Goal: Task Accomplishment & Management: Use online tool/utility

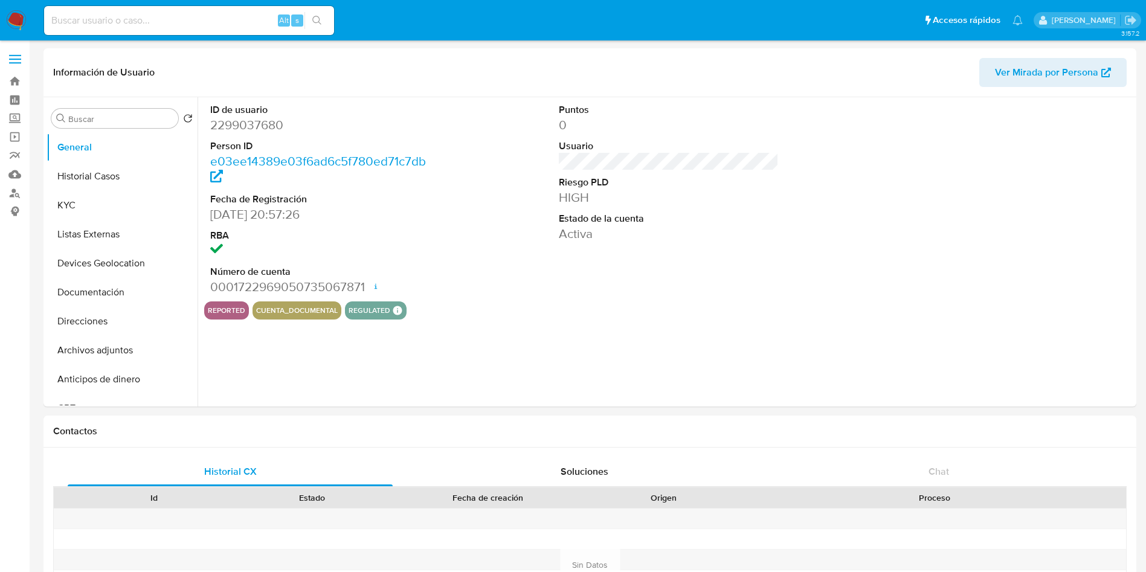
click at [10, 25] on img at bounding box center [16, 20] width 21 height 21
select select "10"
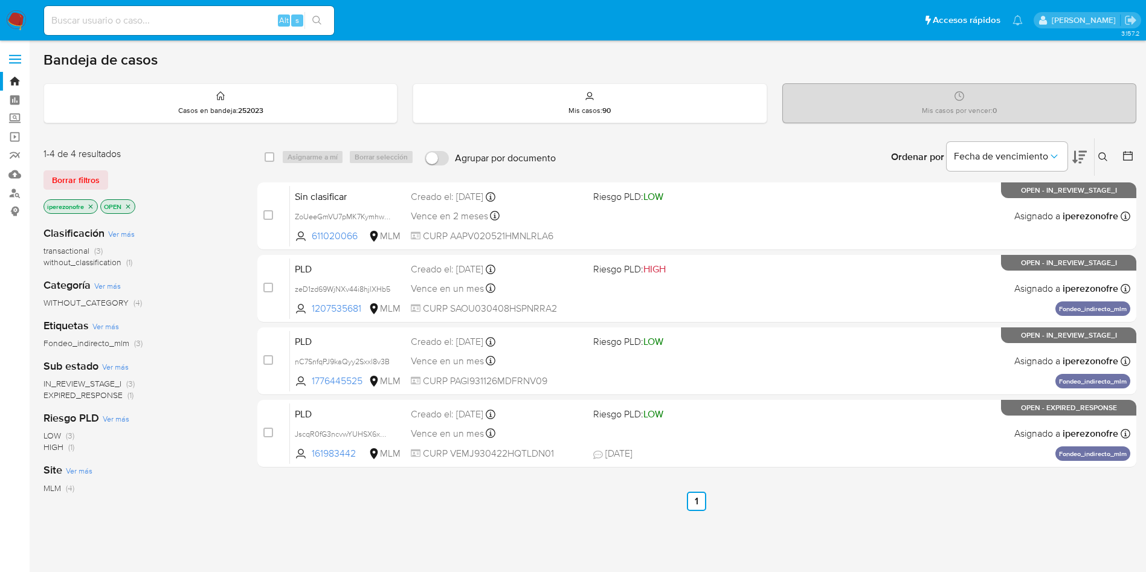
click at [1102, 151] on button at bounding box center [1104, 157] width 20 height 14
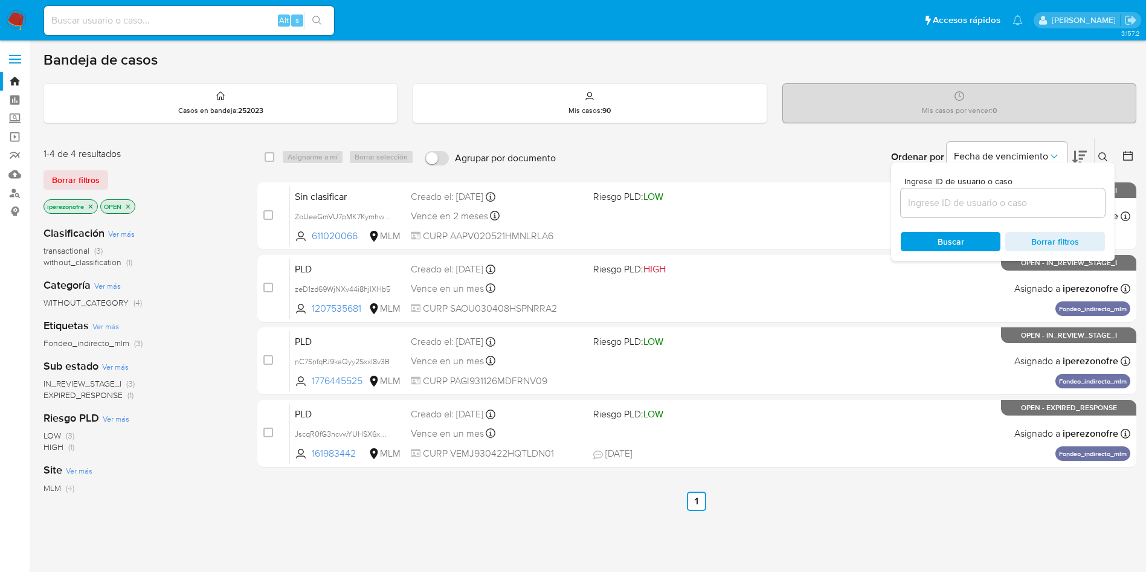
click at [1018, 204] on input at bounding box center [1002, 203] width 204 height 16
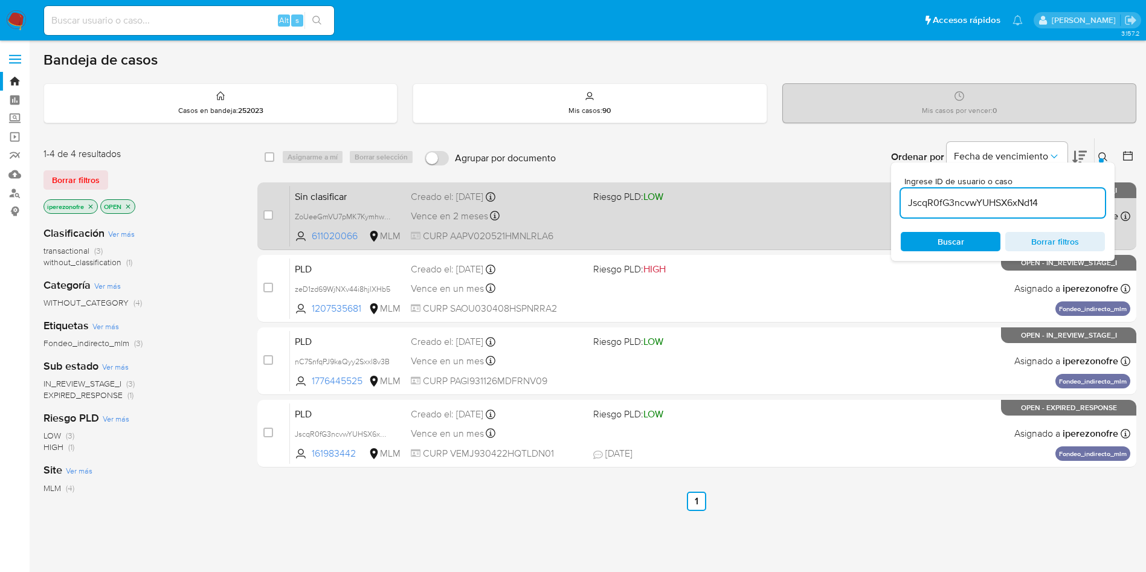
type input "JscqR0fG3ncvwYUHSX6xNd14"
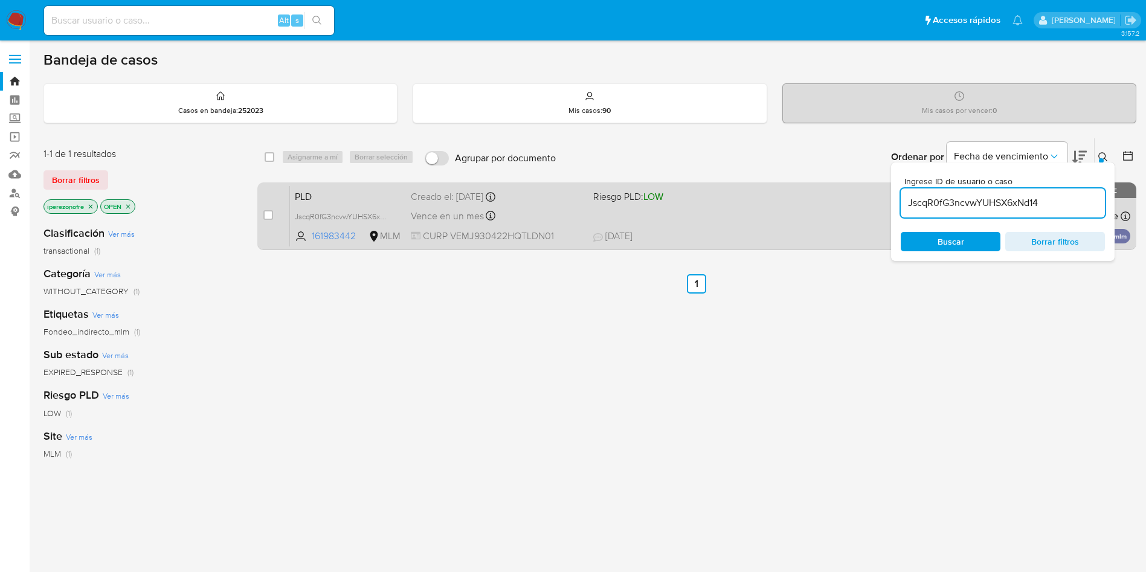
click at [741, 235] on span "29/08/2025 29/08/2025 17:55" at bounding box center [770, 235] width 355 height 13
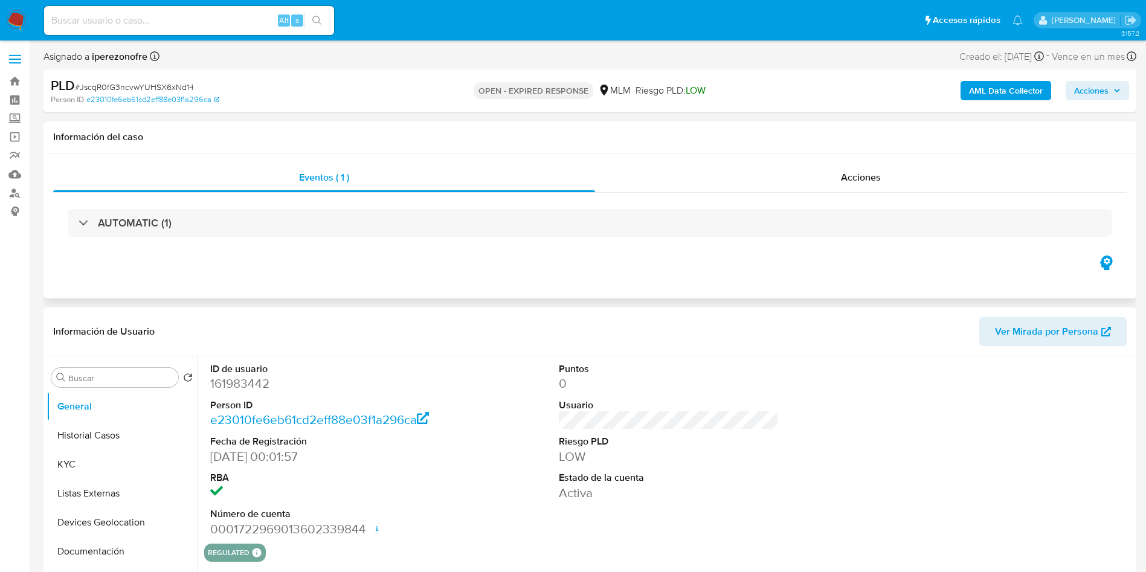
select select "10"
drag, startPoint x: 139, startPoint y: 435, endPoint x: 359, endPoint y: 422, distance: 220.2
click at [137, 435] on button "Historial Casos" at bounding box center [121, 435] width 151 height 29
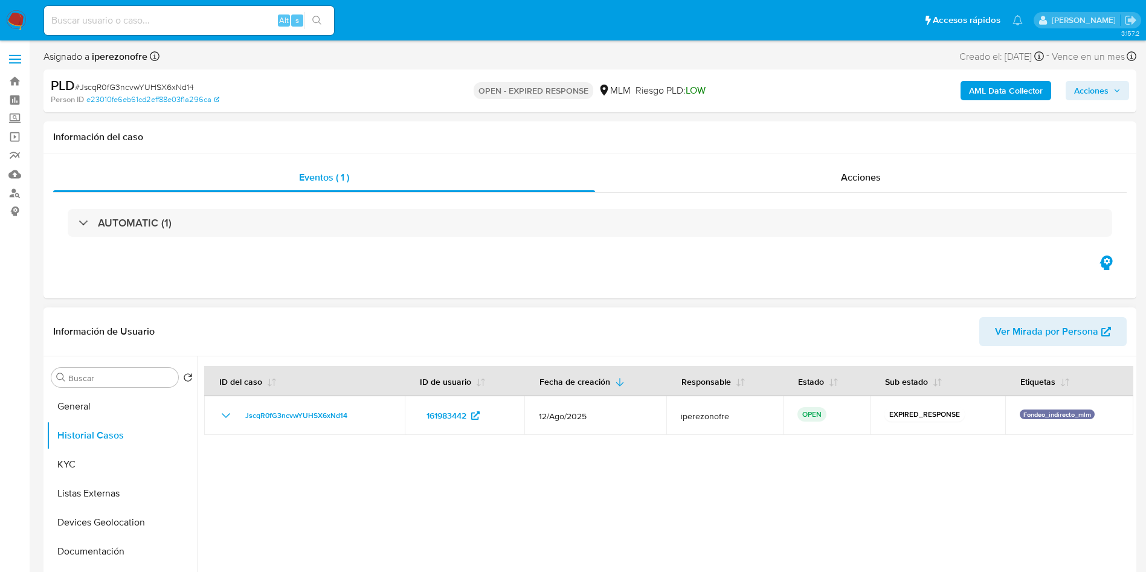
scroll to position [91, 0]
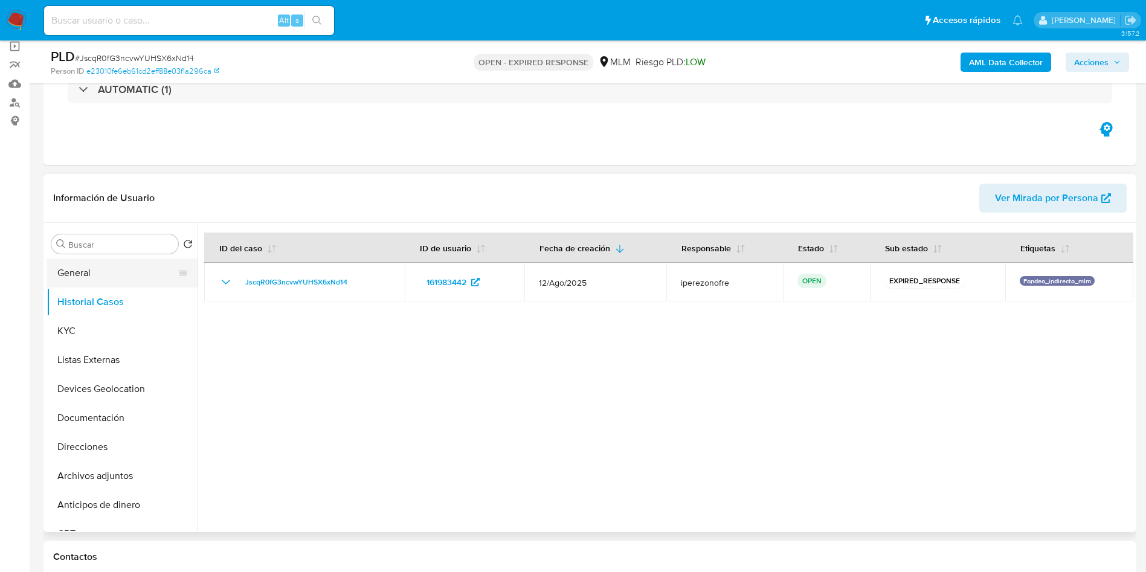
drag, startPoint x: 83, startPoint y: 258, endPoint x: 86, endPoint y: 272, distance: 14.7
click at [83, 258] on button "General" at bounding box center [116, 272] width 141 height 29
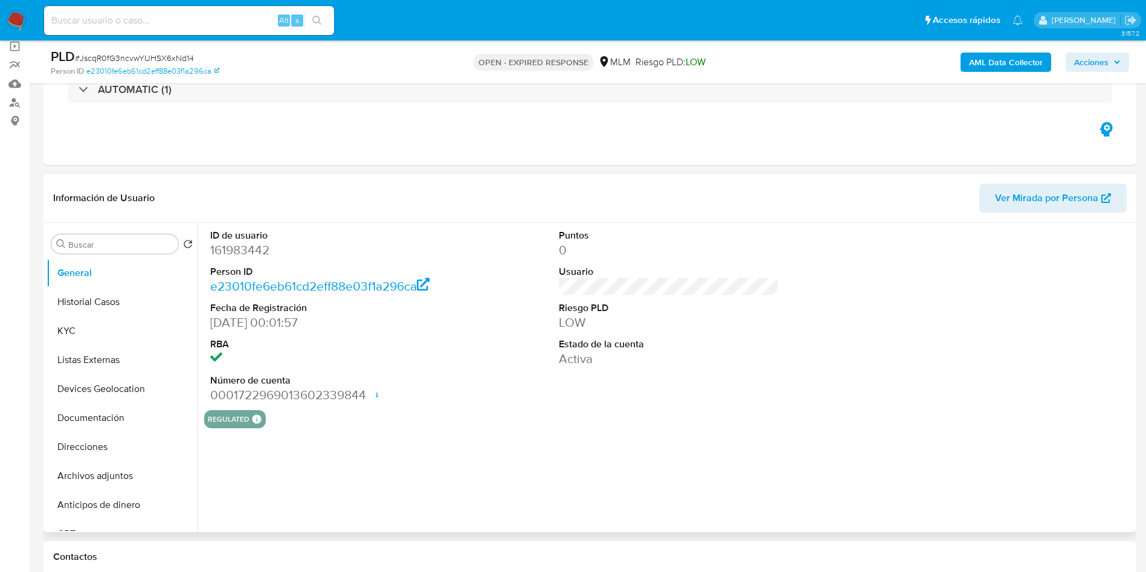
click at [264, 248] on dd "161983442" at bounding box center [320, 250] width 220 height 17
copy dd "161983442"
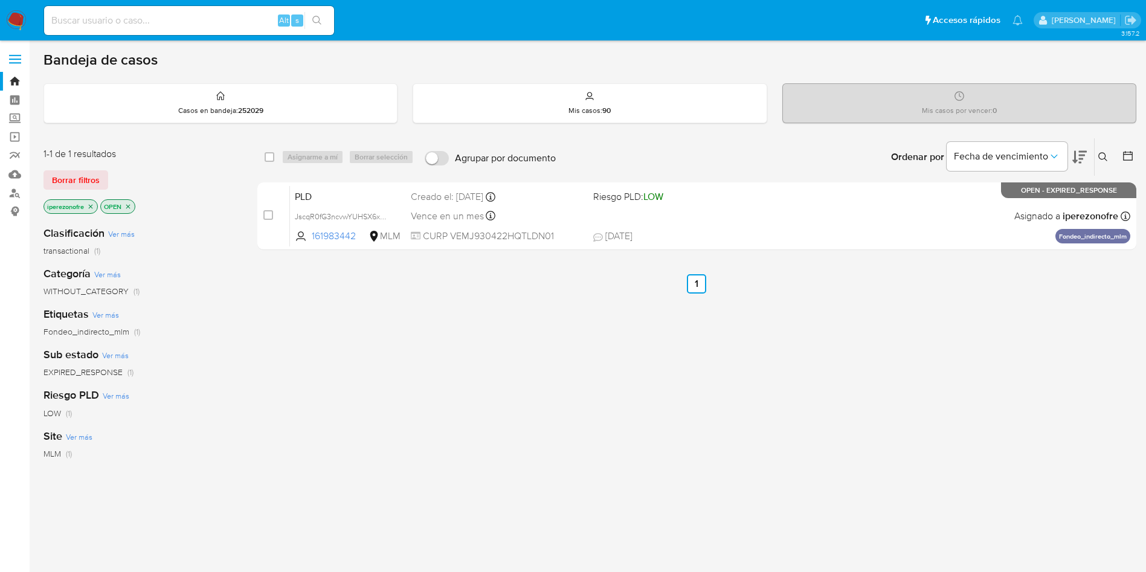
click at [136, 7] on div "Alt s" at bounding box center [189, 20] width 290 height 29
click at [19, 117] on label "Screening" at bounding box center [72, 118] width 144 height 19
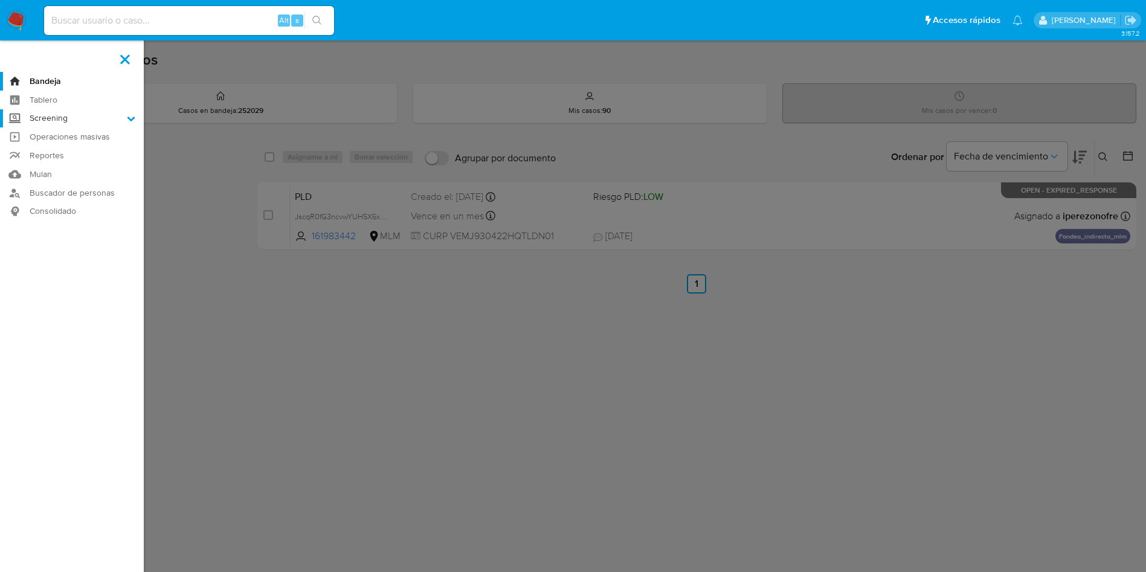
click at [0, 0] on input "Screening" at bounding box center [0, 0] width 0 height 0
click at [69, 165] on link "Herramientas" at bounding box center [72, 165] width 144 height 15
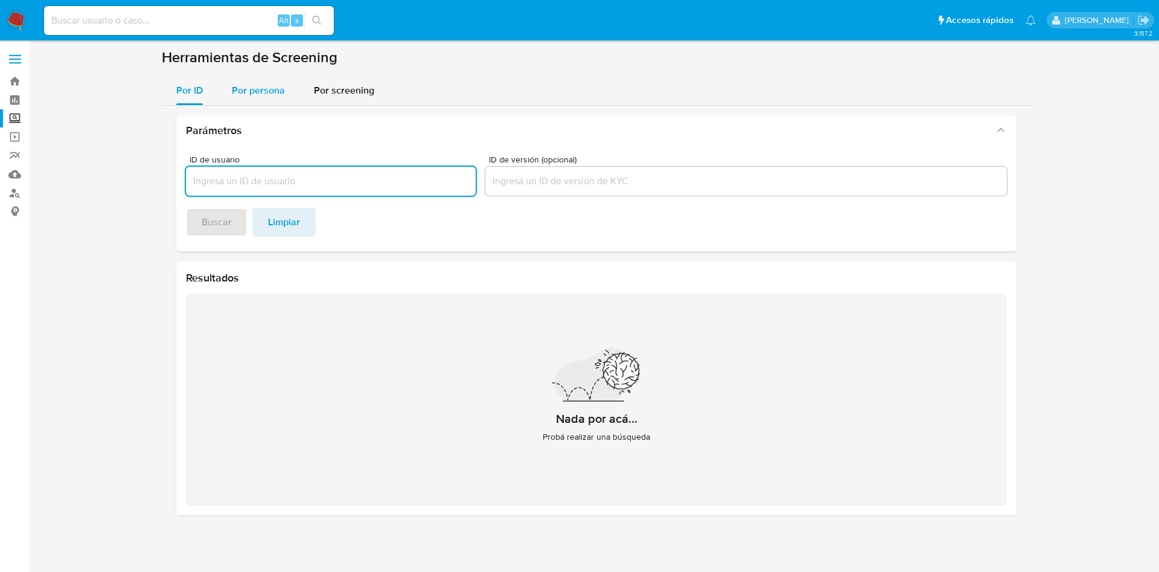
click at [255, 89] on span "Por persona" at bounding box center [258, 90] width 53 height 14
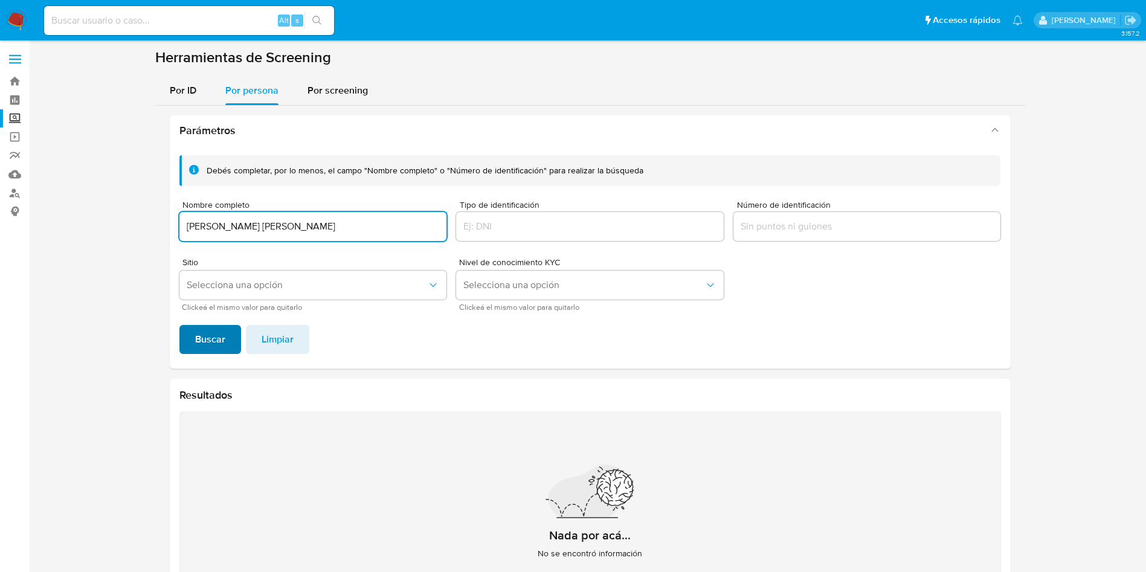
type input "JOSE ZAMORA RODRIGUEZ"
click at [213, 339] on span "Buscar" at bounding box center [210, 339] width 30 height 27
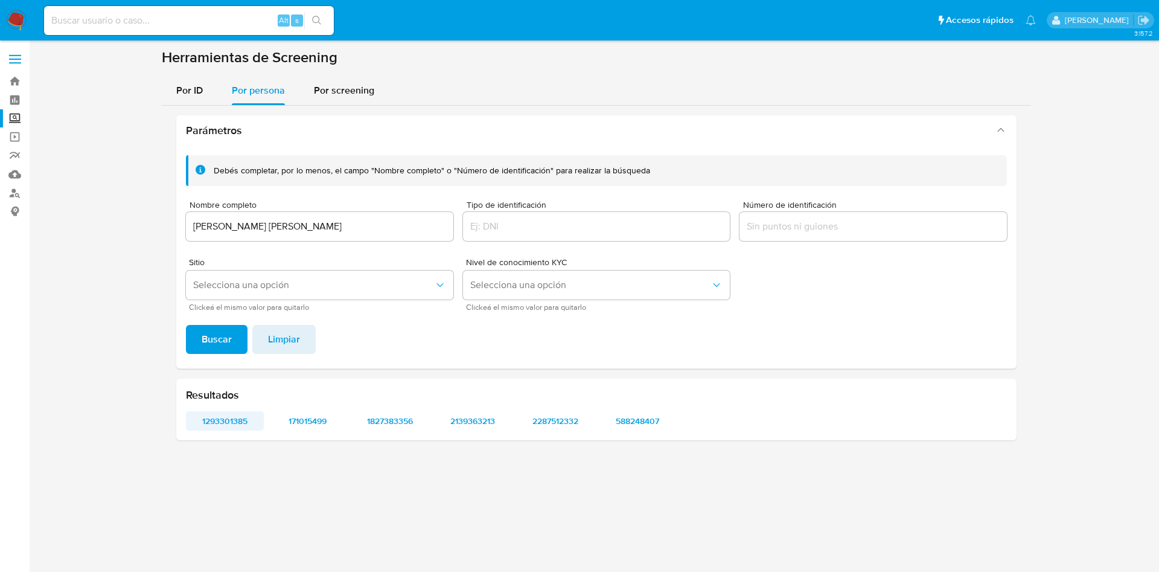
click at [217, 423] on span "1293301385" at bounding box center [224, 420] width 61 height 17
click at [301, 423] on span "171015499" at bounding box center [307, 420] width 61 height 17
click at [383, 416] on span "1827383356" at bounding box center [390, 420] width 61 height 17
click at [469, 418] on span "2139363213" at bounding box center [472, 420] width 61 height 17
click at [562, 421] on span "2287512332" at bounding box center [555, 420] width 61 height 17
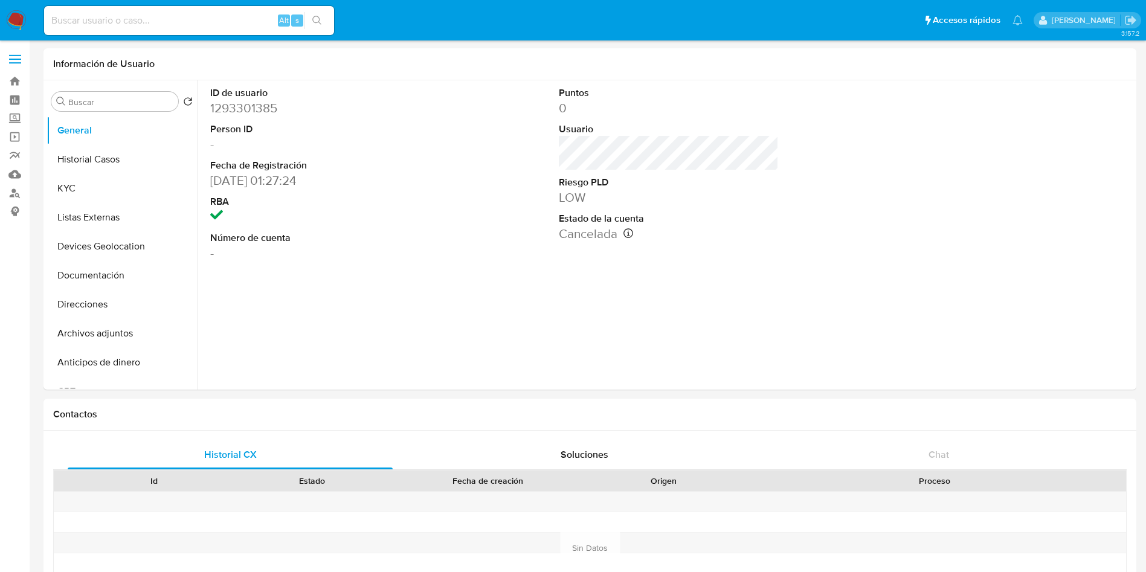
select select "10"
click at [325, 290] on div "ID de usuario 1293301385 Person ID - Fecha de Registración 23/01/2023 01:27:24 …" at bounding box center [664, 234] width 935 height 309
drag, startPoint x: 96, startPoint y: 182, endPoint x: 103, endPoint y: 184, distance: 6.9
click at [97, 182] on button "KYC" at bounding box center [116, 188] width 141 height 29
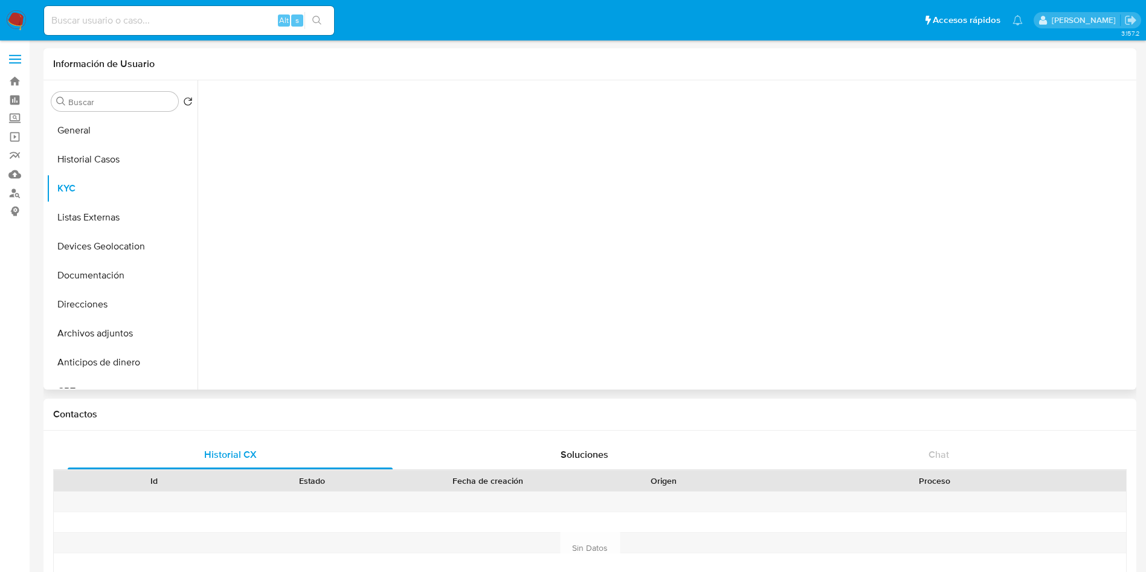
select select "10"
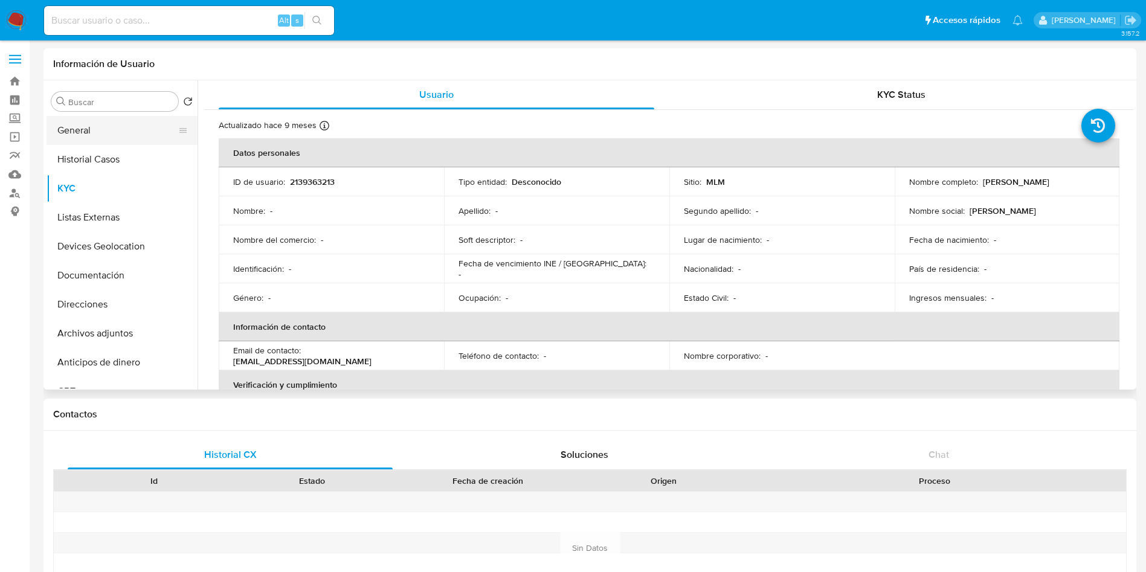
click at [116, 129] on button "General" at bounding box center [116, 130] width 141 height 29
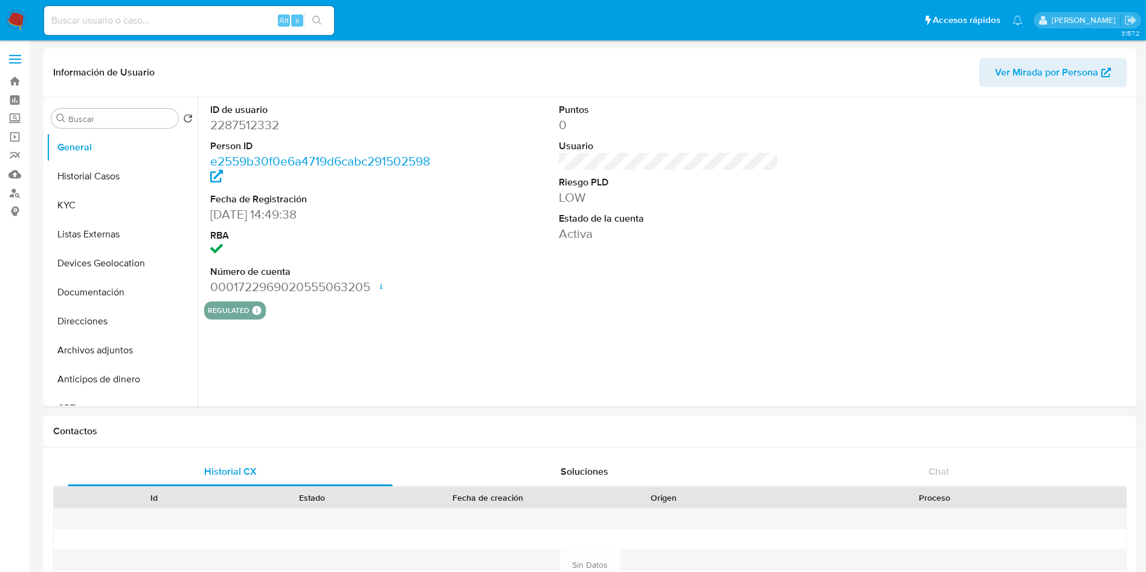
select select "10"
click at [78, 202] on button "KYC" at bounding box center [116, 205] width 141 height 29
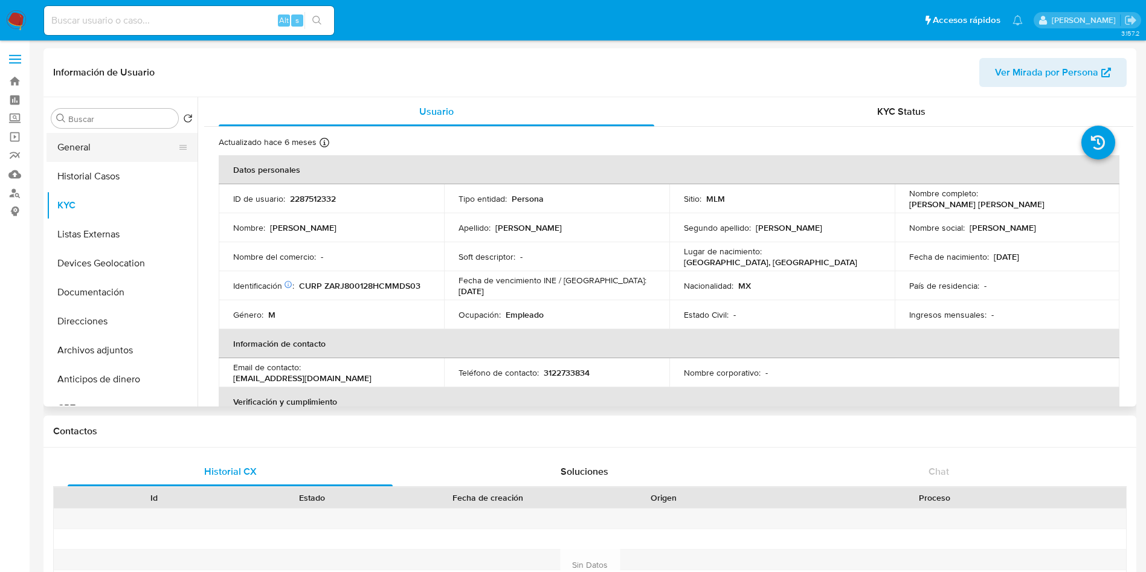
click at [124, 147] on button "General" at bounding box center [116, 147] width 141 height 29
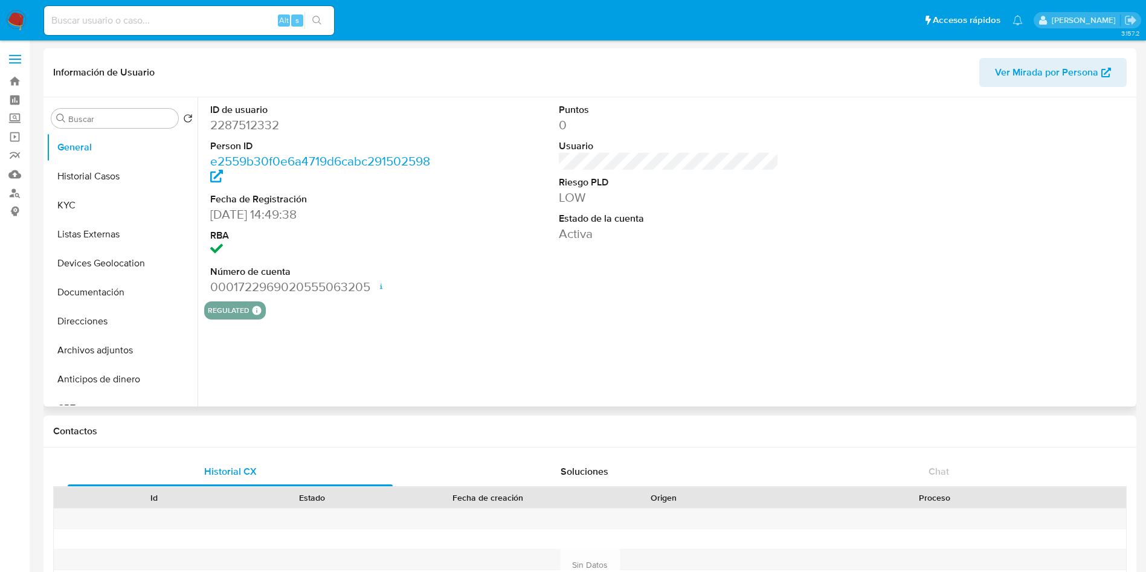
click at [248, 126] on dd "2287512332" at bounding box center [320, 125] width 220 height 17
copy dd "2287512332"
click at [106, 166] on button "Historial Casos" at bounding box center [116, 176] width 141 height 29
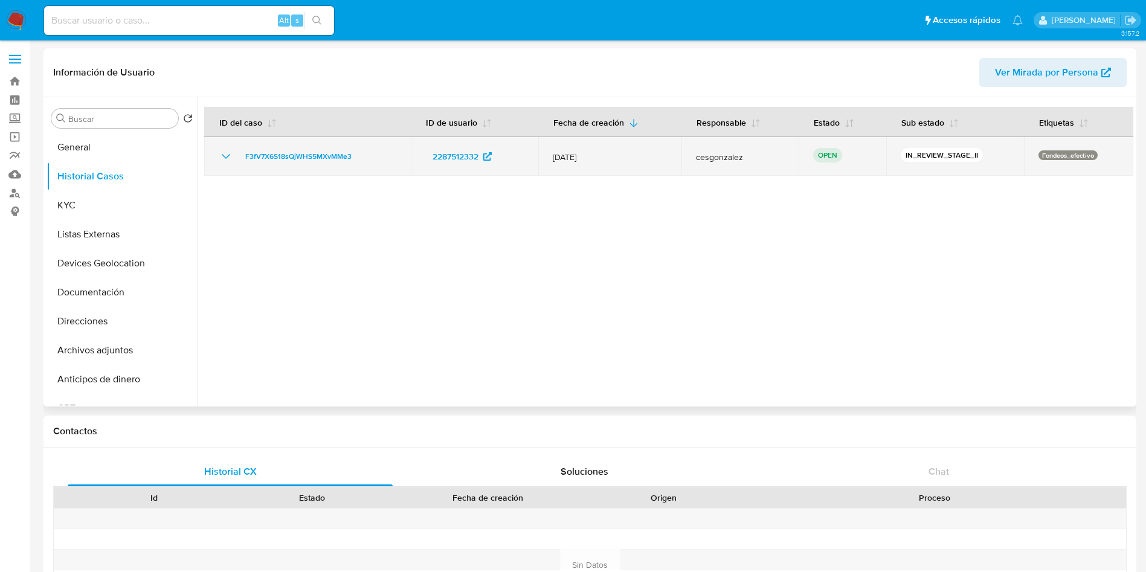
drag, startPoint x: 553, startPoint y: 156, endPoint x: 621, endPoint y: 162, distance: 68.5
click at [621, 162] on span "12/Jul/2025" at bounding box center [610, 157] width 114 height 11
click at [226, 152] on icon "Mostrar/Ocultar" at bounding box center [226, 156] width 14 height 14
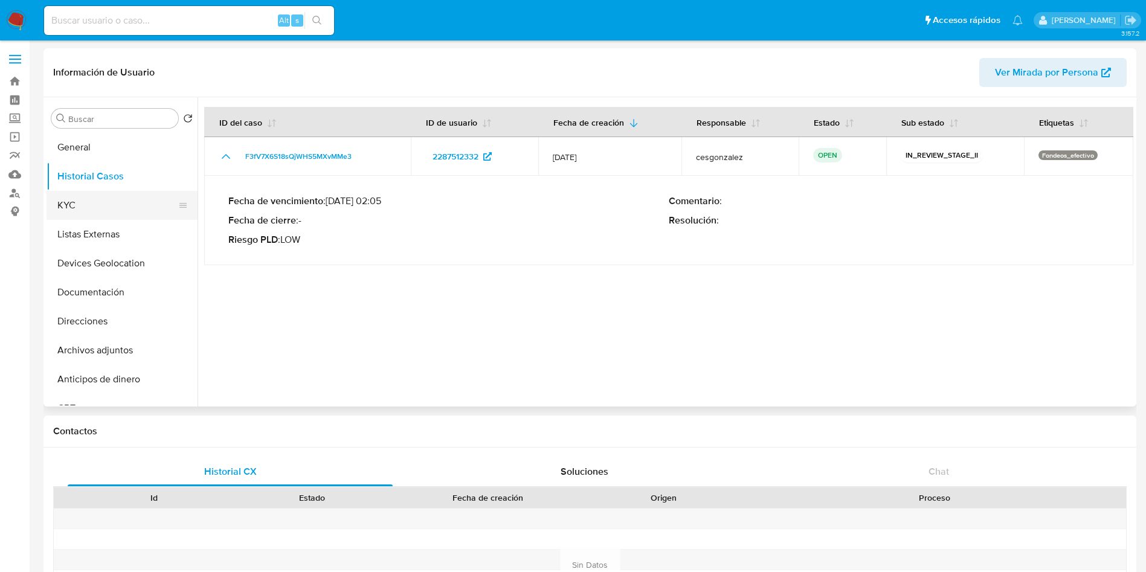
click at [97, 202] on button "KYC" at bounding box center [116, 205] width 141 height 29
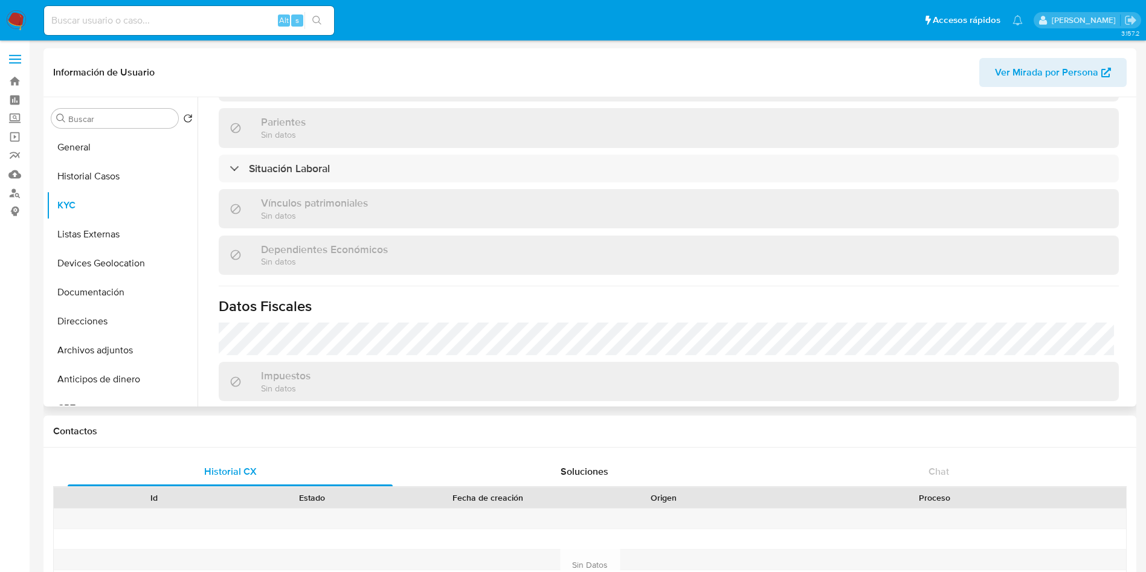
scroll to position [602, 0]
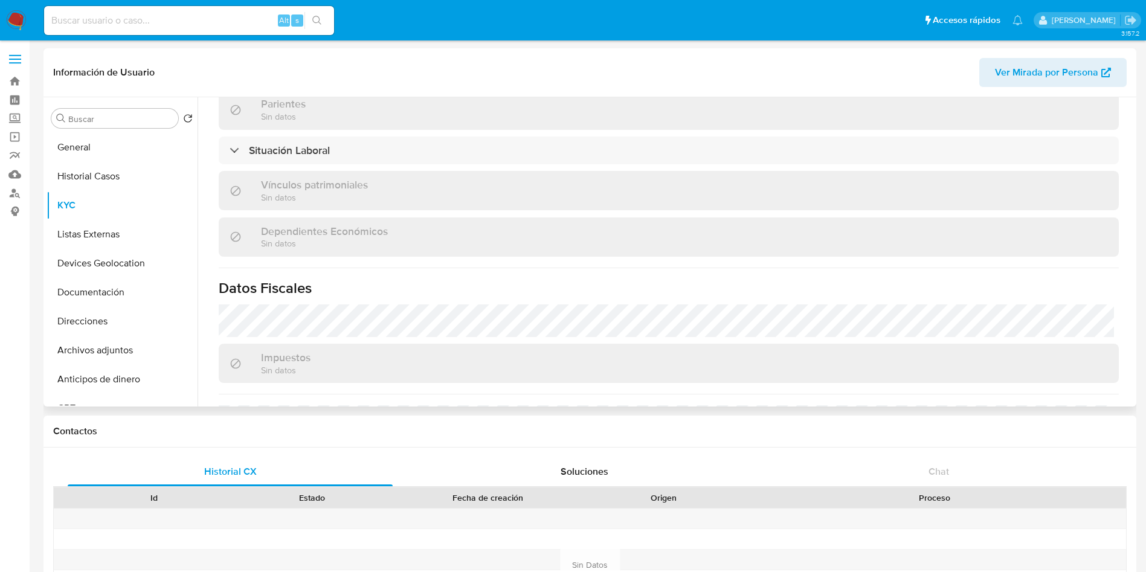
click at [359, 133] on div "Actualizado hace 6 meses Creado: 23/02/2025 12:49:39 Actualizado: 23/02/2025 12…" at bounding box center [668, 38] width 929 height 1027
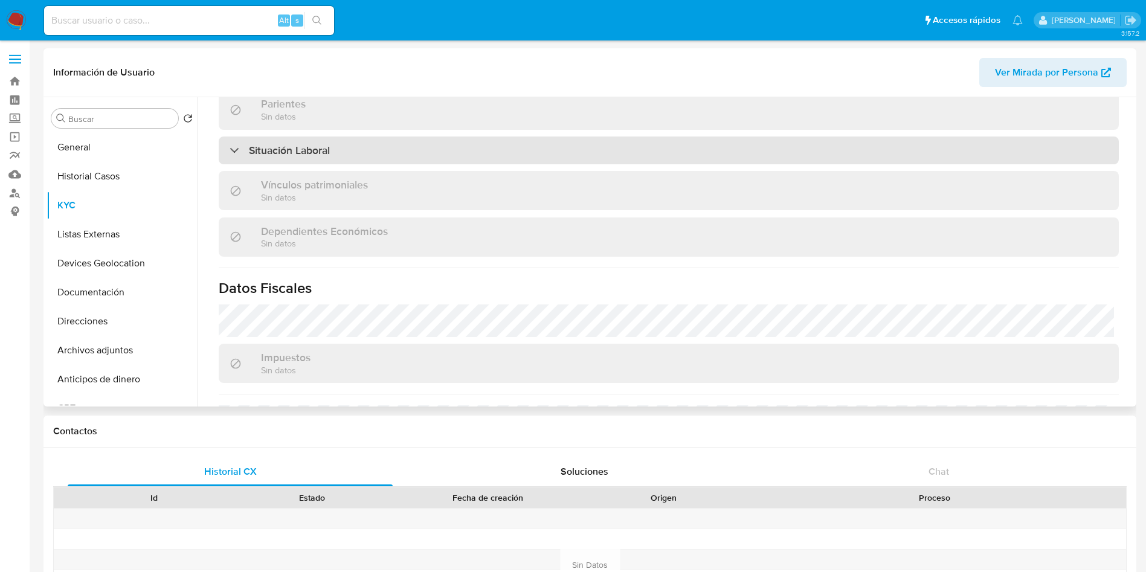
click at [394, 152] on div "Situación Laboral" at bounding box center [669, 150] width 900 height 28
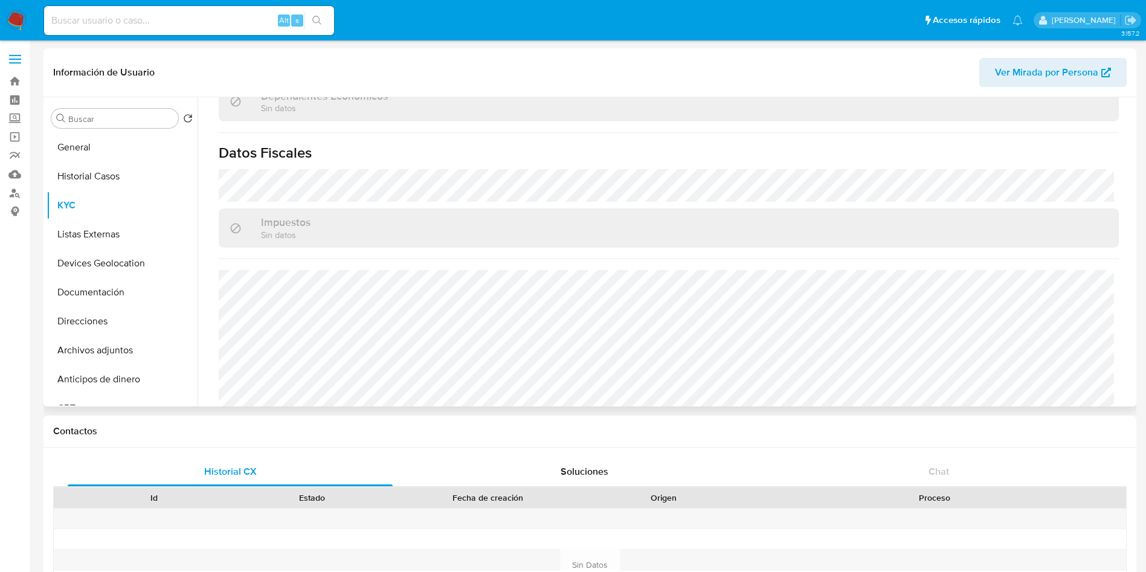
scroll to position [922, 0]
click at [85, 231] on button "Listas Externas" at bounding box center [116, 234] width 141 height 29
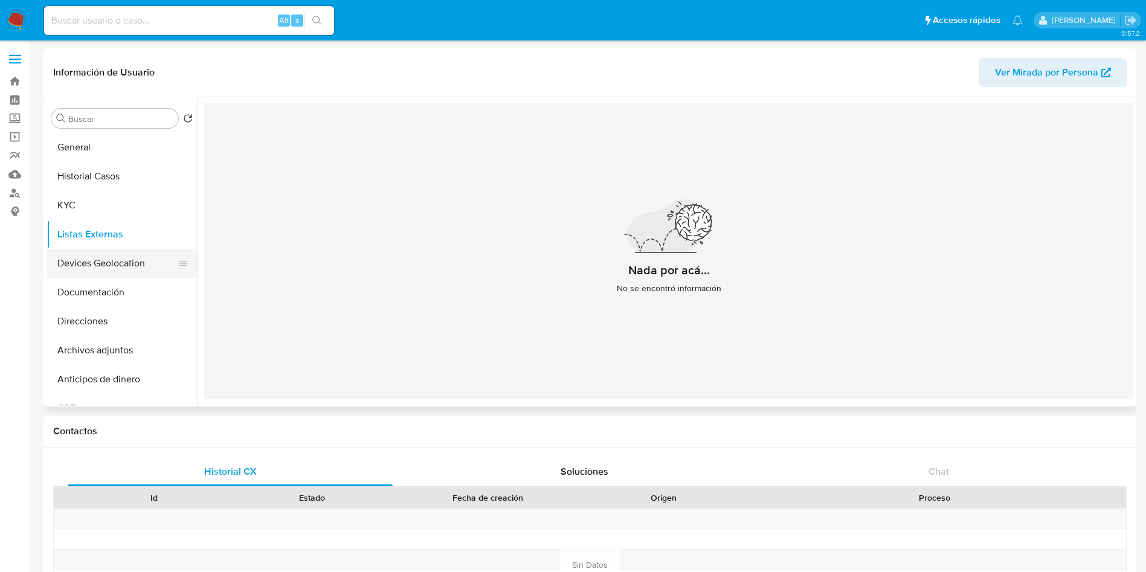
click at [110, 263] on button "Devices Geolocation" at bounding box center [116, 263] width 141 height 29
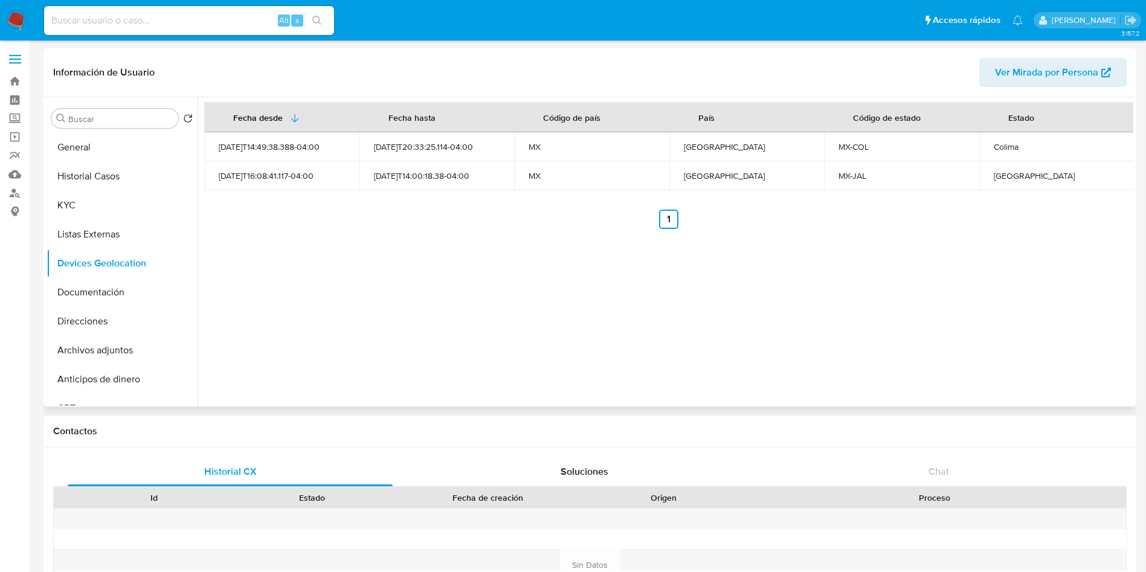
drag, startPoint x: 88, startPoint y: 291, endPoint x: 844, endPoint y: 226, distance: 759.5
click at [88, 291] on button "Documentación" at bounding box center [121, 292] width 151 height 29
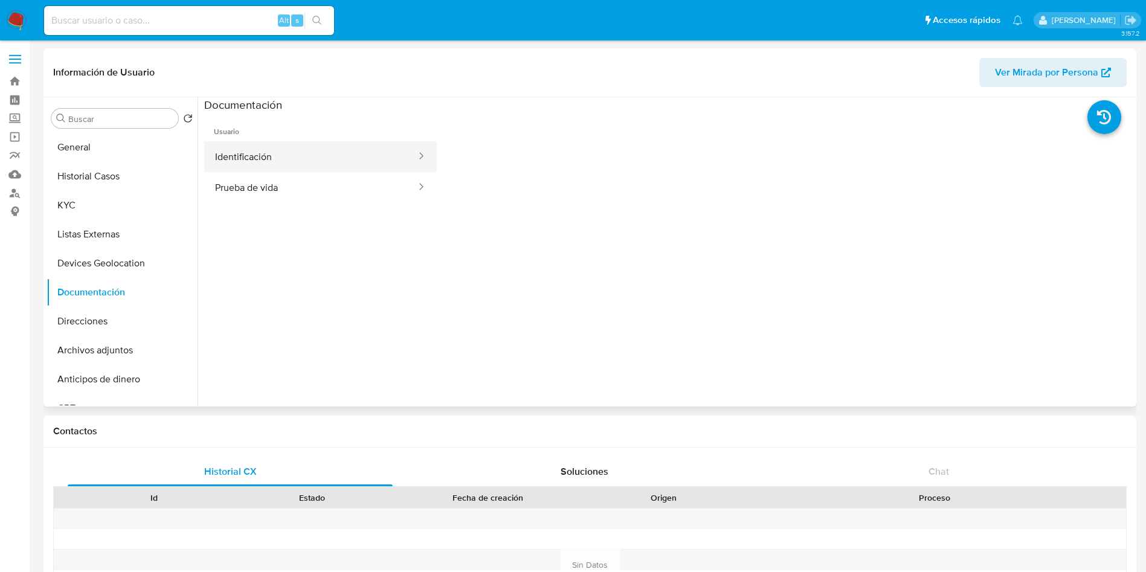
click at [278, 158] on button "Identificación" at bounding box center [310, 156] width 213 height 31
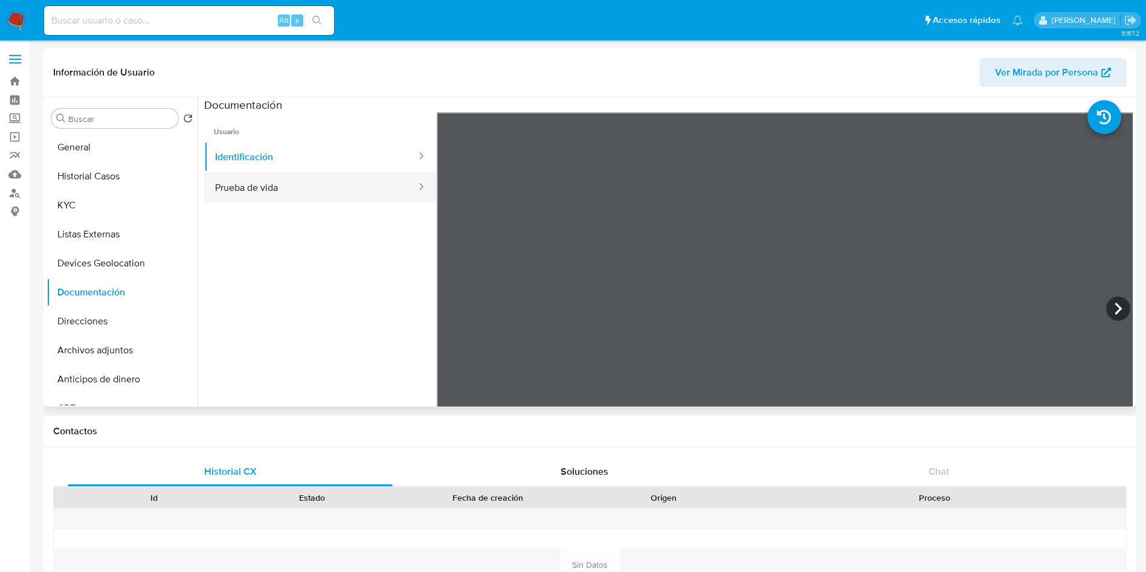
click at [245, 185] on button "Prueba de vida" at bounding box center [310, 187] width 213 height 31
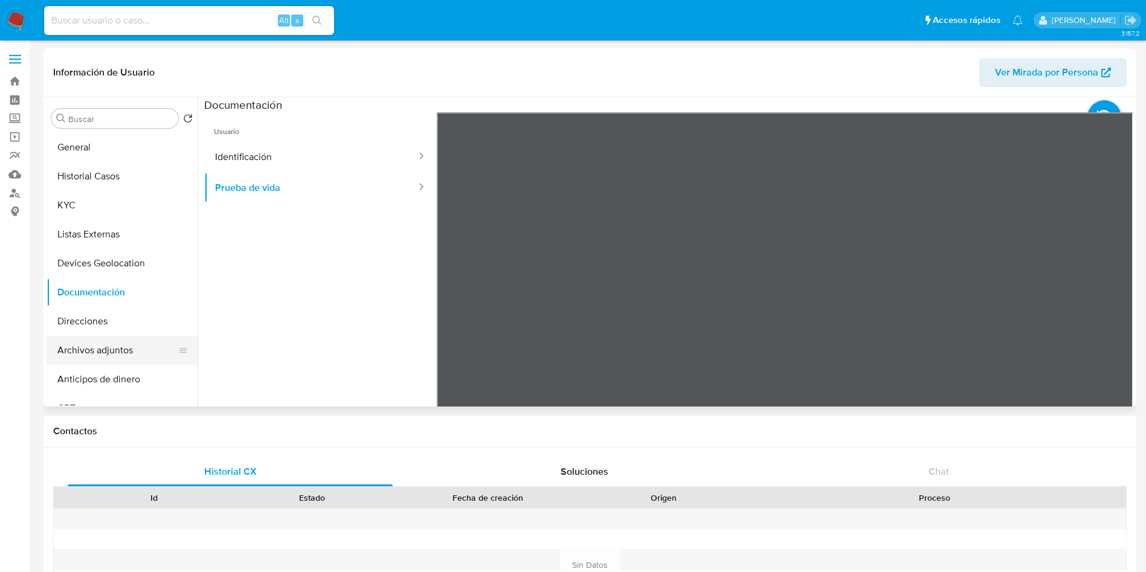
click at [80, 339] on button "Archivos adjuntos" at bounding box center [116, 350] width 141 height 29
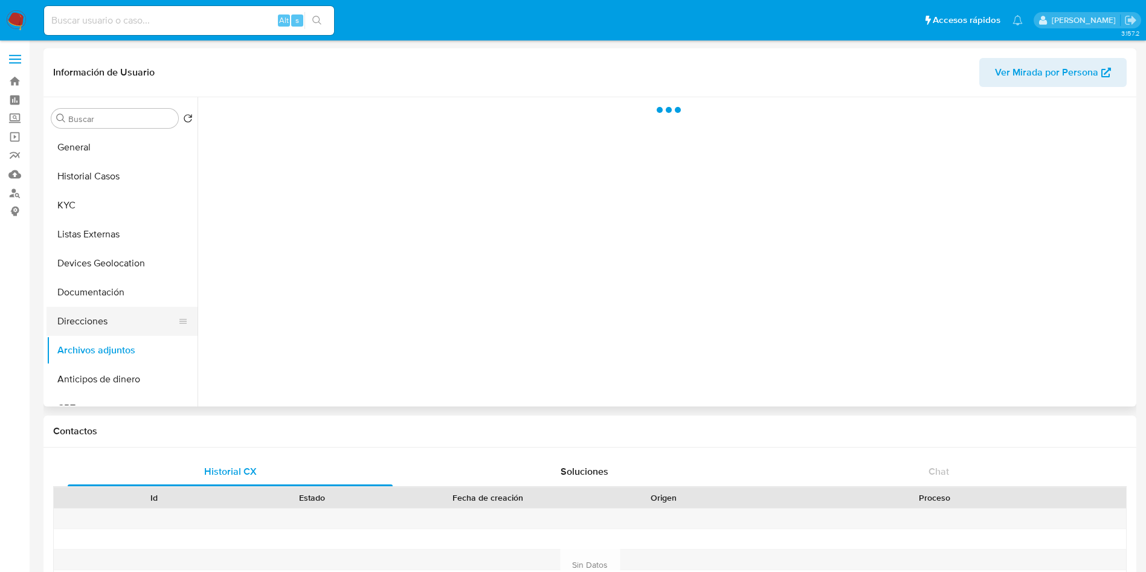
click at [80, 318] on button "Direcciones" at bounding box center [116, 321] width 141 height 29
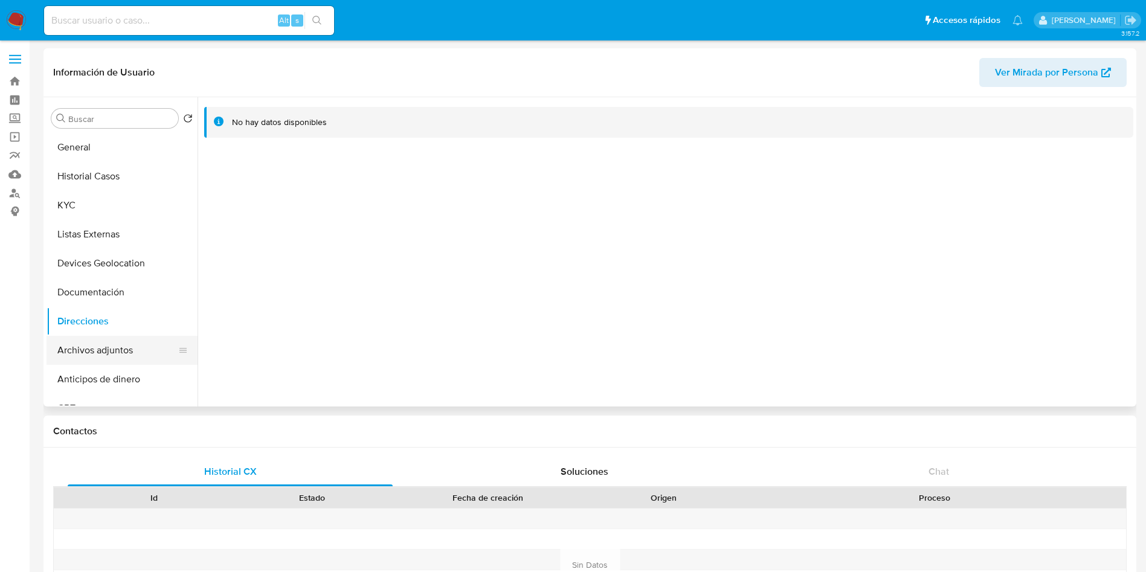
click at [111, 344] on button "Archivos adjuntos" at bounding box center [116, 350] width 141 height 29
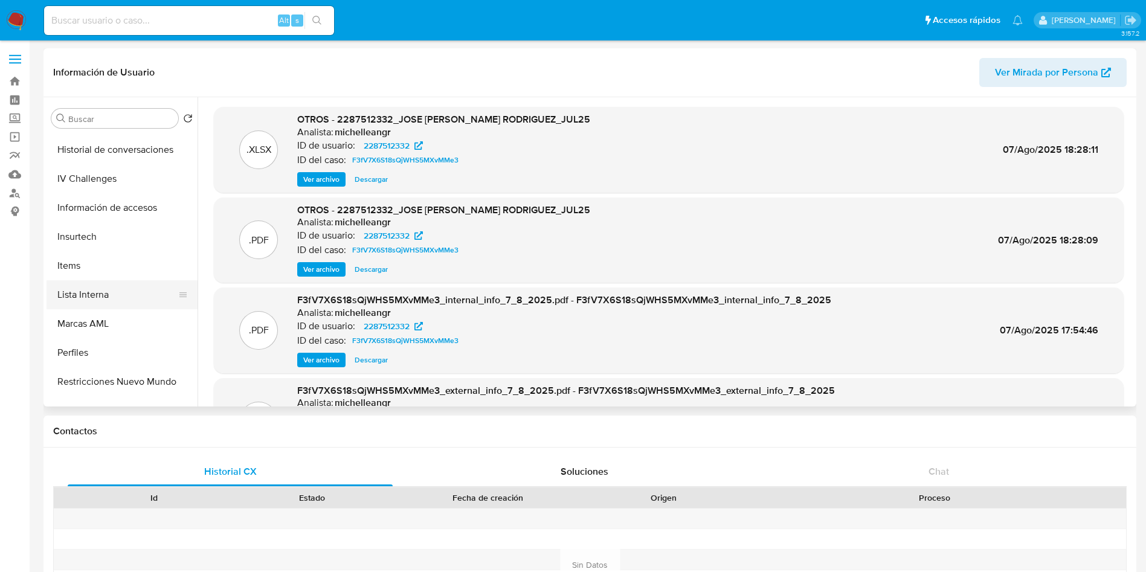
scroll to position [510, 0]
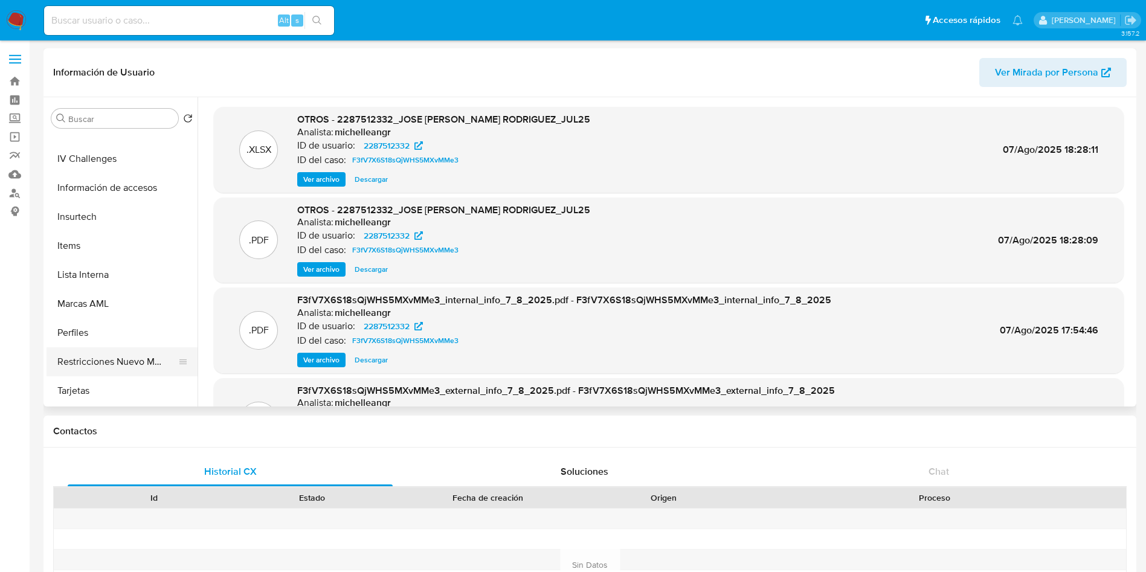
click at [136, 365] on button "Restricciones Nuevo Mundo" at bounding box center [116, 361] width 141 height 29
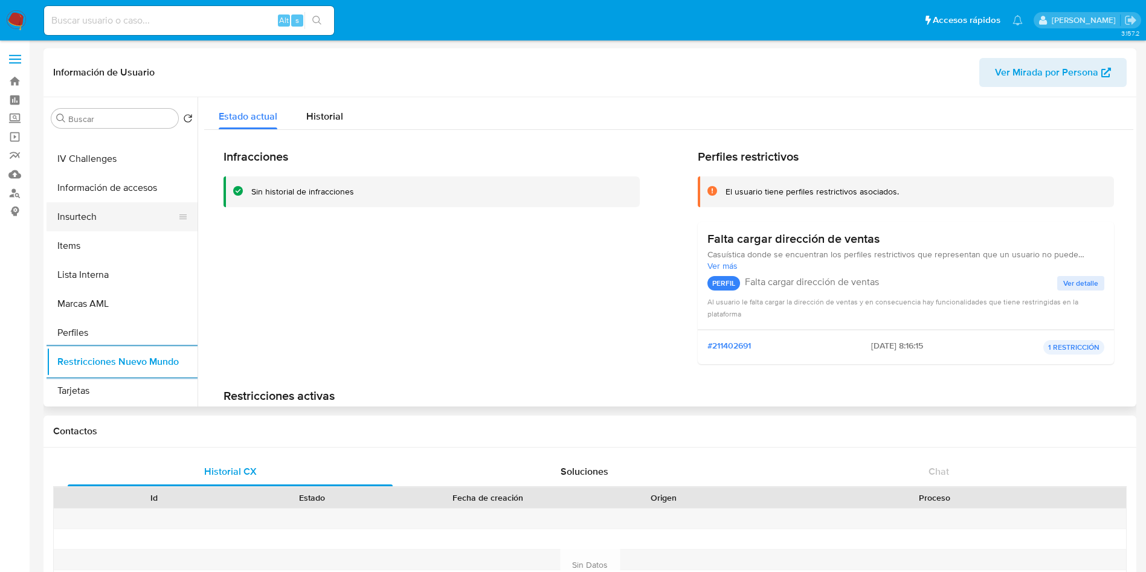
scroll to position [57, 0]
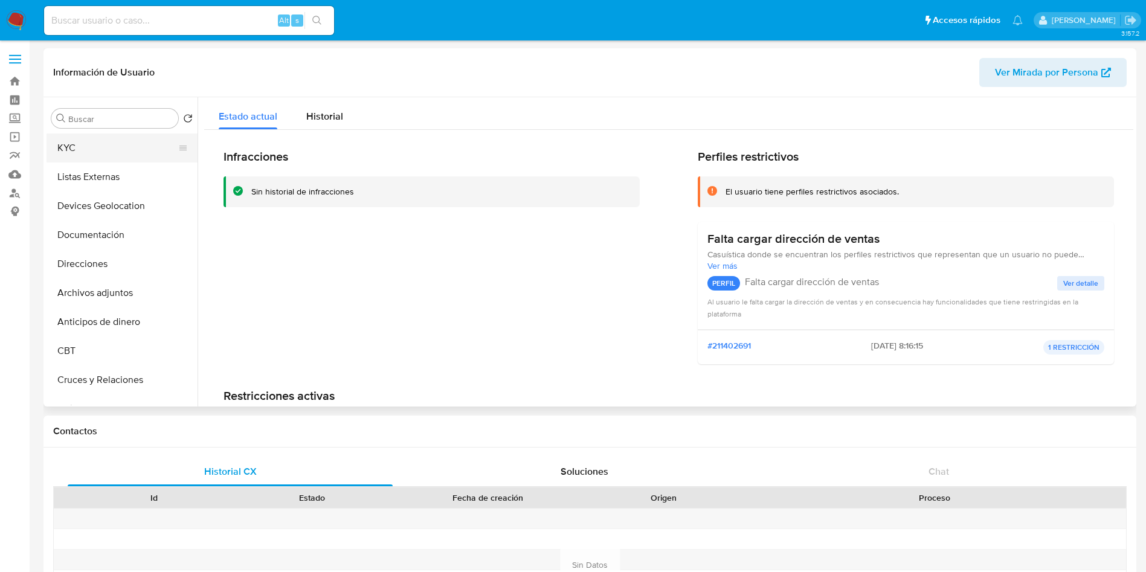
click at [91, 160] on button "KYC" at bounding box center [116, 147] width 141 height 29
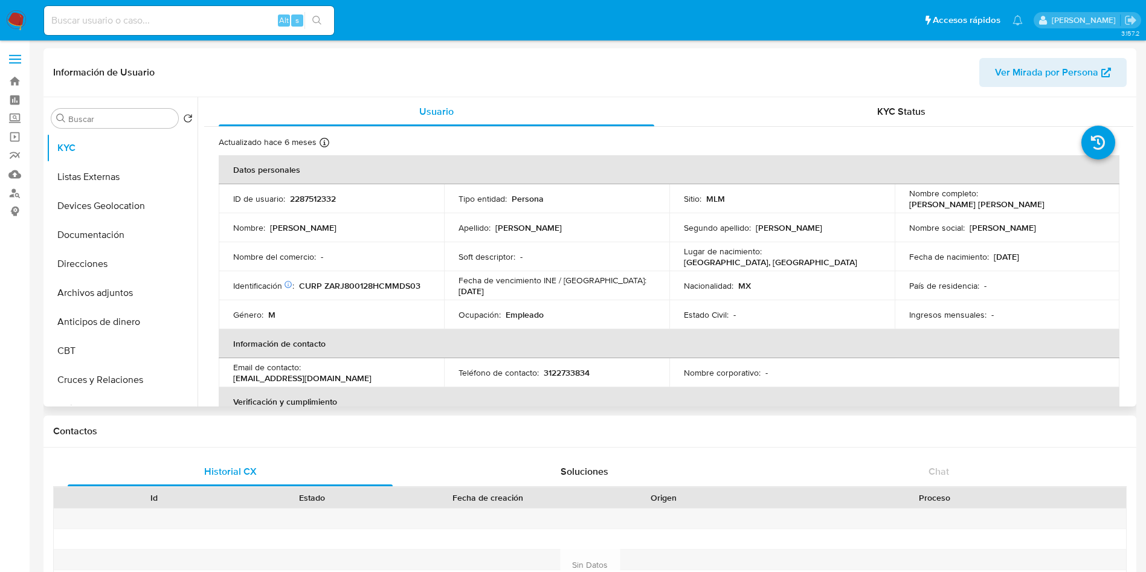
click at [392, 287] on p "CURP ZARJ800128HCMMDS03" at bounding box center [359, 285] width 121 height 11
copy p "ZARJ800128HCMMDS03"
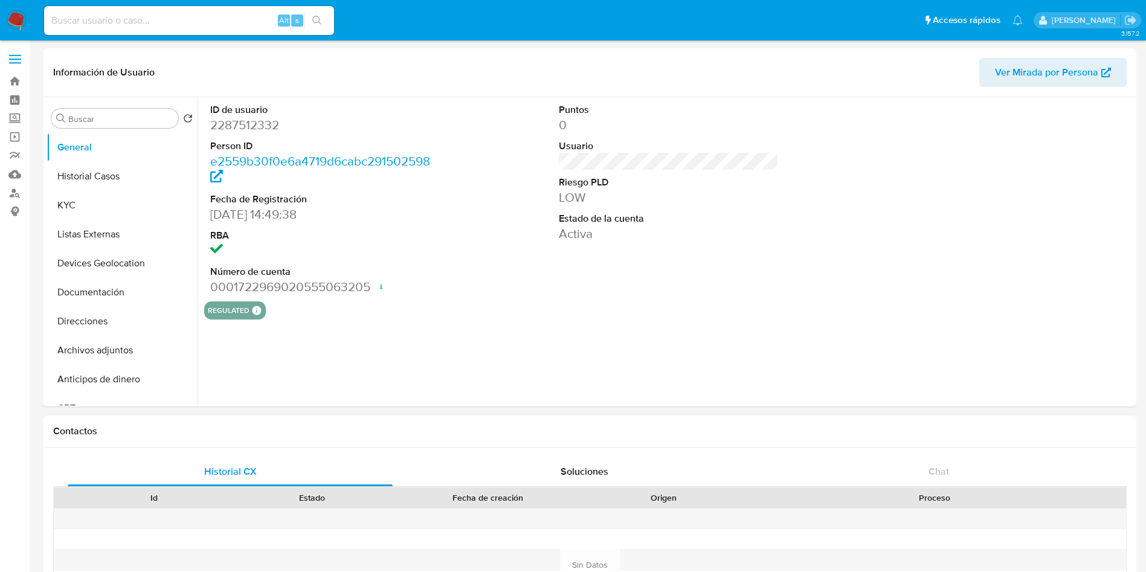
select select "10"
click at [79, 171] on button "Historial Casos" at bounding box center [116, 176] width 141 height 29
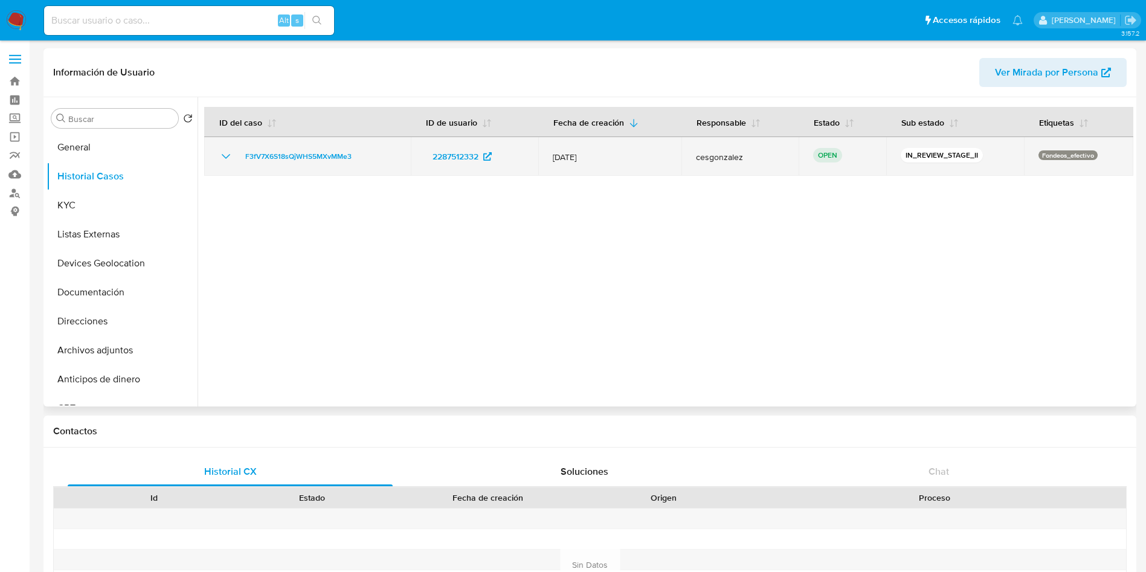
drag, startPoint x: 360, startPoint y: 151, endPoint x: 232, endPoint y: 152, distance: 128.0
click at [232, 152] on div "F3fV7X6S18sQjWHS5MXvMMe3" at bounding box center [308, 156] width 178 height 14
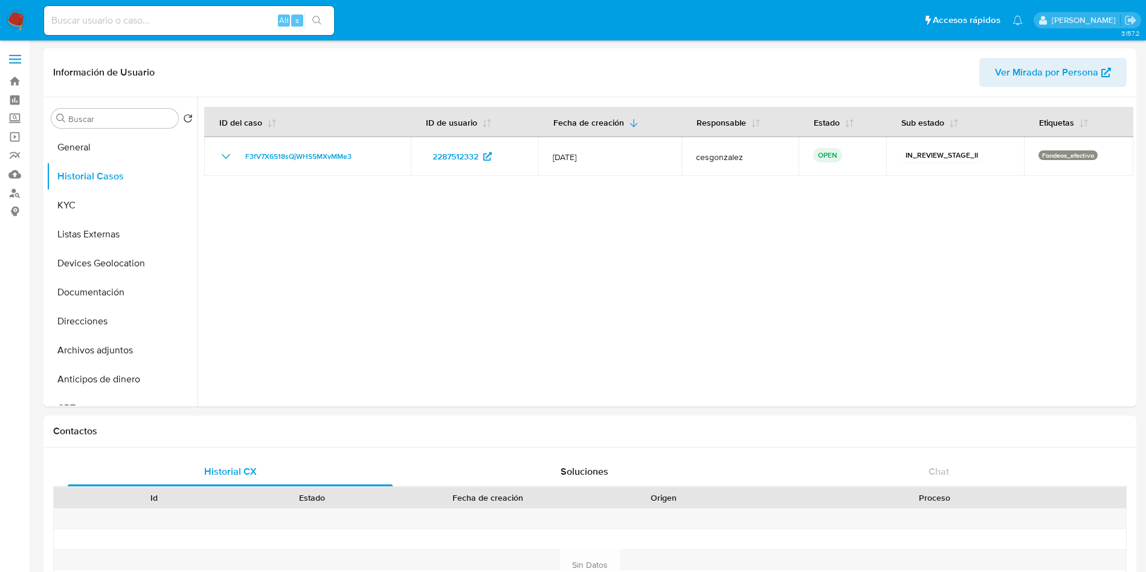
click at [13, 21] on img at bounding box center [16, 20] width 21 height 21
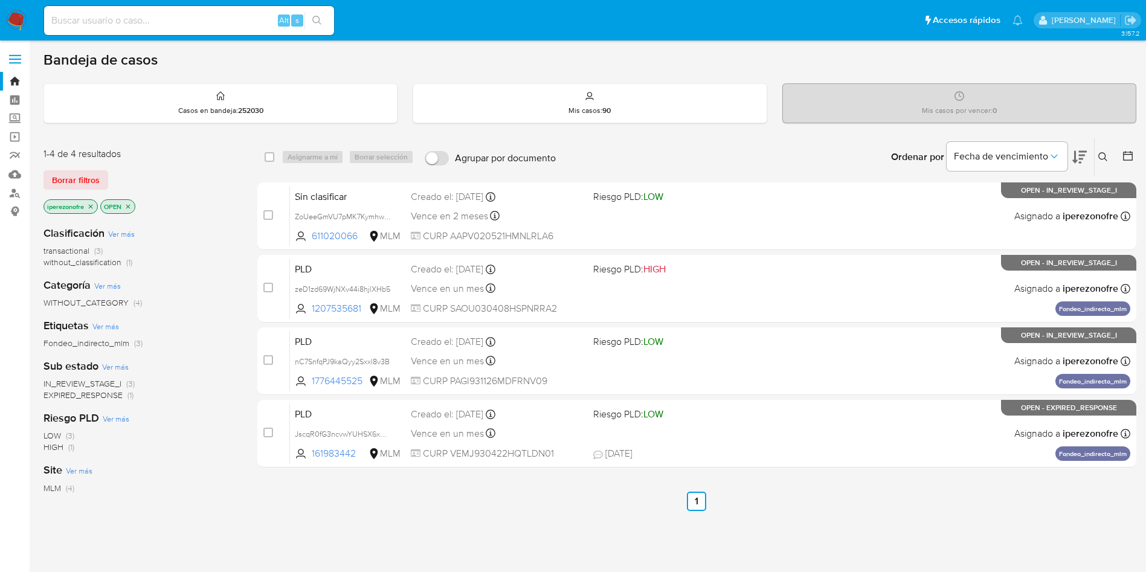
click at [1099, 156] on icon at bounding box center [1103, 157] width 10 height 10
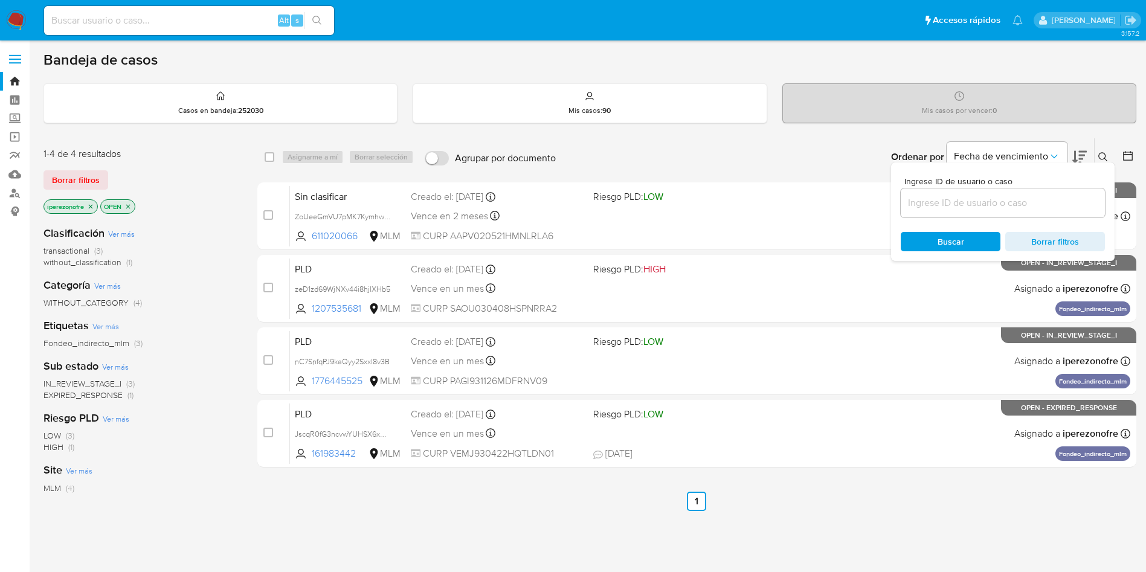
click at [984, 208] on input at bounding box center [1002, 203] width 204 height 16
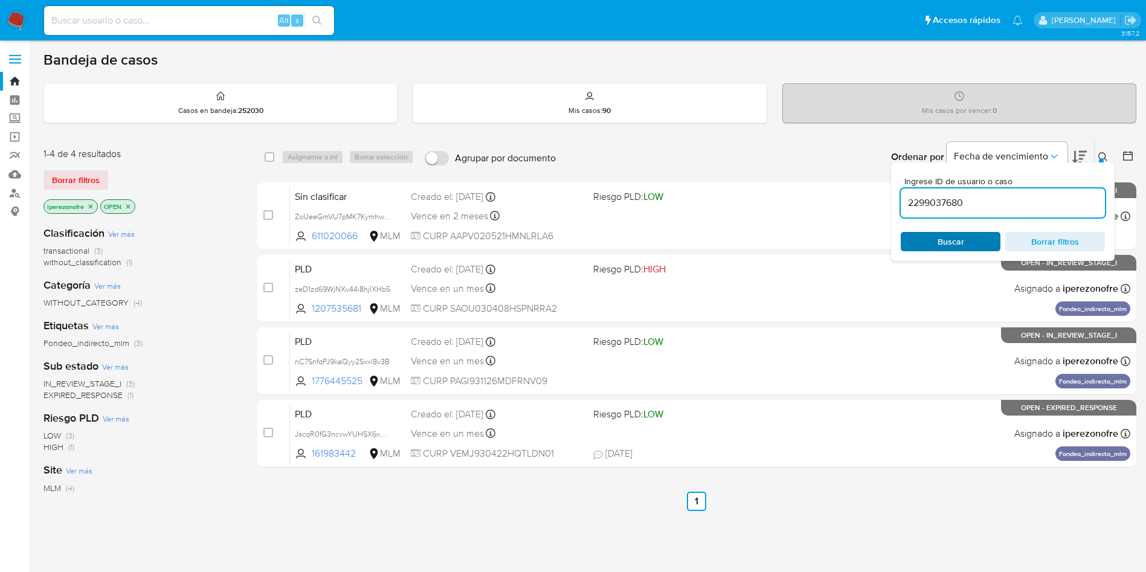
type input "2299037680"
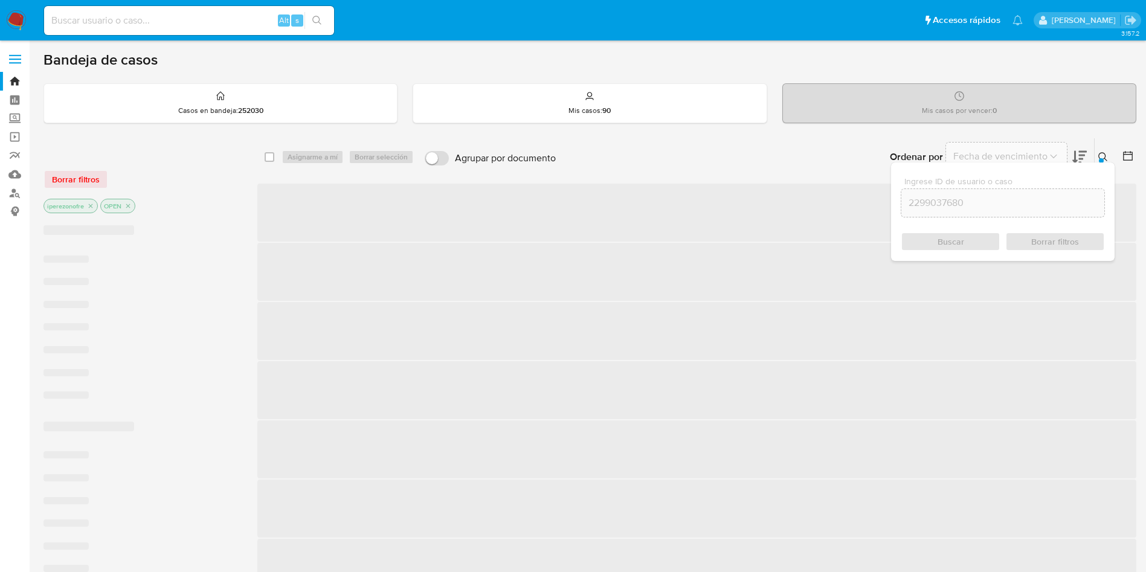
click at [961, 239] on div "Buscar Borrar filtros" at bounding box center [1002, 241] width 204 height 19
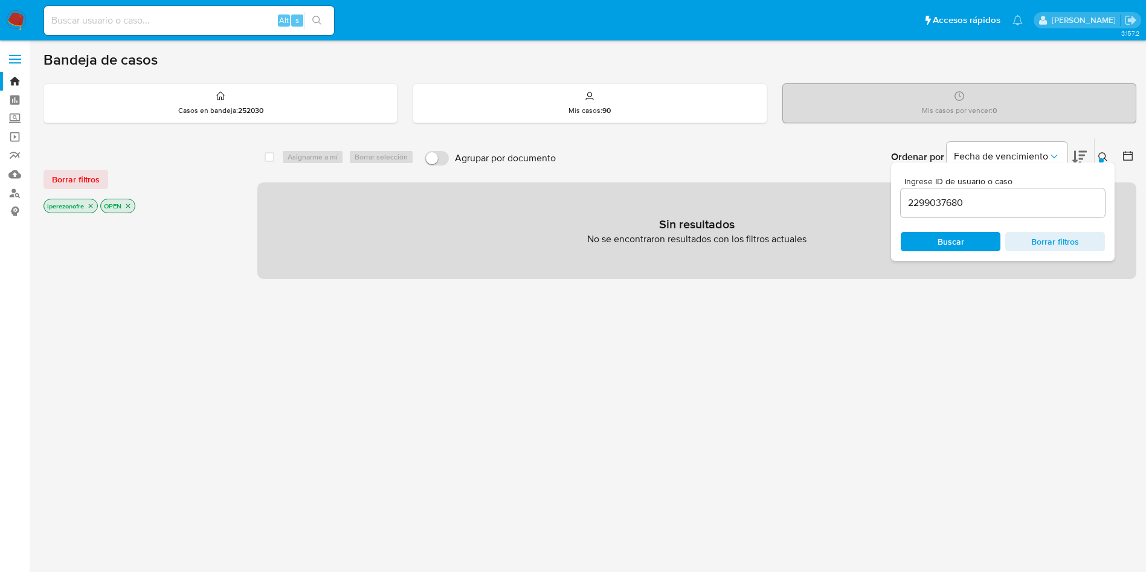
click at [93, 202] on icon "close-filter" at bounding box center [90, 205] width 7 height 7
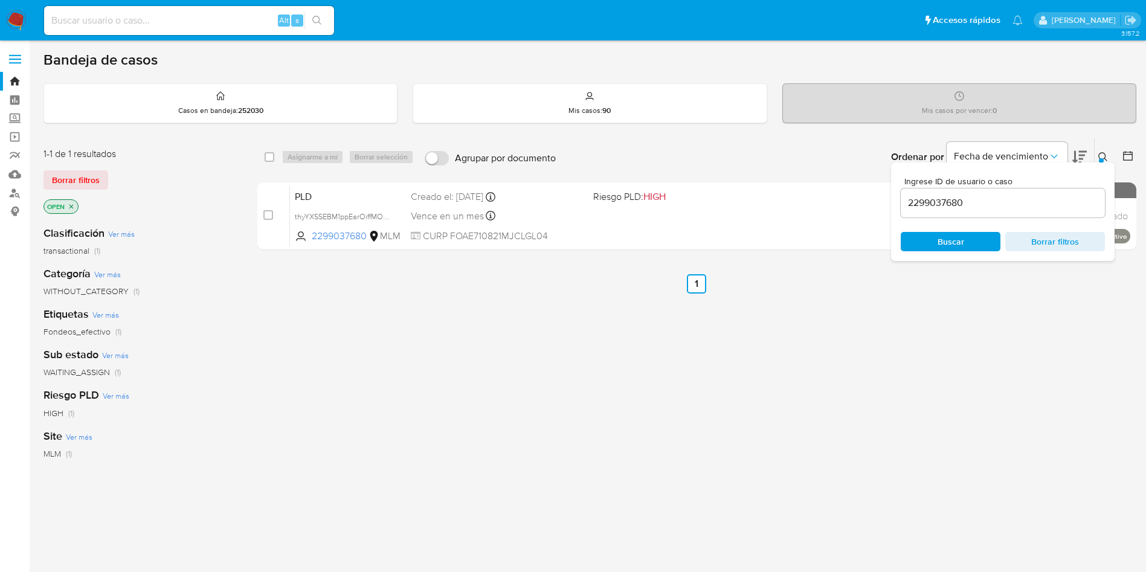
click at [71, 205] on icon "close-filter" at bounding box center [71, 206] width 7 height 7
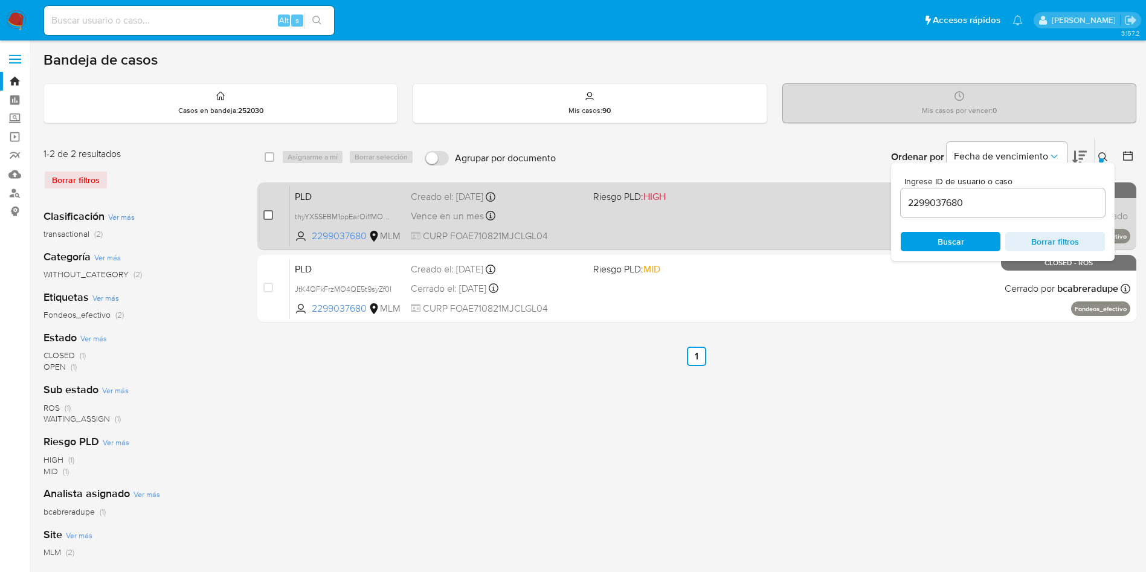
click at [266, 216] on input "checkbox" at bounding box center [268, 215] width 10 height 10
checkbox input "true"
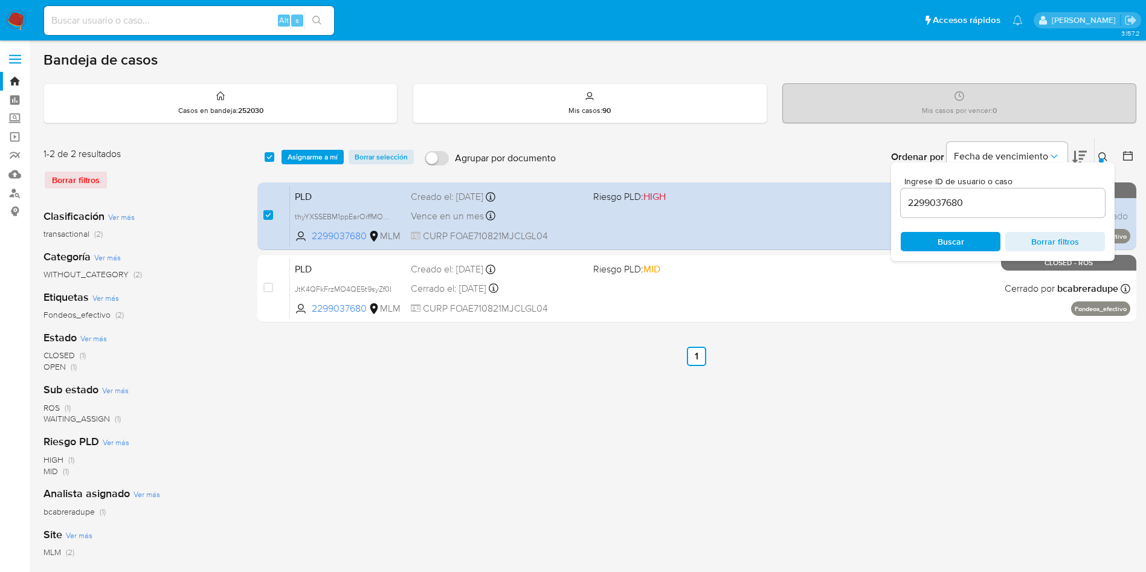
click at [304, 147] on div "select-all-cases-checkbox Asignarme a mí Borrar selección Agrupar por documento…" at bounding box center [696, 156] width 879 height 37
click at [311, 157] on span "Asignarme a mí" at bounding box center [312, 157] width 50 height 12
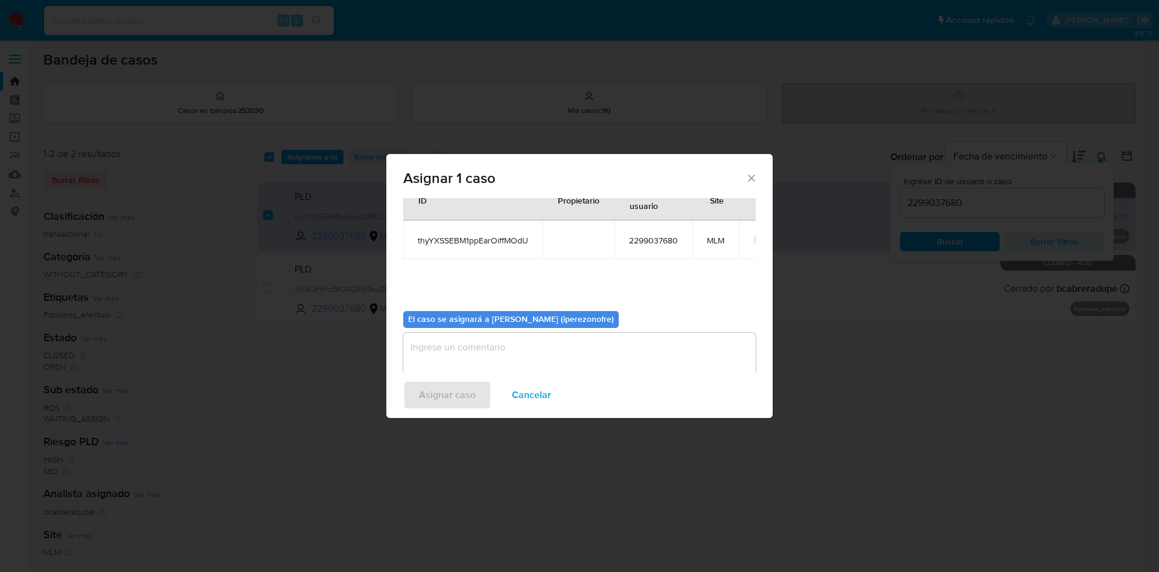
scroll to position [63, 0]
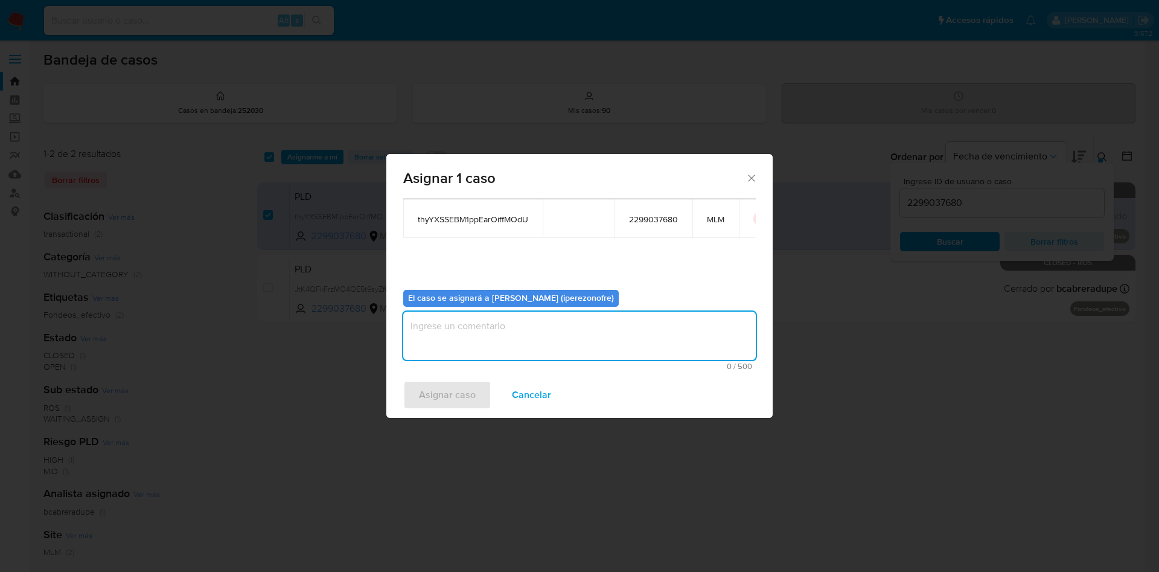
click at [555, 337] on textarea "assign-modal" at bounding box center [579, 336] width 353 height 48
type textarea "a"
type textarea "i"
type textarea "IPO"
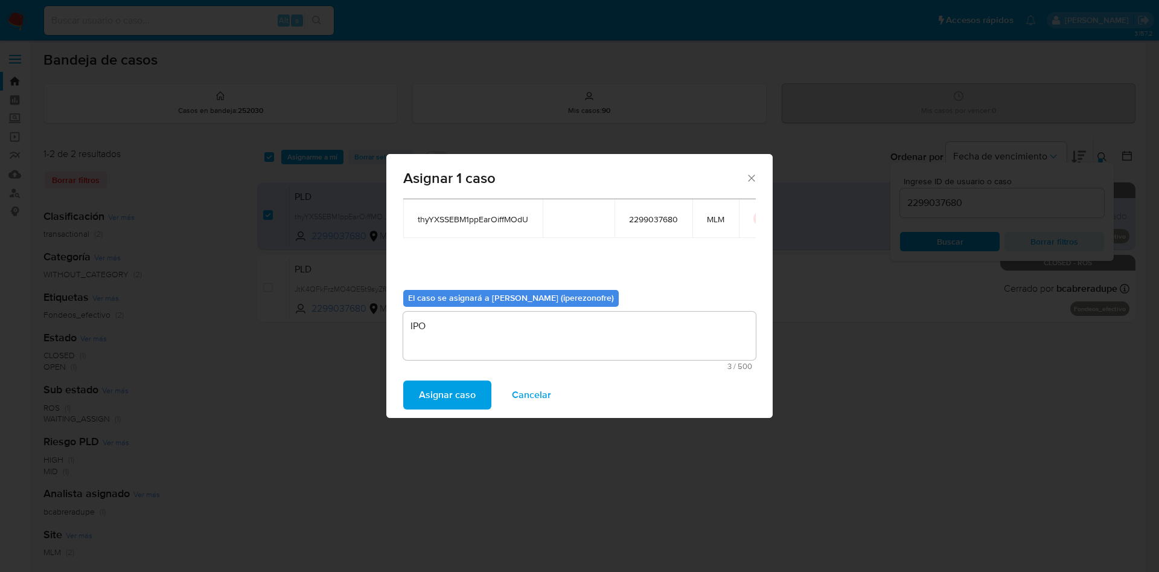
click at [470, 392] on span "Asignar caso" at bounding box center [447, 395] width 57 height 27
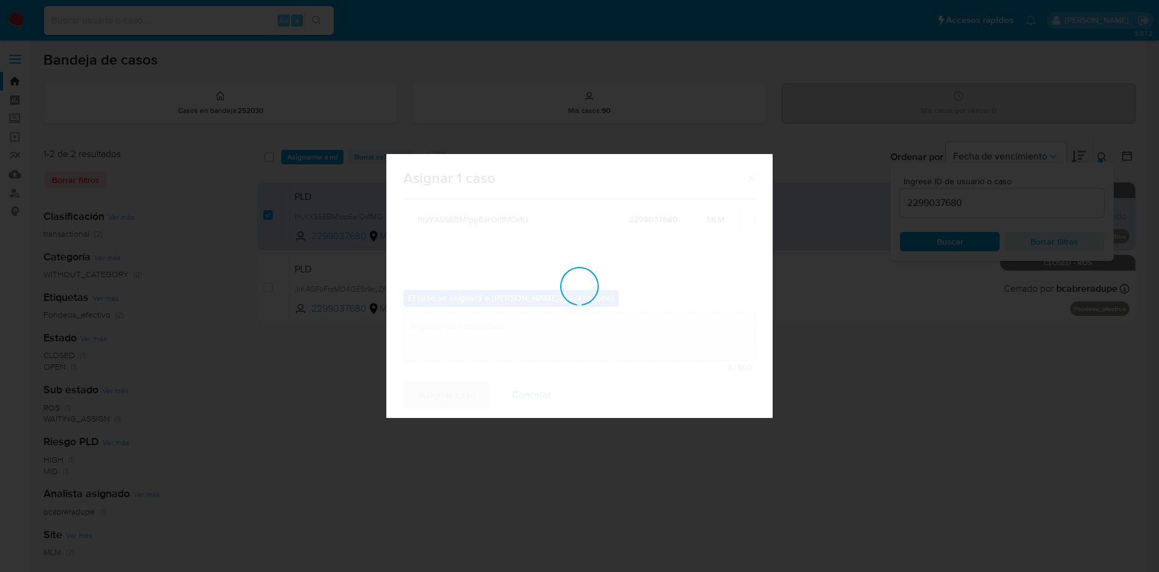
checkbox input "false"
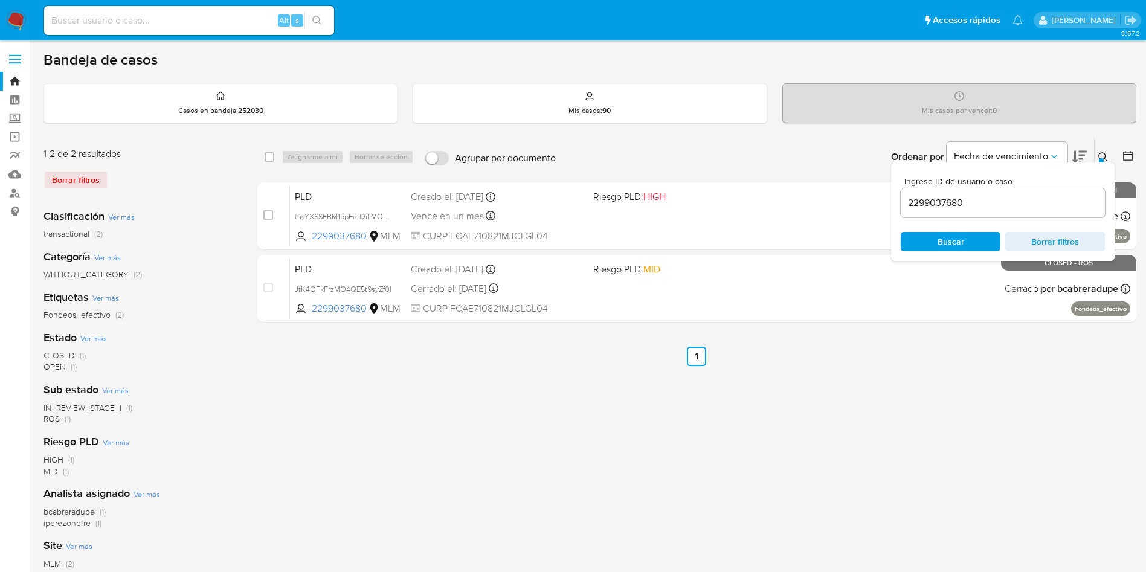
click at [917, 204] on input "2299037680" at bounding box center [1002, 203] width 204 height 16
paste input "92864564"
type input "292864564"
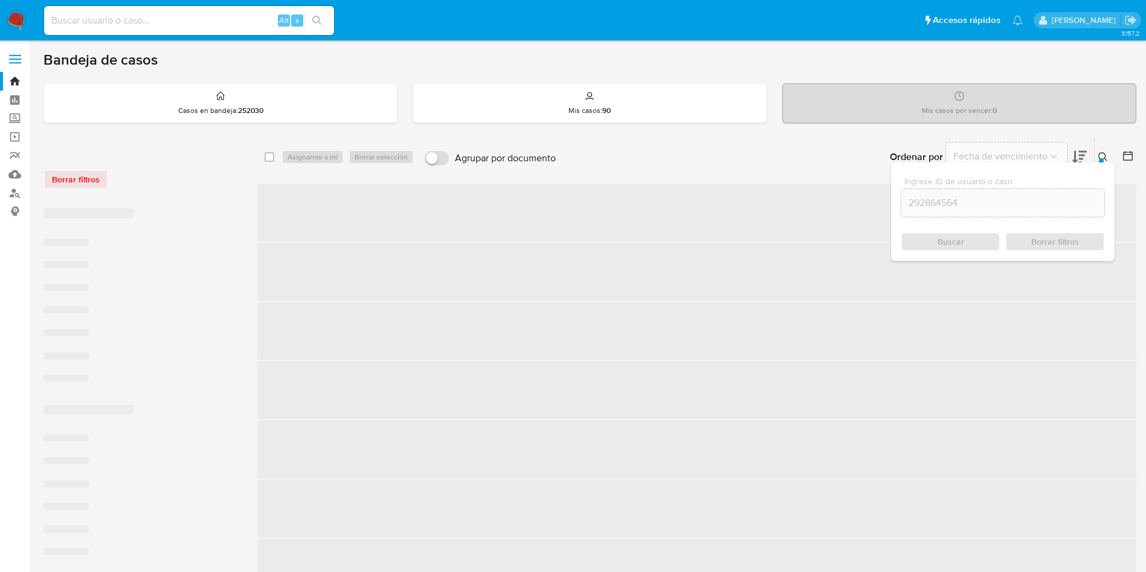
click at [953, 237] on div "Buscar Borrar filtros" at bounding box center [1002, 241] width 204 height 19
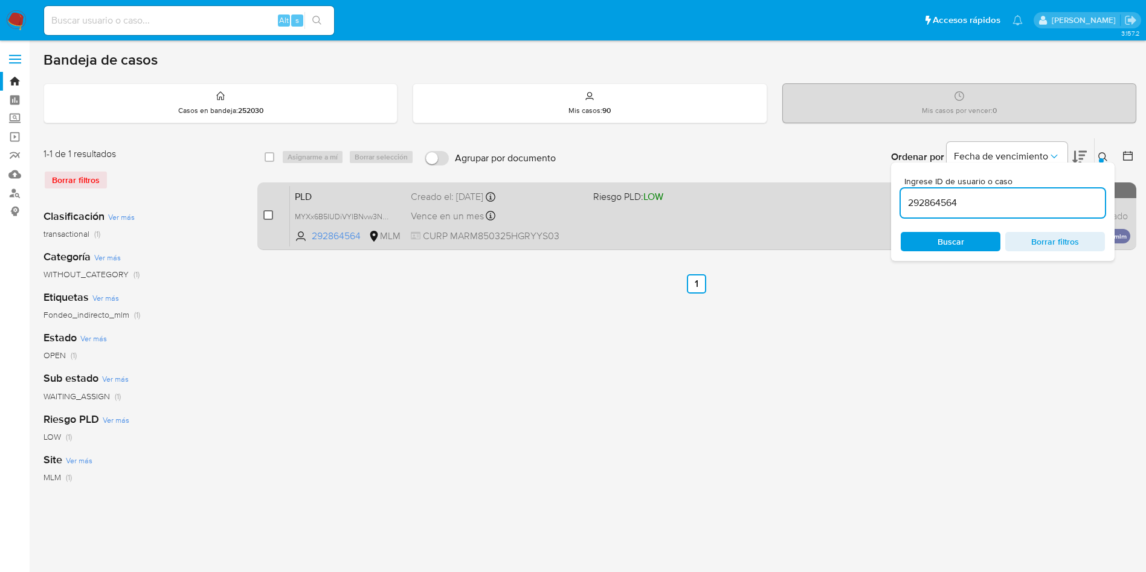
click at [265, 214] on input "checkbox" at bounding box center [268, 215] width 10 height 10
checkbox input "true"
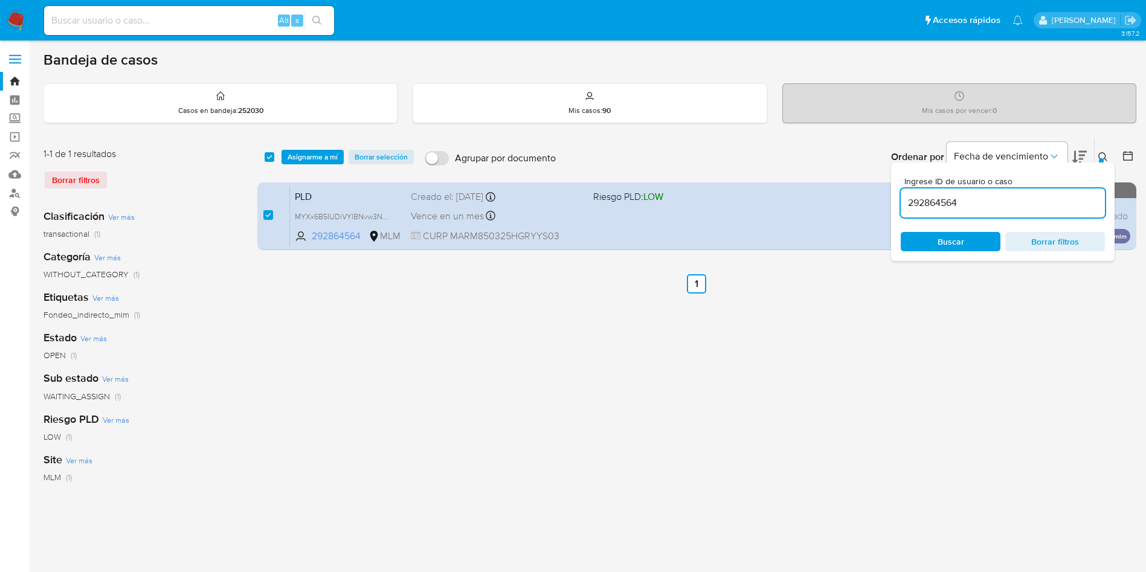
click at [295, 146] on div "select-all-cases-checkbox Asignarme a mí Borrar selección Agrupar por documento…" at bounding box center [696, 156] width 879 height 37
click at [316, 151] on span "Asignarme a mí" at bounding box center [312, 157] width 50 height 12
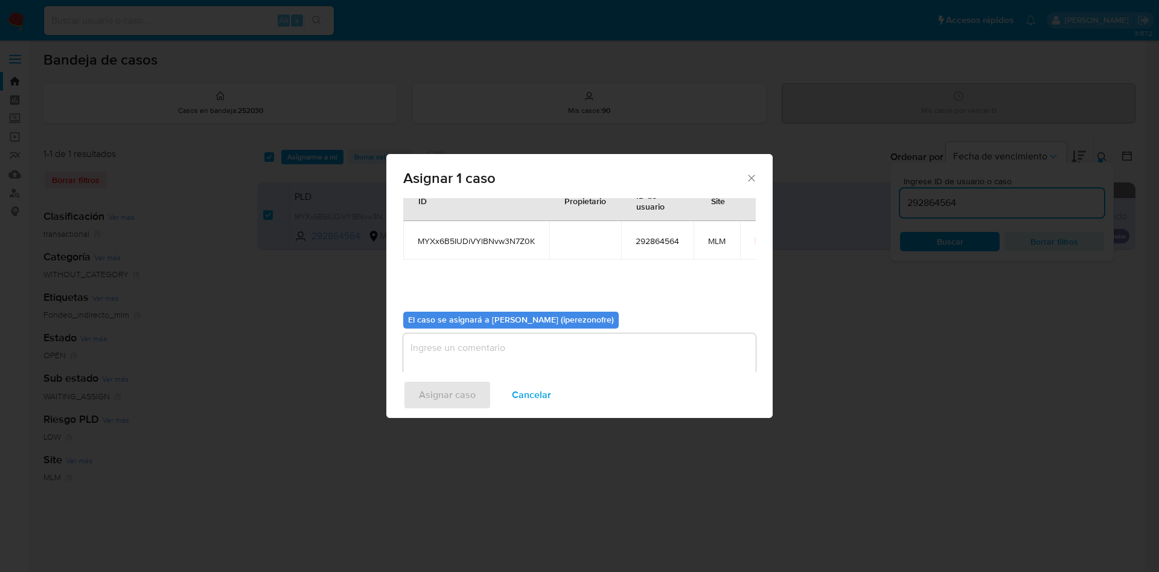
scroll to position [63, 0]
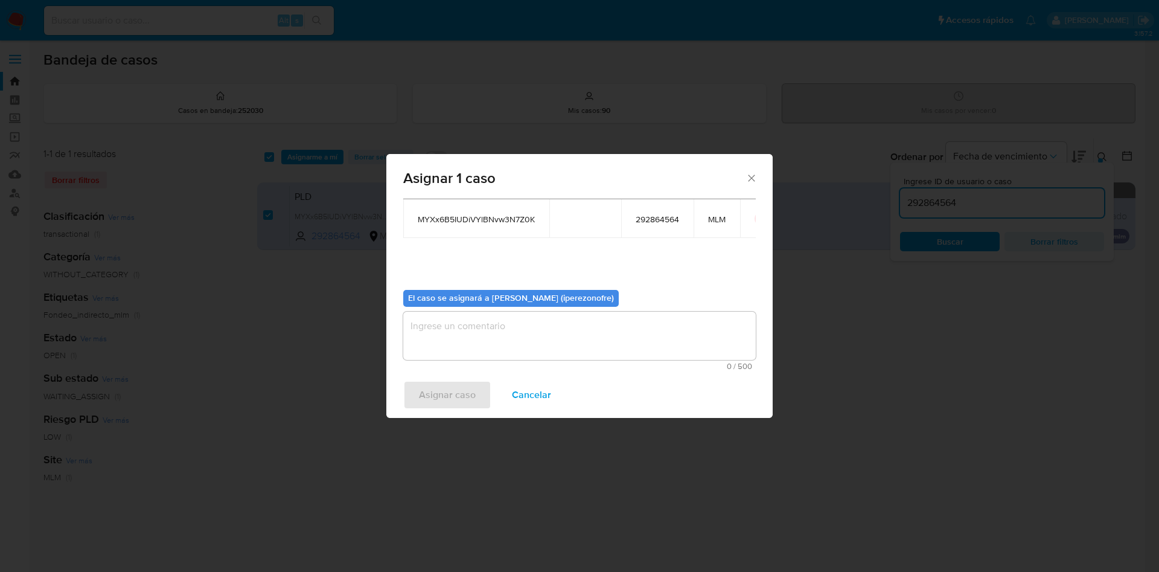
click at [513, 327] on textarea "assign-modal" at bounding box center [579, 336] width 353 height 48
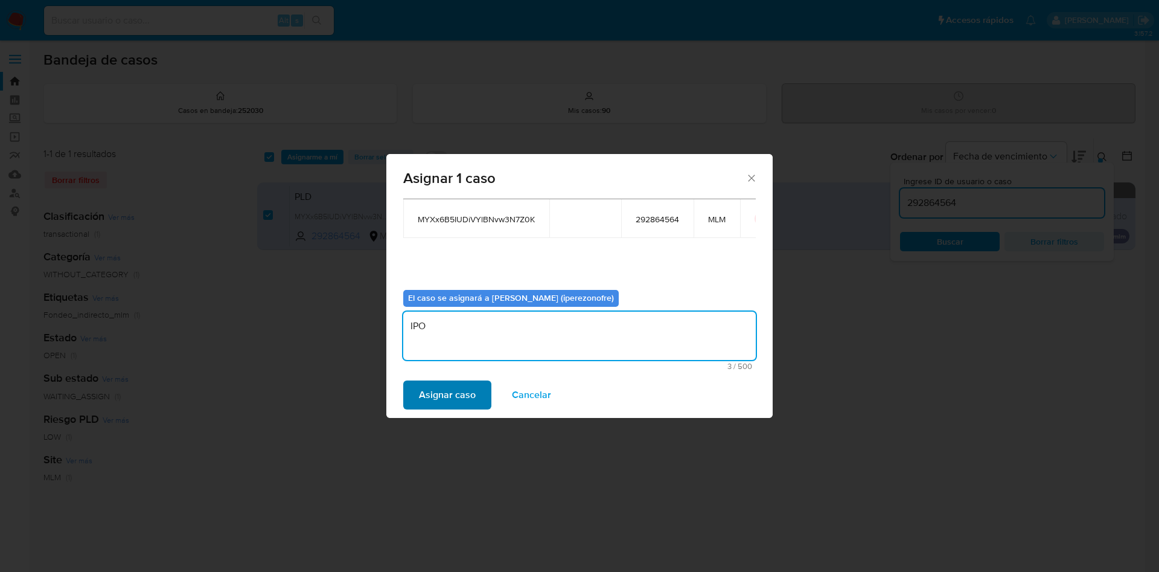
type textarea "IPO"
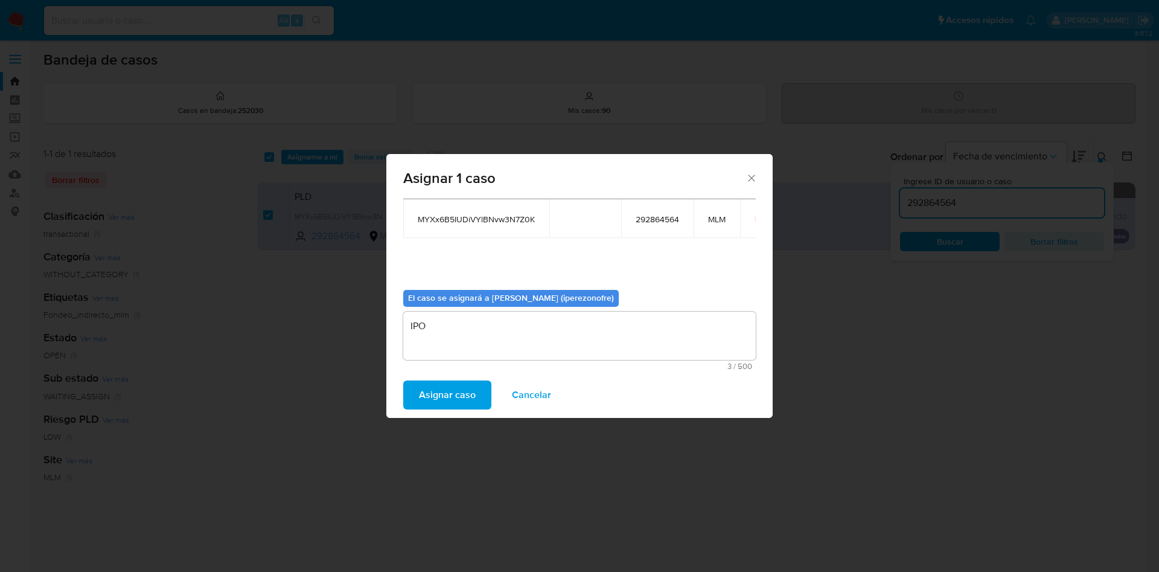
click at [473, 403] on span "Asignar caso" at bounding box center [447, 395] width 57 height 27
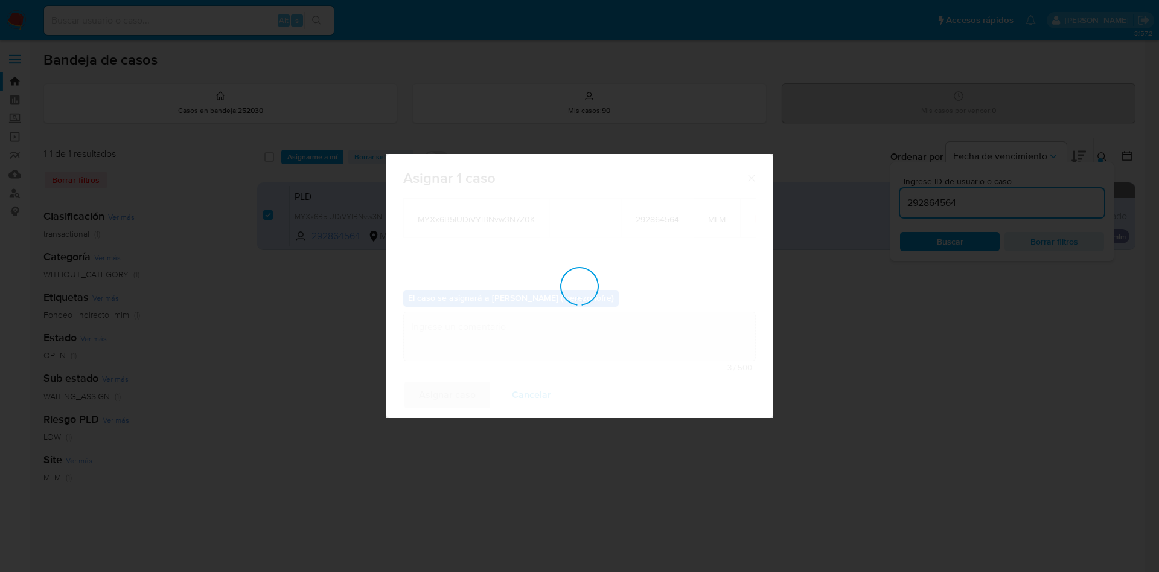
checkbox input "false"
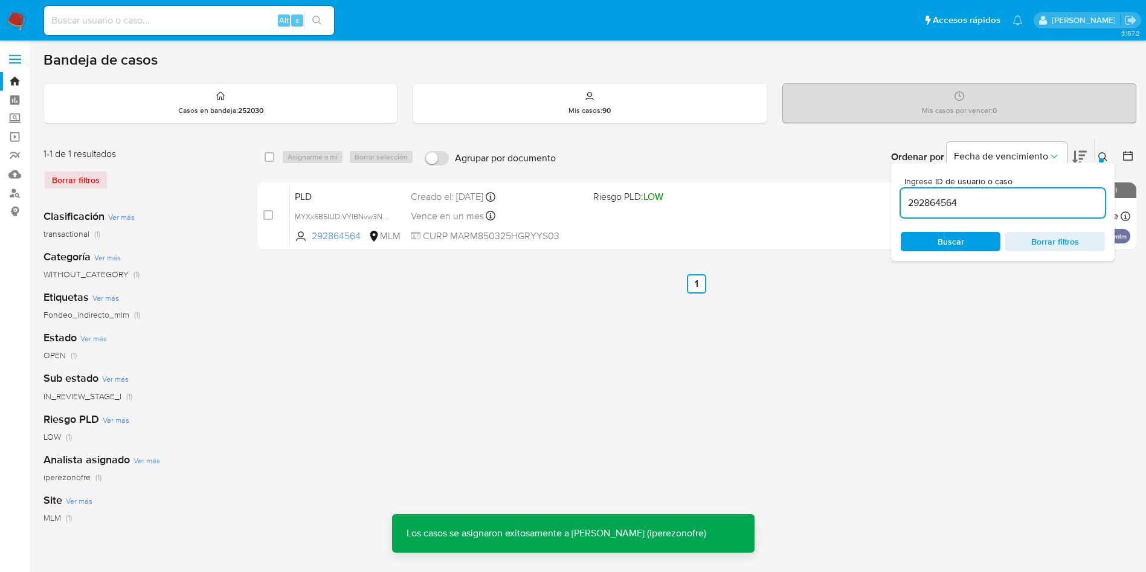
click at [931, 211] on div "292864564" at bounding box center [1002, 202] width 204 height 29
click at [931, 200] on input "292864564" at bounding box center [1002, 203] width 204 height 16
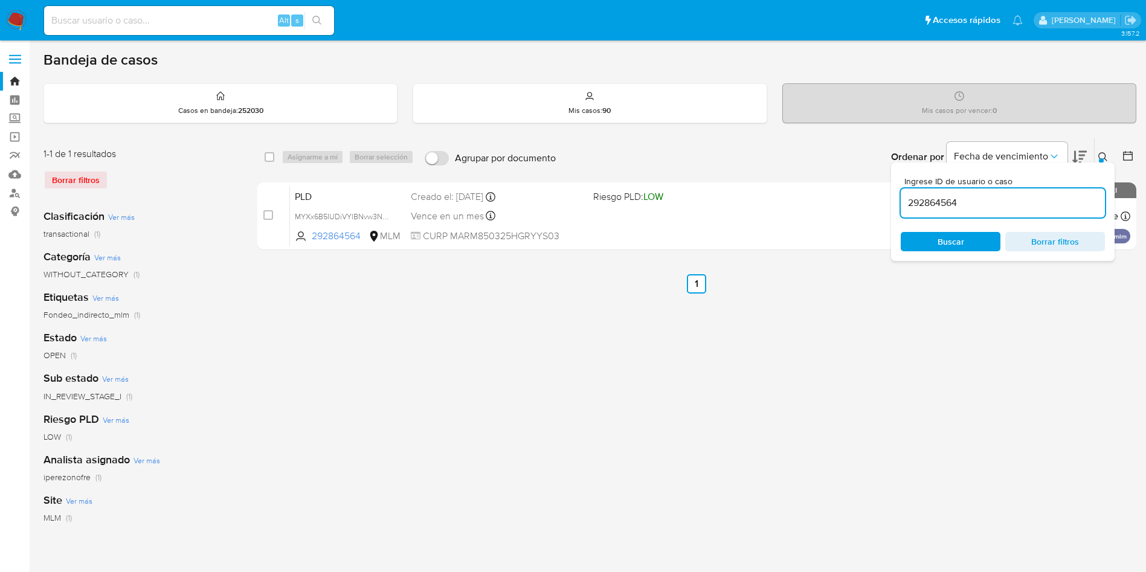
click at [931, 200] on input "292864564" at bounding box center [1002, 203] width 204 height 16
paste input
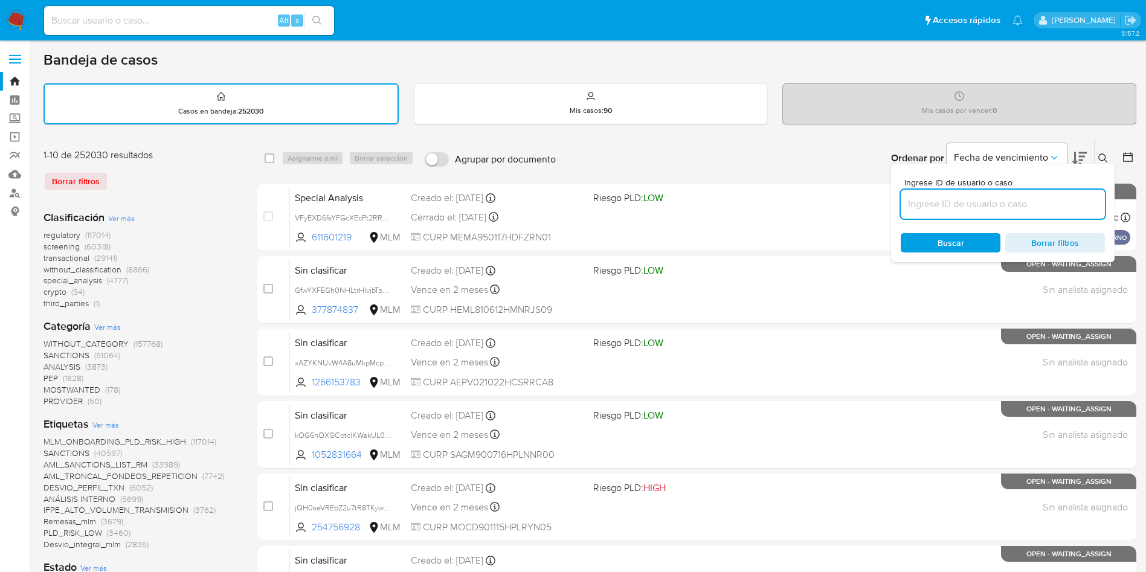
click at [931, 200] on input at bounding box center [1002, 204] width 204 height 16
paste input "385667049"
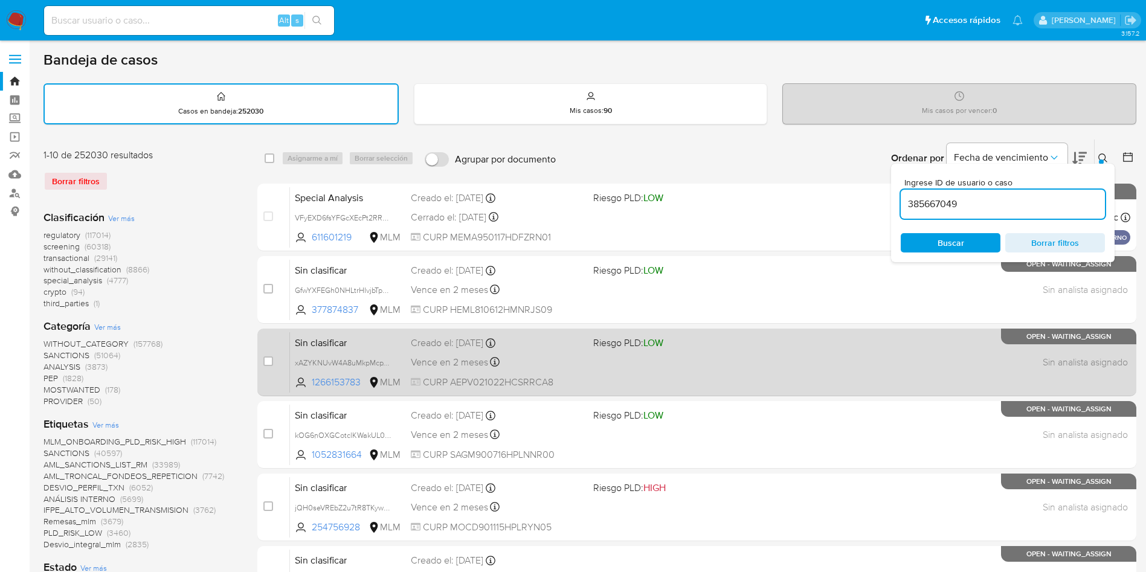
type input "385667049"
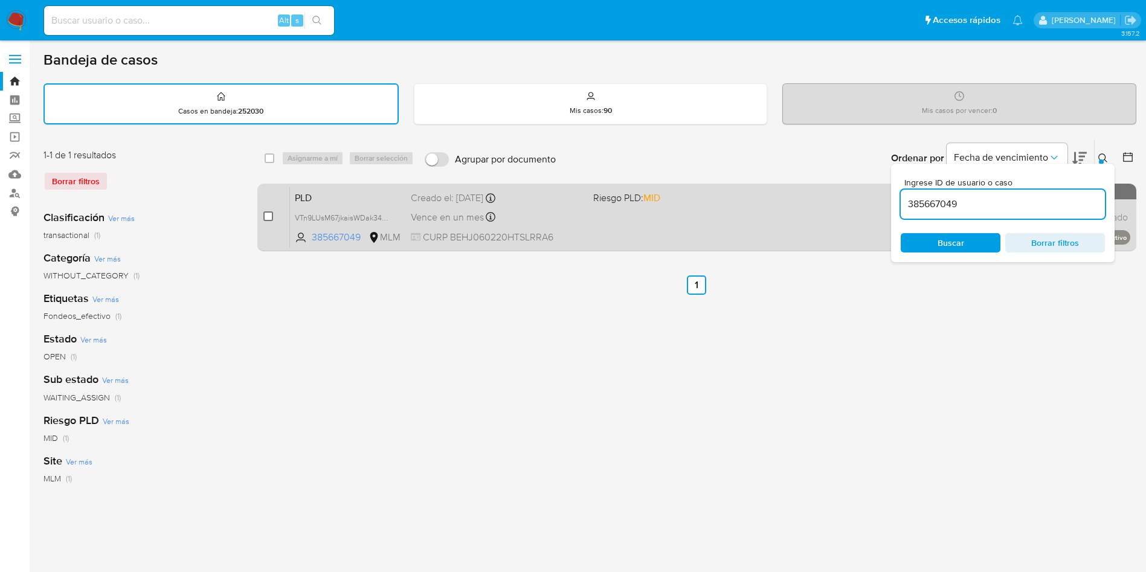
click at [269, 215] on input "checkbox" at bounding box center [268, 216] width 10 height 10
checkbox input "true"
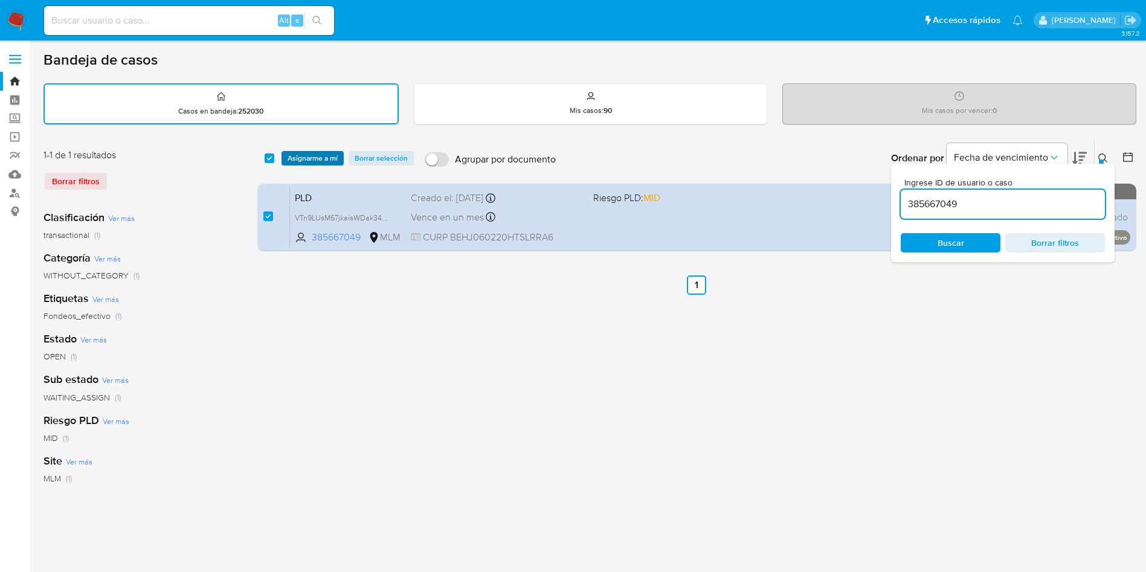
click at [314, 159] on span "Asignarme a mí" at bounding box center [312, 158] width 50 height 12
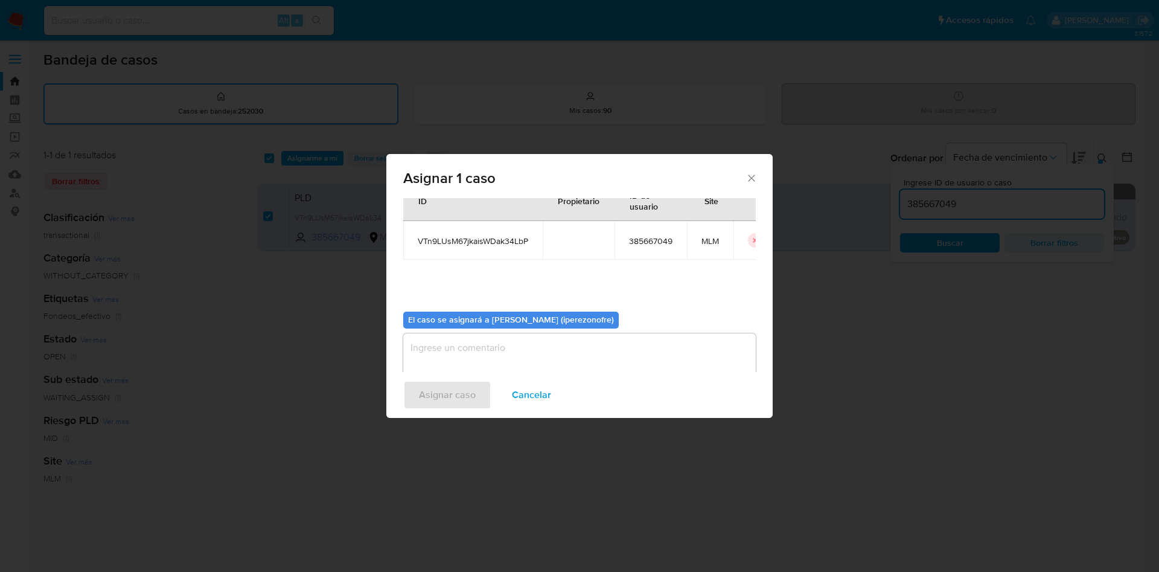
scroll to position [63, 0]
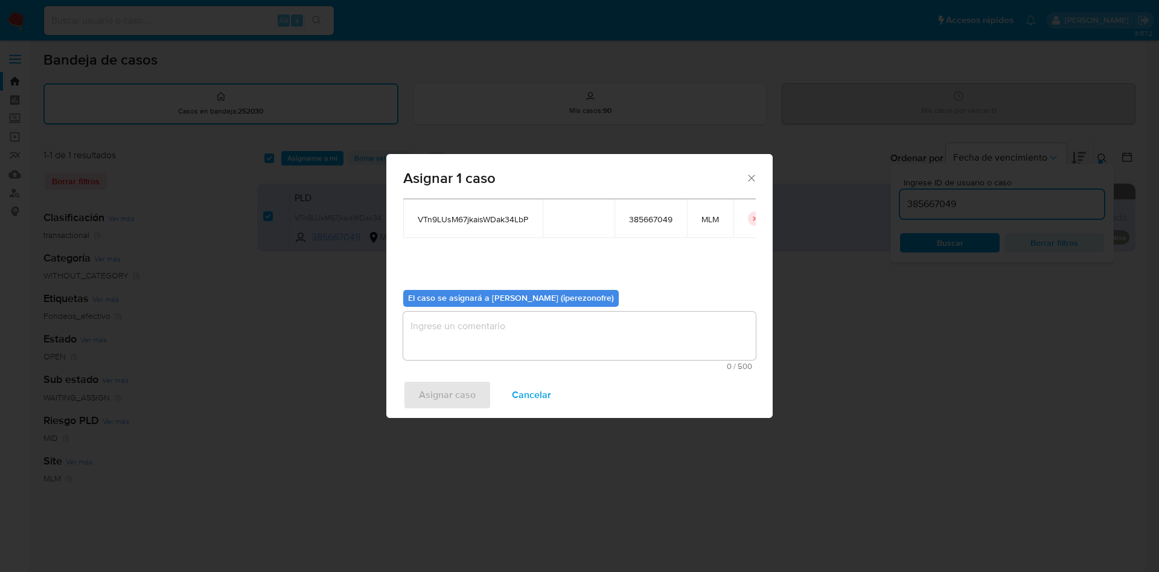
click at [582, 345] on textarea "assign-modal" at bounding box center [579, 336] width 353 height 48
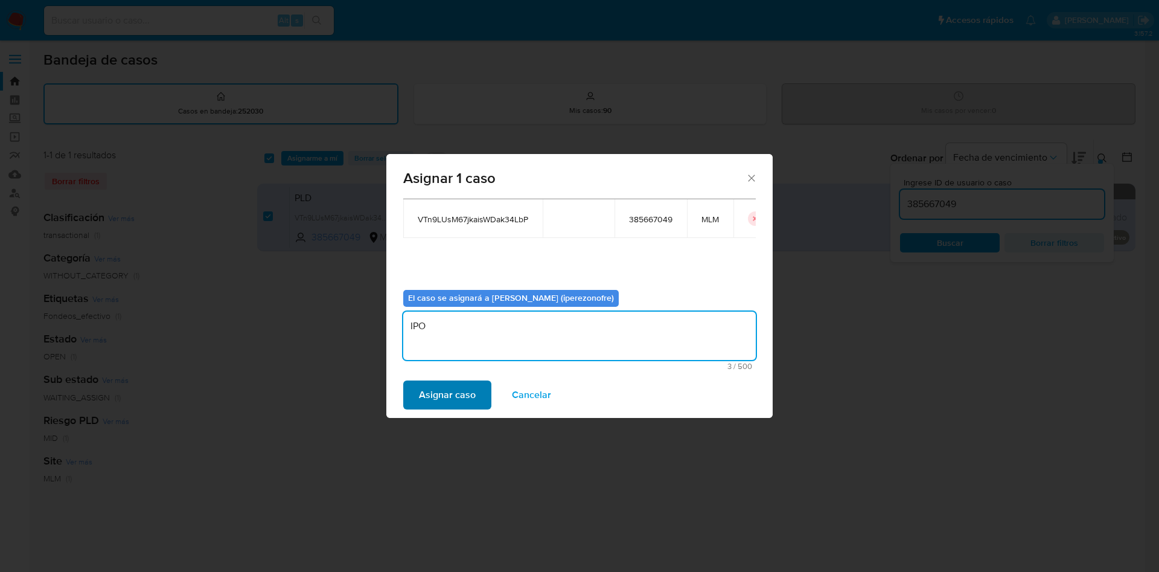
type textarea "IPO"
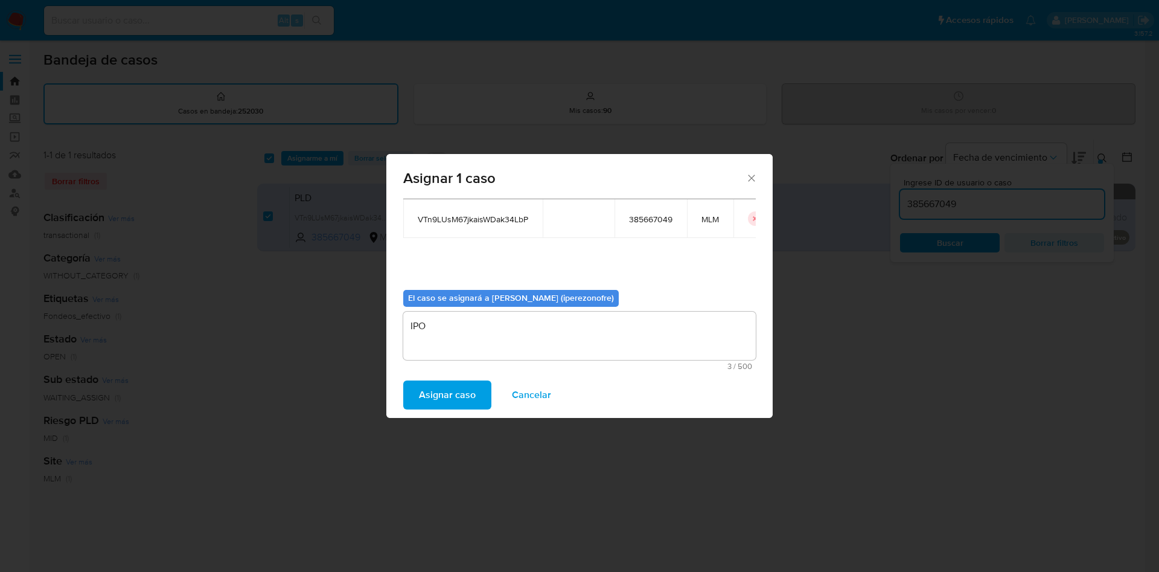
click at [449, 385] on span "Asignar caso" at bounding box center [447, 395] width 57 height 27
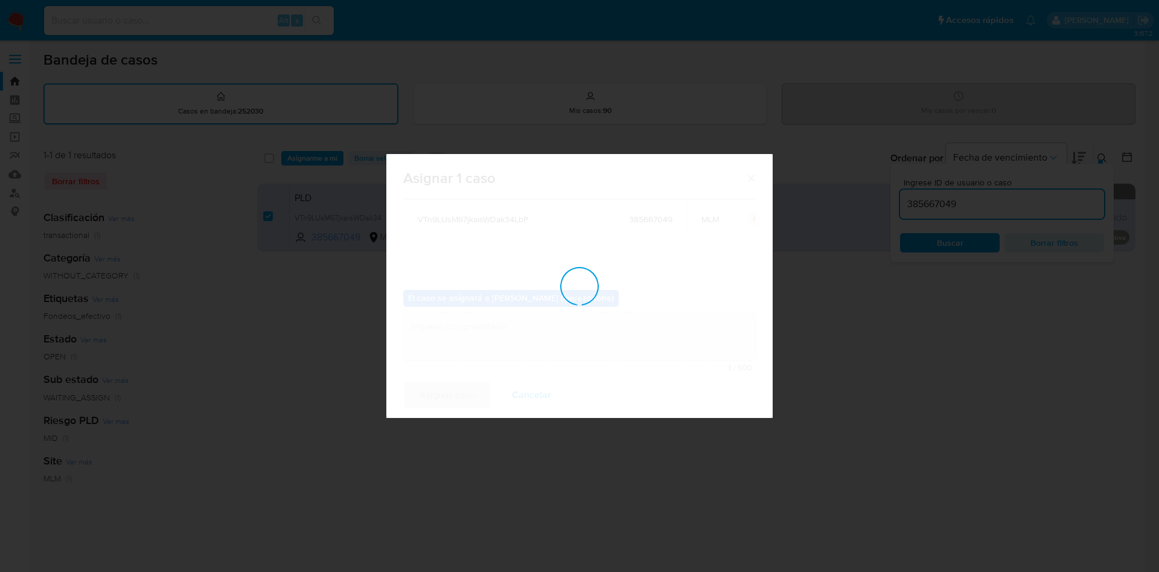
checkbox input "false"
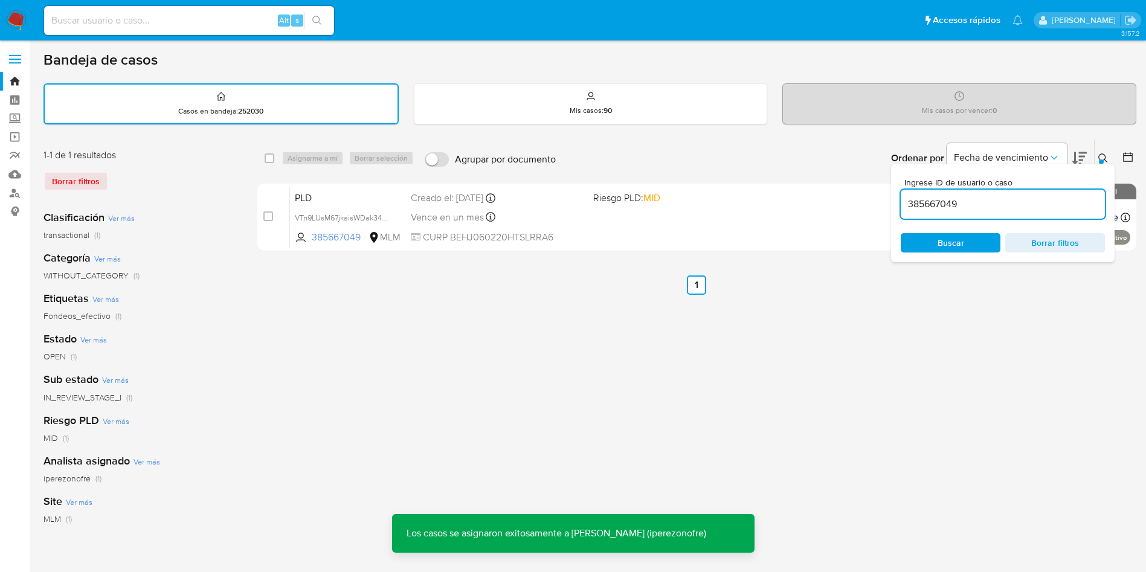
click at [938, 204] on input "385667049" at bounding box center [1002, 204] width 204 height 16
paste input "1207535681"
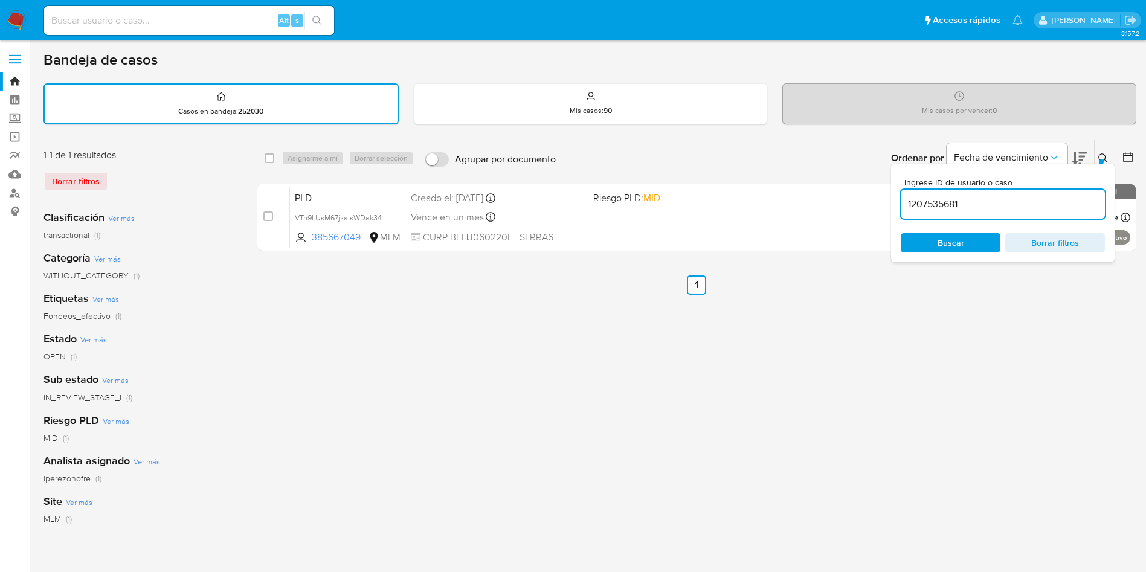
type input "1207535681"
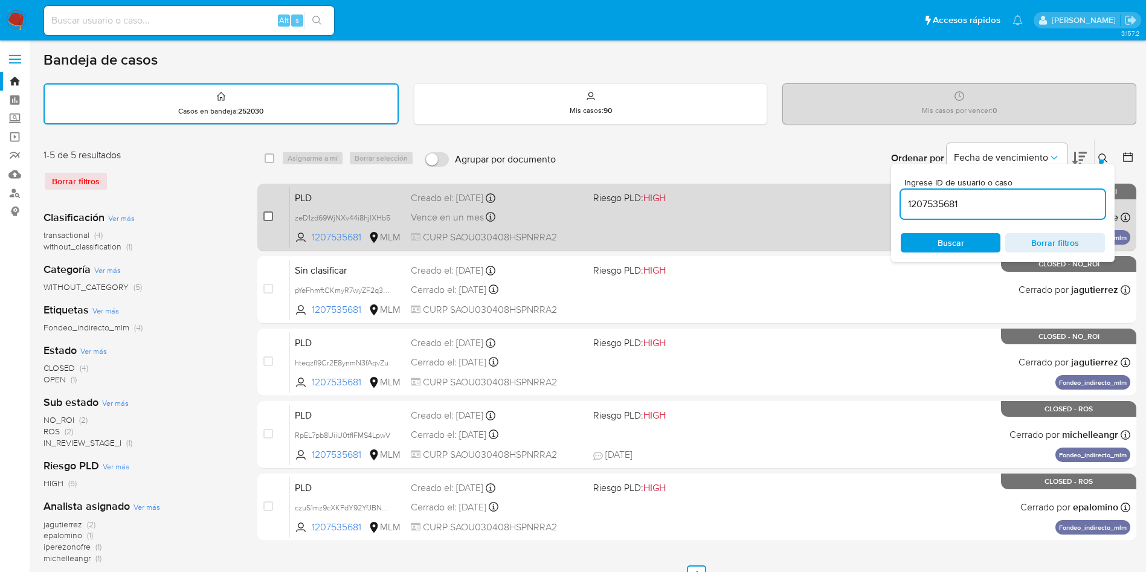
click at [272, 214] on input "checkbox" at bounding box center [268, 216] width 10 height 10
checkbox input "true"
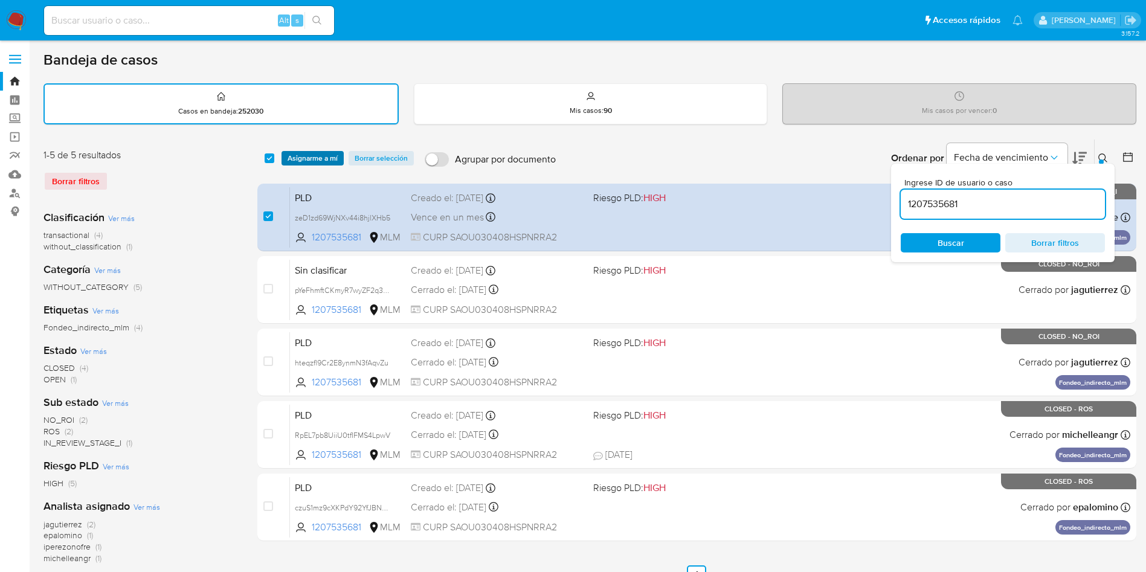
click at [295, 155] on span "Asignarme a mí" at bounding box center [312, 158] width 50 height 12
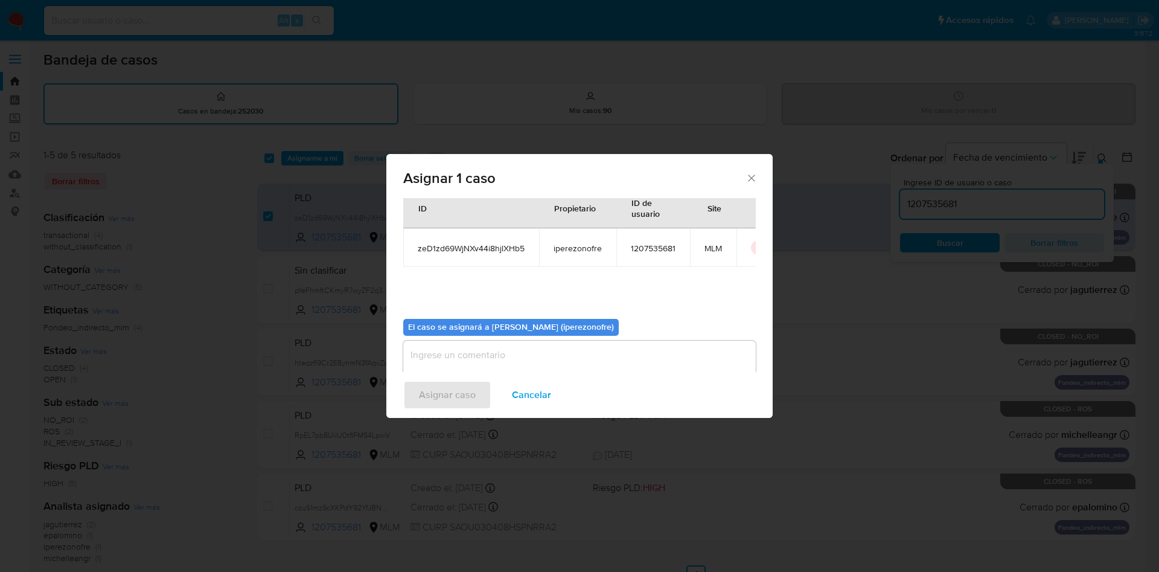
scroll to position [63, 0]
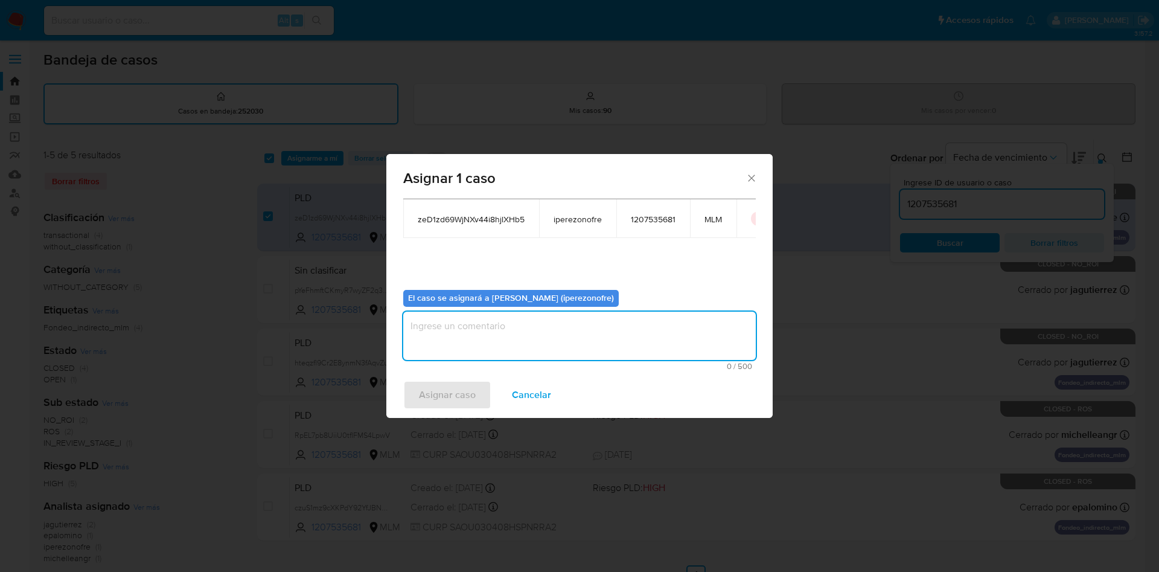
click at [533, 347] on textarea "assign-modal" at bounding box center [579, 336] width 353 height 48
type textarea "IPO"
click at [461, 389] on span "Asignar caso" at bounding box center [447, 395] width 57 height 27
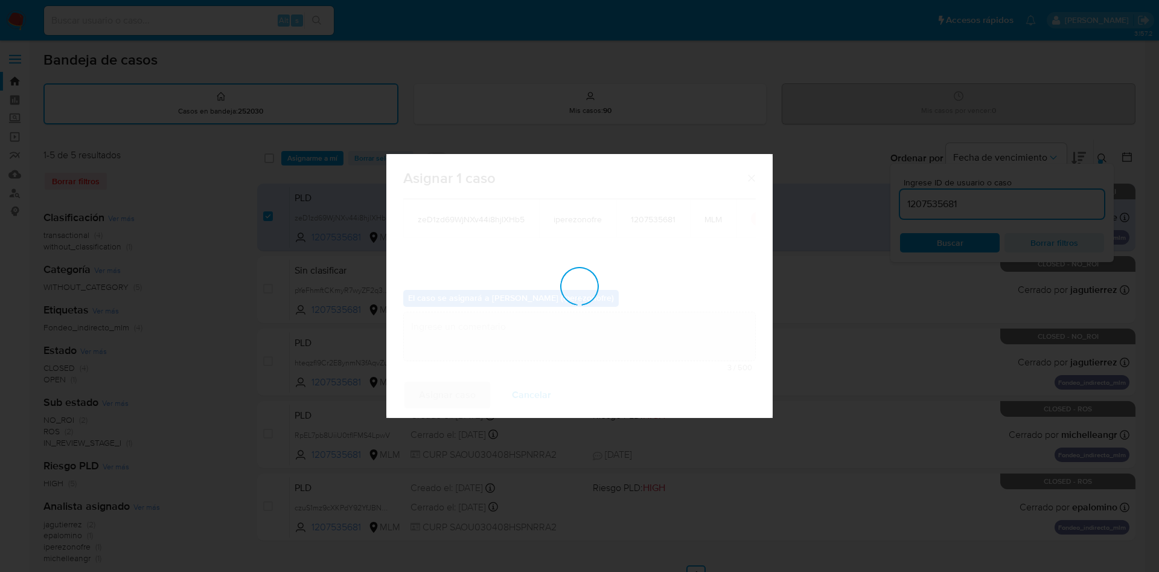
checkbox input "false"
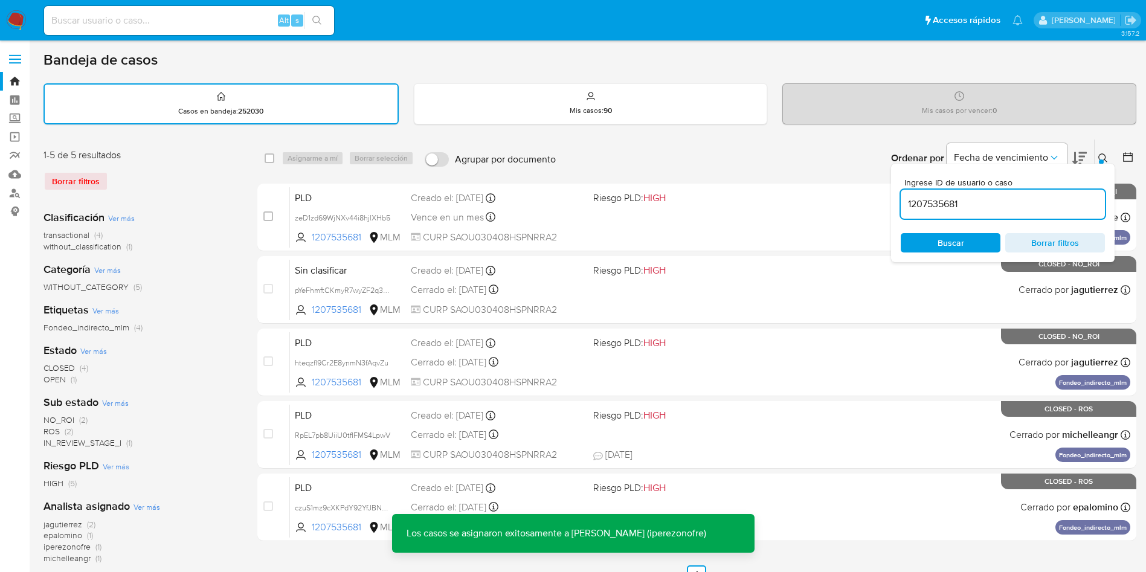
click at [942, 208] on input "1207535681" at bounding box center [1002, 204] width 204 height 16
paste input "844773868"
type input "1844773868"
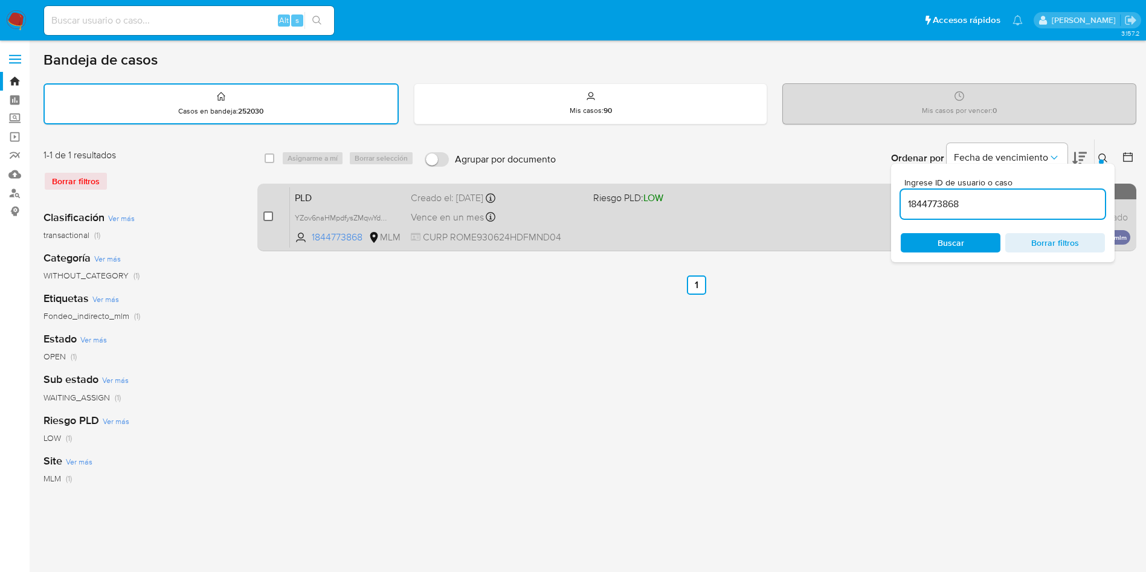
click at [265, 216] on input "checkbox" at bounding box center [268, 216] width 10 height 10
checkbox input "true"
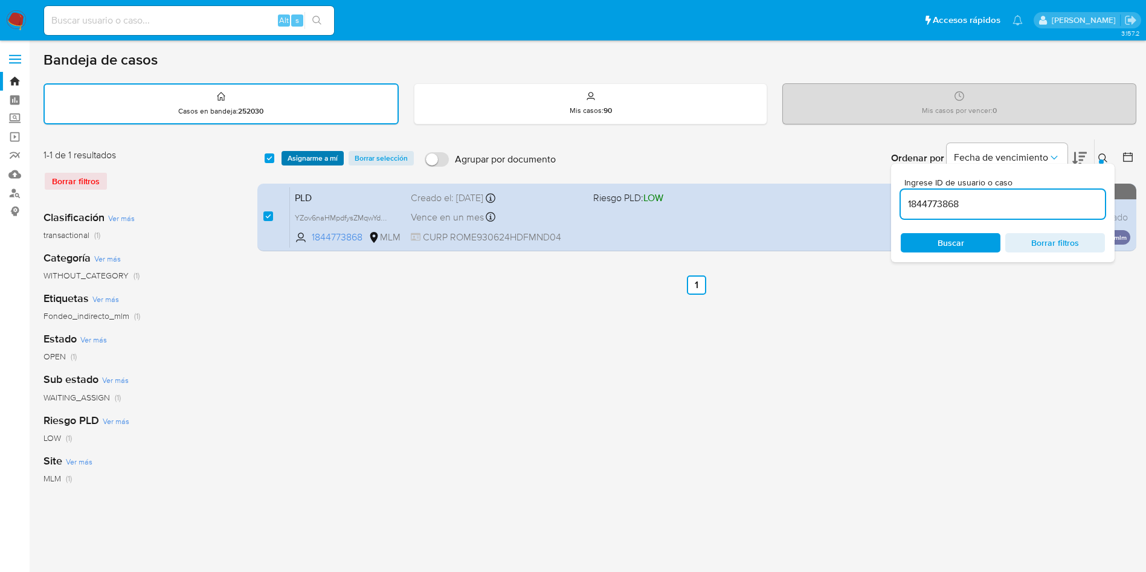
click at [296, 159] on span "Asignarme a mí" at bounding box center [312, 158] width 50 height 12
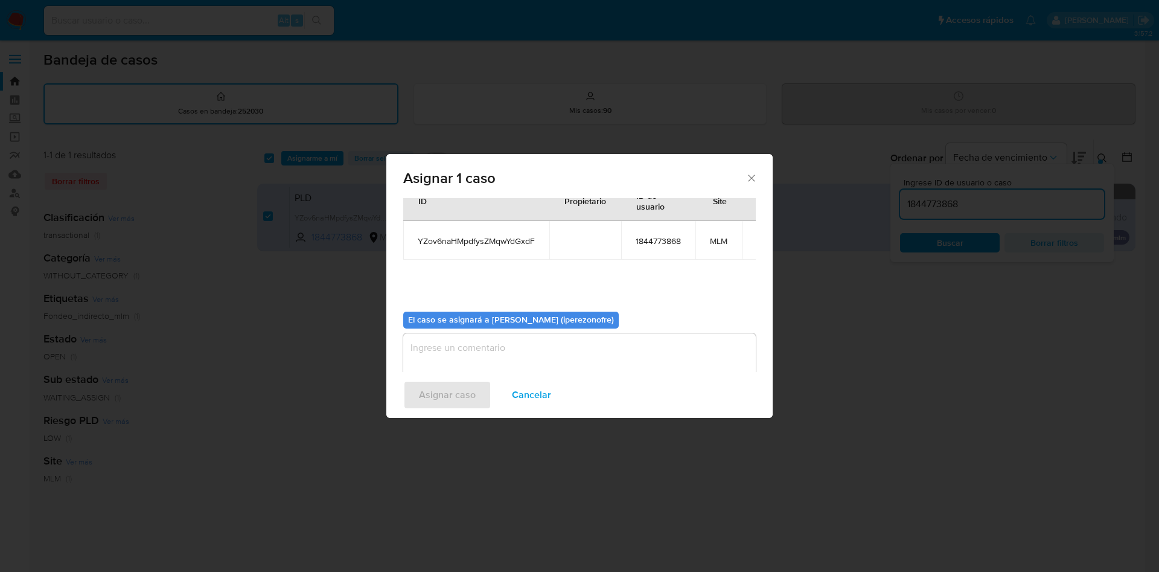
scroll to position [63, 0]
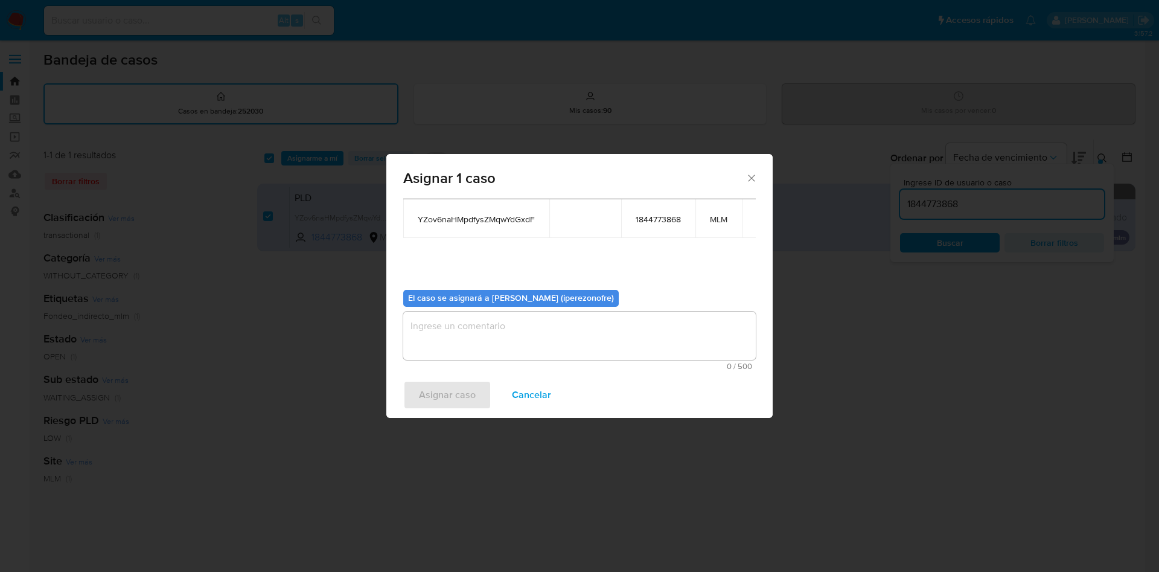
click at [545, 334] on textarea "assign-modal" at bounding box center [579, 336] width 353 height 48
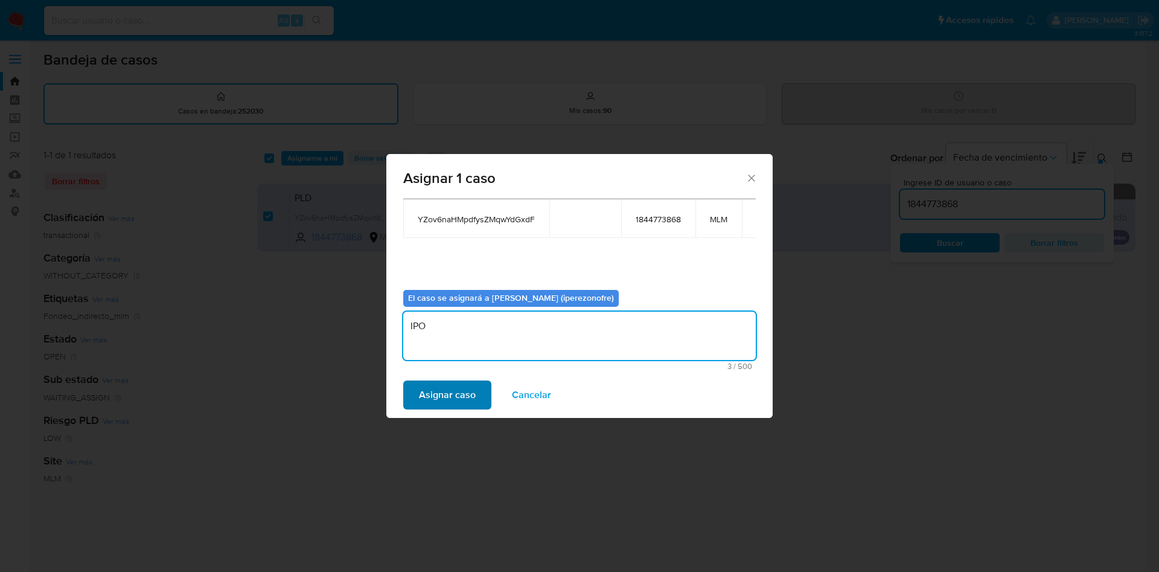
type textarea "IPO"
click at [452, 389] on span "Asignar caso" at bounding box center [447, 395] width 57 height 27
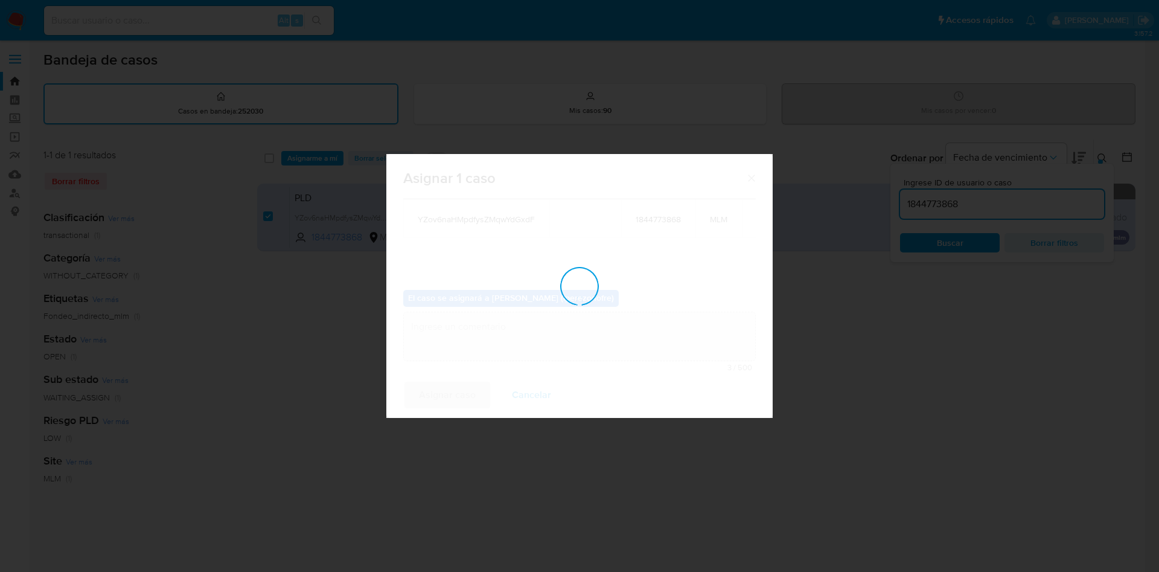
checkbox input "false"
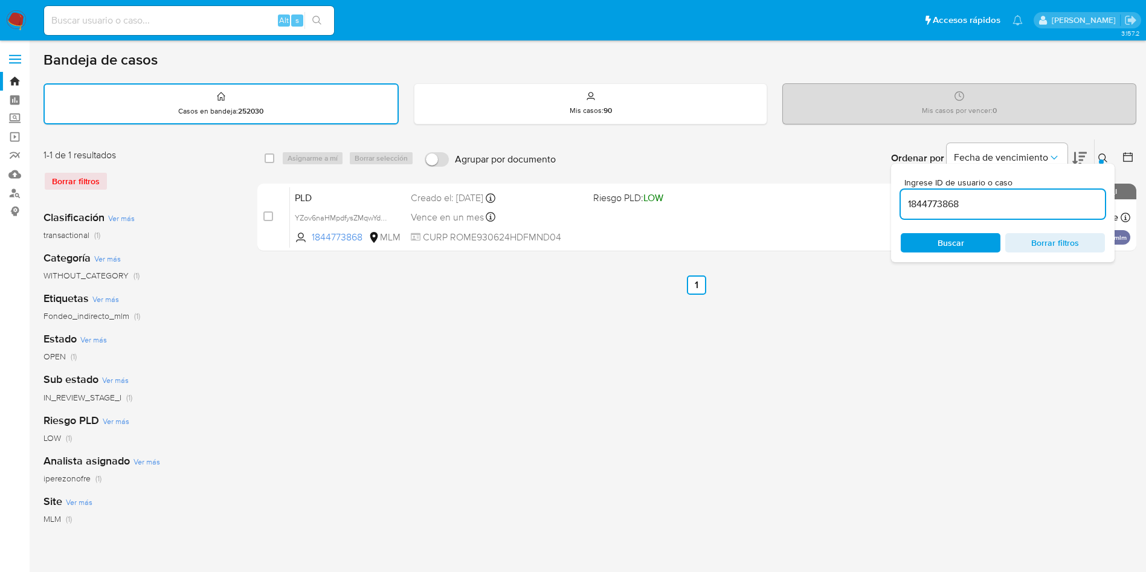
click at [597, 388] on div "select-all-cases-checkbox Asignarme a mí Borrar selección Agrupar por documento…" at bounding box center [696, 404] width 879 height 530
click at [924, 214] on div "1844773868" at bounding box center [1002, 204] width 204 height 29
click at [926, 205] on input "1844773868" at bounding box center [1002, 204] width 204 height 16
paste input "211530840"
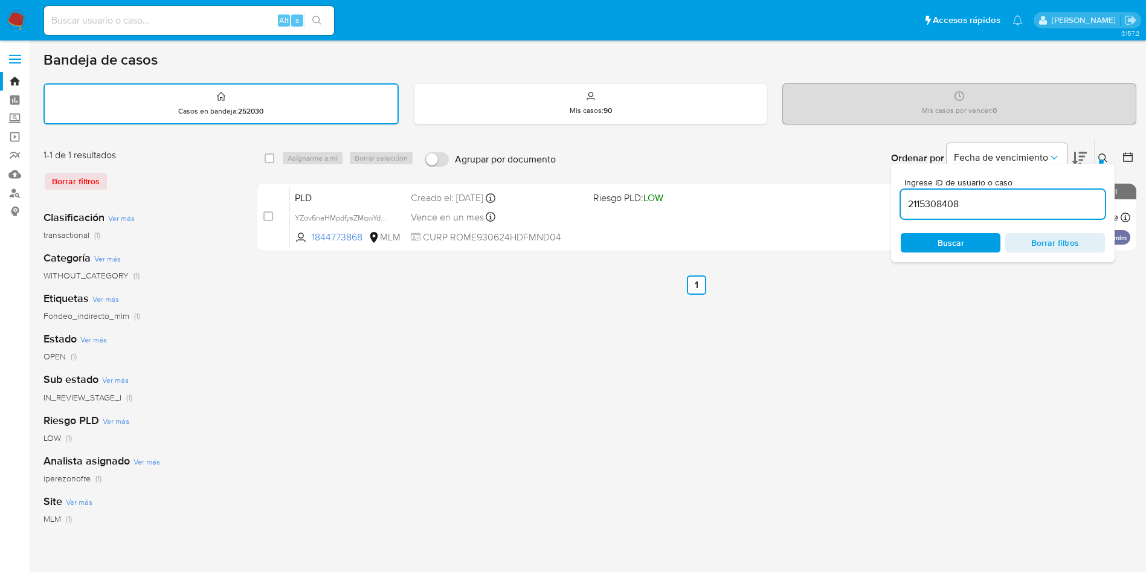
type input "2115308408"
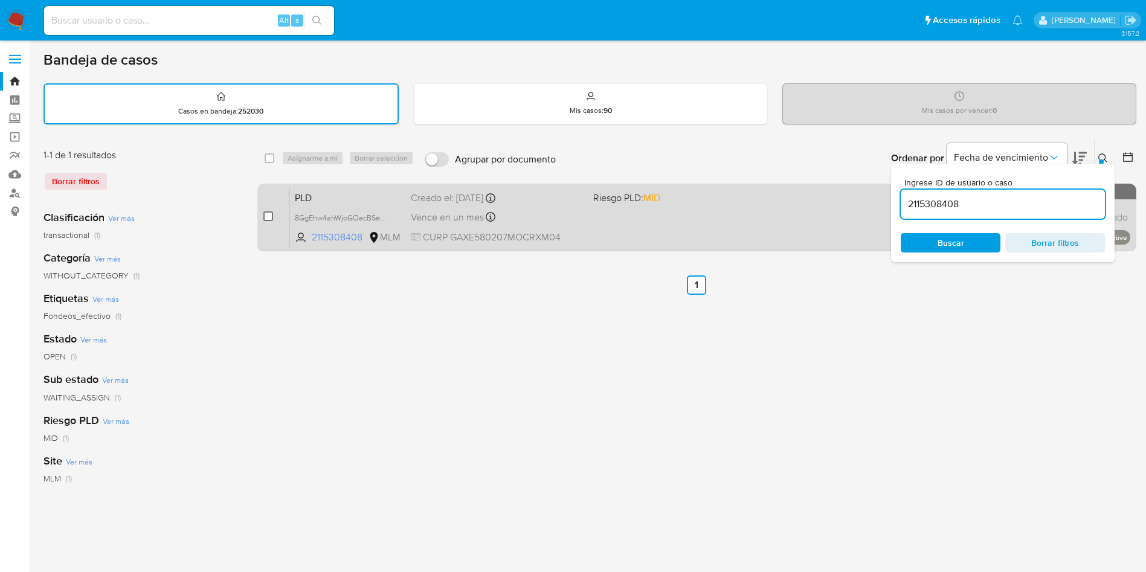
click at [264, 219] on input "checkbox" at bounding box center [268, 216] width 10 height 10
checkbox input "true"
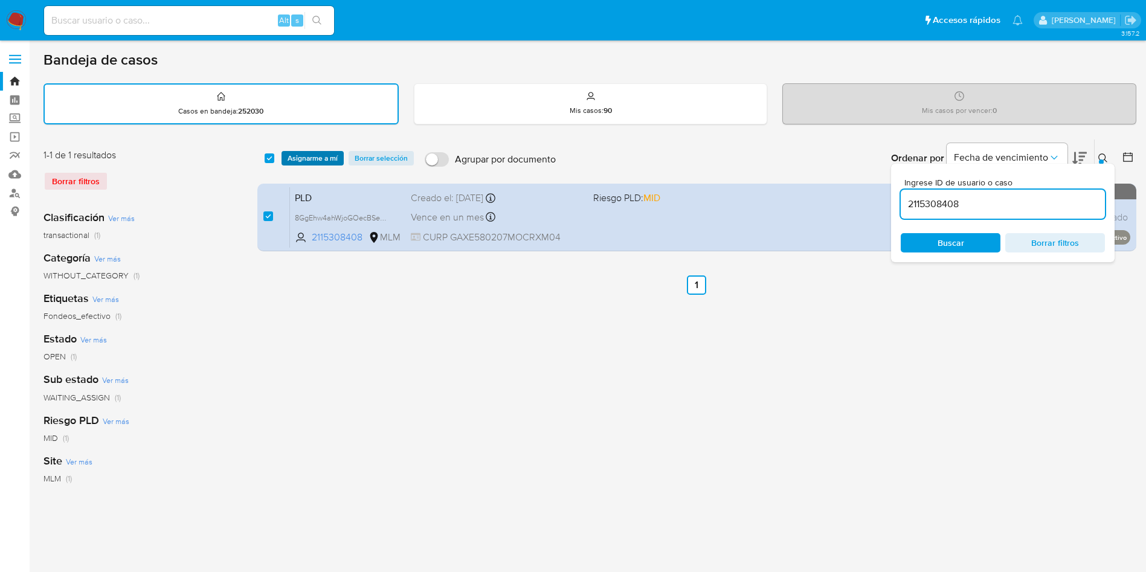
click at [322, 159] on span "Asignarme a mí" at bounding box center [312, 158] width 50 height 12
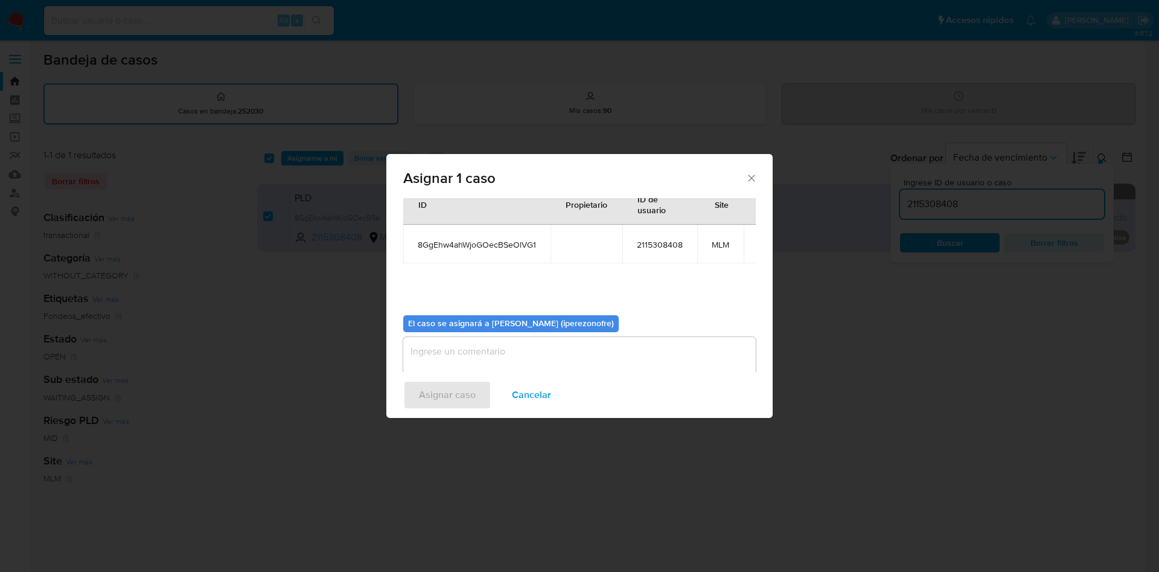
scroll to position [63, 0]
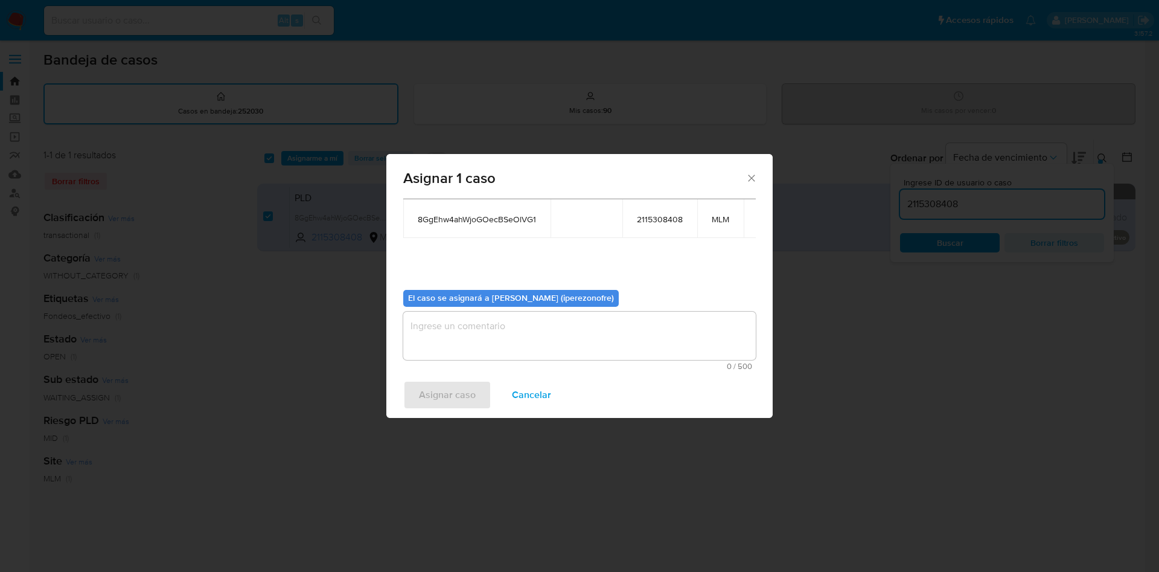
click at [579, 336] on textarea "assign-modal" at bounding box center [579, 336] width 353 height 48
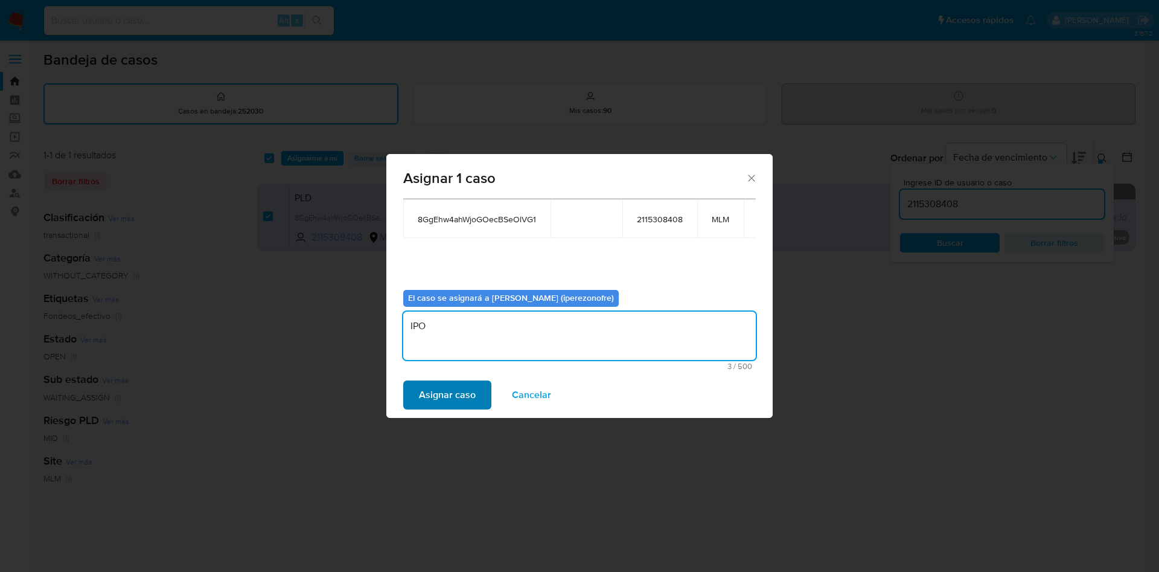
type textarea "IPO"
click at [445, 406] on span "Asignar caso" at bounding box center [447, 395] width 57 height 27
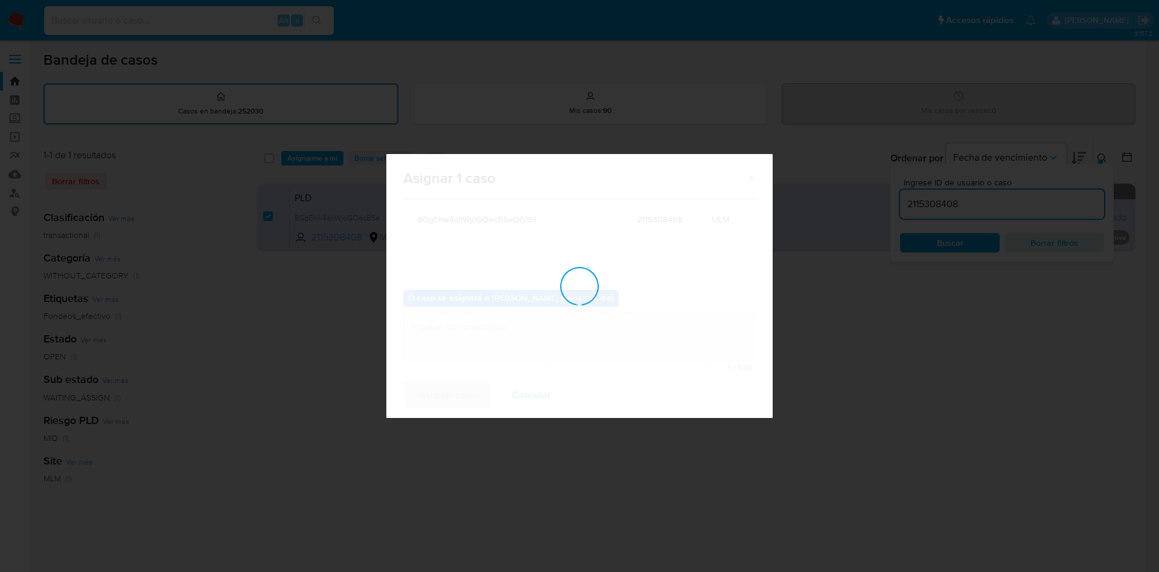
checkbox input "false"
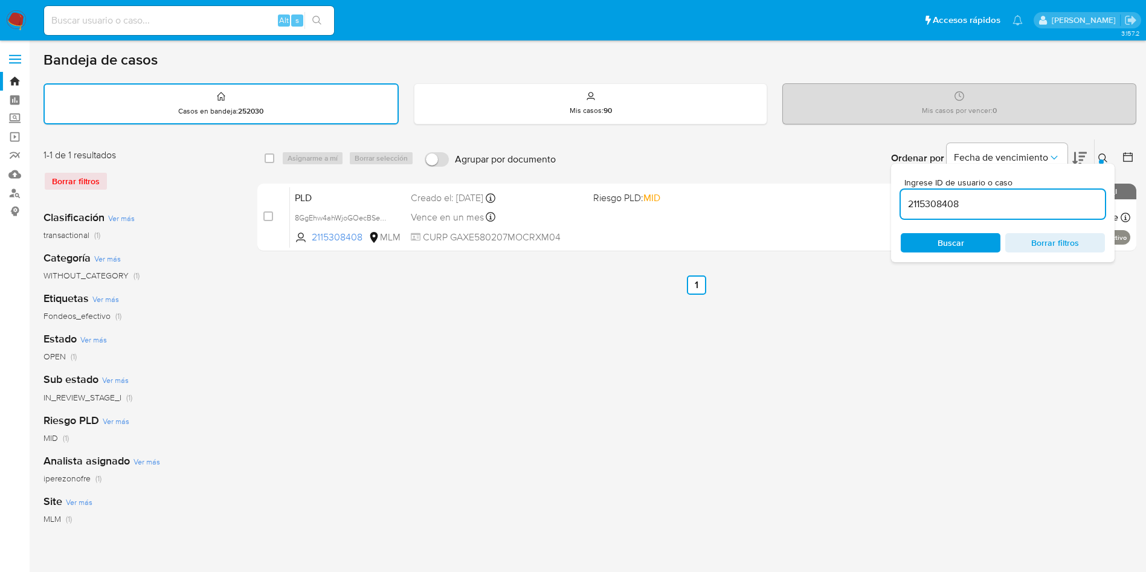
click at [940, 208] on input "2115308408" at bounding box center [1002, 204] width 204 height 16
paste input "299037680"
type input "2299037680"
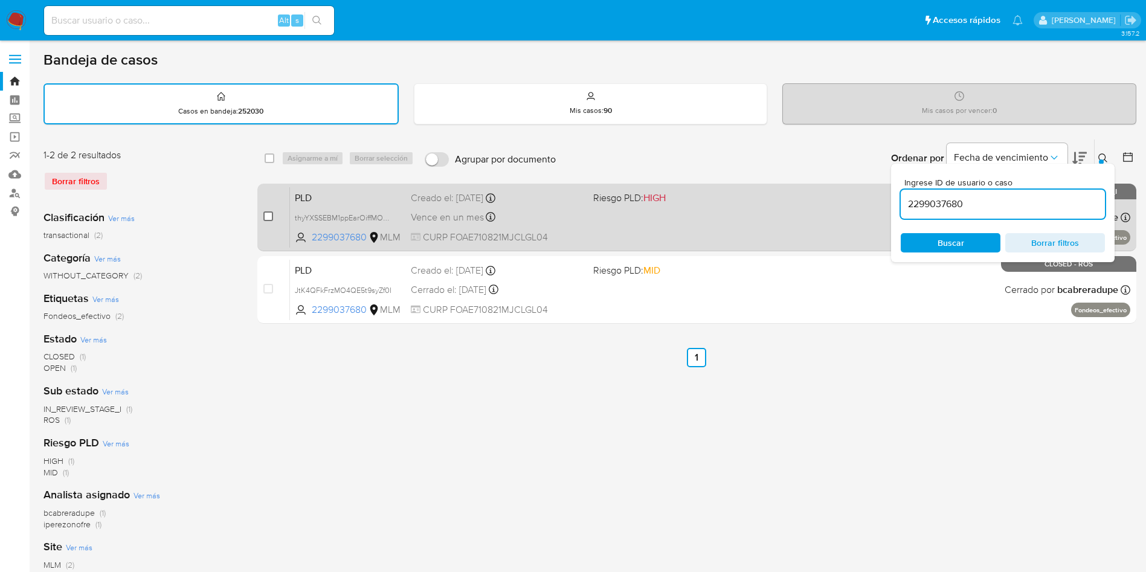
click at [266, 216] on input "checkbox" at bounding box center [268, 216] width 10 height 10
checkbox input "true"
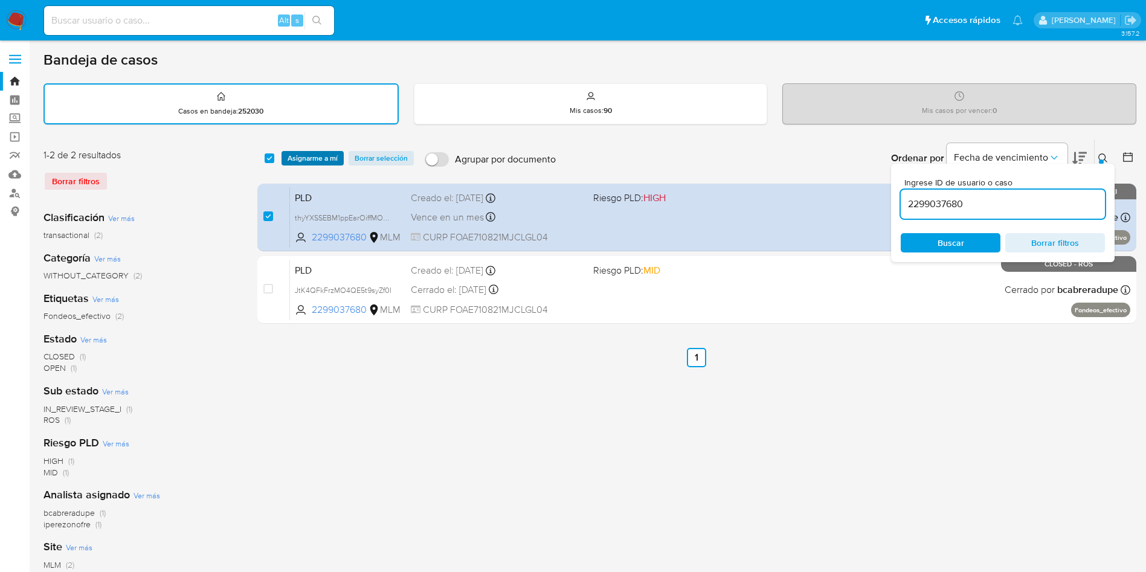
click at [305, 158] on span "Asignarme a mí" at bounding box center [312, 158] width 50 height 12
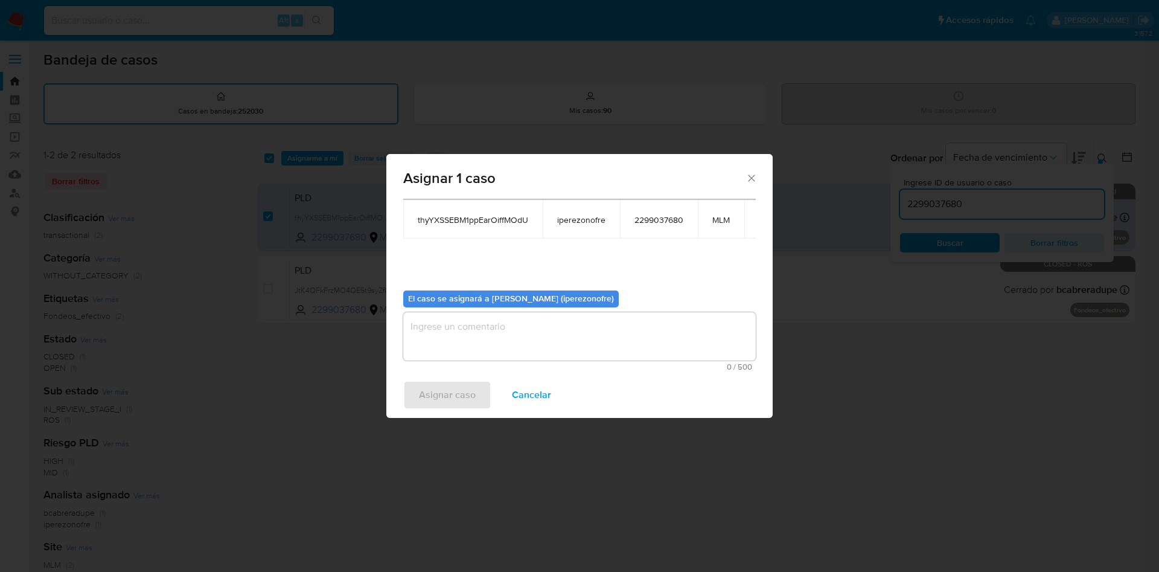
scroll to position [63, 0]
click at [566, 342] on textarea "assign-modal" at bounding box center [579, 336] width 353 height 48
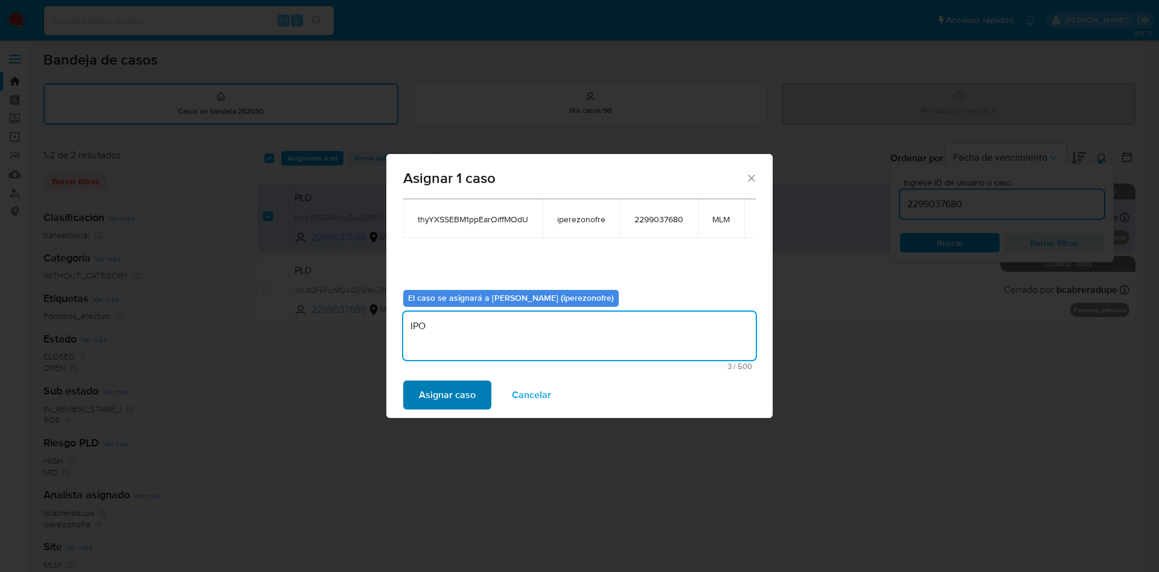
type textarea "IPO"
click at [443, 399] on span "Asignar caso" at bounding box center [447, 395] width 57 height 27
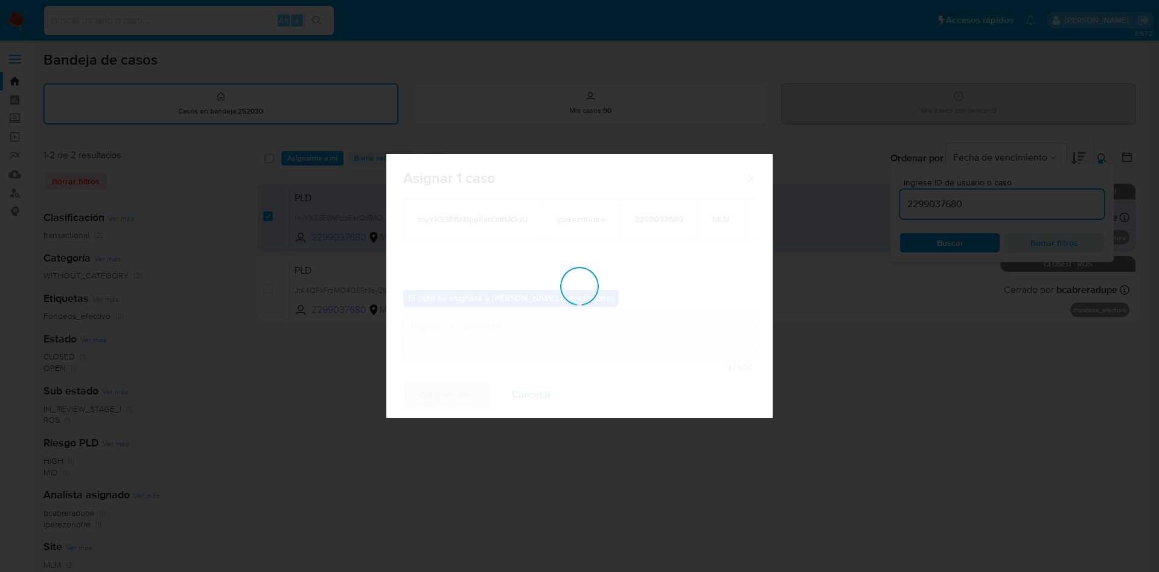
checkbox input "false"
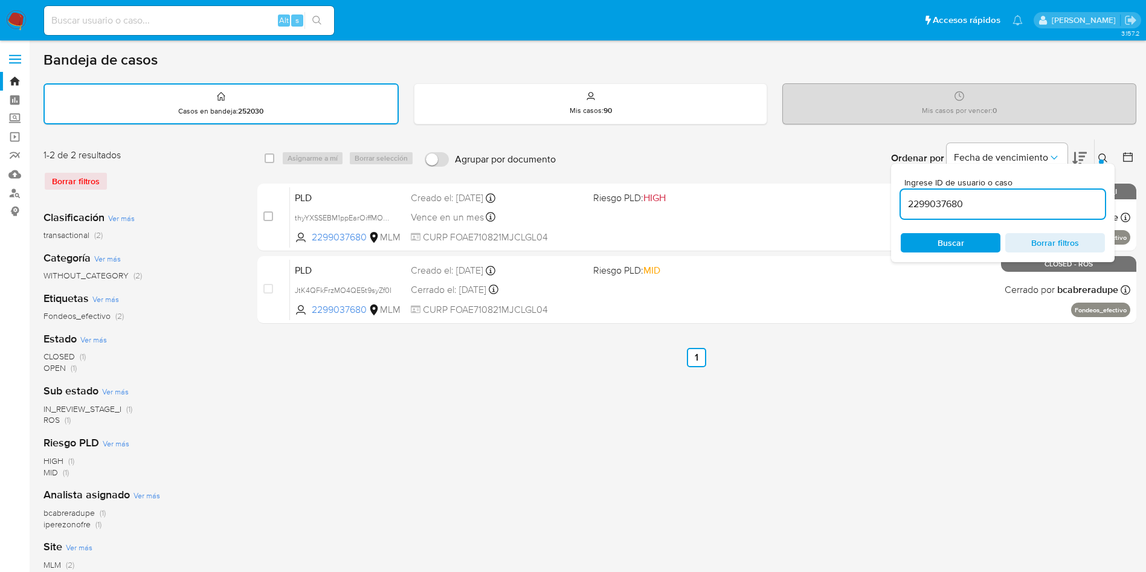
click at [200, 9] on div "Alt s" at bounding box center [189, 20] width 290 height 29
click at [205, 25] on input at bounding box center [189, 21] width 290 height 16
paste input "2450973460"
type input "2450973460"
click at [967, 204] on input "2299037680" at bounding box center [1002, 204] width 204 height 16
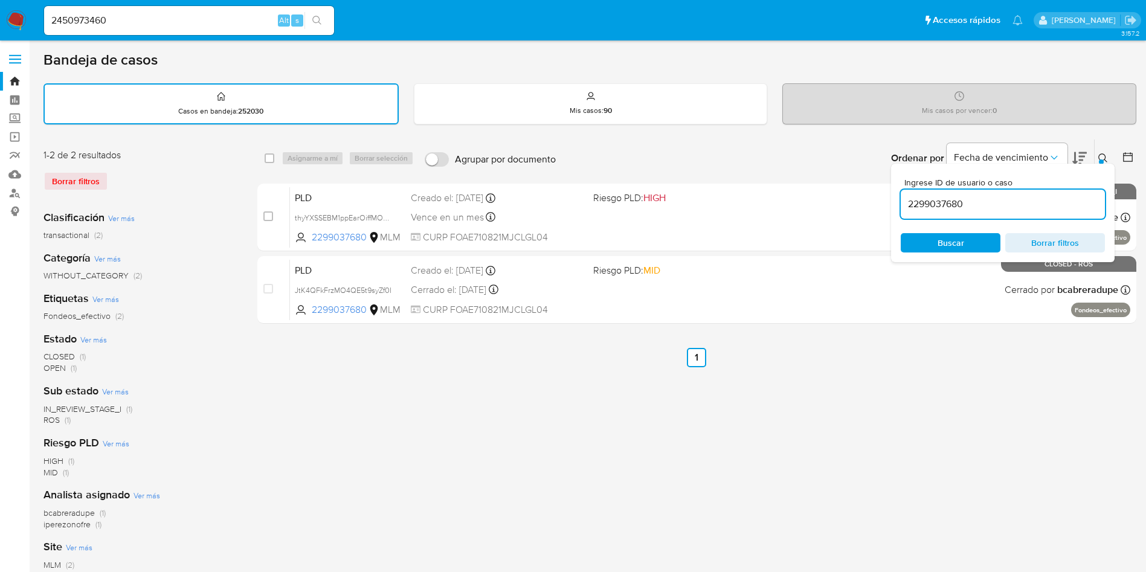
click at [937, 202] on input "2299037680" at bounding box center [1002, 204] width 204 height 16
paste input "45097346"
type input "2450973460"
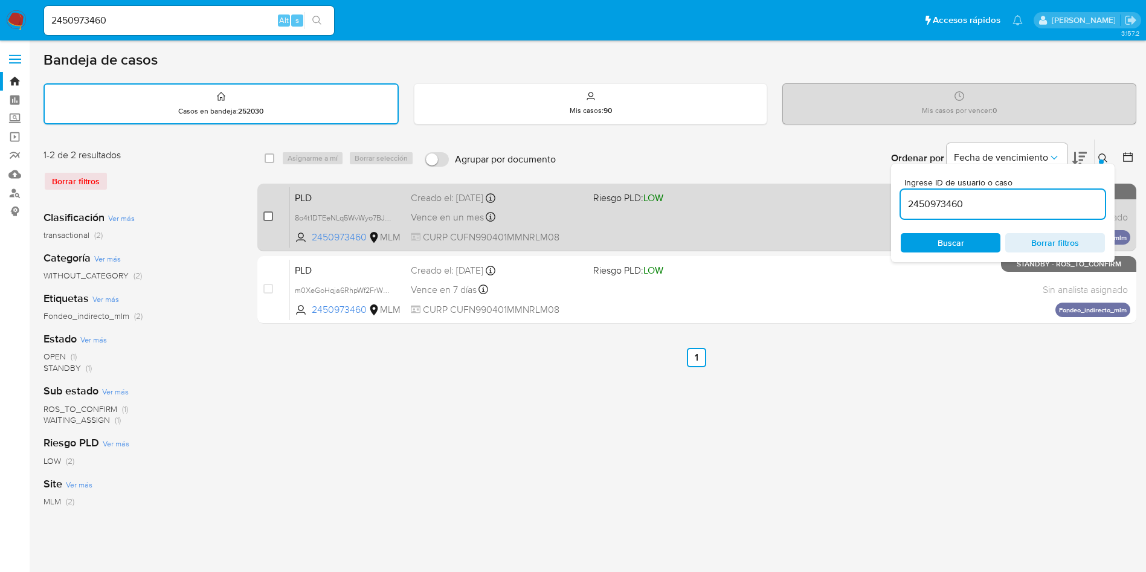
click at [269, 213] on input "checkbox" at bounding box center [268, 216] width 10 height 10
checkbox input "true"
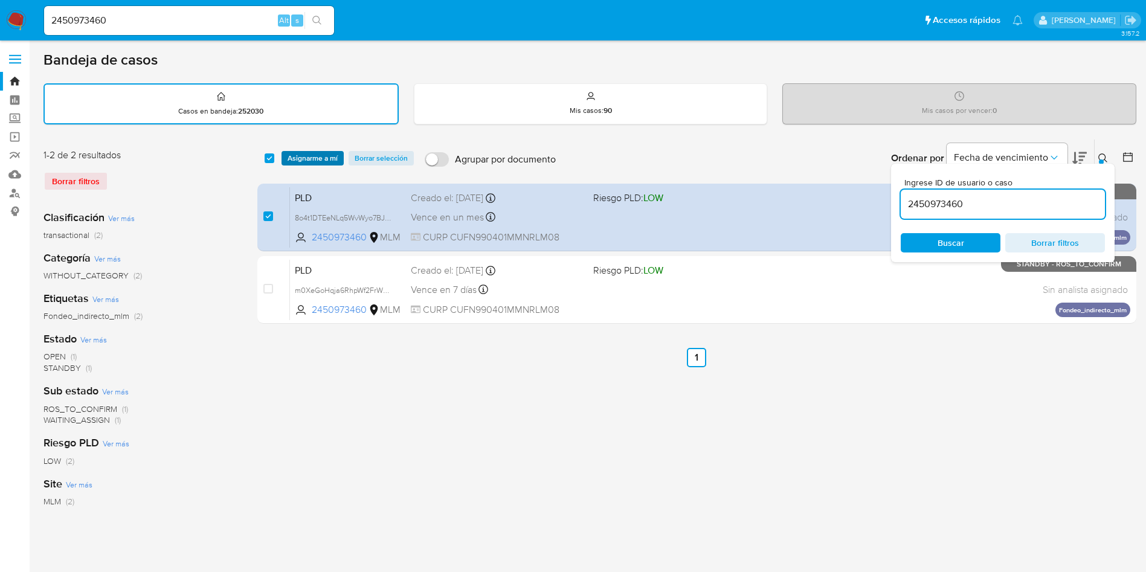
click at [317, 156] on span "Asignarme a mí" at bounding box center [312, 158] width 50 height 12
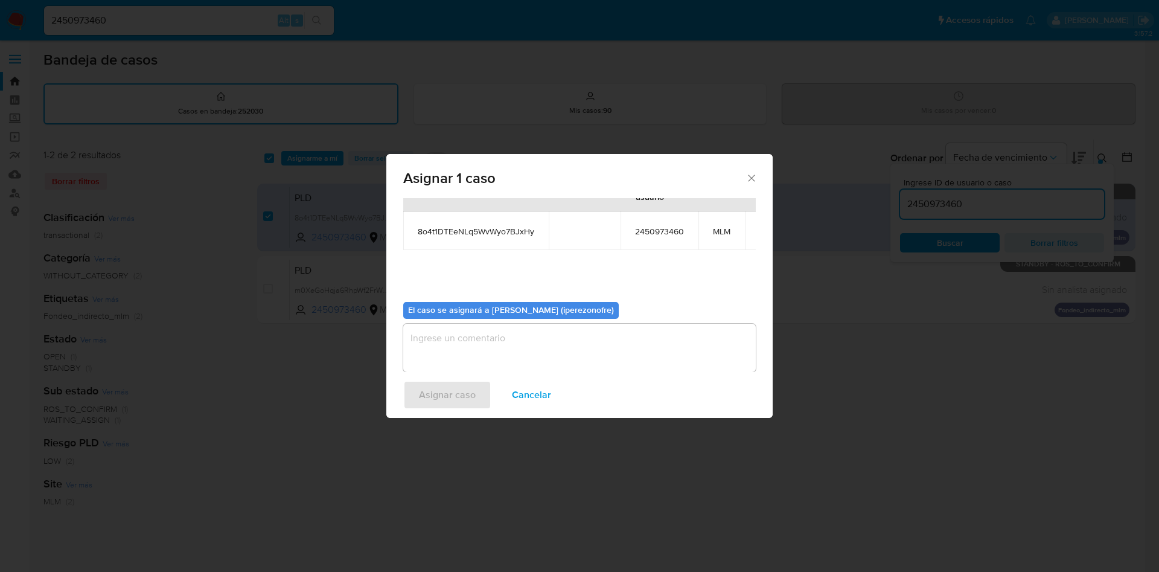
scroll to position [77, 0]
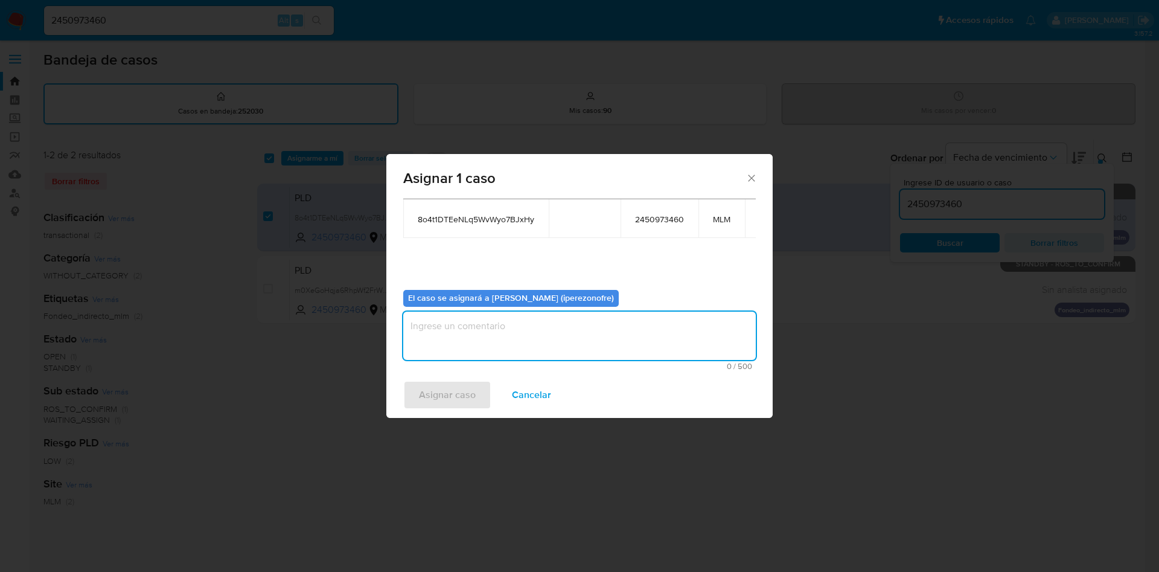
click at [523, 332] on textarea "assign-modal" at bounding box center [579, 336] width 353 height 48
type textarea "i"
type textarea "IPO"
click at [455, 392] on span "Asignar caso" at bounding box center [447, 395] width 57 height 27
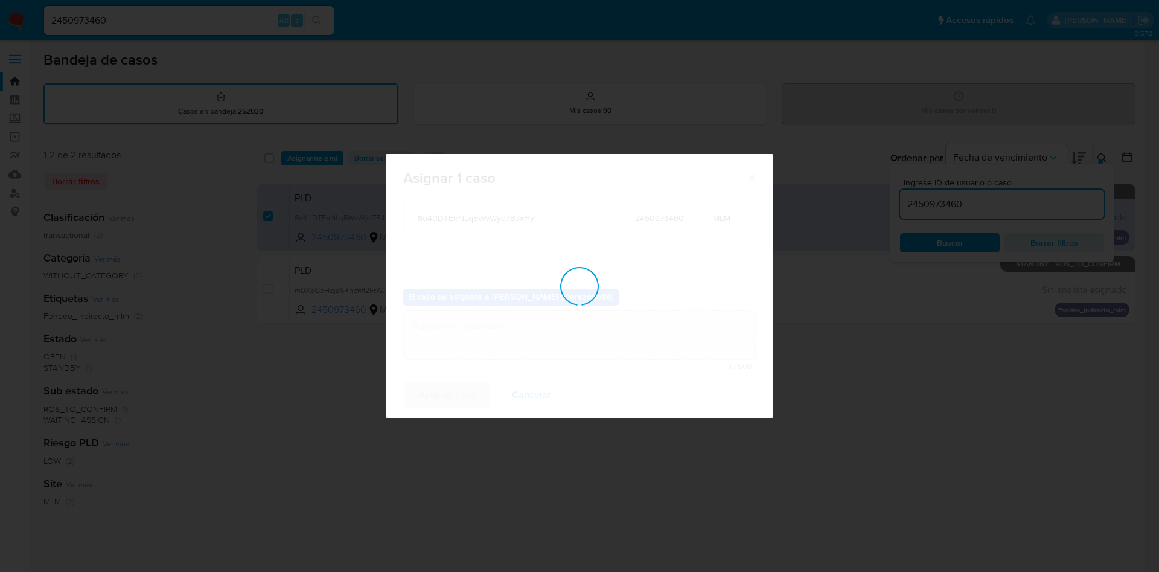
checkbox input "false"
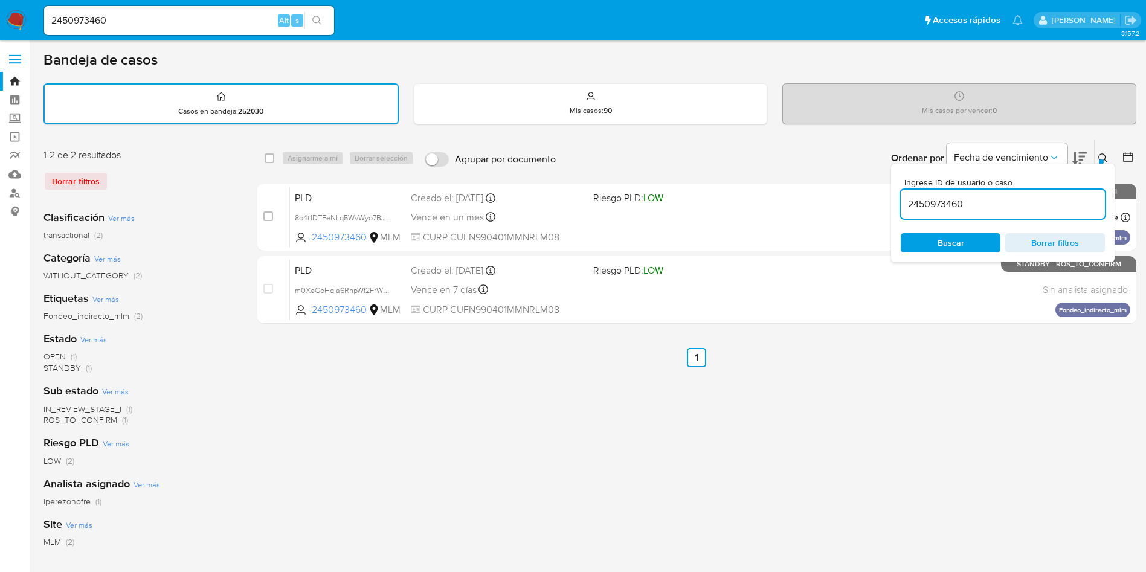
click at [929, 204] on input "2450973460" at bounding box center [1002, 204] width 204 height 16
paste input "84507995"
type input "2484507995"
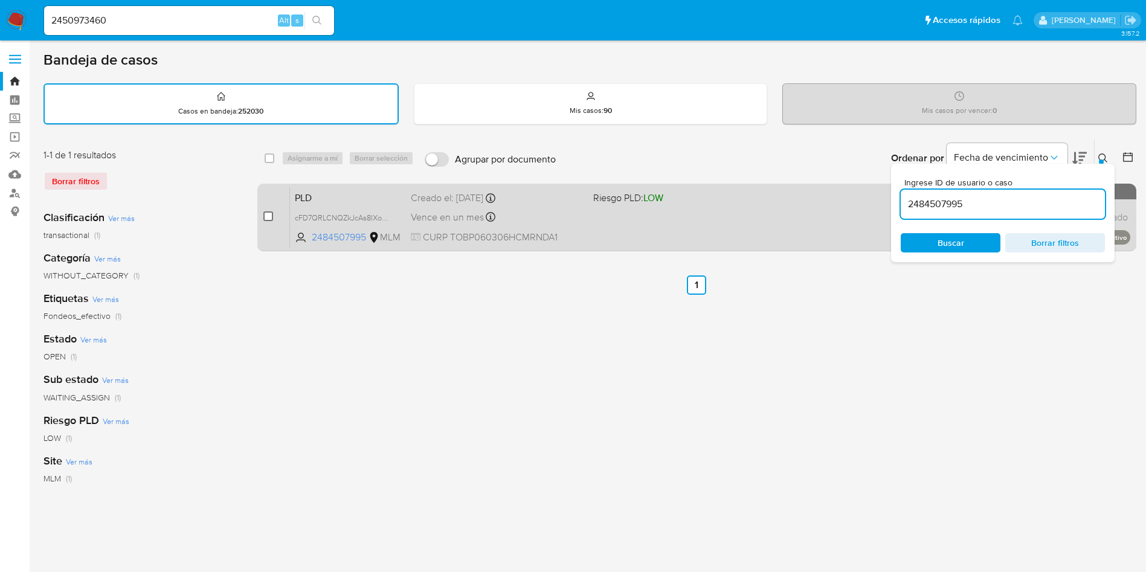
click at [271, 217] on input "checkbox" at bounding box center [268, 216] width 10 height 10
checkbox input "true"
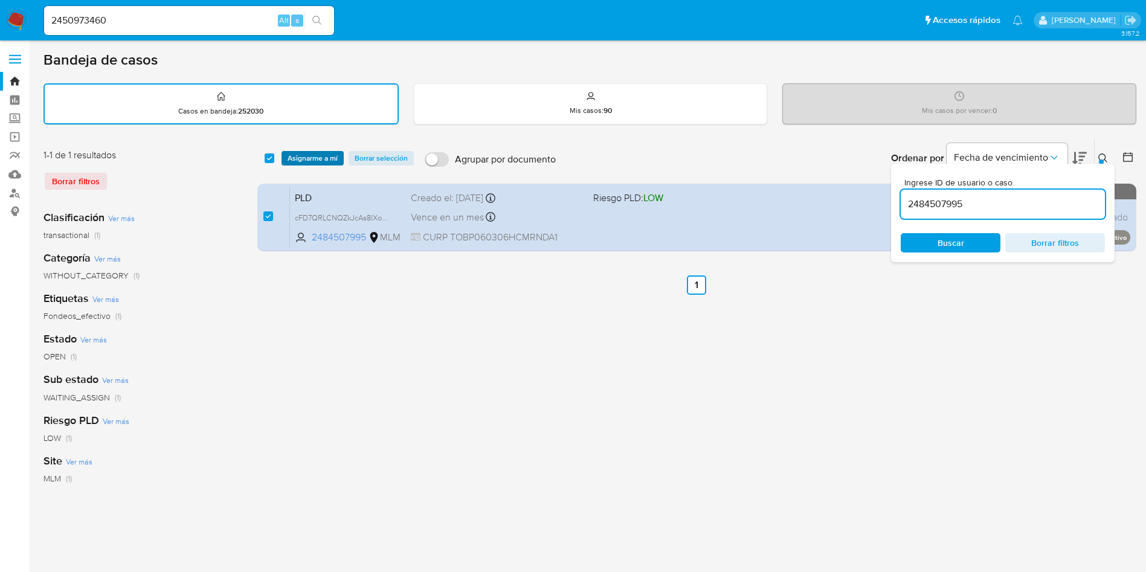
click at [304, 155] on span "Asignarme a mí" at bounding box center [312, 158] width 50 height 12
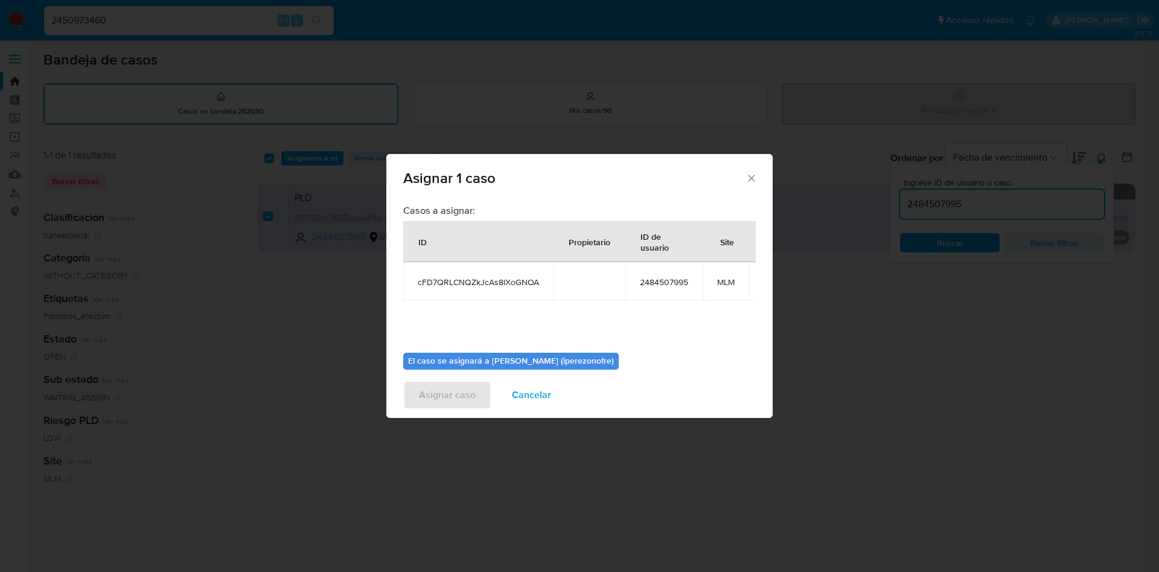
scroll to position [77, 0]
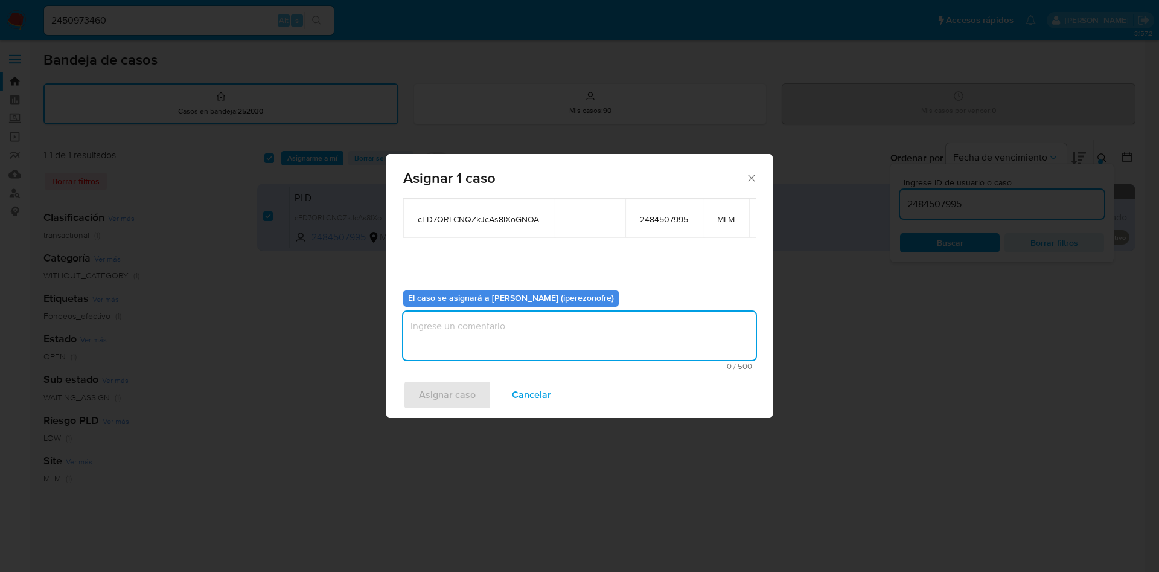
click at [543, 333] on textarea "assign-modal" at bounding box center [579, 336] width 353 height 48
type textarea "IPO"
click at [466, 395] on span "Asignar caso" at bounding box center [447, 395] width 57 height 27
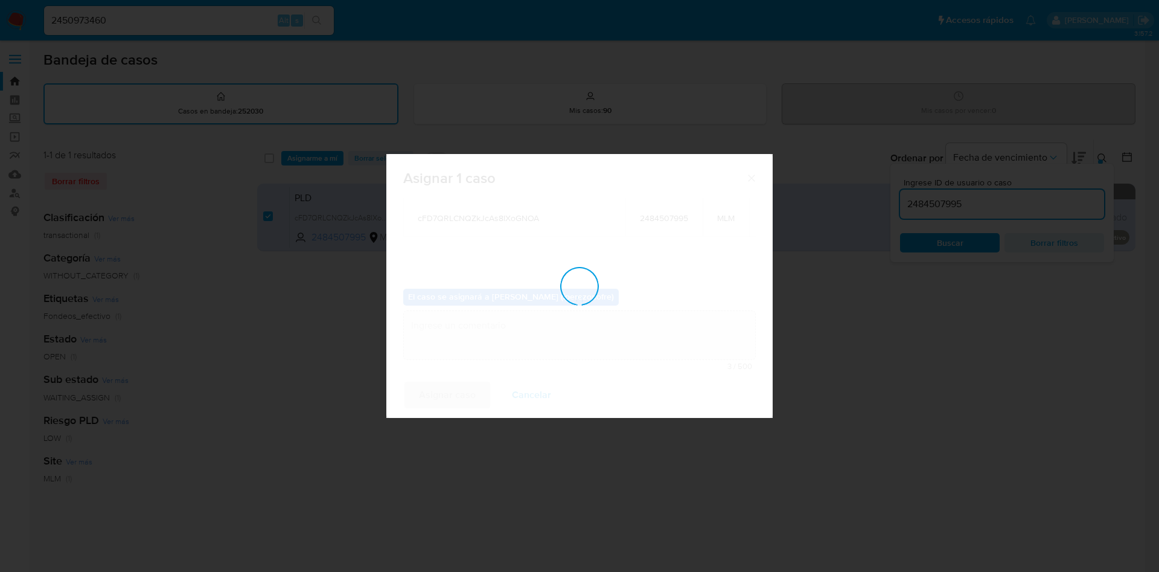
checkbox input "false"
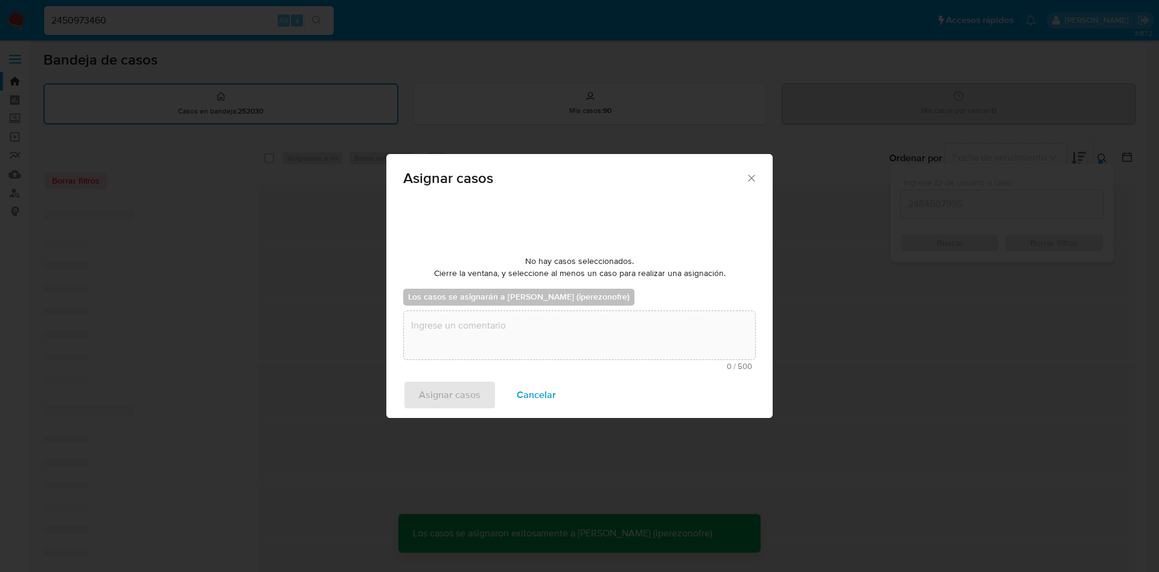
scroll to position [73, 0]
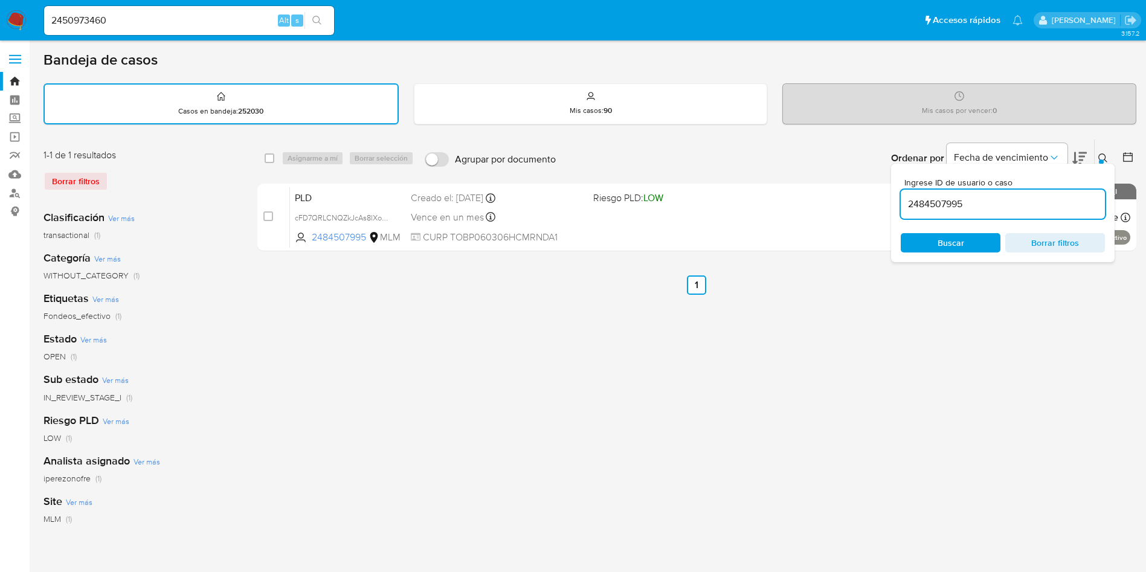
click at [947, 205] on input "2484507995" at bounding box center [1002, 204] width 204 height 16
paste input "91720"
type input "2491720995"
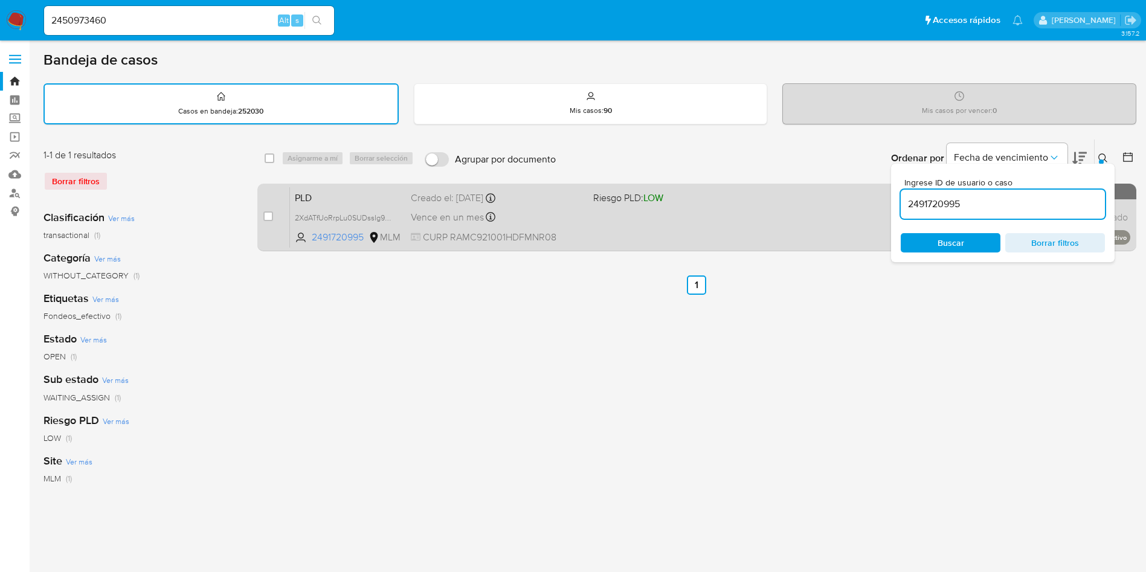
drag, startPoint x: 270, startPoint y: 216, endPoint x: 289, endPoint y: 204, distance: 22.3
click at [271, 216] on input "checkbox" at bounding box center [268, 216] width 10 height 10
checkbox input "true"
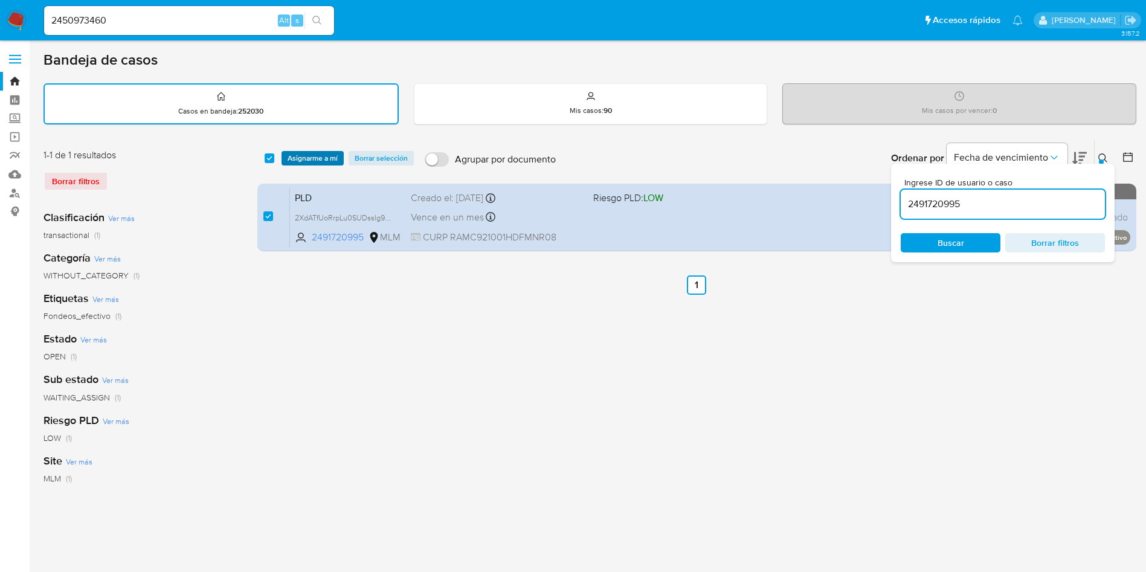
click at [307, 152] on span "Asignarme a mí" at bounding box center [312, 158] width 50 height 12
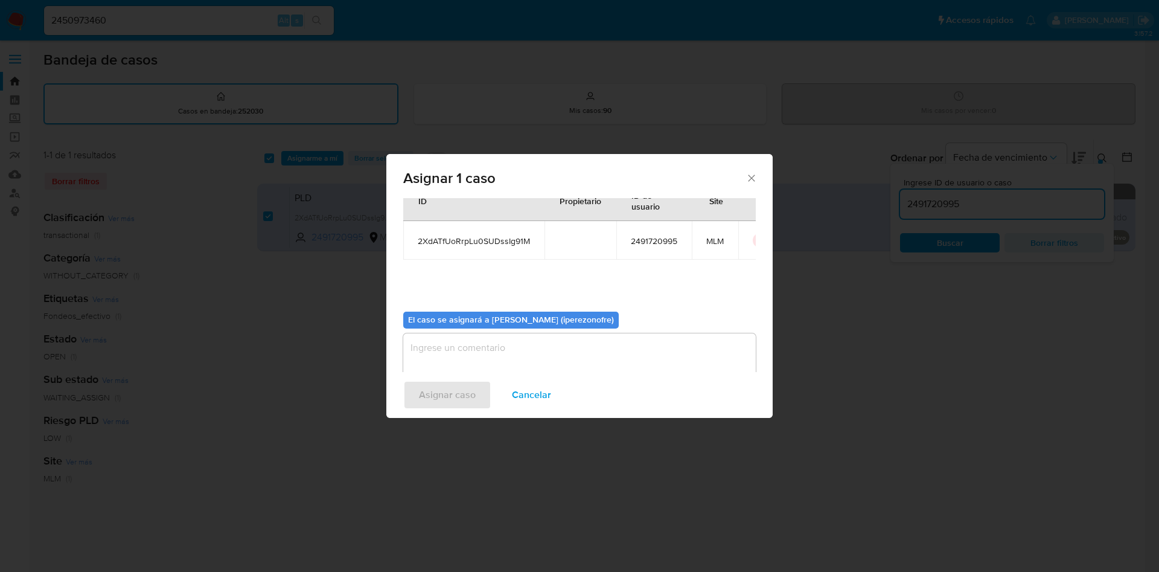
scroll to position [63, 0]
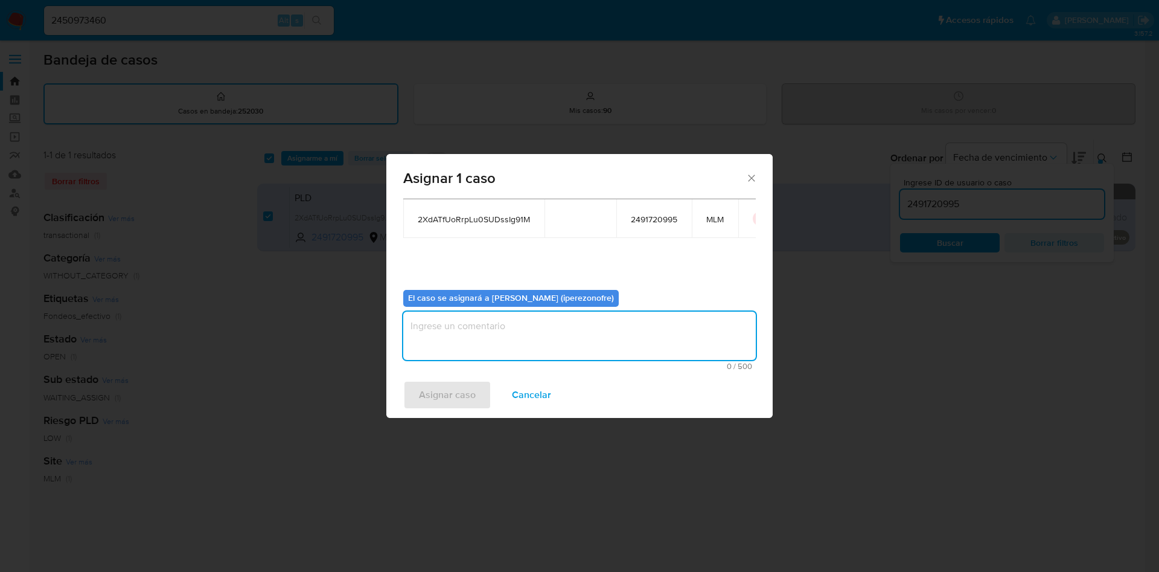
click at [551, 341] on textarea "assign-modal" at bounding box center [579, 336] width 353 height 48
type textarea "IPO"
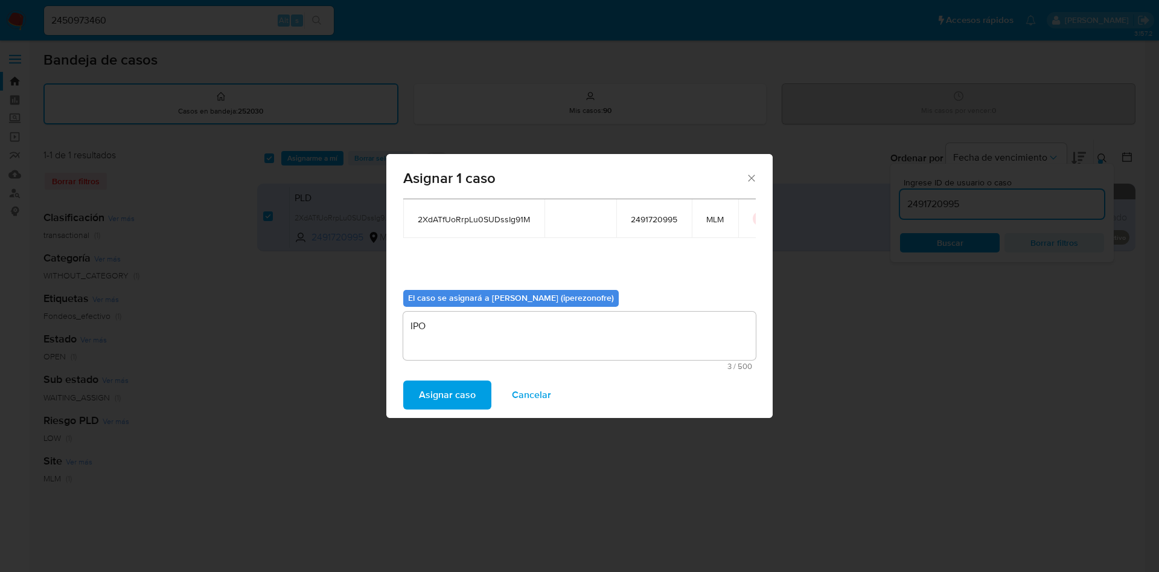
click at [468, 391] on span "Asignar caso" at bounding box center [447, 395] width 57 height 27
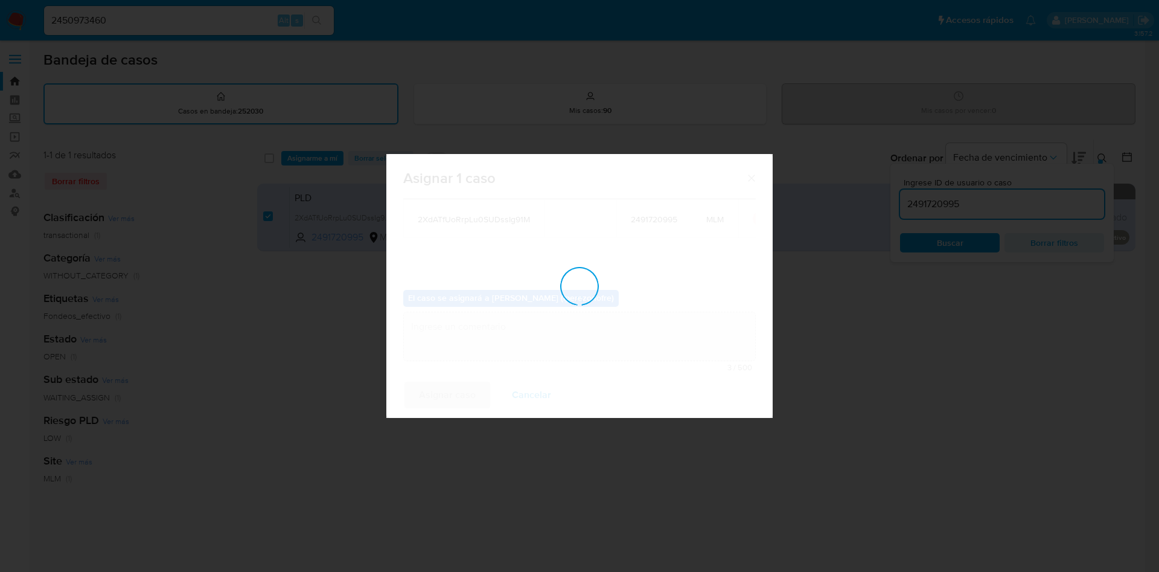
checkbox input "false"
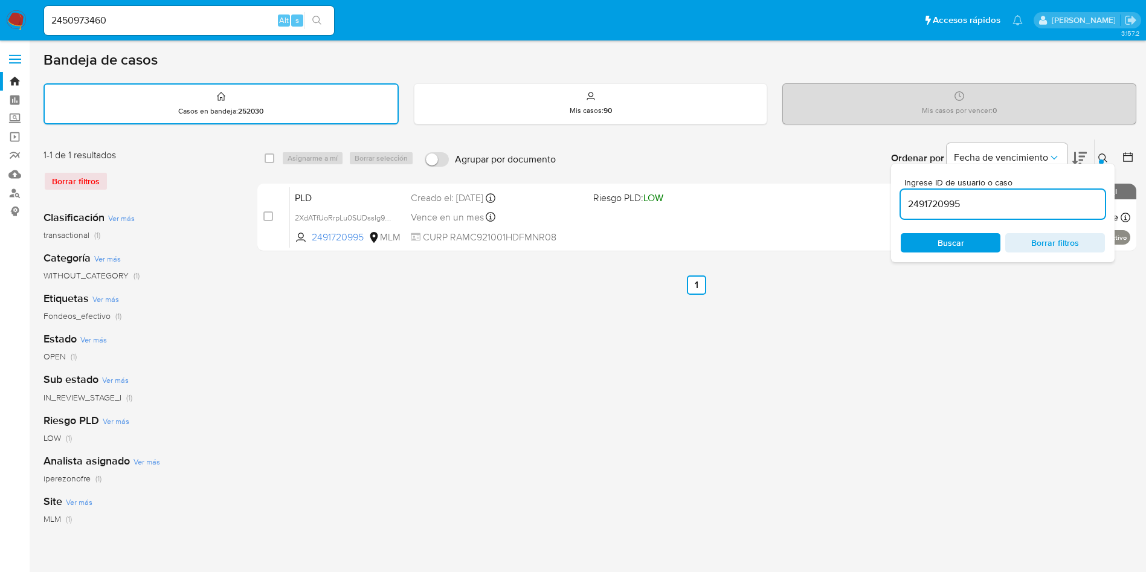
click at [948, 198] on input "2491720995" at bounding box center [1002, 204] width 204 height 16
paste input "085851923"
type input "2085851923"
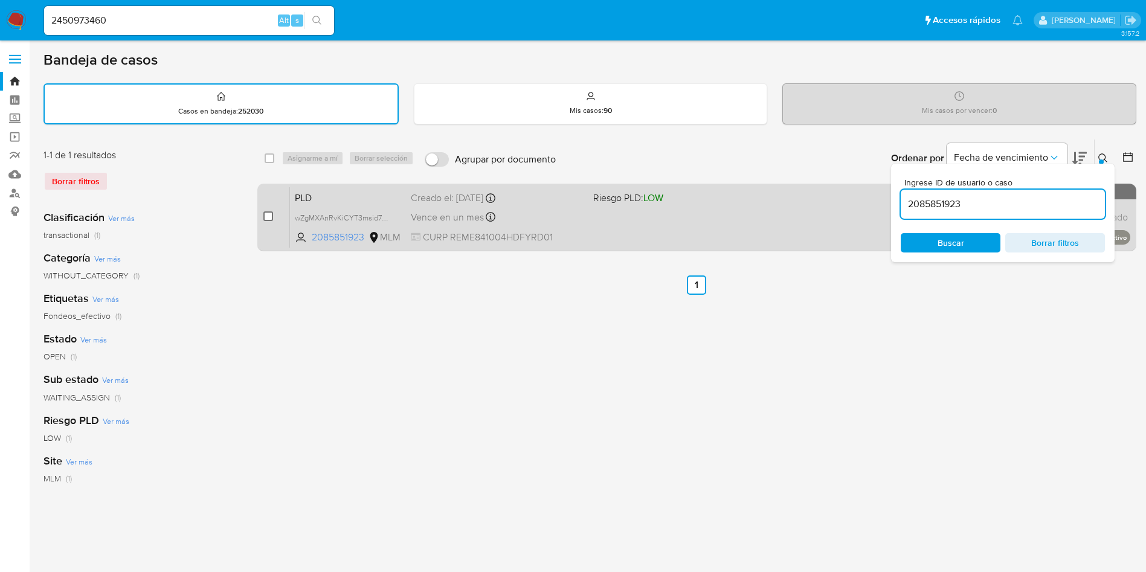
click at [263, 216] on input "checkbox" at bounding box center [268, 216] width 10 height 10
checkbox input "true"
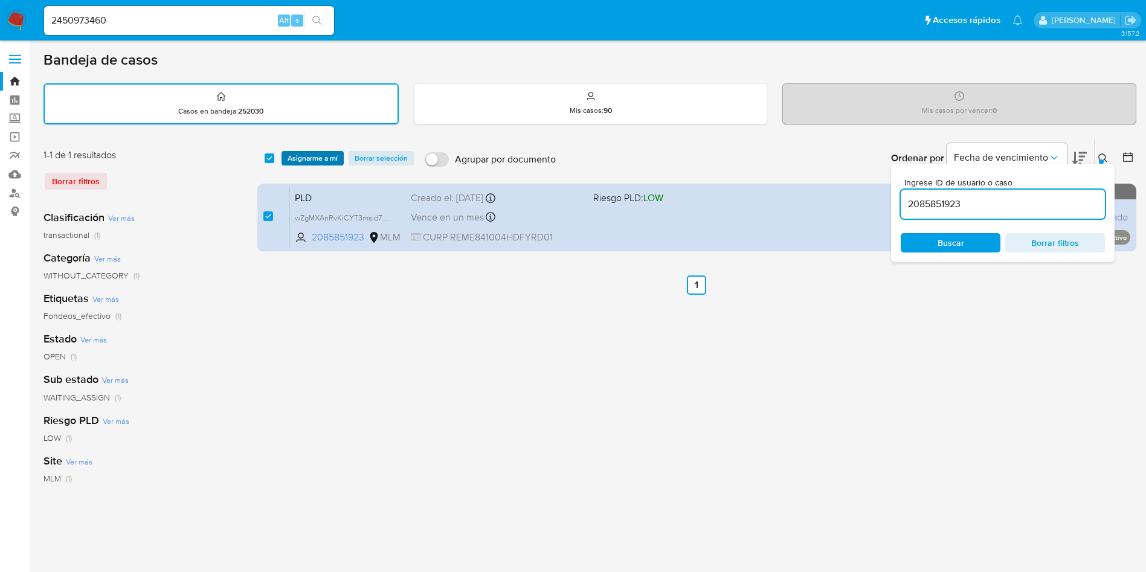
click at [299, 159] on span "Asignarme a mí" at bounding box center [312, 158] width 50 height 12
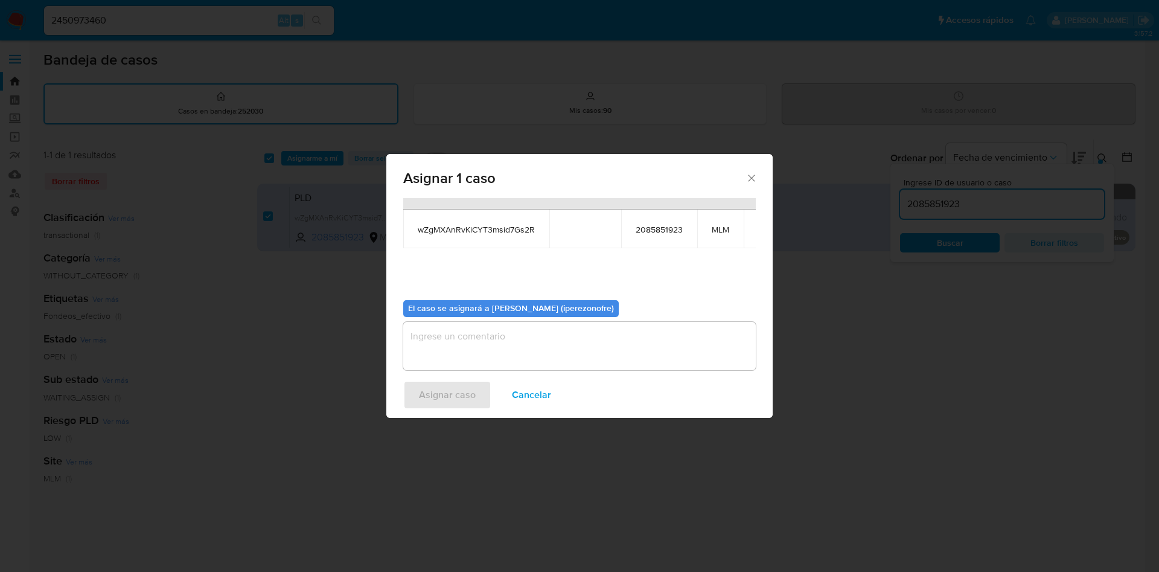
scroll to position [77, 0]
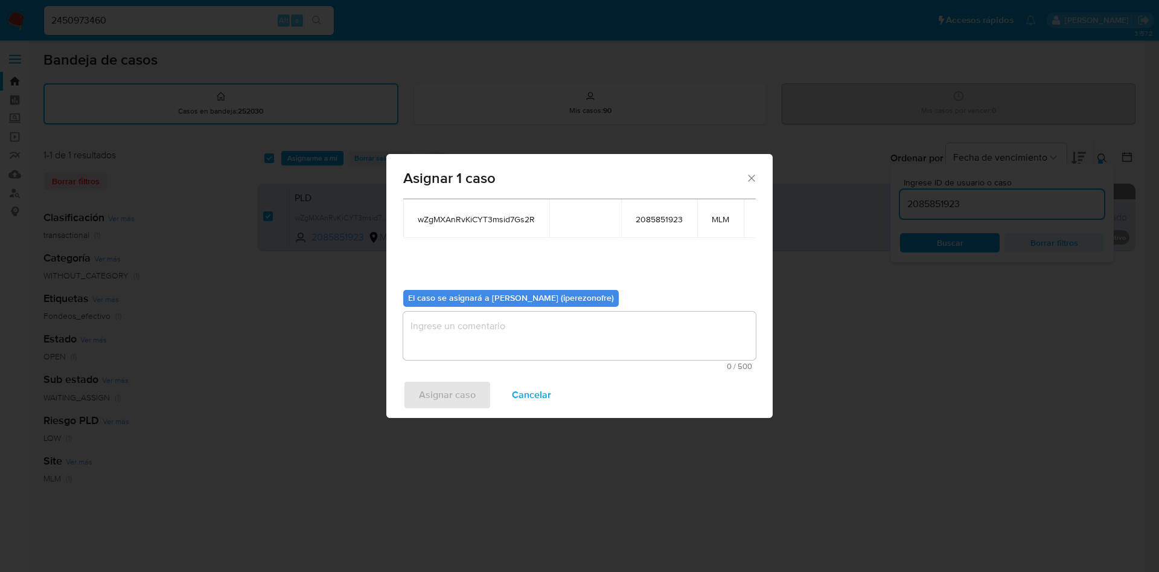
click at [545, 321] on textarea "assign-modal" at bounding box center [579, 336] width 353 height 48
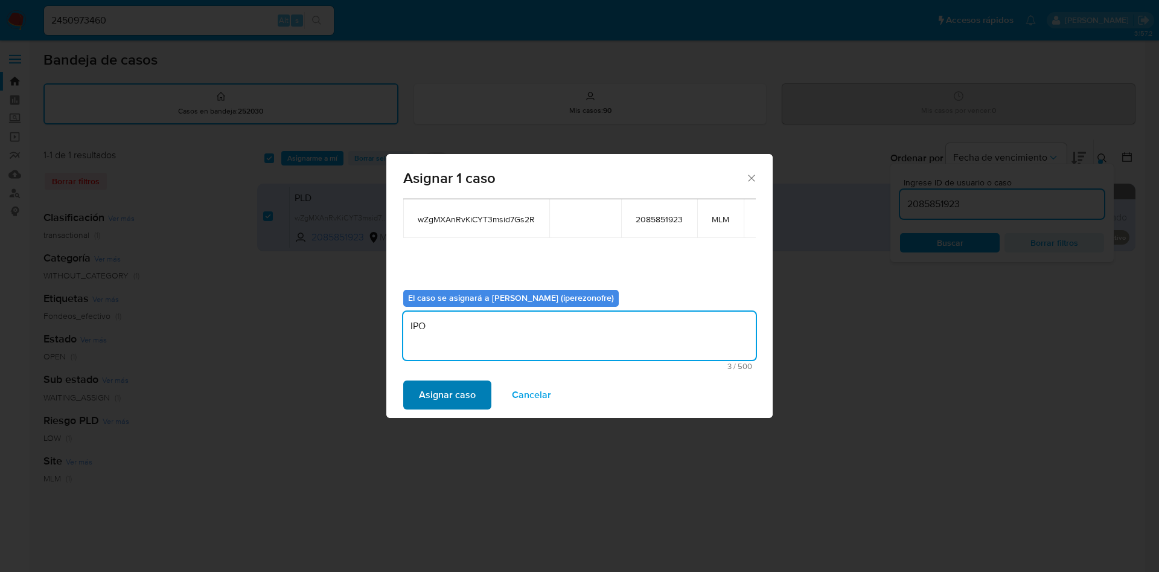
type textarea "IPO"
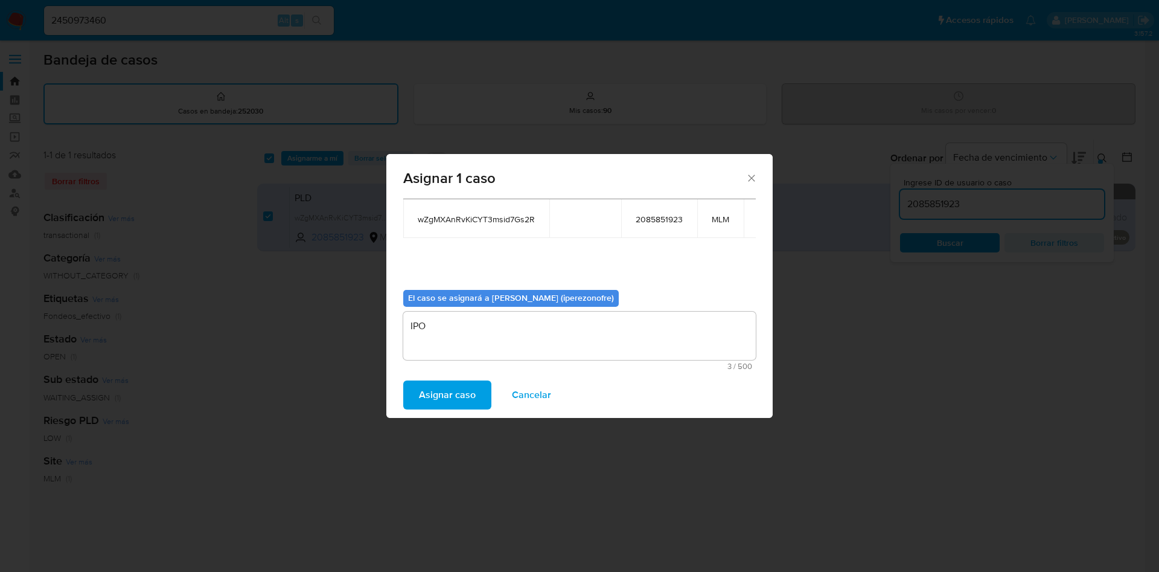
click at [461, 389] on span "Asignar caso" at bounding box center [447, 395] width 57 height 27
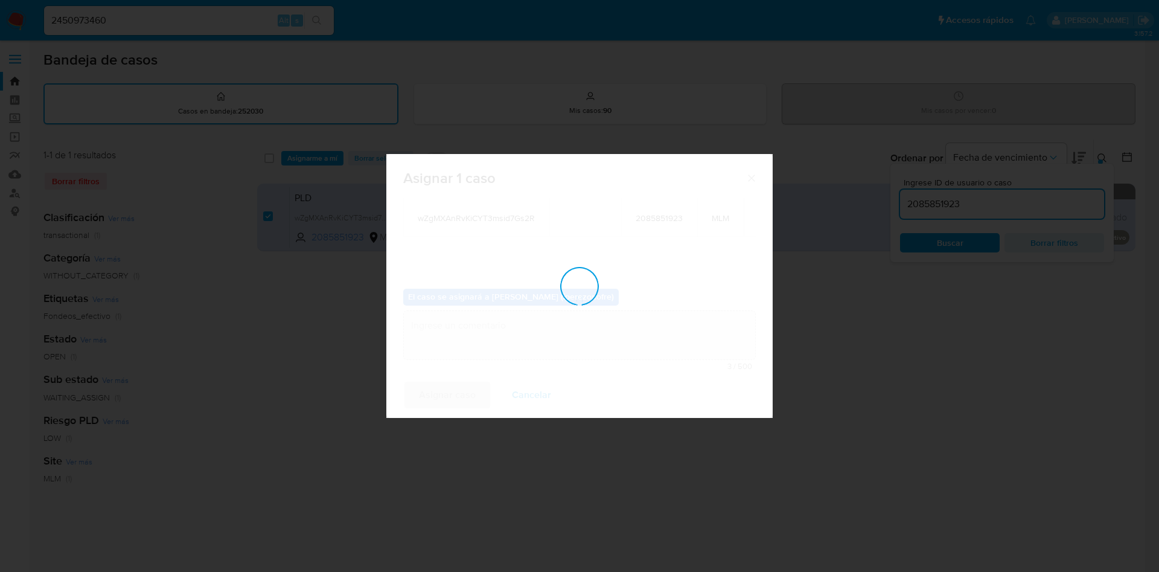
checkbox input "false"
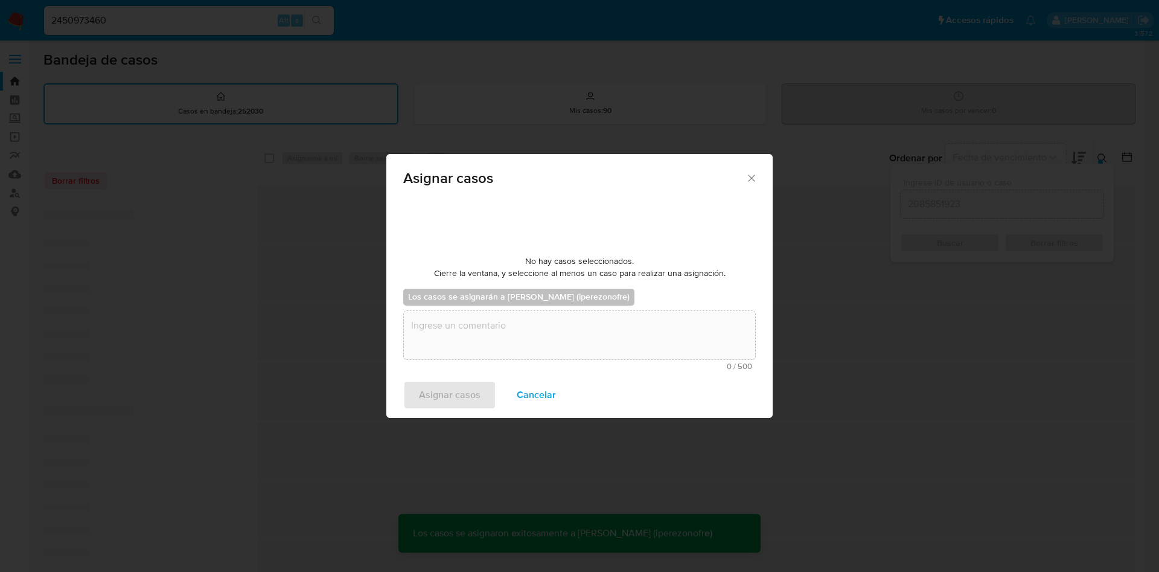
scroll to position [73, 0]
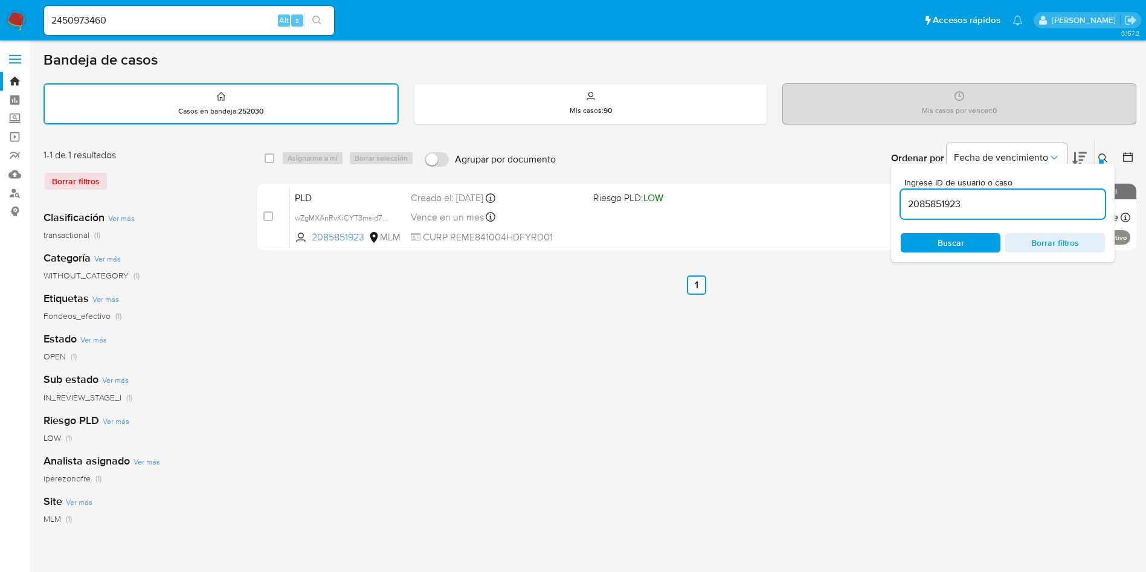
click at [936, 196] on input "2085851923" at bounding box center [1002, 204] width 204 height 16
paste input "43249815"
type input "43249815"
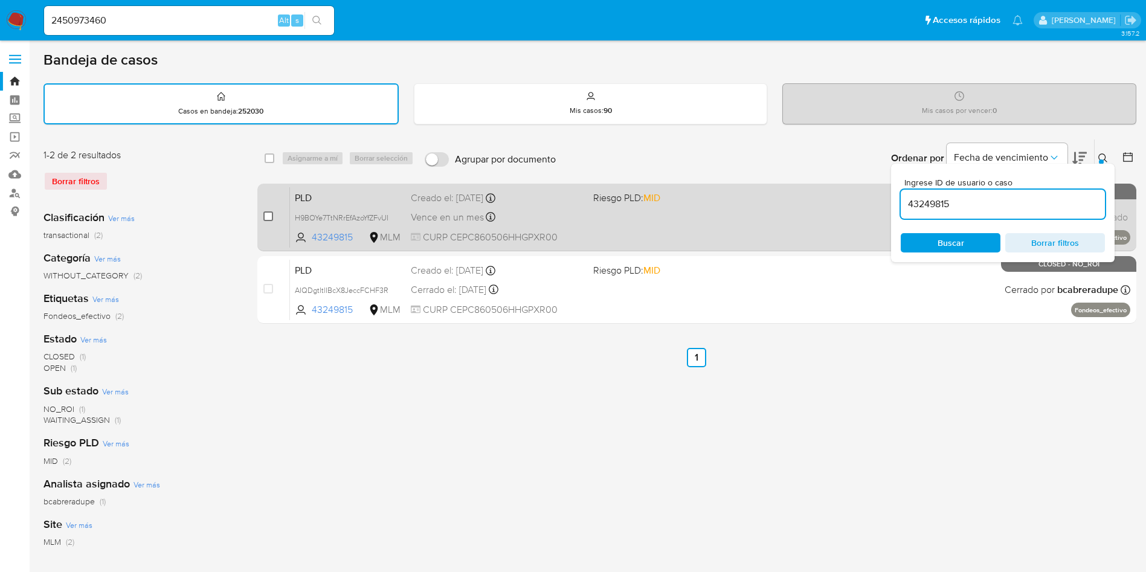
click at [269, 219] on input "checkbox" at bounding box center [268, 216] width 10 height 10
checkbox input "true"
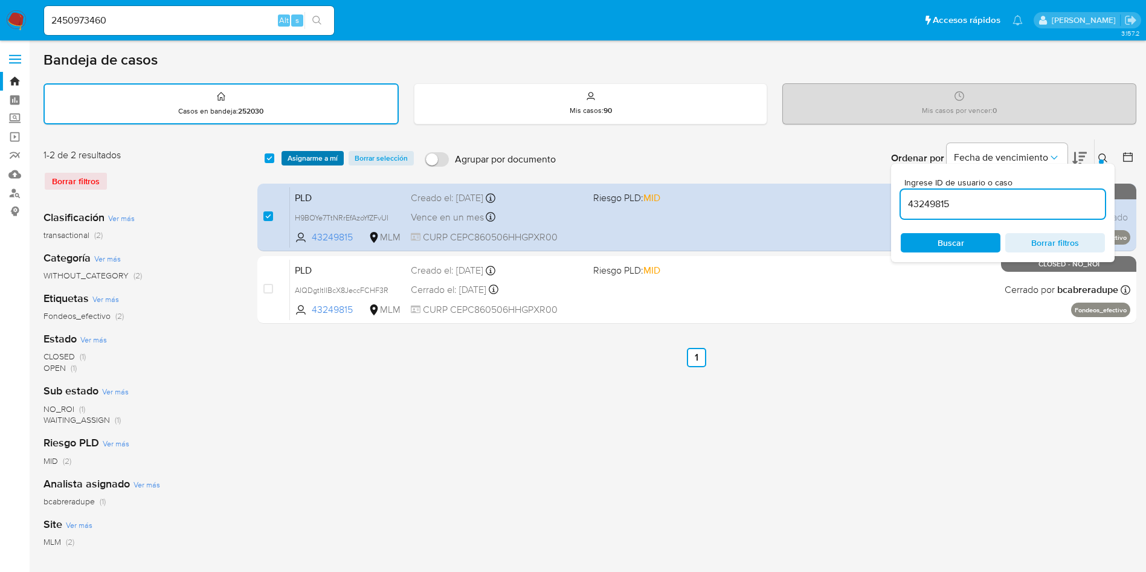
click at [326, 155] on span "Asignarme a mí" at bounding box center [312, 158] width 50 height 12
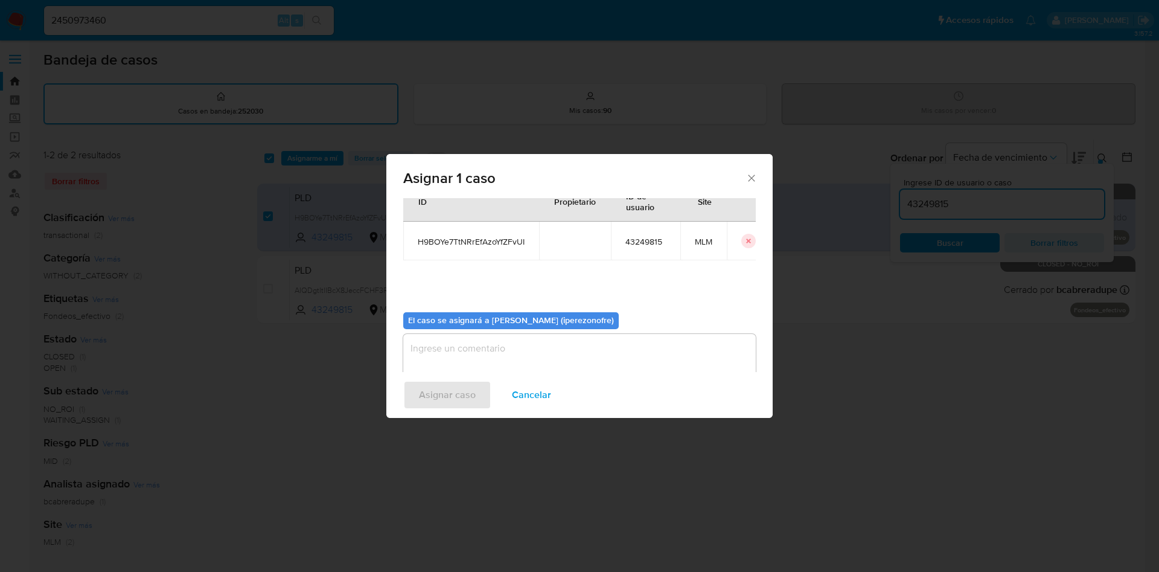
scroll to position [63, 0]
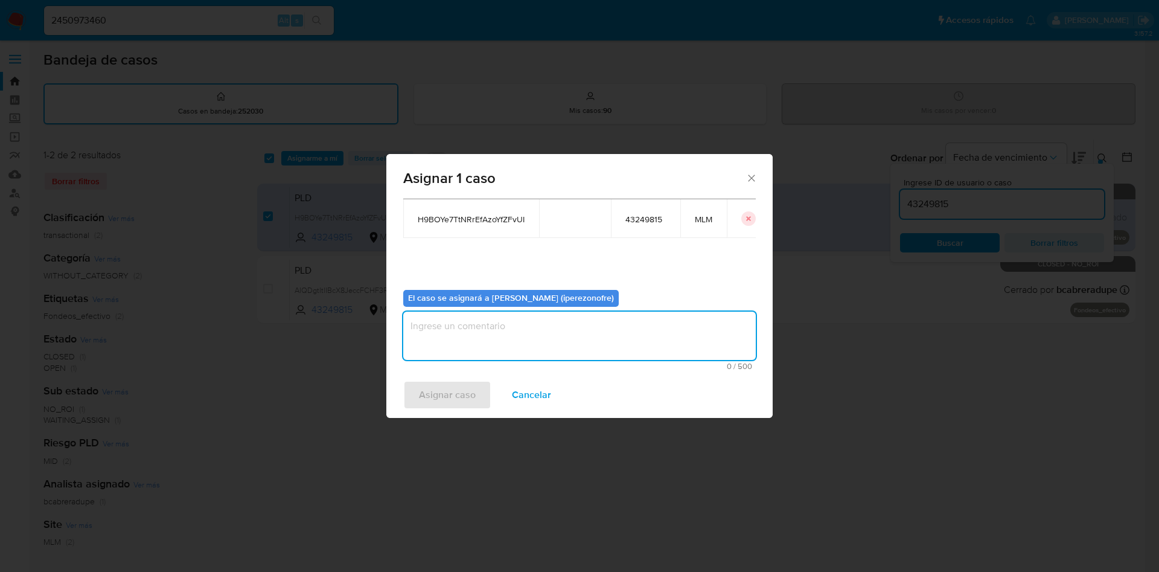
click at [545, 338] on textarea "assign-modal" at bounding box center [579, 336] width 353 height 48
type textarea "IPO"
click at [463, 389] on span "Asignar caso" at bounding box center [447, 395] width 57 height 27
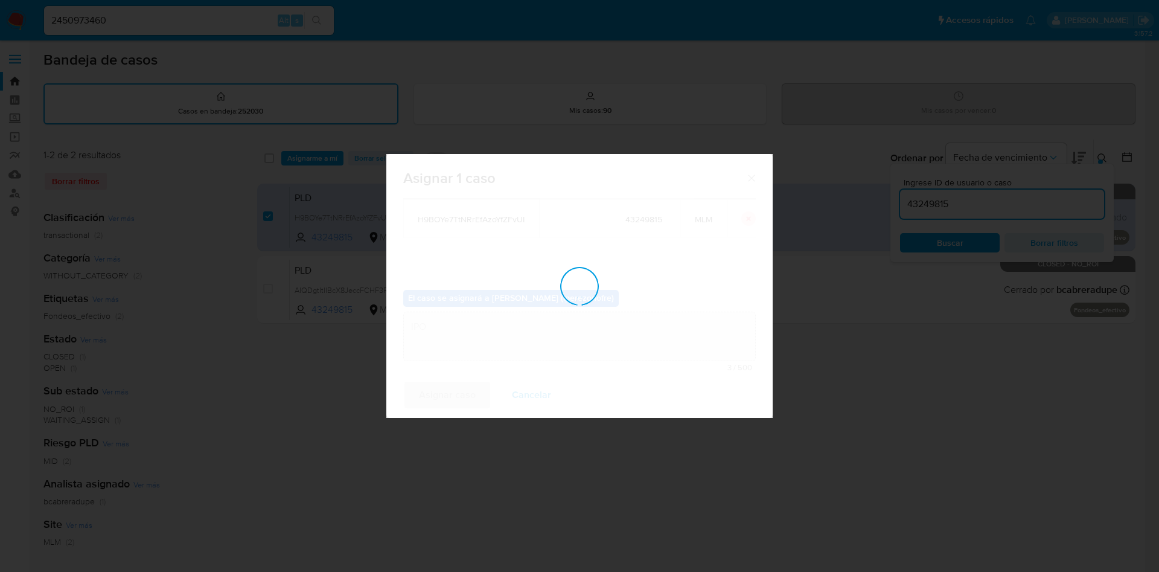
checkbox input "false"
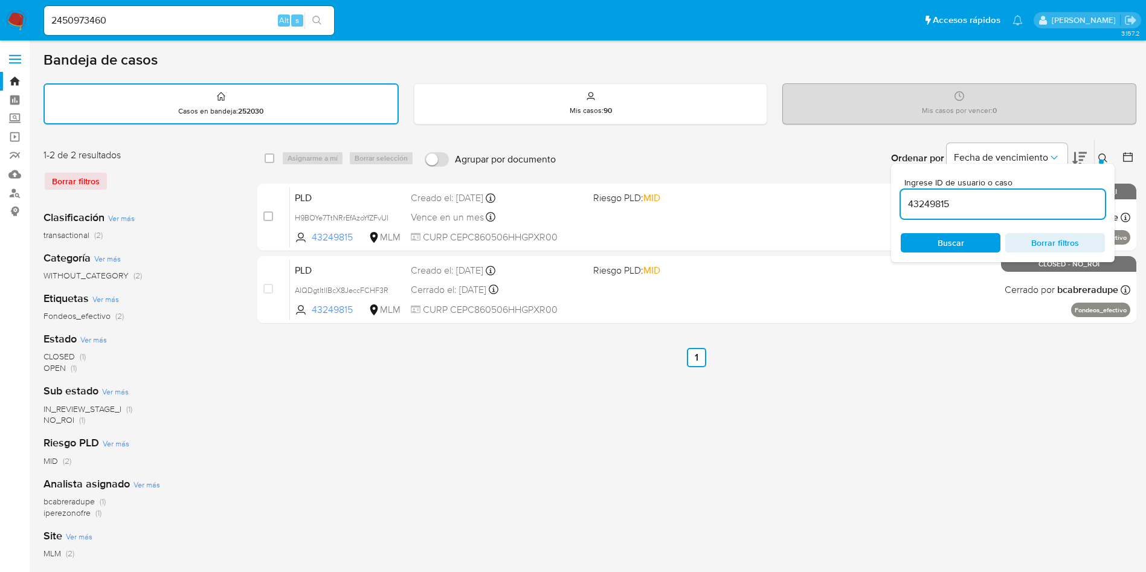
click at [941, 203] on input "43249815" at bounding box center [1002, 204] width 204 height 16
click at [940, 203] on input "43249815" at bounding box center [1002, 204] width 204 height 16
paste input "67979129"
type input "67979129"
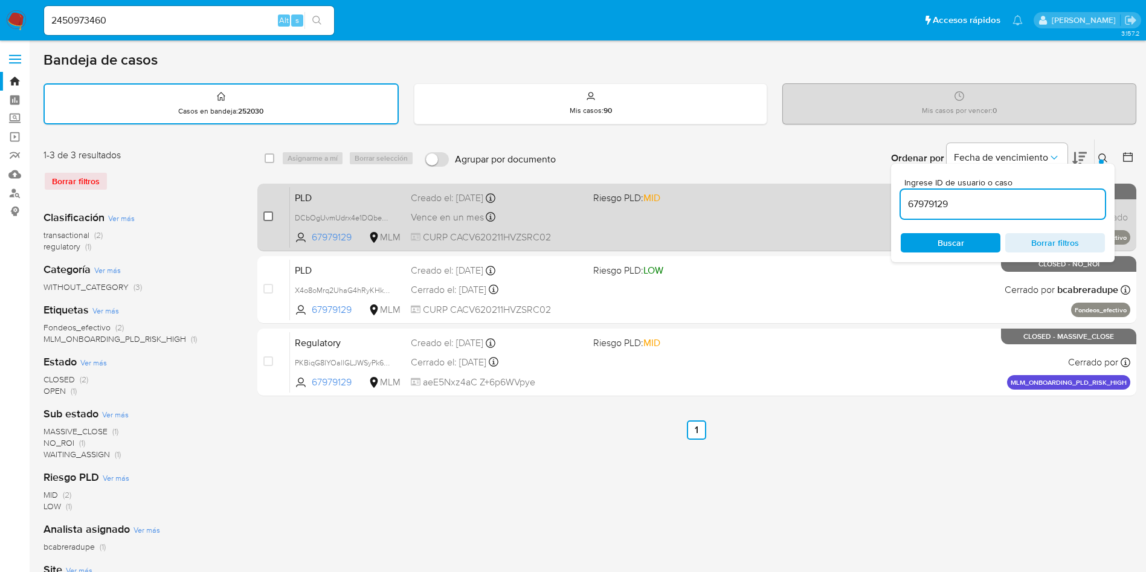
click at [269, 213] on input "checkbox" at bounding box center [268, 216] width 10 height 10
checkbox input "true"
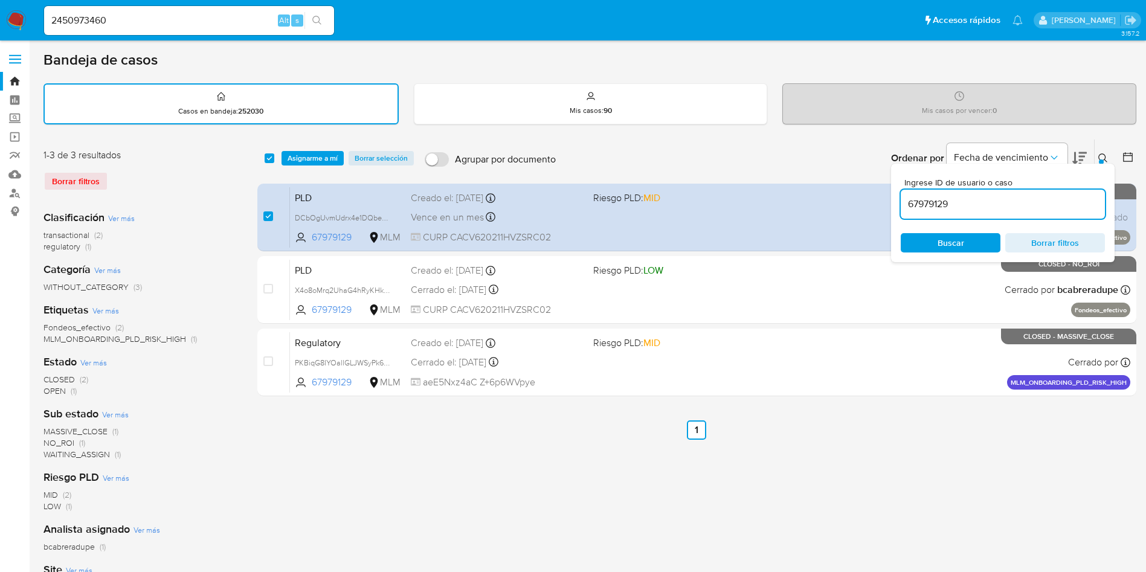
drag, startPoint x: 310, startPoint y: 149, endPoint x: 310, endPoint y: 156, distance: 7.3
click at [309, 148] on div "select-all-cases-checkbox Asignarme a mí Borrar selección Agrupar por documento…" at bounding box center [696, 157] width 879 height 37
click at [319, 153] on span "Asignarme a mí" at bounding box center [312, 158] width 50 height 12
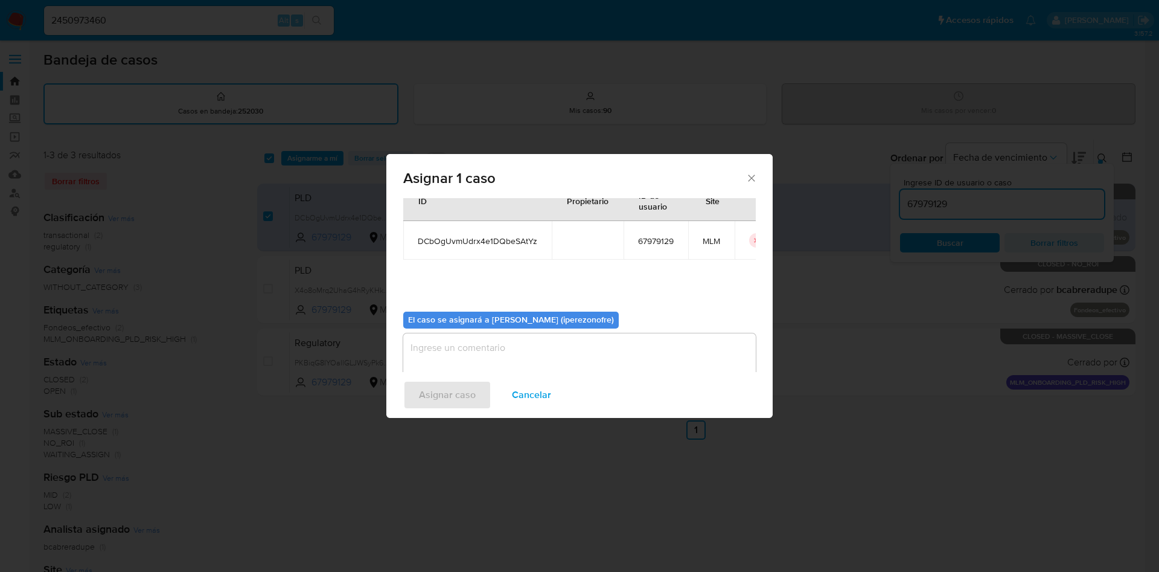
scroll to position [63, 0]
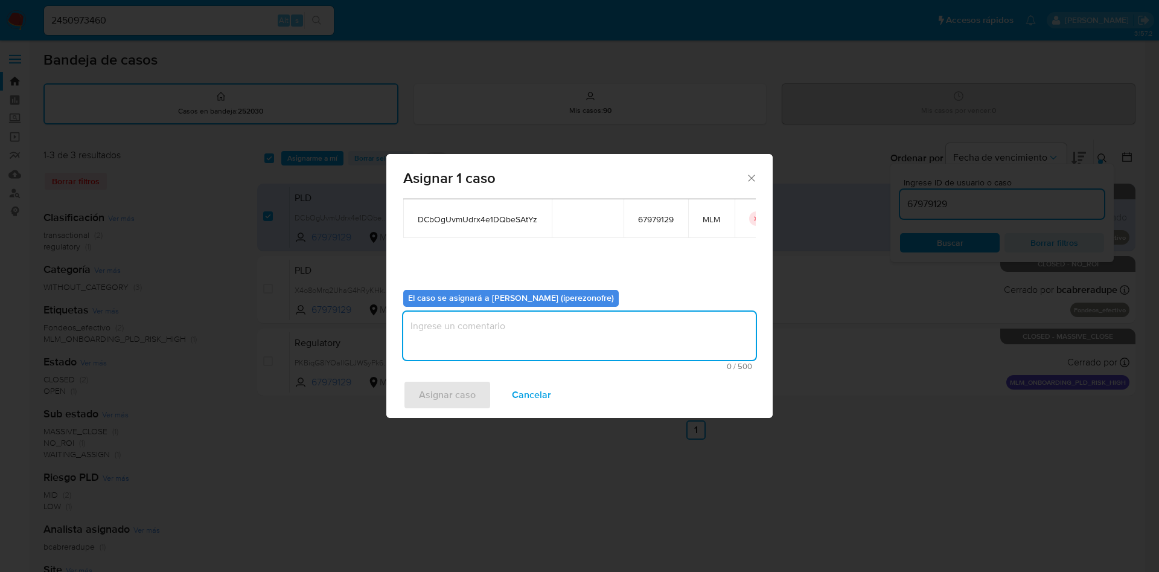
click at [557, 342] on textarea "assign-modal" at bounding box center [579, 336] width 353 height 48
type textarea "IPO"
click at [427, 392] on span "Asignar caso" at bounding box center [447, 395] width 57 height 27
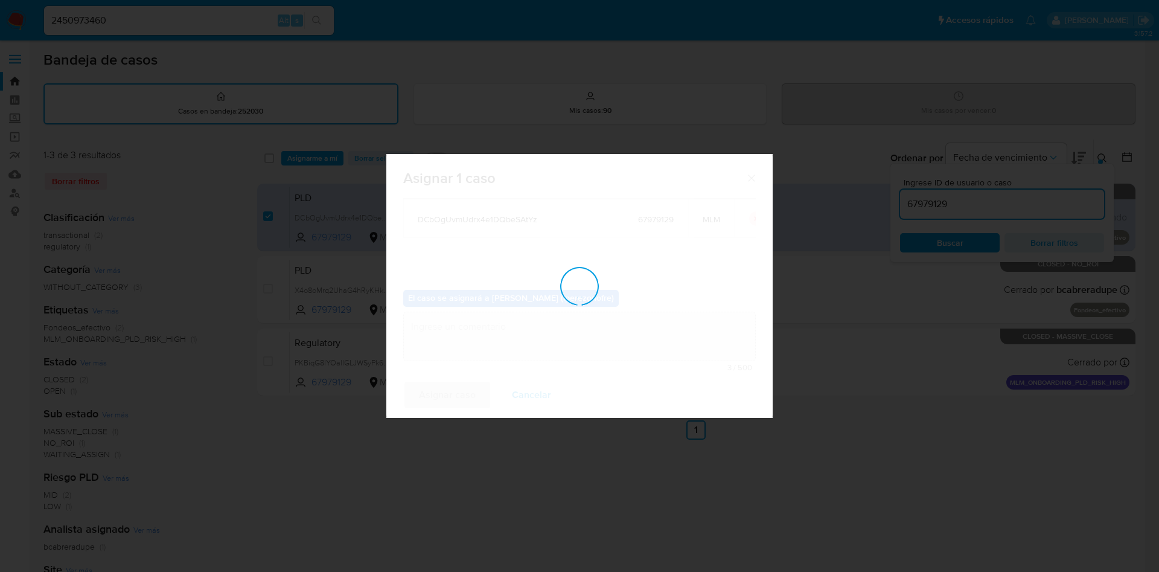
checkbox input "false"
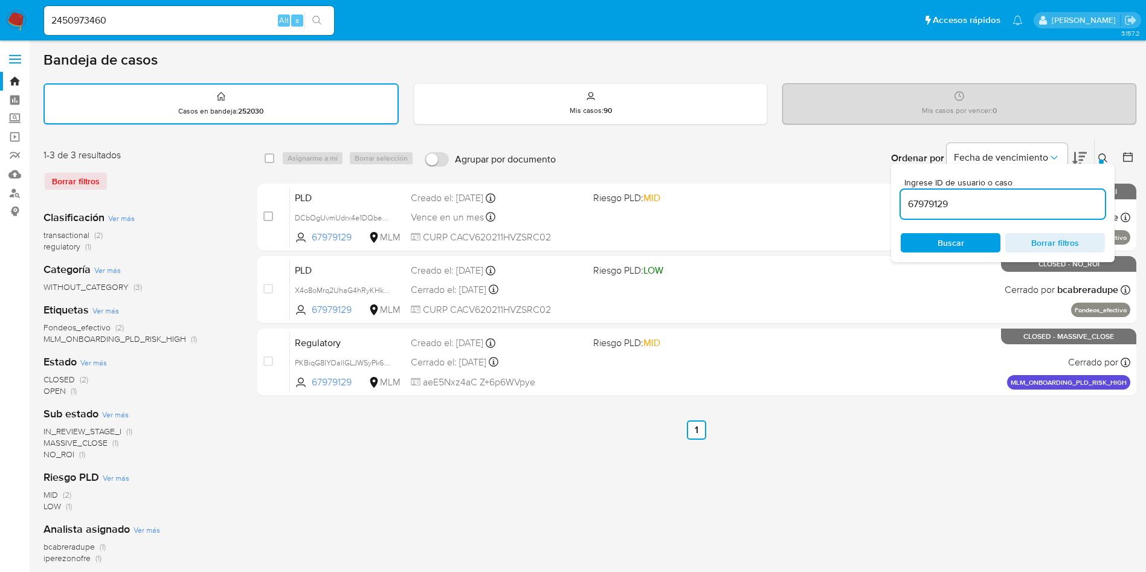
click at [931, 202] on input "67979129" at bounding box center [1002, 204] width 204 height 16
paste input "2493805698"
type input "2493805698"
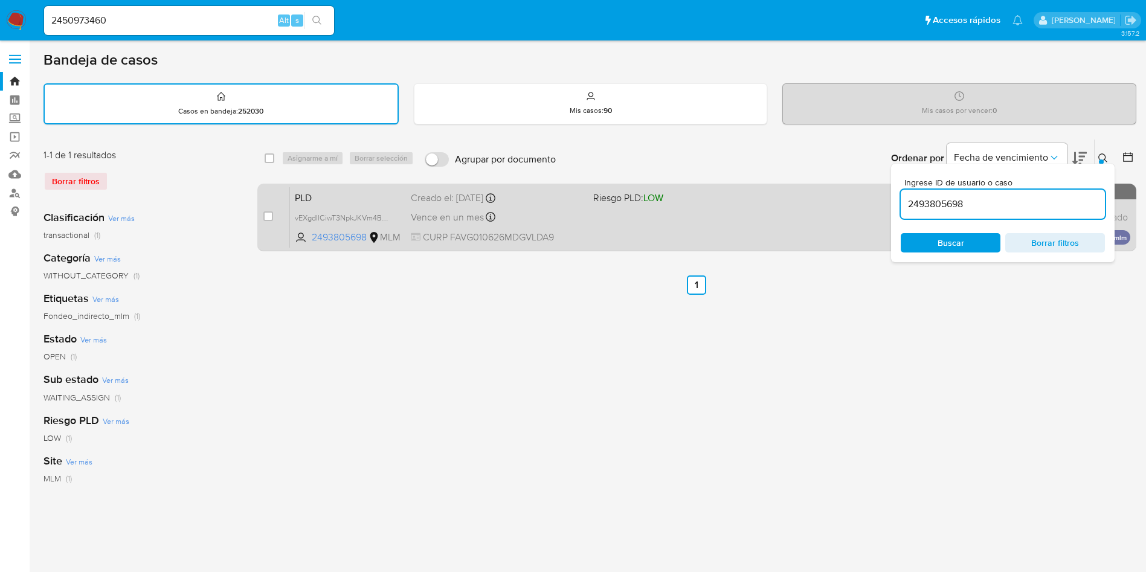
click at [274, 213] on div "case-item-checkbox No es posible asignar el caso" at bounding box center [276, 217] width 27 height 61
click at [268, 216] on input "checkbox" at bounding box center [268, 216] width 10 height 10
checkbox input "true"
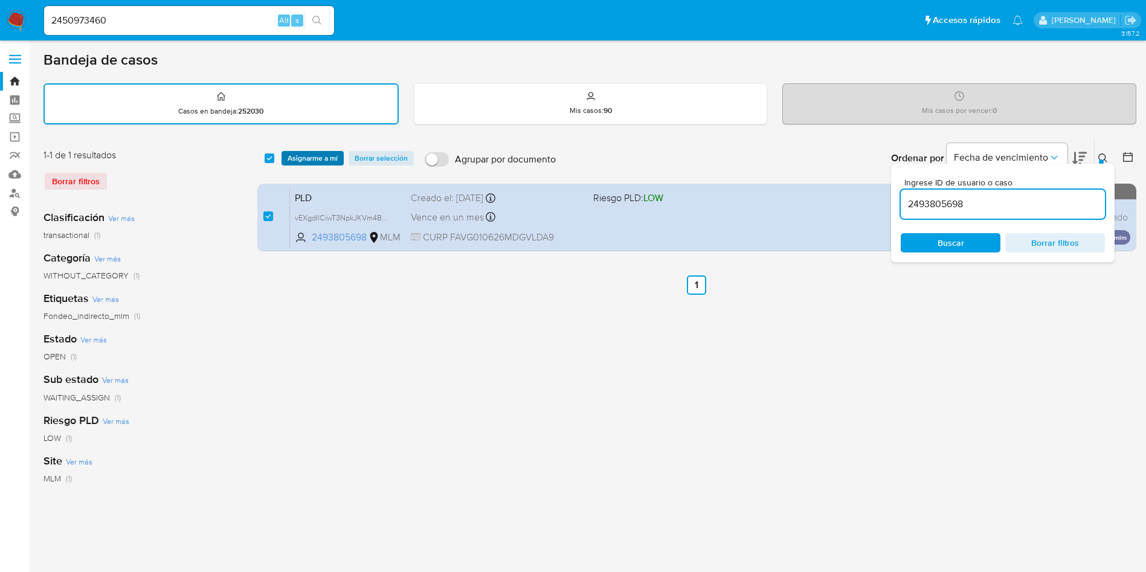
click at [312, 152] on span "Asignarme a mí" at bounding box center [312, 158] width 50 height 12
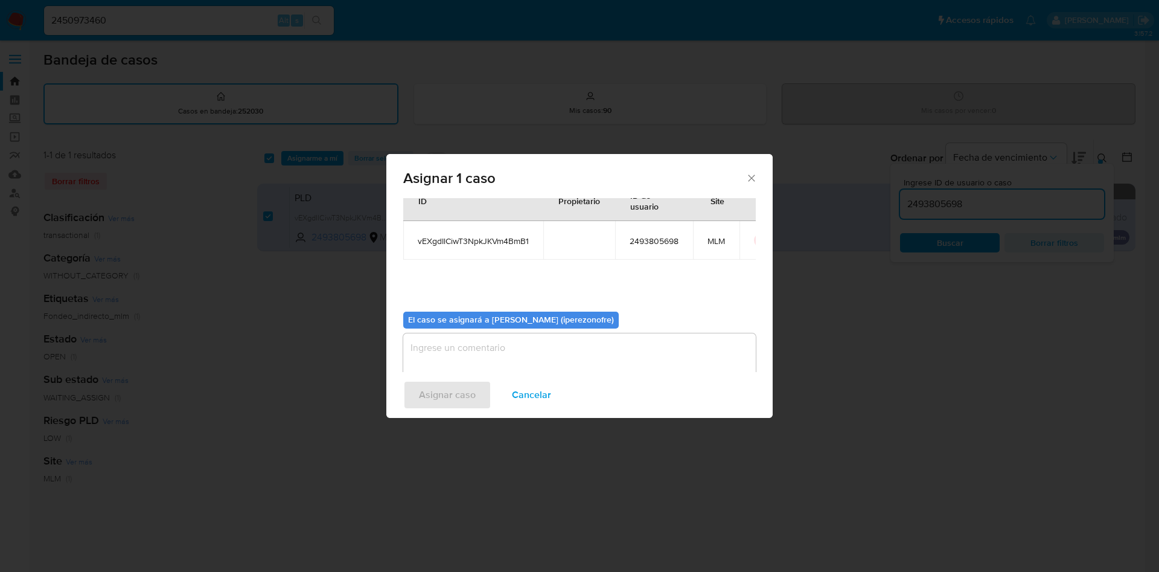
scroll to position [63, 0]
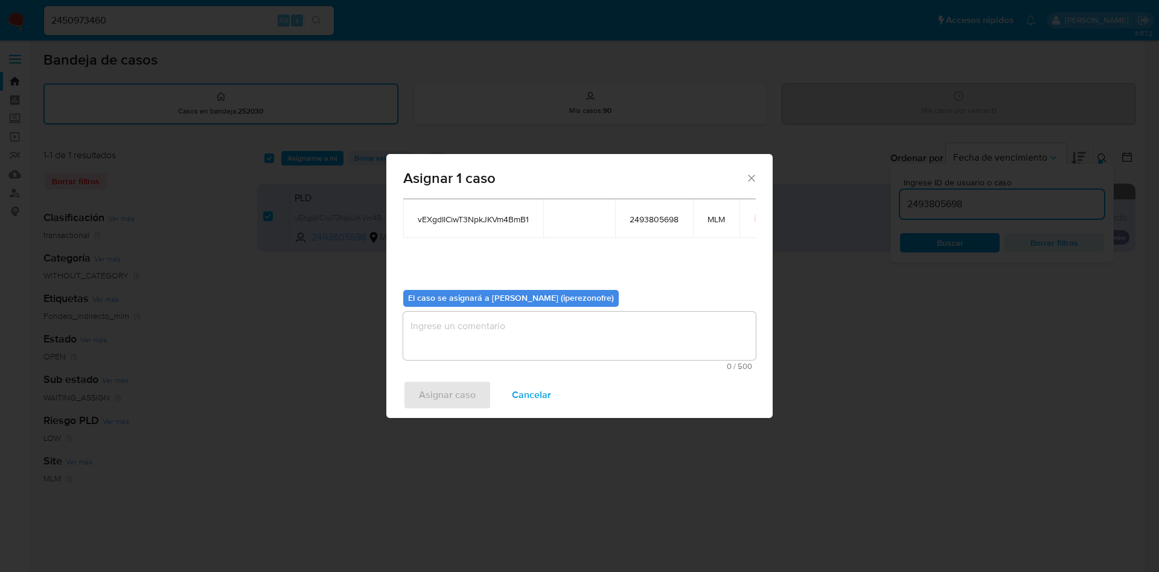
click at [559, 326] on textarea "assign-modal" at bounding box center [579, 336] width 353 height 48
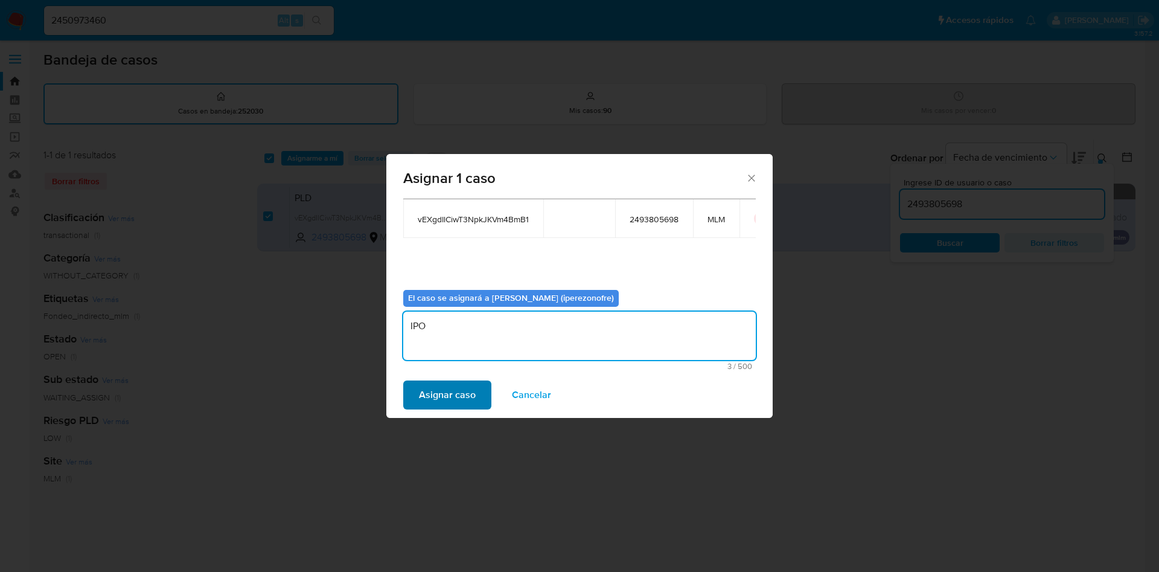
type textarea "IPO"
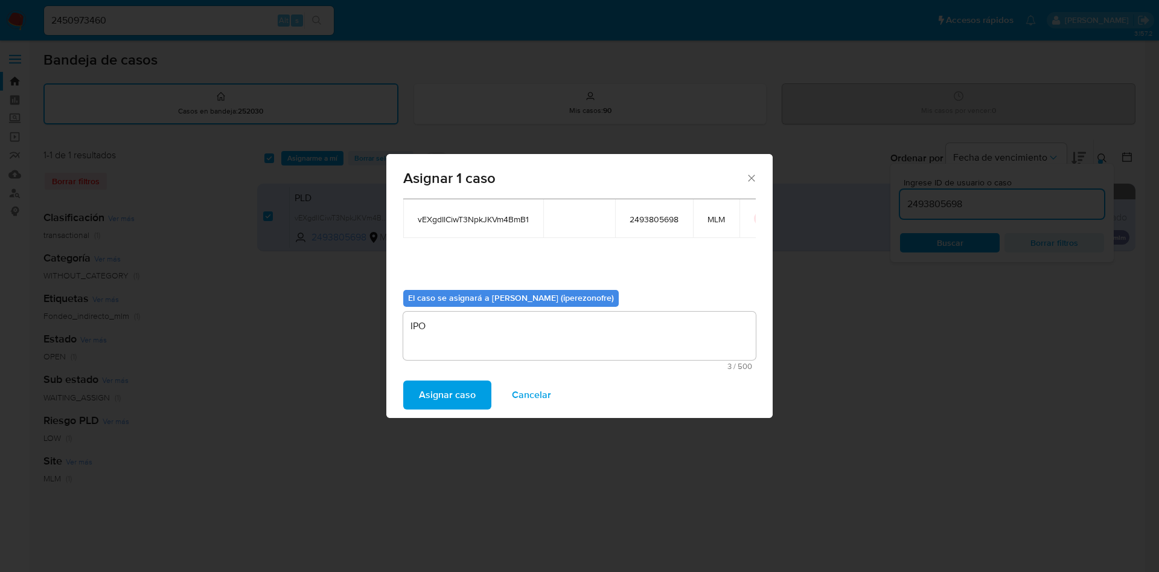
click at [434, 385] on span "Asignar caso" at bounding box center [447, 395] width 57 height 27
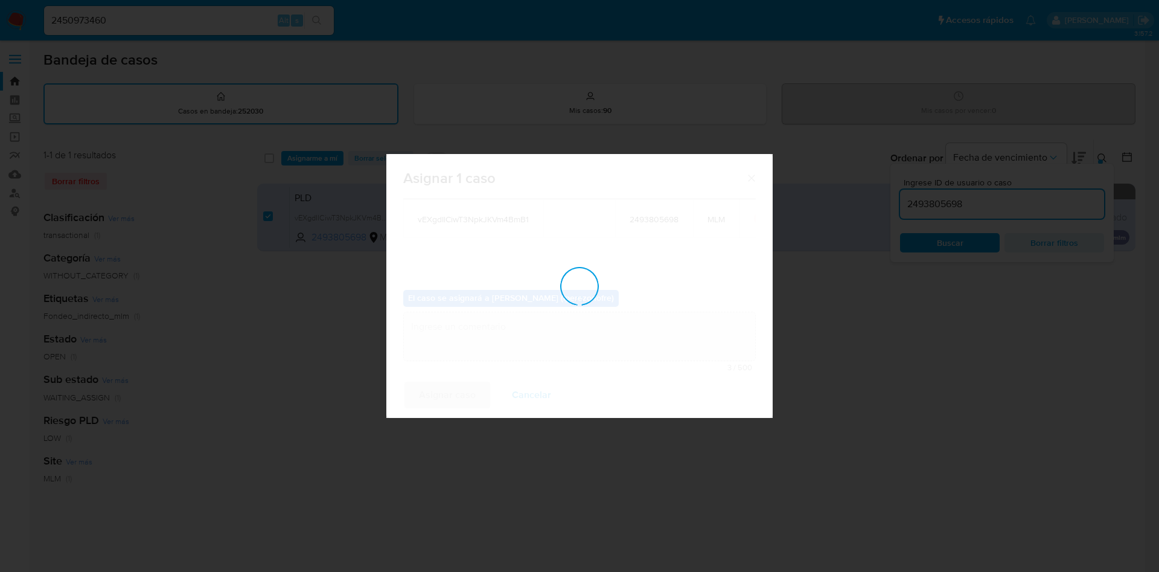
checkbox input "false"
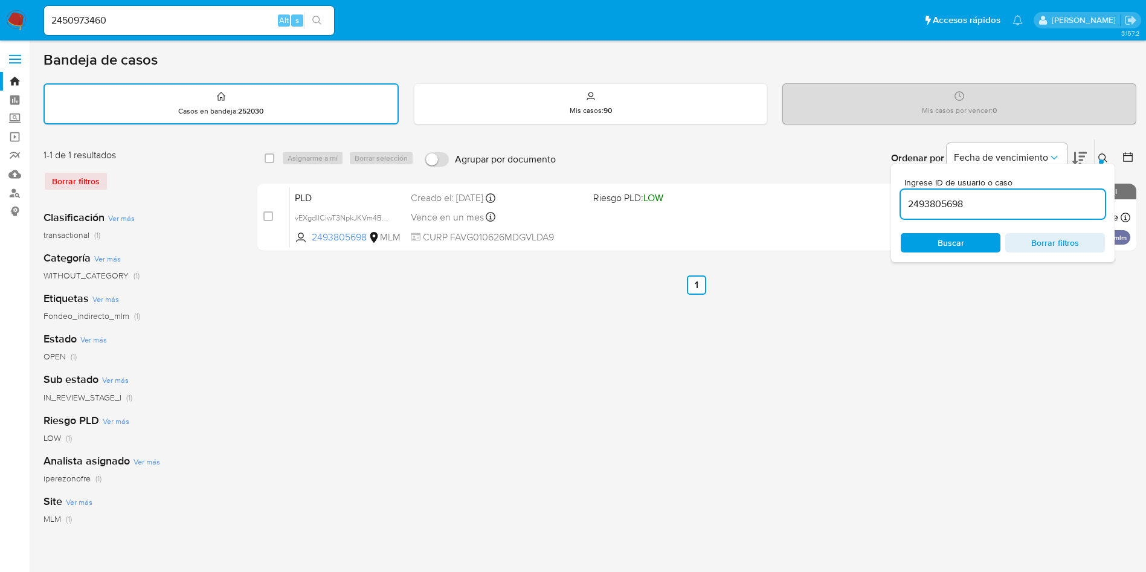
click at [948, 202] on input "2493805698" at bounding box center [1002, 204] width 204 height 16
paste input "6373746"
type input "2496373746"
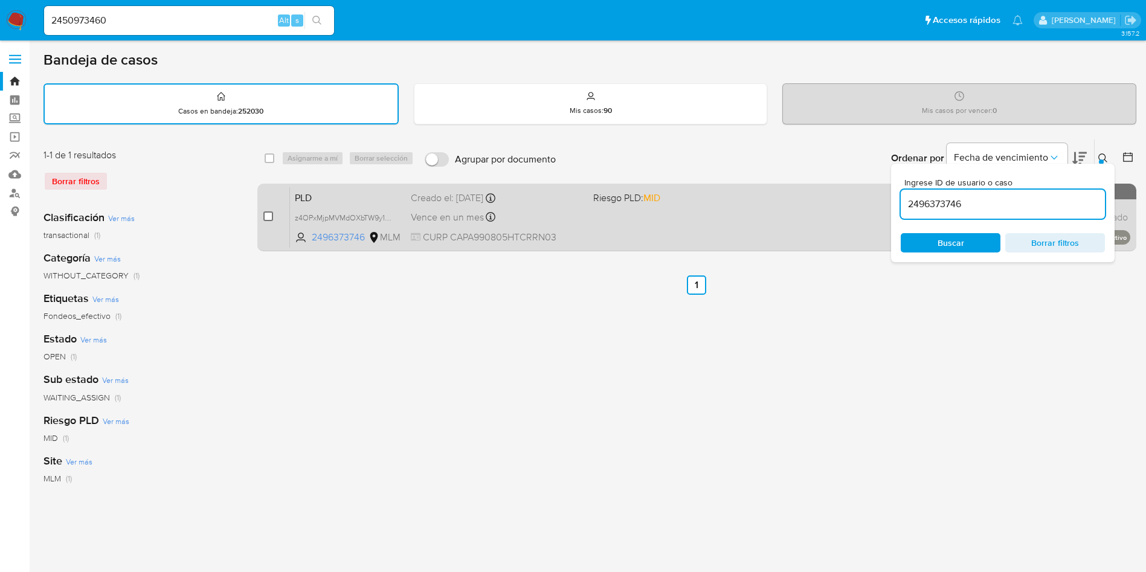
click at [263, 218] on input "checkbox" at bounding box center [268, 216] width 10 height 10
checkbox input "true"
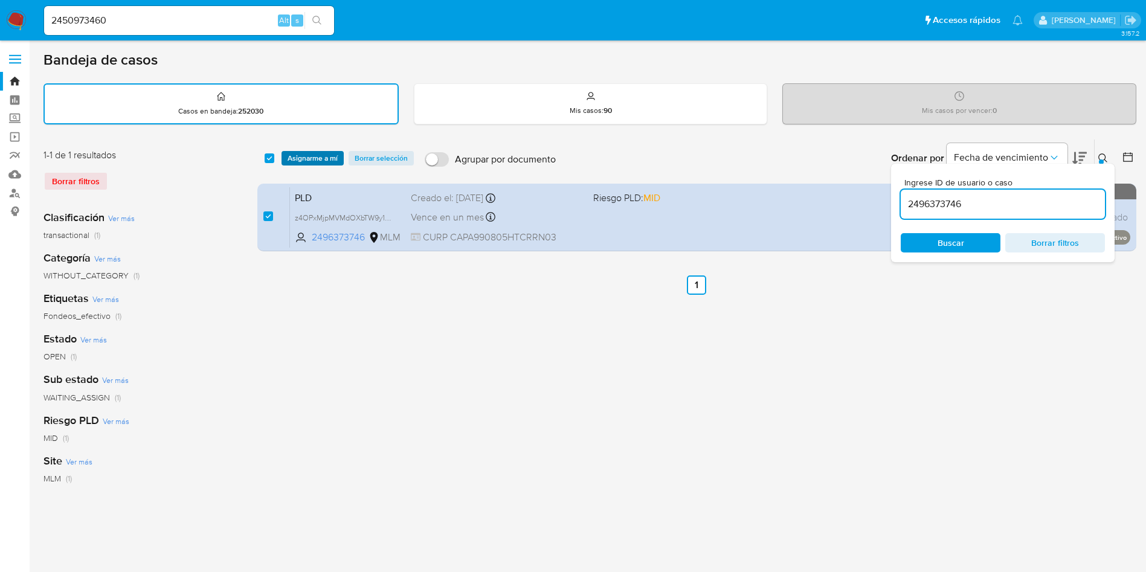
click at [293, 153] on span "Asignarme a mí" at bounding box center [312, 158] width 50 height 12
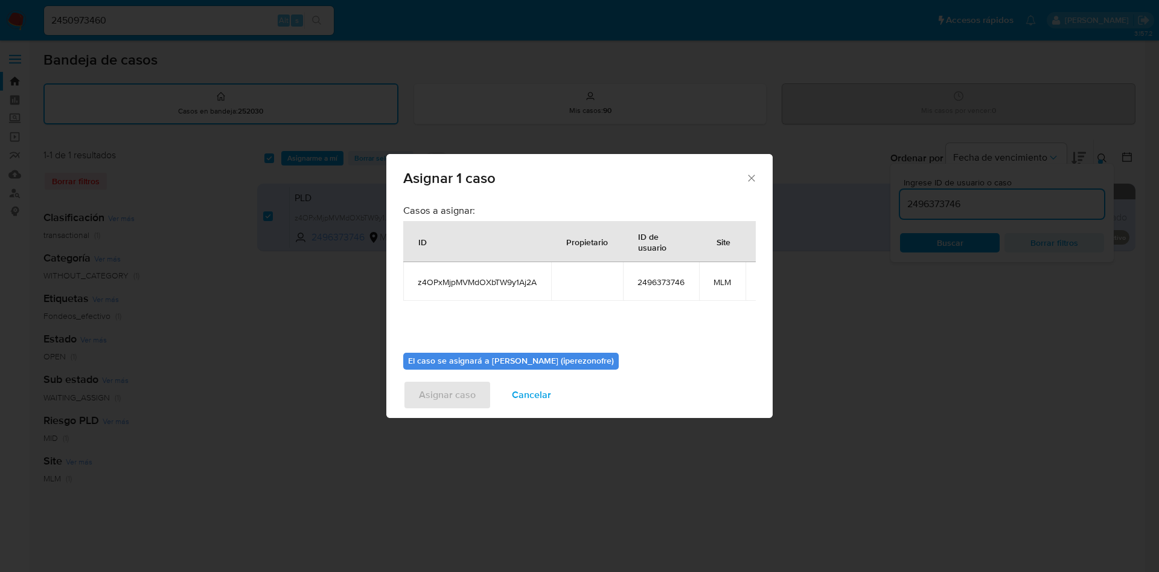
scroll to position [77, 0]
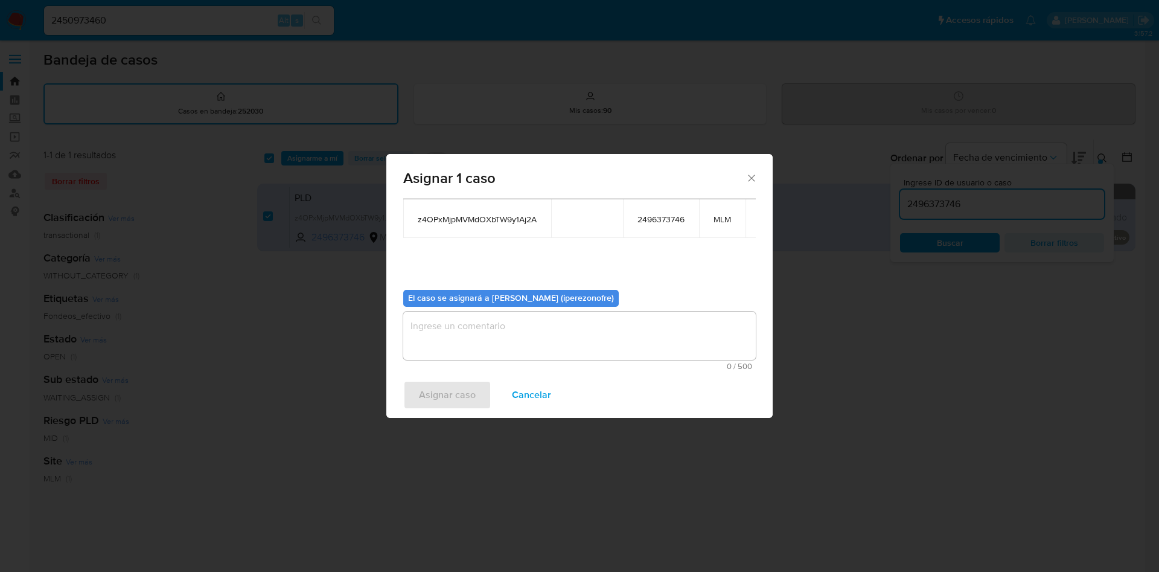
click at [547, 322] on textarea "assign-modal" at bounding box center [579, 336] width 353 height 48
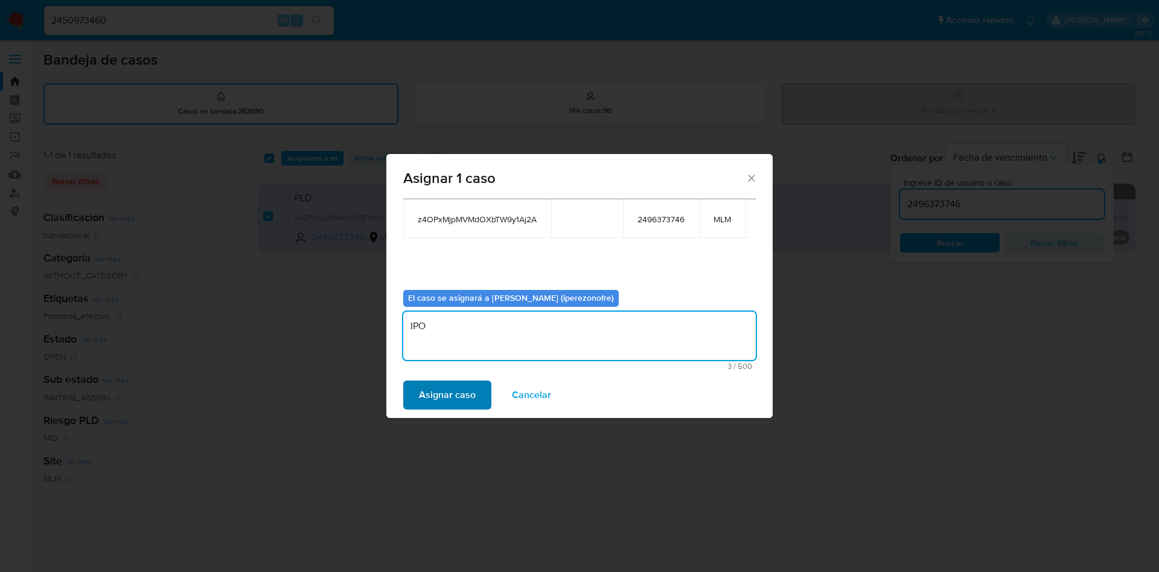
type textarea "IPO"
click at [461, 385] on span "Asignar caso" at bounding box center [447, 395] width 57 height 27
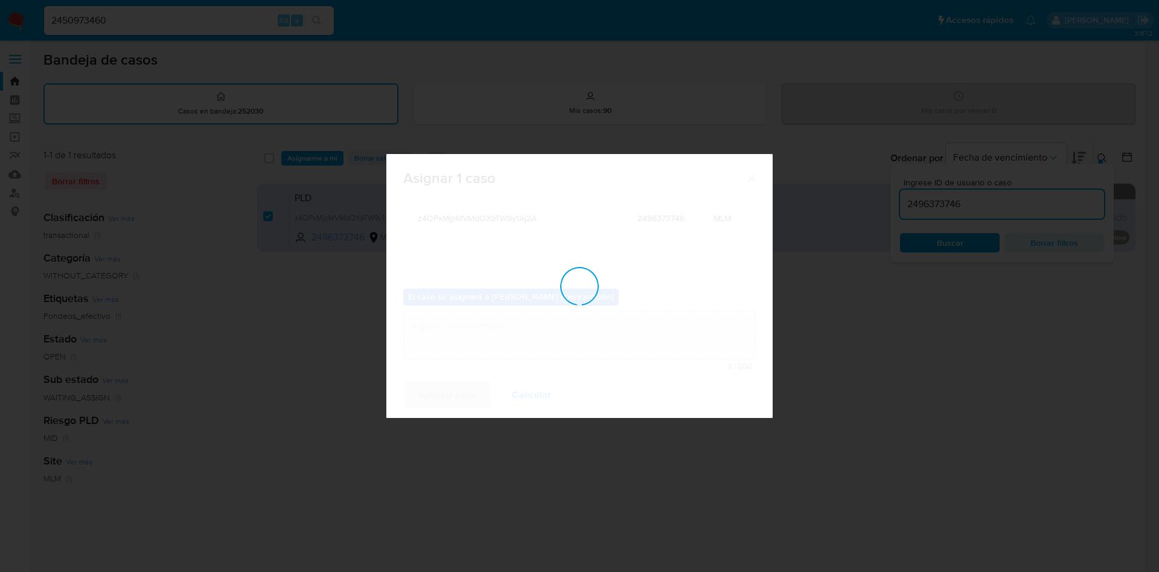
checkbox input "false"
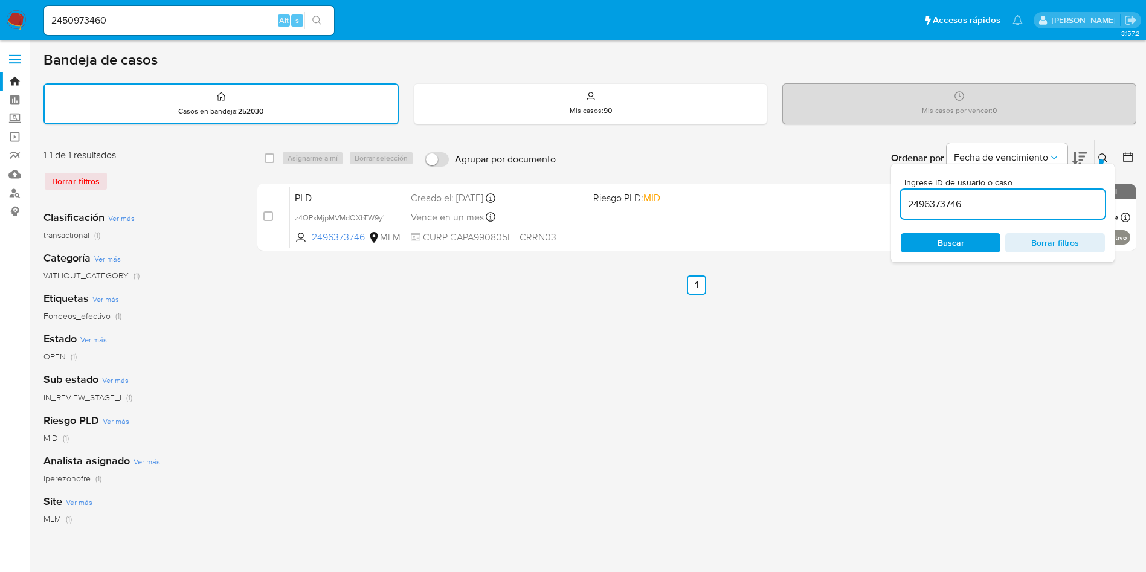
click at [948, 204] on input "2496373746" at bounding box center [1002, 204] width 204 height 16
paste input "519092911"
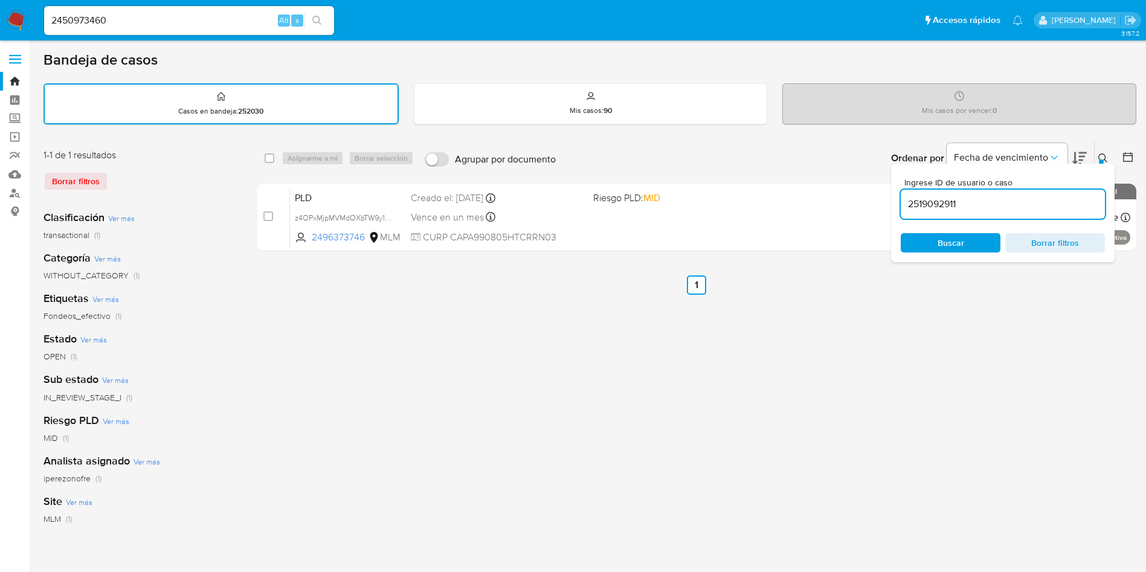
type input "2519092911"
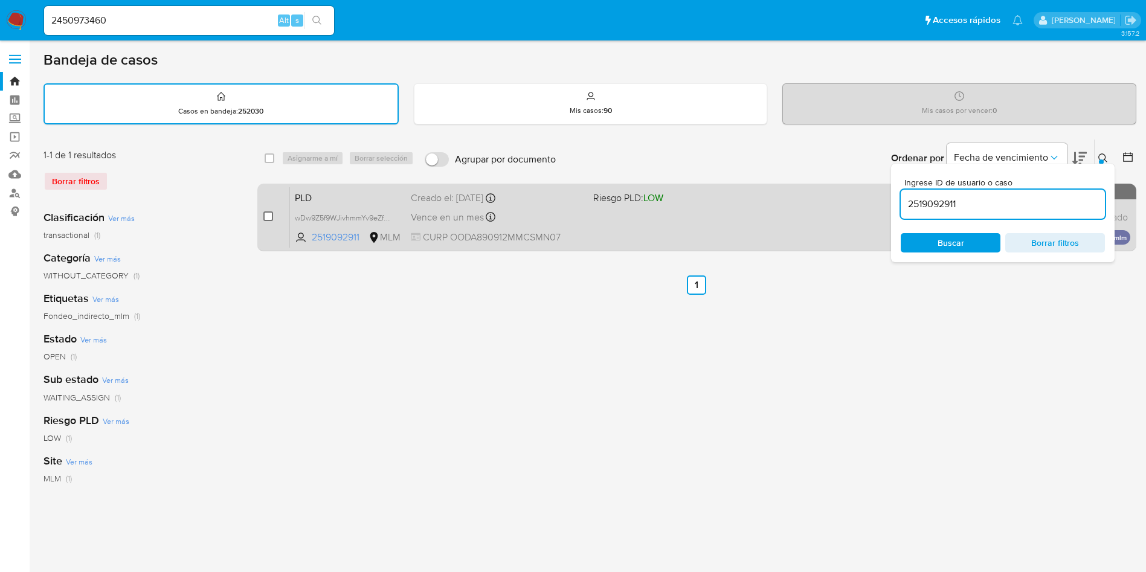
click at [268, 217] on input "checkbox" at bounding box center [268, 216] width 10 height 10
checkbox input "true"
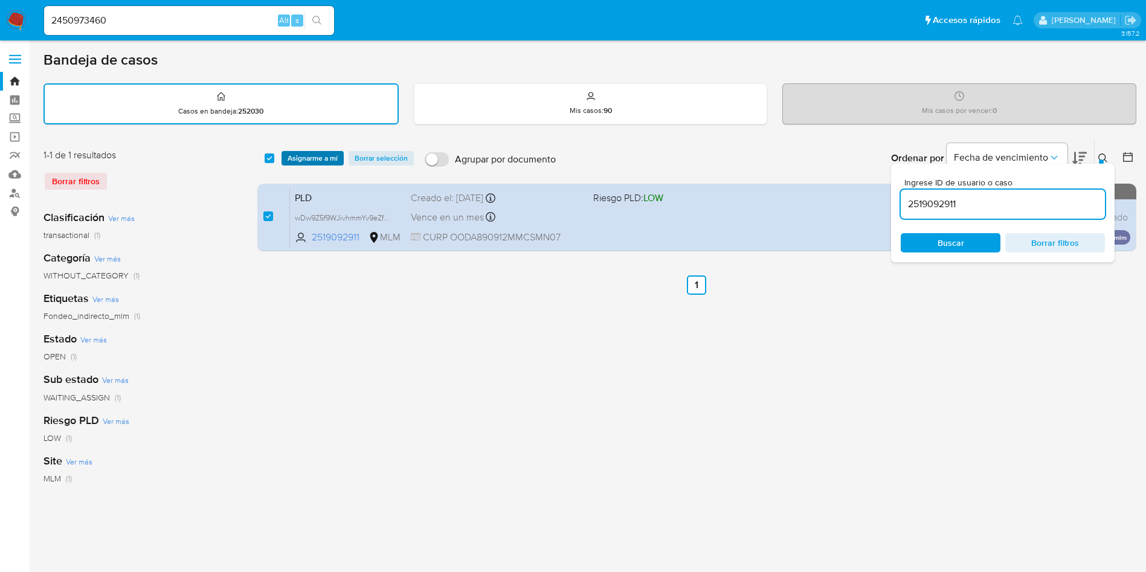
click at [307, 153] on span "Asignarme a mí" at bounding box center [312, 158] width 50 height 12
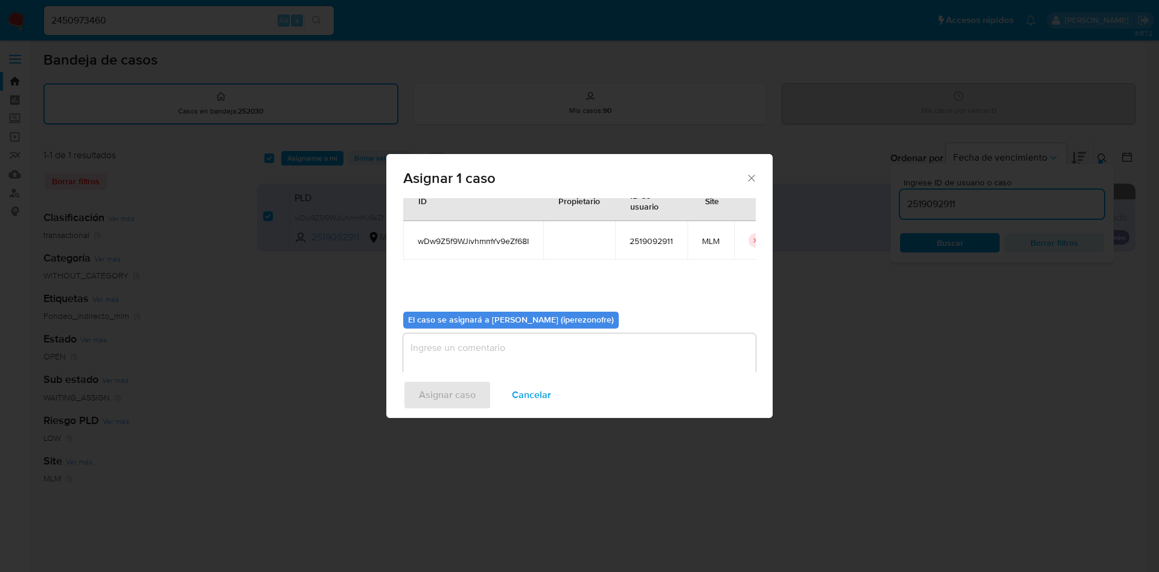
scroll to position [63, 0]
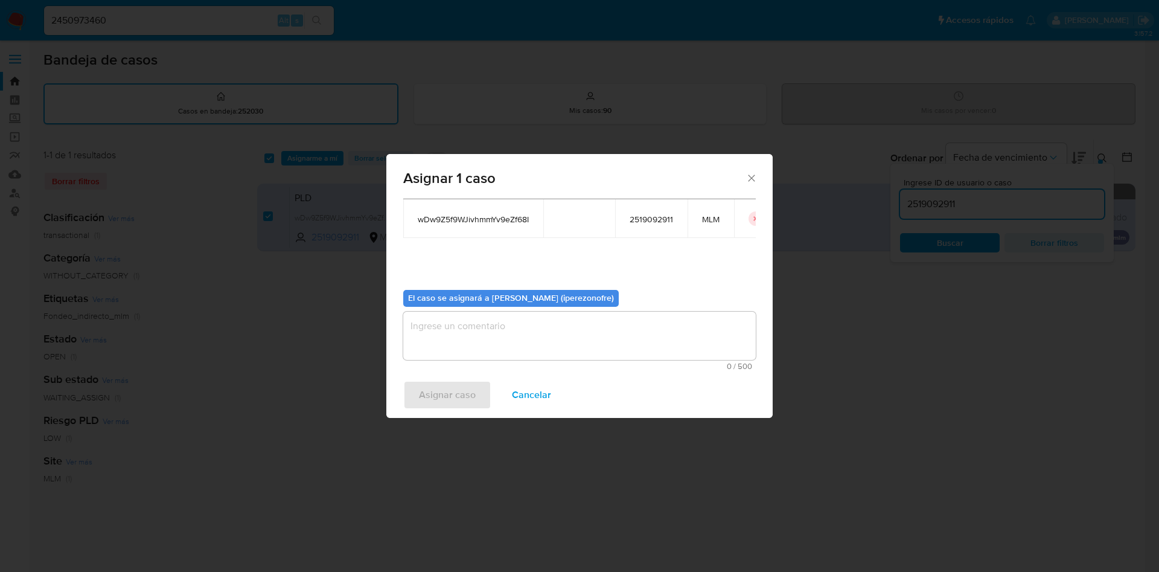
click at [525, 349] on textarea "assign-modal" at bounding box center [579, 336] width 353 height 48
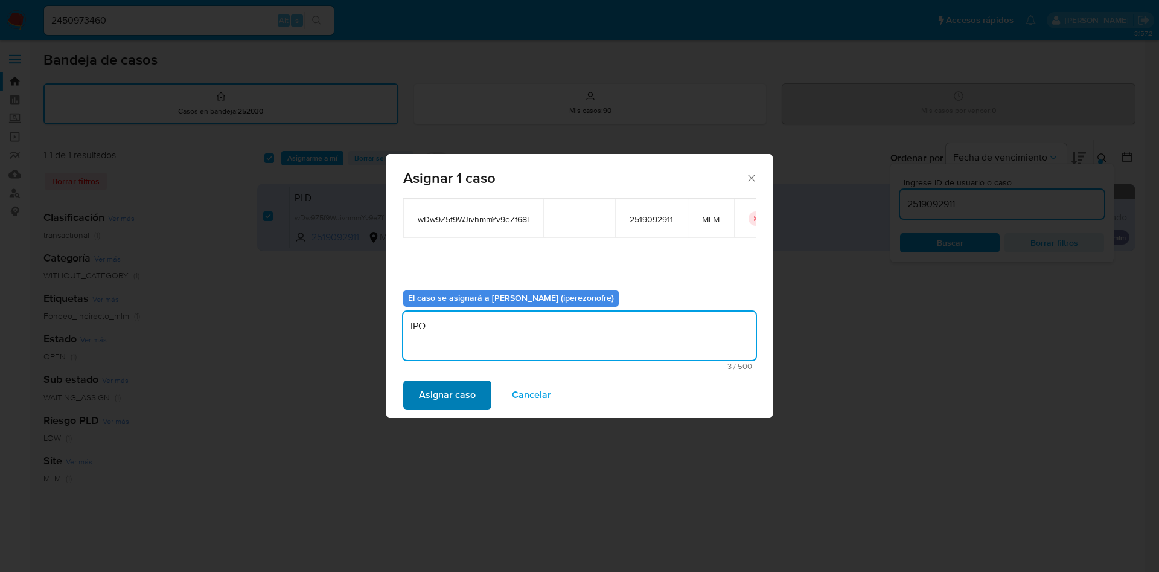
type textarea "IPO"
click at [455, 399] on span "Asignar caso" at bounding box center [447, 395] width 57 height 27
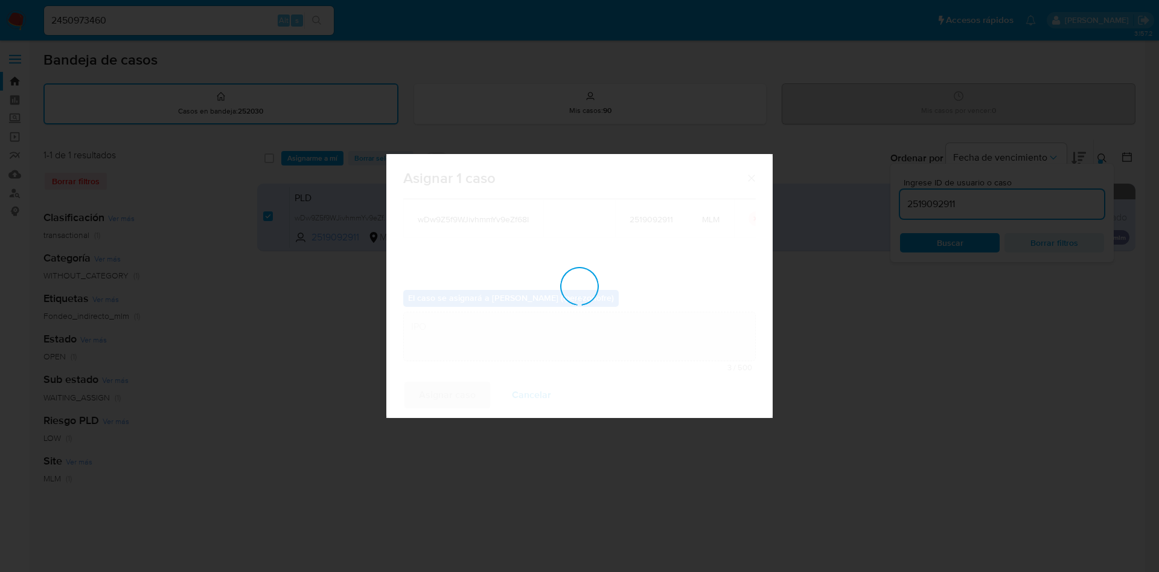
checkbox input "false"
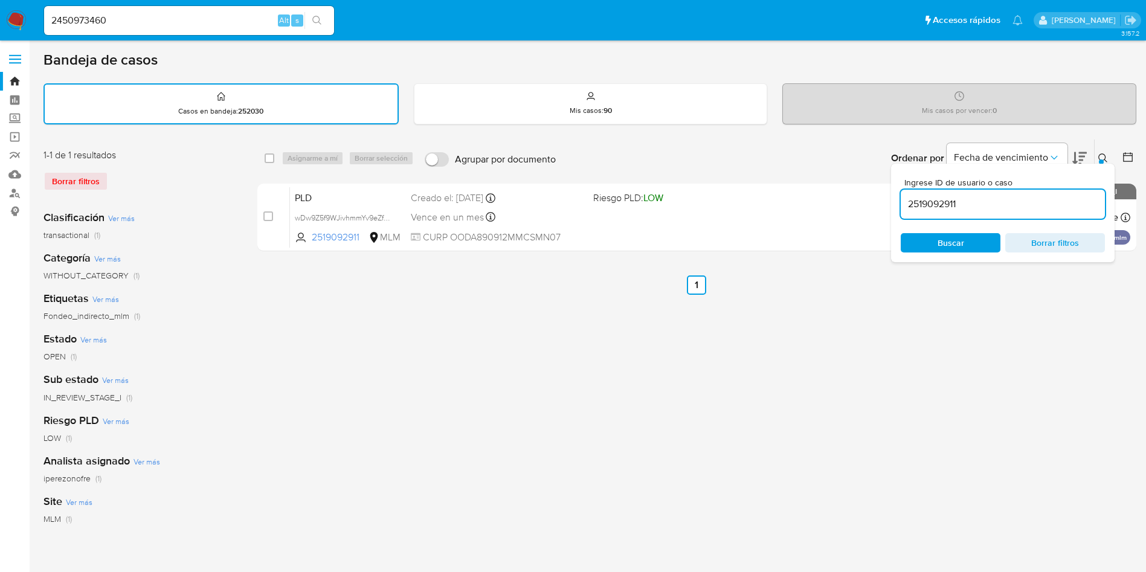
click at [942, 205] on input "2519092911" at bounding box center [1002, 204] width 204 height 16
paste input "1283368675"
type input "1283368675"
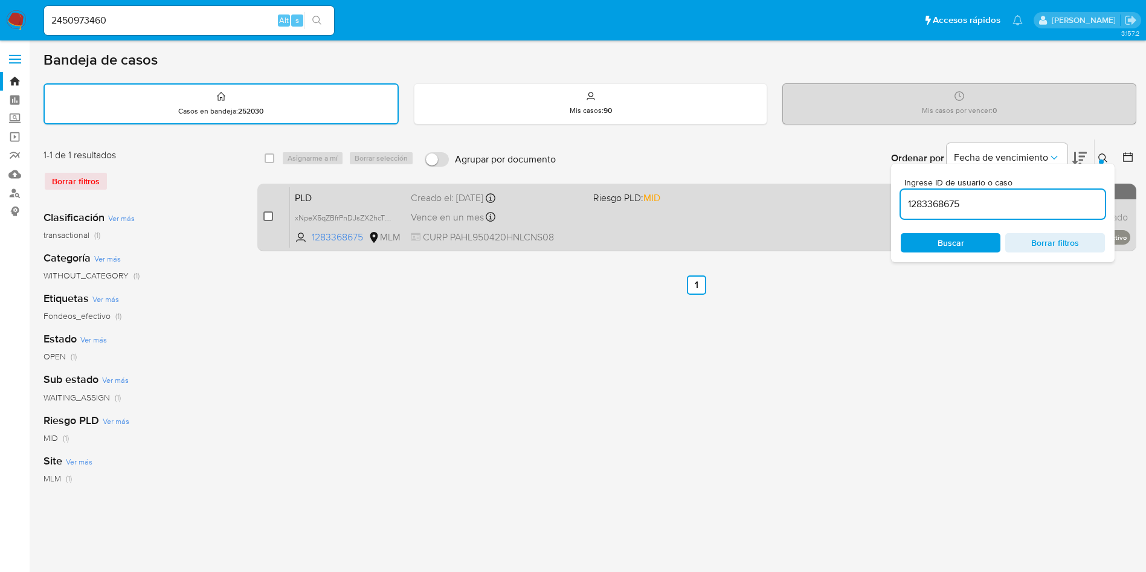
click at [270, 216] on input "checkbox" at bounding box center [268, 216] width 10 height 10
checkbox input "true"
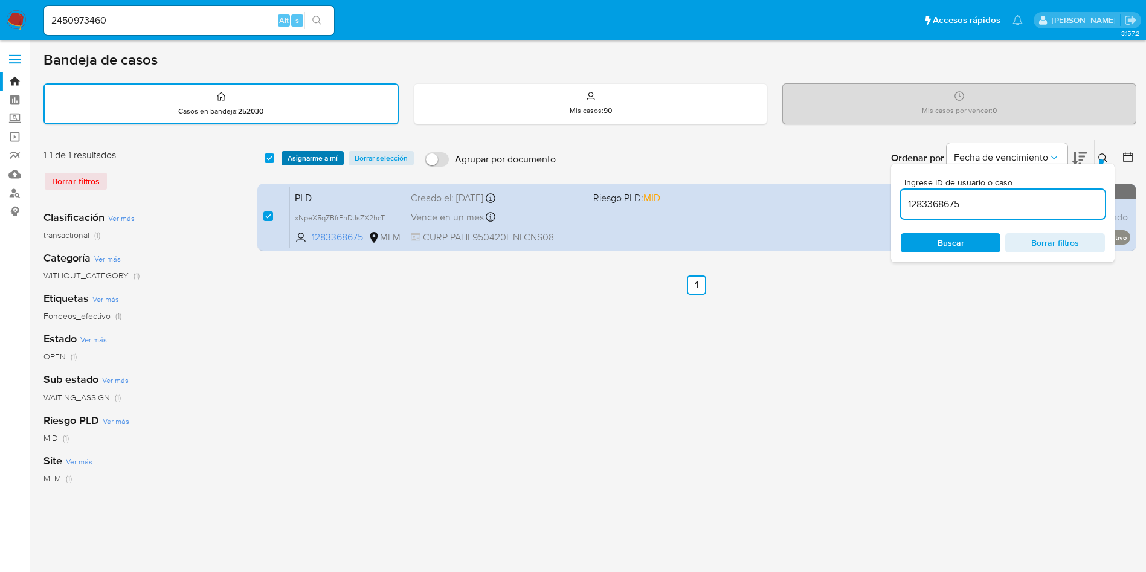
click at [307, 158] on span "Asignarme a mí" at bounding box center [312, 158] width 50 height 12
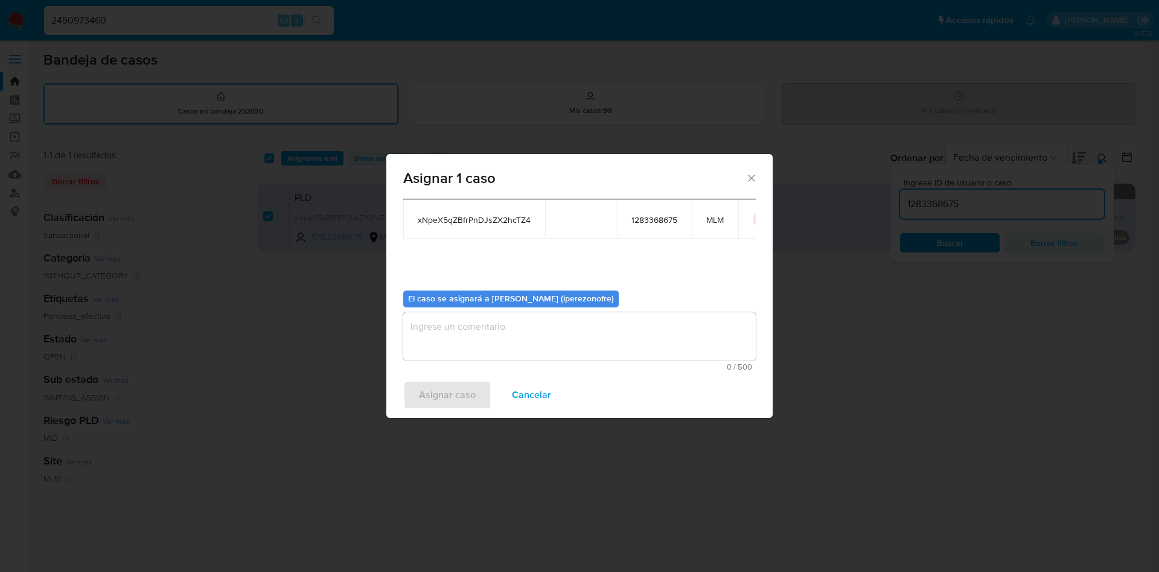
scroll to position [63, 0]
click at [582, 339] on textarea "assign-modal" at bounding box center [579, 336] width 353 height 48
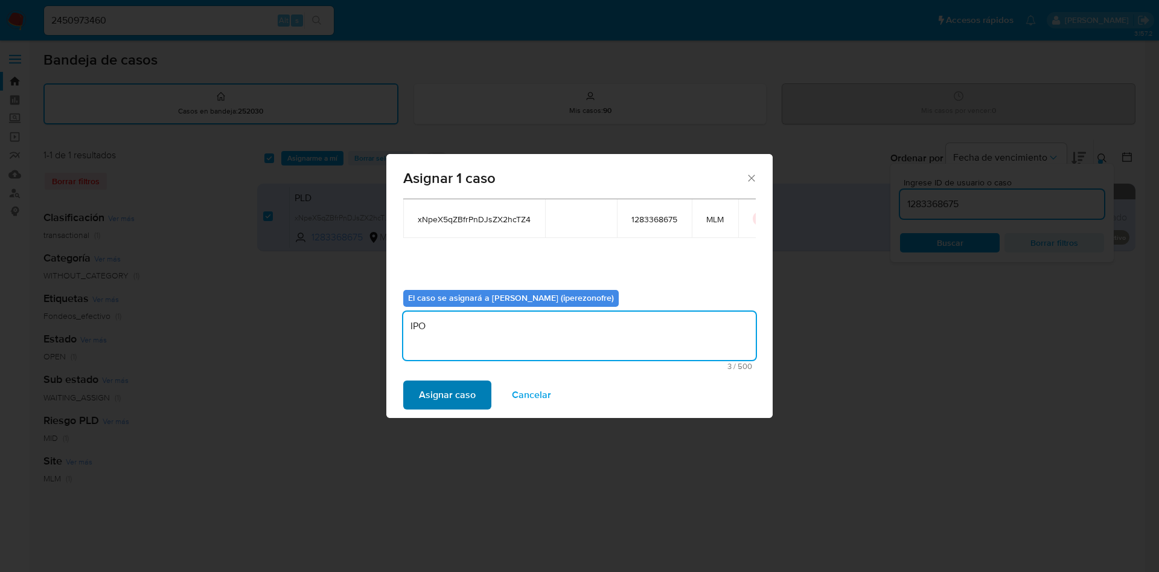
type textarea "IPO"
click at [443, 389] on span "Asignar caso" at bounding box center [447, 395] width 57 height 27
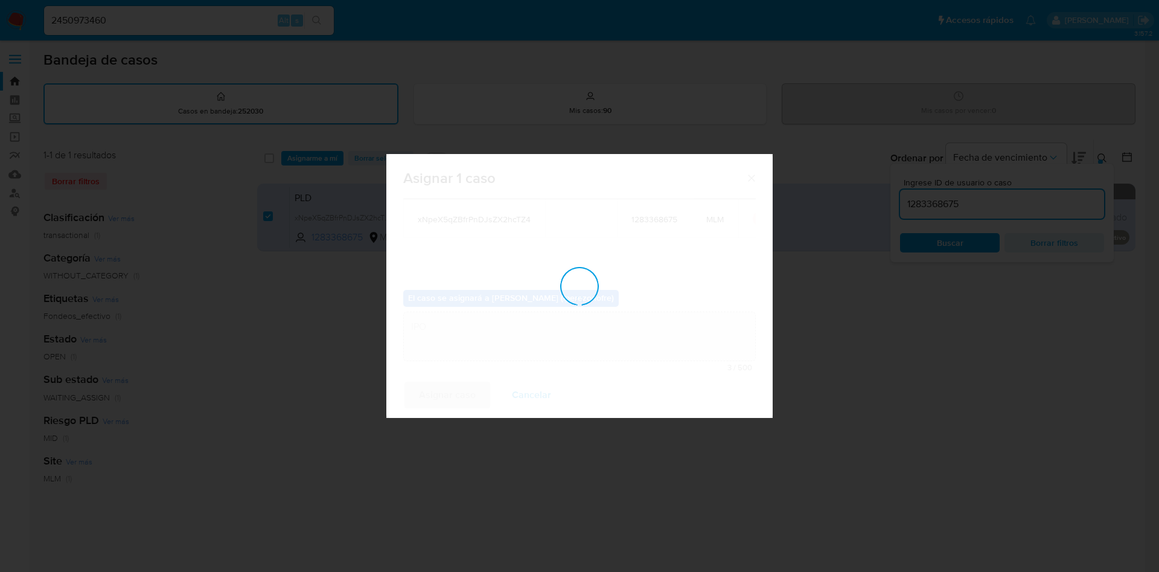
checkbox input "false"
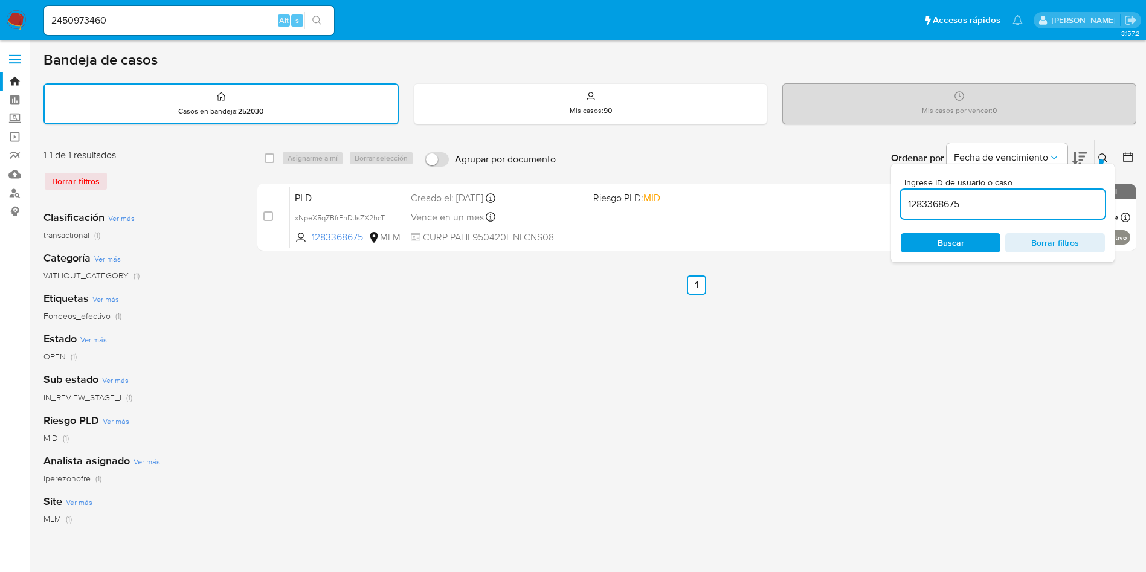
click at [929, 205] on input "1283368675" at bounding box center [1002, 204] width 204 height 16
paste input "63253865"
type input "1632538655"
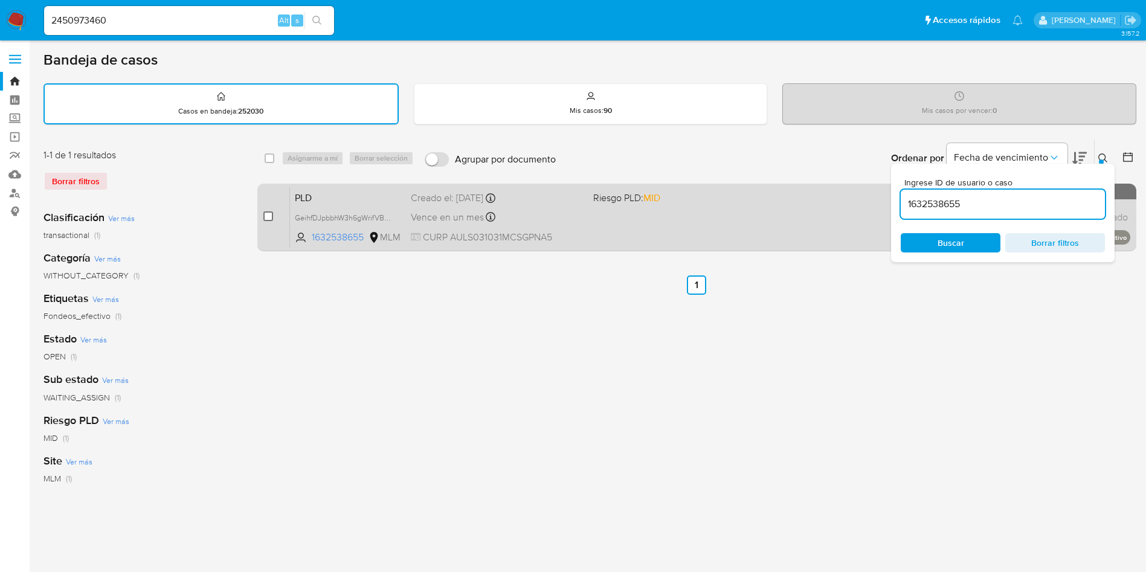
click at [266, 212] on input "checkbox" at bounding box center [268, 216] width 10 height 10
checkbox input "true"
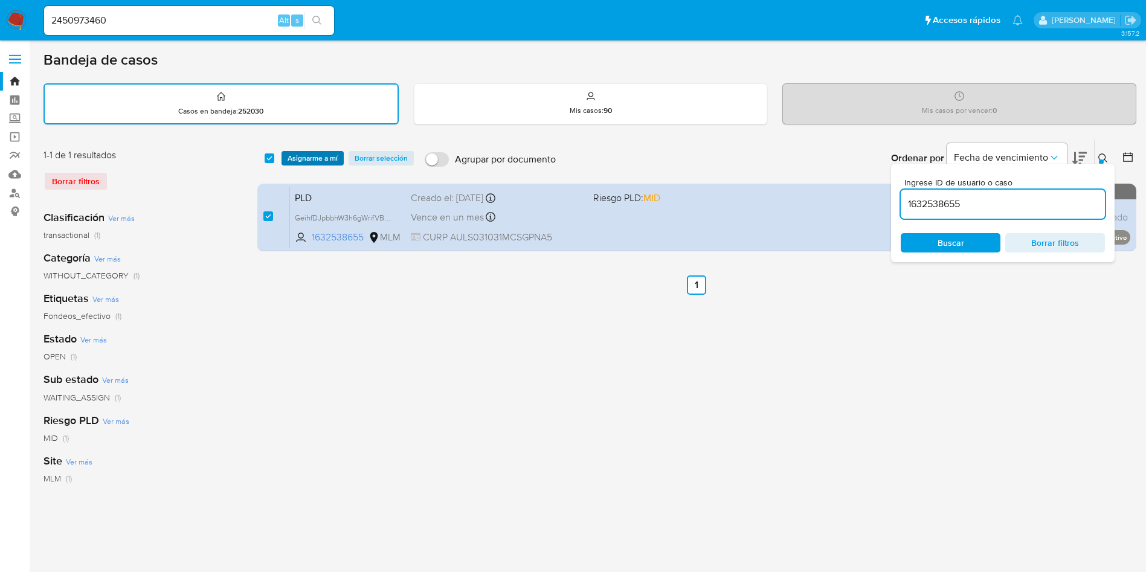
click at [307, 152] on span "Asignarme a mí" at bounding box center [312, 158] width 50 height 12
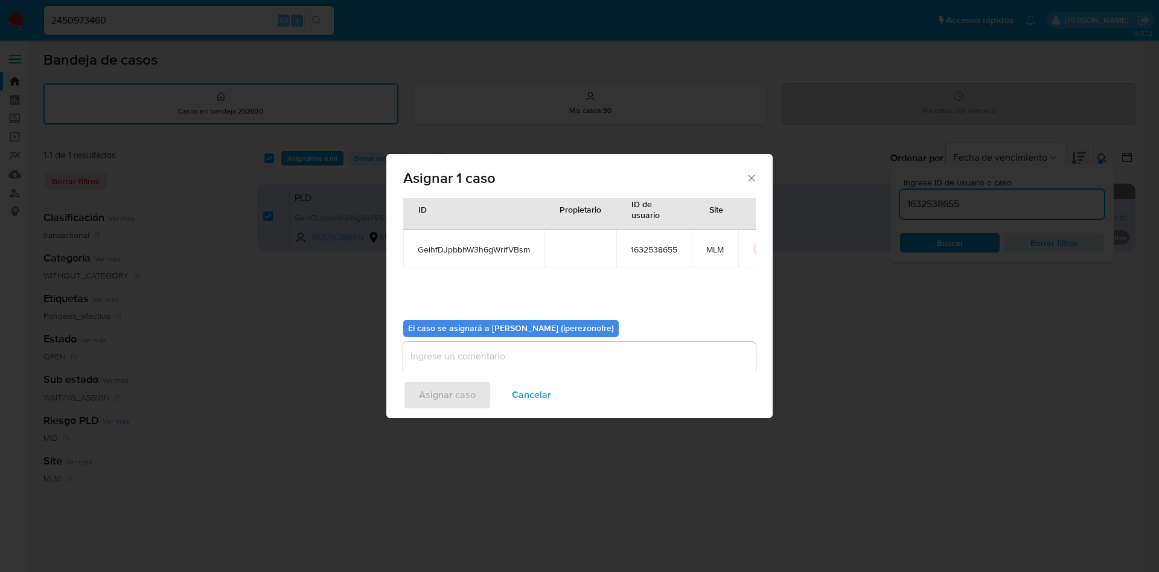
scroll to position [63, 0]
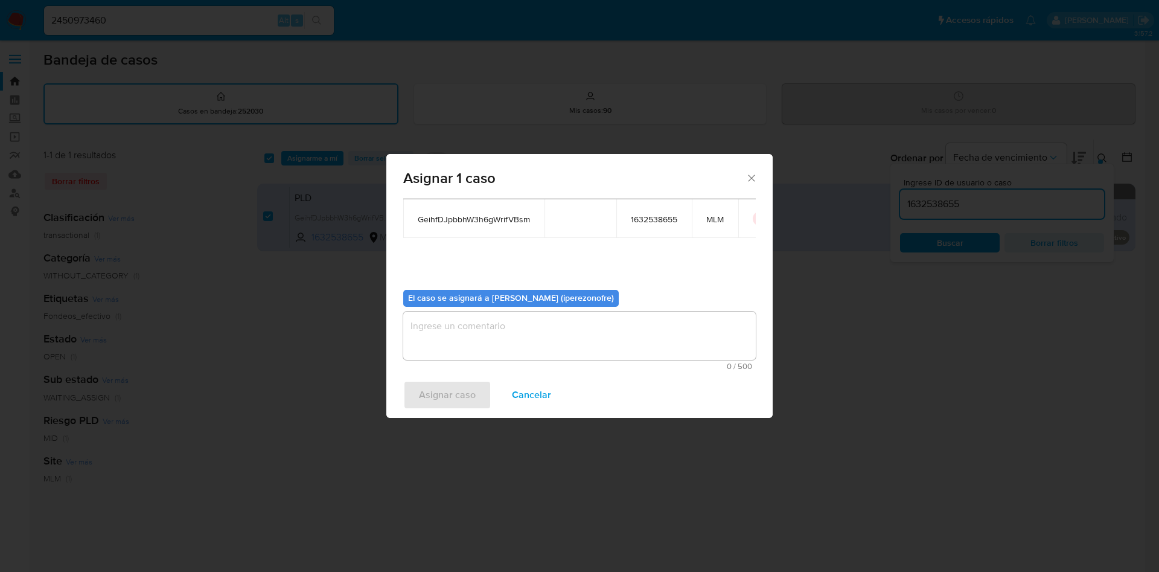
click at [566, 337] on textarea "assign-modal" at bounding box center [579, 336] width 353 height 48
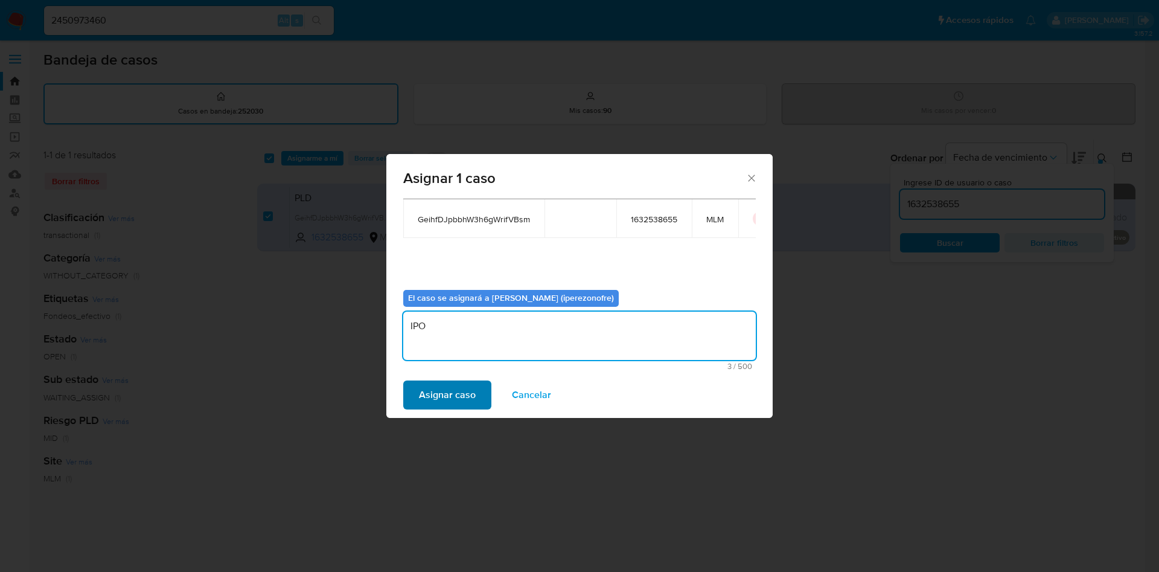
type textarea "IPO"
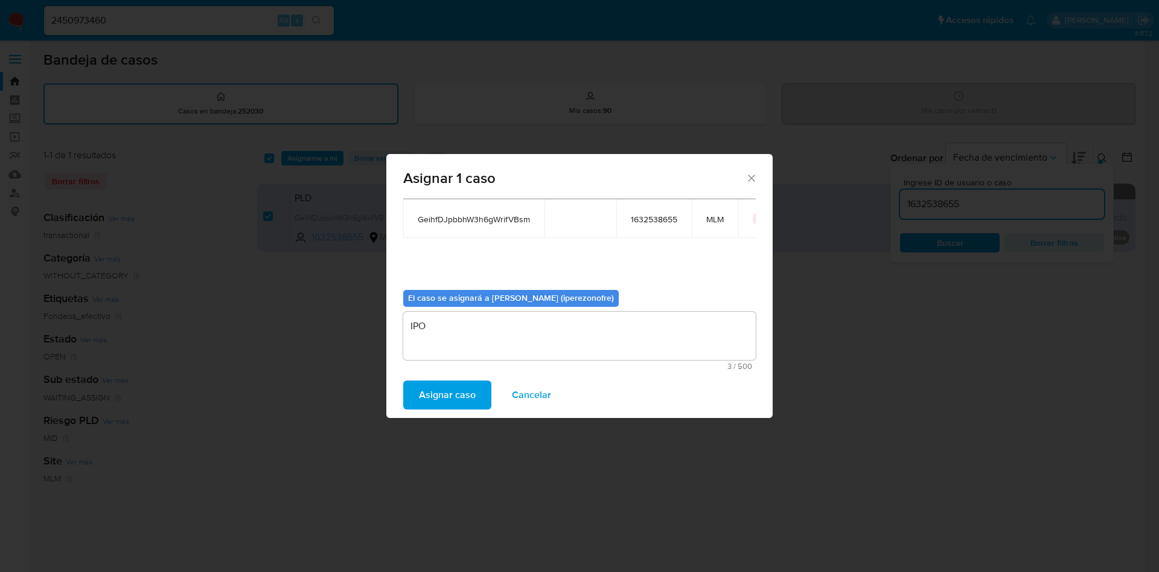
click at [481, 391] on button "Asignar caso" at bounding box center [447, 394] width 88 height 29
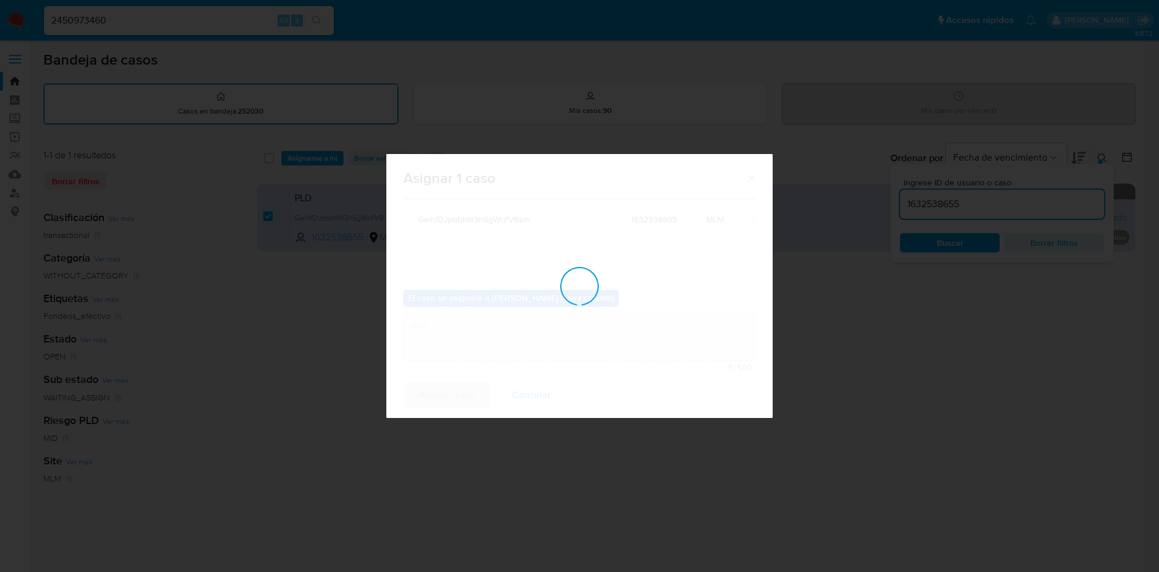
checkbox input "false"
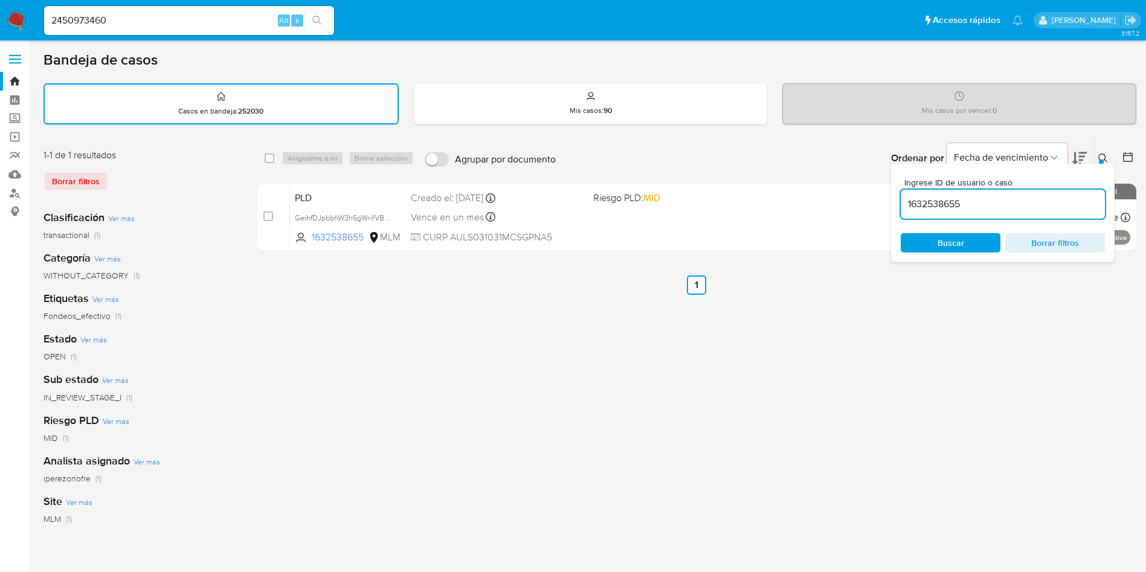
click at [945, 206] on input "1632538655" at bounding box center [1002, 204] width 204 height 16
paste input "554561288"
type input "554561288"
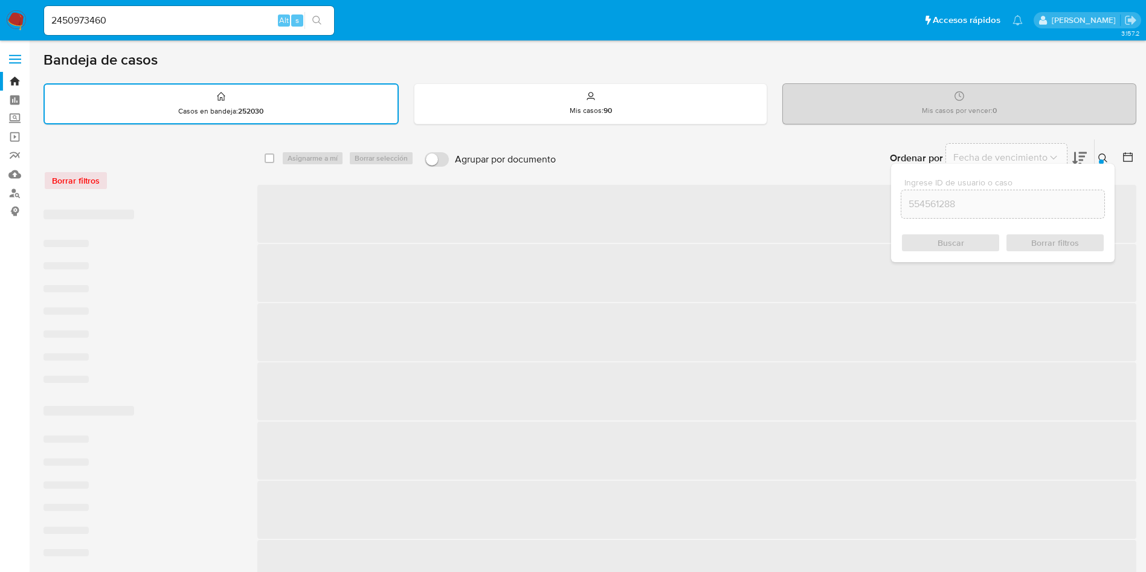
click at [954, 235] on span "Buscar" at bounding box center [950, 242] width 27 height 19
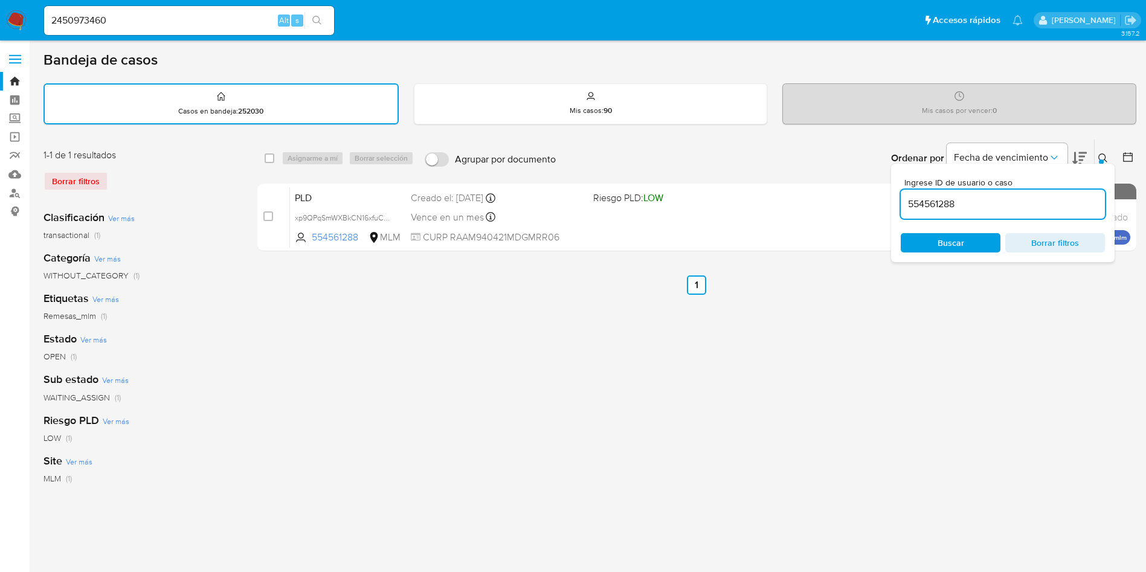
drag, startPoint x: 263, startPoint y: 215, endPoint x: 339, endPoint y: 182, distance: 82.8
click at [264, 215] on input "checkbox" at bounding box center [268, 216] width 10 height 10
checkbox input "true"
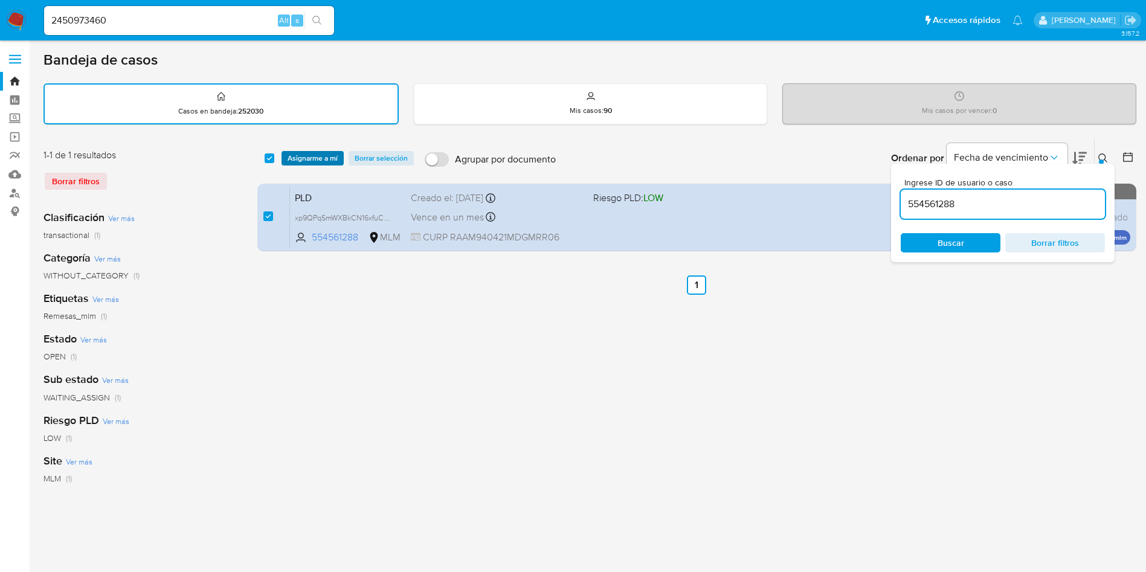
click at [318, 158] on span "Asignarme a mí" at bounding box center [312, 158] width 50 height 12
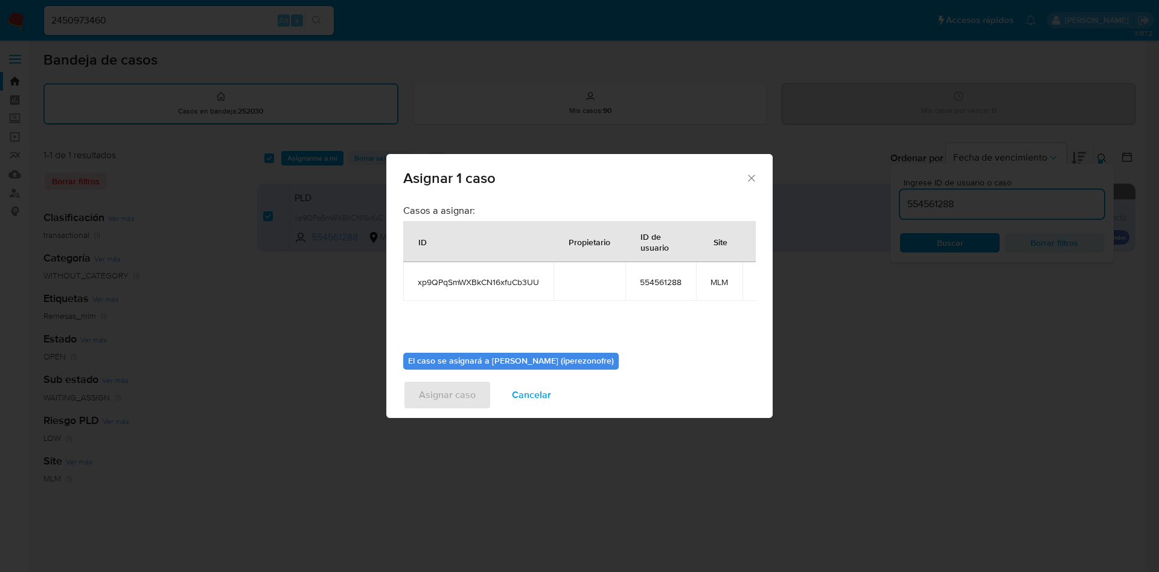
scroll to position [77, 0]
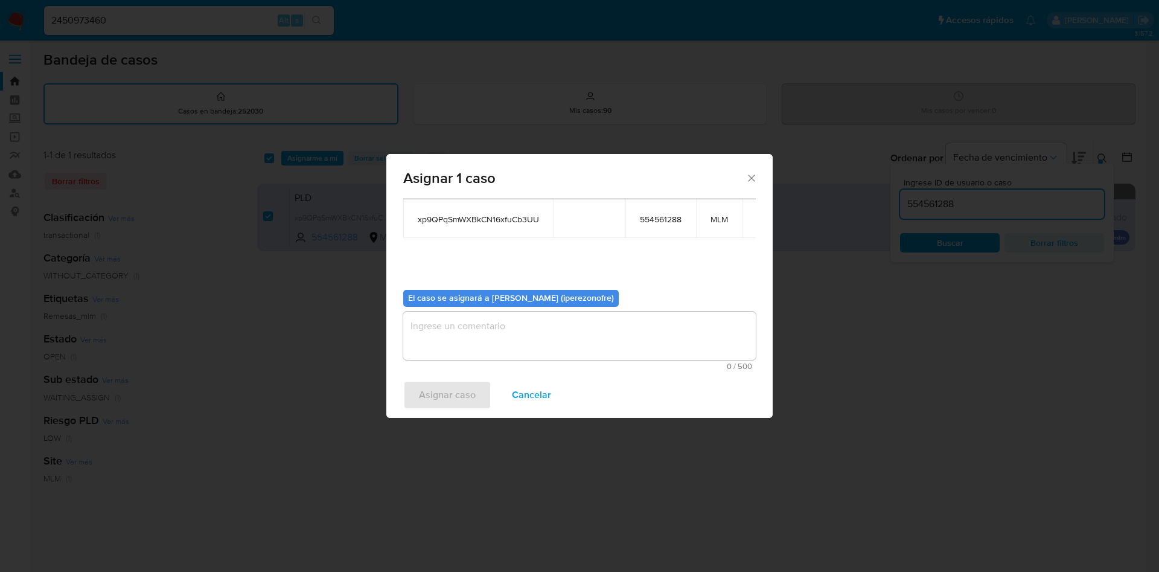
click at [489, 322] on textarea "assign-modal" at bounding box center [579, 336] width 353 height 48
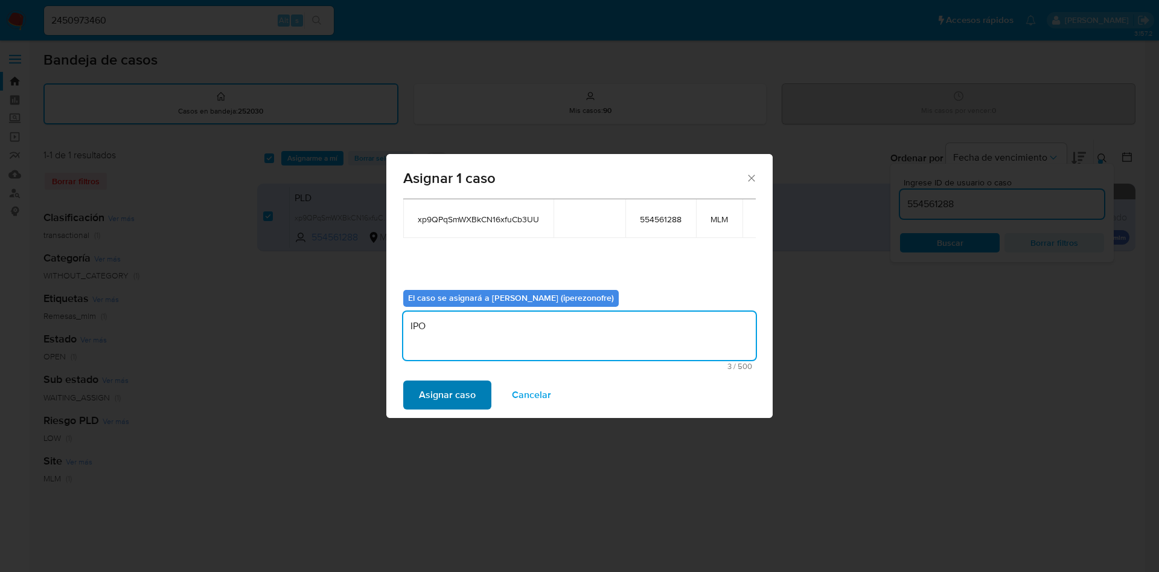
type textarea "IPO"
click at [443, 397] on span "Asignar caso" at bounding box center [447, 395] width 57 height 27
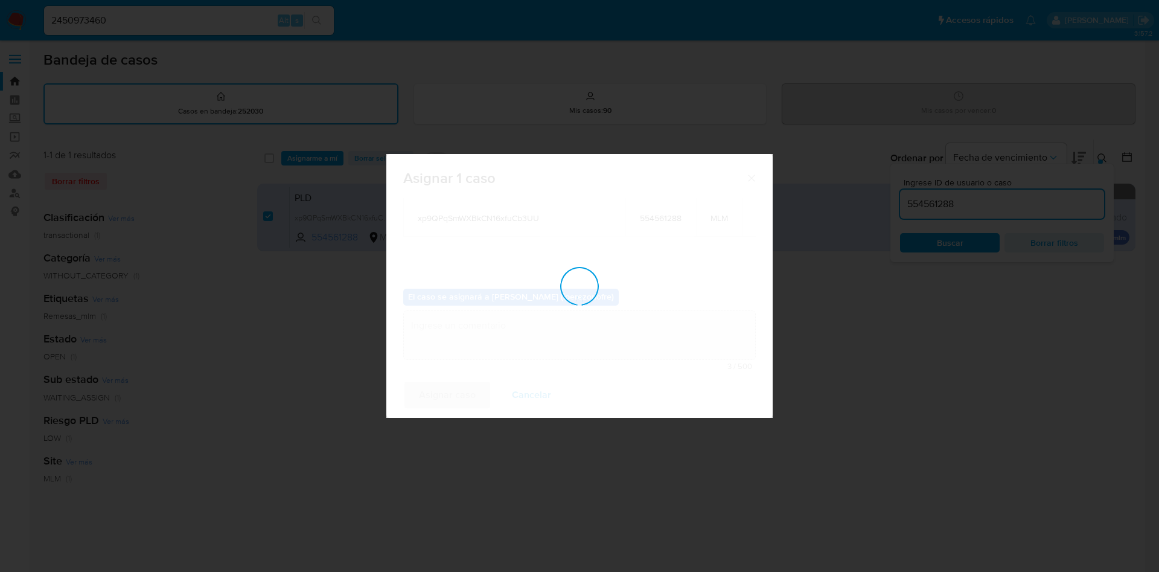
checkbox input "false"
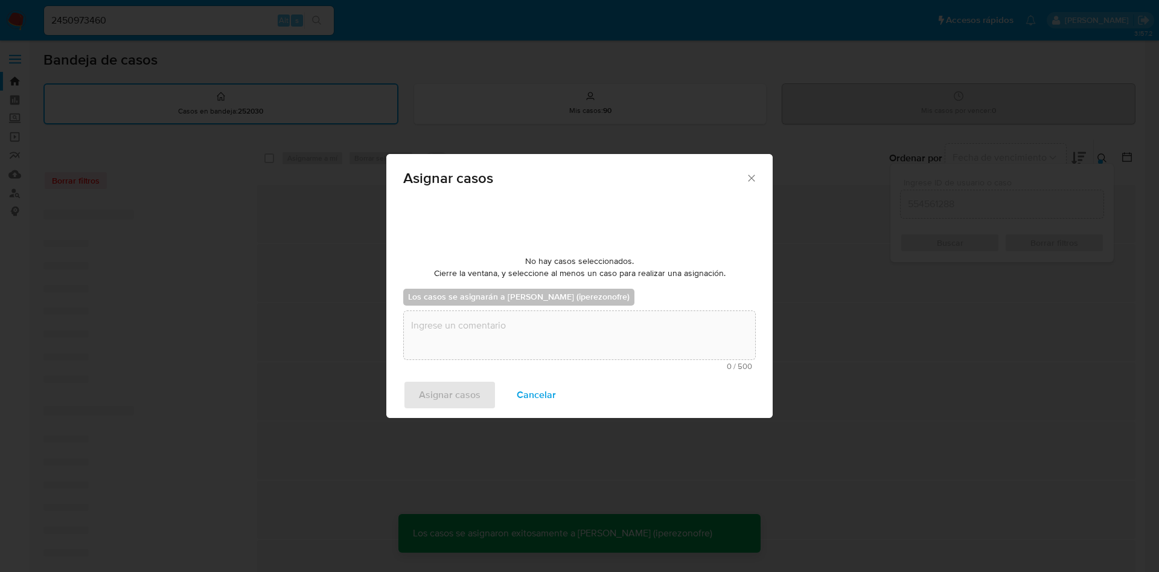
scroll to position [73, 0]
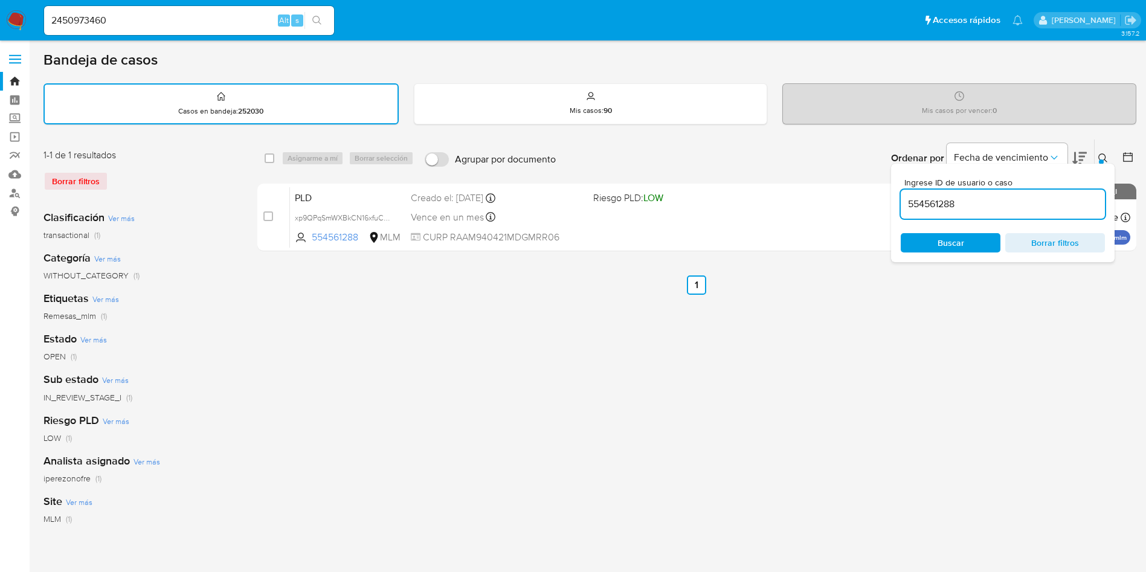
click at [918, 203] on input "554561288" at bounding box center [1002, 204] width 204 height 16
paste input "1173065600"
type input "1173065600"
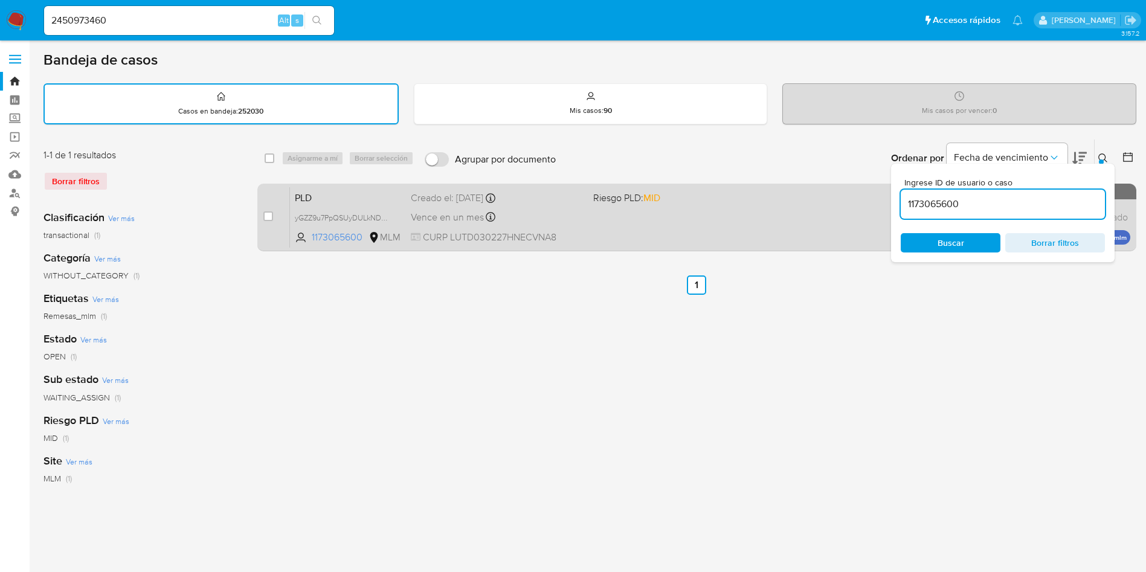
drag, startPoint x: 271, startPoint y: 216, endPoint x: 287, endPoint y: 202, distance: 21.4
click at [274, 214] on div "case-item-checkbox No es posible asignar el caso" at bounding box center [276, 217] width 27 height 61
drag, startPoint x: 271, startPoint y: 213, endPoint x: 286, endPoint y: 169, distance: 46.6
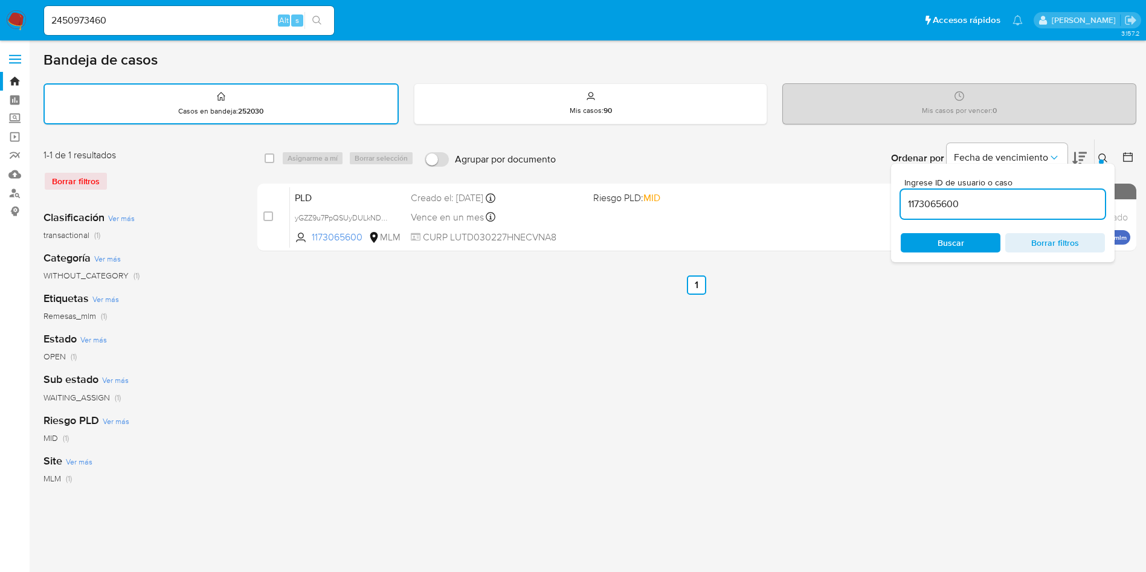
click at [271, 213] on input "checkbox" at bounding box center [268, 216] width 10 height 10
checkbox input "true"
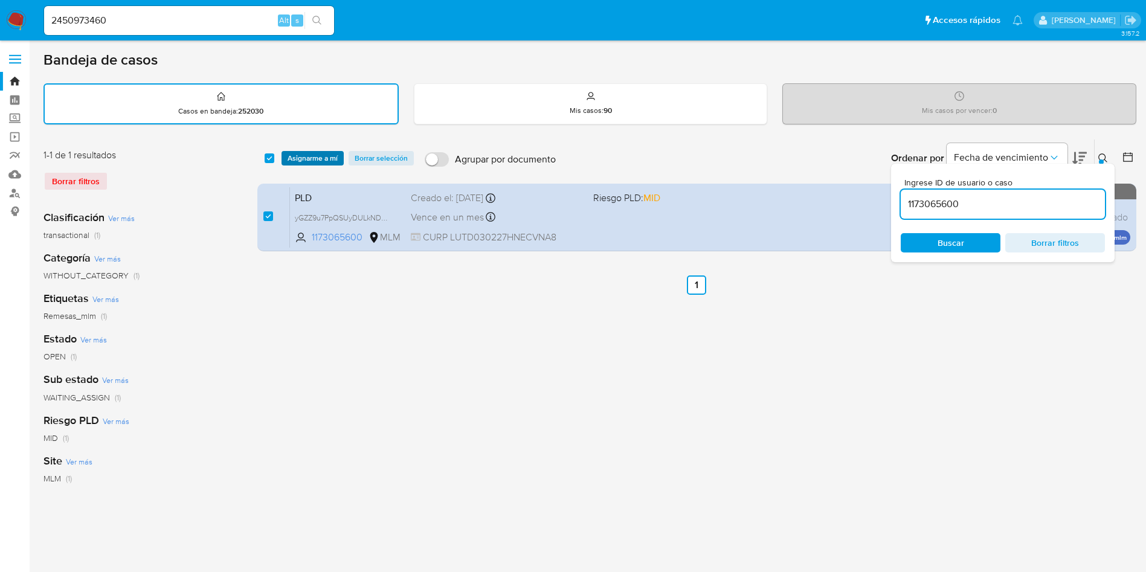
click at [293, 159] on span "Asignarme a mí" at bounding box center [312, 158] width 50 height 12
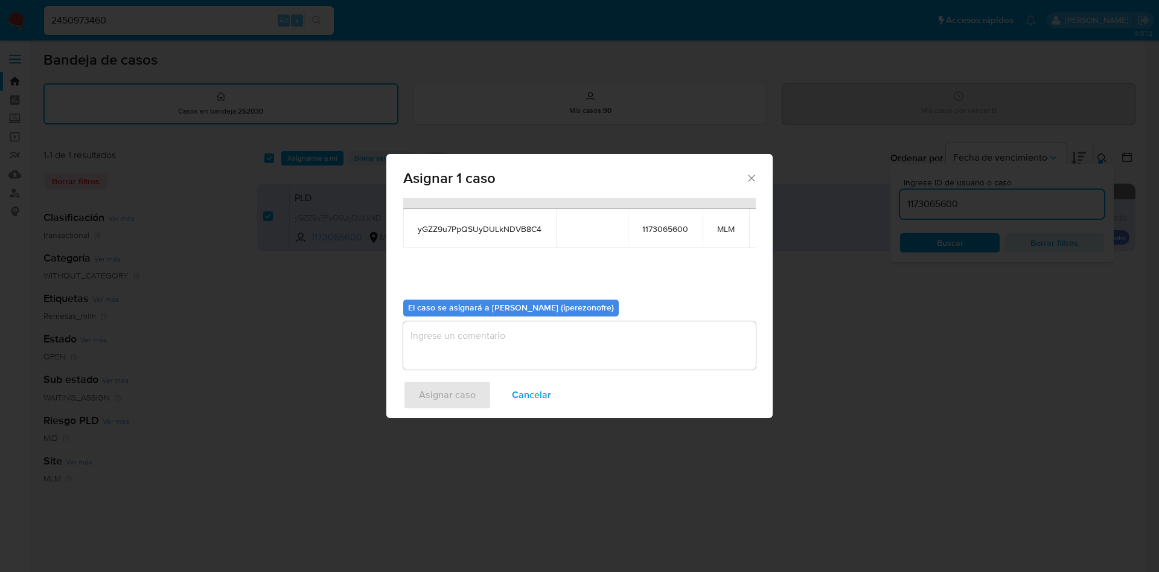
scroll to position [77, 0]
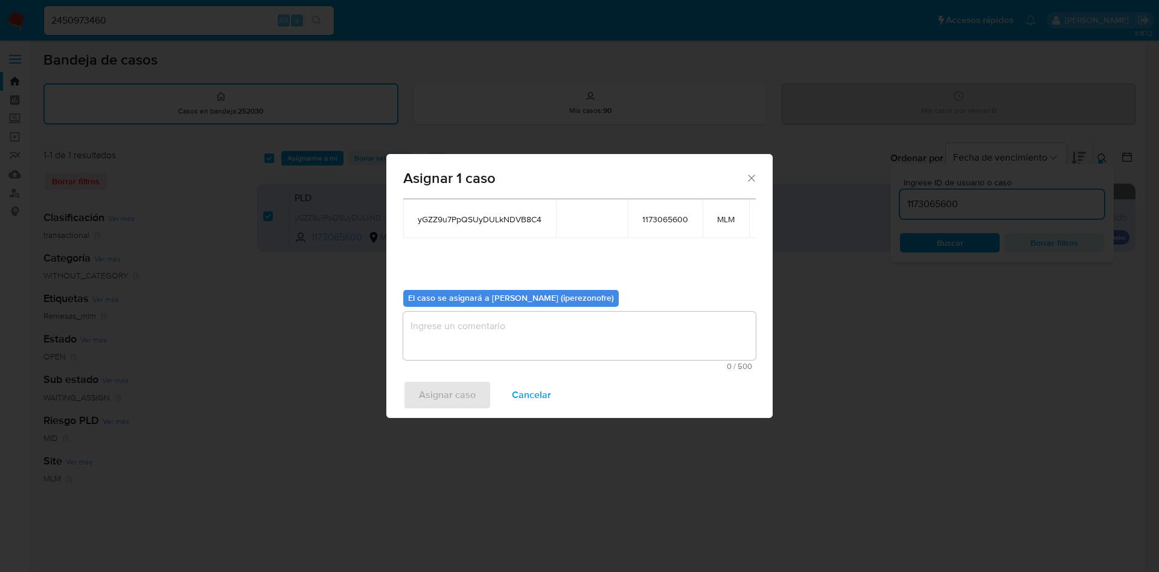
click at [546, 326] on textarea "assign-modal" at bounding box center [579, 336] width 353 height 48
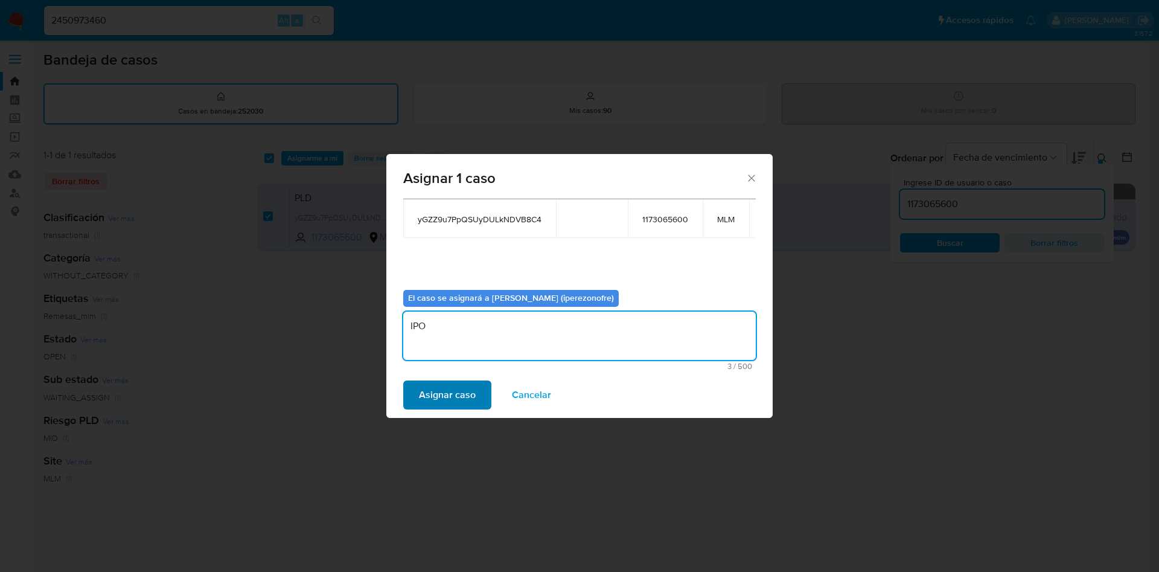
type textarea "IPO"
click at [445, 394] on span "Asignar caso" at bounding box center [447, 395] width 57 height 27
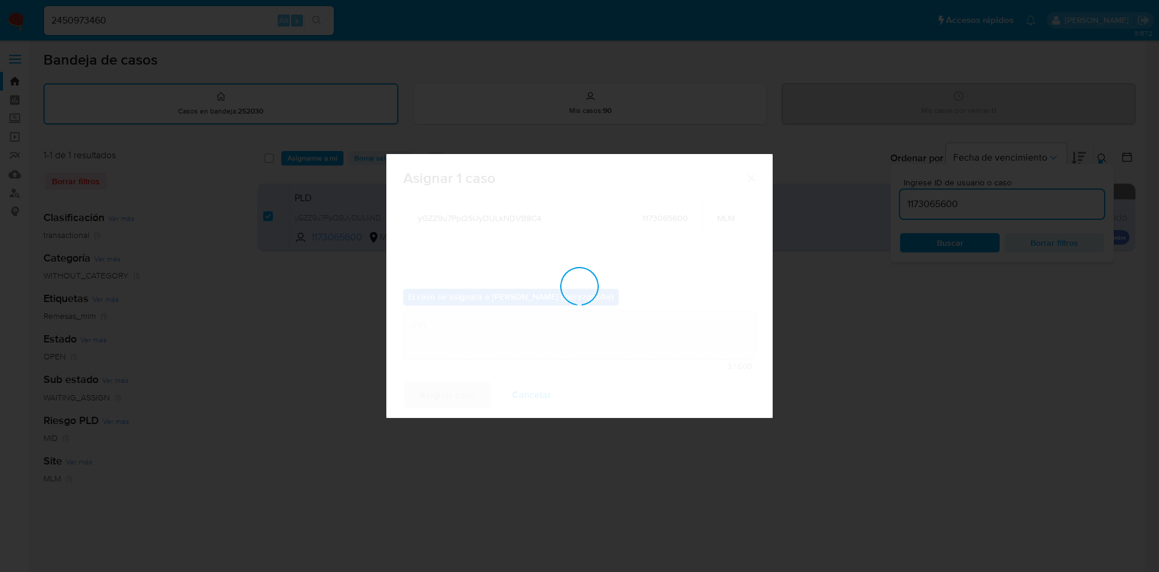
checkbox input "false"
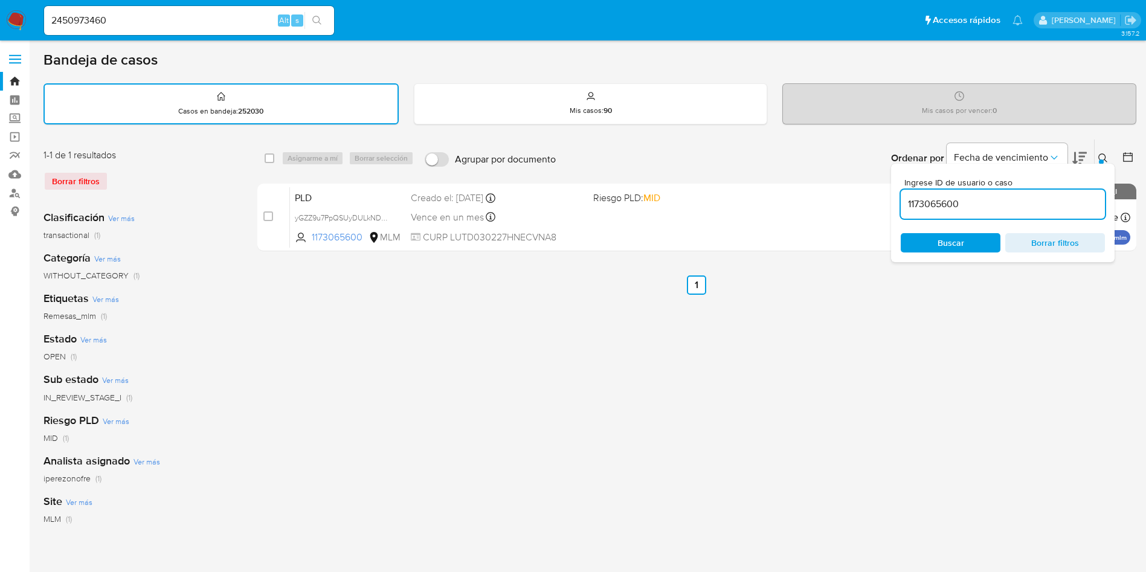
click at [926, 205] on input "1173065600" at bounding box center [1002, 204] width 204 height 16
paste input "31602157"
type input "316021570"
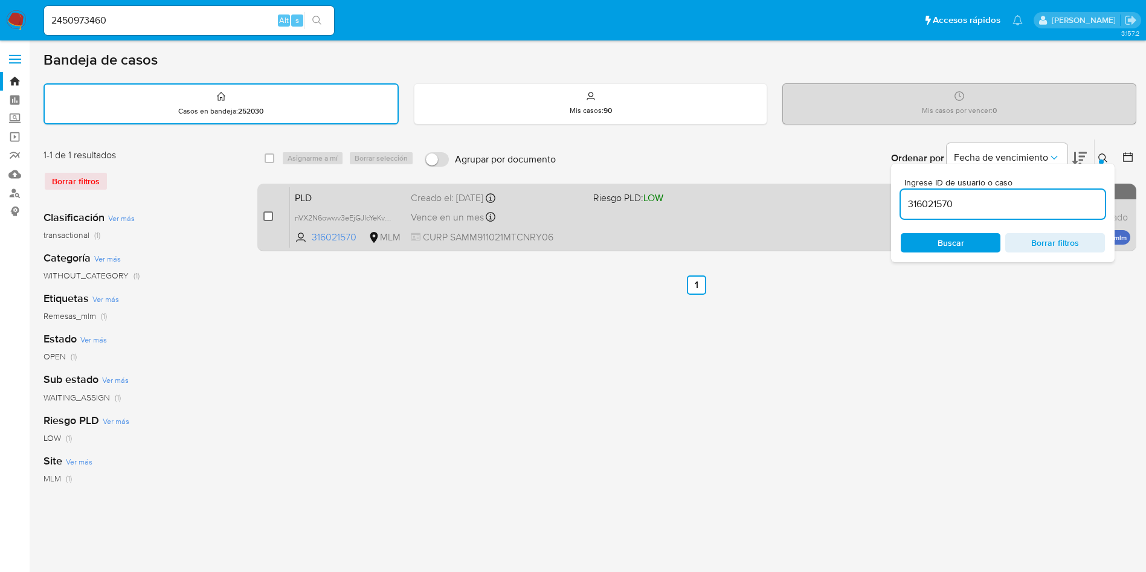
click at [269, 215] on input "checkbox" at bounding box center [268, 216] width 10 height 10
checkbox input "true"
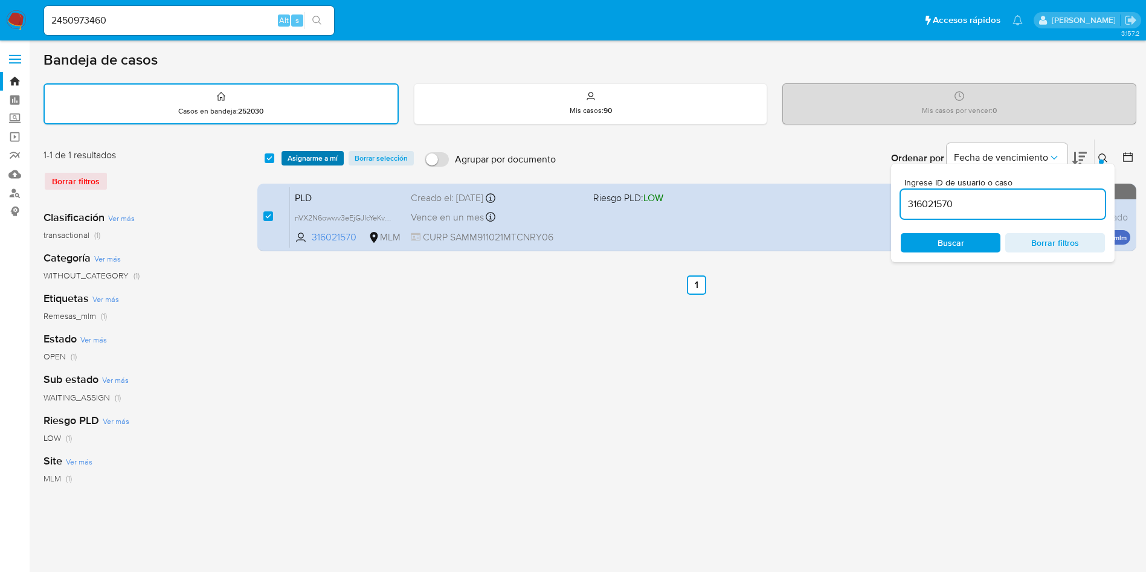
click at [306, 156] on span "Asignarme a mí" at bounding box center [312, 158] width 50 height 12
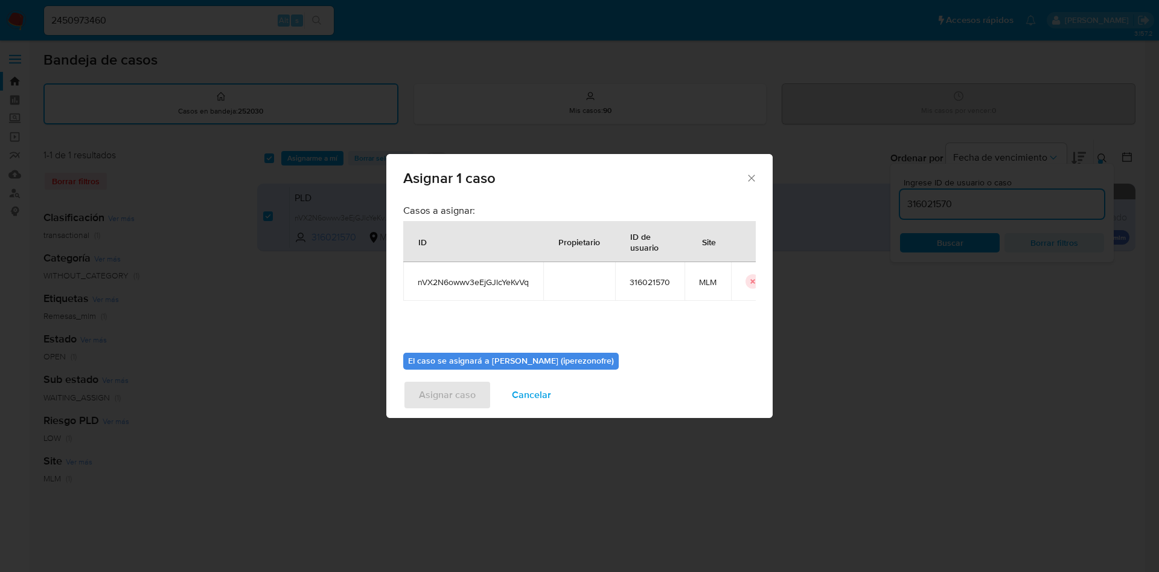
scroll to position [63, 0]
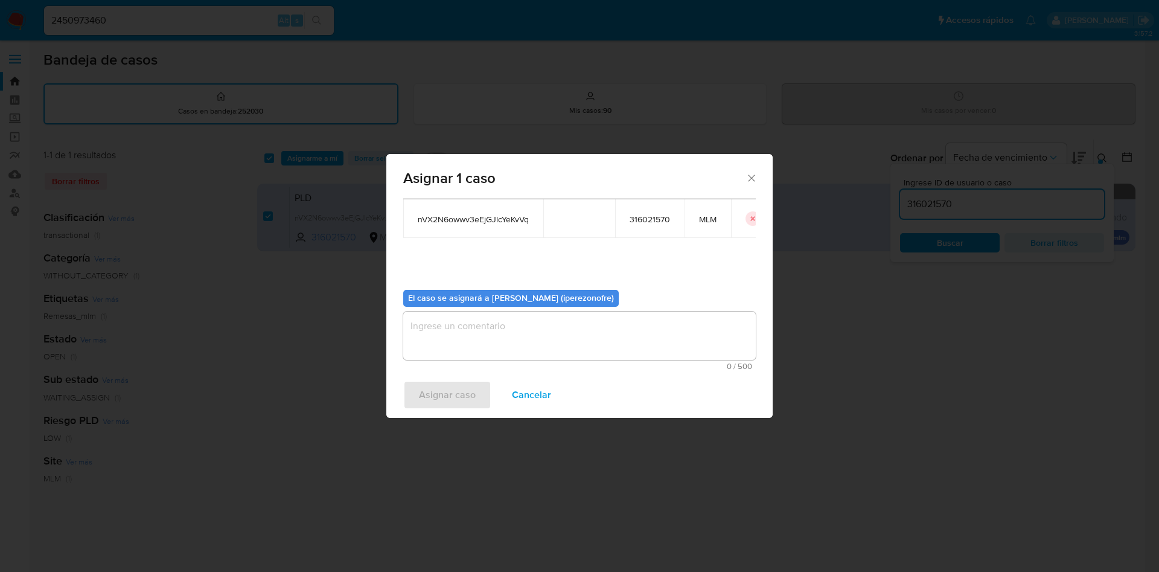
click at [571, 331] on textarea "assign-modal" at bounding box center [579, 336] width 353 height 48
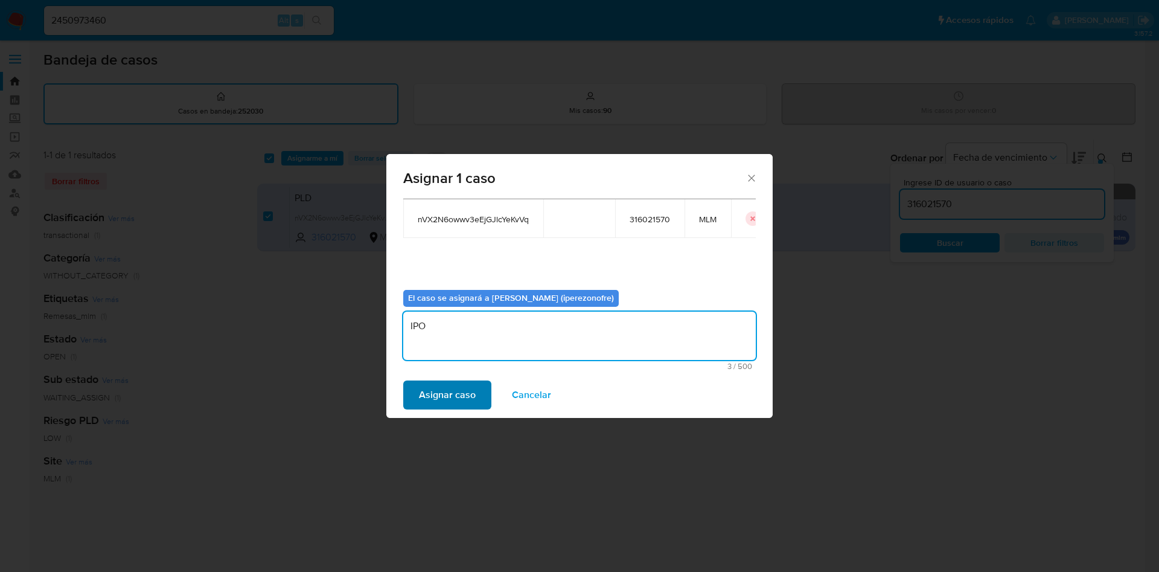
type textarea "IPO"
click at [445, 396] on span "Asignar caso" at bounding box center [447, 395] width 57 height 27
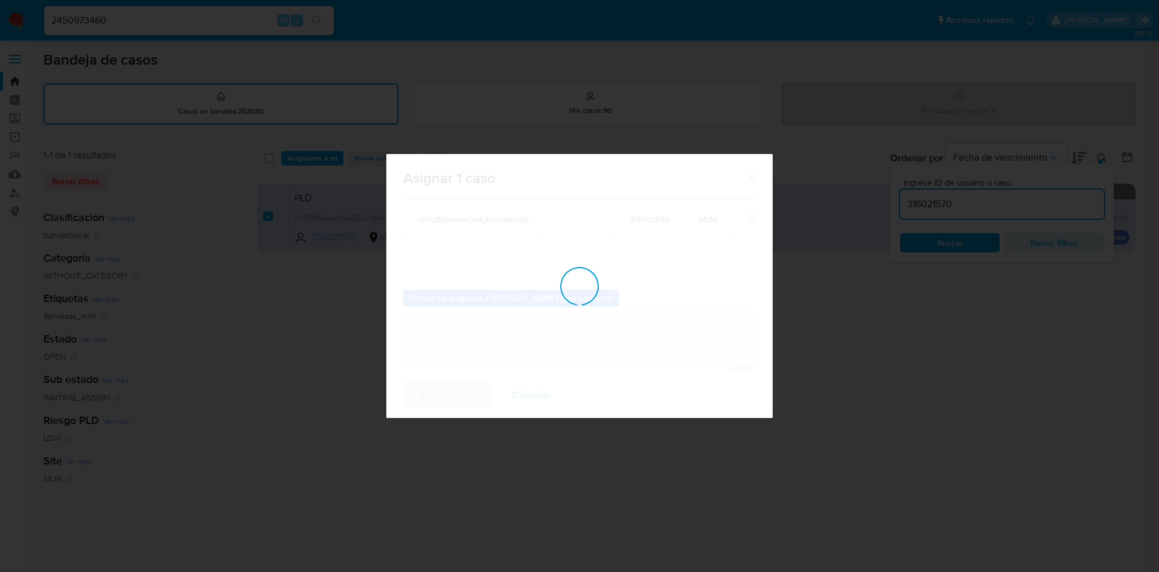
checkbox input "false"
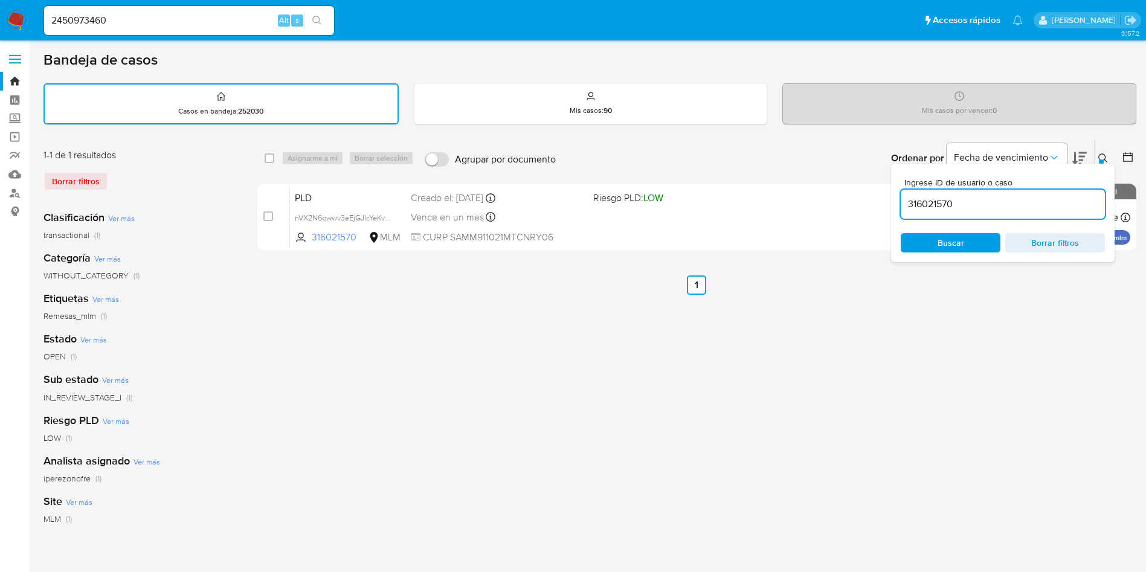
click at [922, 202] on input "316021570" at bounding box center [1002, 204] width 204 height 16
paste input "431547254"
type input "431547254"
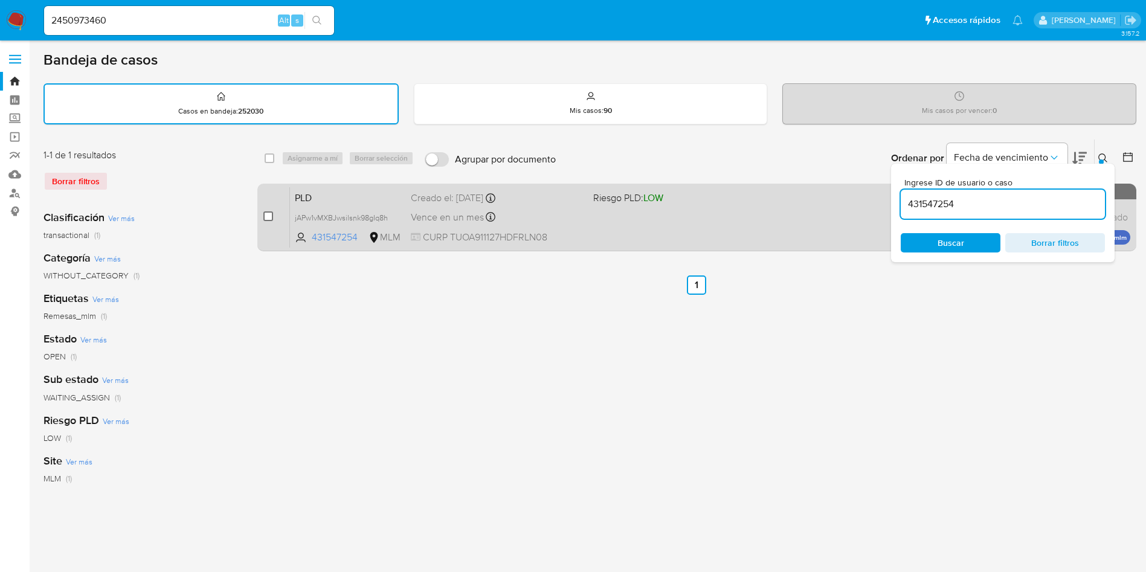
click at [268, 214] on input "checkbox" at bounding box center [268, 216] width 10 height 10
checkbox input "true"
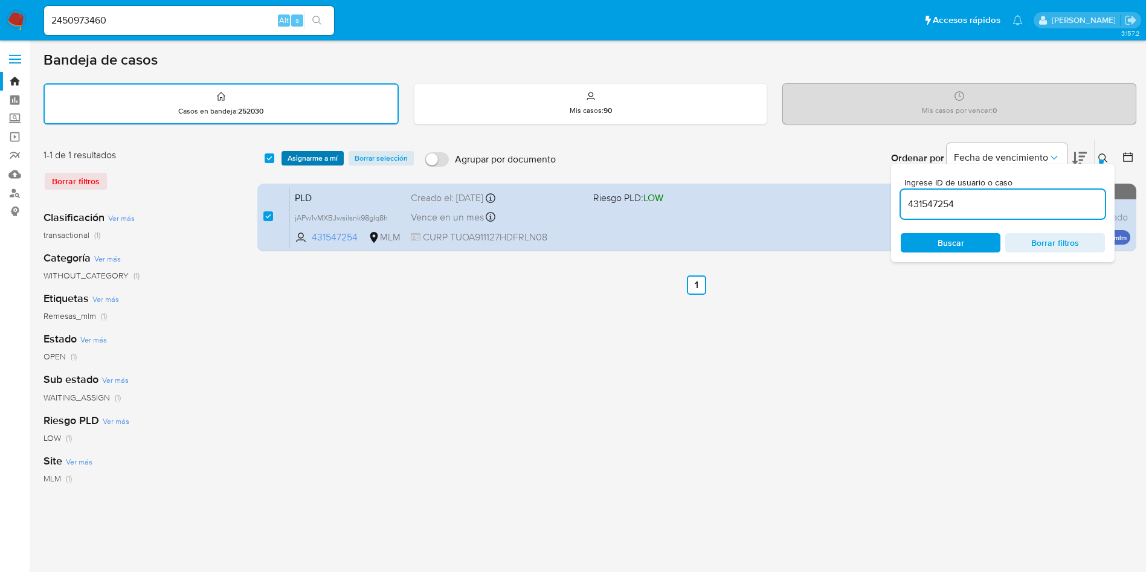
click at [296, 155] on span "Asignarme a mí" at bounding box center [312, 158] width 50 height 12
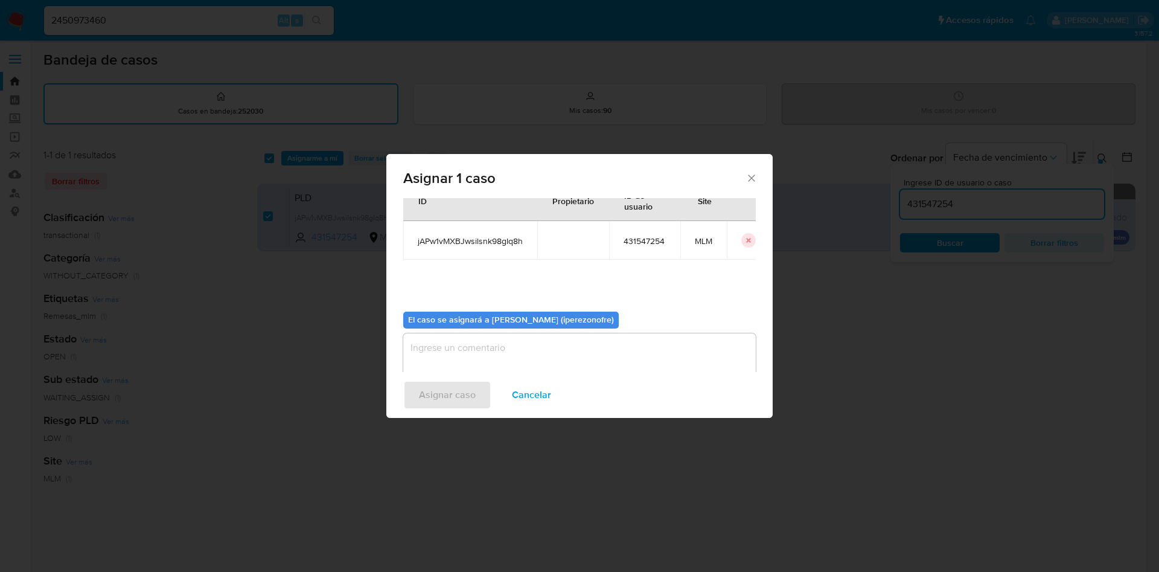
scroll to position [63, 0]
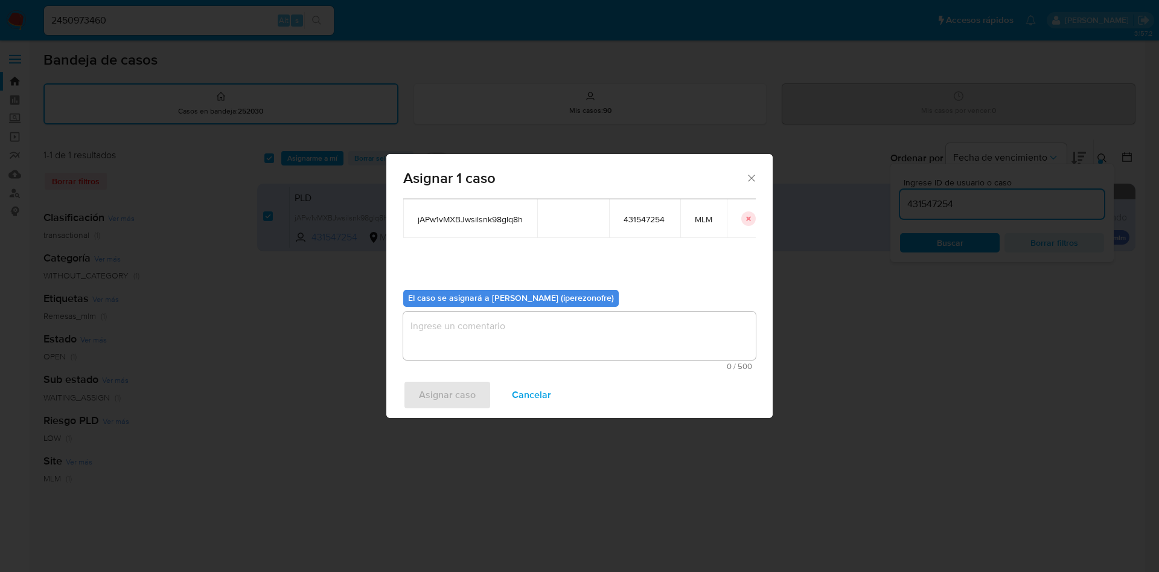
click at [554, 342] on textarea "assign-modal" at bounding box center [579, 336] width 353 height 48
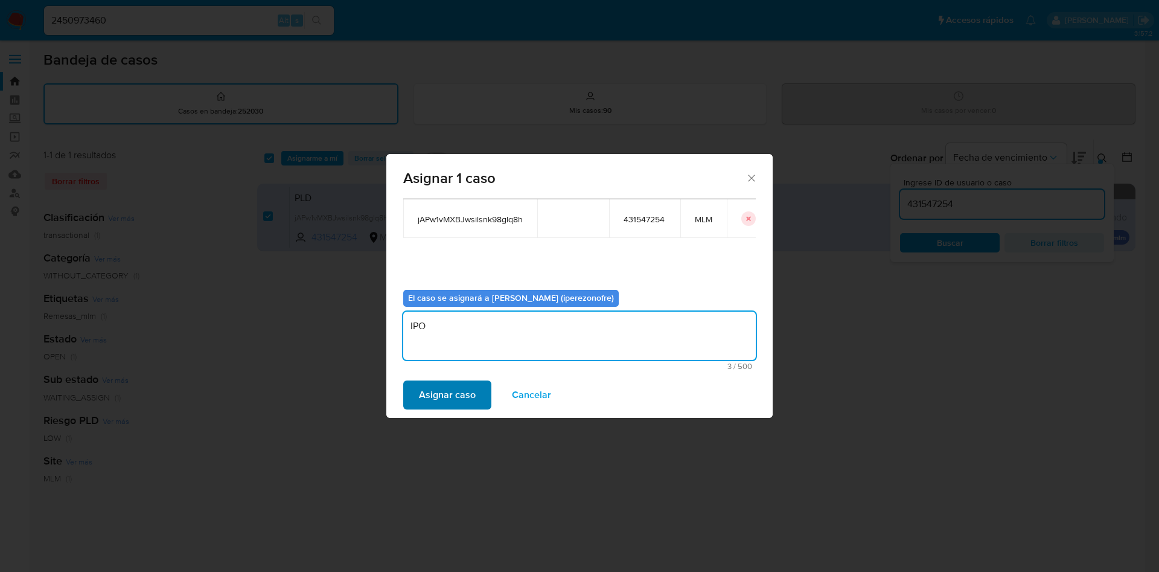
type textarea "IPO"
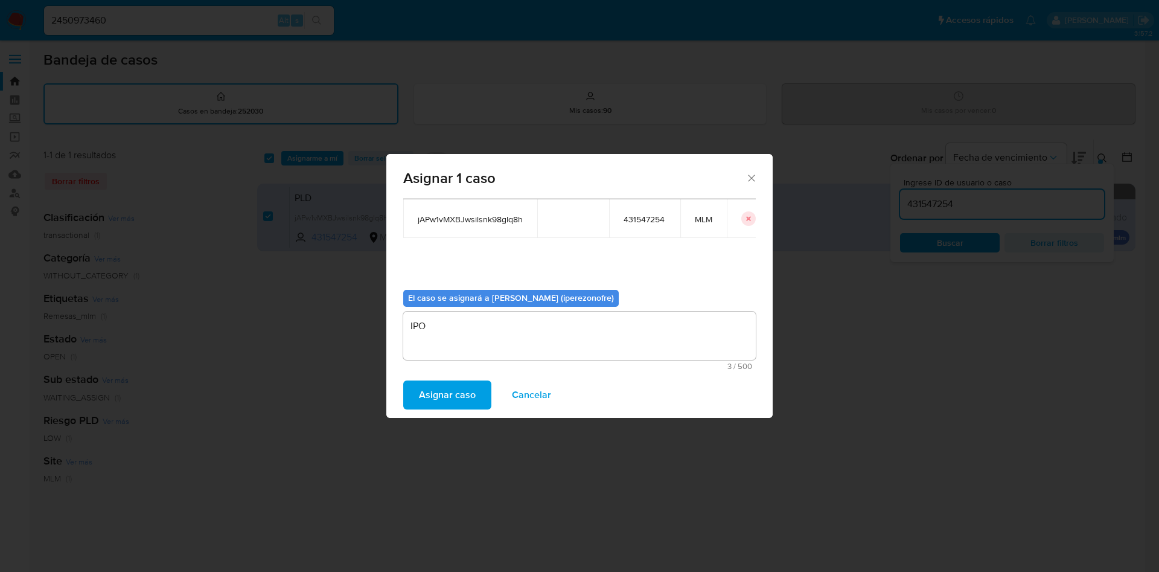
click at [460, 389] on span "Asignar caso" at bounding box center [447, 395] width 57 height 27
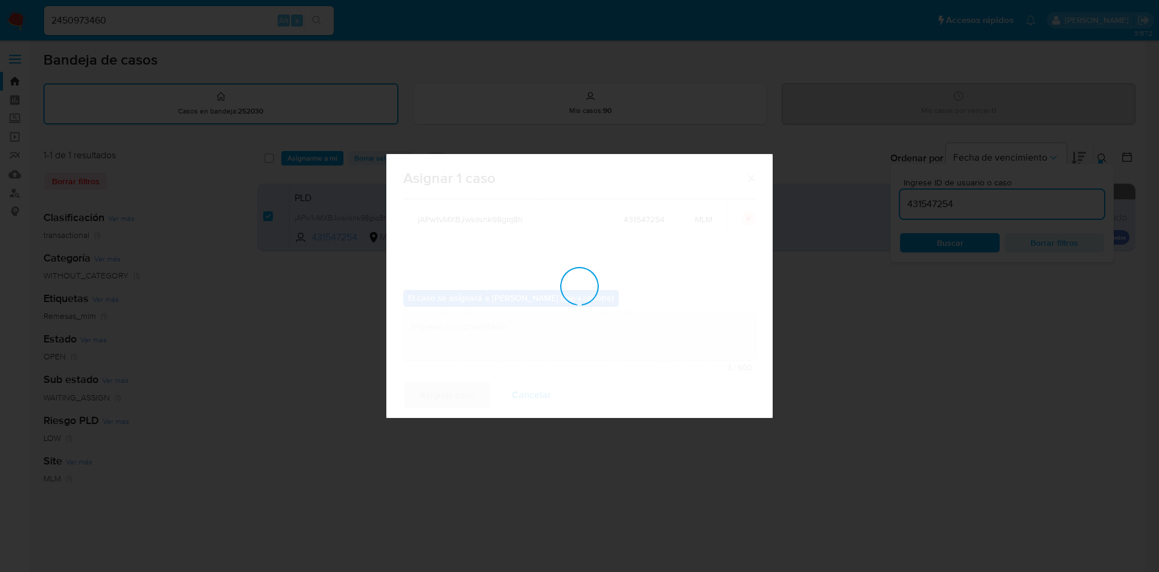
checkbox input "false"
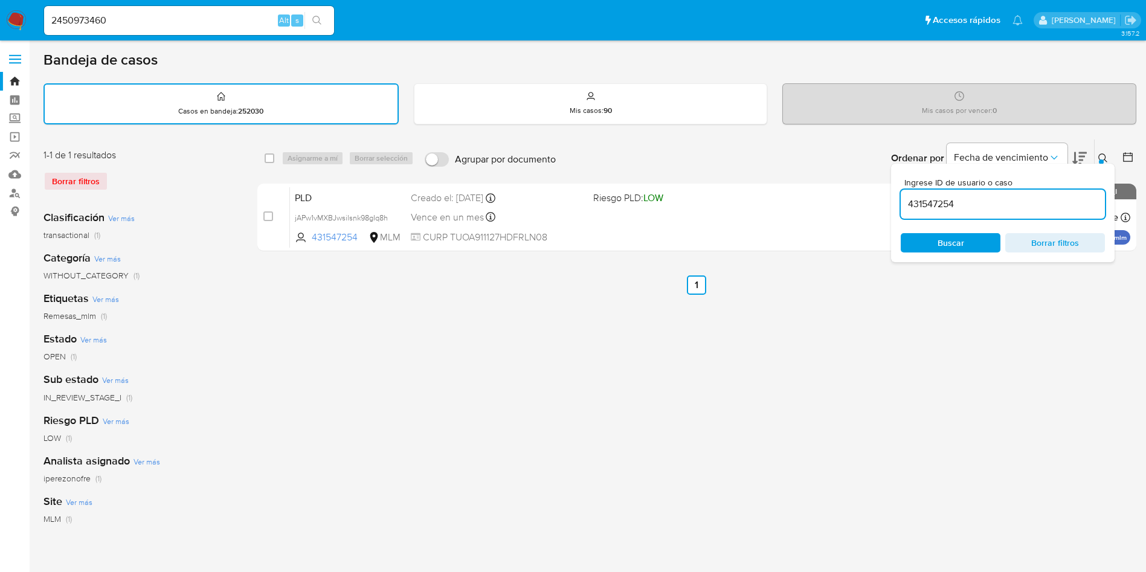
click at [930, 207] on input "431547254" at bounding box center [1002, 204] width 204 height 16
paste input "824475632"
type input "824475632"
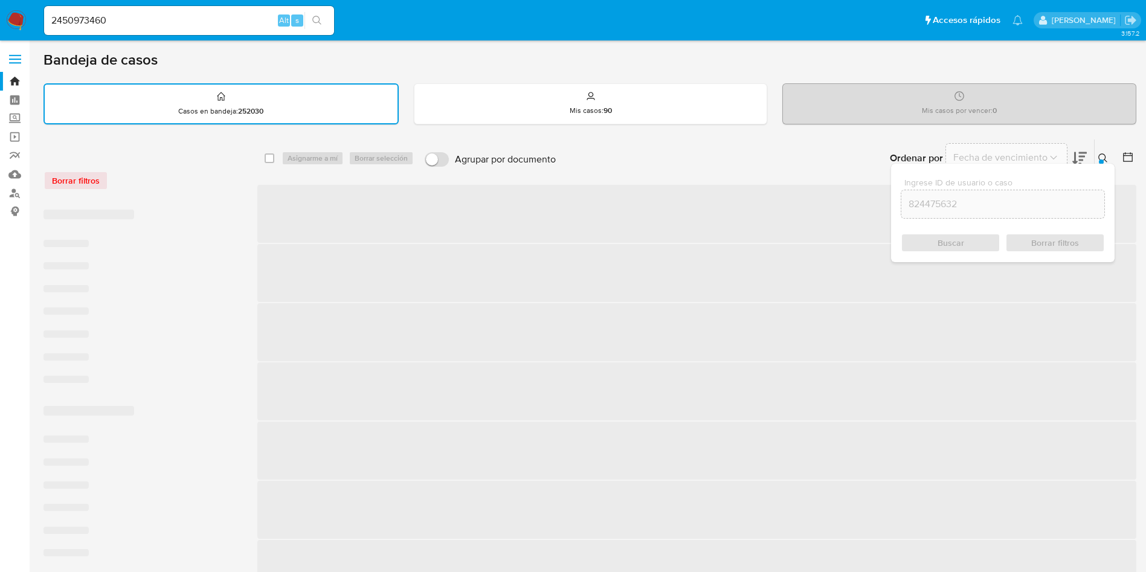
click at [929, 239] on span "Buscar" at bounding box center [950, 242] width 83 height 17
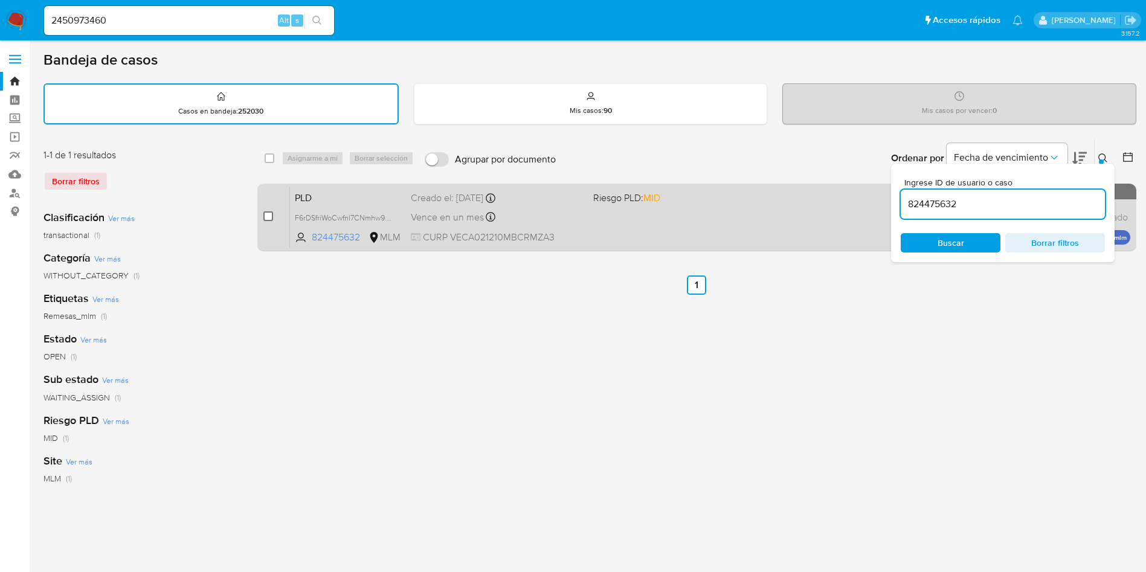
click at [272, 214] on input "checkbox" at bounding box center [268, 216] width 10 height 10
checkbox input "true"
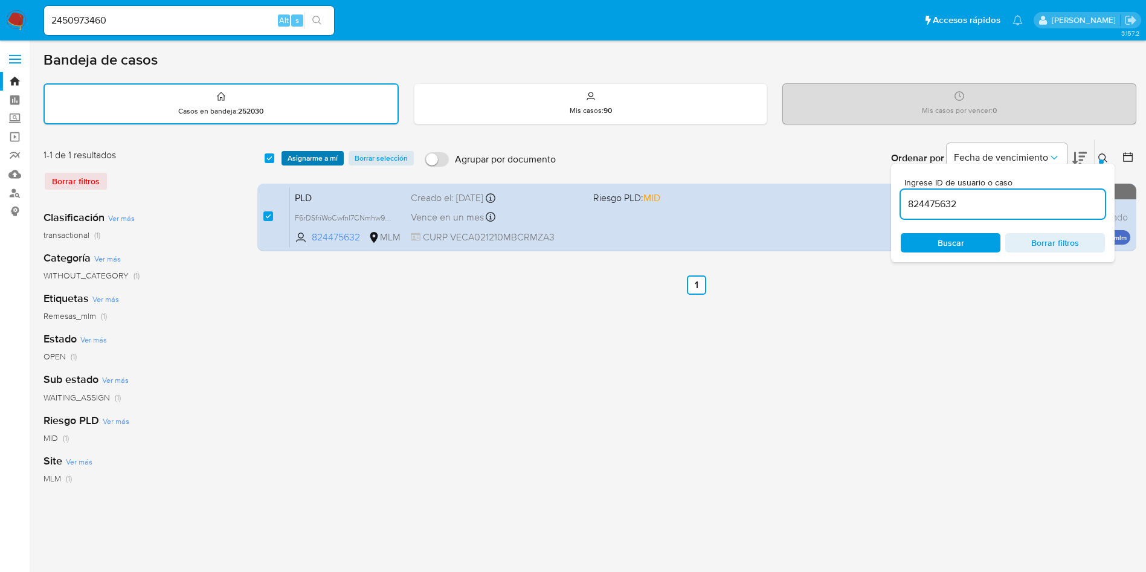
click at [311, 161] on span "Asignarme a mí" at bounding box center [312, 158] width 50 height 12
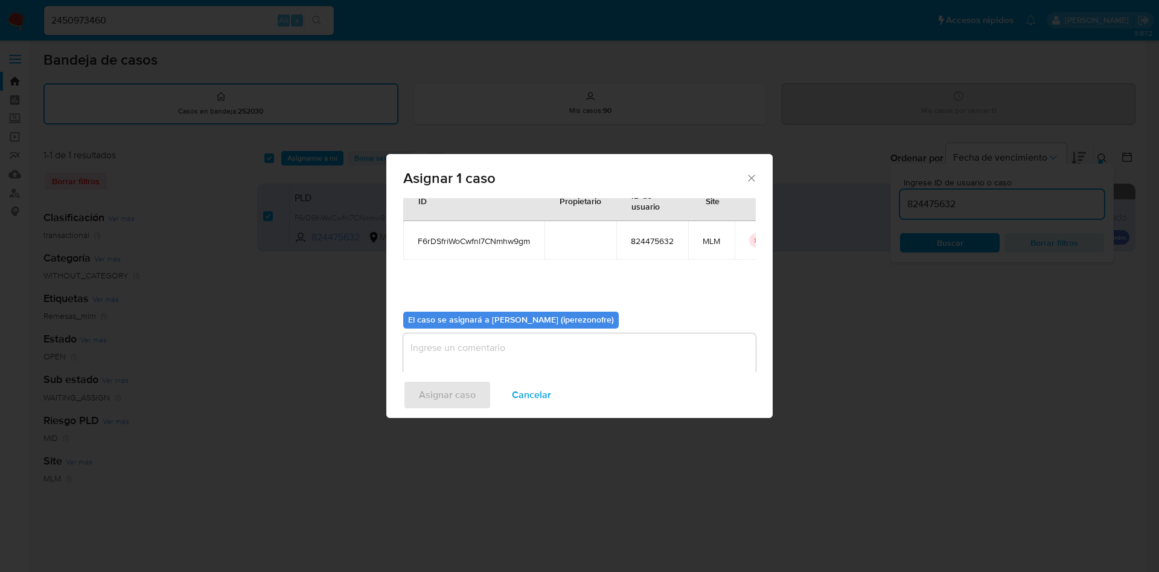
scroll to position [63, 0]
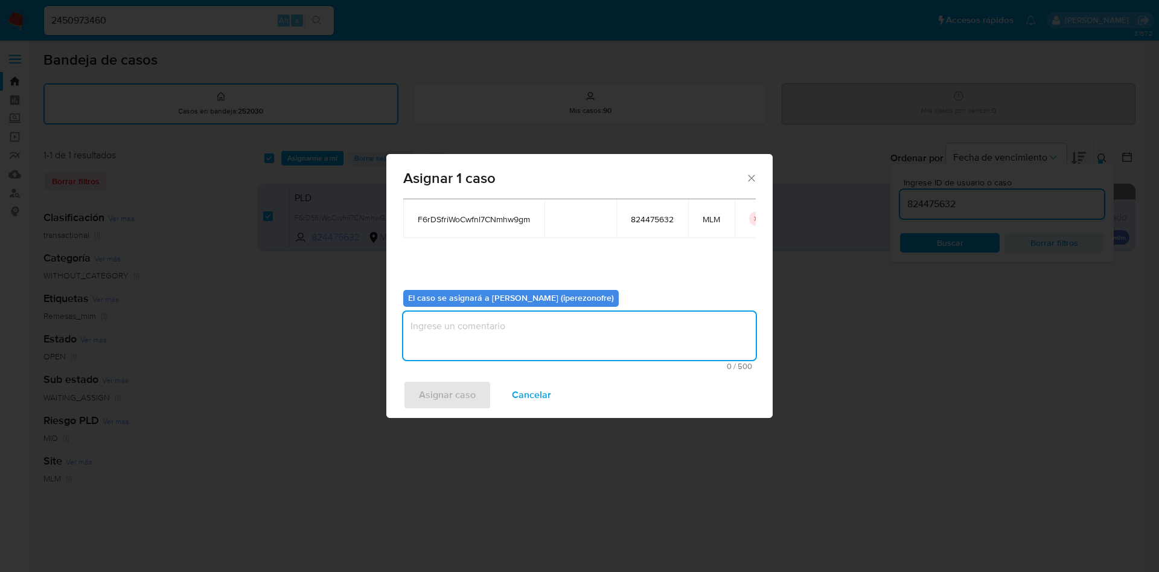
click at [565, 330] on textarea "assign-modal" at bounding box center [579, 336] width 353 height 48
type textarea "IPO"
click at [454, 387] on span "Asignar caso" at bounding box center [447, 395] width 57 height 27
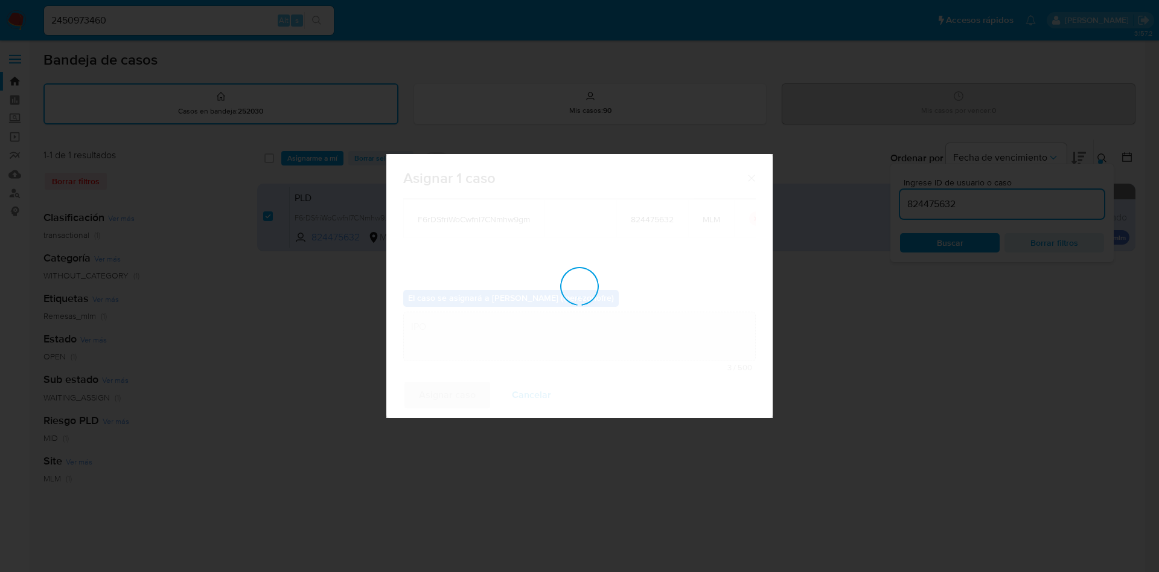
checkbox input "false"
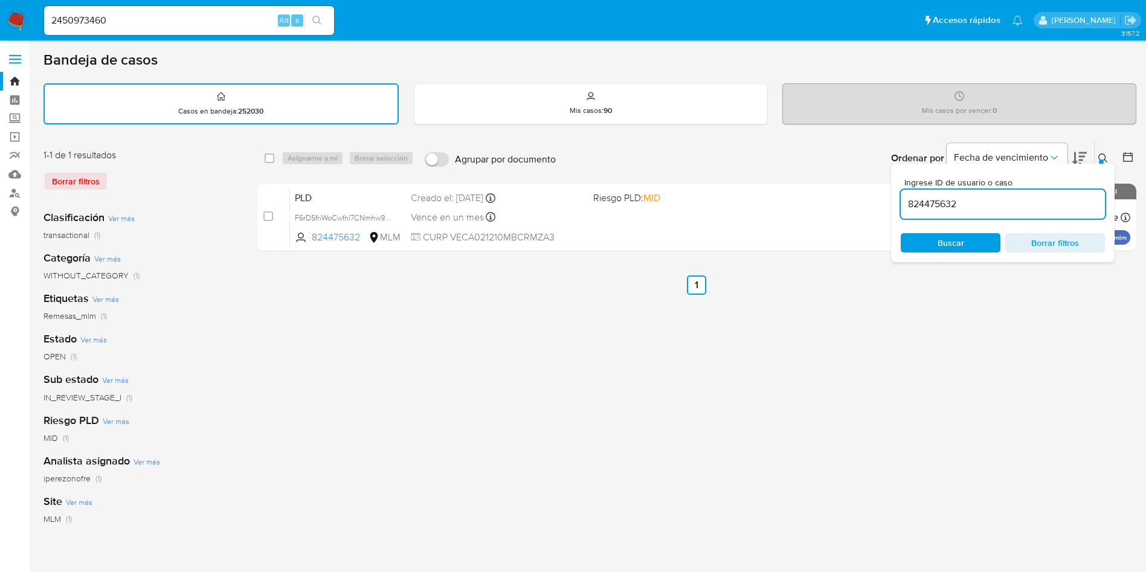
click at [936, 201] on input "824475632" at bounding box center [1002, 204] width 204 height 16
paste input "1021491318"
type input "1021491318"
drag, startPoint x: 951, startPoint y: 240, endPoint x: 232, endPoint y: 143, distance: 725.1
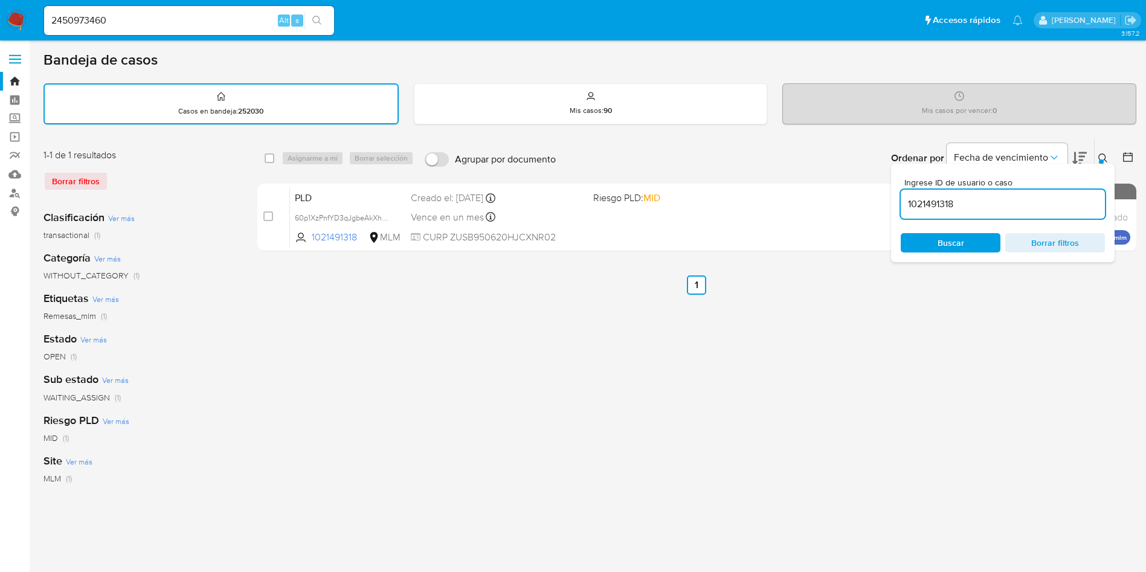
click at [949, 238] on span "Buscar" at bounding box center [950, 242] width 27 height 19
click at [267, 214] on input "checkbox" at bounding box center [268, 216] width 10 height 10
checkbox input "true"
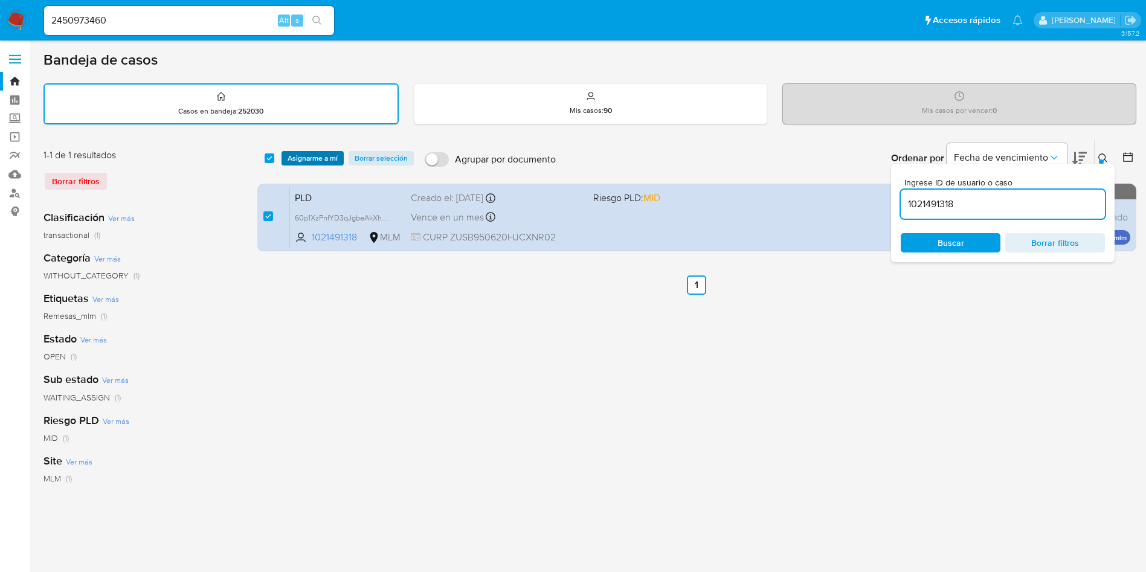
click at [303, 153] on span "Asignarme a mí" at bounding box center [312, 158] width 50 height 12
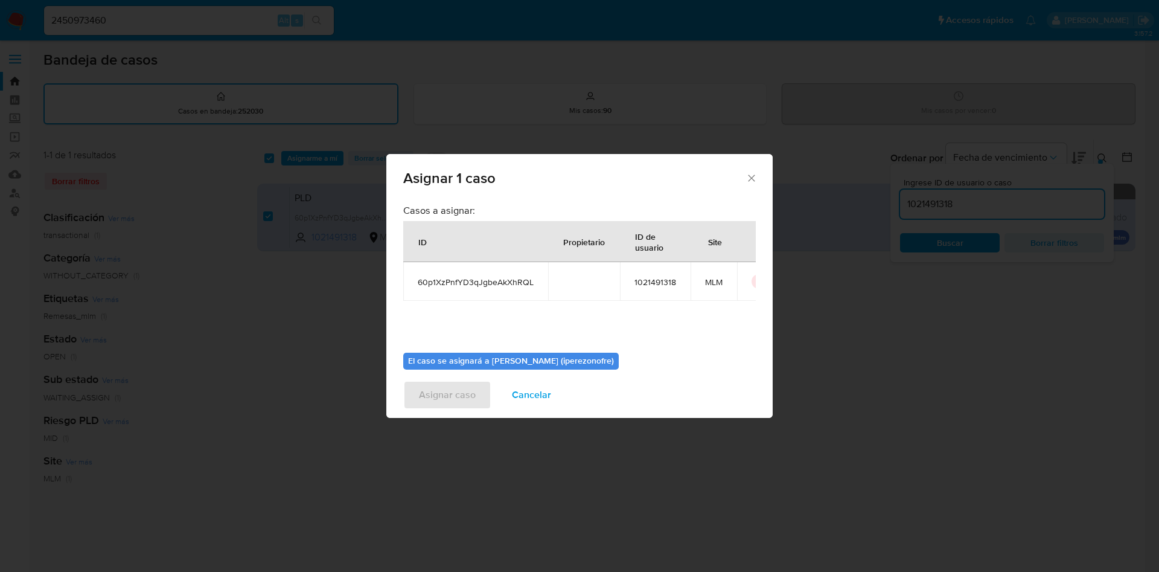
scroll to position [63, 0]
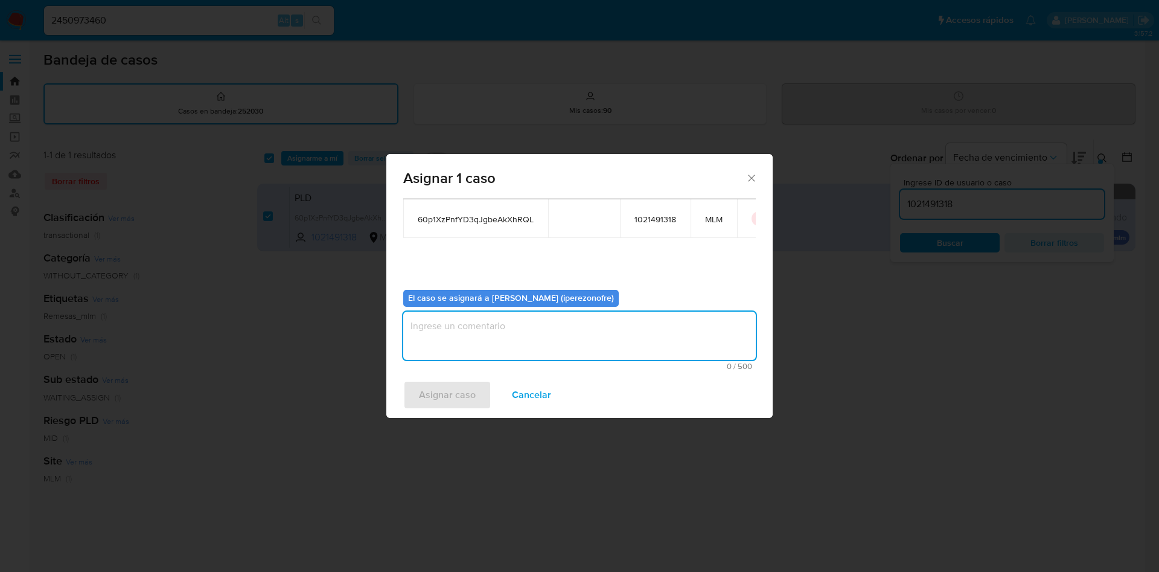
click at [504, 334] on textarea "assign-modal" at bounding box center [579, 336] width 353 height 48
type textarea "IPO"
click at [462, 393] on span "Asignar caso" at bounding box center [447, 395] width 57 height 27
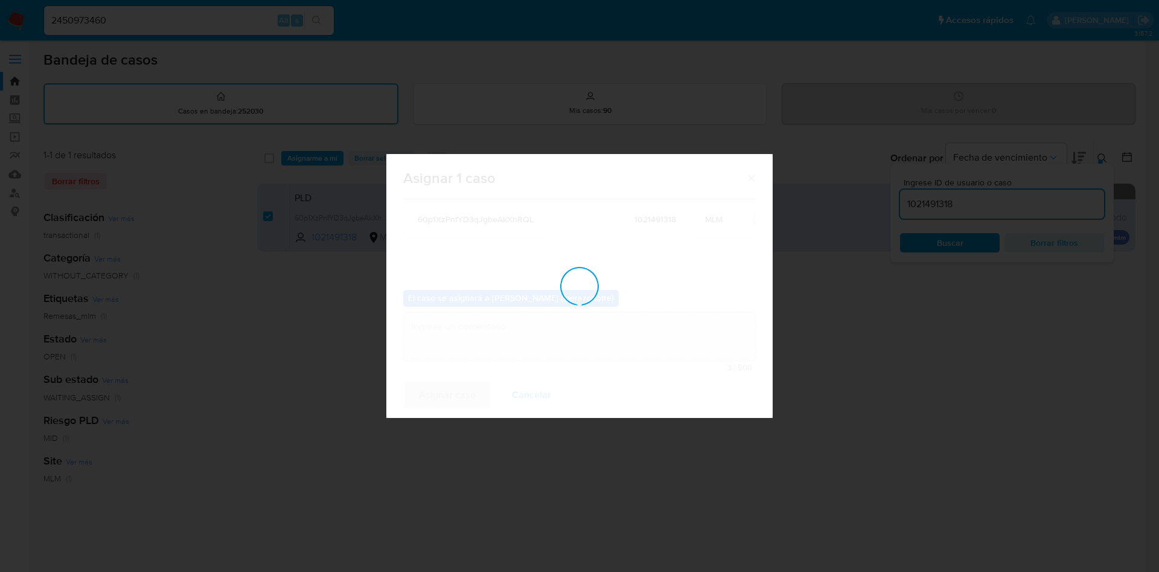
checkbox input "false"
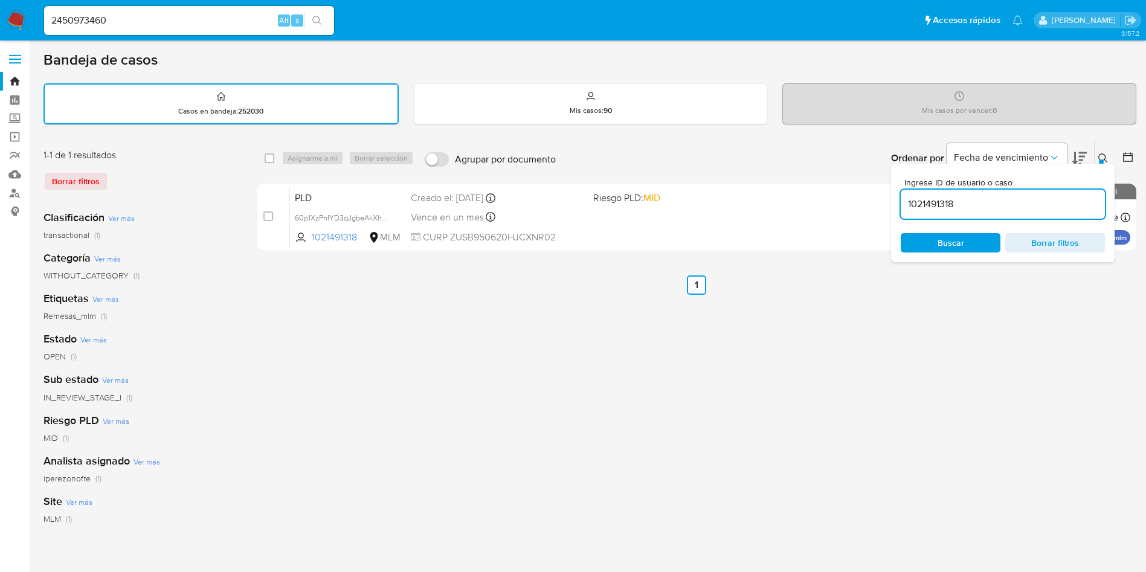
click at [632, 301] on div "select-all-cases-checkbox Asignarme a mí Borrar selección Agrupar por documento…" at bounding box center [696, 404] width 879 height 530
click at [1101, 152] on button at bounding box center [1104, 158] width 20 height 14
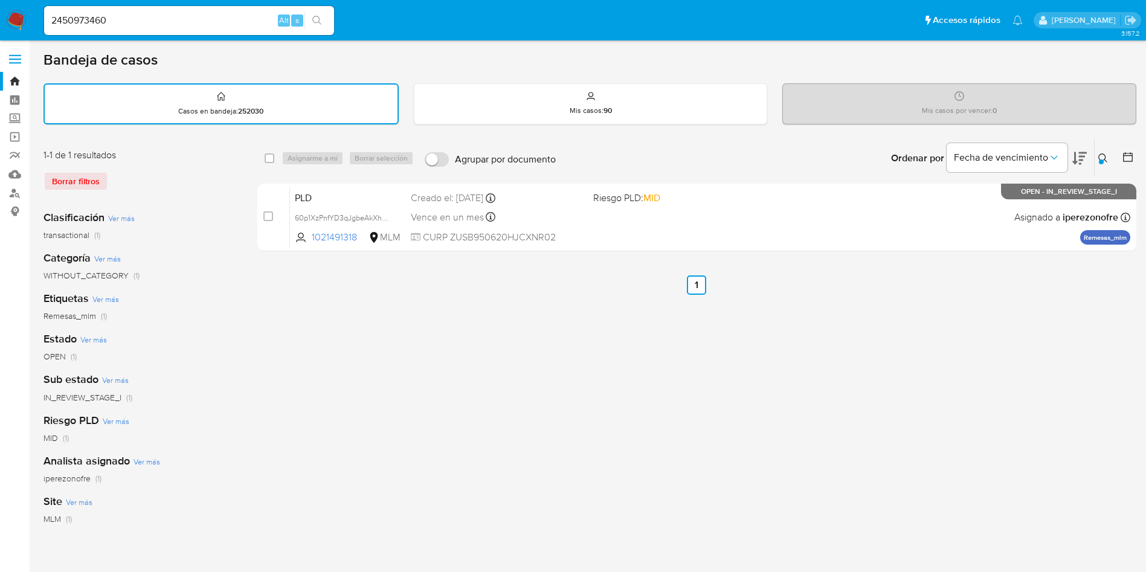
click at [880, 396] on div "select-all-cases-checkbox Asignarme a mí Borrar selección Agrupar por documento…" at bounding box center [696, 404] width 879 height 530
click at [1101, 158] on icon at bounding box center [1103, 158] width 10 height 10
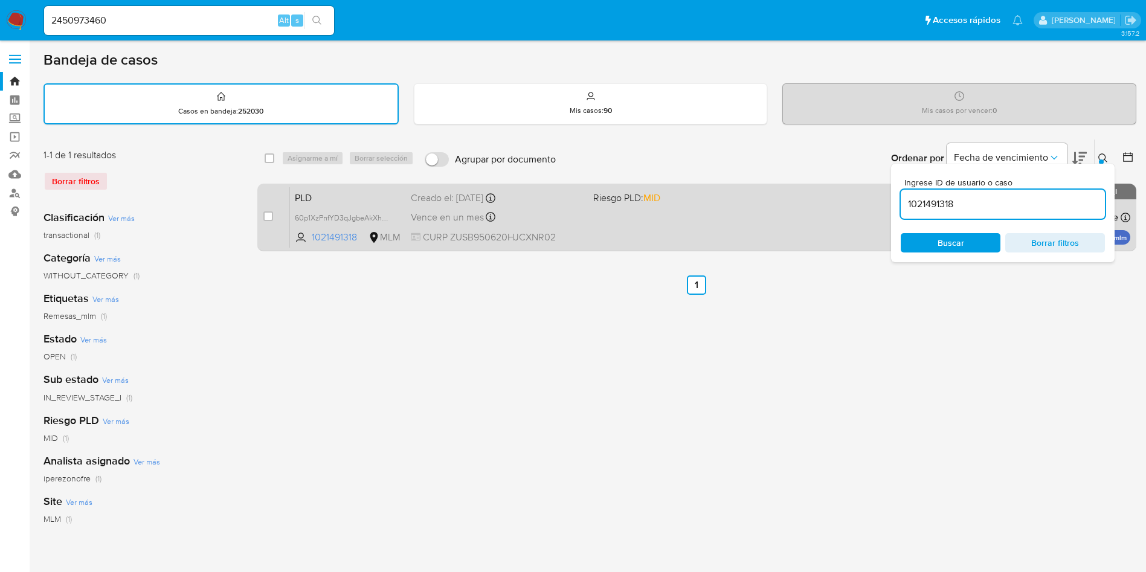
drag, startPoint x: 996, startPoint y: 206, endPoint x: 853, endPoint y: 194, distance: 143.6
click at [838, 196] on div "select-all-cases-checkbox Asignarme a mí Borrar selección Agrupar por documento…" at bounding box center [696, 197] width 879 height 117
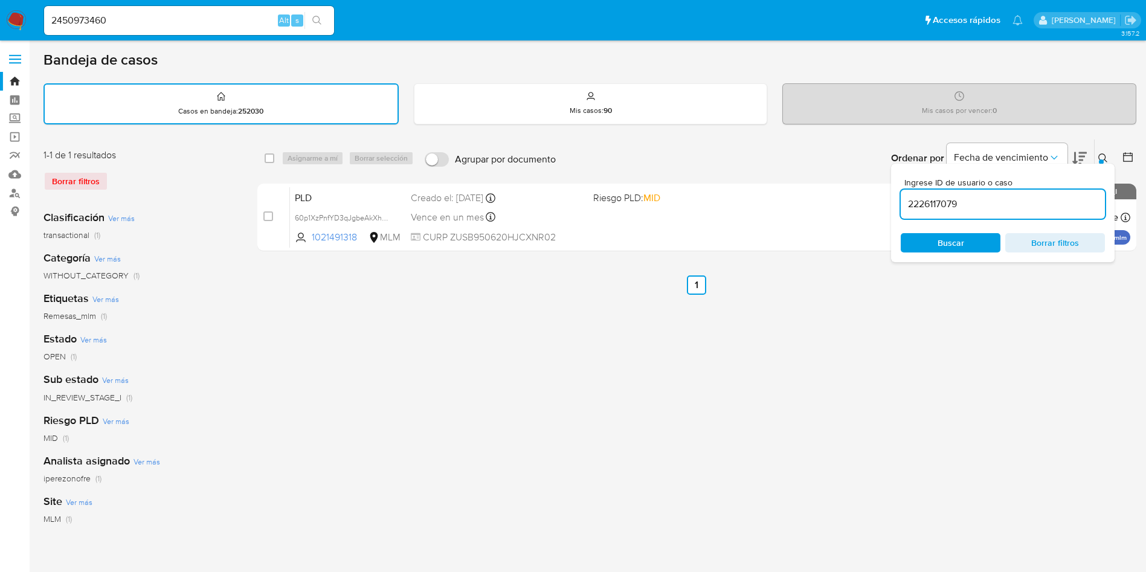
type input "2226117079"
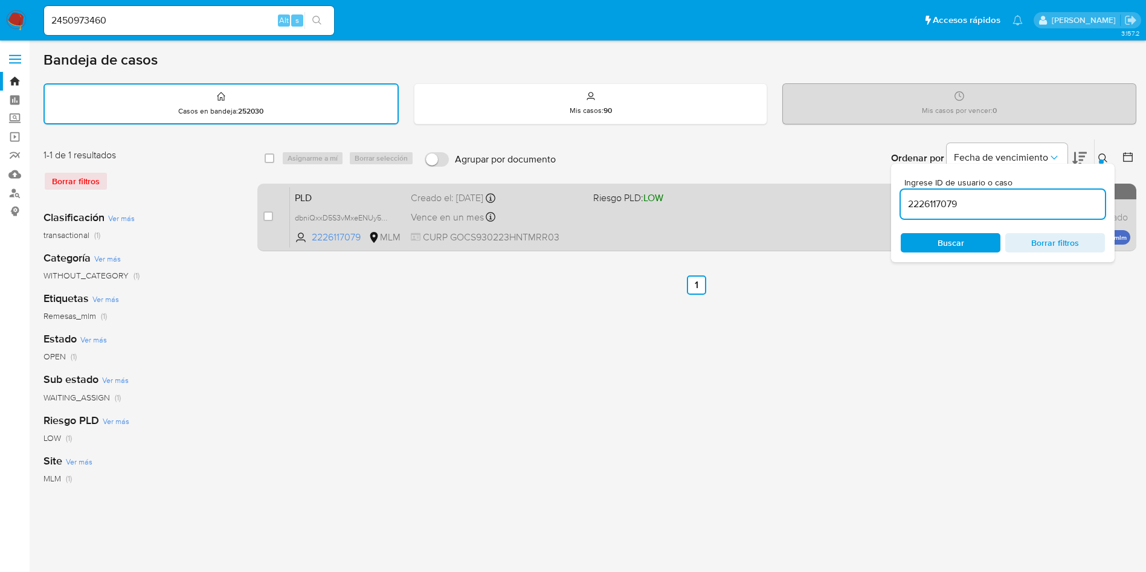
click at [823, 221] on div "PLD dbniQxxD5S3vMxeENUy5E2Rq 2226117079 MLM Riesgo PLD: LOW Creado el: 12/08/20…" at bounding box center [710, 217] width 840 height 61
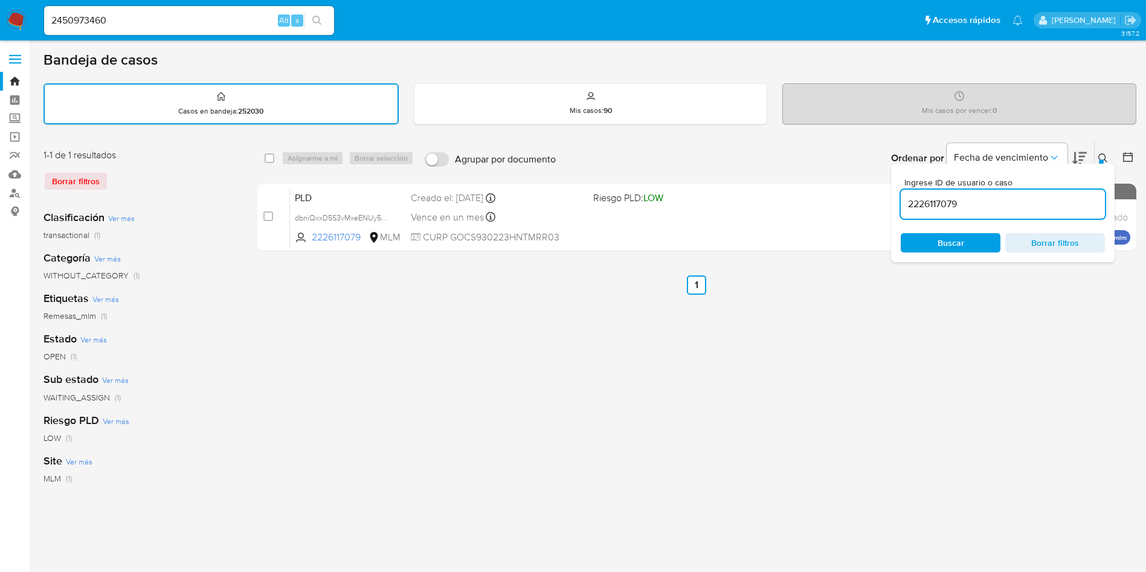
click at [1102, 153] on icon at bounding box center [1102, 157] width 9 height 9
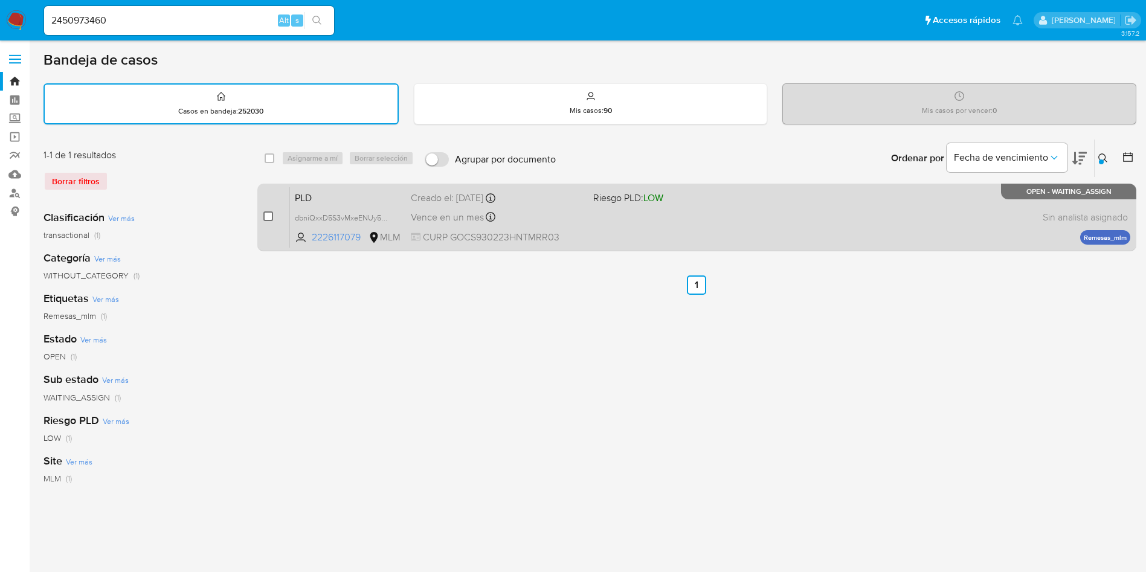
click at [269, 215] on input "checkbox" at bounding box center [268, 216] width 10 height 10
checkbox input "true"
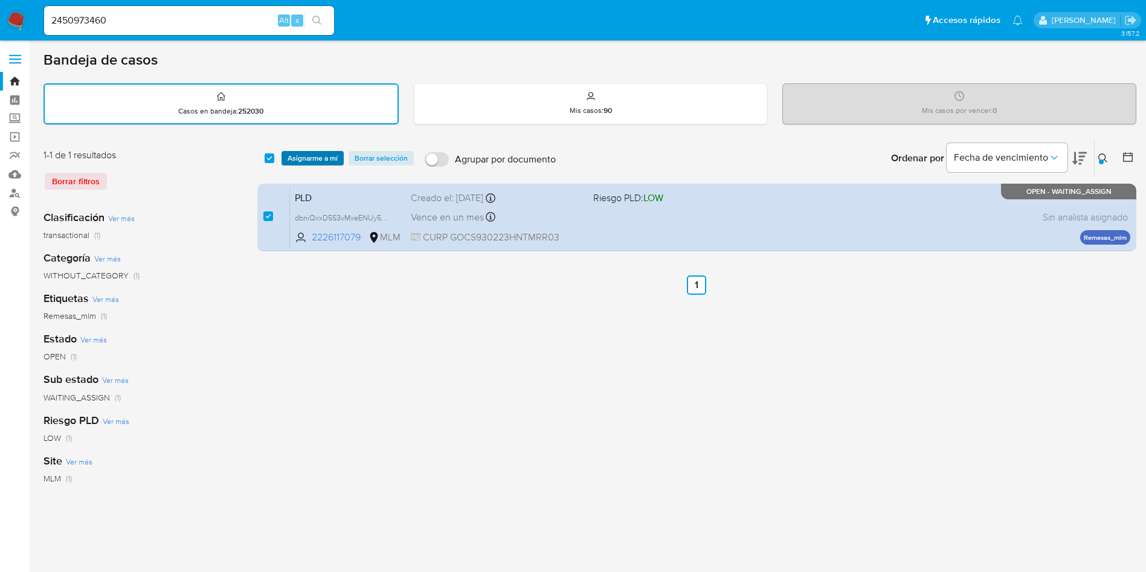
click at [300, 158] on span "Asignarme a mí" at bounding box center [312, 158] width 50 height 12
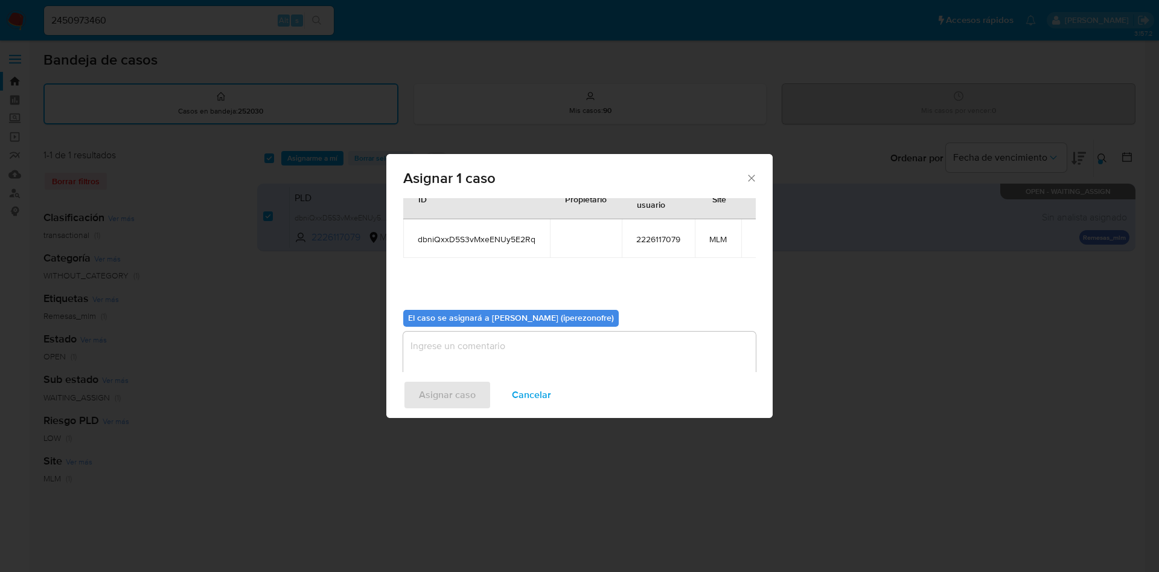
scroll to position [63, 0]
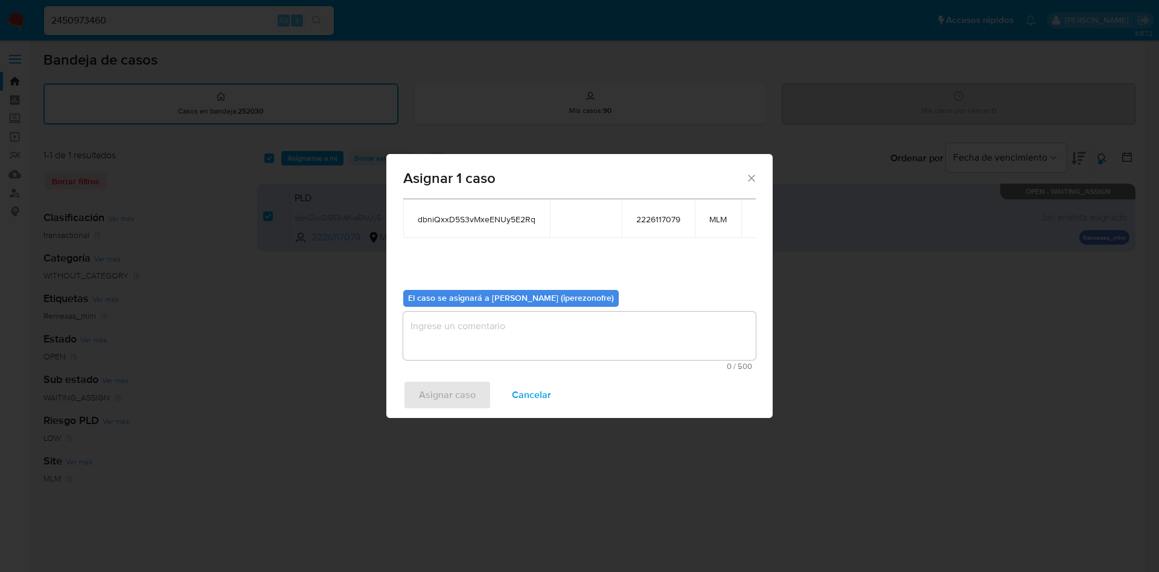
click at [519, 327] on textarea "assign-modal" at bounding box center [579, 336] width 353 height 48
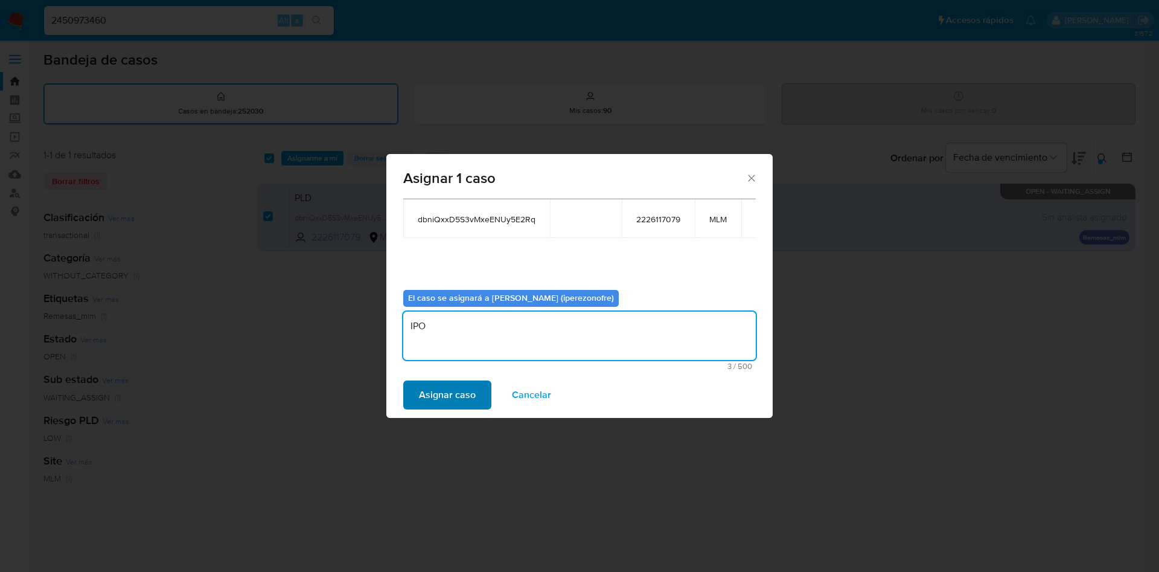
type textarea "IPO"
click at [465, 397] on span "Asignar caso" at bounding box center [447, 395] width 57 height 27
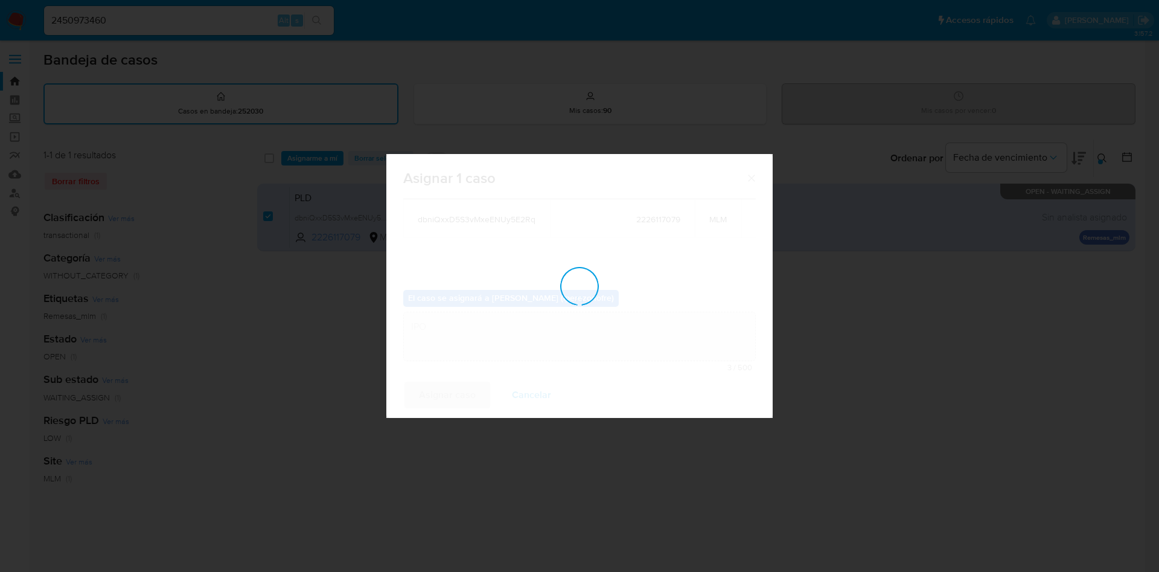
checkbox input "false"
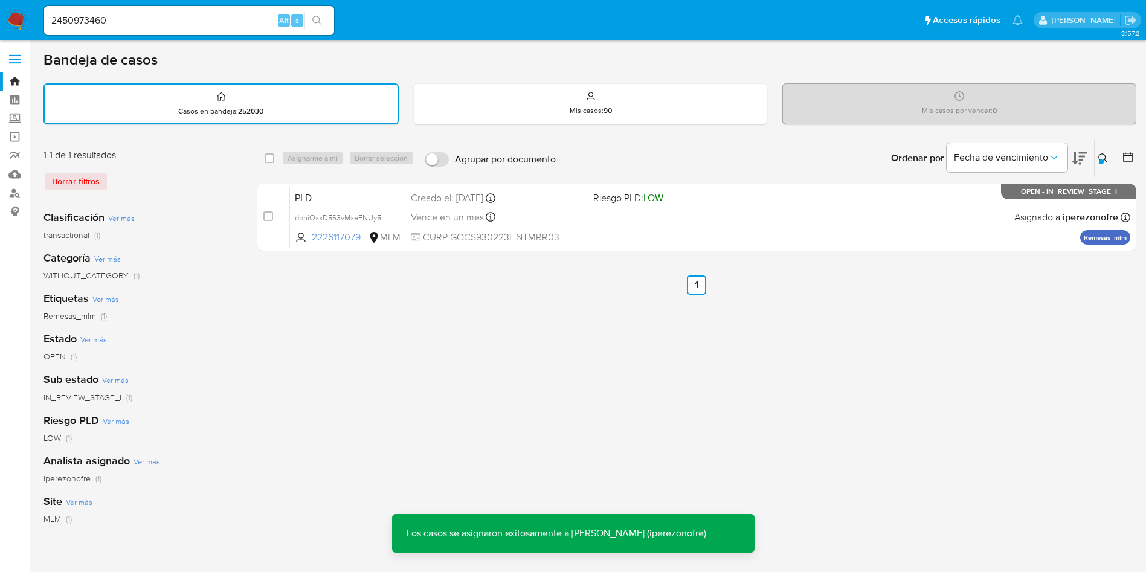
click at [1101, 158] on icon at bounding box center [1103, 158] width 10 height 10
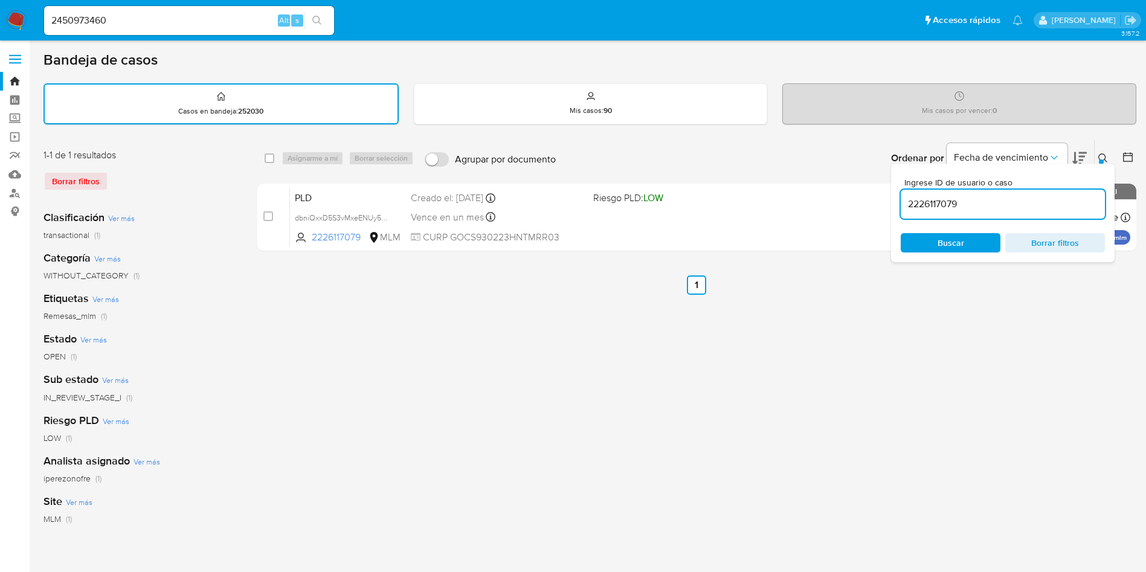
click at [941, 204] on input "2226117079" at bounding box center [1002, 204] width 204 height 16
type input "2430939456"
click at [946, 242] on span "Buscar" at bounding box center [950, 242] width 27 height 19
click at [1104, 159] on icon at bounding box center [1102, 157] width 9 height 9
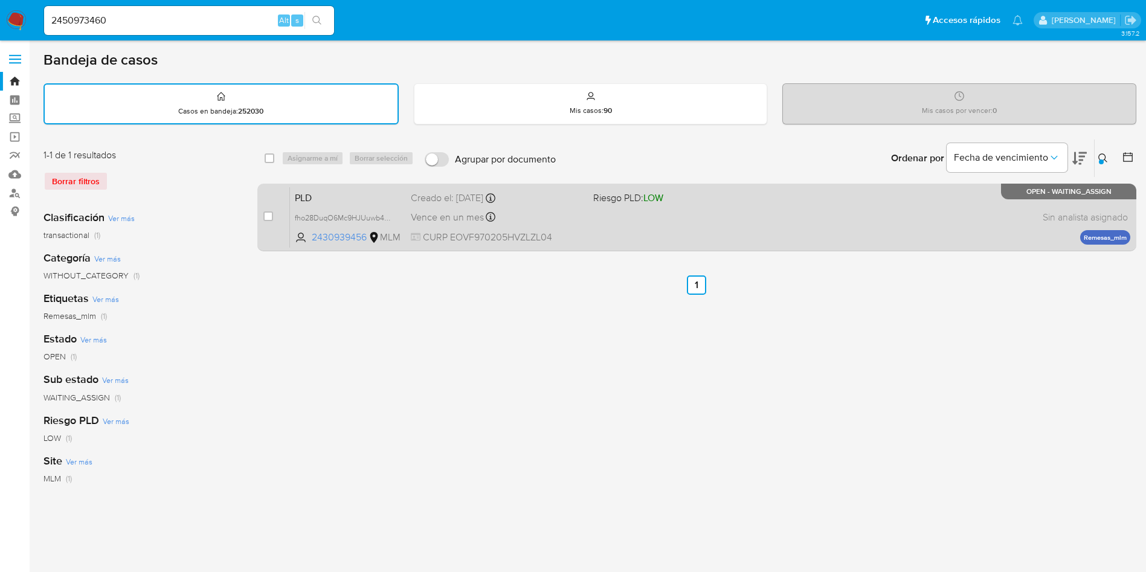
drag, startPoint x: 271, startPoint y: 214, endPoint x: 292, endPoint y: 205, distance: 23.2
click at [271, 214] on input "checkbox" at bounding box center [268, 216] width 10 height 10
checkbox input "true"
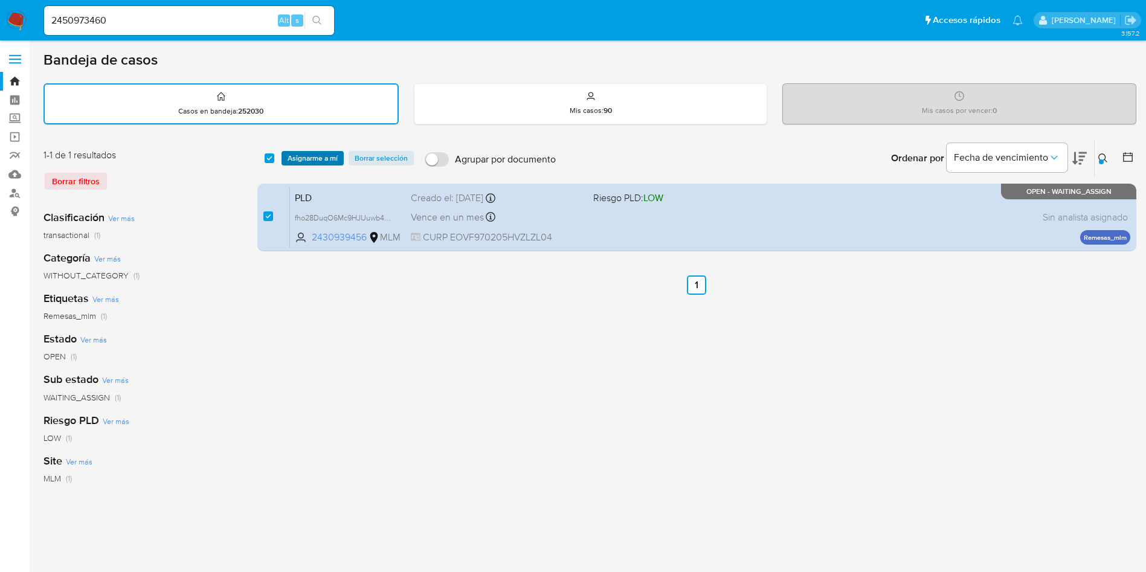
click at [310, 158] on span "Asignarme a mí" at bounding box center [312, 158] width 50 height 12
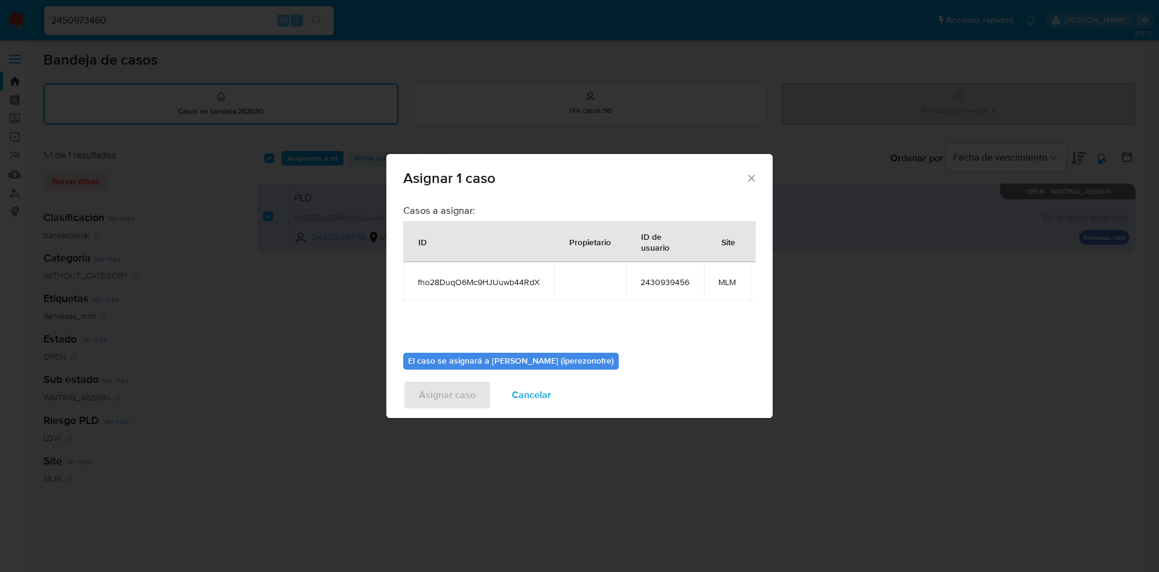
scroll to position [77, 0]
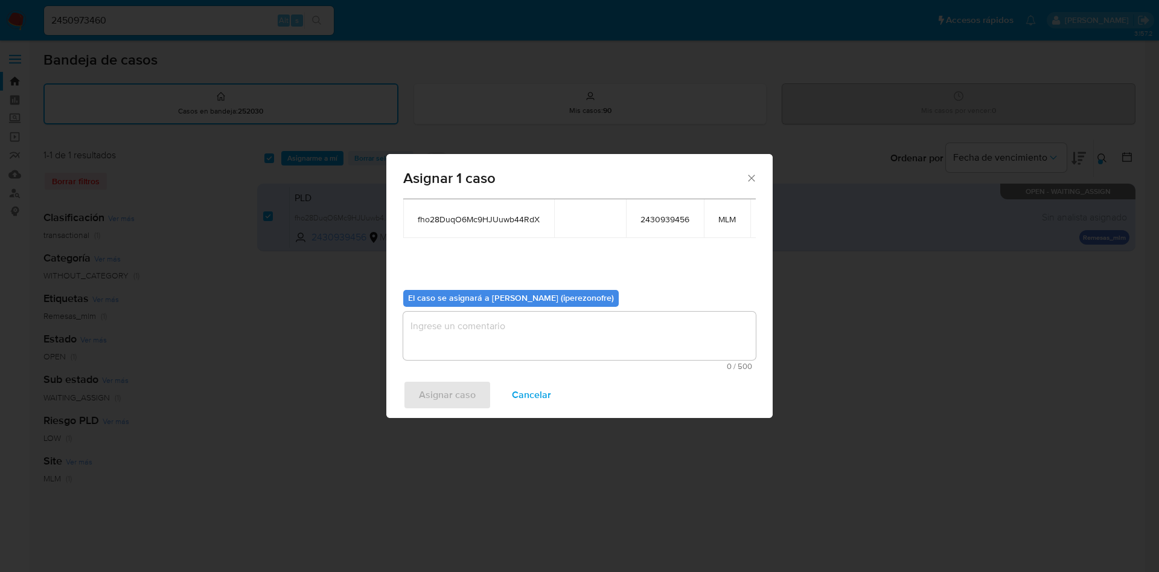
click at [553, 328] on textarea "assign-modal" at bounding box center [579, 336] width 353 height 48
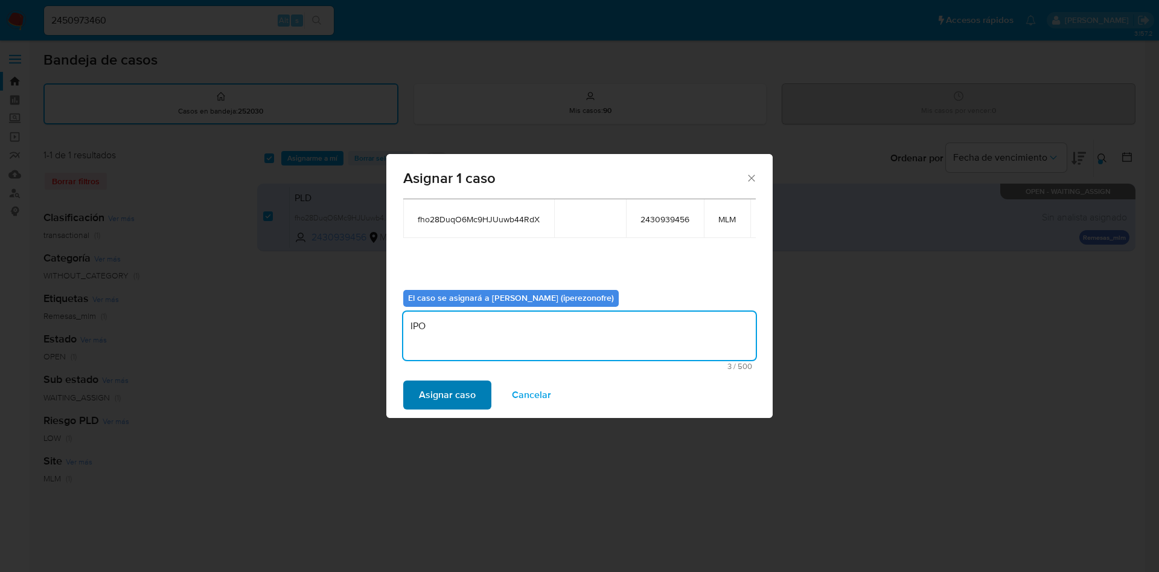
type textarea "IPO"
click at [421, 390] on span "Asignar caso" at bounding box center [447, 395] width 57 height 27
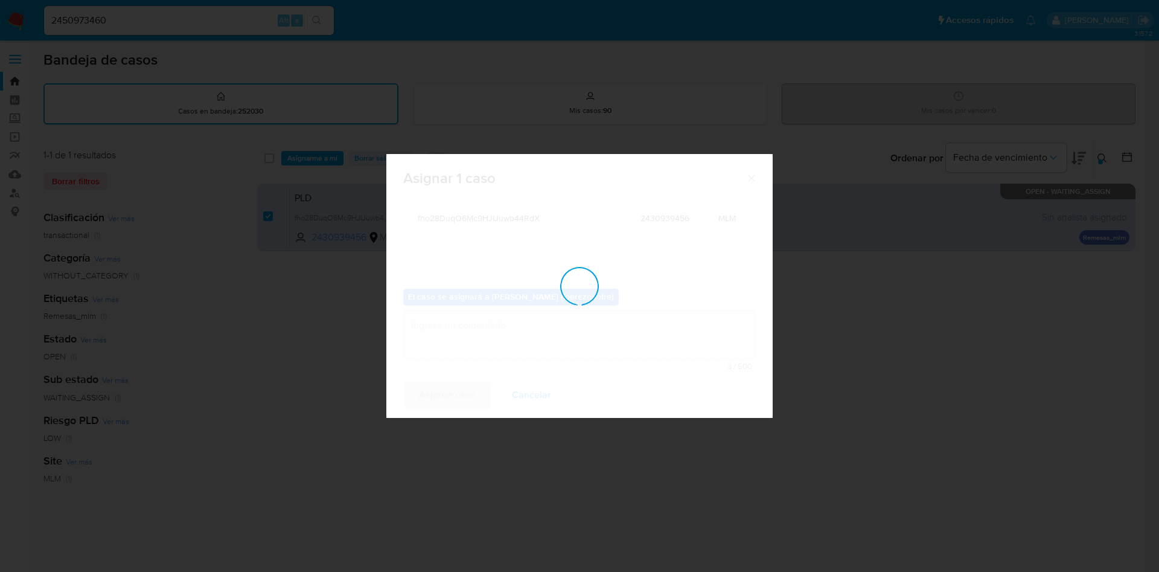
checkbox input "false"
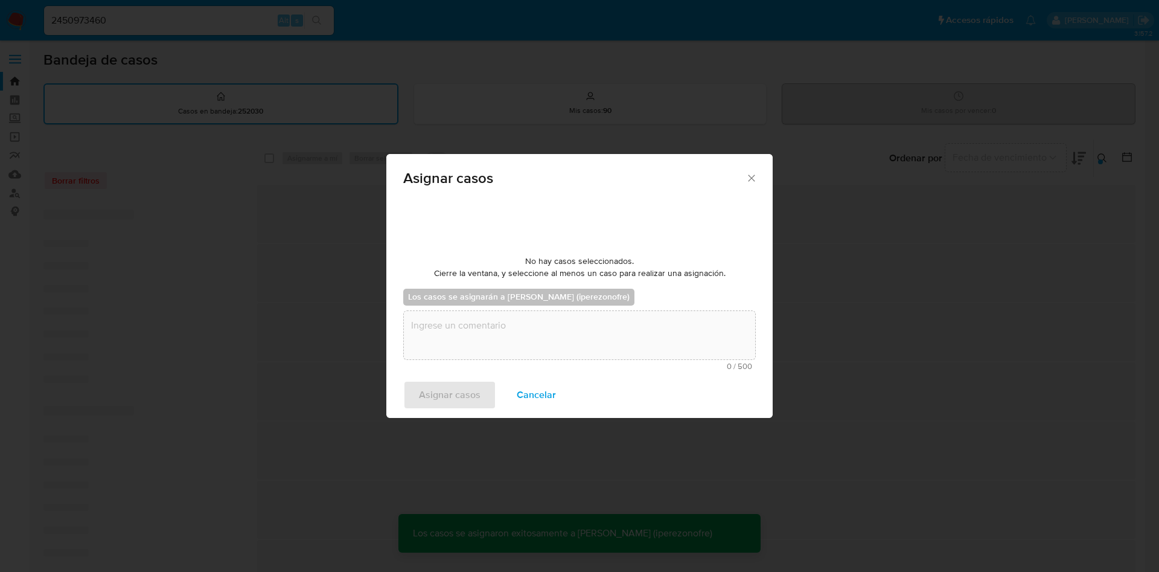
scroll to position [73, 0]
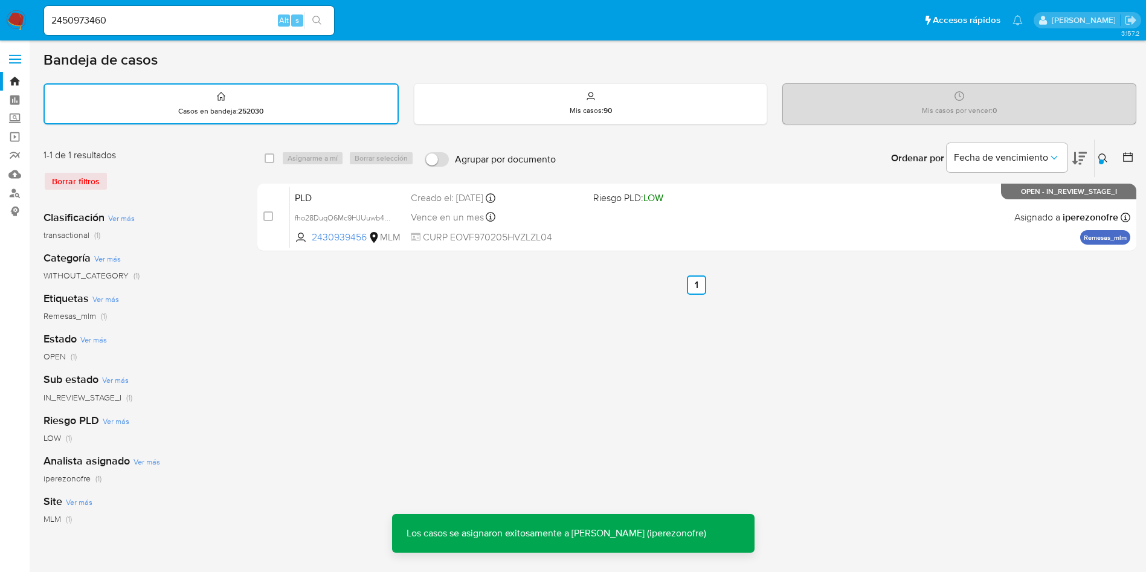
click at [1103, 152] on button at bounding box center [1104, 158] width 20 height 14
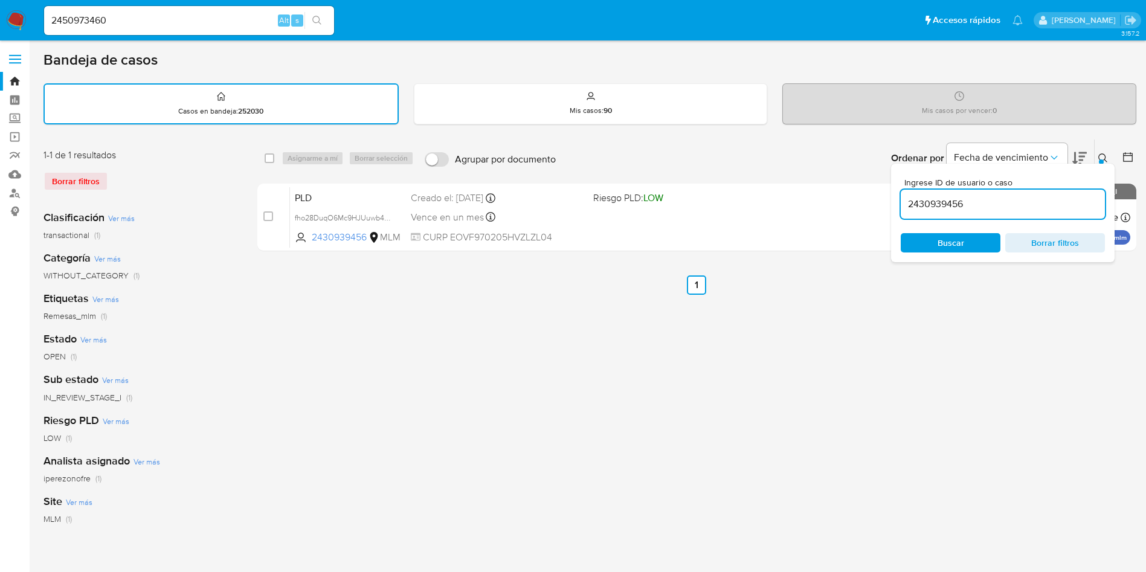
click at [939, 208] on input "2430939456" at bounding box center [1002, 204] width 204 height 16
type input "2437441752"
click at [959, 239] on span "Buscar" at bounding box center [950, 242] width 27 height 19
click at [1100, 156] on icon at bounding box center [1103, 158] width 10 height 10
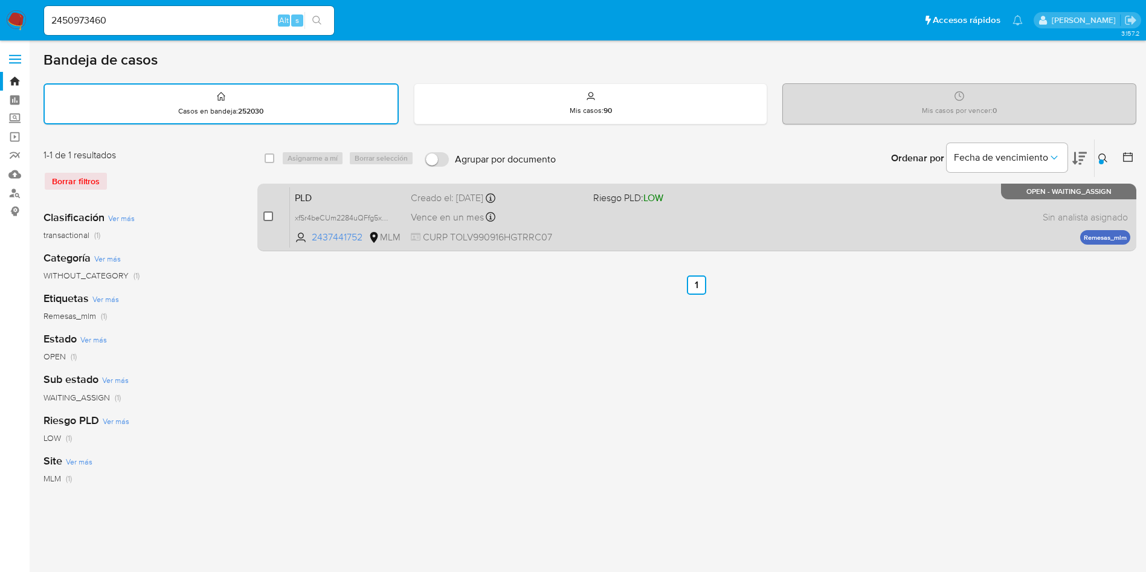
click at [269, 217] on input "checkbox" at bounding box center [268, 216] width 10 height 10
checkbox input "true"
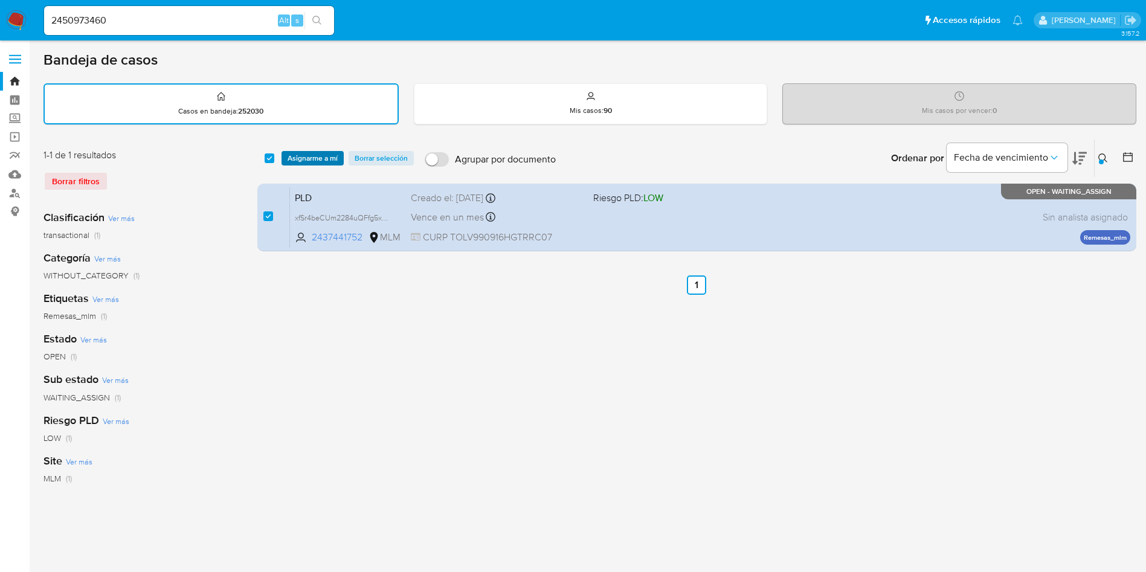
click at [298, 156] on span "Asignarme a mí" at bounding box center [312, 158] width 50 height 12
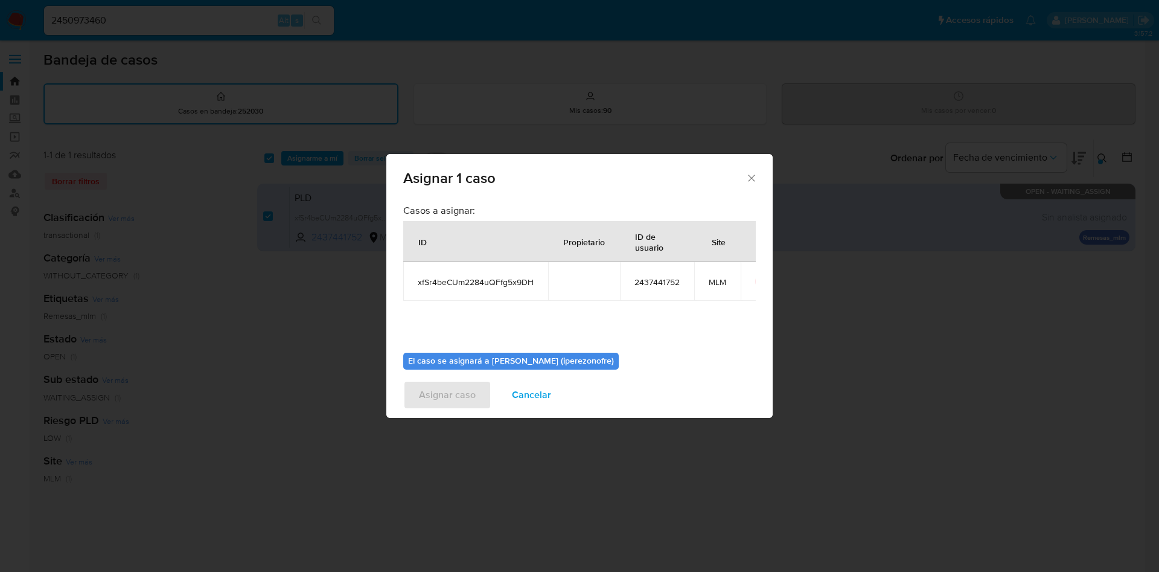
scroll to position [63, 0]
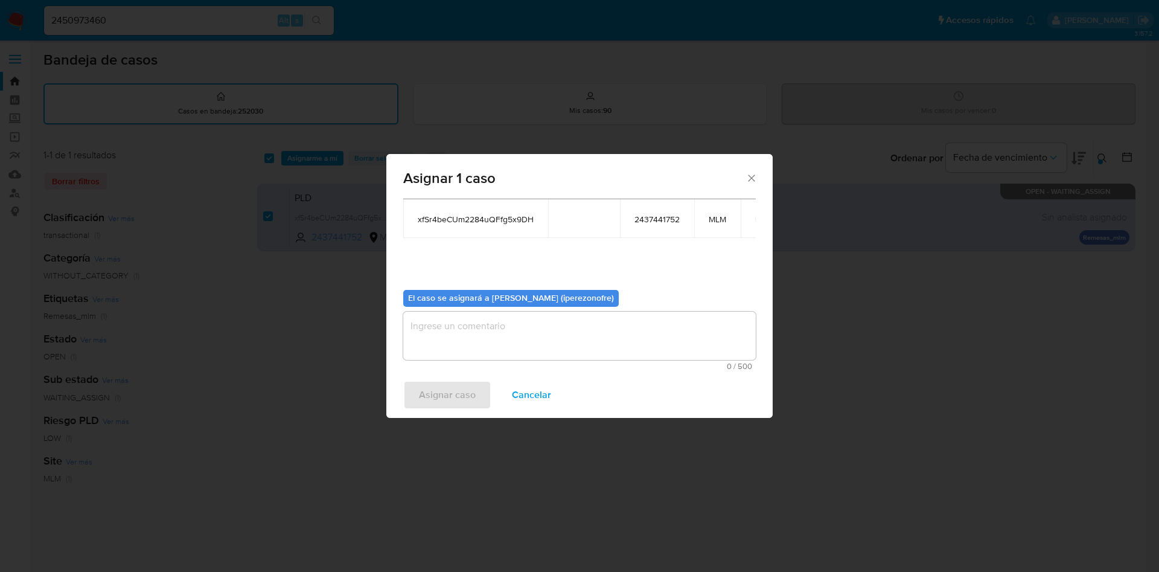
click at [488, 335] on textarea "assign-modal" at bounding box center [579, 336] width 353 height 48
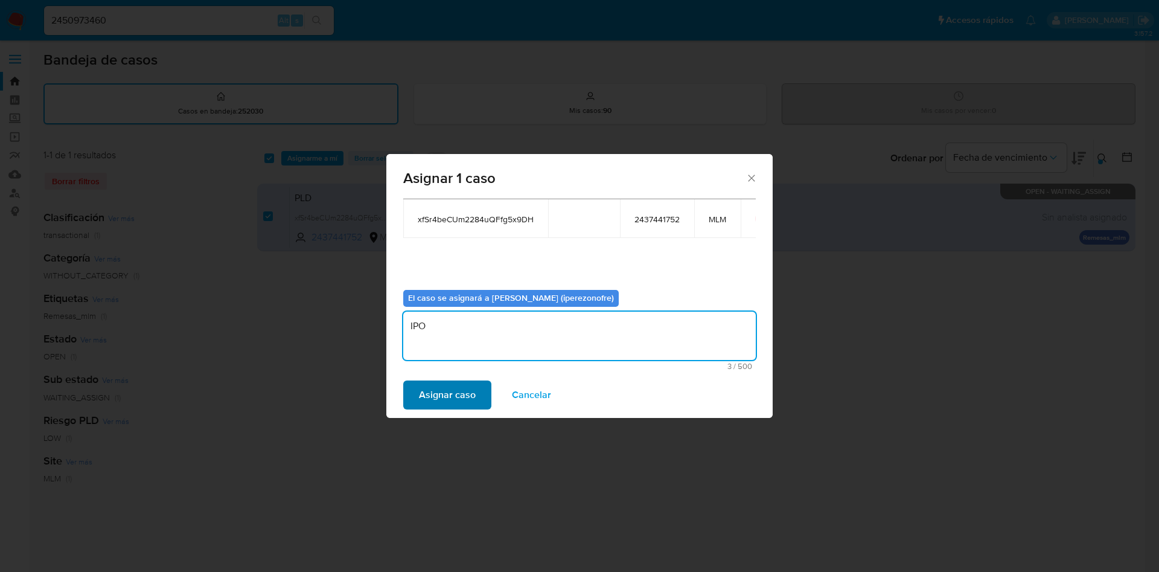
type textarea "IPO"
click at [469, 393] on span "Asignar caso" at bounding box center [447, 395] width 57 height 27
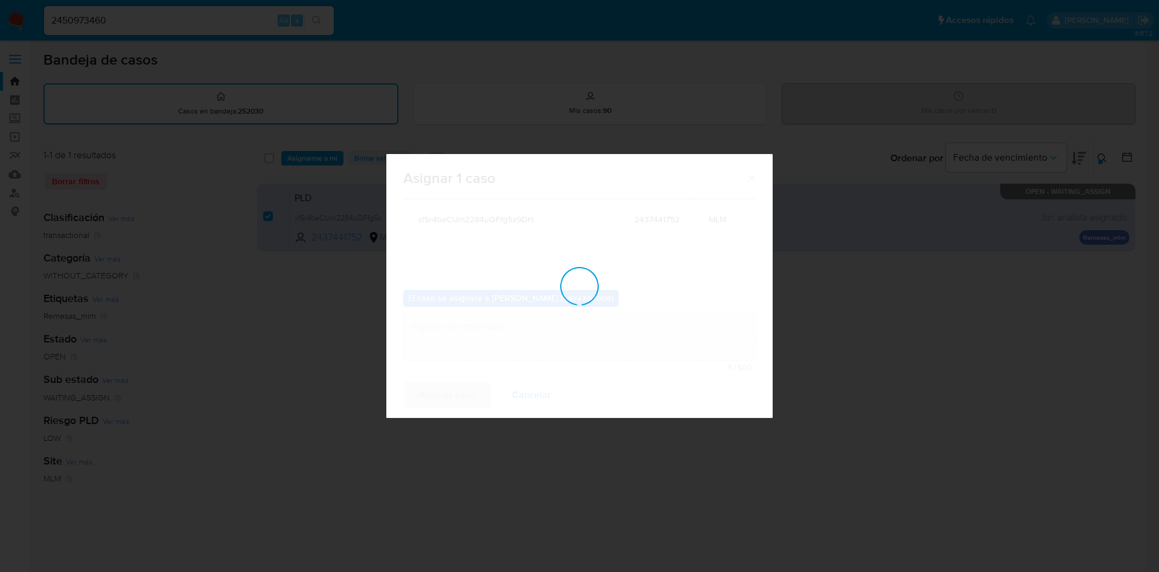
checkbox input "false"
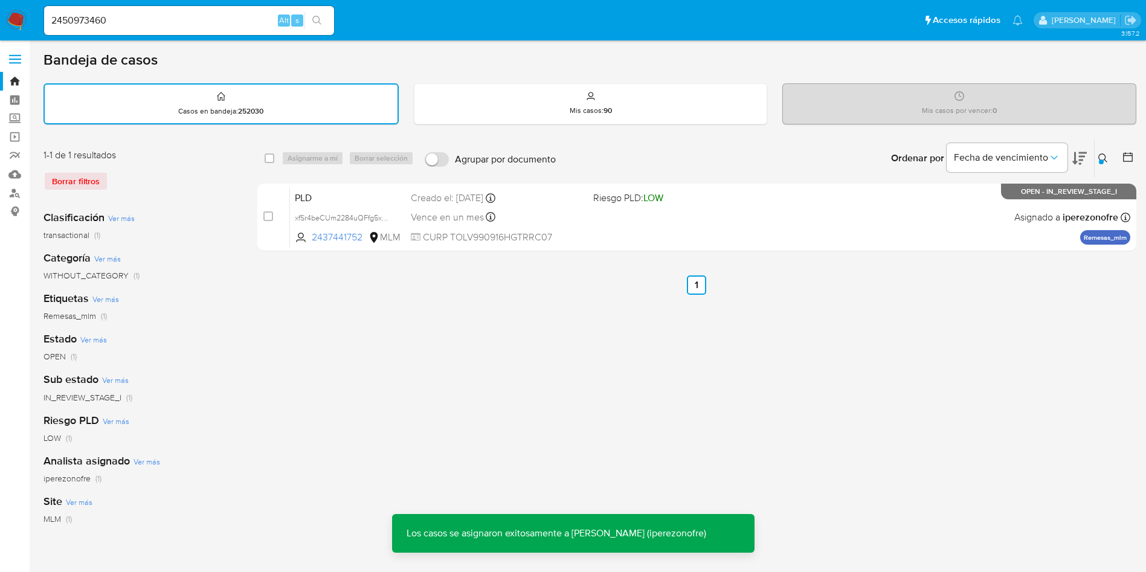
click at [1098, 158] on icon at bounding box center [1102, 157] width 9 height 9
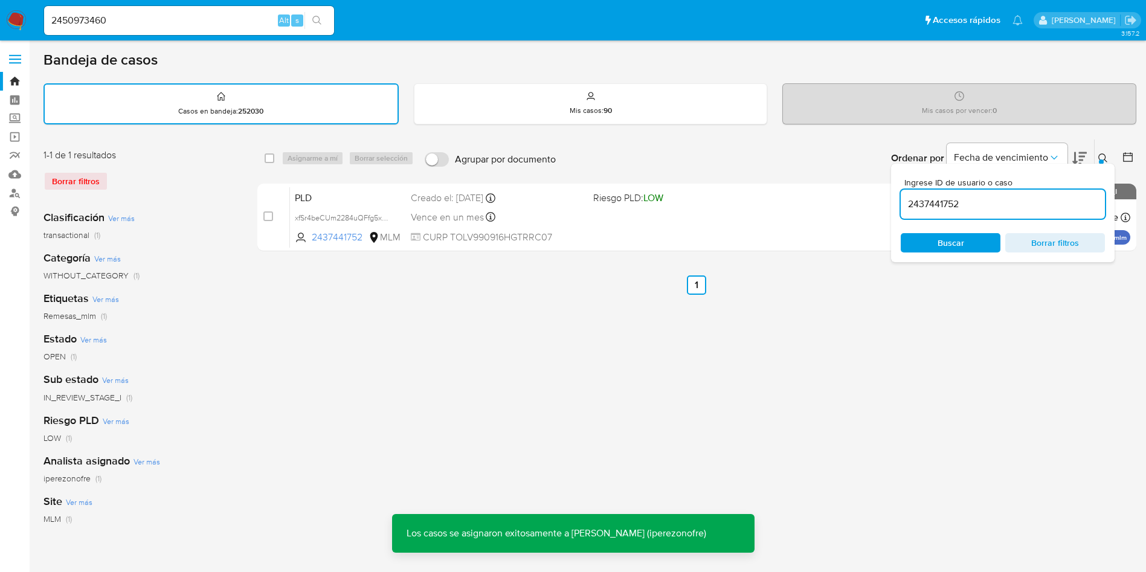
click at [946, 202] on input "2437441752" at bounding box center [1002, 204] width 204 height 16
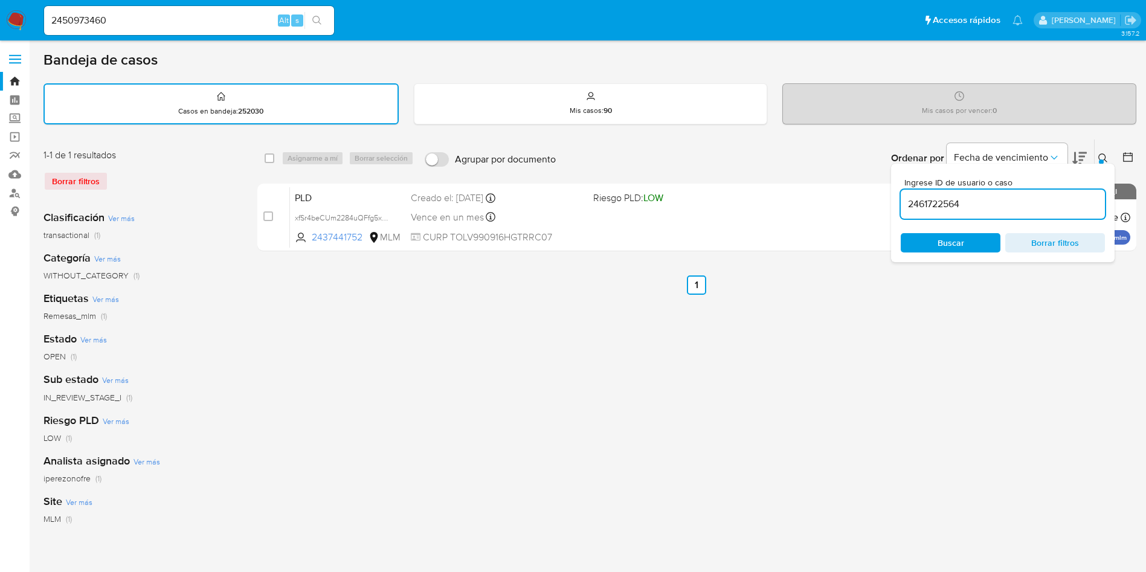
type input "2461722564"
click at [951, 244] on span "Buscar" at bounding box center [950, 242] width 27 height 19
click at [1102, 154] on icon at bounding box center [1103, 158] width 10 height 10
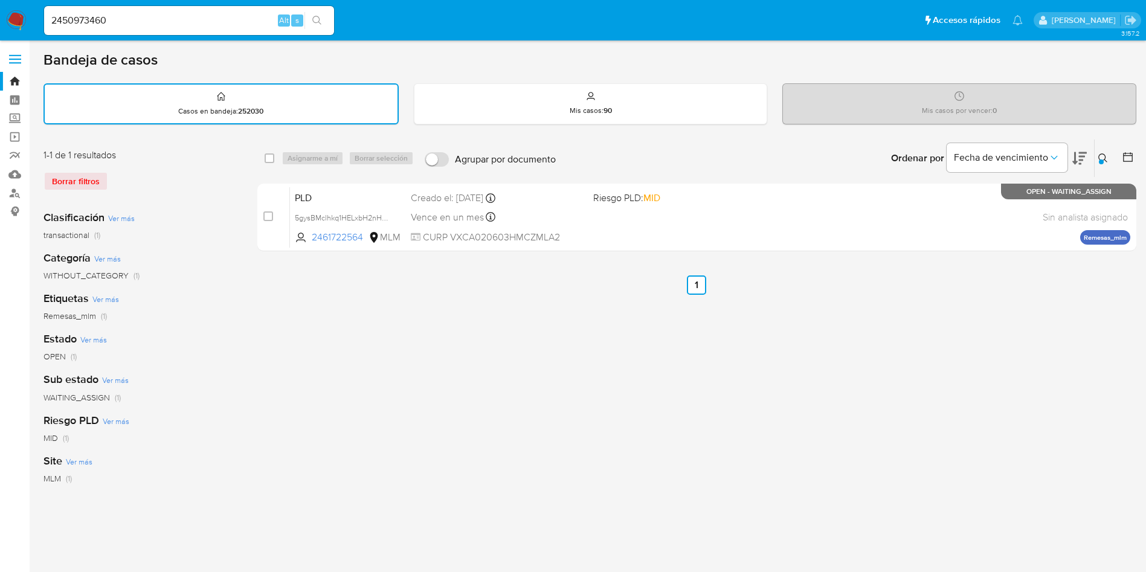
drag, startPoint x: 266, startPoint y: 217, endPoint x: 292, endPoint y: 167, distance: 56.7
click at [266, 217] on input "checkbox" at bounding box center [268, 216] width 10 height 10
checkbox input "true"
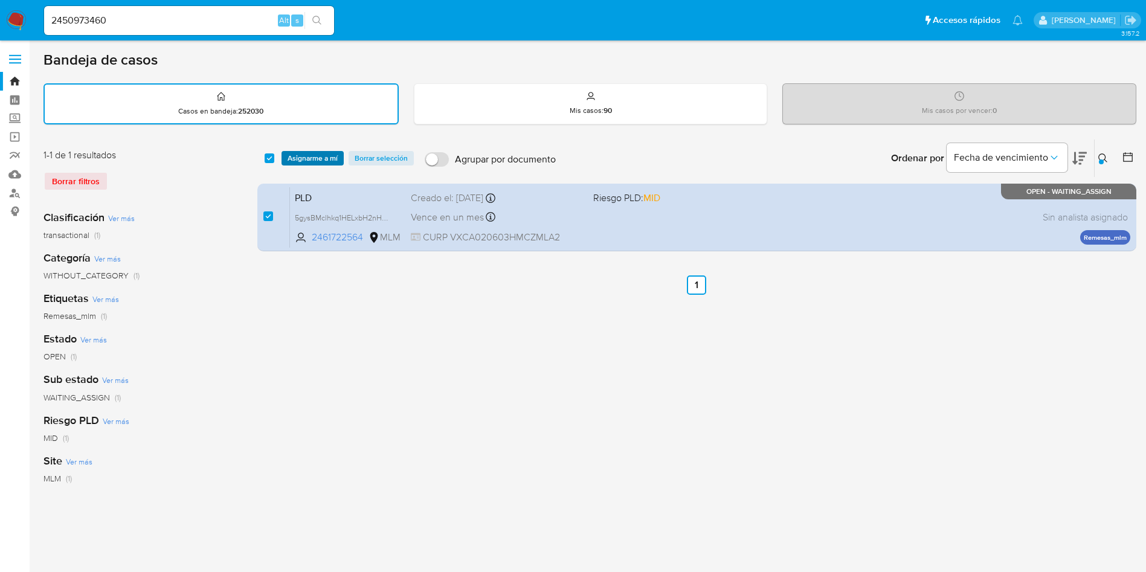
click at [292, 153] on span "Asignarme a mí" at bounding box center [312, 158] width 50 height 12
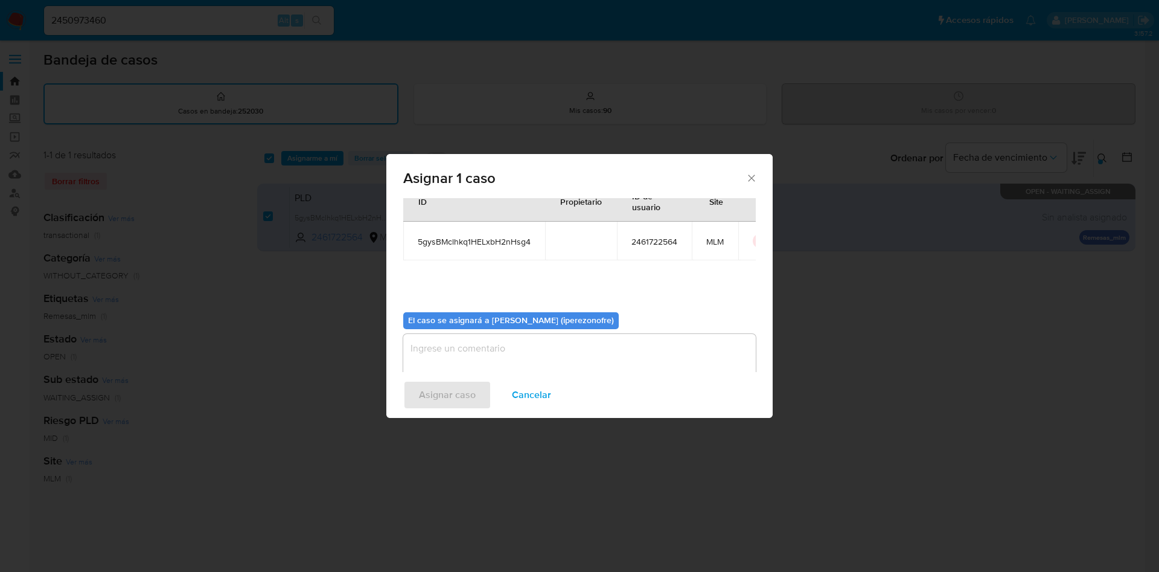
scroll to position [63, 0]
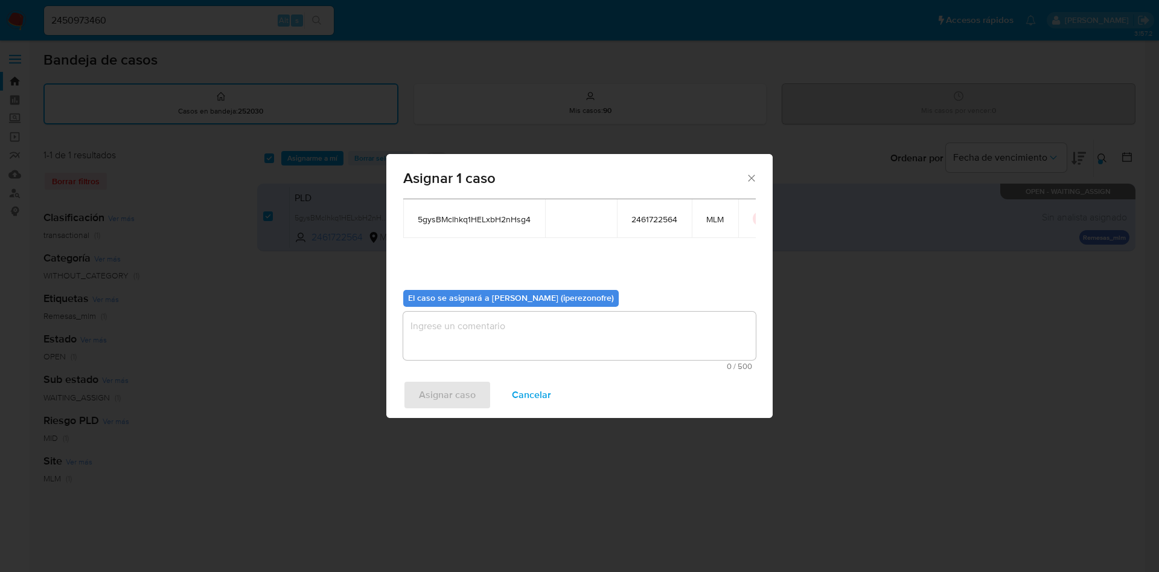
click at [525, 342] on textarea "assign-modal" at bounding box center [579, 336] width 353 height 48
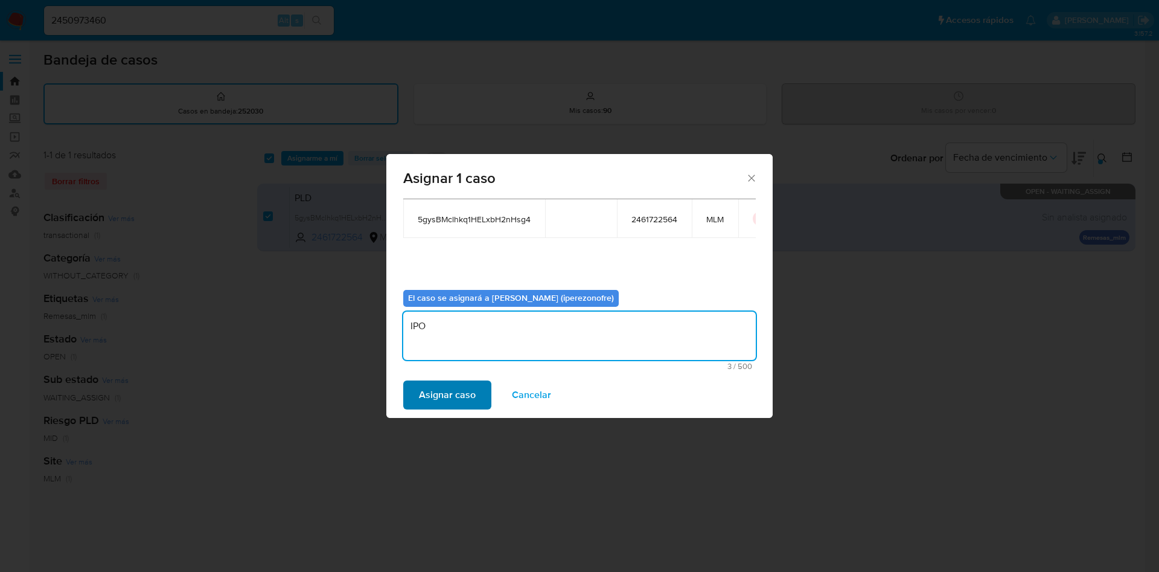
type textarea "IPO"
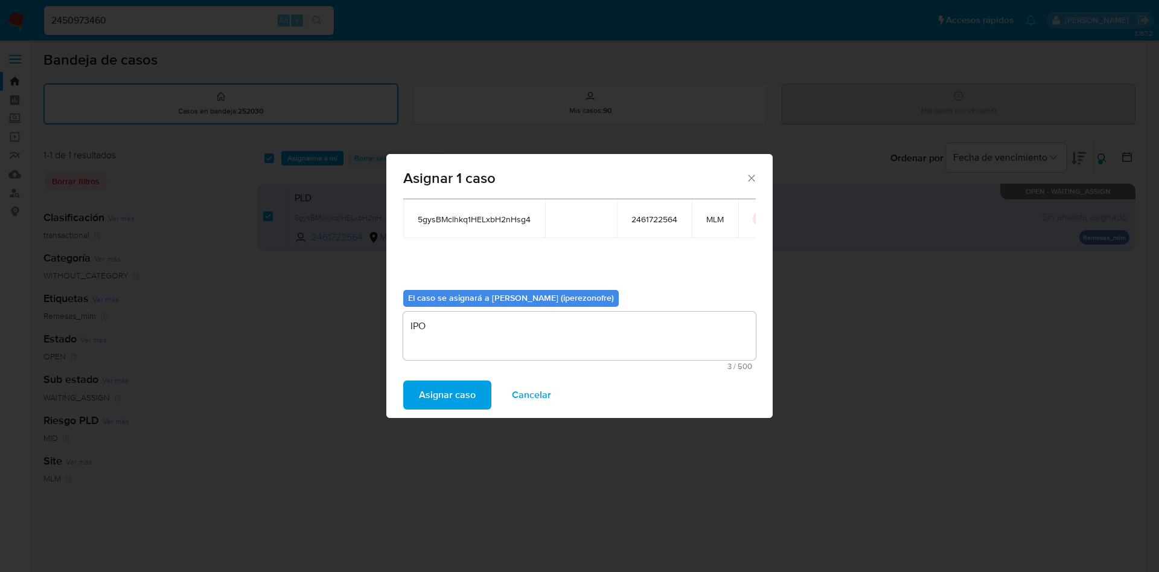
click at [458, 388] on span "Asignar caso" at bounding box center [447, 395] width 57 height 27
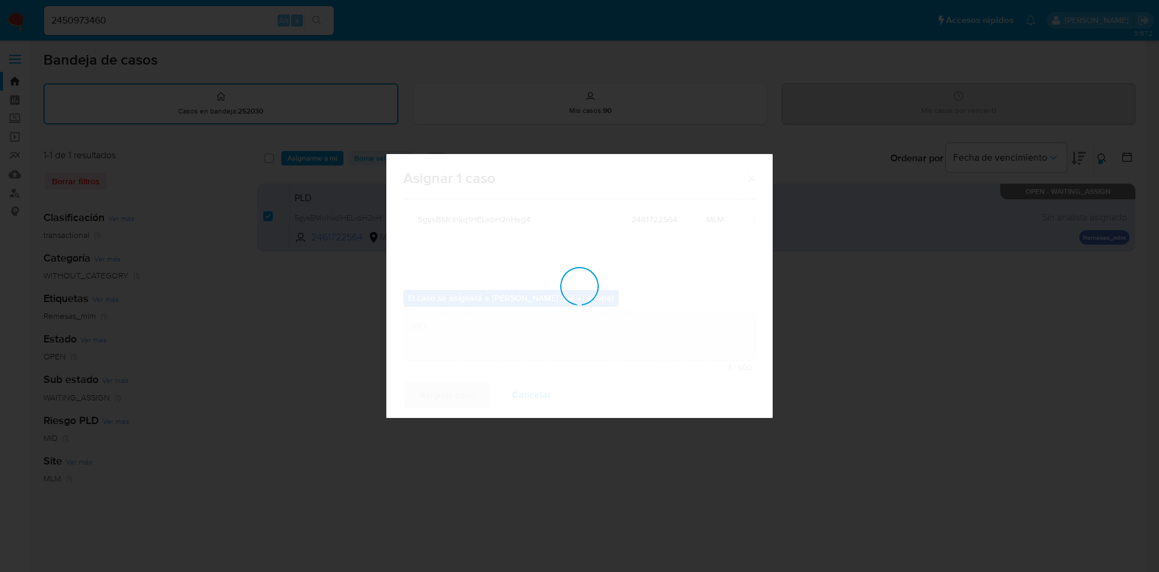
checkbox input "false"
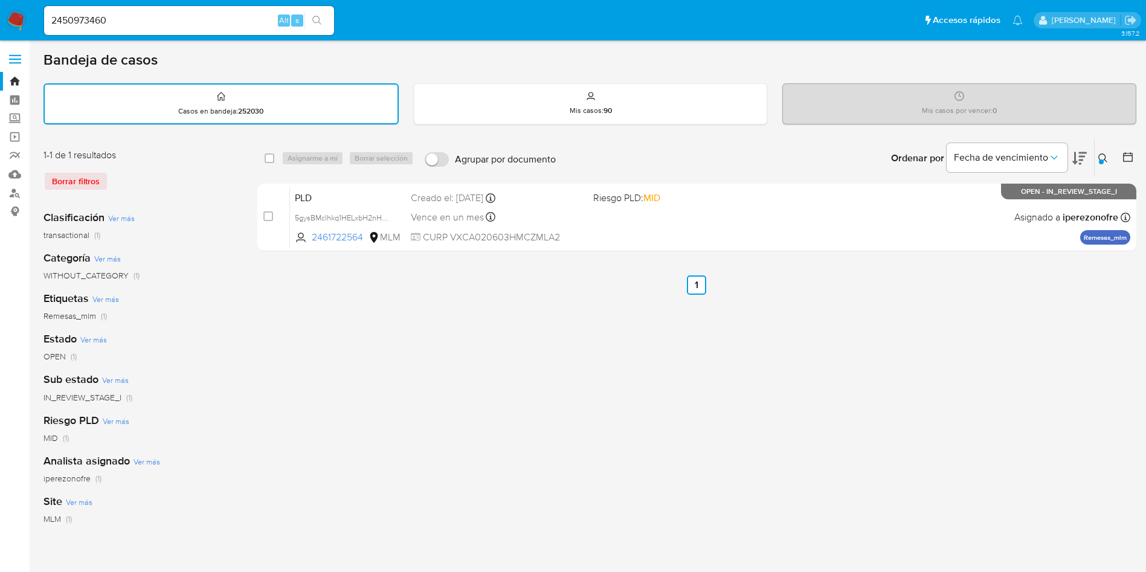
click at [1102, 154] on icon at bounding box center [1103, 158] width 10 height 10
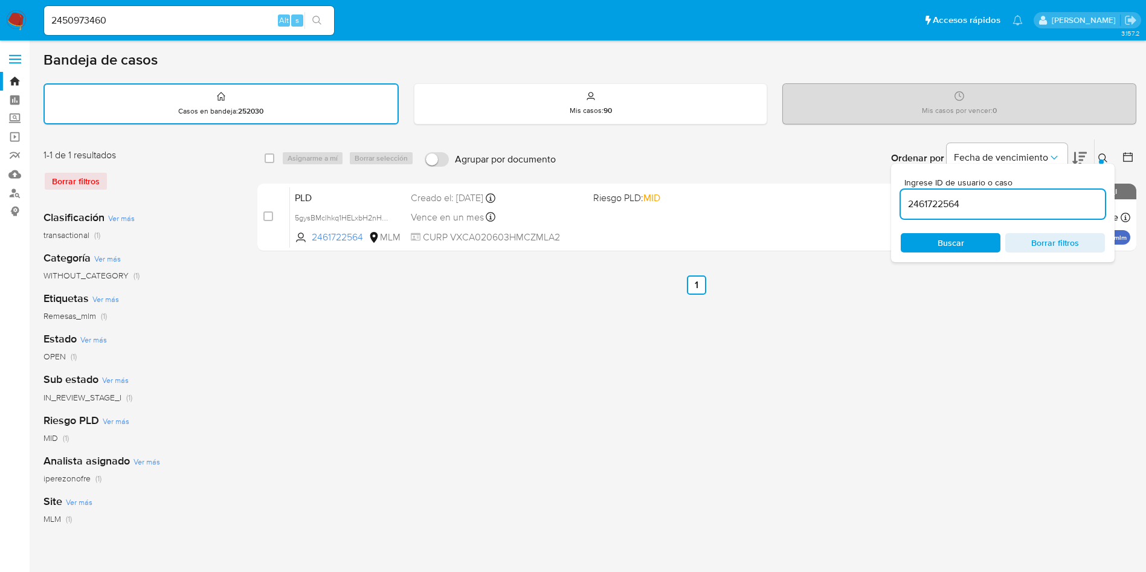
click at [939, 203] on input "2461722564" at bounding box center [1002, 204] width 204 height 16
click at [940, 203] on input "2461722564" at bounding box center [1002, 204] width 204 height 16
type input "2571908974"
click at [1098, 158] on icon at bounding box center [1102, 157] width 9 height 9
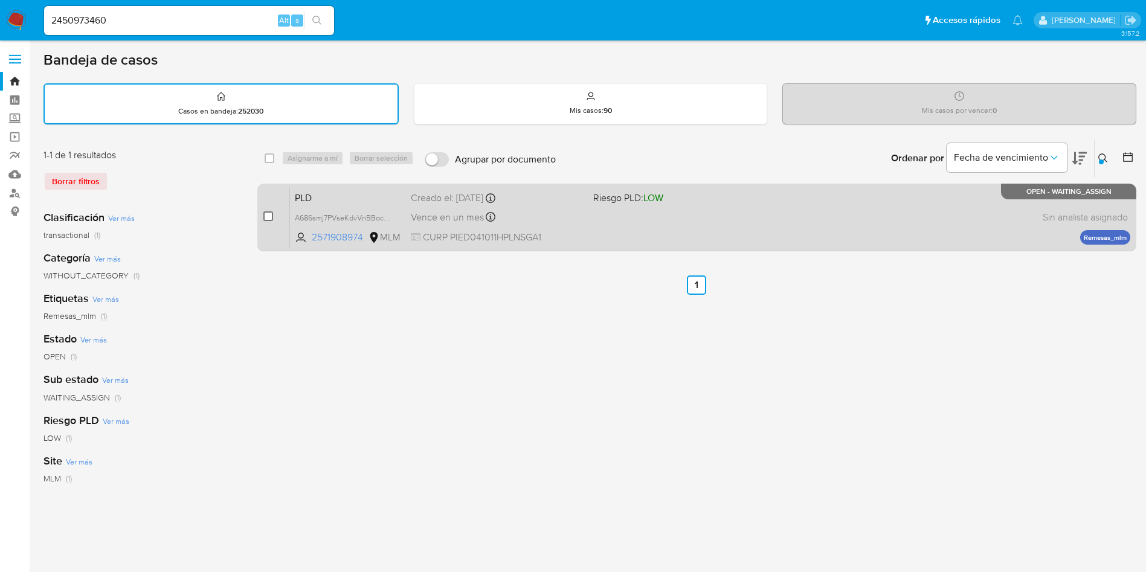
click at [269, 217] on input "checkbox" at bounding box center [268, 216] width 10 height 10
checkbox input "true"
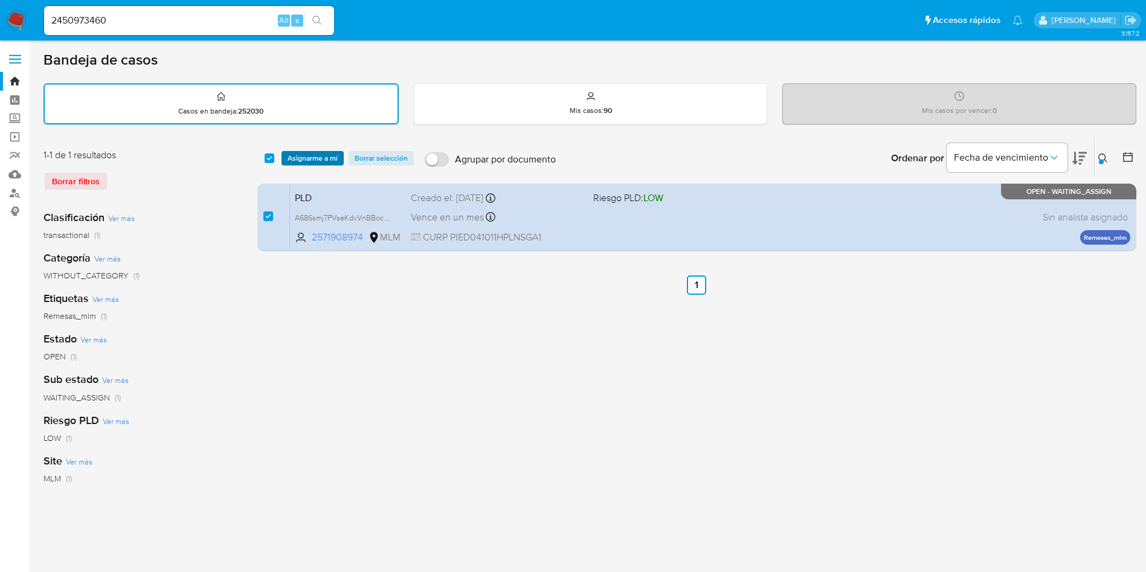
click at [294, 156] on span "Asignarme a mí" at bounding box center [312, 158] width 50 height 12
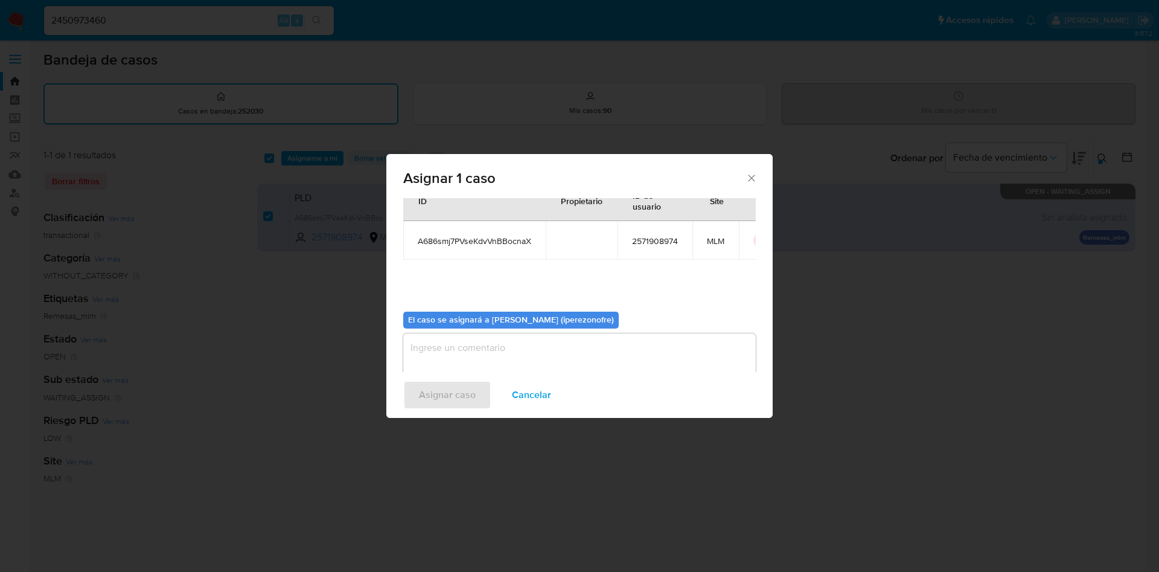
scroll to position [63, 0]
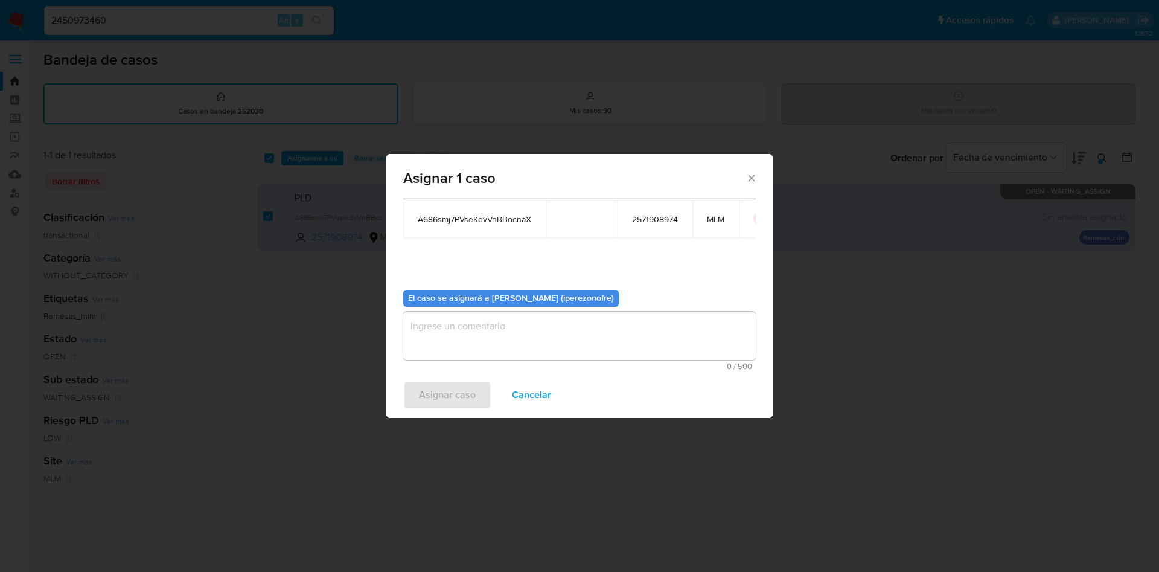
click at [530, 349] on textarea "assign-modal" at bounding box center [579, 336] width 353 height 48
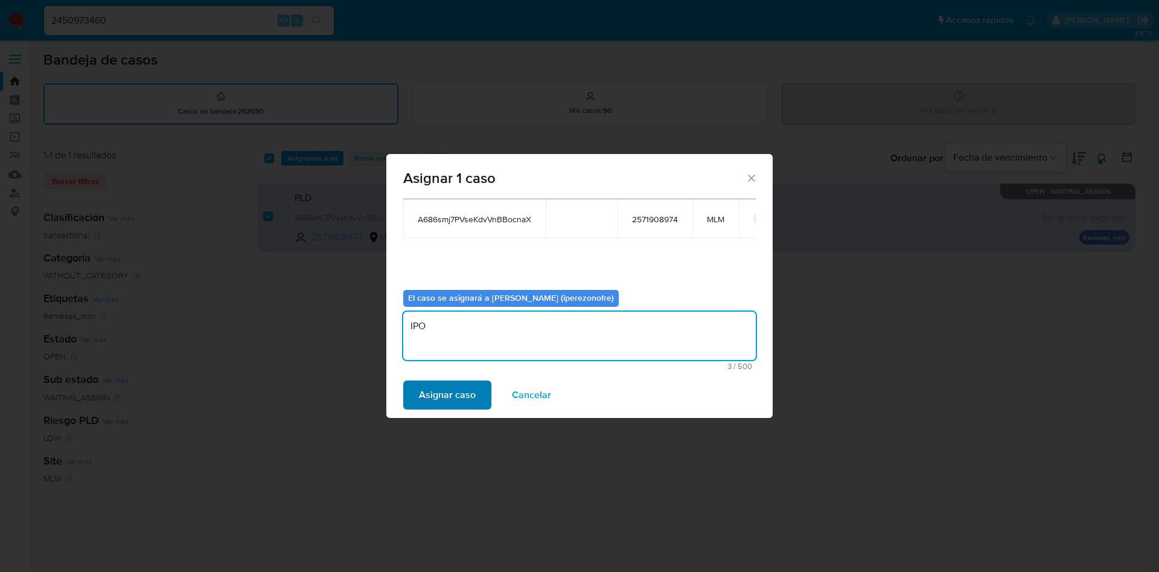
type textarea "IPO"
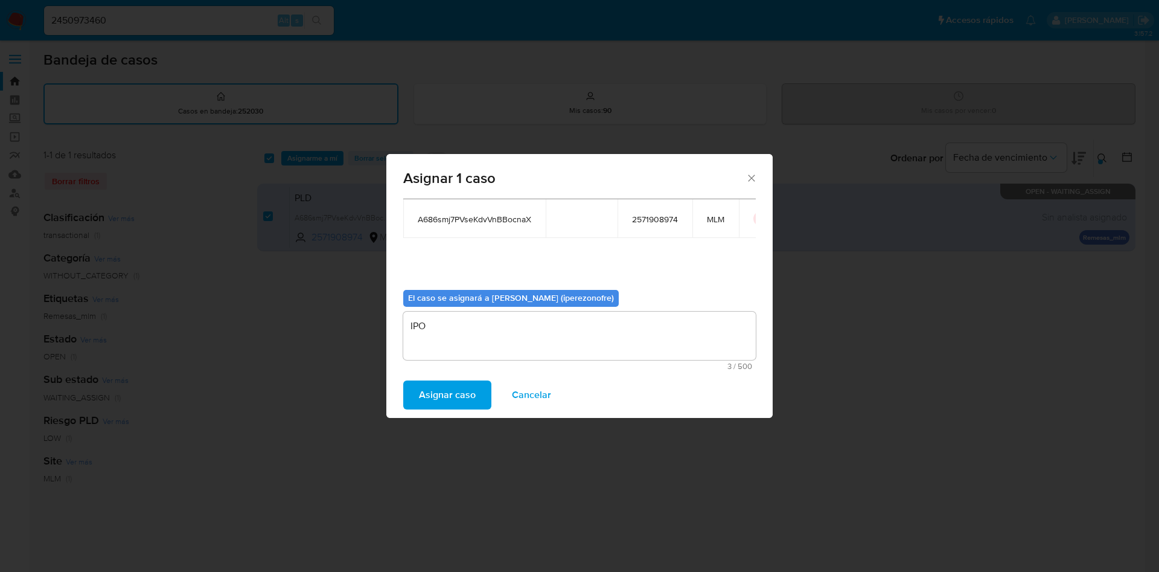
click at [426, 397] on span "Asignar caso" at bounding box center [447, 395] width 57 height 27
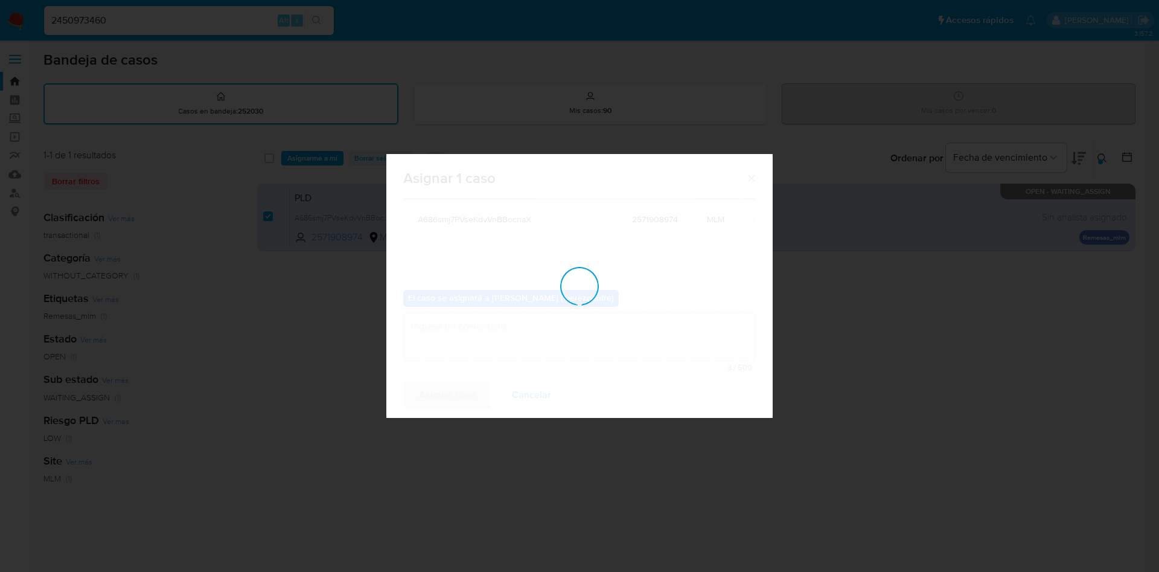
checkbox input "false"
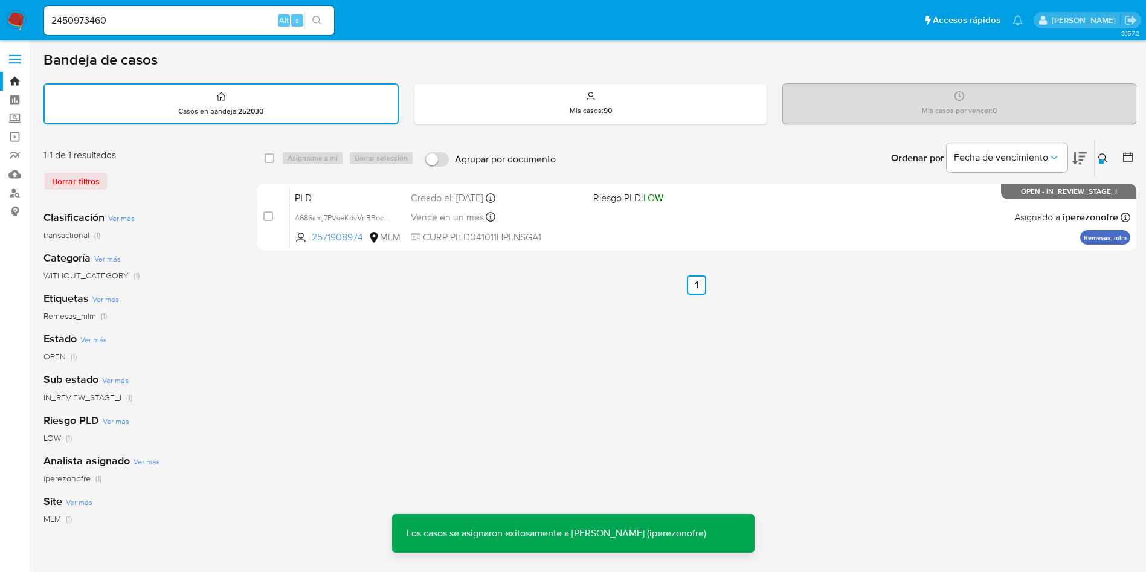
click at [1100, 156] on icon at bounding box center [1103, 158] width 10 height 10
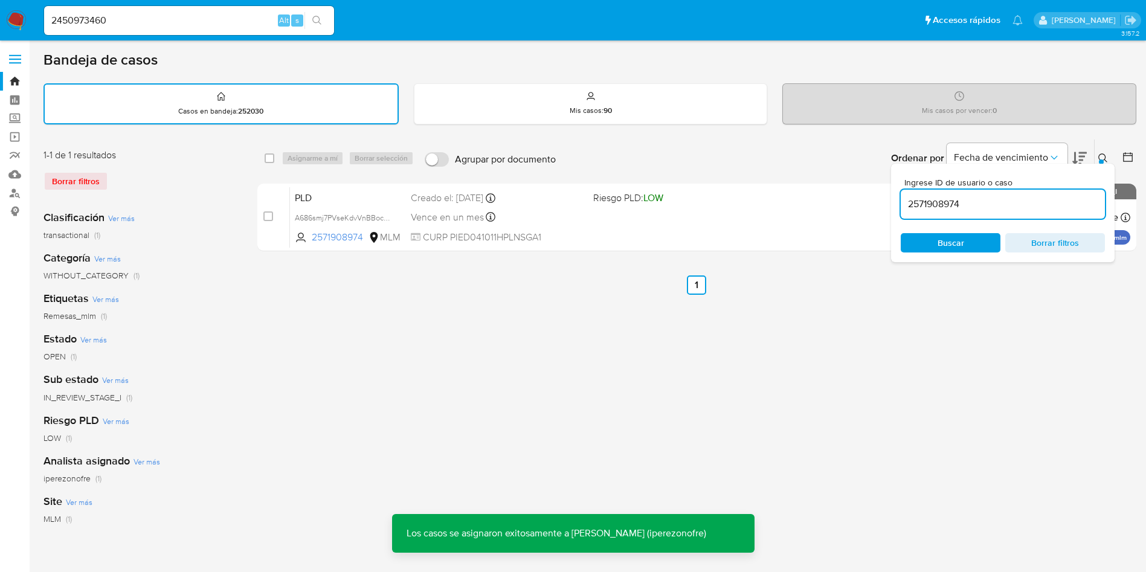
click at [944, 199] on input "2571908974" at bounding box center [1002, 204] width 204 height 16
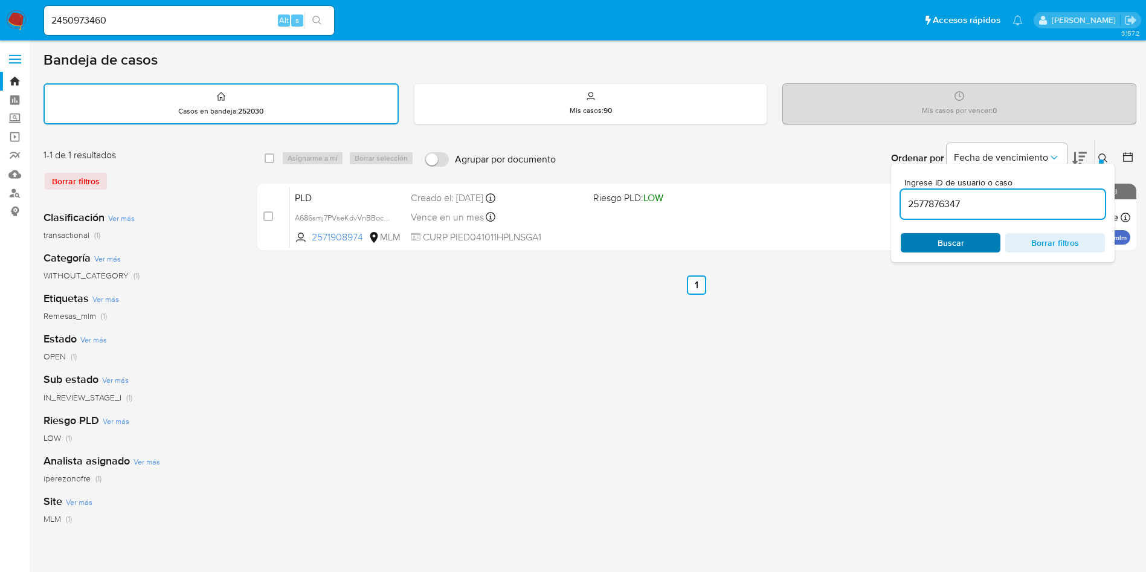
type input "2577876347"
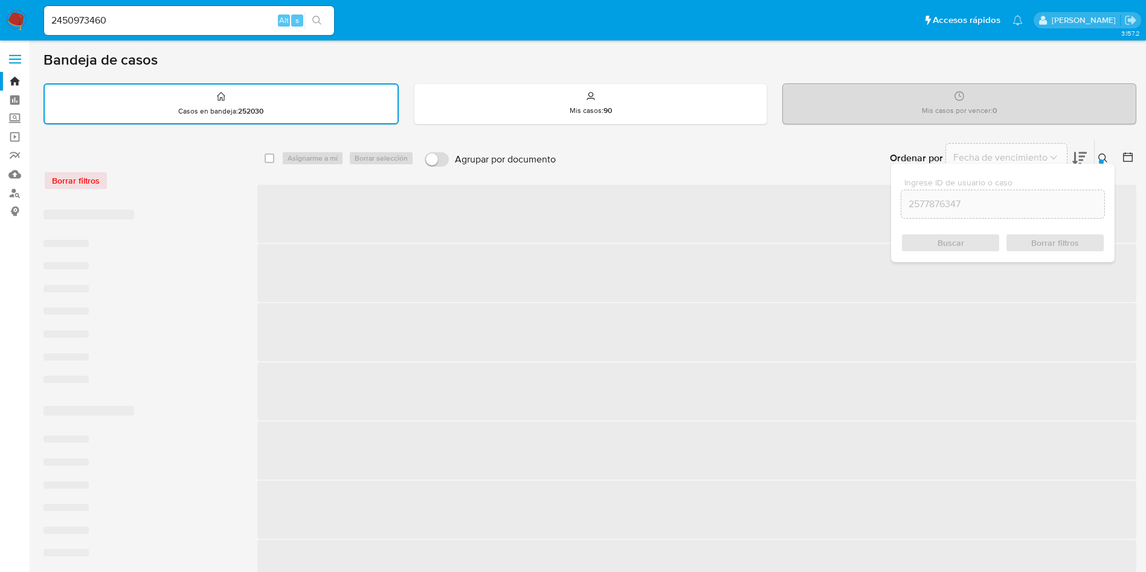
click at [963, 249] on div "Buscar Borrar filtros" at bounding box center [1002, 242] width 204 height 19
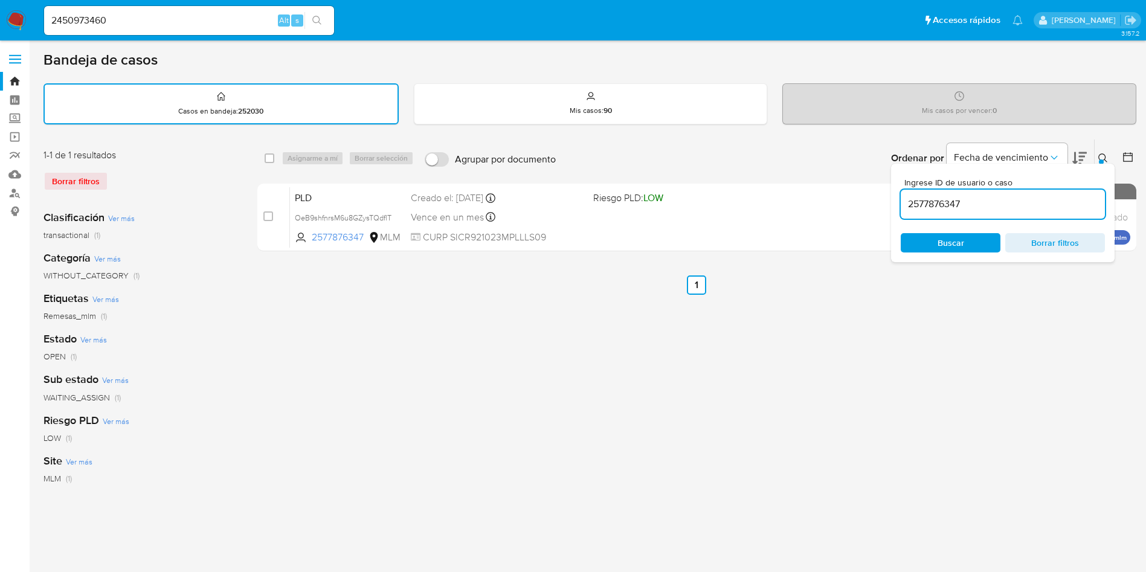
click at [1101, 159] on div at bounding box center [1100, 161] width 5 height 5
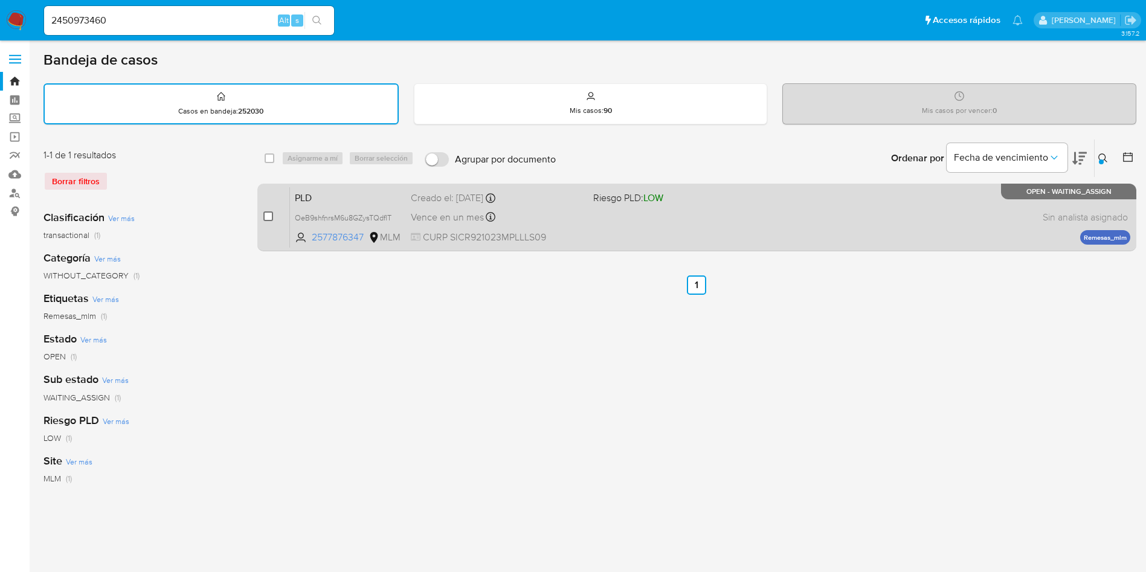
click at [266, 216] on input "checkbox" at bounding box center [268, 216] width 10 height 10
checkbox input "true"
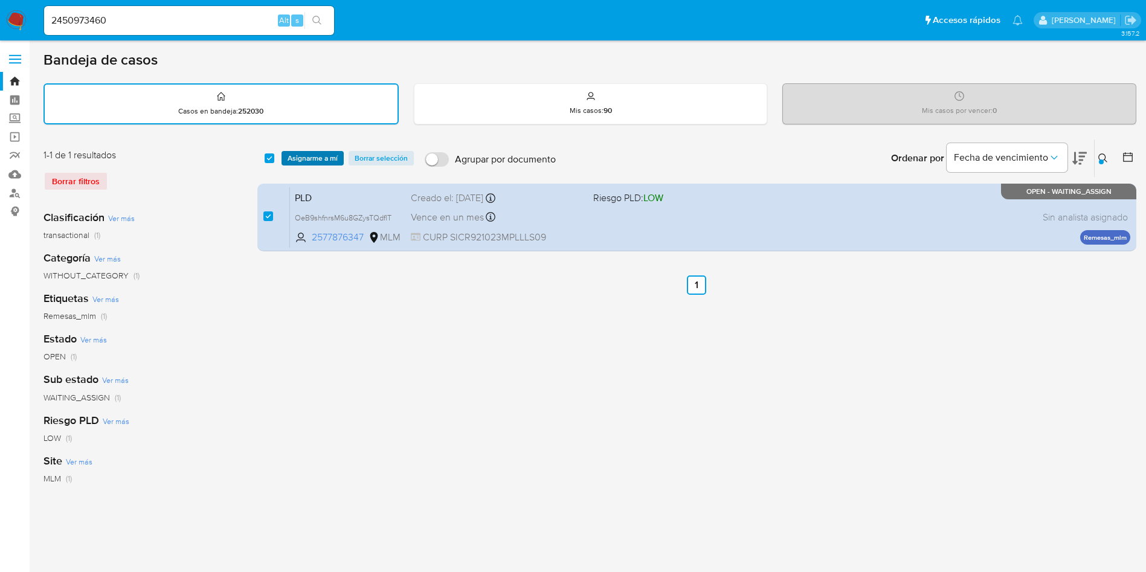
click at [286, 158] on button "Asignarme a mí" at bounding box center [312, 158] width 62 height 14
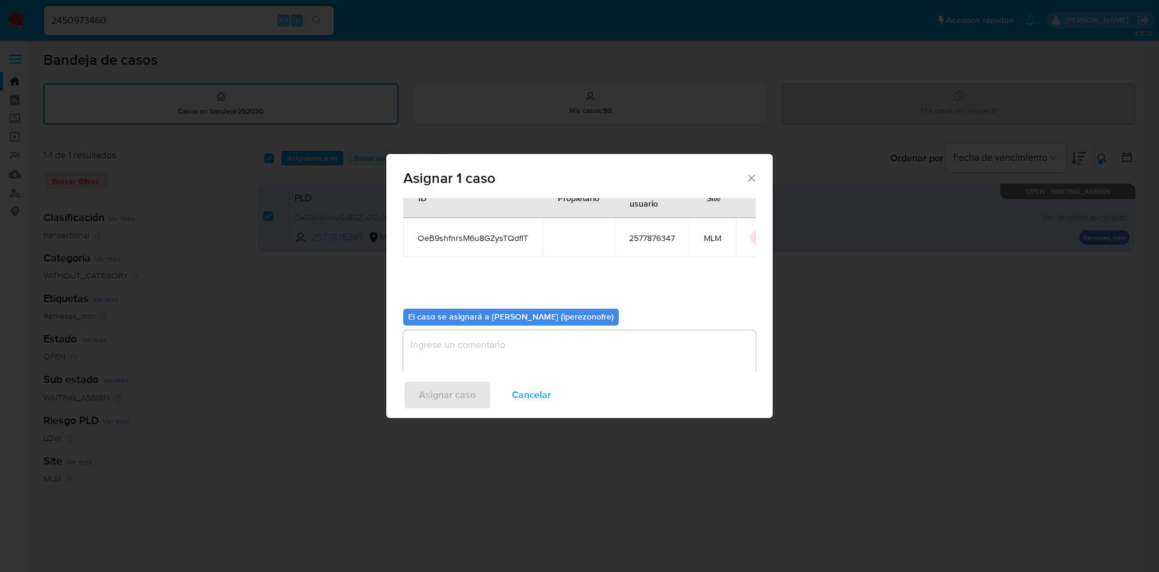
scroll to position [63, 0]
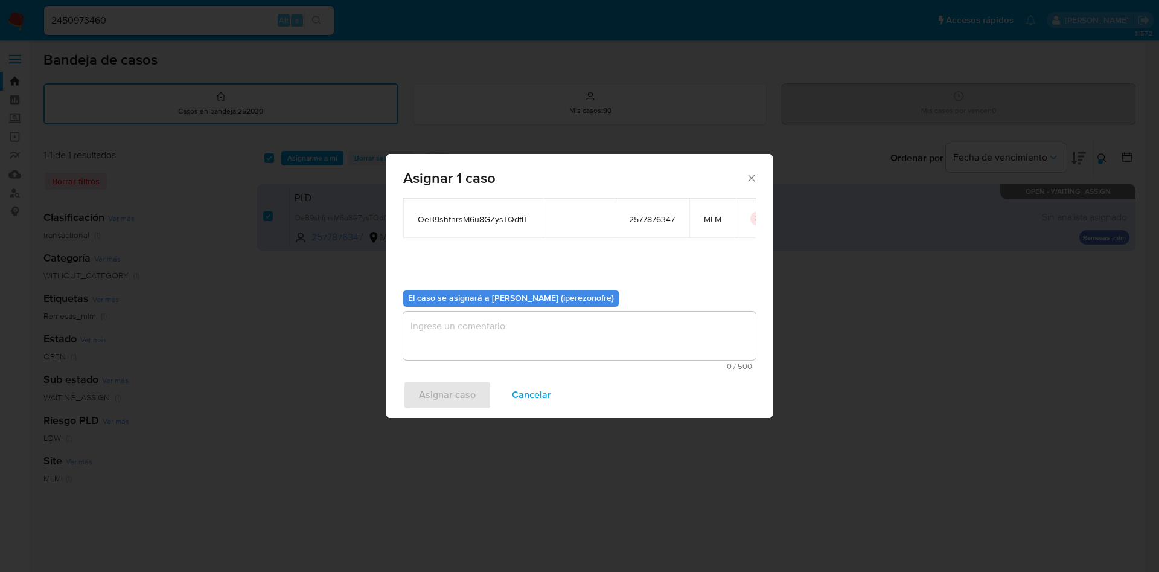
click at [556, 340] on textarea "assign-modal" at bounding box center [579, 336] width 353 height 48
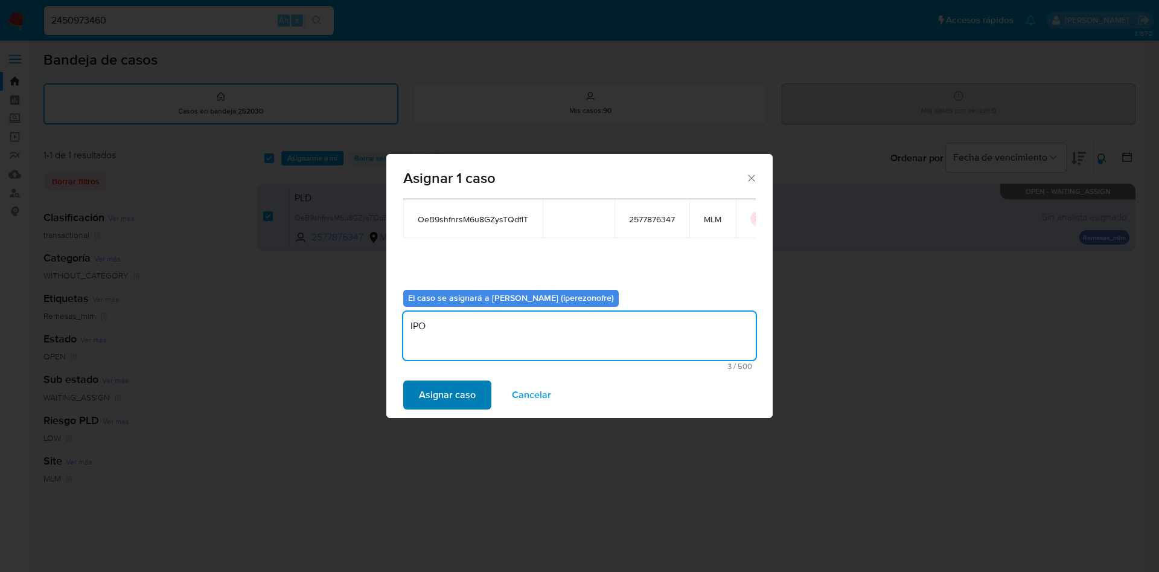
type textarea "IPO"
click at [460, 386] on span "Asignar caso" at bounding box center [447, 395] width 57 height 27
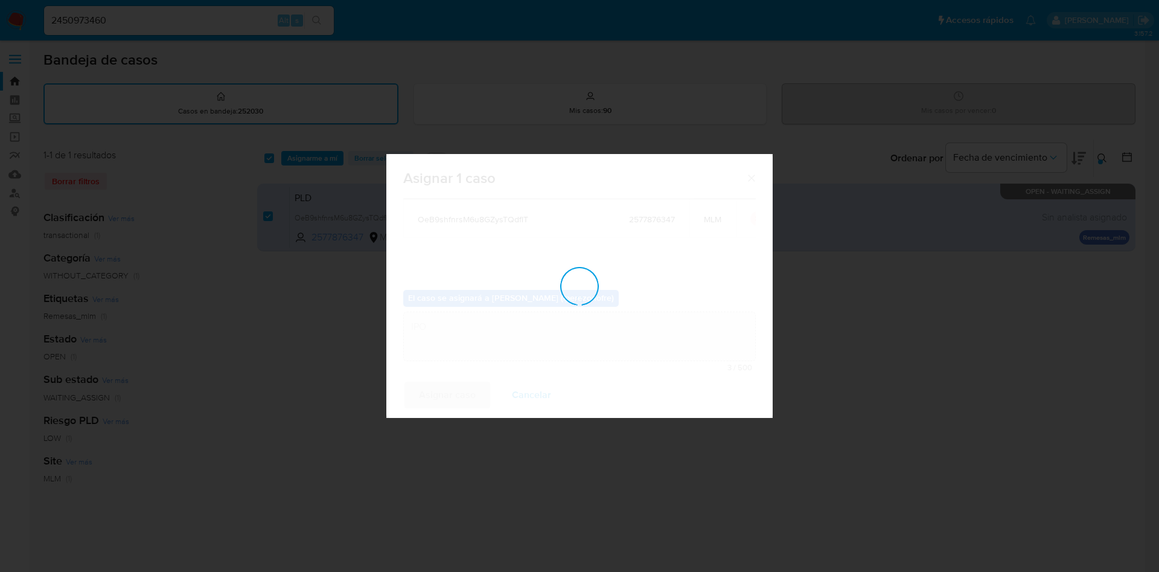
checkbox input "false"
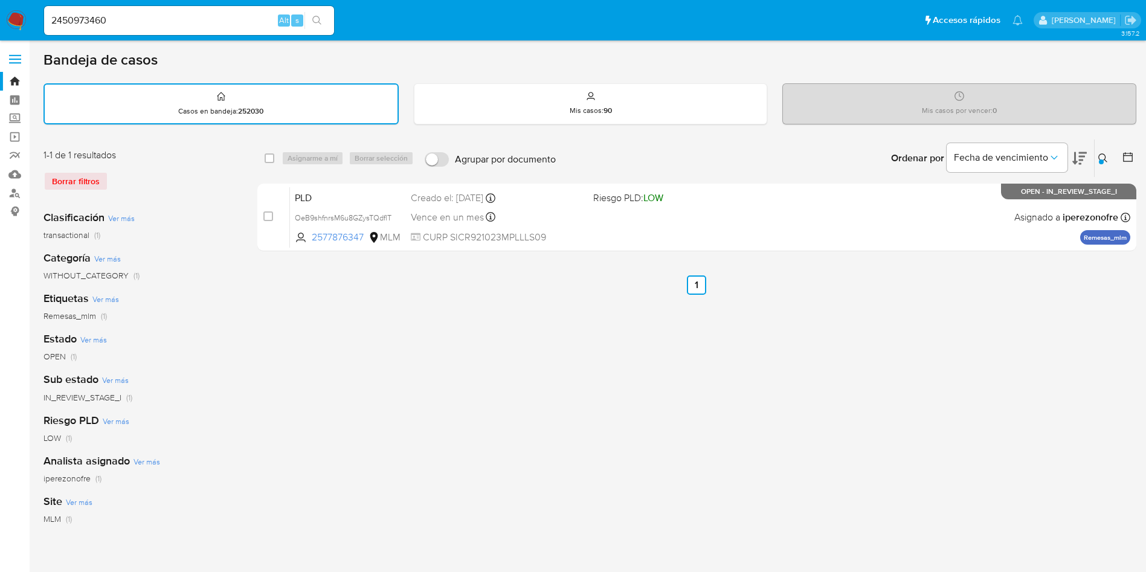
click at [1103, 156] on icon at bounding box center [1103, 158] width 10 height 10
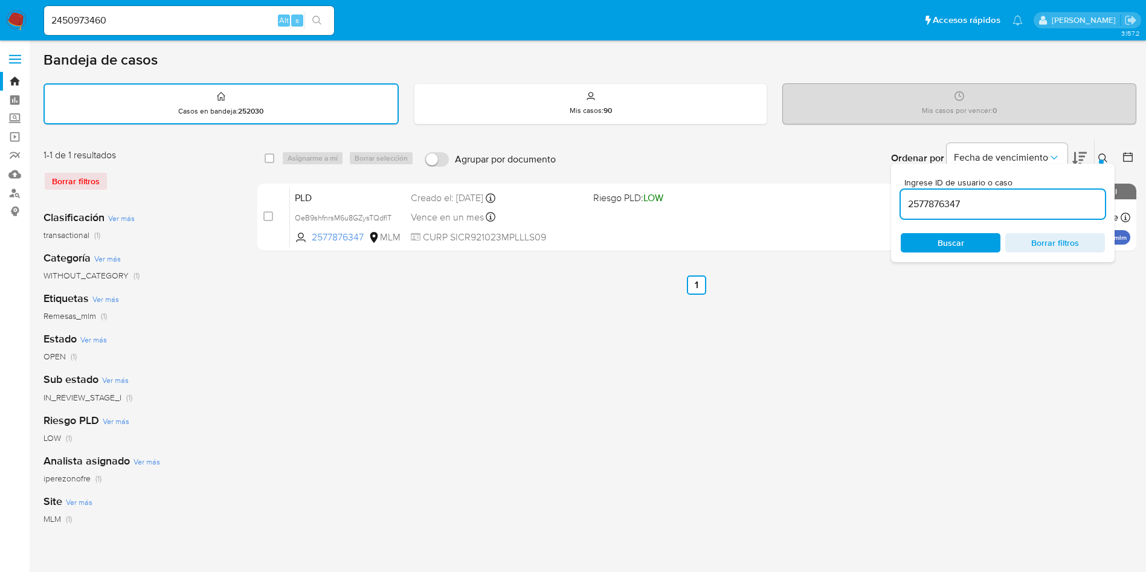
click at [937, 209] on input "2577876347" at bounding box center [1002, 204] width 204 height 16
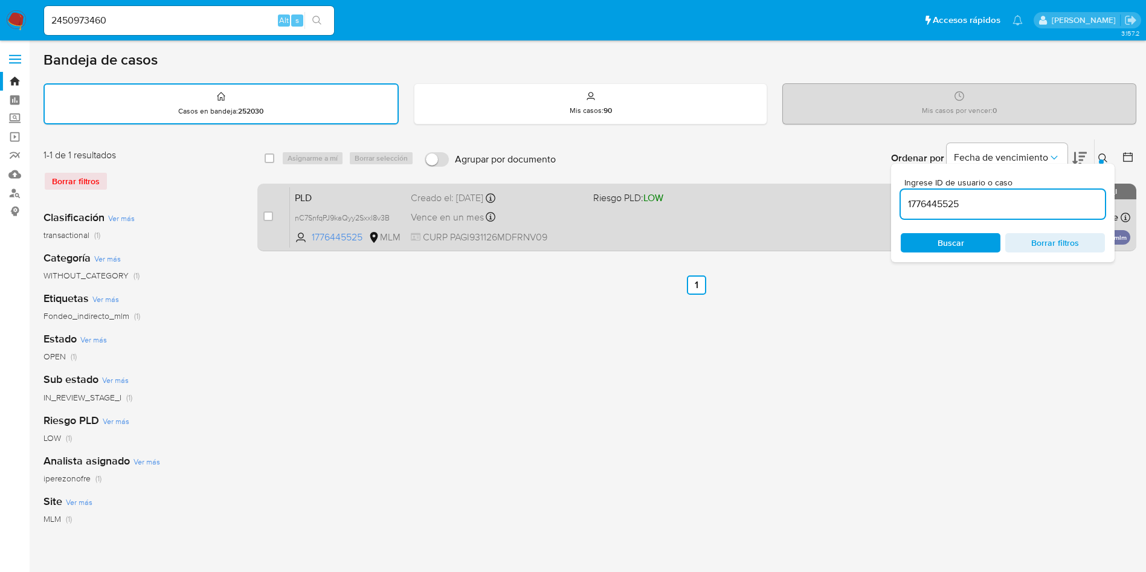
click at [705, 223] on div "PLD nC7SnfqPJ9kaQyy2Sxxl8v3B 1776445525 MLM Riesgo PLD: LOW Creado el: 12/08/20…" at bounding box center [710, 217] width 840 height 61
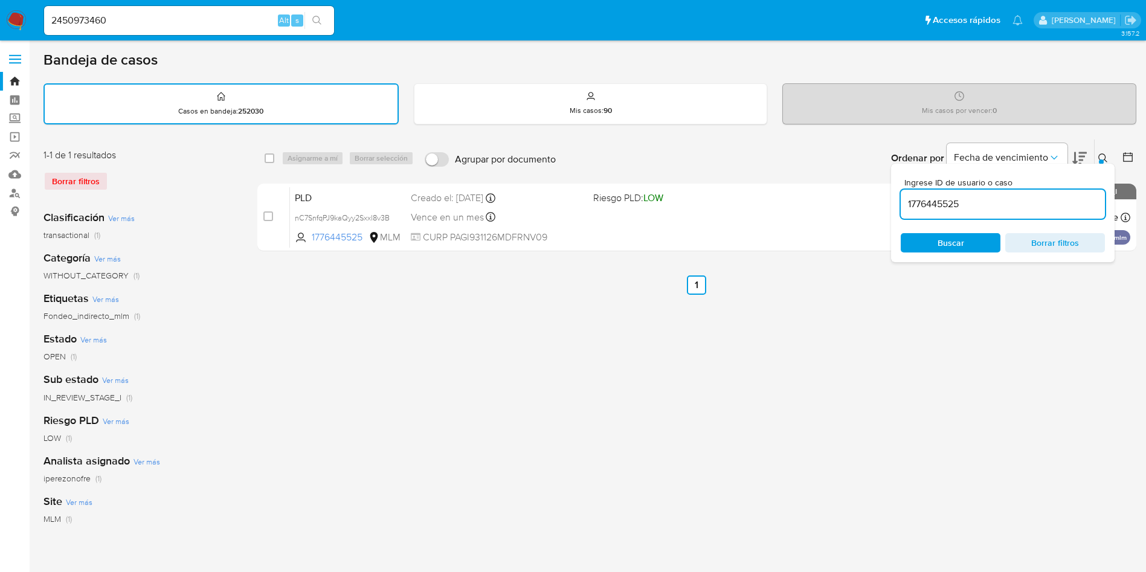
click at [954, 197] on input "1776445525" at bounding box center [1002, 204] width 204 height 16
paste input "238880553"
type input "2388805535"
click at [1103, 153] on icon at bounding box center [1103, 158] width 10 height 10
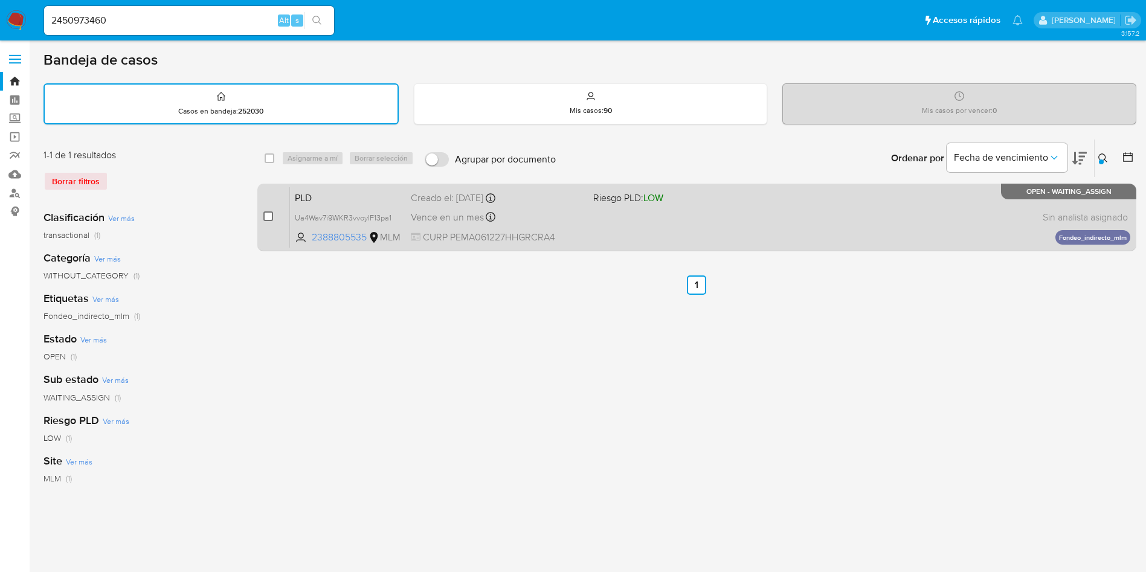
click at [264, 216] on input "checkbox" at bounding box center [268, 216] width 10 height 10
checkbox input "true"
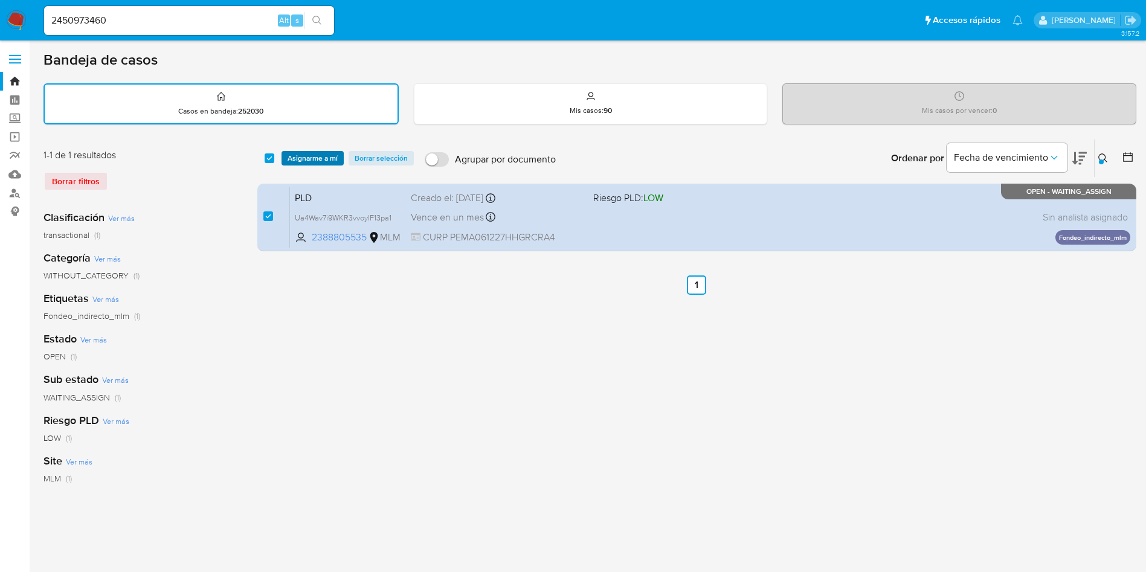
click at [307, 156] on span "Asignarme a mí" at bounding box center [312, 158] width 50 height 12
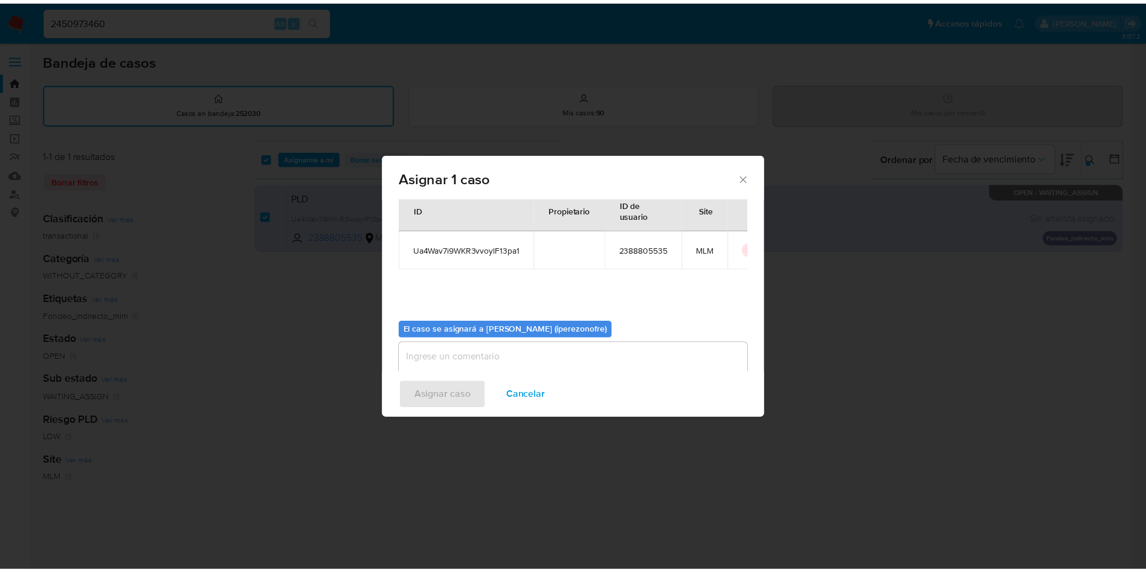
scroll to position [63, 0]
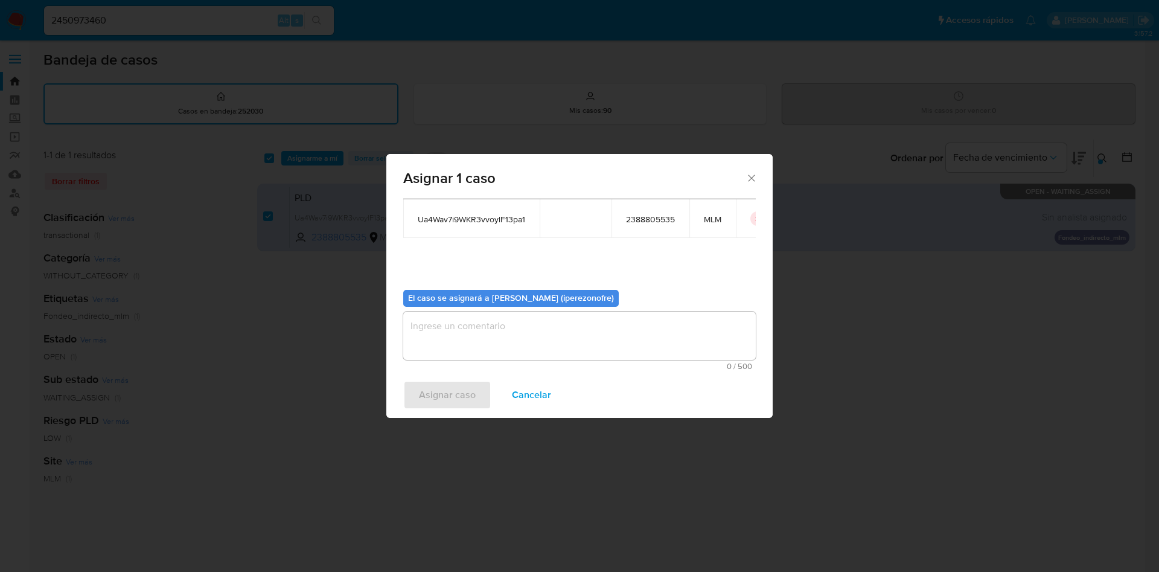
click at [549, 334] on textarea "assign-modal" at bounding box center [579, 336] width 353 height 48
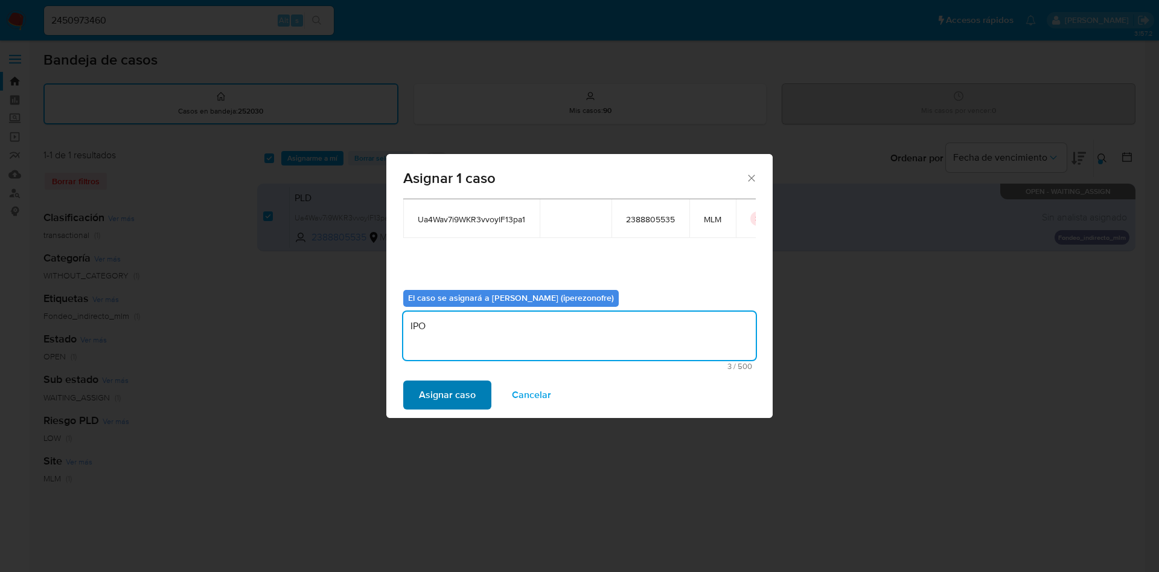
type textarea "IPO"
click at [479, 403] on button "Asignar caso" at bounding box center [447, 394] width 88 height 29
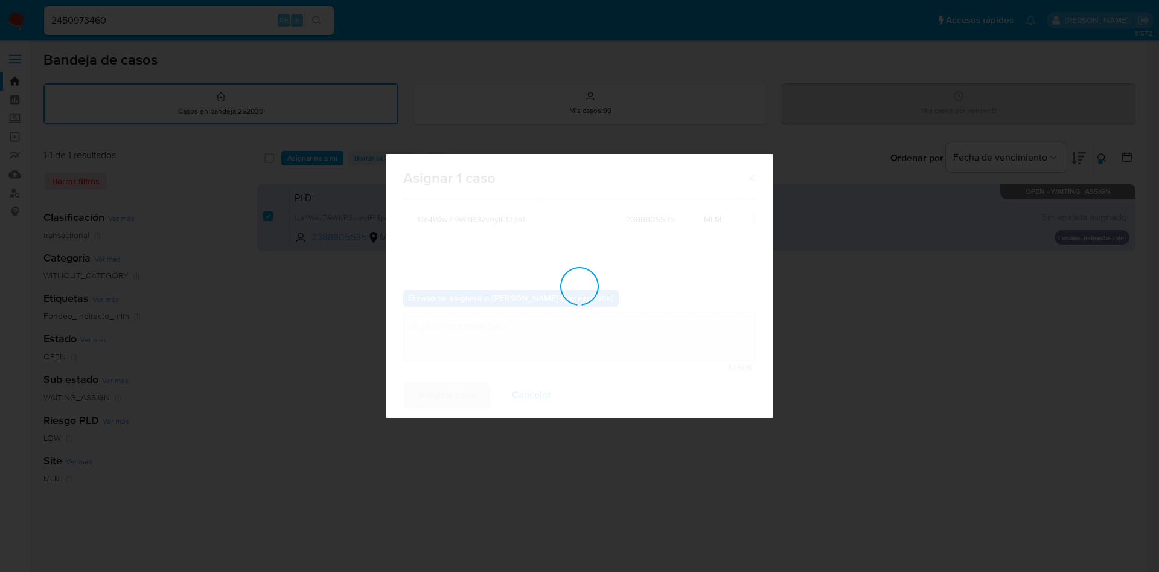
checkbox input "false"
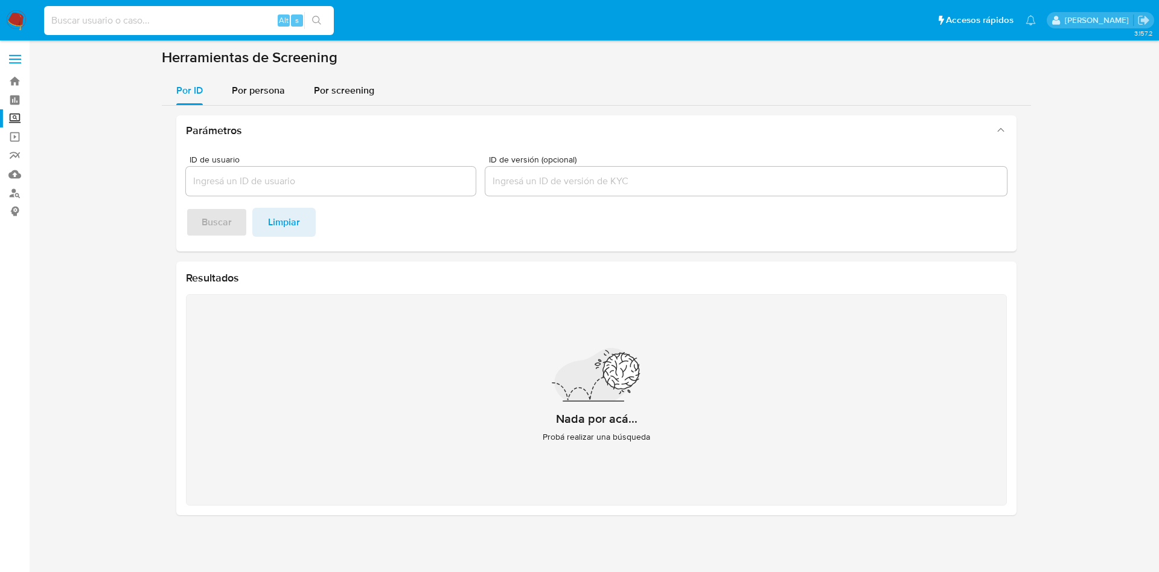
click at [162, 25] on input at bounding box center [189, 21] width 290 height 16
paste input "2450973460"
type input "2450973460"
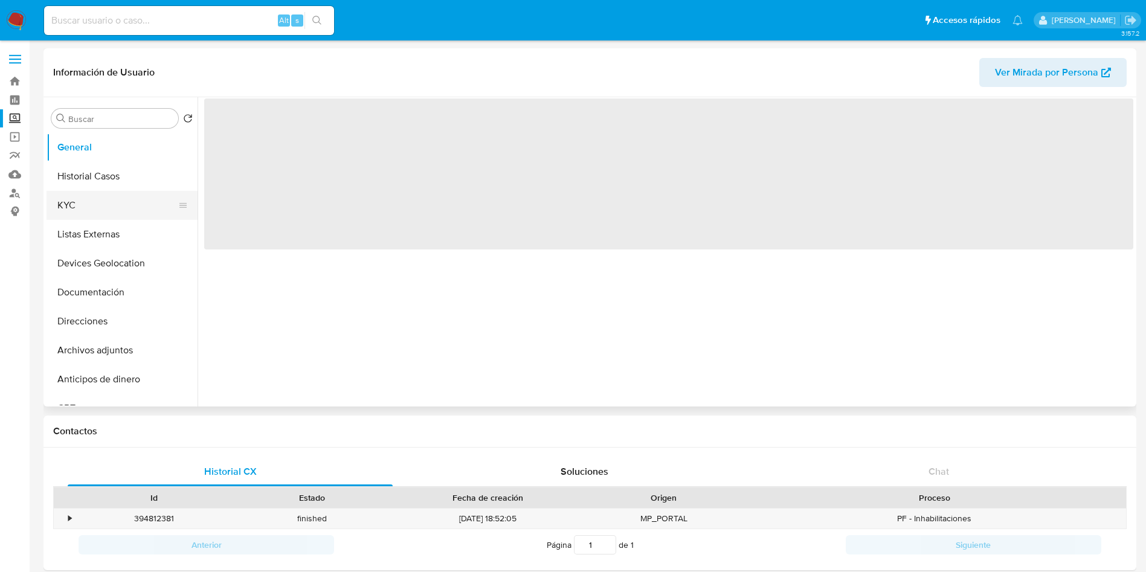
click at [86, 219] on button "KYC" at bounding box center [116, 205] width 141 height 29
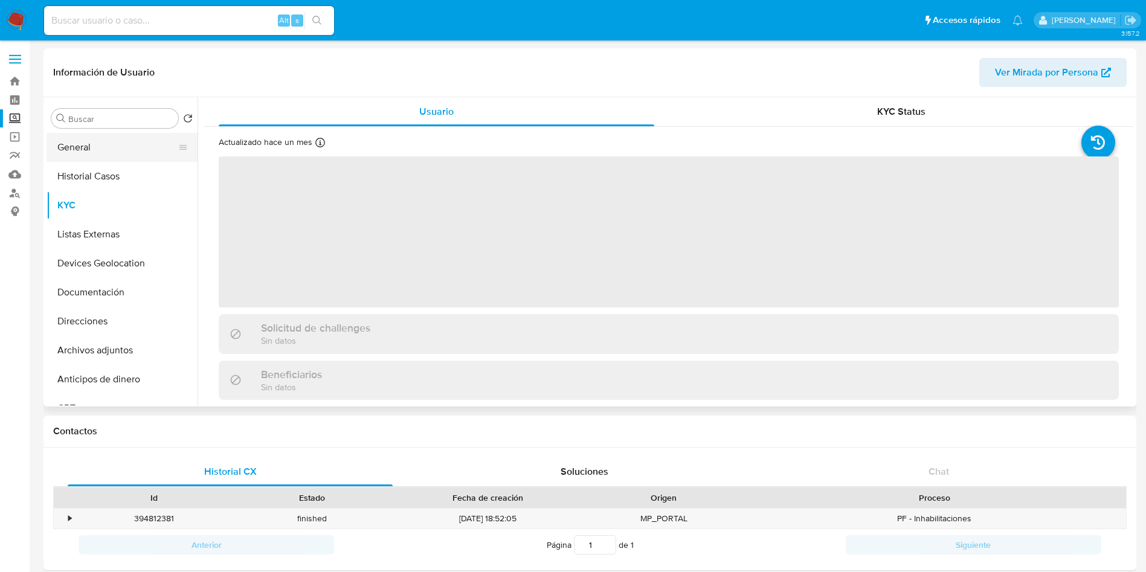
select select "10"
click at [104, 179] on button "Historial Casos" at bounding box center [116, 176] width 141 height 29
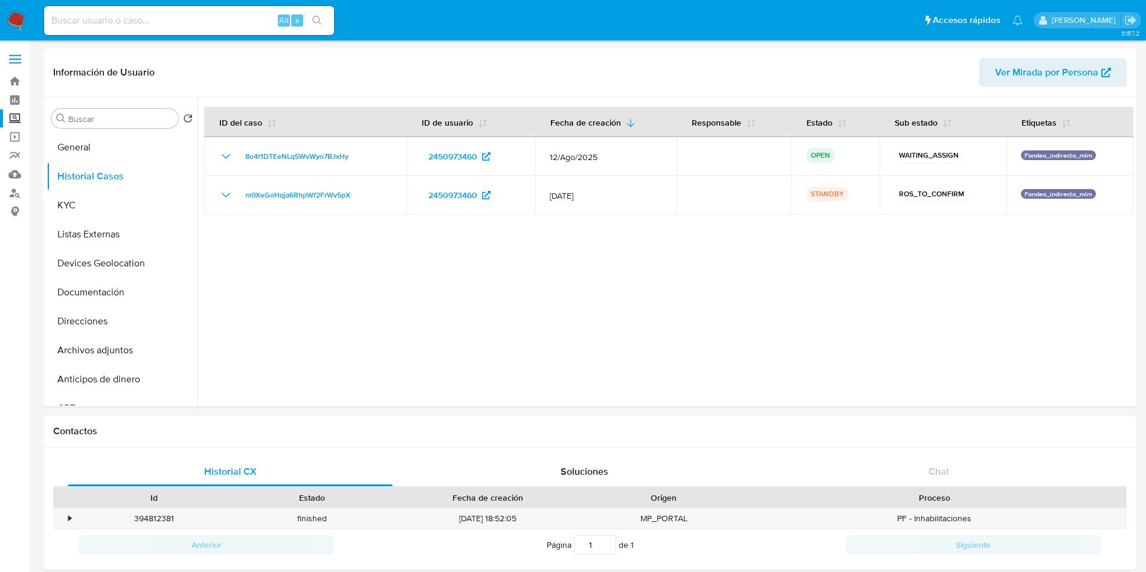
click at [187, 15] on input at bounding box center [189, 21] width 290 height 16
paste input "2484507995"
type input "2484507995"
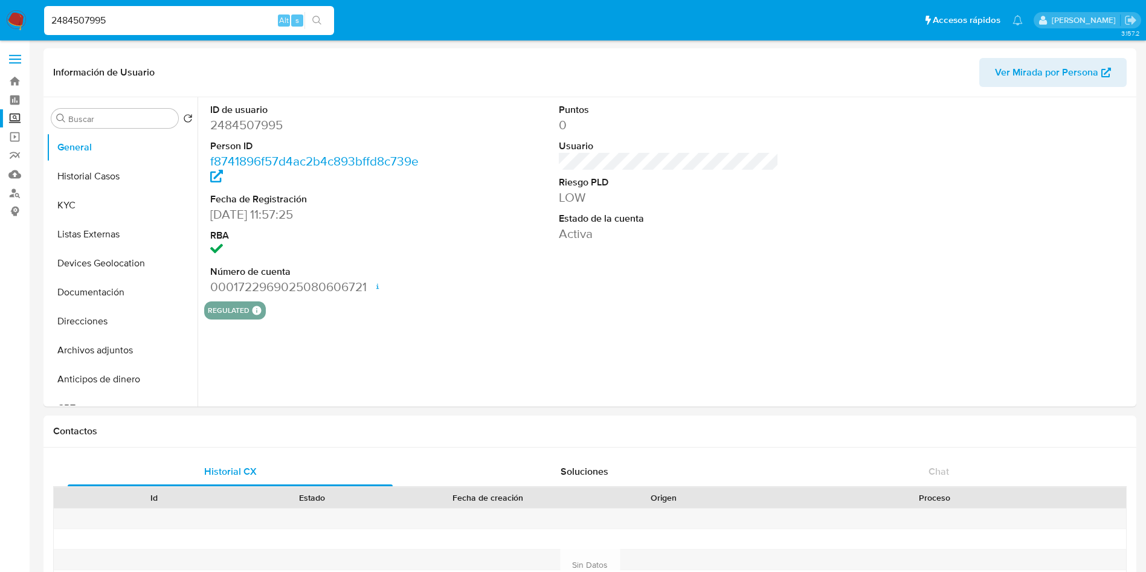
select select "10"
click at [107, 203] on button "KYC" at bounding box center [116, 205] width 141 height 29
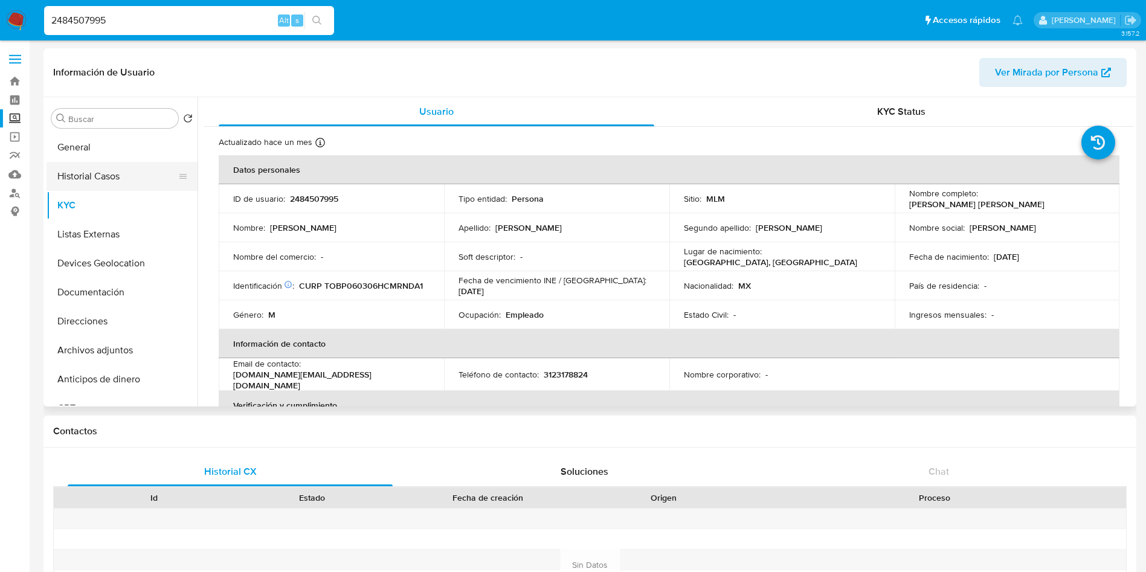
click at [105, 175] on button "Historial Casos" at bounding box center [116, 176] width 141 height 29
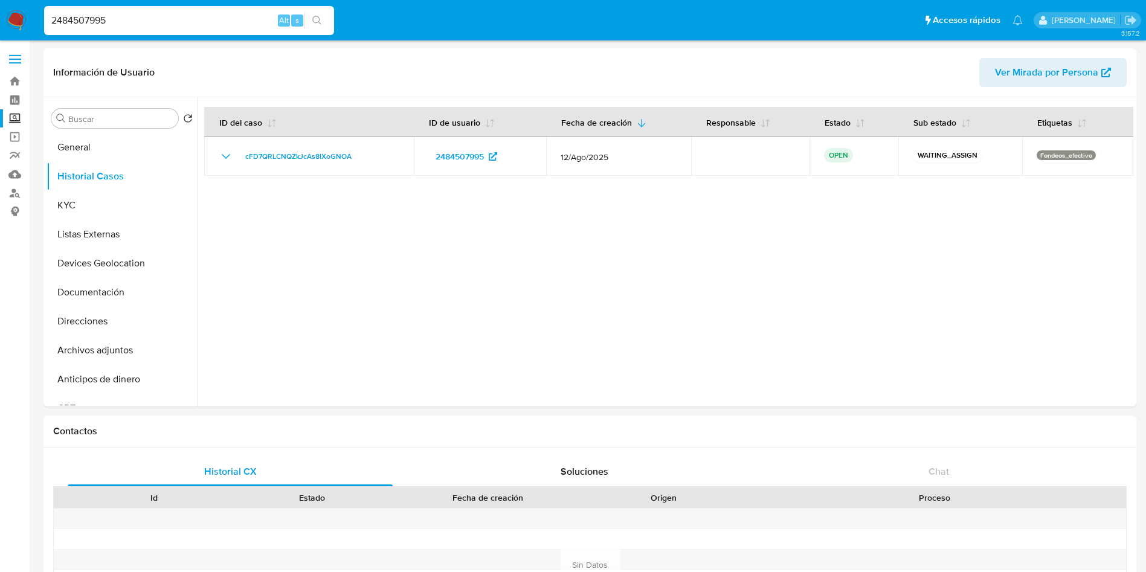
drag, startPoint x: 179, startPoint y: 21, endPoint x: 2, endPoint y: -4, distance: 178.7
paste input "91720"
type input "2491720995"
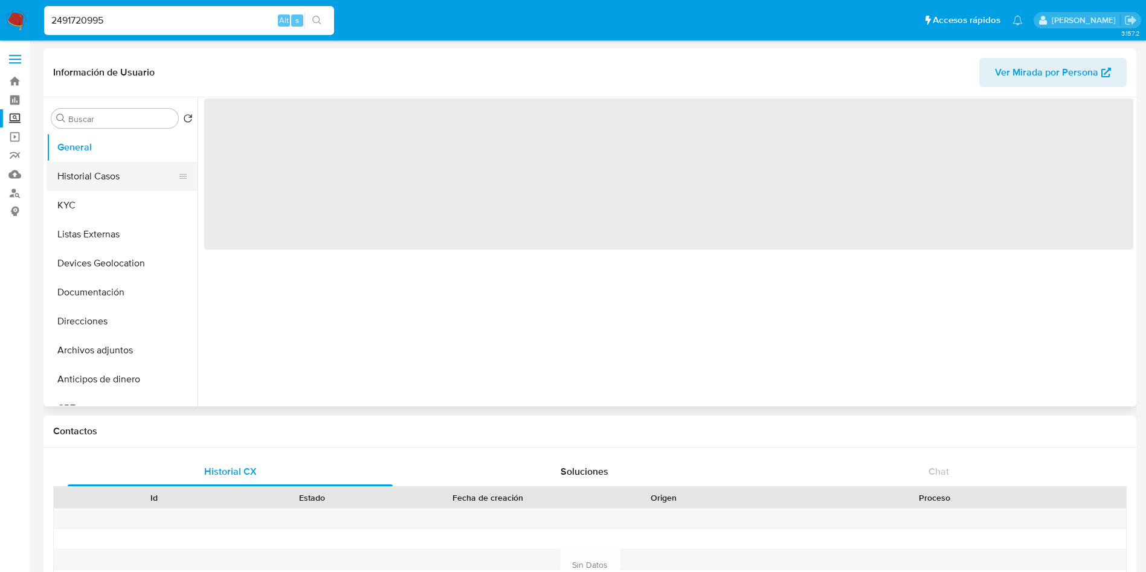
click at [102, 172] on button "Historial Casos" at bounding box center [116, 176] width 141 height 29
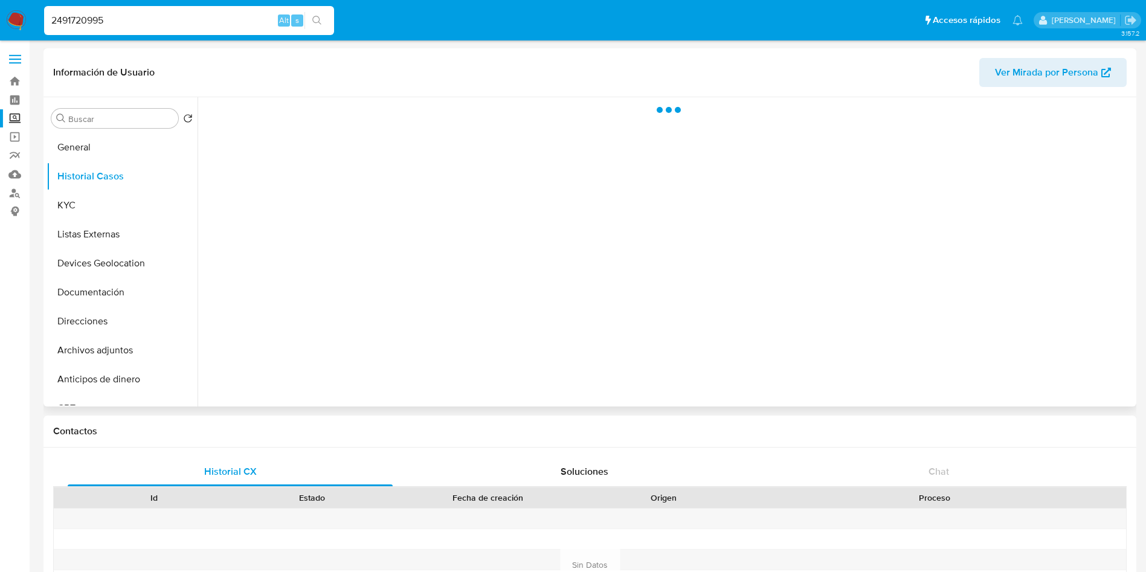
select select "10"
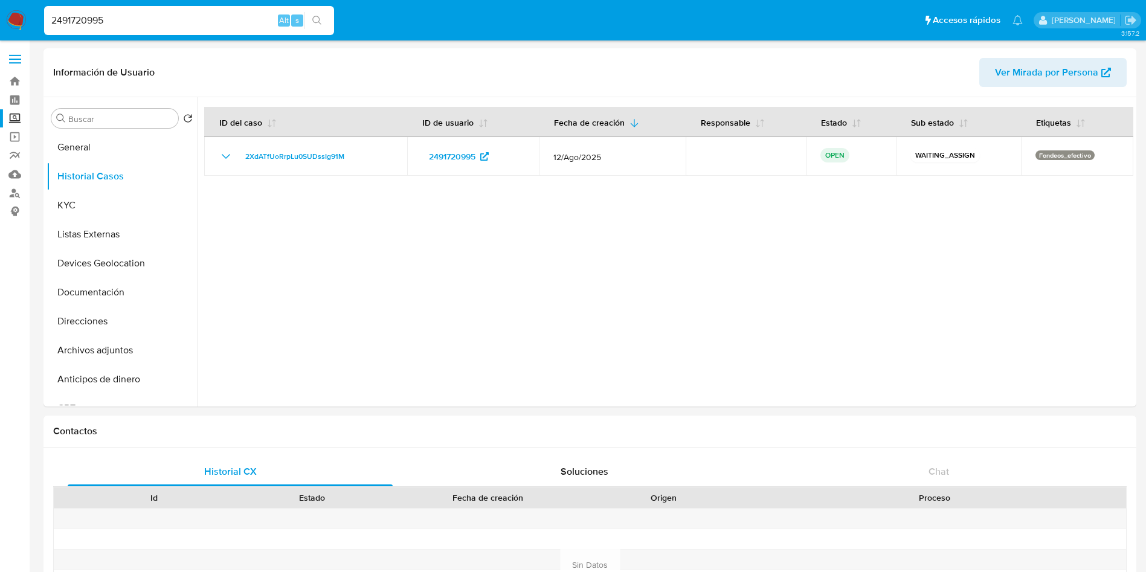
click at [89, 22] on input "2491720995" at bounding box center [189, 21] width 290 height 16
paste input "085851923"
type input "2085851923"
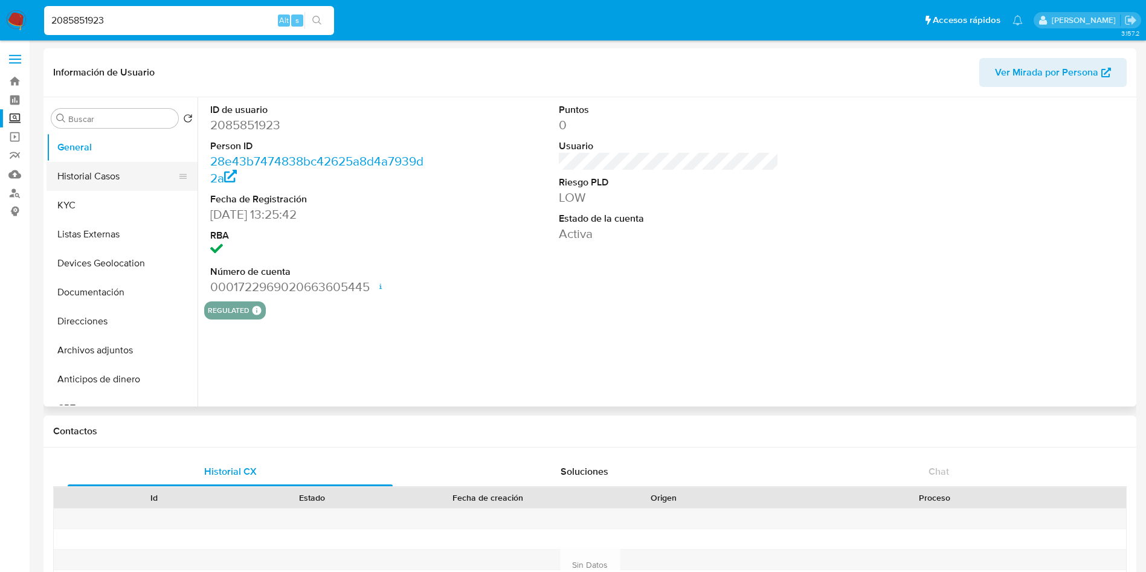
click at [78, 173] on button "Historial Casos" at bounding box center [116, 176] width 141 height 29
select select "10"
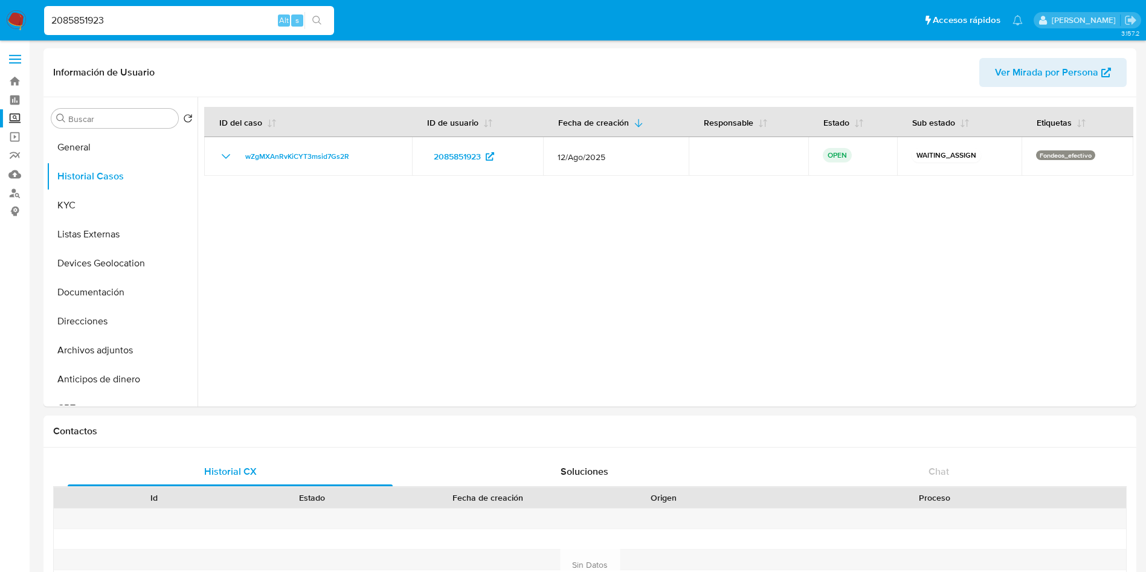
drag, startPoint x: 149, startPoint y: 20, endPoint x: 0, endPoint y: -36, distance: 158.6
paste input "43249815"
type input "43249815"
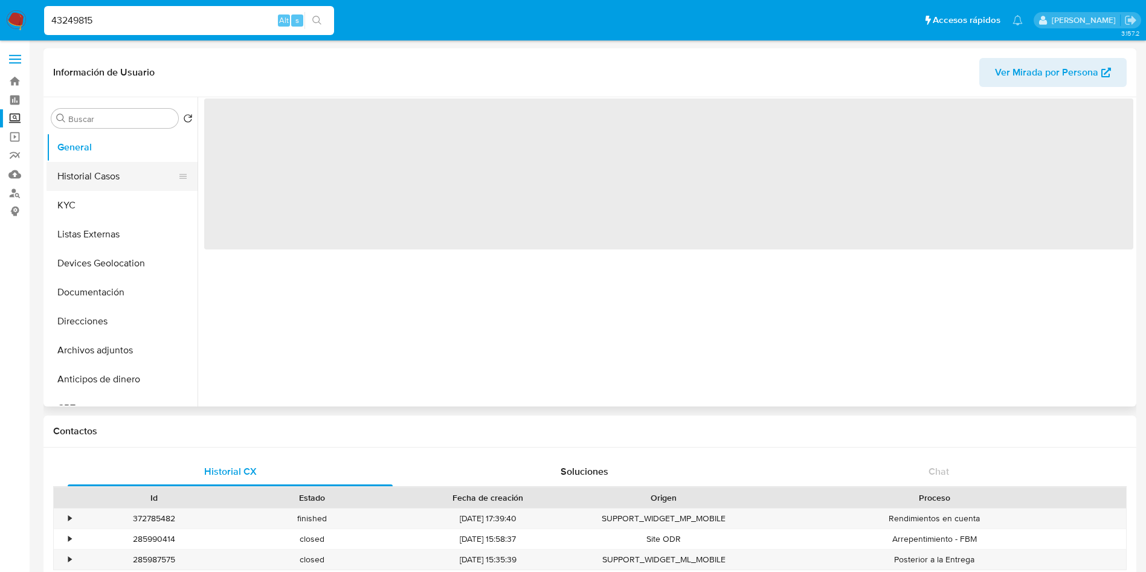
click at [97, 179] on button "Historial Casos" at bounding box center [116, 176] width 141 height 29
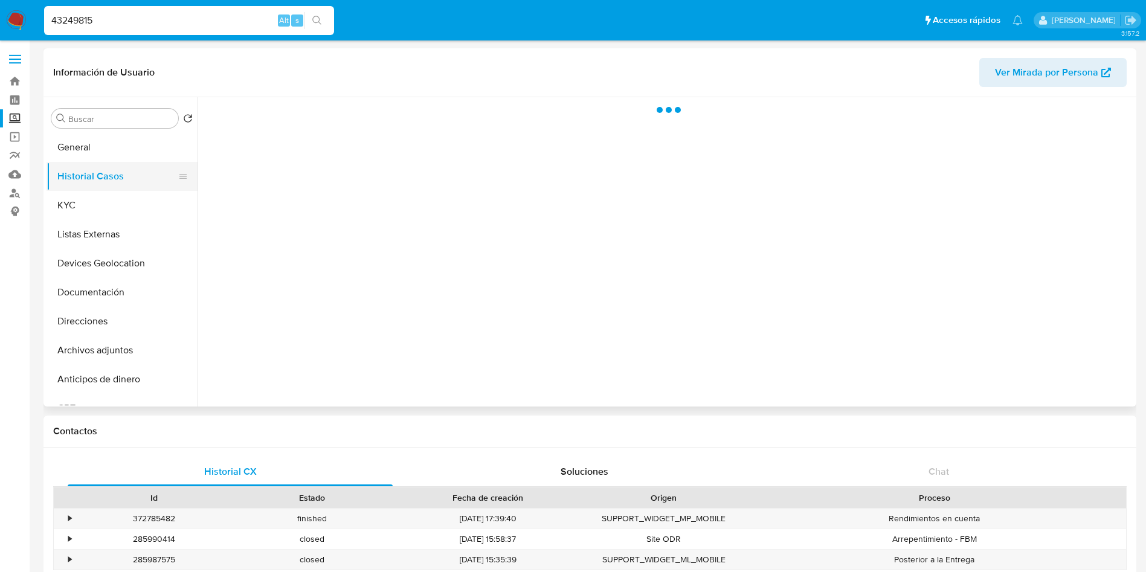
select select "10"
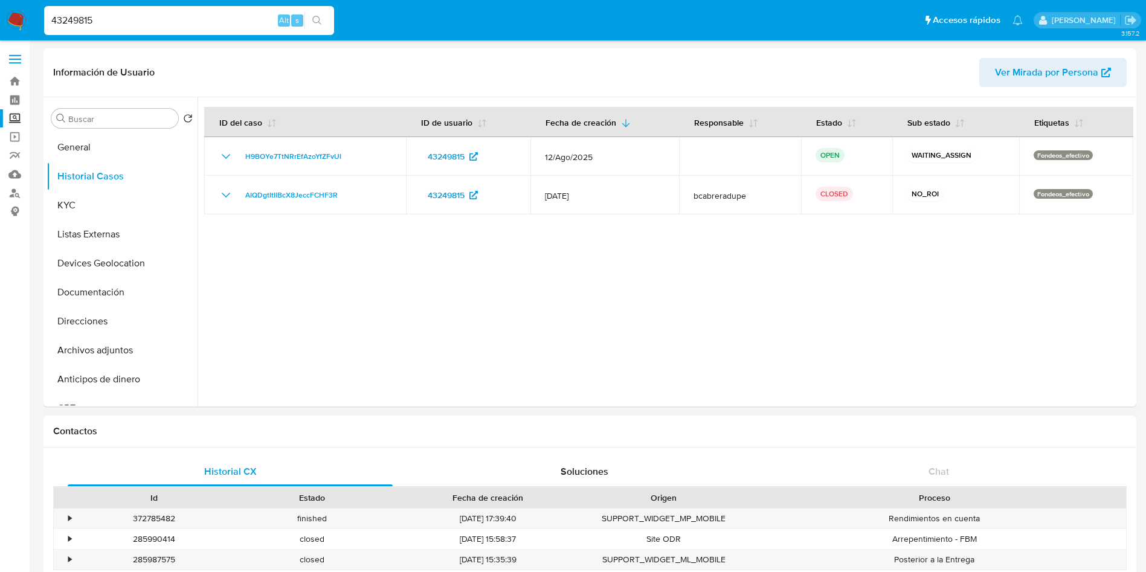
drag, startPoint x: 164, startPoint y: 25, endPoint x: 190, endPoint y: 16, distance: 26.9
paste input "67979129"
type input "67979129"
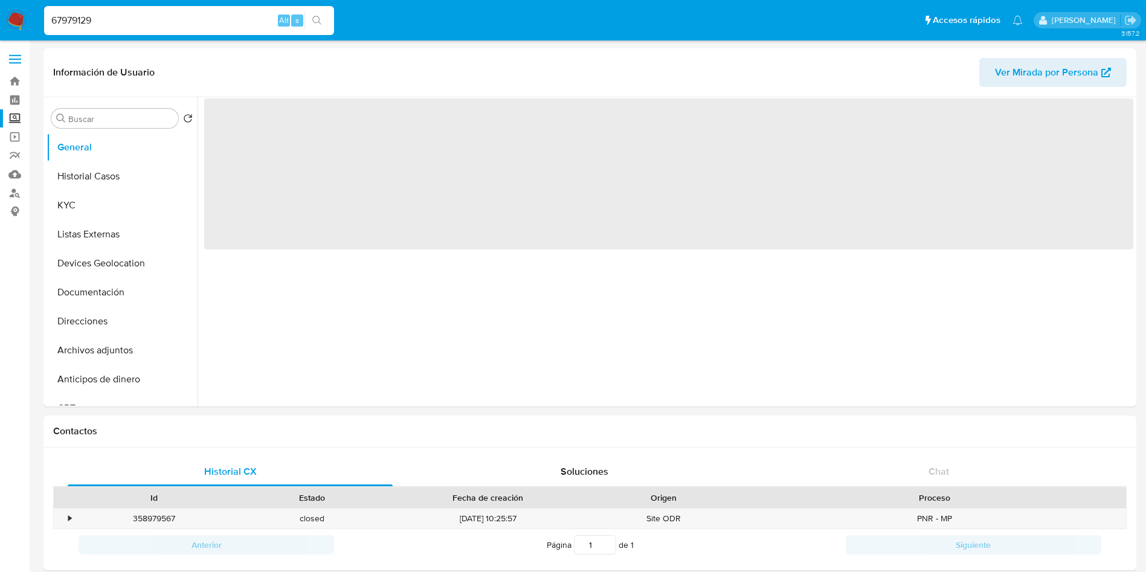
select select "10"
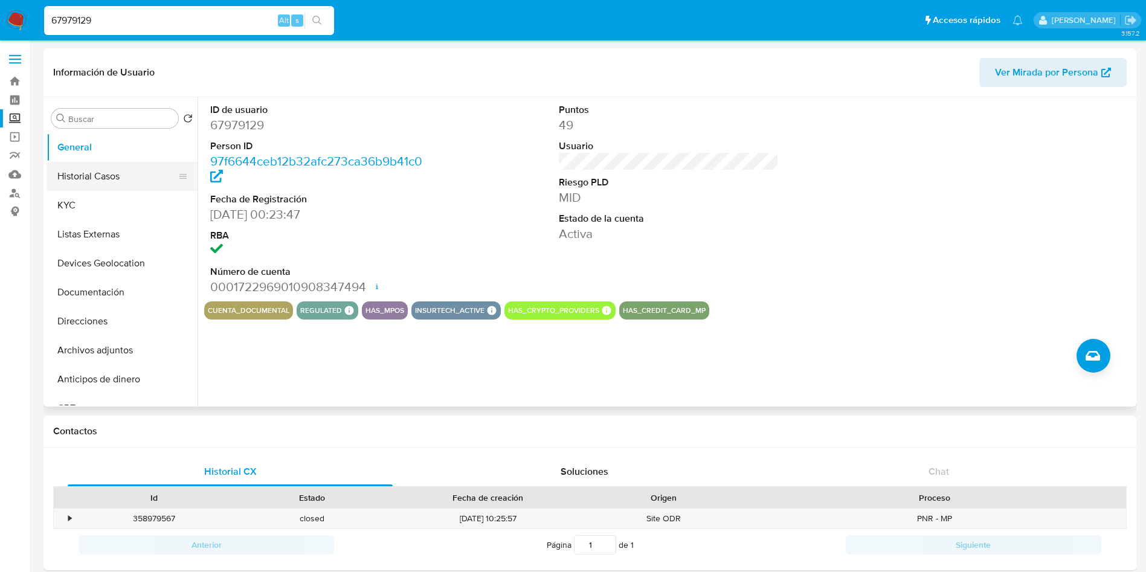
click at [90, 180] on button "Historial Casos" at bounding box center [116, 176] width 141 height 29
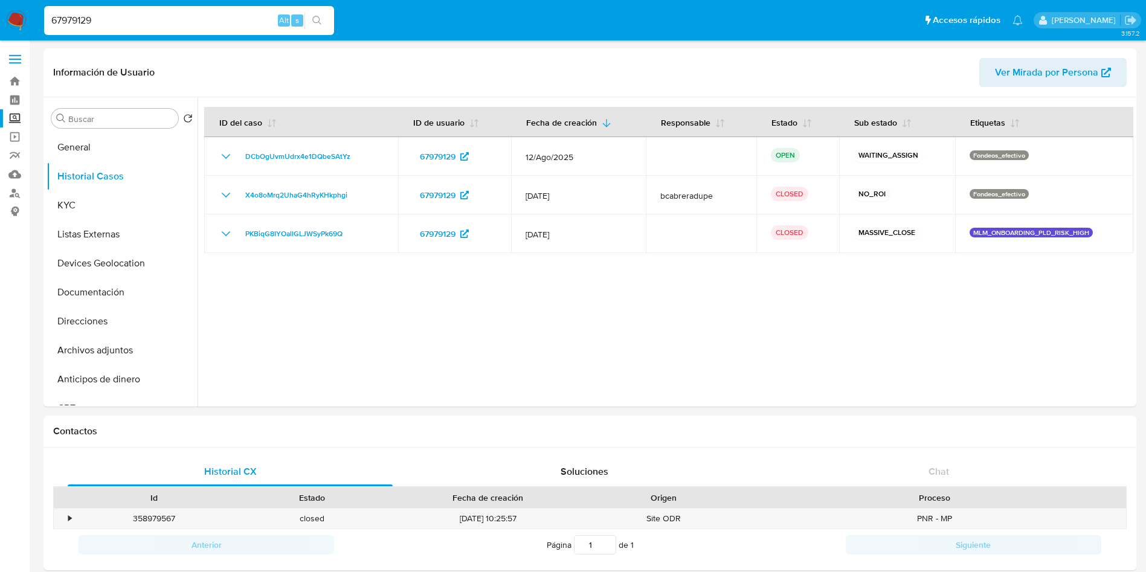
click at [77, 16] on input "67979129" at bounding box center [189, 21] width 290 height 16
paste input "2493805698"
type input "2493805698"
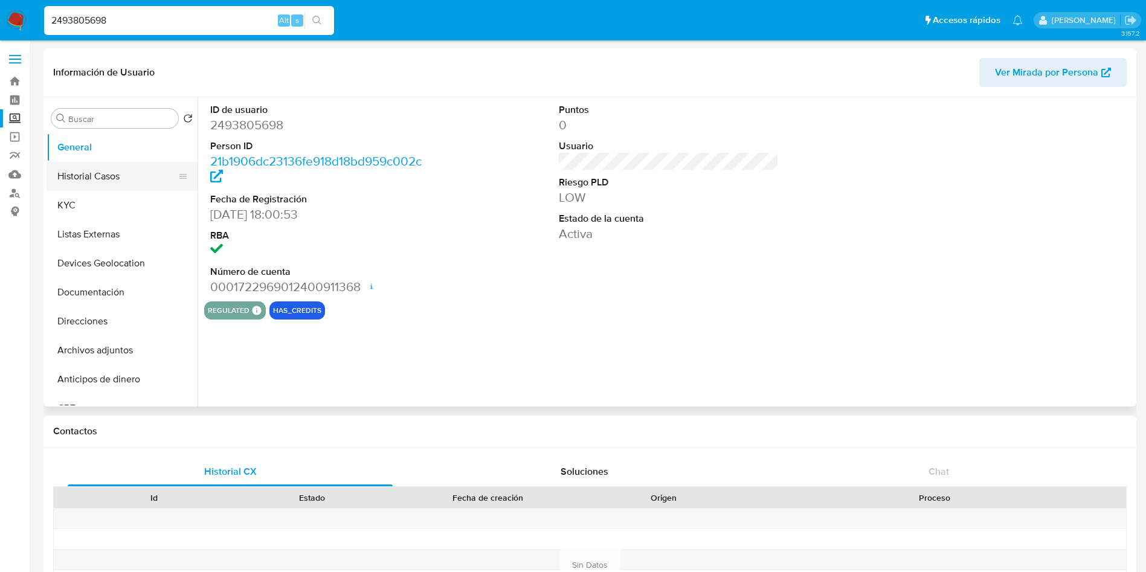
click at [88, 180] on button "Historial Casos" at bounding box center [116, 176] width 141 height 29
select select "10"
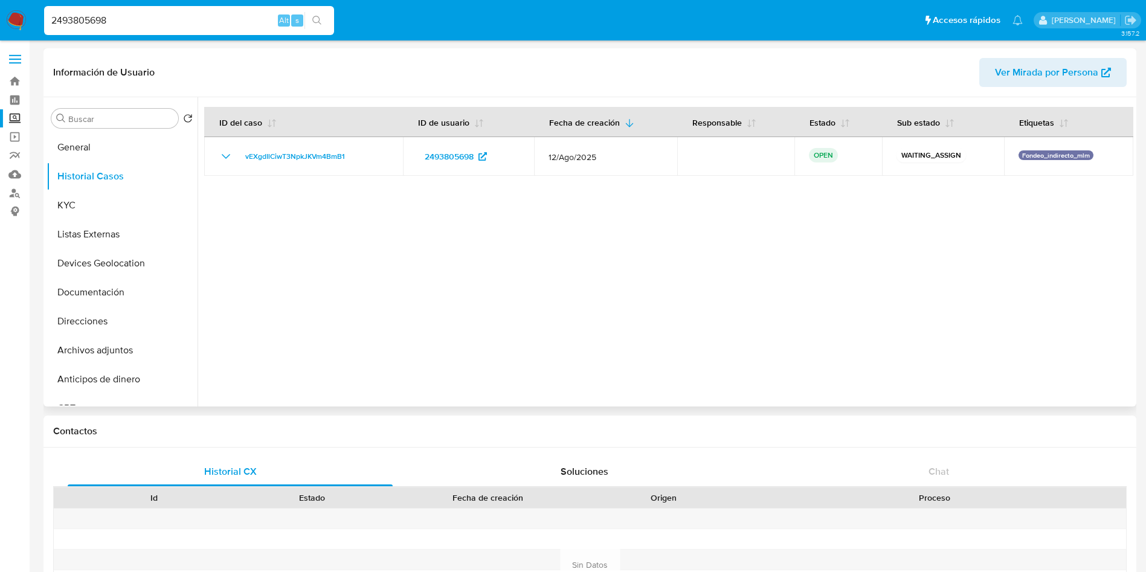
drag, startPoint x: 144, startPoint y: 19, endPoint x: 320, endPoint y: 58, distance: 180.6
paste input "6373746"
type input "2496373746"
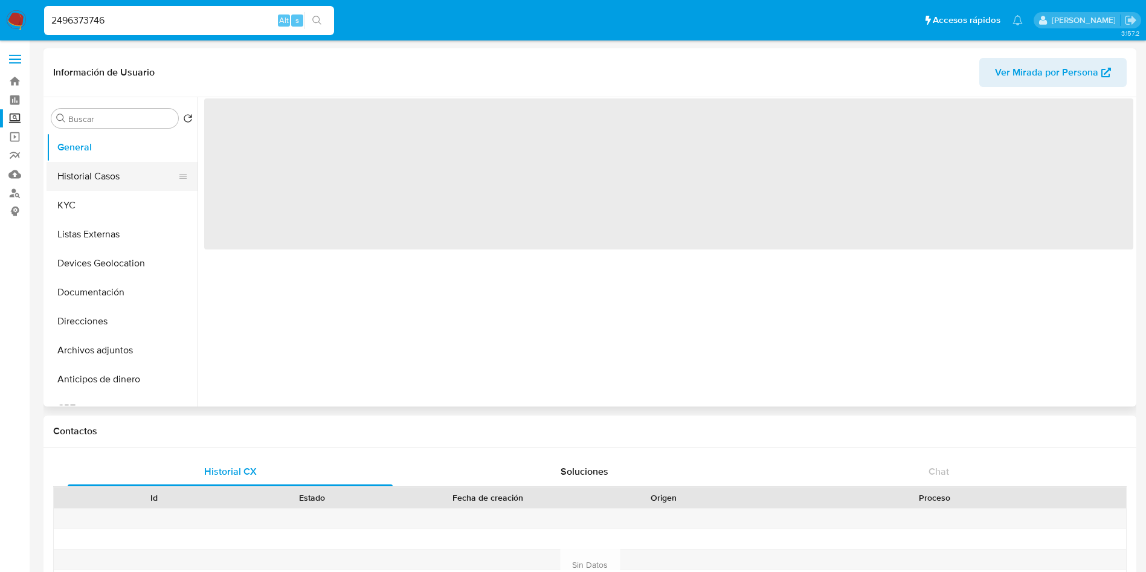
click at [101, 166] on button "Historial Casos" at bounding box center [116, 176] width 141 height 29
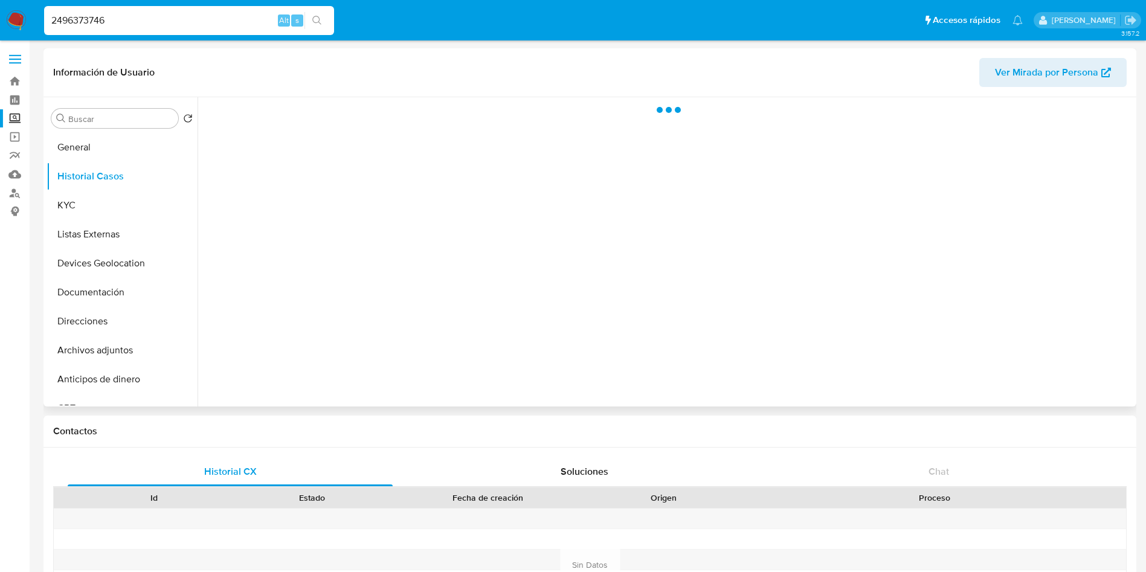
select select "10"
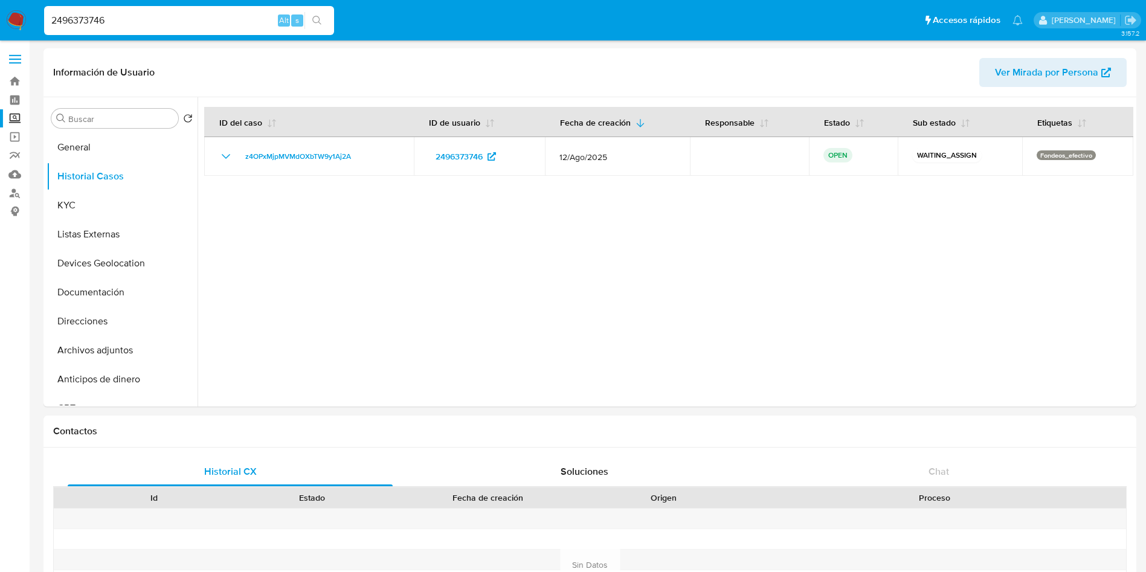
click at [86, 16] on input "2496373746" at bounding box center [189, 21] width 290 height 16
paste input "519092911"
type input "2519092911"
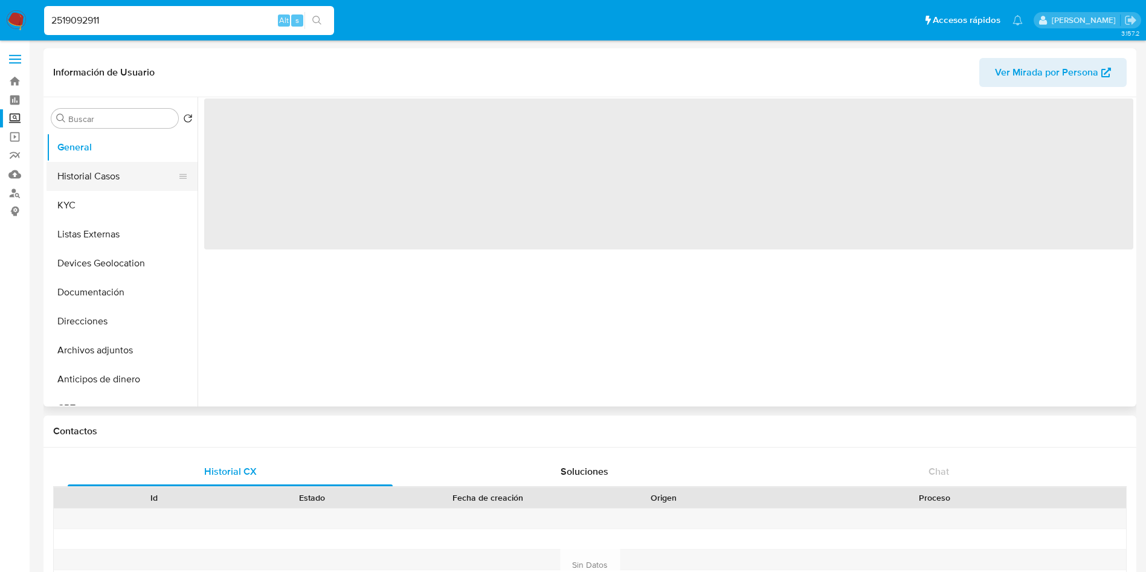
click at [89, 181] on button "Historial Casos" at bounding box center [116, 176] width 141 height 29
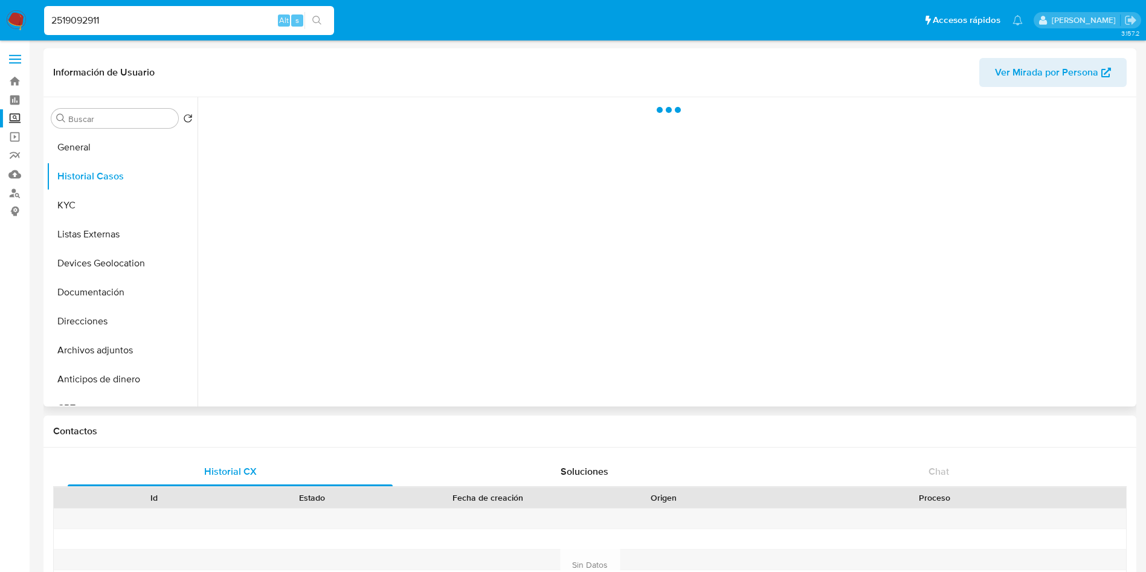
select select "10"
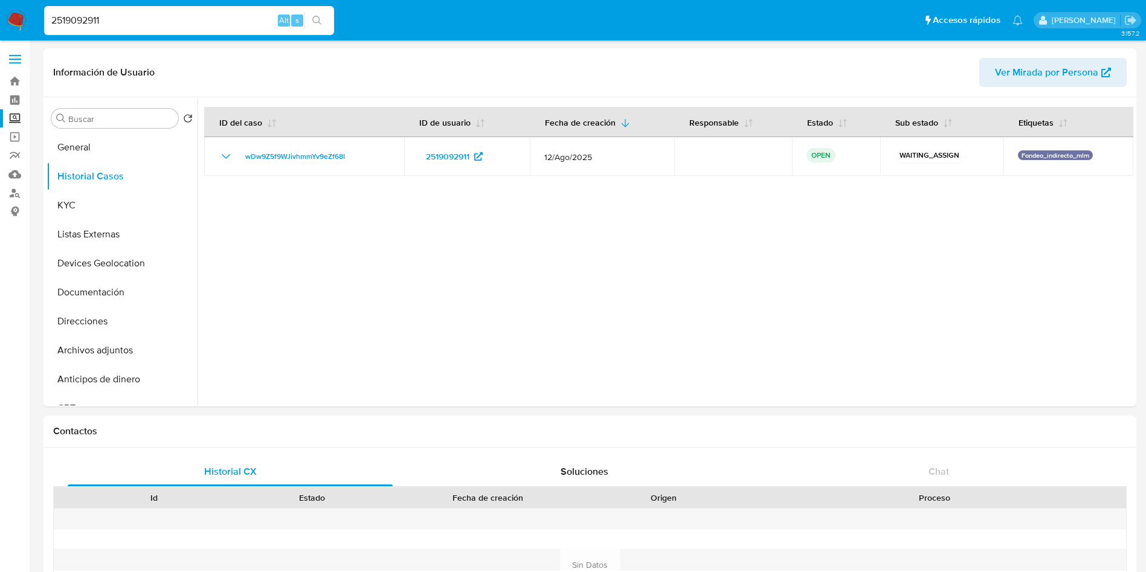
click at [208, 21] on input "2519092911" at bounding box center [189, 21] width 290 height 16
drag, startPoint x: 212, startPoint y: 24, endPoint x: 0, endPoint y: -72, distance: 232.7
paste input "1283368675"
type input "1283368675"
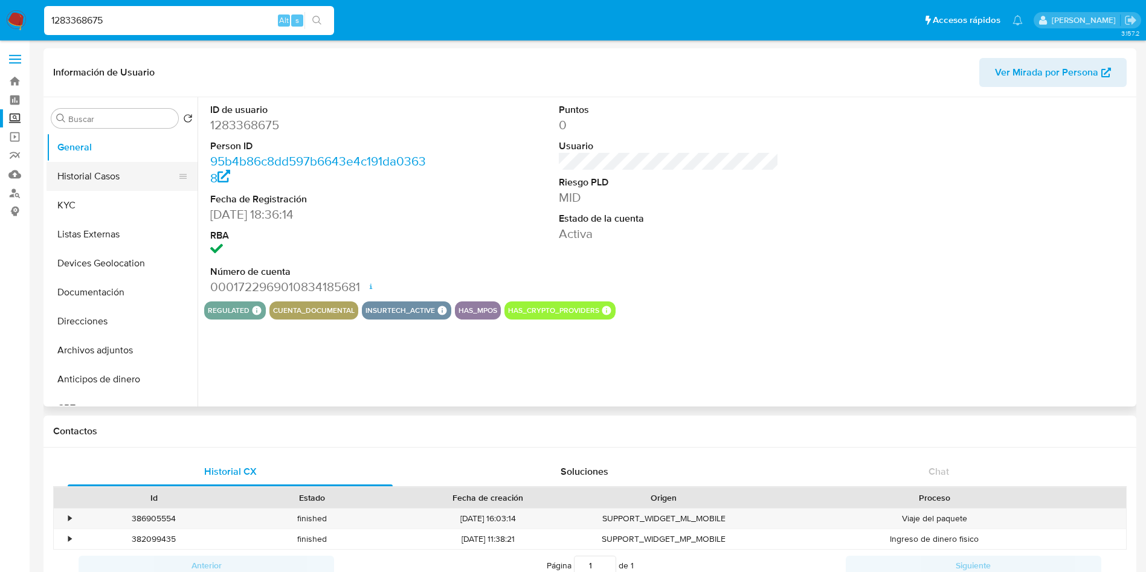
select select "10"
click at [122, 182] on button "Historial Casos" at bounding box center [116, 176] width 141 height 29
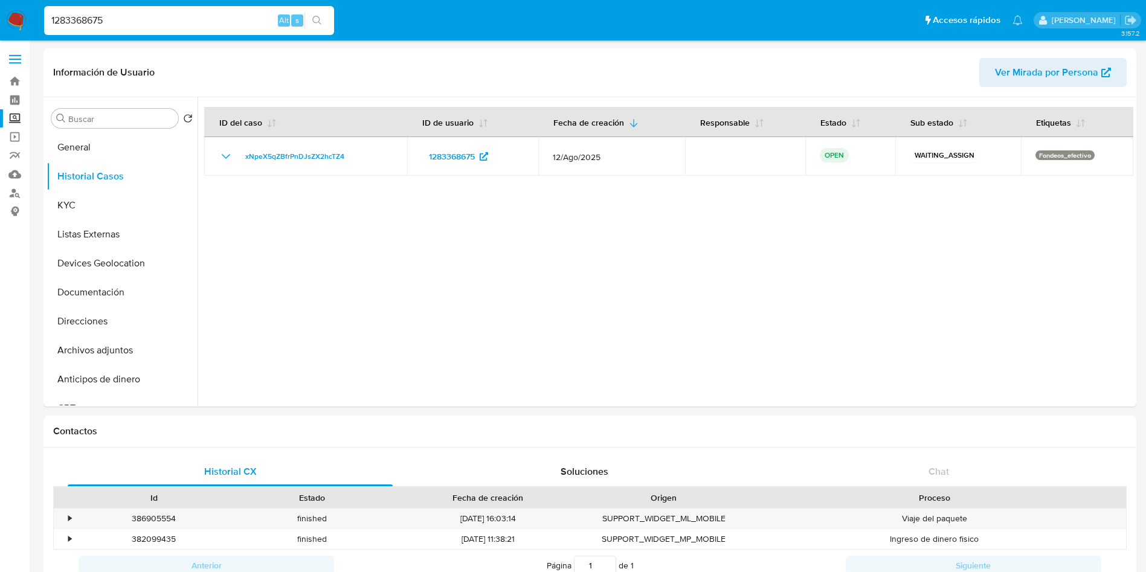
drag, startPoint x: 126, startPoint y: 19, endPoint x: 0, endPoint y: -14, distance: 130.5
paste input "63253865"
type input "1632538655"
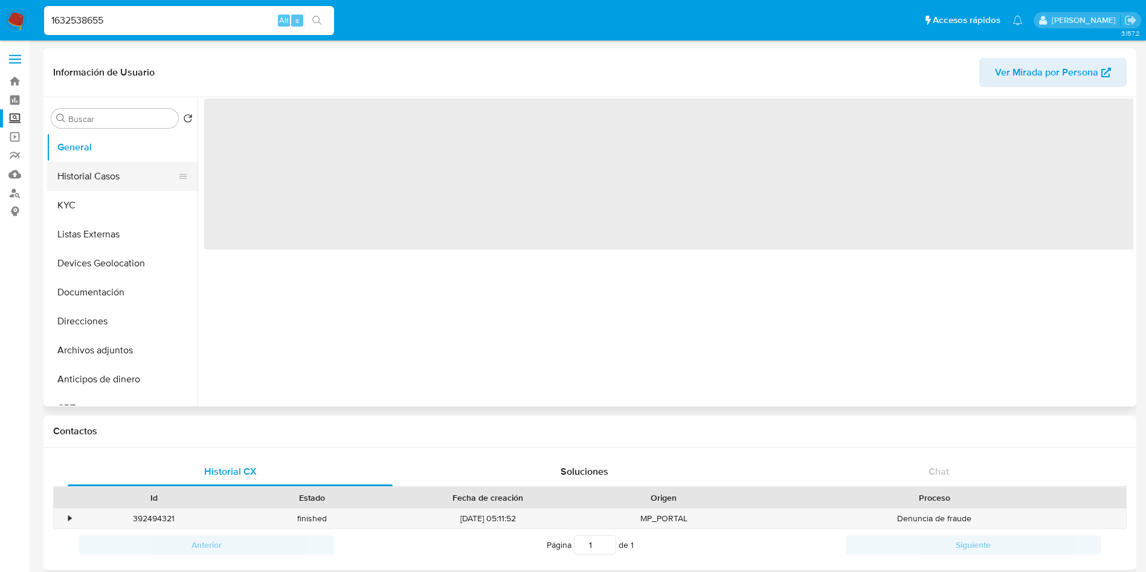
click at [91, 167] on button "Historial Casos" at bounding box center [116, 176] width 141 height 29
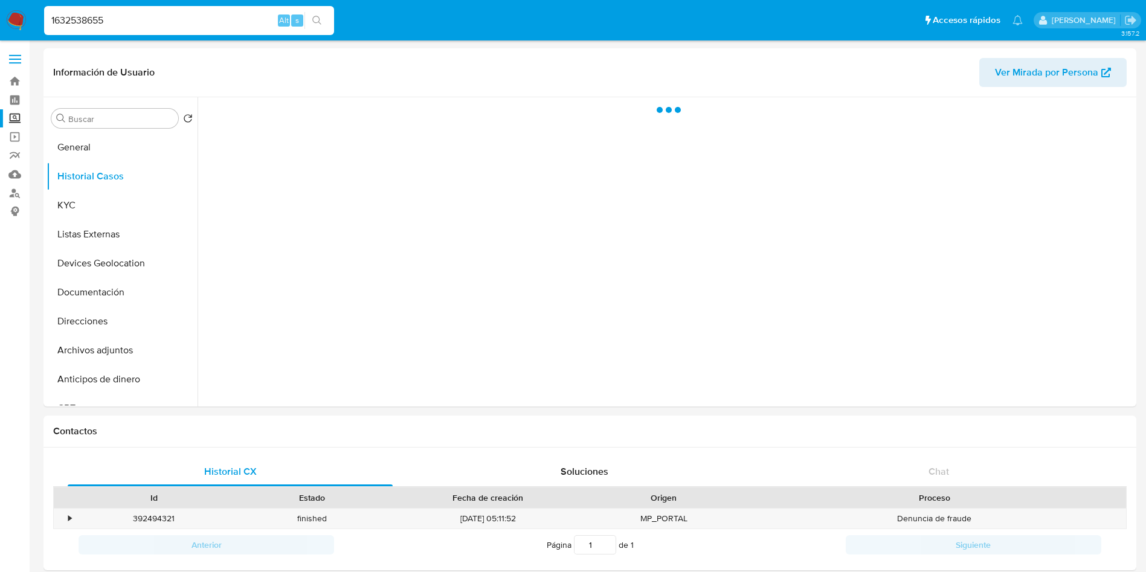
select select "10"
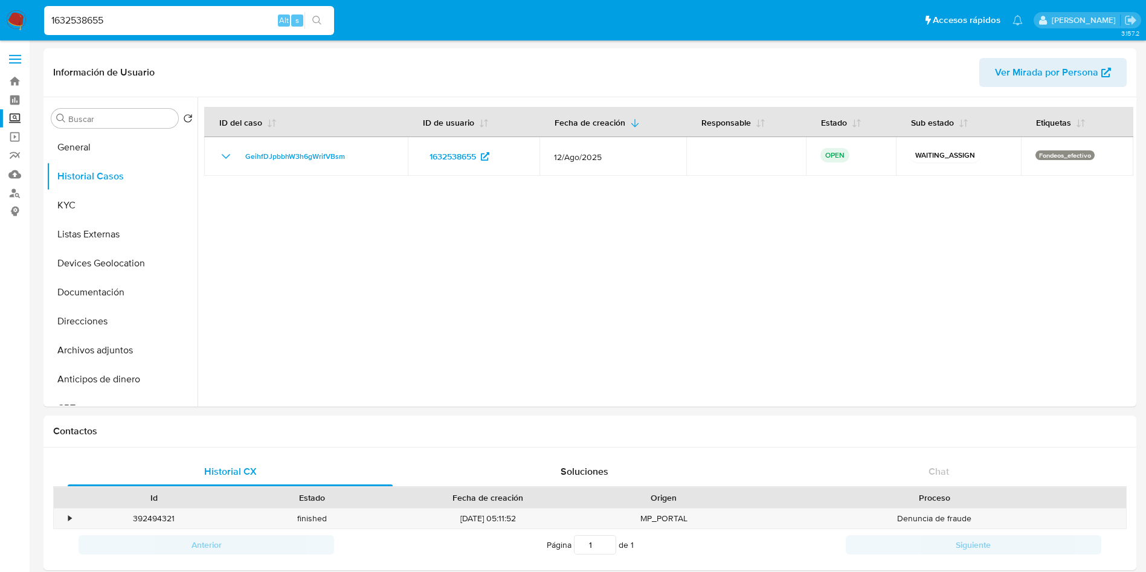
select select "10"
click at [94, 11] on div "1632538655 Alt s" at bounding box center [189, 20] width 290 height 29
click at [94, 22] on input "1632538655" at bounding box center [189, 21] width 290 height 16
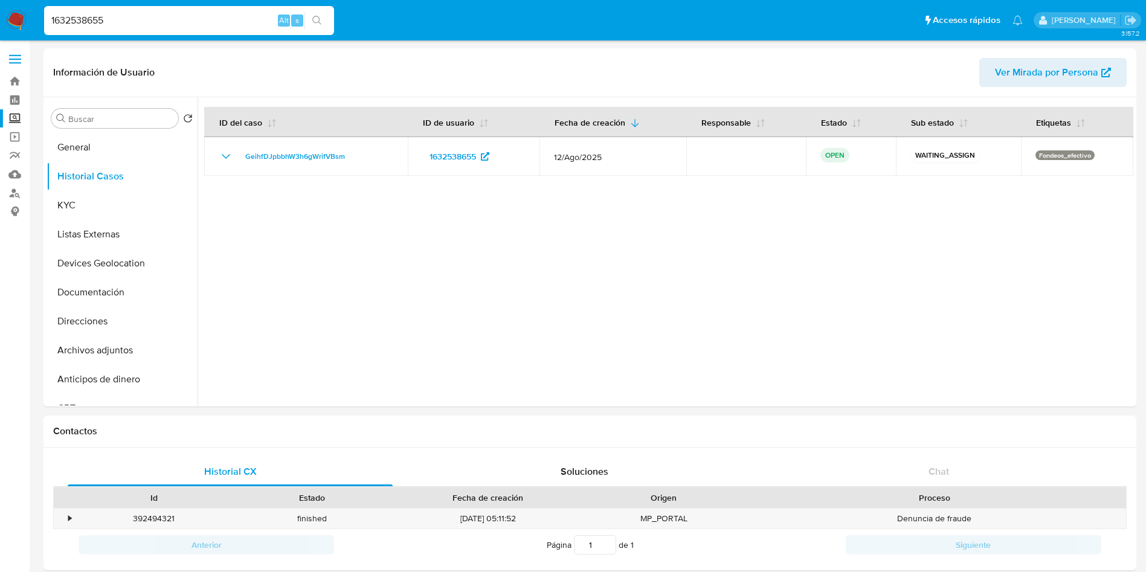
paste input "554561288"
type input "554561288"
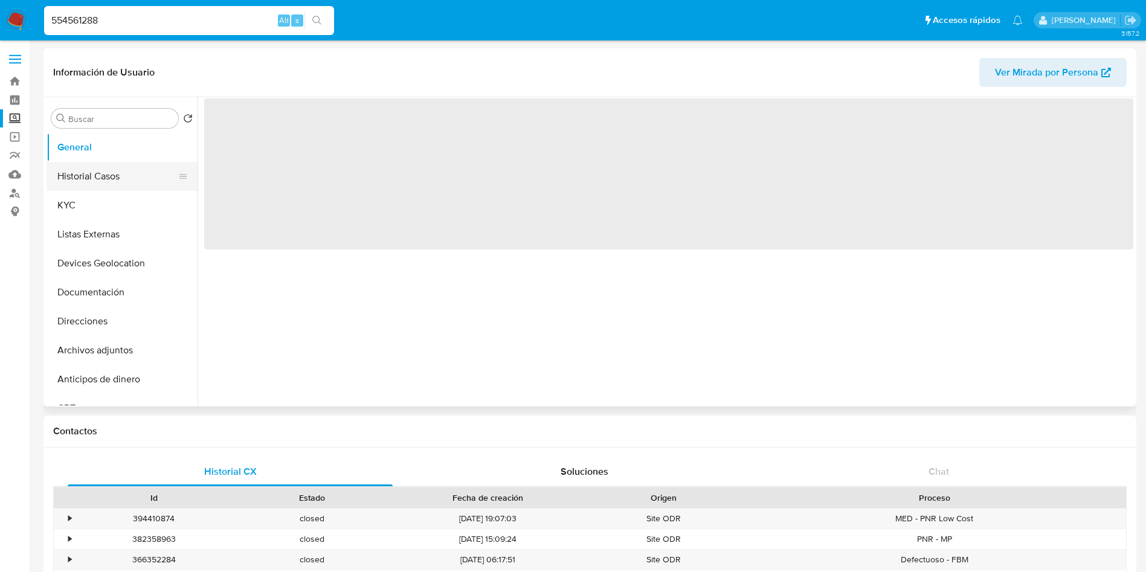
click at [98, 182] on button "Historial Casos" at bounding box center [116, 176] width 141 height 29
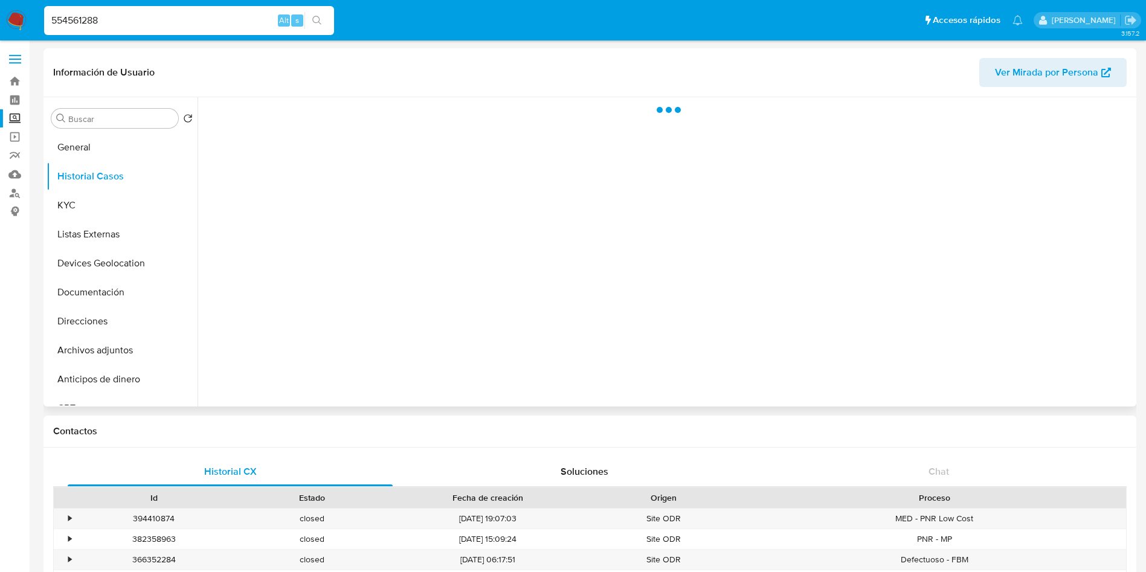
select select "10"
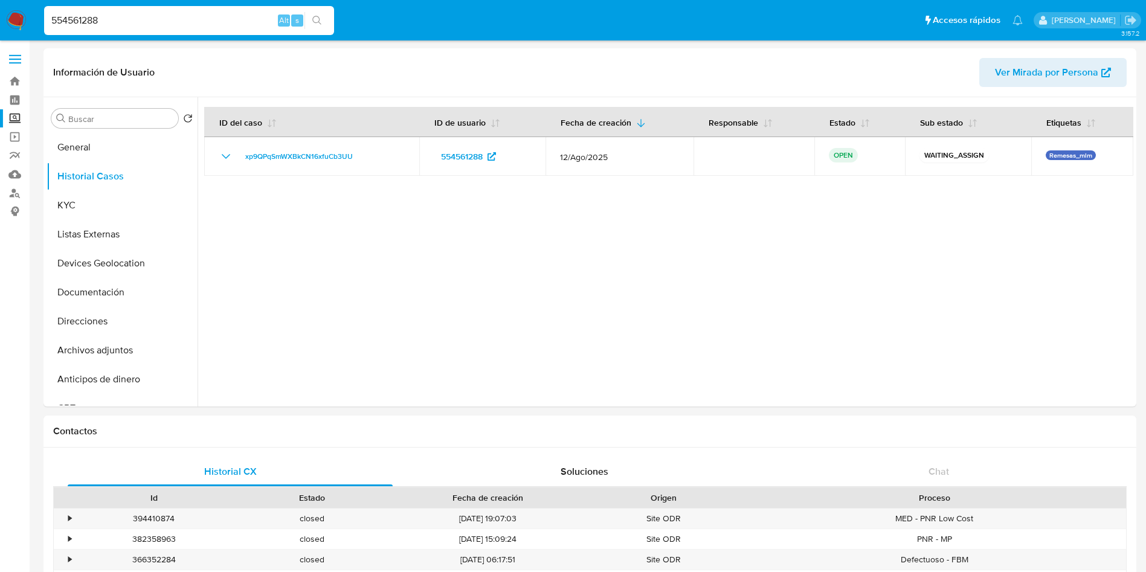
drag, startPoint x: 143, startPoint y: 24, endPoint x: 5, endPoint y: -28, distance: 147.5
paste input "1173065600"
type input "1173065600"
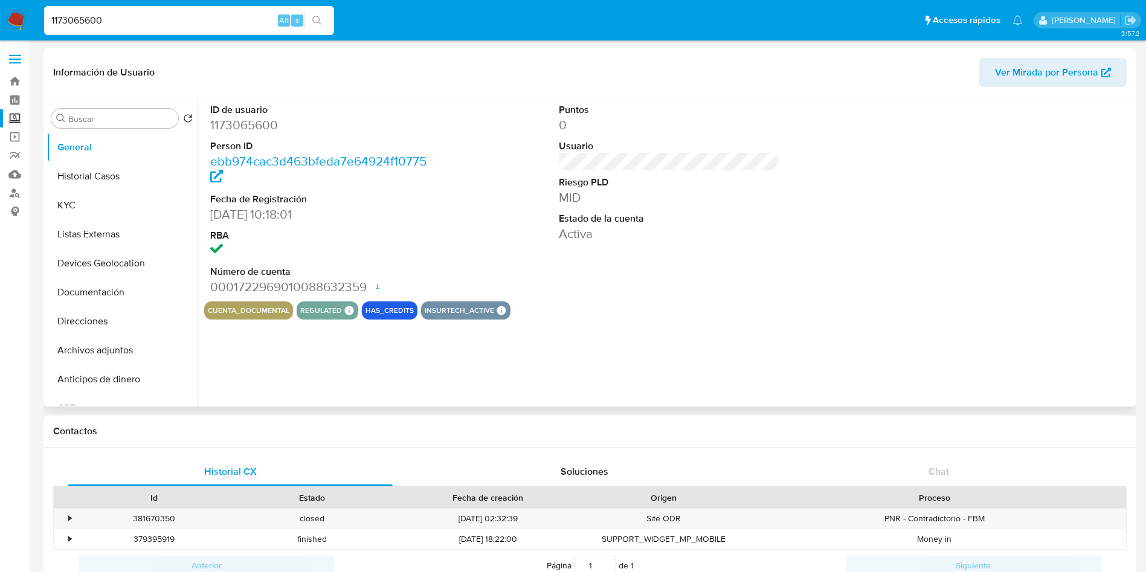
select select "10"
click at [97, 168] on button "Historial Casos" at bounding box center [116, 176] width 141 height 29
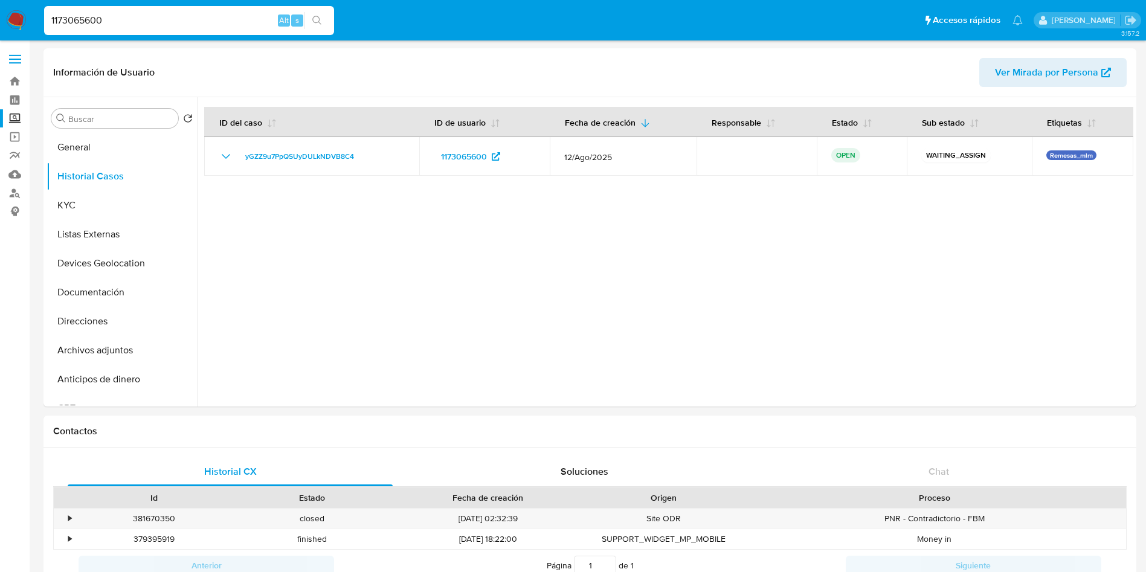
drag, startPoint x: 179, startPoint y: 20, endPoint x: 0, endPoint y: -18, distance: 182.6
paste input "31602157"
type input "316021570"
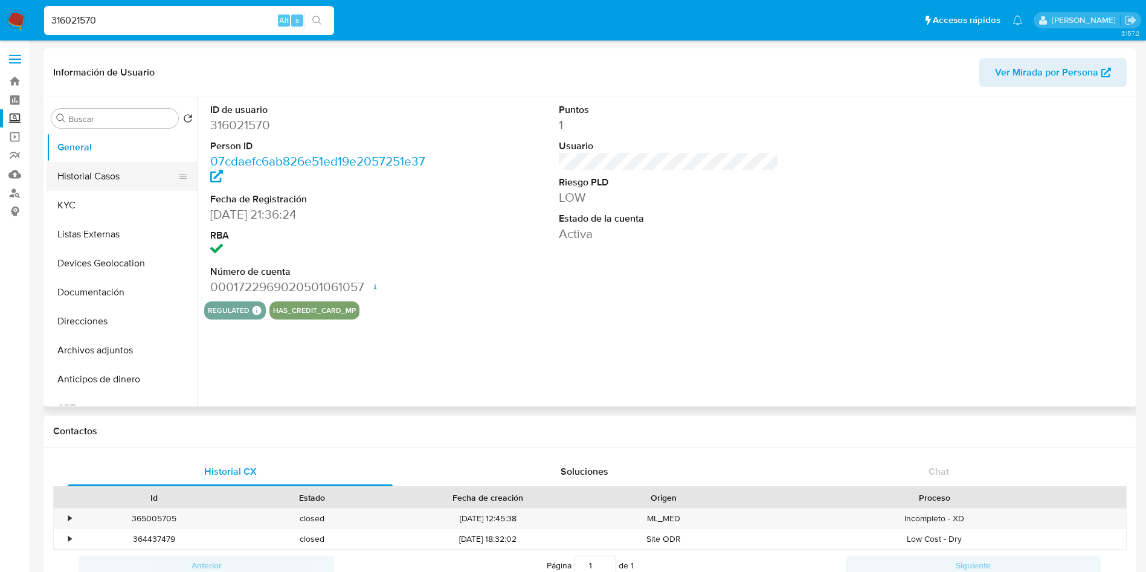
drag, startPoint x: 83, startPoint y: 175, endPoint x: 116, endPoint y: 175, distance: 32.6
click at [83, 175] on button "Historial Casos" at bounding box center [116, 176] width 141 height 29
select select "10"
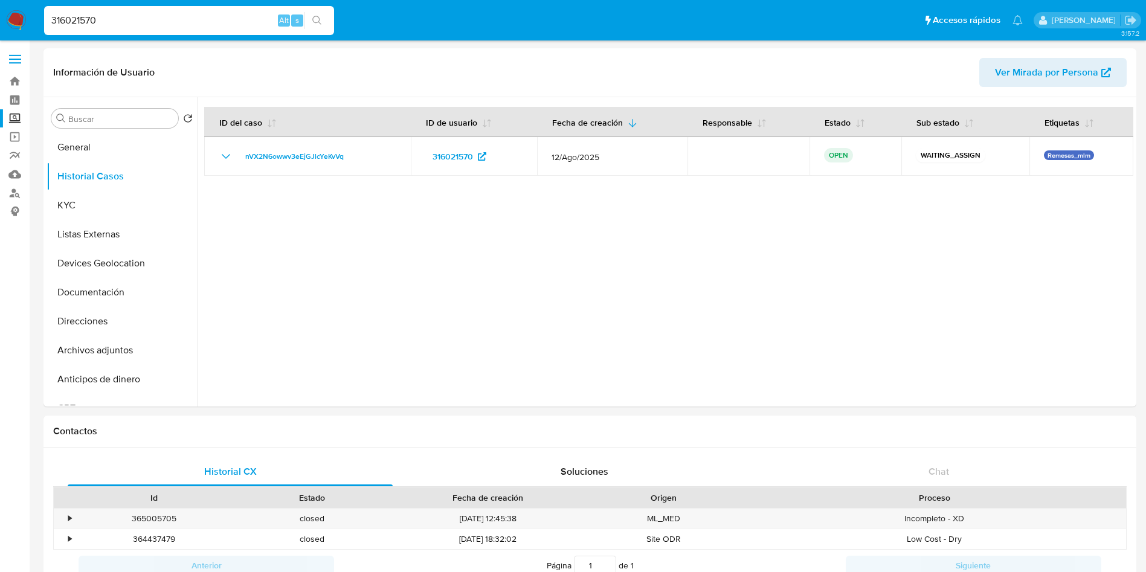
drag, startPoint x: 88, startPoint y: 14, endPoint x: 0, endPoint y: -44, distance: 105.3
paste input "431547254"
type input "431547254"
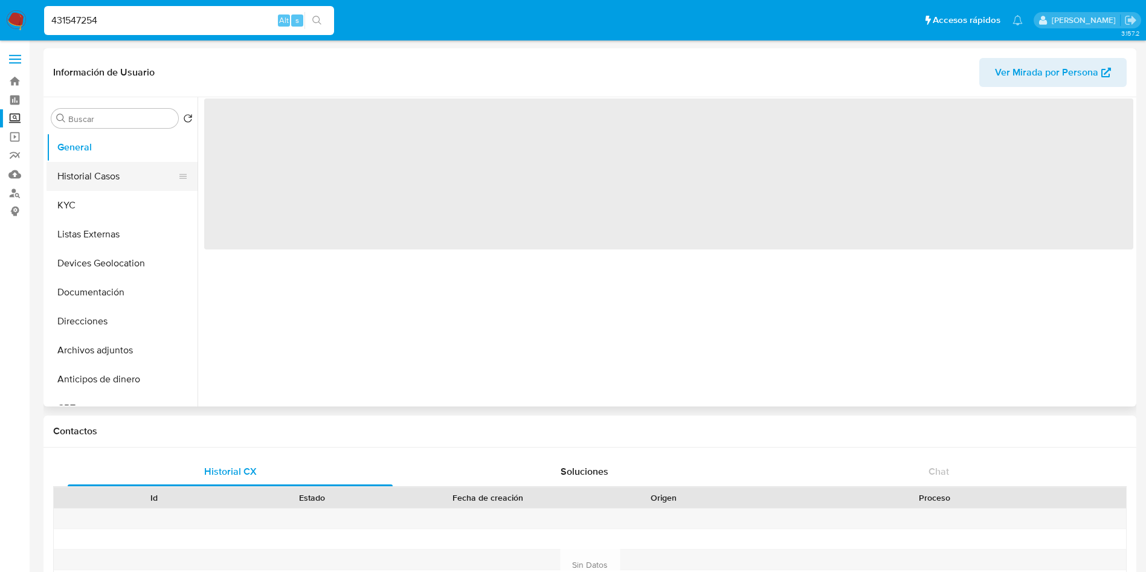
click at [107, 177] on button "Historial Casos" at bounding box center [116, 176] width 141 height 29
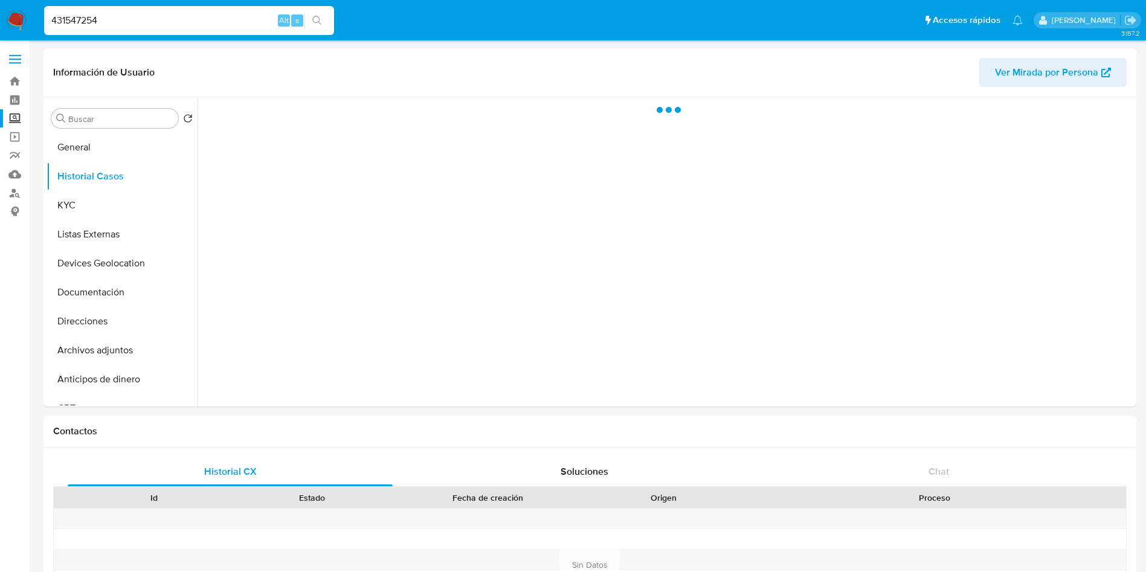
select select "10"
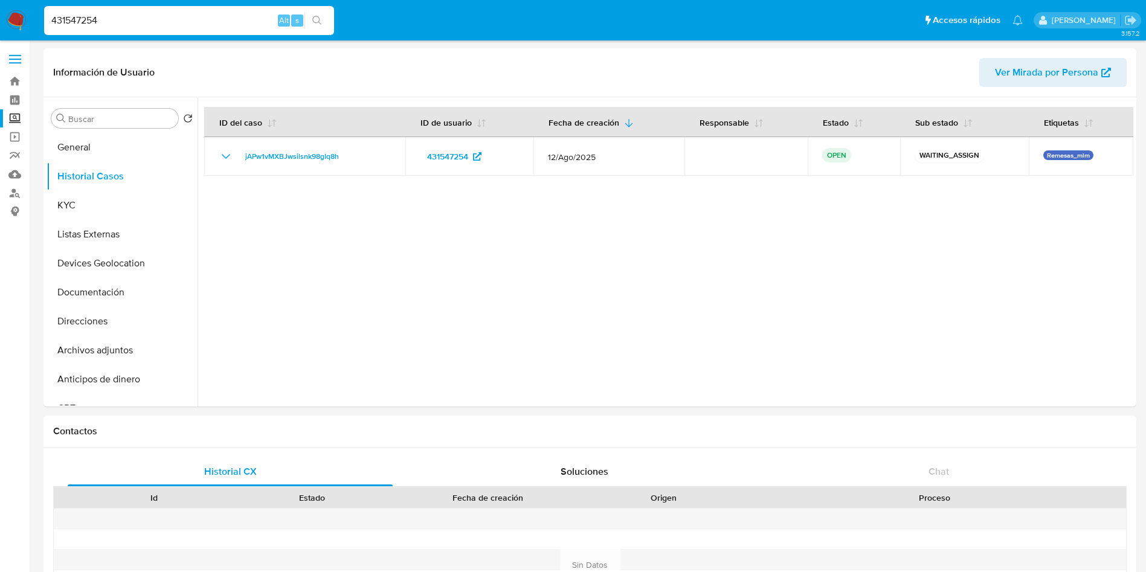
click at [85, 19] on input "431547254" at bounding box center [189, 21] width 290 height 16
paste input "824475632"
type input "824475632"
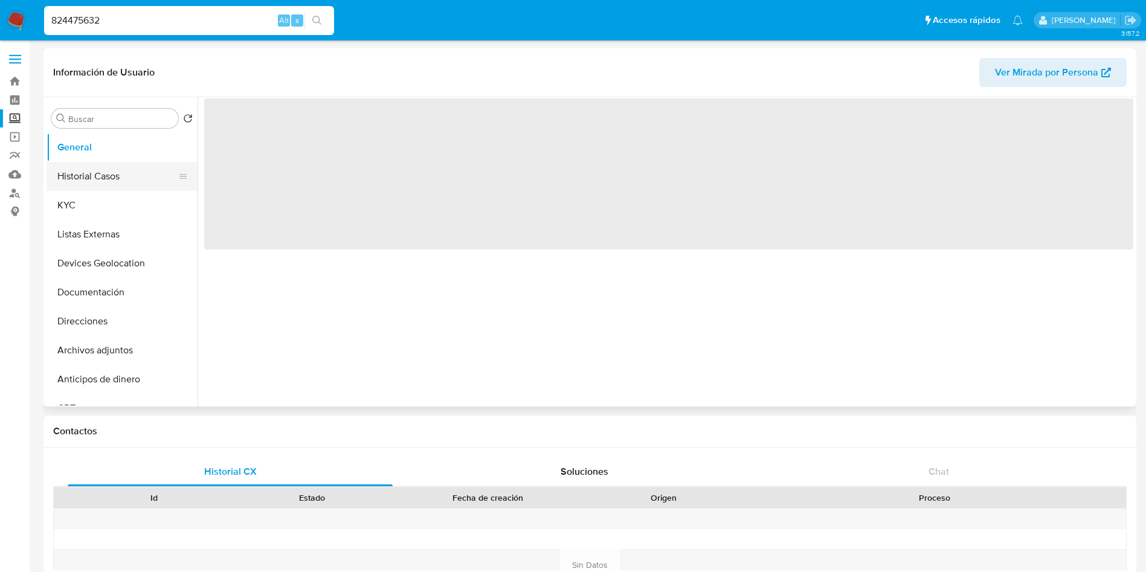
drag, startPoint x: 79, startPoint y: 182, endPoint x: 88, endPoint y: 182, distance: 9.1
click at [80, 182] on button "Historial Casos" at bounding box center [116, 176] width 141 height 29
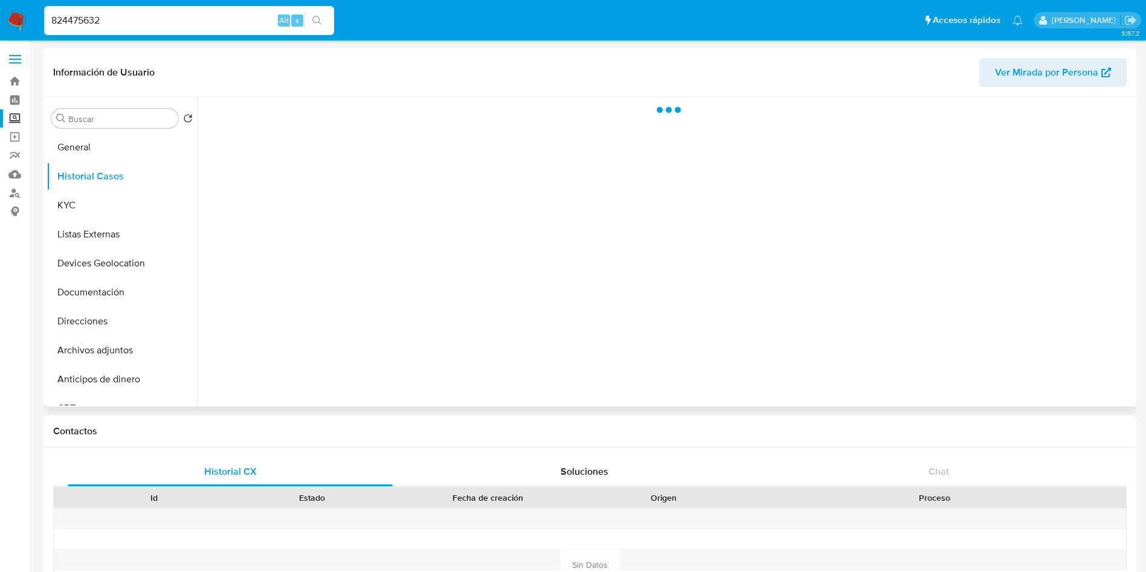
select select "10"
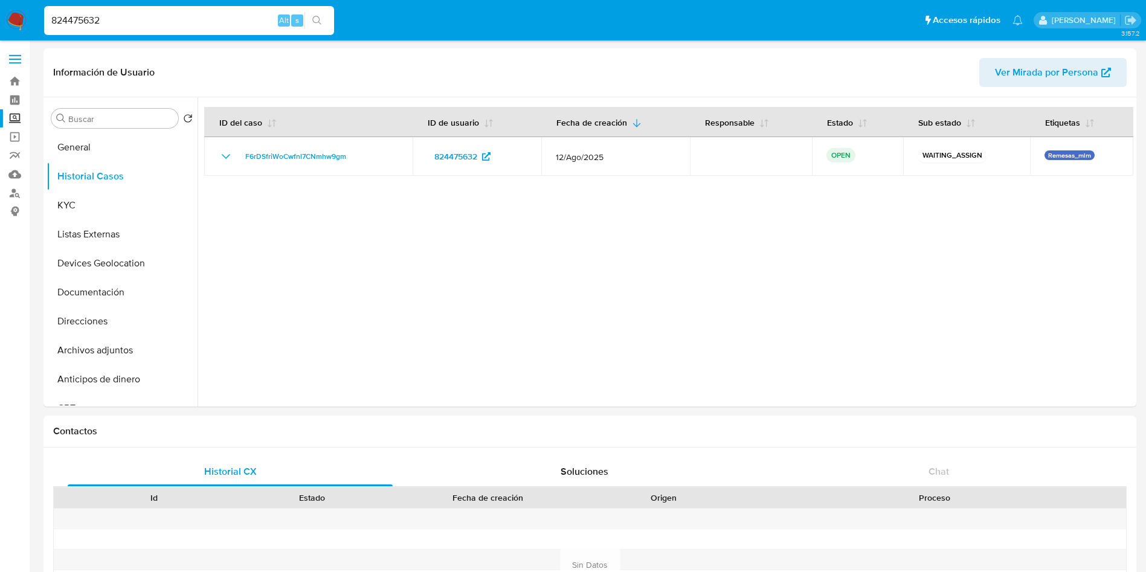
drag, startPoint x: 156, startPoint y: 26, endPoint x: 0, endPoint y: -22, distance: 162.9
paste input "1021491318"
type input "1021491318"
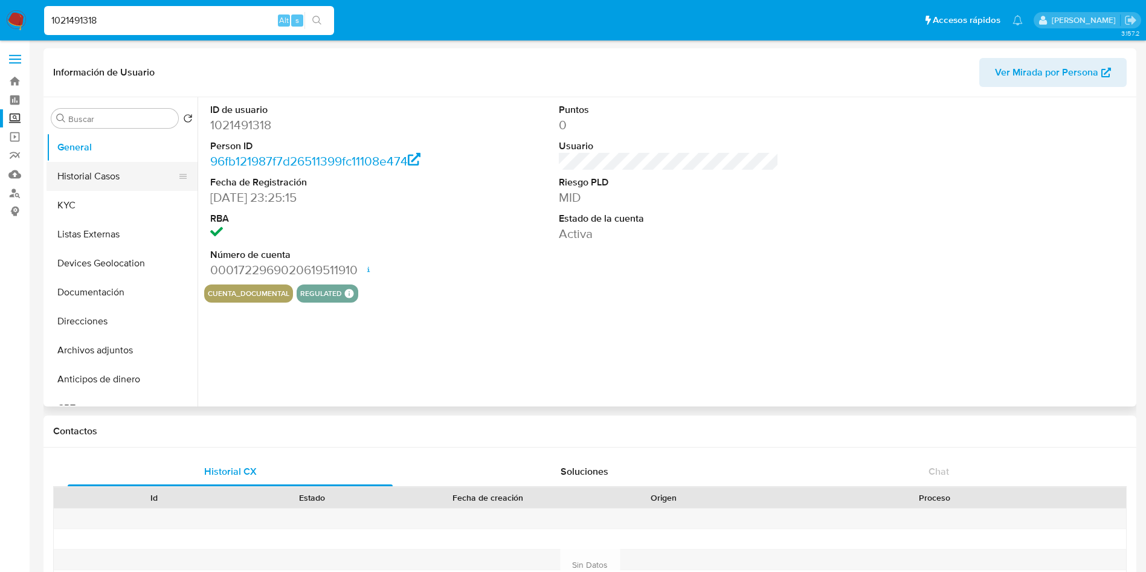
select select "10"
click at [63, 171] on button "Historial Casos" at bounding box center [116, 176] width 141 height 29
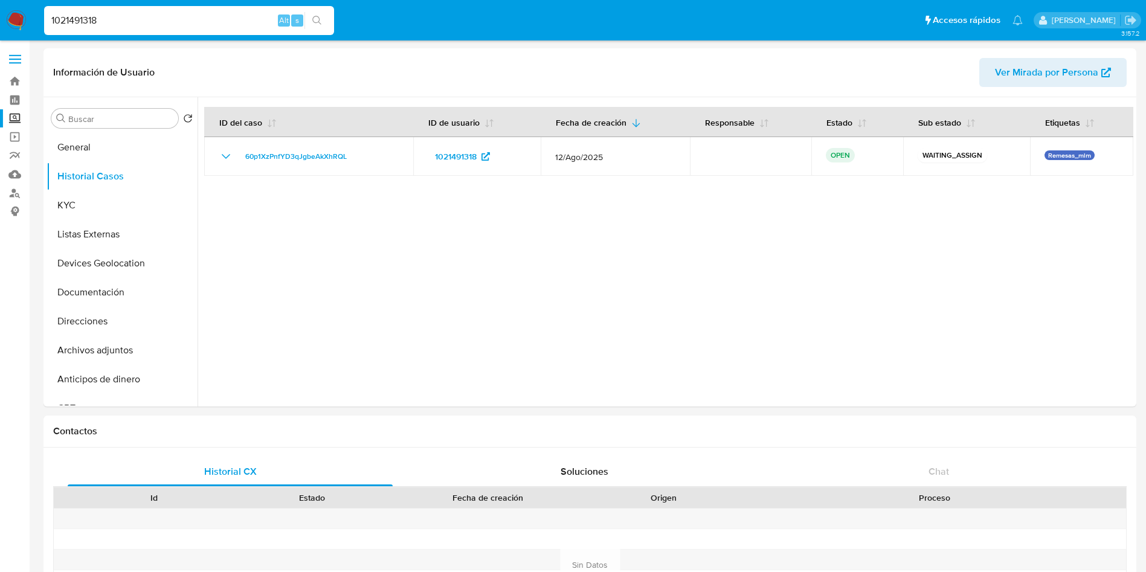
drag, startPoint x: 173, startPoint y: 16, endPoint x: 87, endPoint y: 4, distance: 86.5
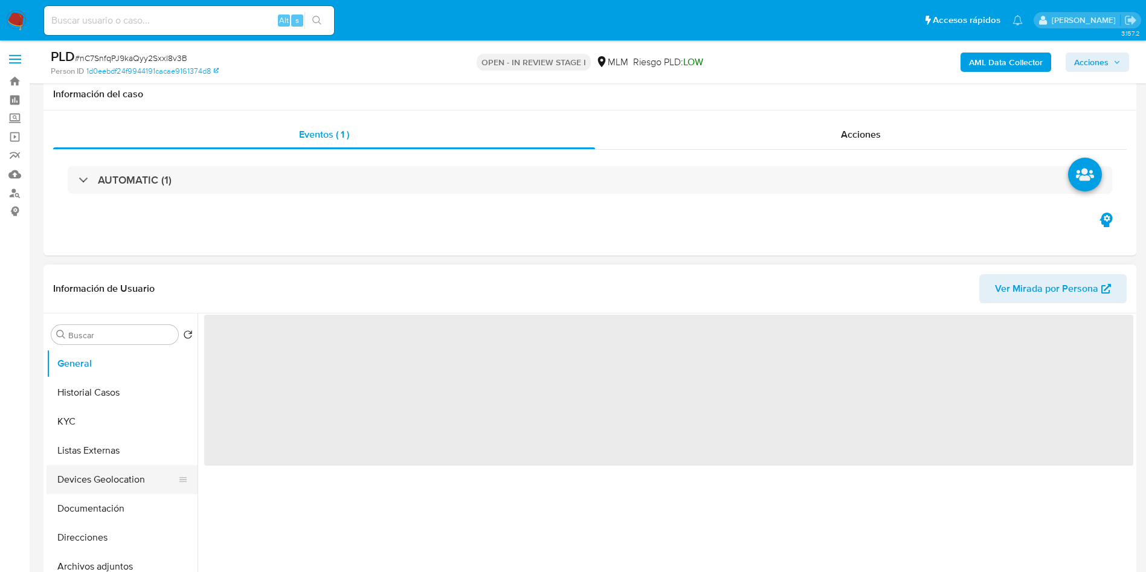
scroll to position [91, 0]
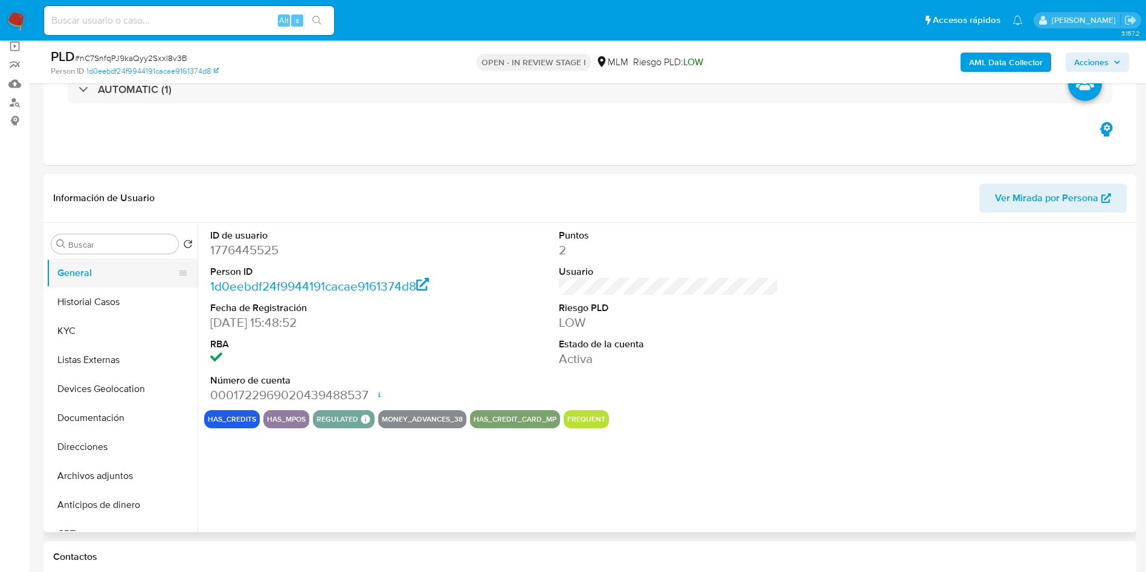
click at [109, 284] on button "General" at bounding box center [116, 272] width 141 height 29
click at [118, 297] on button "Historial Casos" at bounding box center [116, 301] width 141 height 29
select select "10"
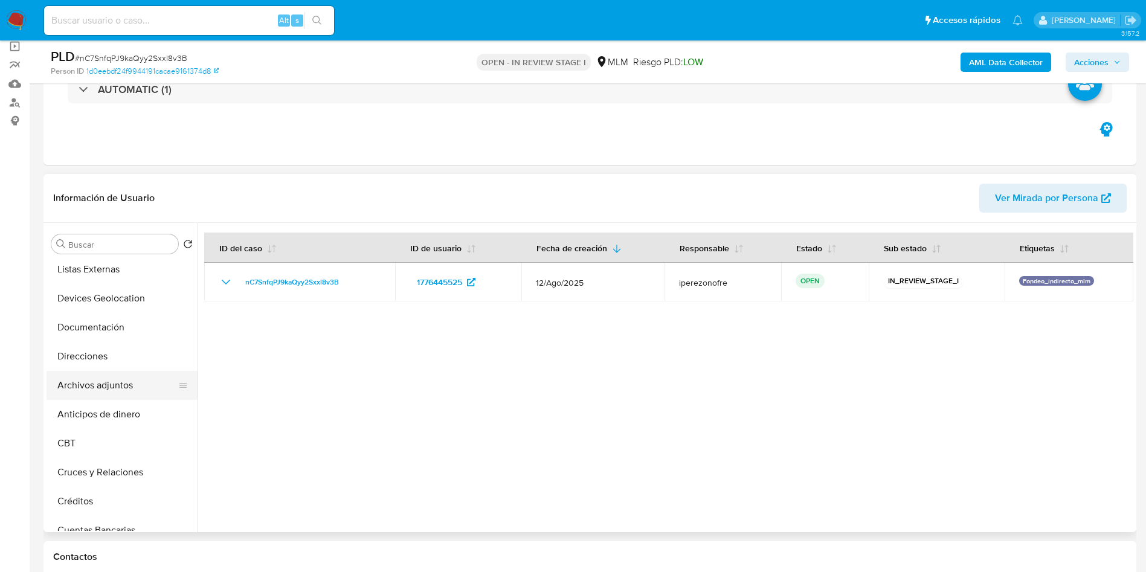
click at [107, 385] on button "Archivos adjuntos" at bounding box center [116, 385] width 141 height 29
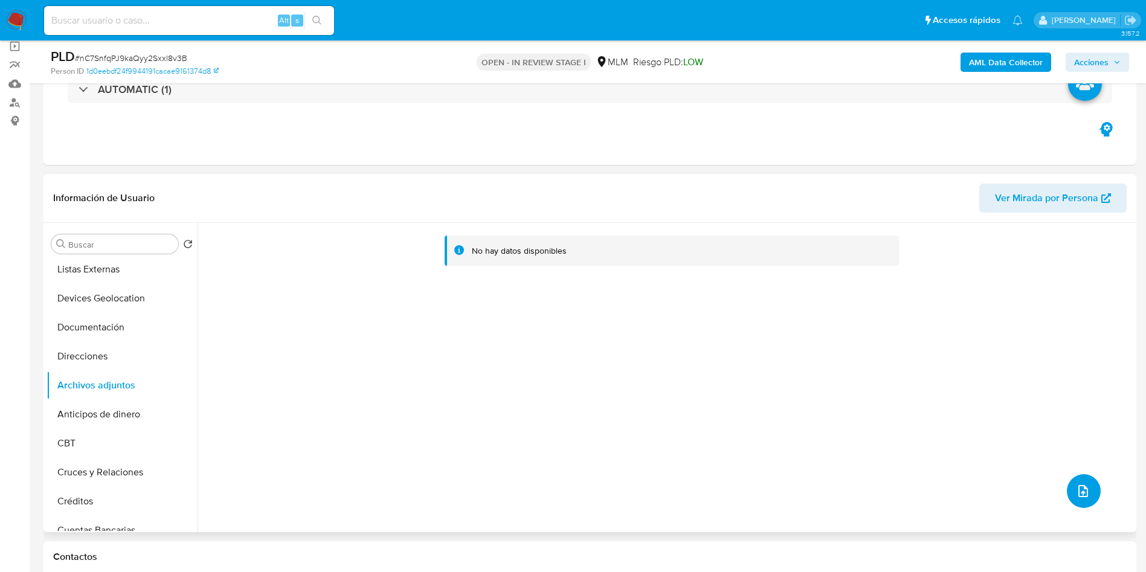
click at [1079, 486] on icon "upload-file" at bounding box center [1082, 491] width 14 height 14
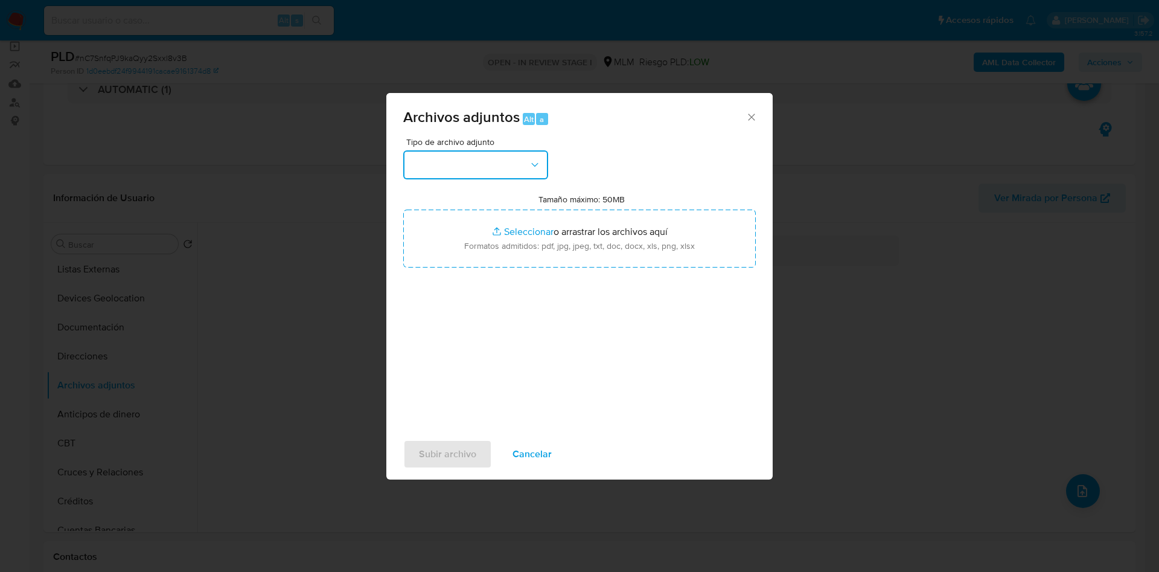
click at [530, 170] on icon "button" at bounding box center [535, 165] width 12 height 12
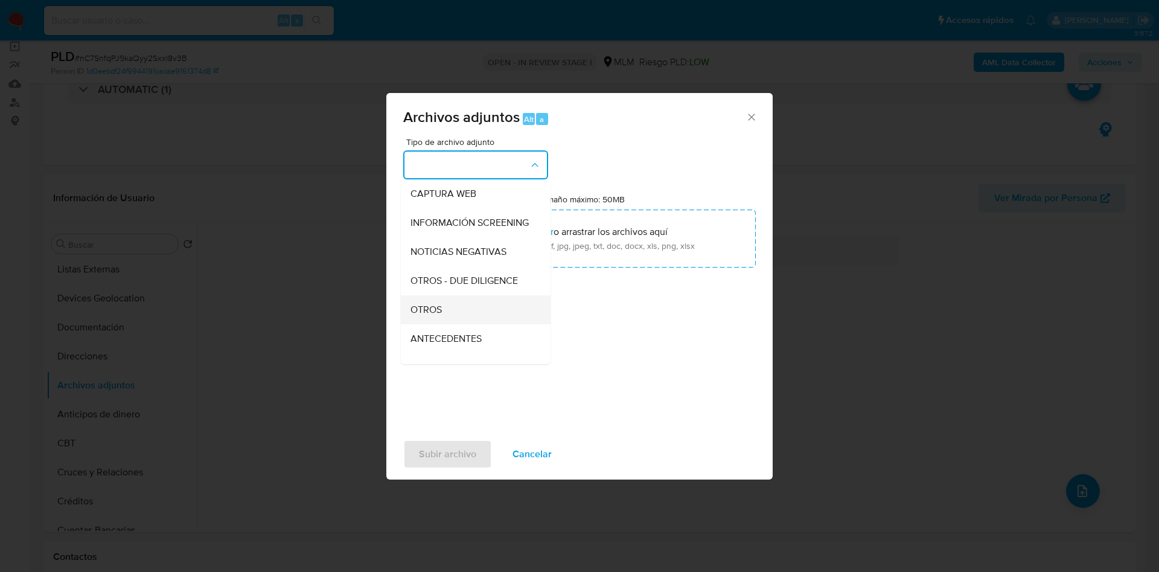
click at [467, 309] on div "OTROS" at bounding box center [472, 309] width 123 height 29
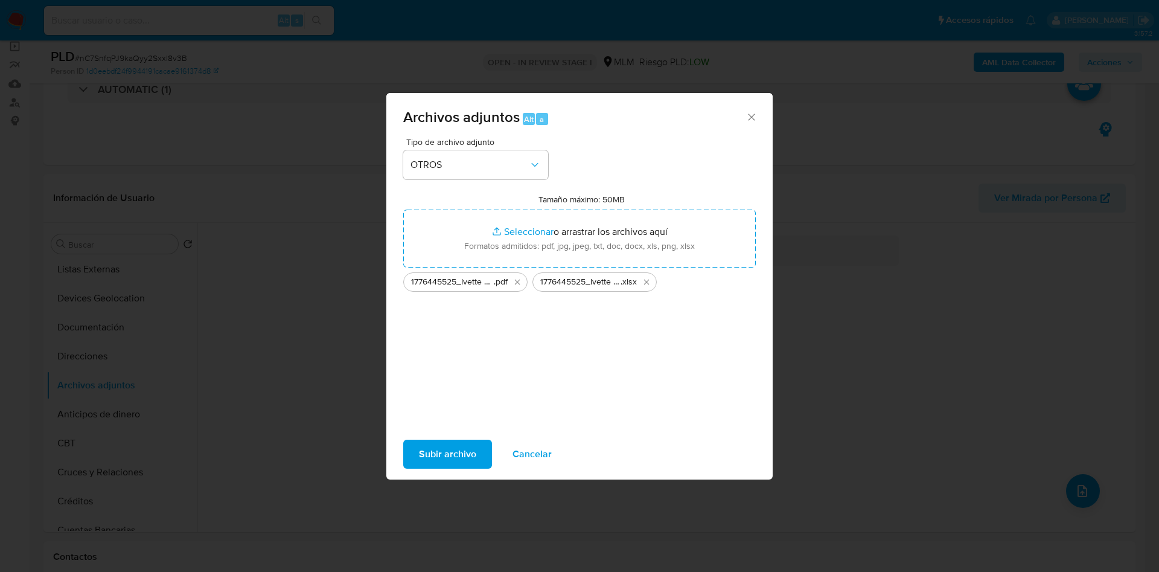
click at [449, 454] on span "Subir archivo" at bounding box center [447, 454] width 57 height 27
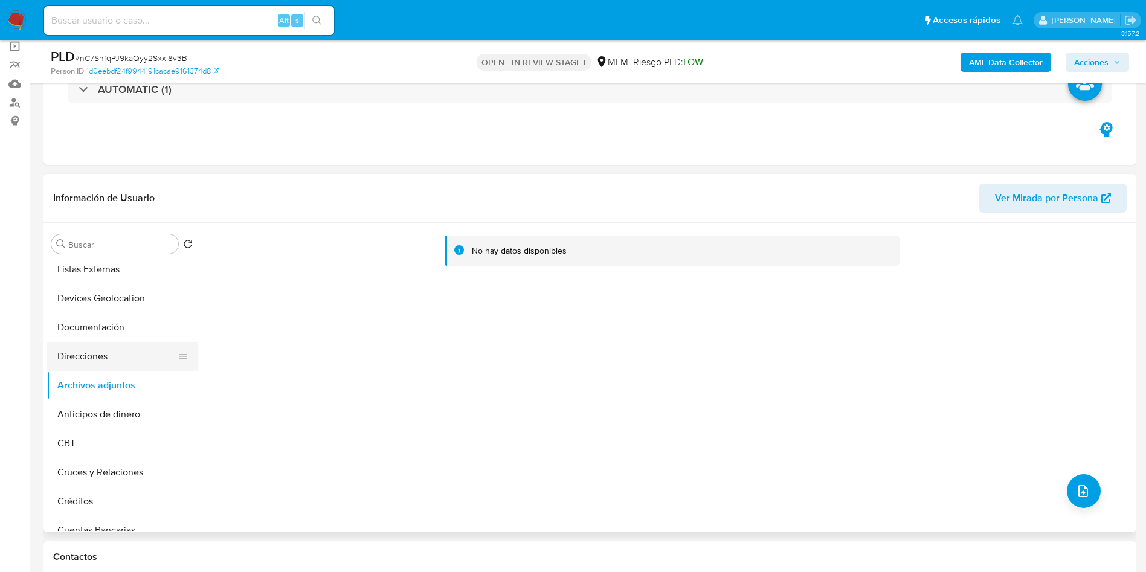
click at [102, 352] on button "Direcciones" at bounding box center [116, 356] width 141 height 29
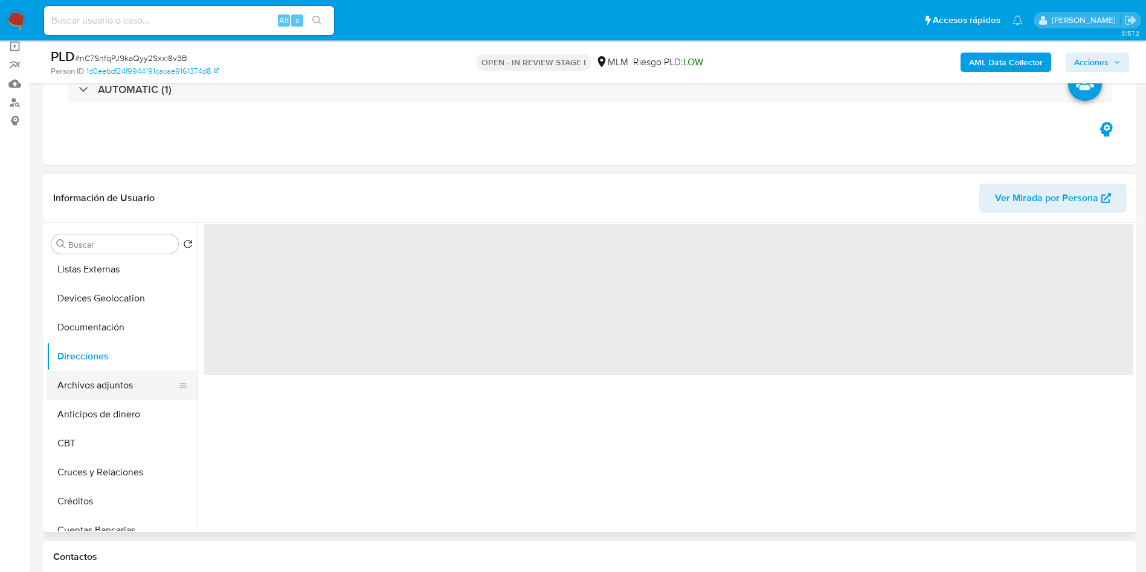
click at [115, 383] on button "Archivos adjuntos" at bounding box center [116, 385] width 141 height 29
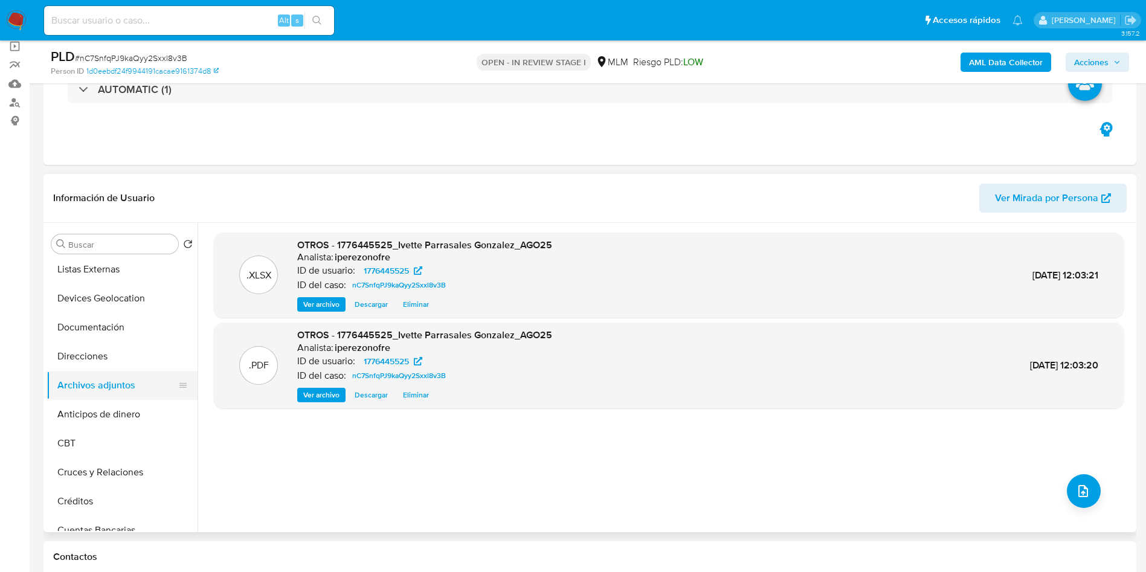
scroll to position [0, 0]
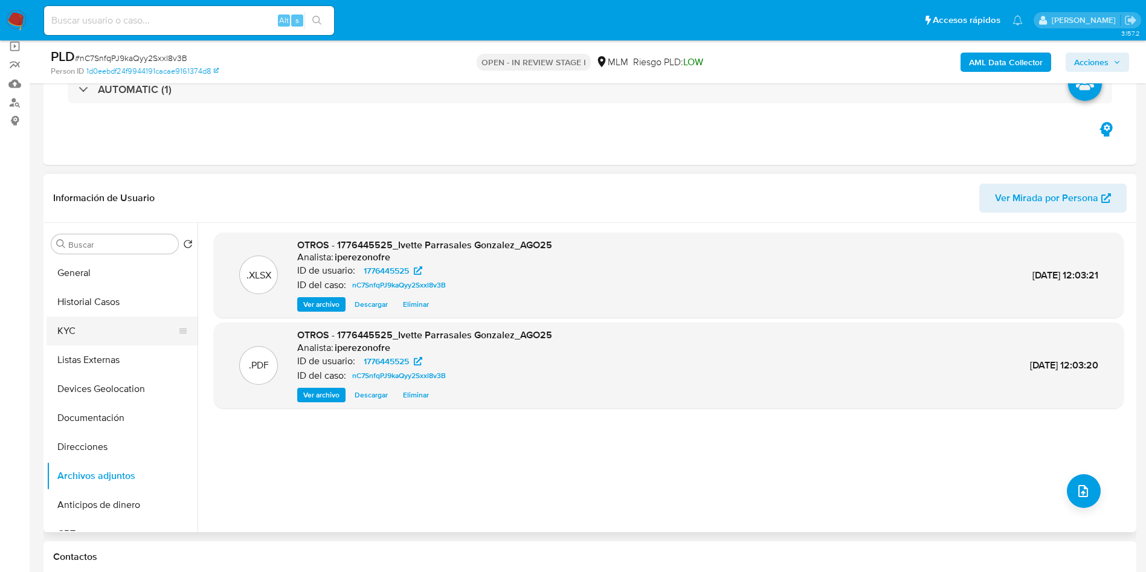
click at [103, 336] on button "KYC" at bounding box center [116, 330] width 141 height 29
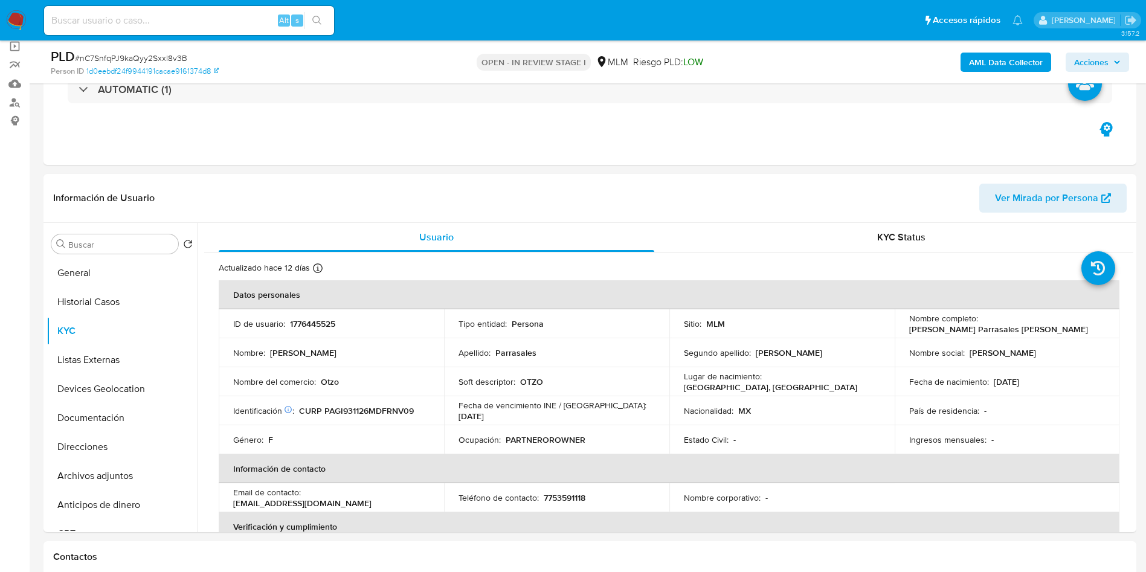
click at [1119, 59] on icon "button" at bounding box center [1116, 62] width 7 height 7
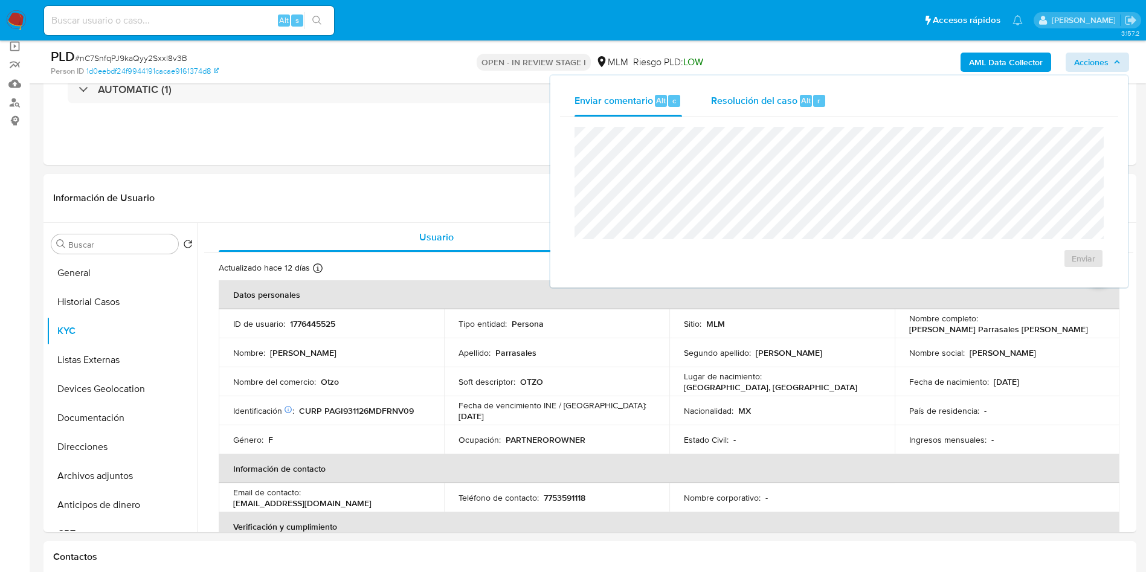
drag, startPoint x: 751, startPoint y: 97, endPoint x: 740, endPoint y: 109, distance: 16.2
click at [749, 97] on span "Resolución del caso" at bounding box center [754, 100] width 86 height 14
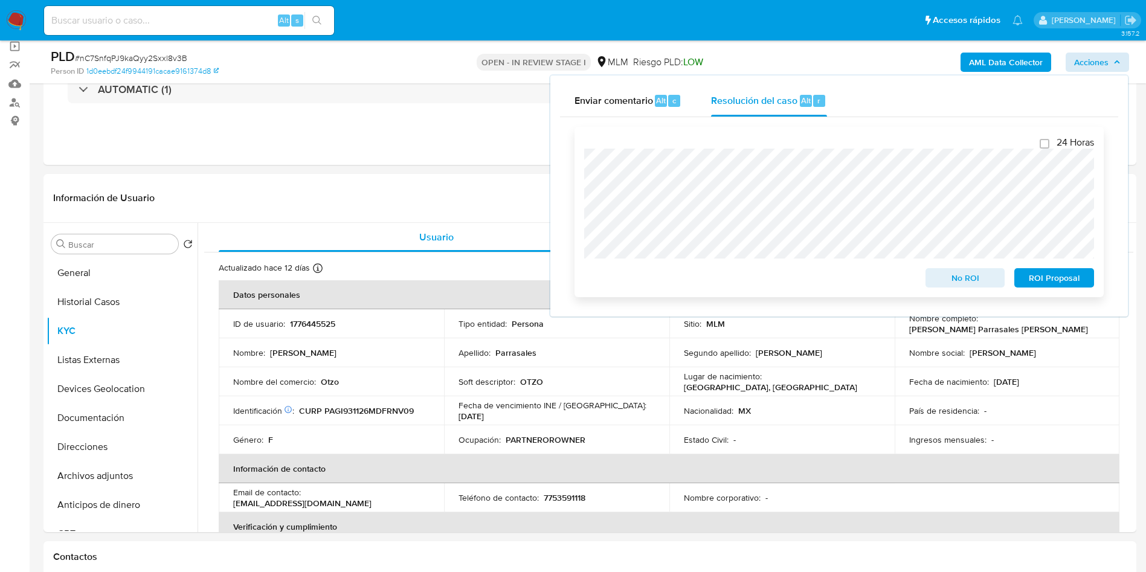
click at [971, 280] on span "No ROI" at bounding box center [965, 277] width 63 height 17
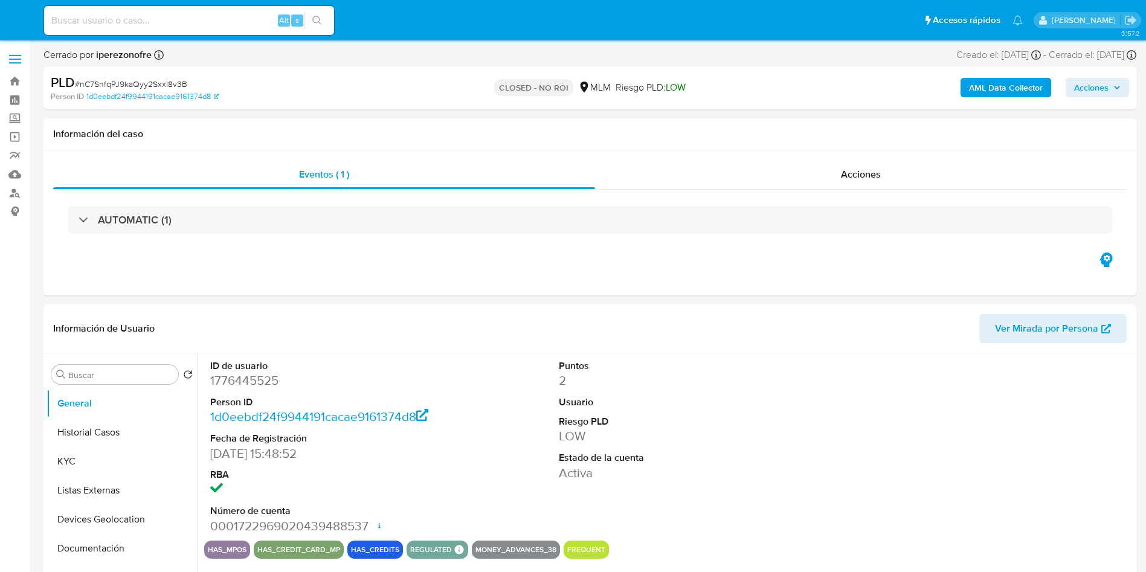
select select "10"
click at [152, 10] on div "Alt s" at bounding box center [189, 20] width 290 height 29
click at [168, 22] on input at bounding box center [189, 21] width 290 height 16
paste input "2450973460"
type input "2450973460"
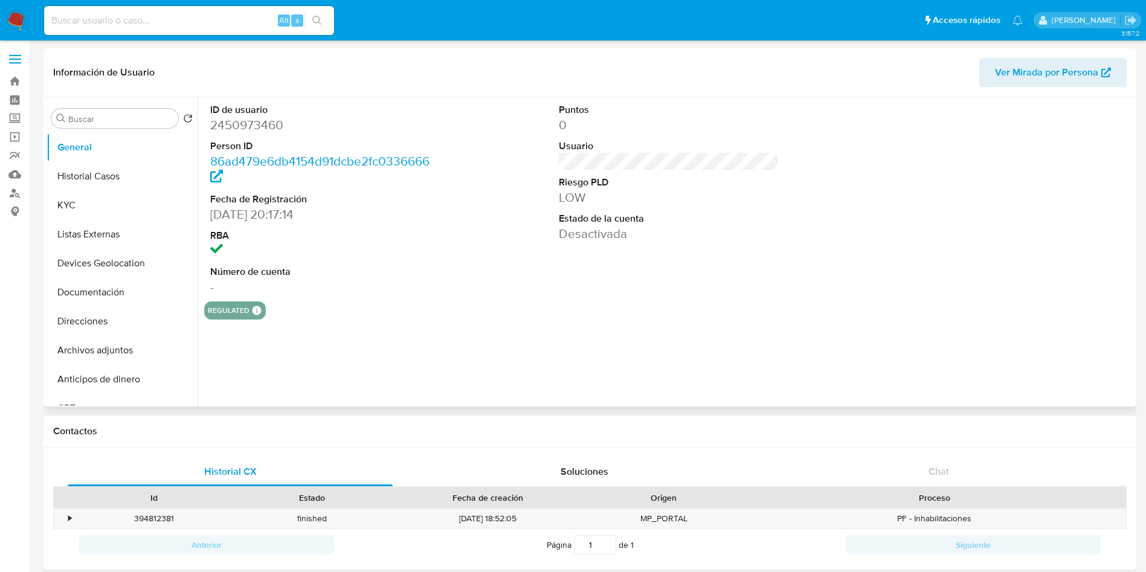
select select "10"
click at [95, 182] on button "Historial Casos" at bounding box center [116, 176] width 141 height 29
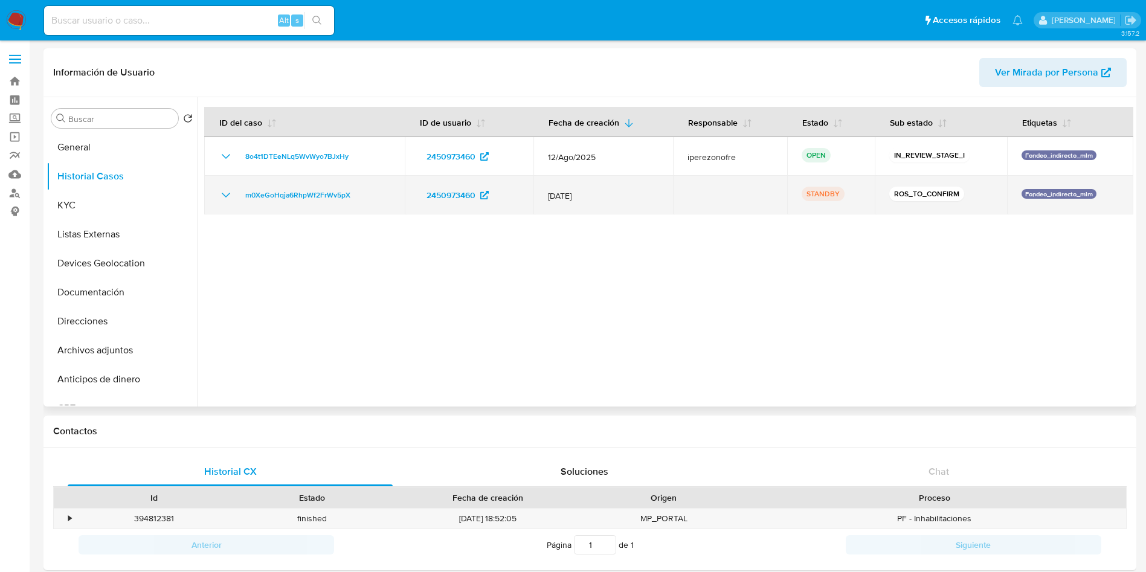
click at [218, 192] on td "m0XeGoHqja6RhpWf2FrWv5pX" at bounding box center [304, 195] width 200 height 39
click at [222, 192] on icon "Mostrar/Ocultar" at bounding box center [226, 195] width 14 height 14
drag, startPoint x: 544, startPoint y: 193, endPoint x: 594, endPoint y: 199, distance: 50.5
click at [594, 199] on td "[DATE]" at bounding box center [603, 195] width 140 height 39
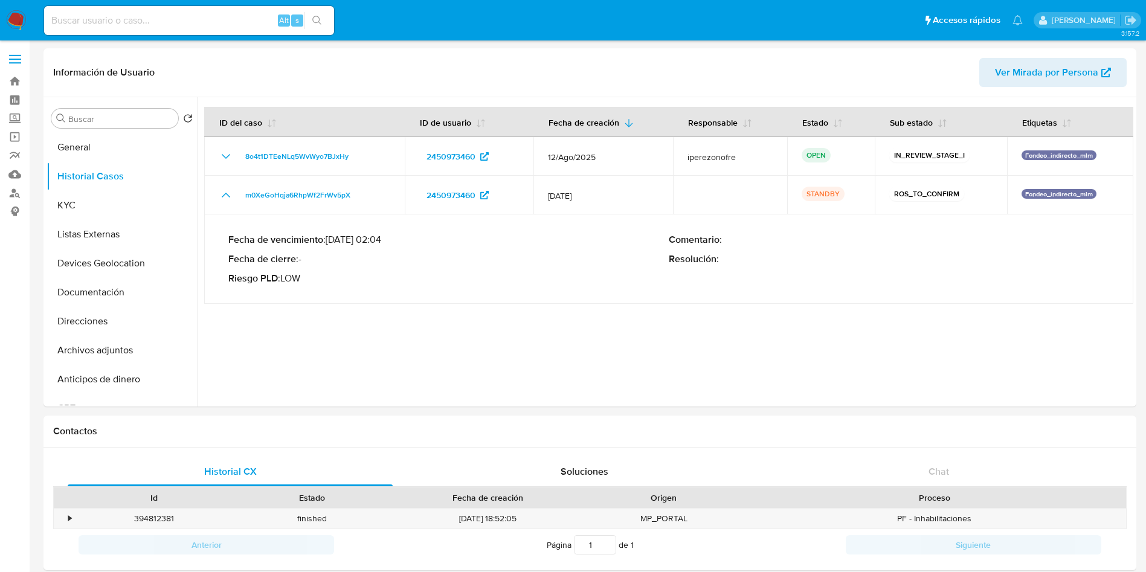
click at [101, 26] on input at bounding box center [189, 21] width 290 height 16
paste input "2484507995"
type input "2484507995"
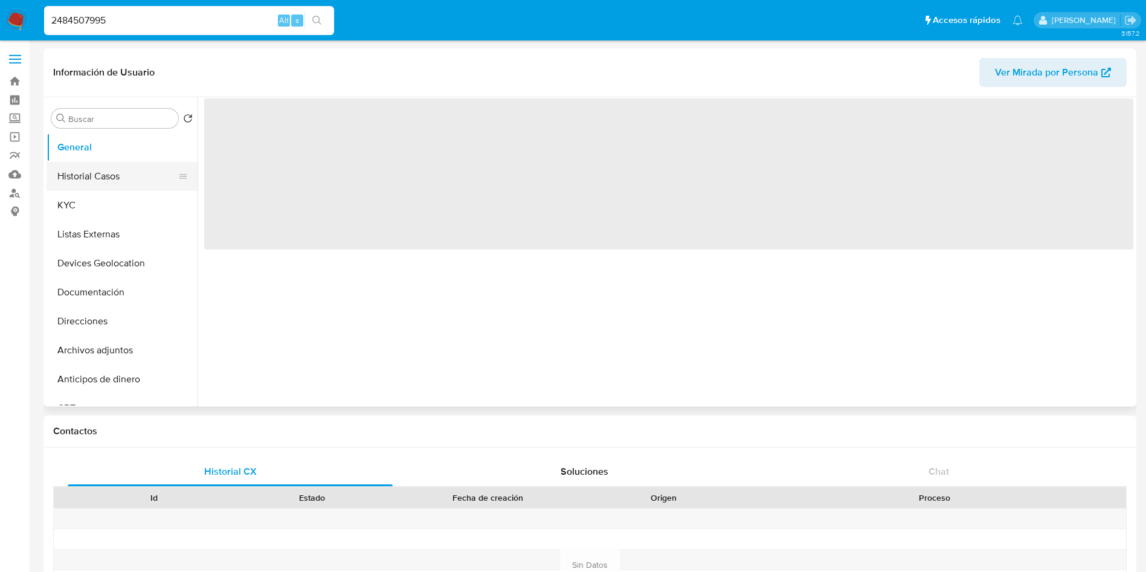
click at [82, 181] on button "Historial Casos" at bounding box center [116, 176] width 141 height 29
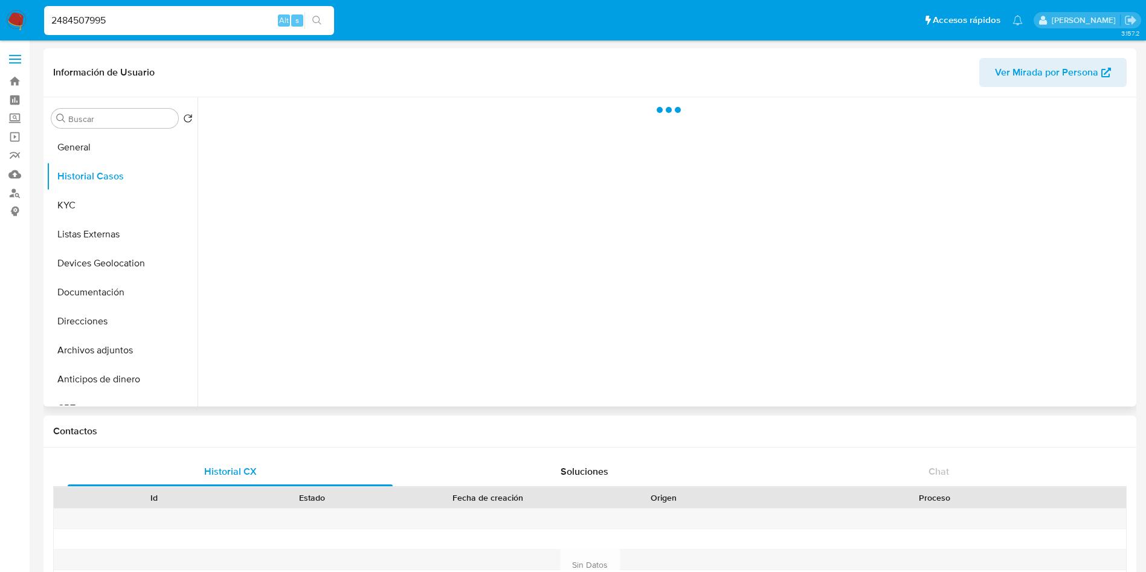
select select "10"
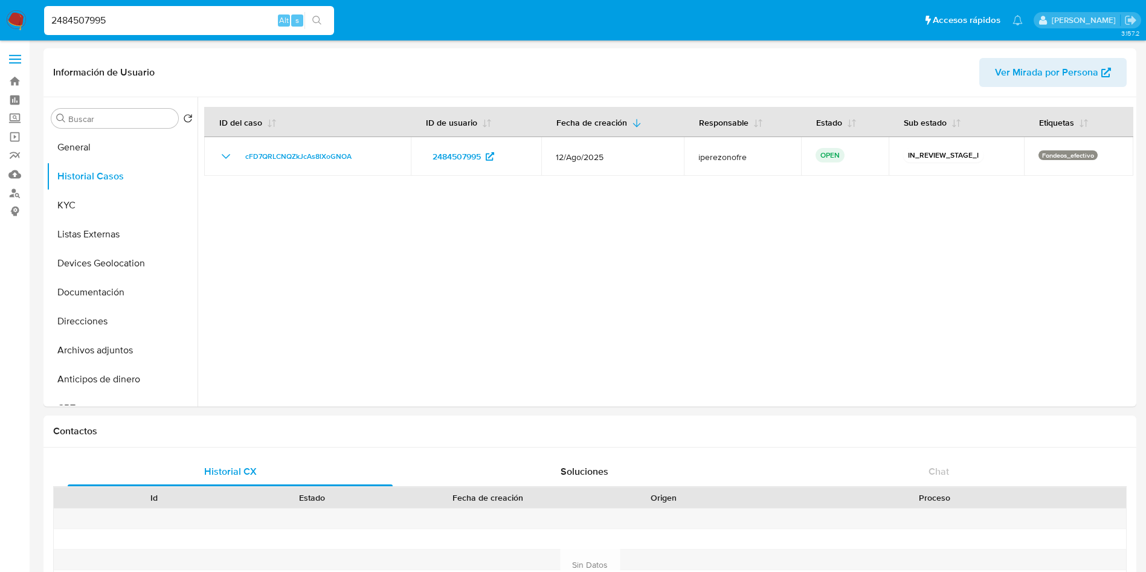
drag, startPoint x: 153, startPoint y: 25, endPoint x: 0, endPoint y: -28, distance: 161.6
paste input "50973460"
type input "2450973460"
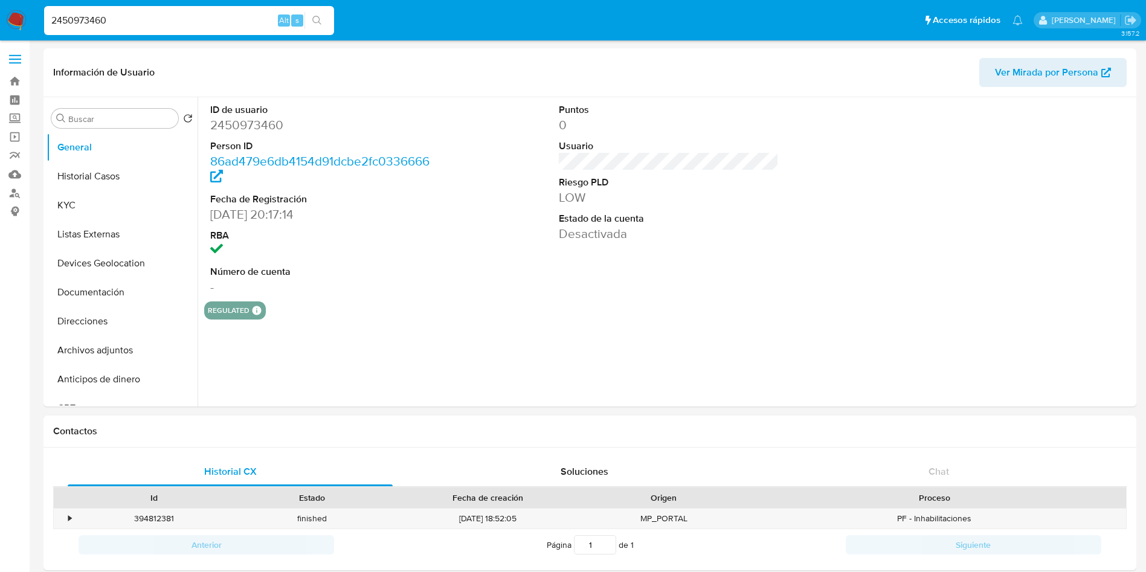
select select "10"
drag, startPoint x: 176, startPoint y: 24, endPoint x: 0, endPoint y: -27, distance: 183.6
paste input "388805535"
type input "2388805535"
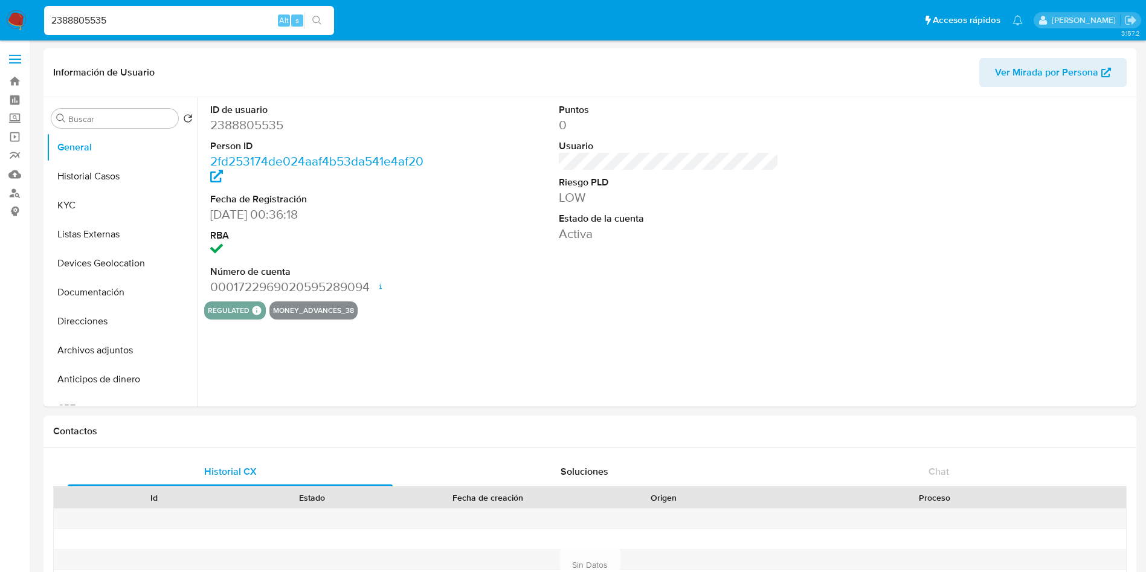
select select "10"
click at [118, 167] on button "Historial Casos" at bounding box center [116, 176] width 141 height 29
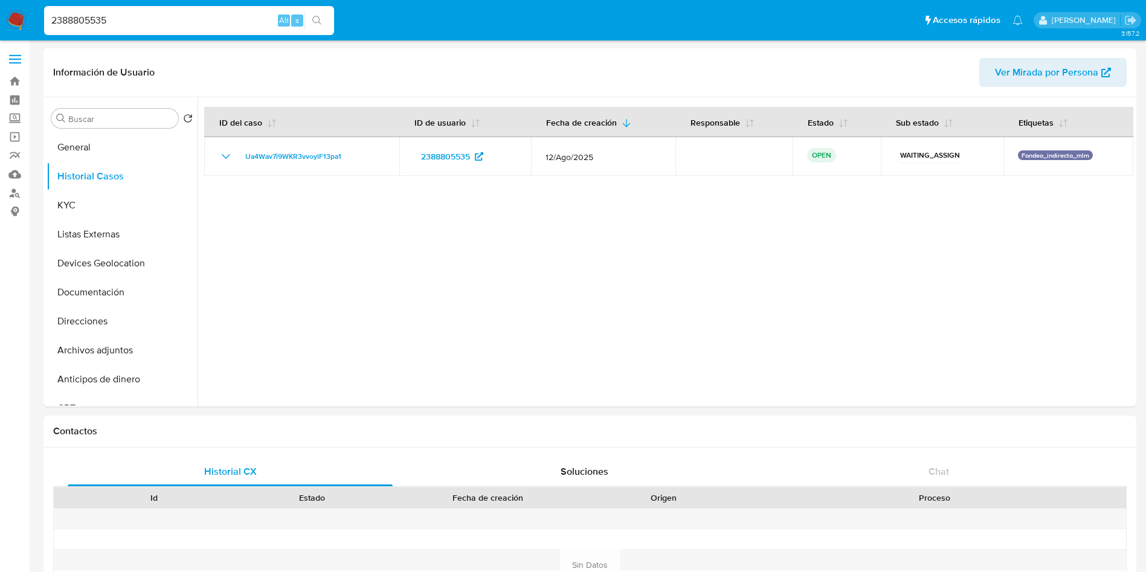
drag, startPoint x: 165, startPoint y: 22, endPoint x: 0, endPoint y: -65, distance: 187.2
paste input "299037680"
type input "2299037680"
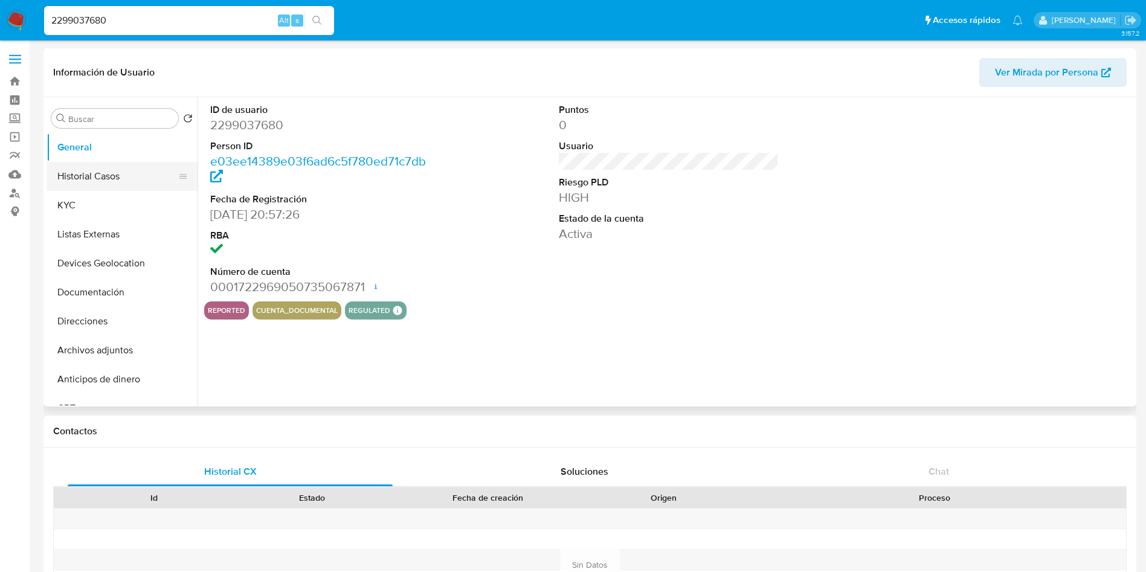
click at [82, 170] on button "Historial Casos" at bounding box center [116, 176] width 141 height 29
select select "10"
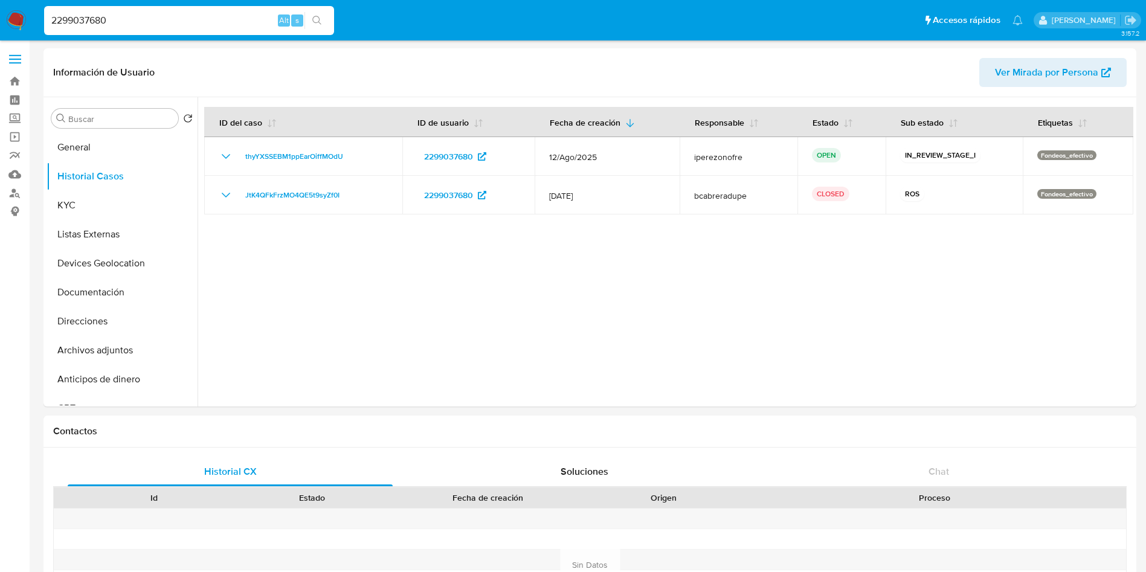
drag, startPoint x: 156, startPoint y: 21, endPoint x: 0, endPoint y: -72, distance: 181.7
paste input "388805535"
type input "2388805535"
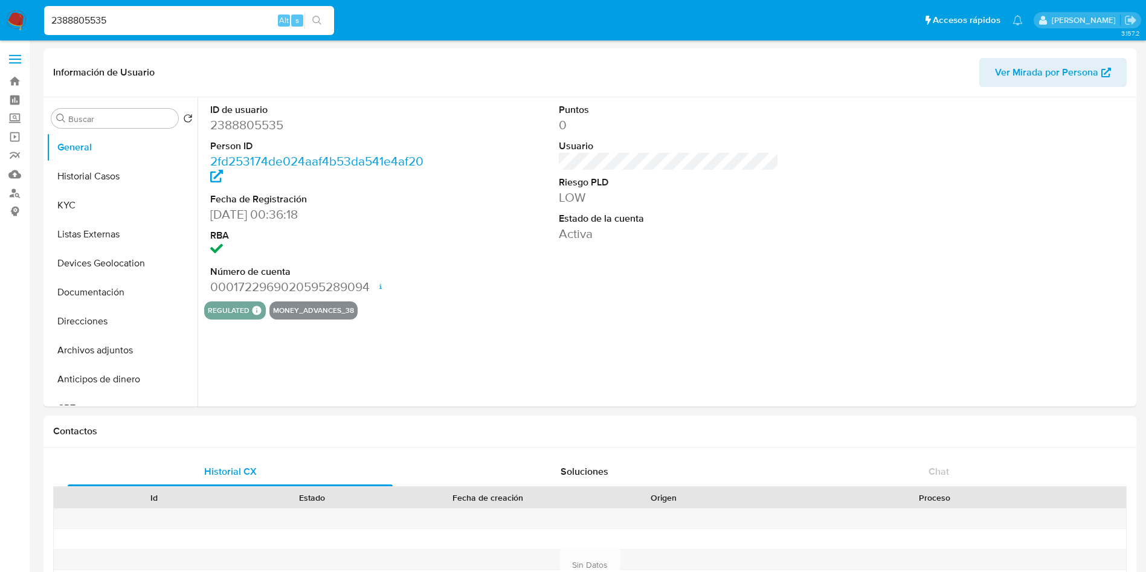
select select "10"
click at [83, 168] on button "Historial Casos" at bounding box center [116, 176] width 141 height 29
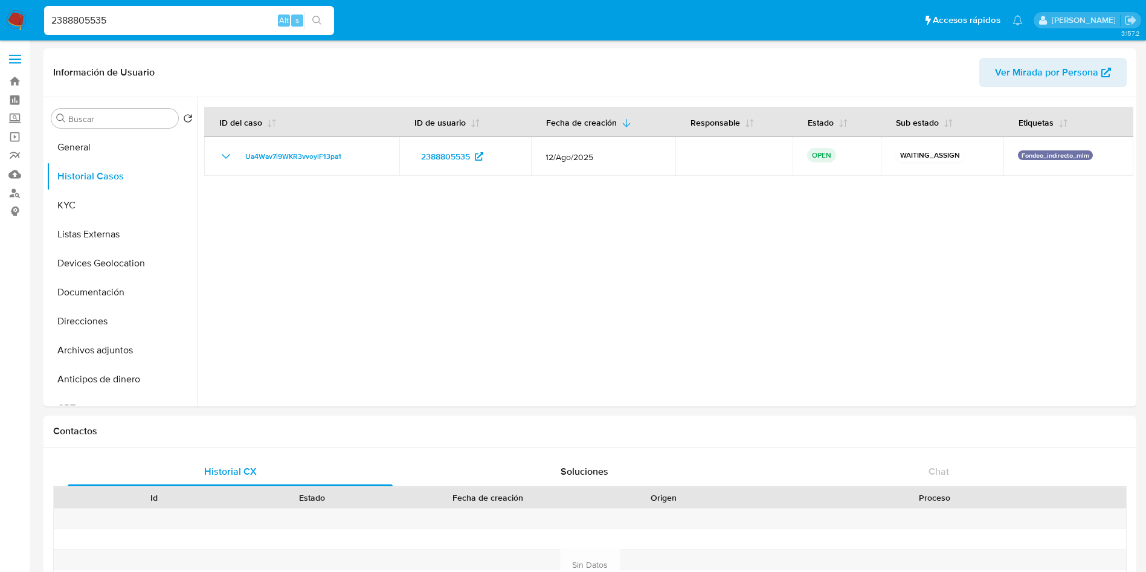
click at [97, 14] on input "2388805535" at bounding box center [189, 21] width 290 height 16
click at [509, 235] on div at bounding box center [664, 251] width 935 height 309
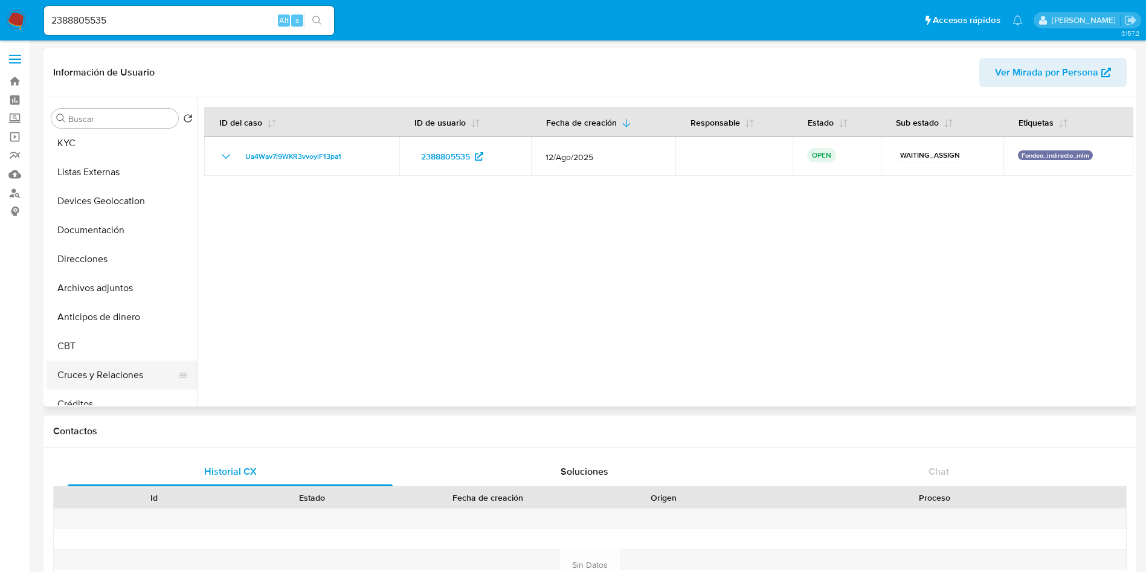
scroll to position [91, 0]
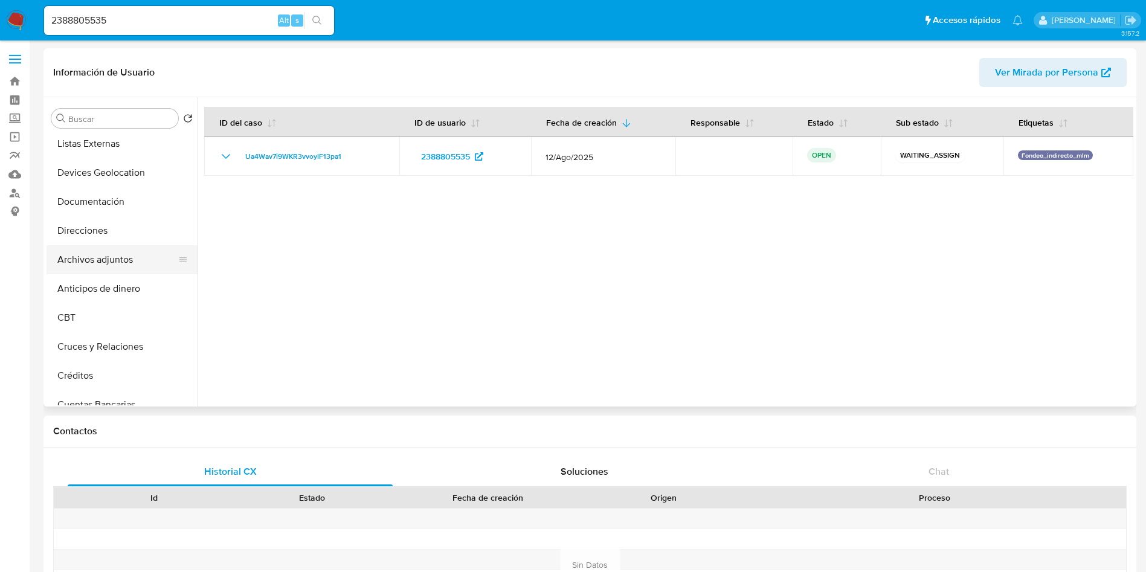
click at [131, 257] on button "Archivos adjuntos" at bounding box center [116, 259] width 141 height 29
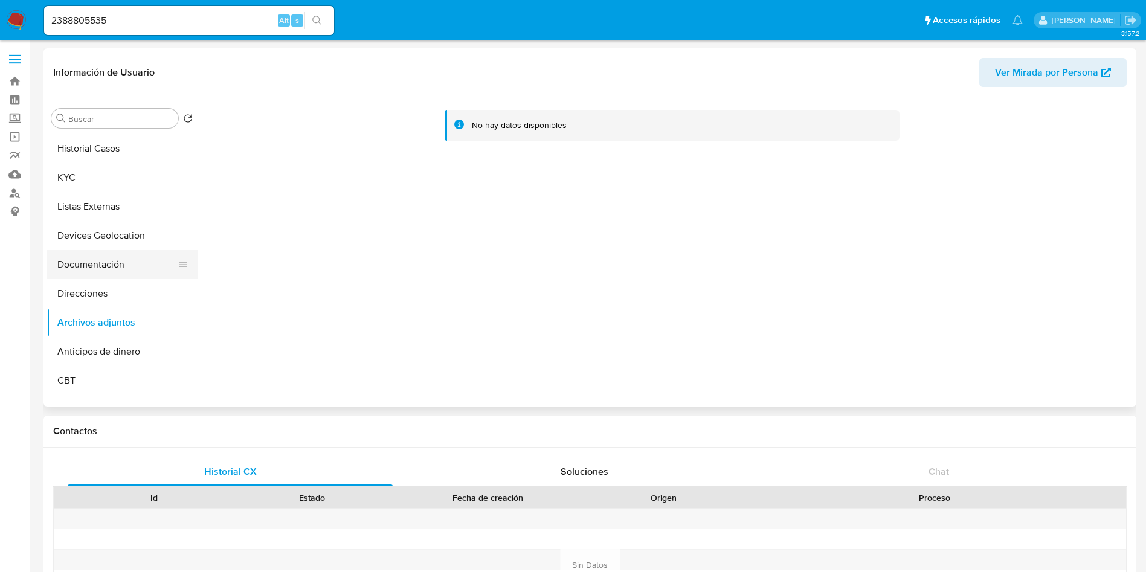
scroll to position [0, 0]
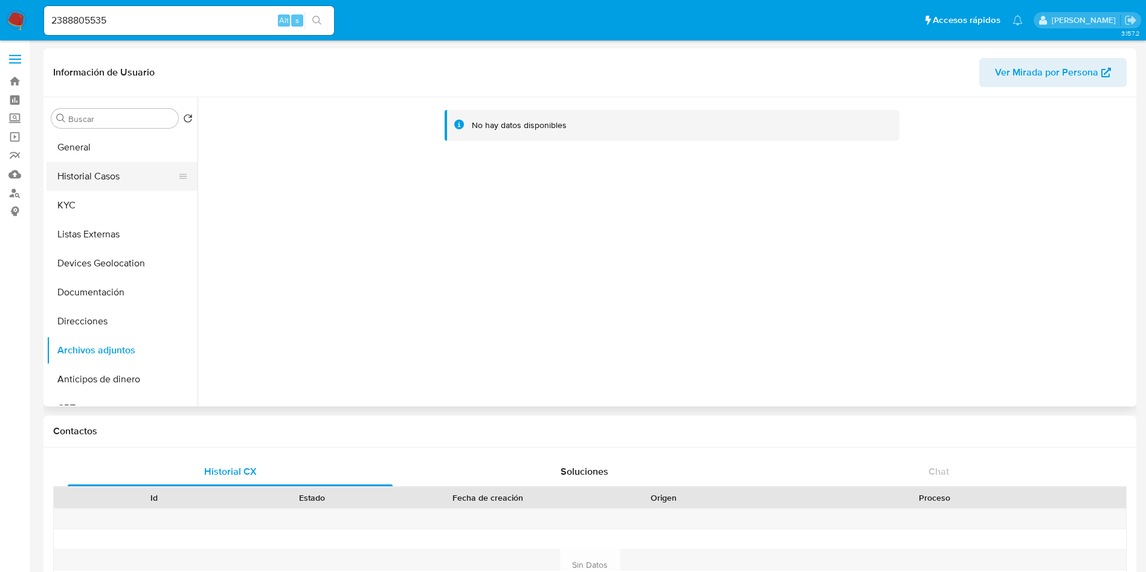
click at [71, 170] on button "Historial Casos" at bounding box center [116, 176] width 141 height 29
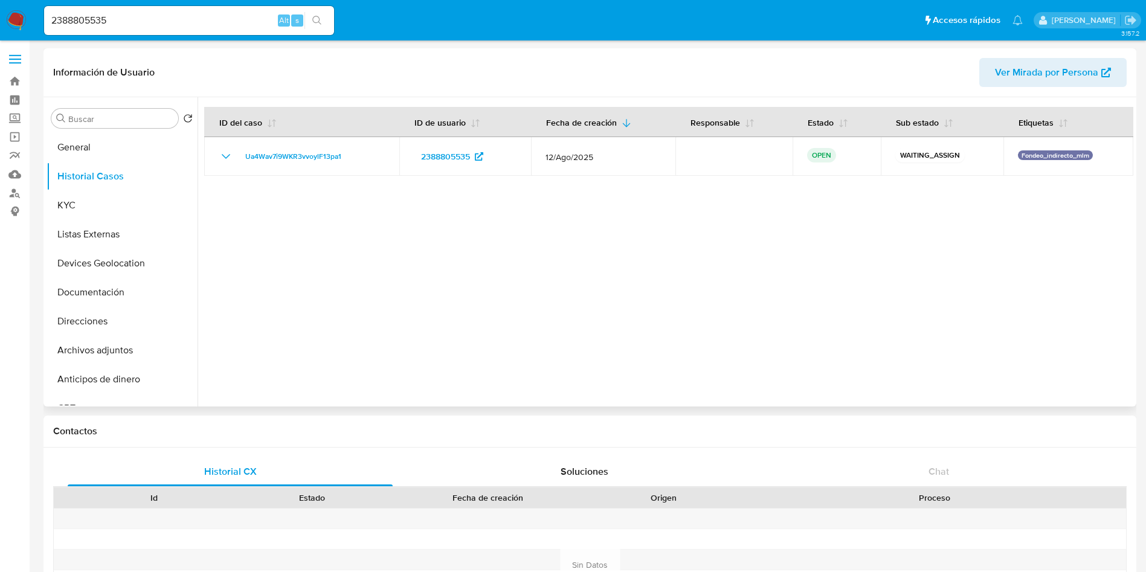
click at [547, 280] on div at bounding box center [664, 251] width 935 height 309
click at [72, 142] on button "General" at bounding box center [116, 147] width 141 height 29
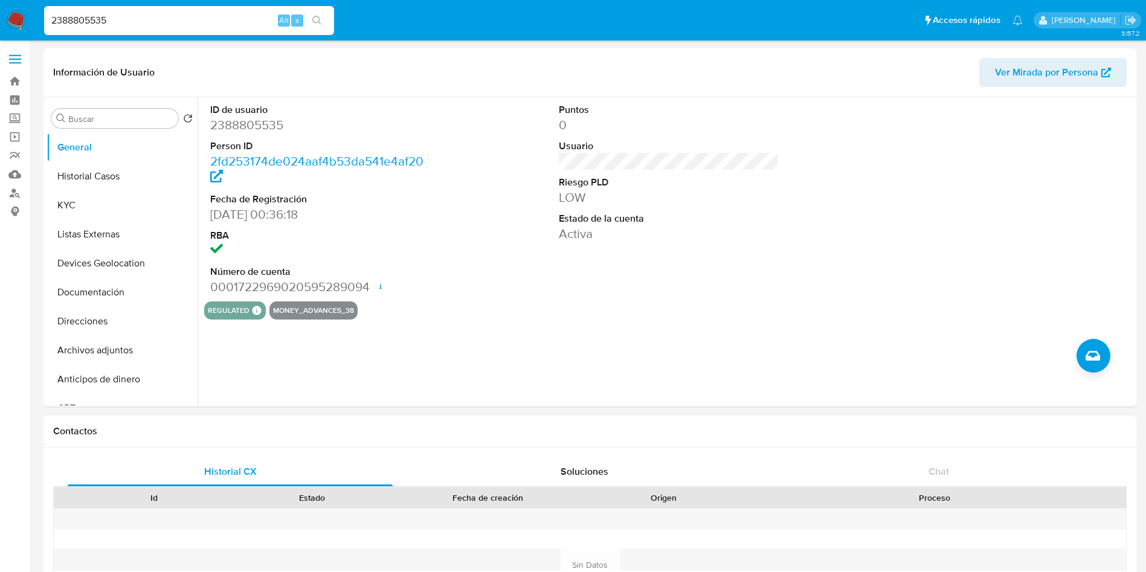
drag, startPoint x: 138, startPoint y: 22, endPoint x: 0, endPoint y: -43, distance: 152.9
click at [652, 351] on div "ID de usuario 2388805535 Person ID 2fd253174de024aaf4b53da541e4af20 Fecha de Re…" at bounding box center [664, 251] width 935 height 309
click at [112, 172] on button "Historial Casos" at bounding box center [116, 176] width 141 height 29
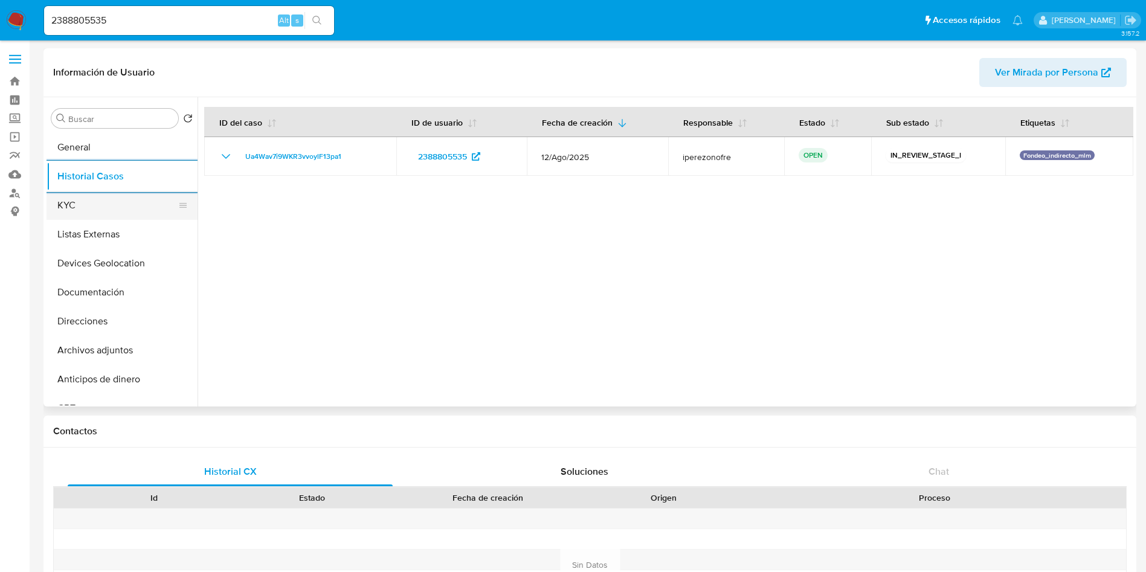
drag, startPoint x: 105, startPoint y: 213, endPoint x: 165, endPoint y: 213, distance: 59.8
click at [105, 213] on button "KYC" at bounding box center [116, 205] width 141 height 29
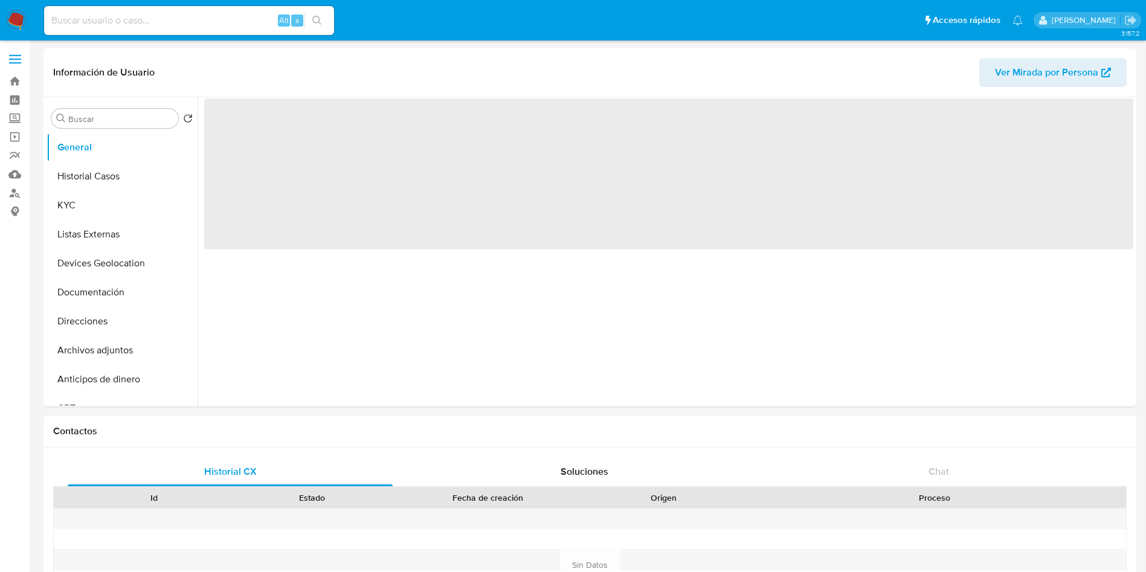
click at [178, 25] on input at bounding box center [189, 21] width 290 height 16
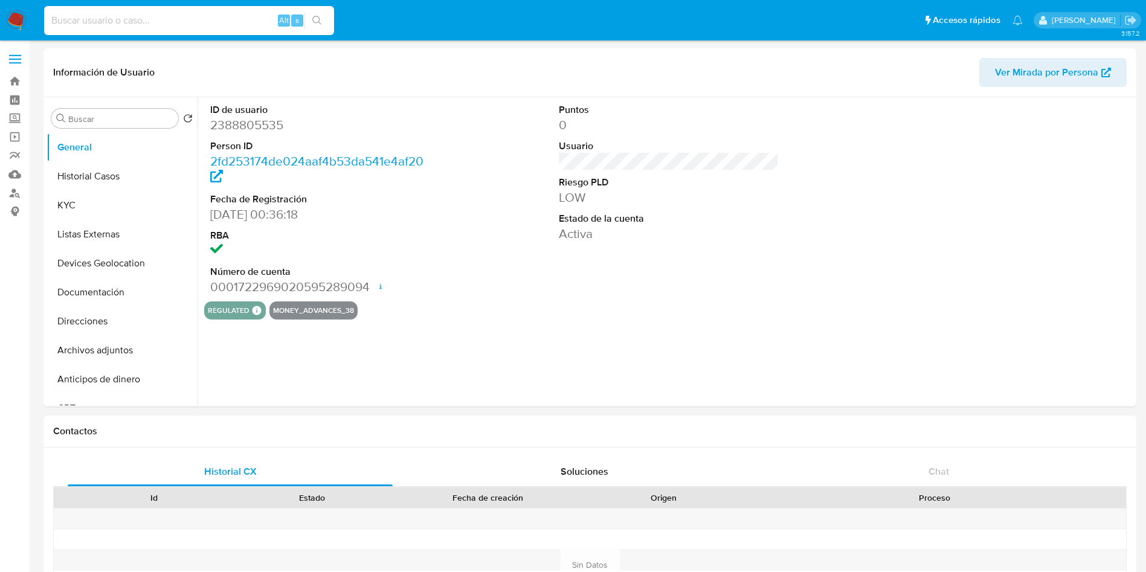
paste input "2388805535"
type input "2388805535"
select select "10"
type input "2388805535"
click at [112, 204] on button "KYC" at bounding box center [116, 205] width 141 height 29
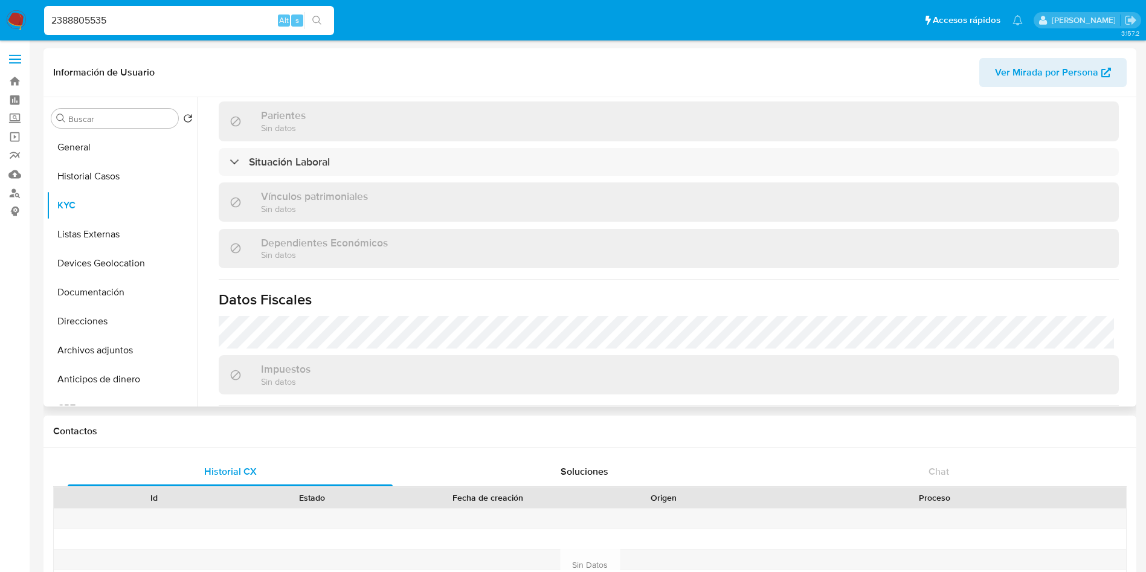
scroll to position [617, 0]
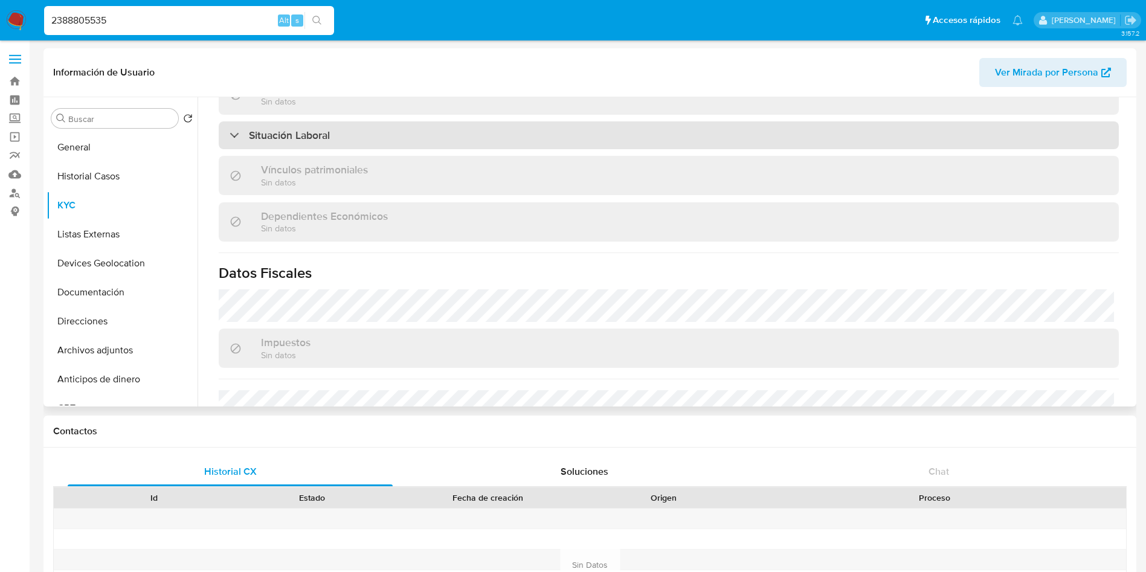
click at [546, 142] on div "Situación Laboral" at bounding box center [669, 135] width 900 height 28
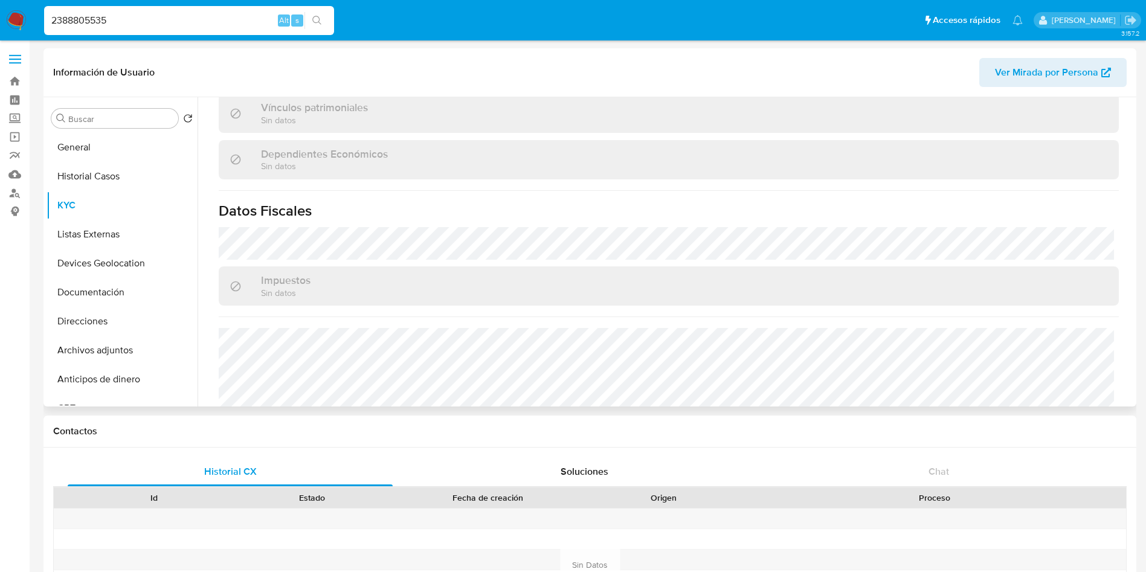
scroll to position [922, 0]
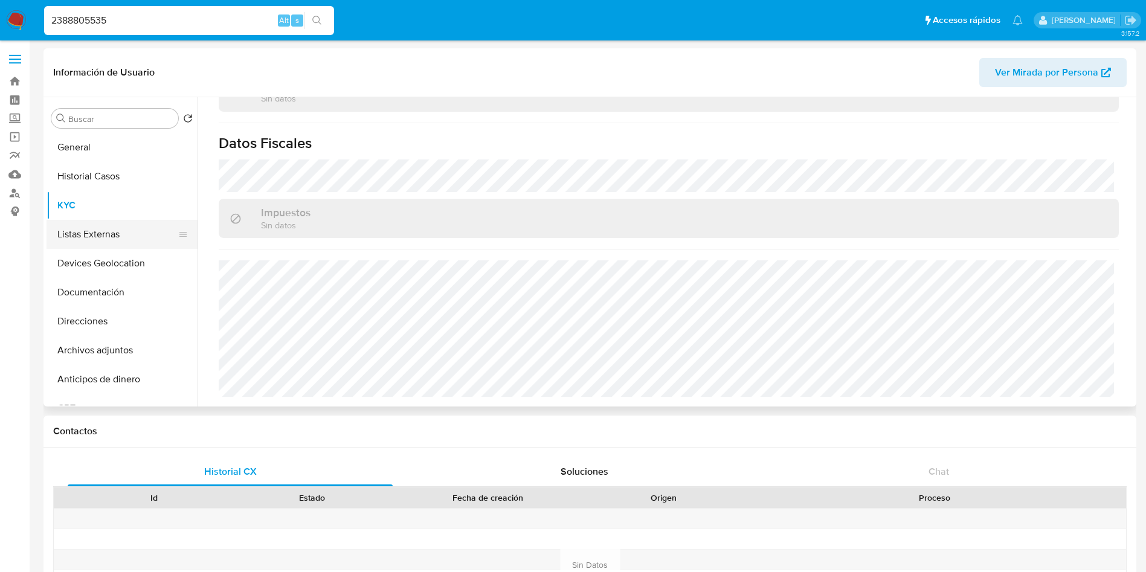
click at [117, 228] on button "Listas Externas" at bounding box center [116, 234] width 141 height 29
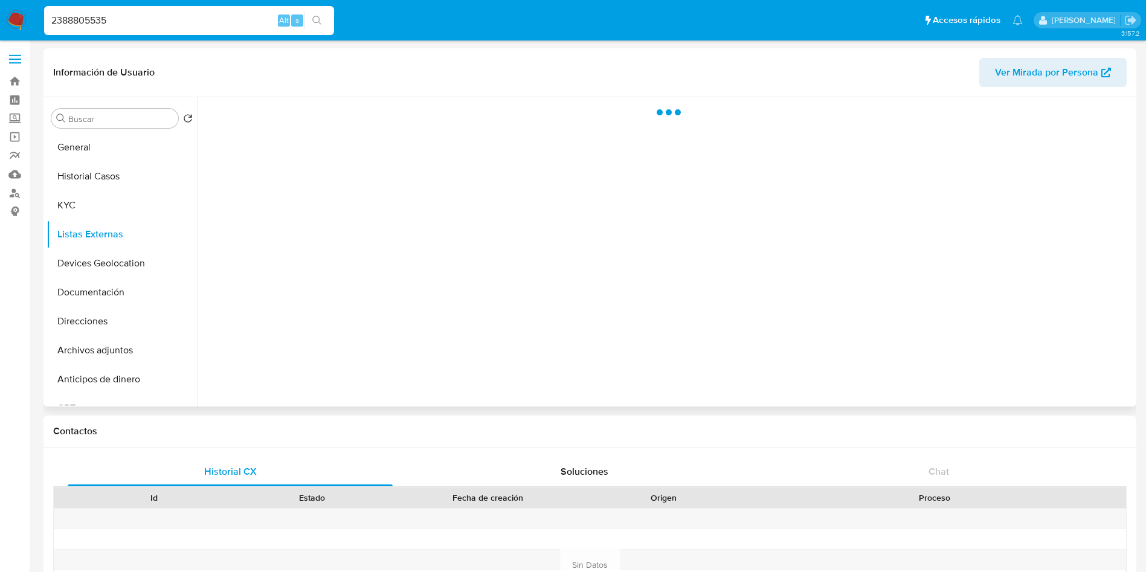
scroll to position [0, 0]
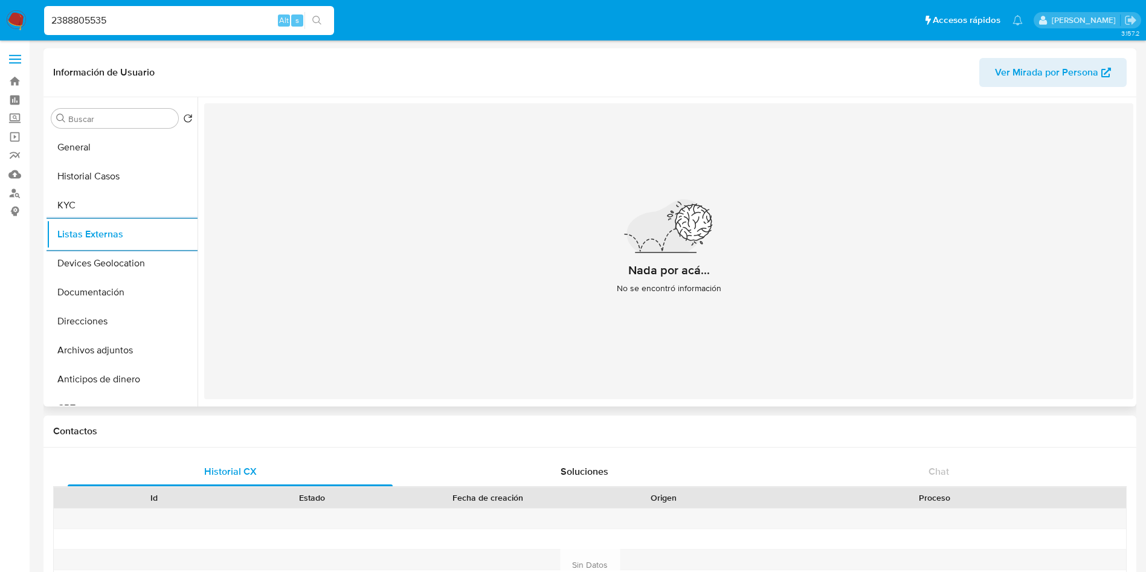
drag, startPoint x: 101, startPoint y: 266, endPoint x: 360, endPoint y: 225, distance: 262.4
click at [101, 266] on button "Devices Geolocation" at bounding box center [121, 263] width 151 height 29
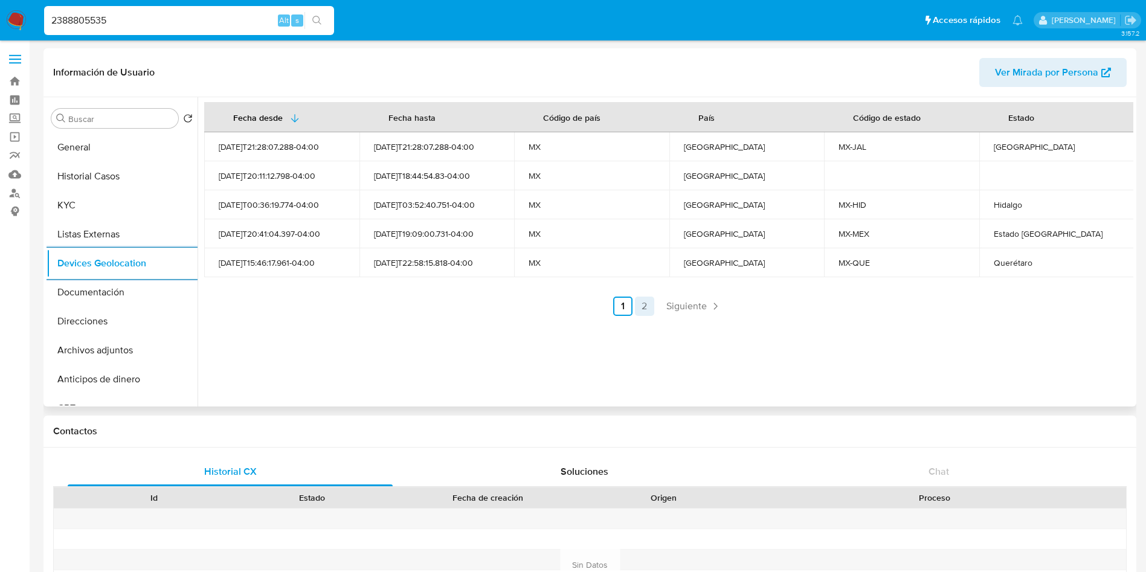
click at [637, 305] on link "2" at bounding box center [644, 305] width 19 height 19
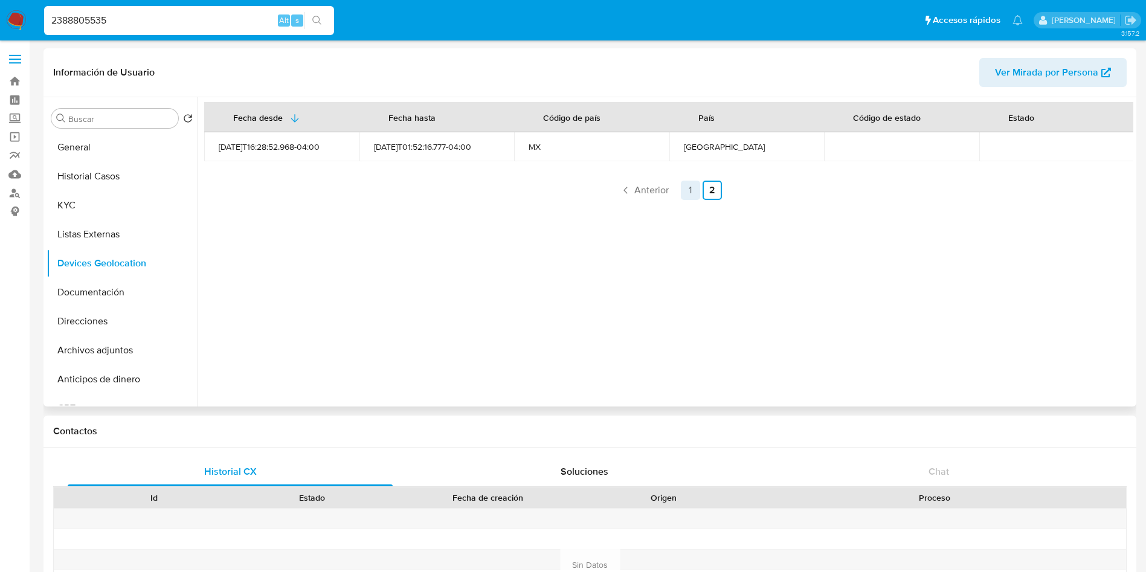
click at [683, 187] on link "1" at bounding box center [690, 190] width 19 height 19
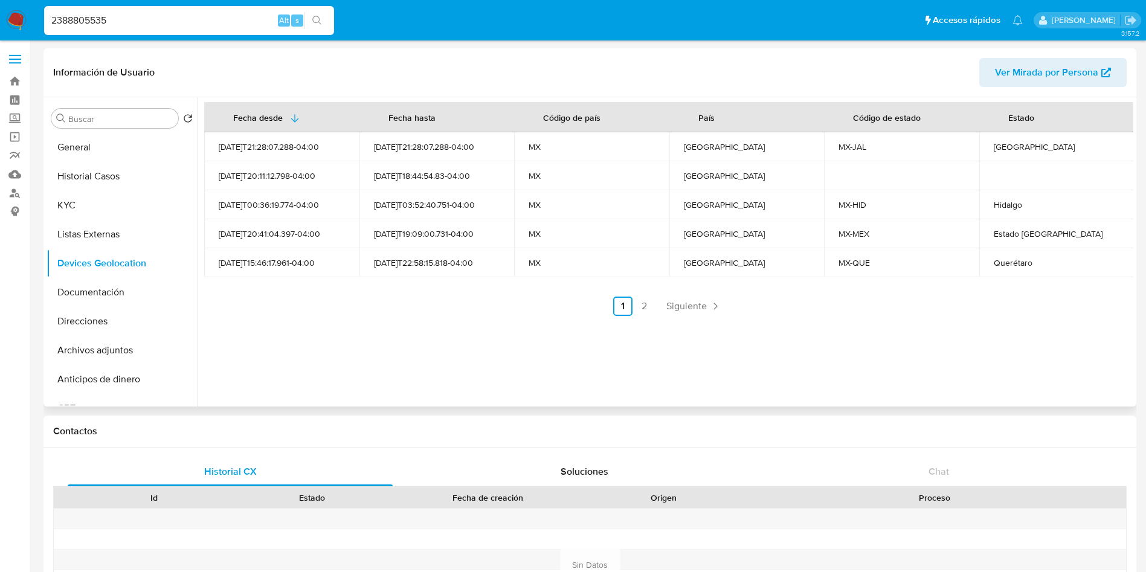
click at [763, 143] on div "Jalisco" at bounding box center [1056, 146] width 126 height 11
copy div "Jalisco"
click at [763, 199] on div "Hidalgo" at bounding box center [1056, 204] width 126 height 11
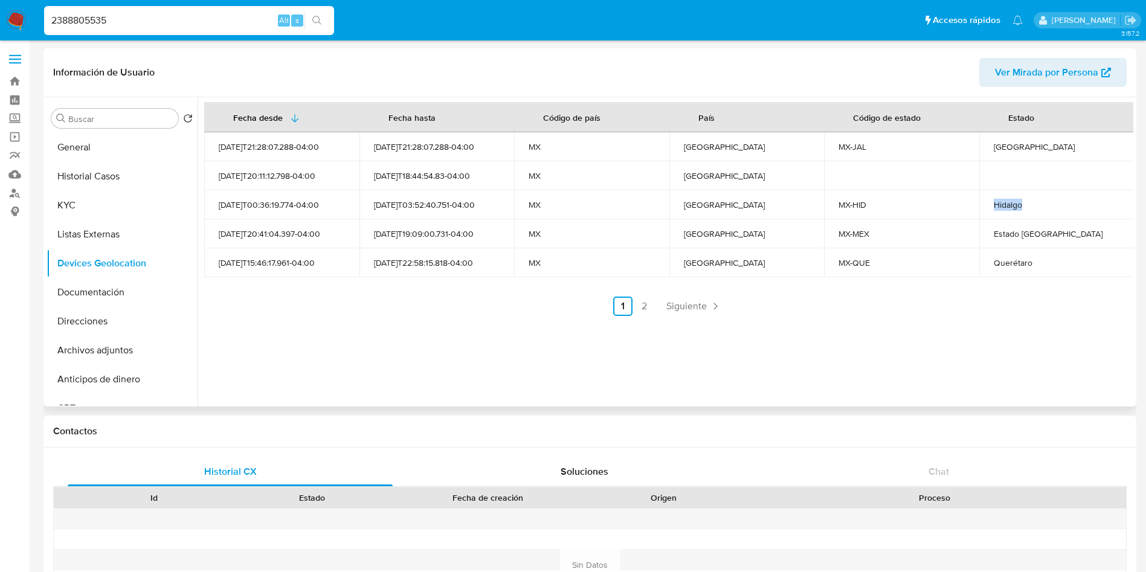
copy div "Hidalgo"
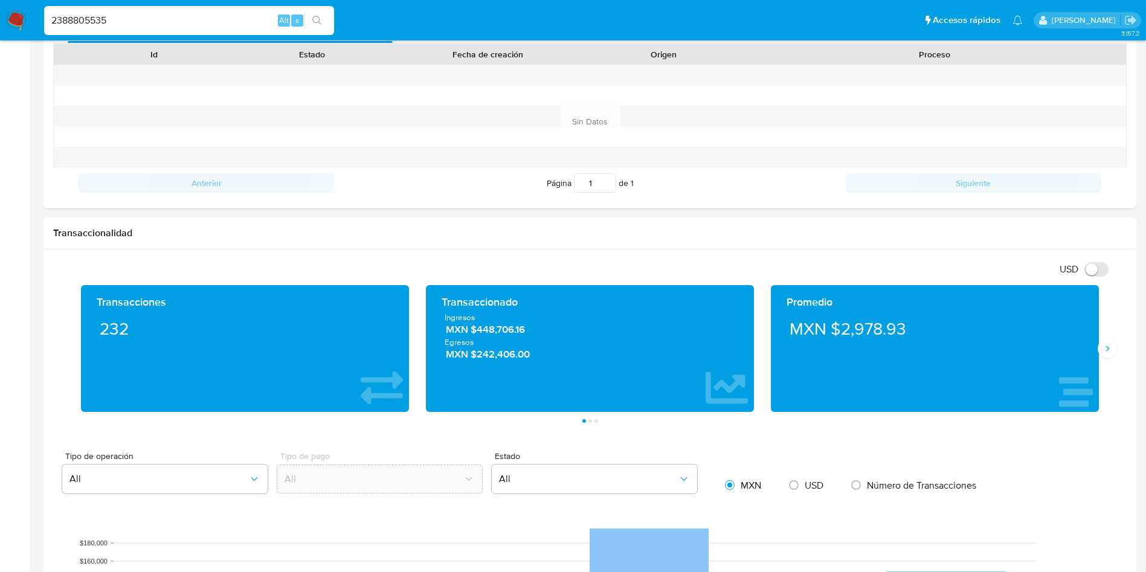
scroll to position [453, 0]
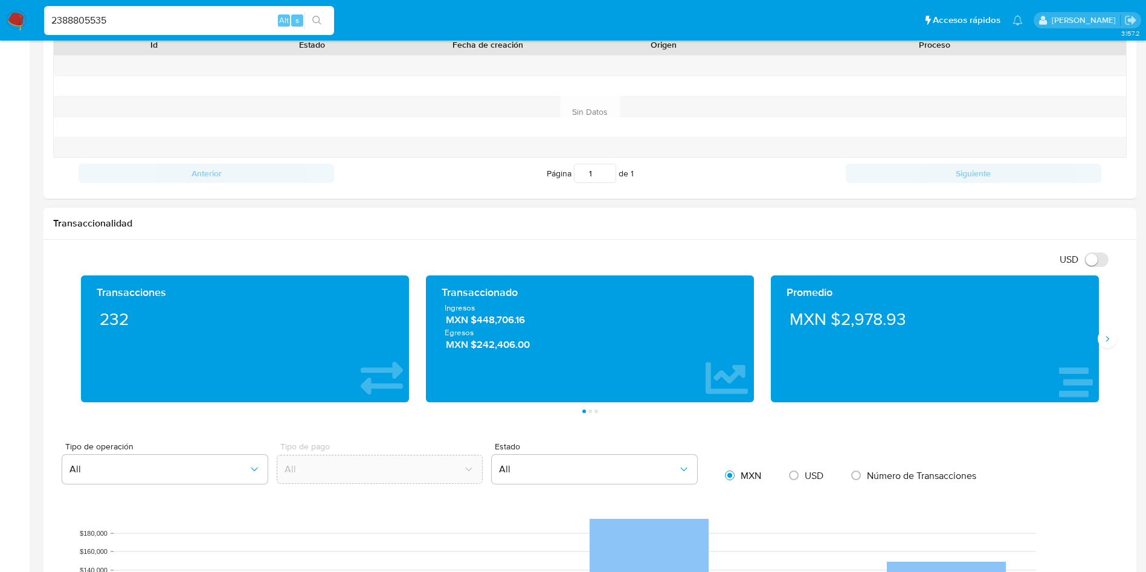
click at [763, 348] on div "Promedio MXN $2,978.93" at bounding box center [934, 338] width 345 height 127
click at [763, 335] on icon "Siguiente" at bounding box center [1107, 339] width 10 height 10
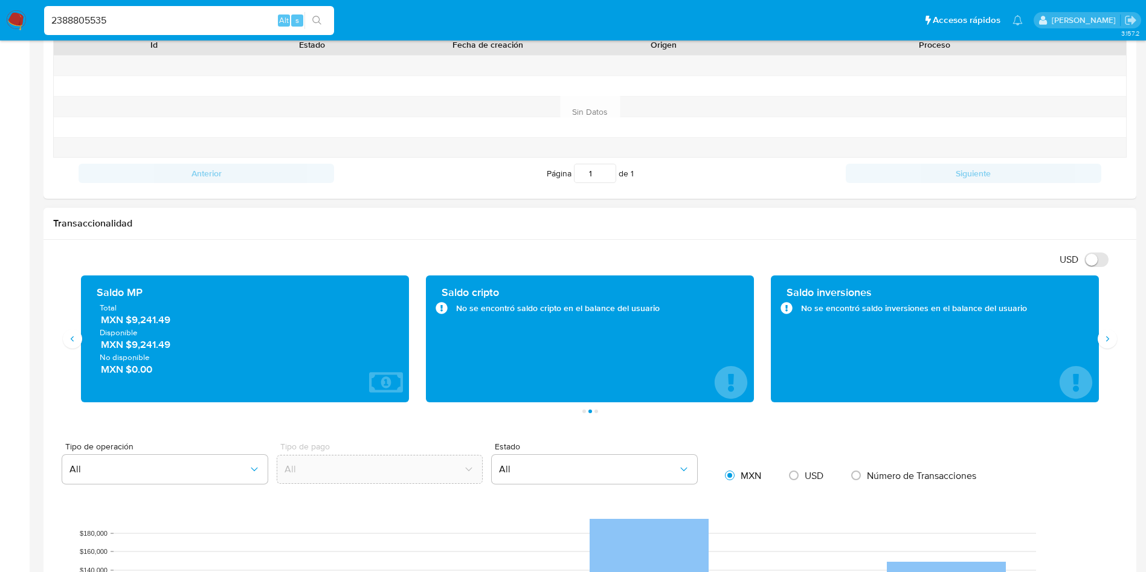
drag, startPoint x: 187, startPoint y: 327, endPoint x: 132, endPoint y: 327, distance: 54.4
click at [132, 327] on span "Disponible" at bounding box center [245, 332] width 290 height 11
drag, startPoint x: 133, startPoint y: 325, endPoint x: 176, endPoint y: 322, distance: 42.9
click at [176, 322] on span "MXN $9,241.49" at bounding box center [245, 320] width 289 height 14
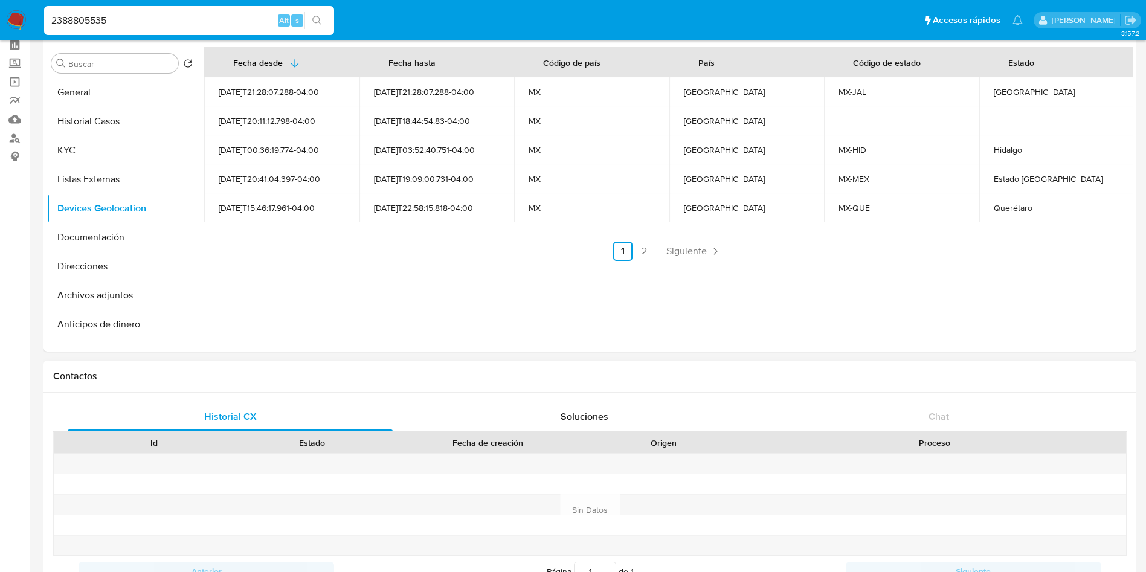
scroll to position [0, 0]
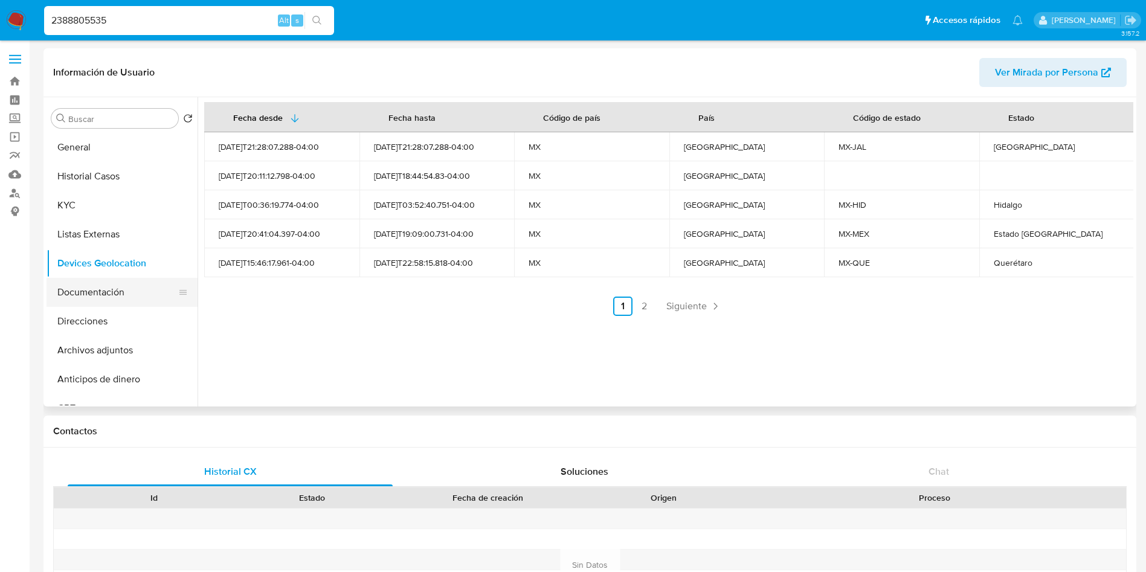
click at [100, 287] on button "Documentación" at bounding box center [116, 292] width 141 height 29
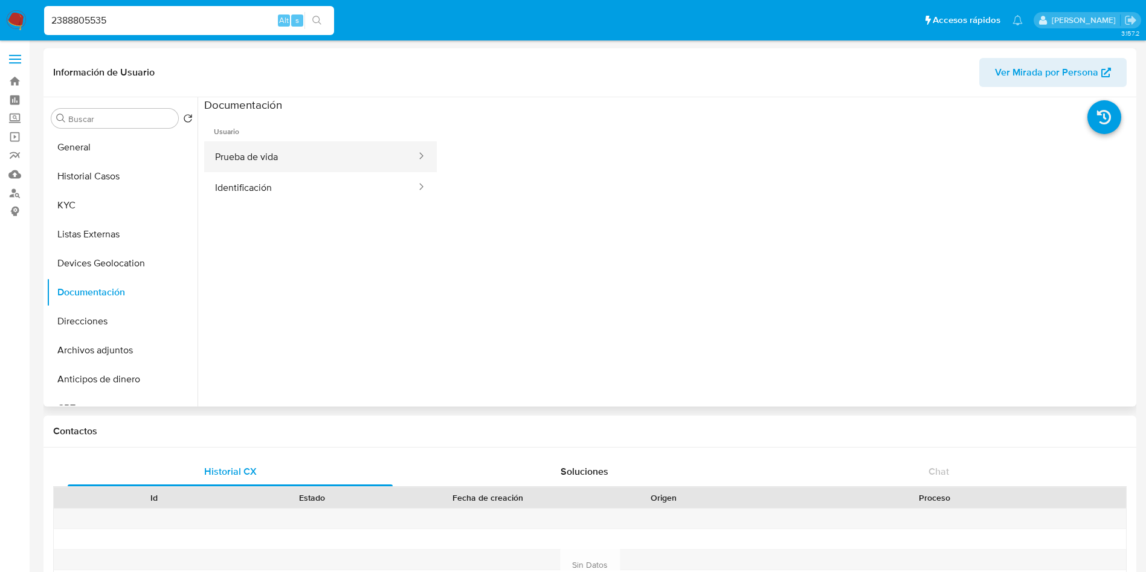
click at [313, 152] on button "Prueba de vida" at bounding box center [310, 156] width 213 height 31
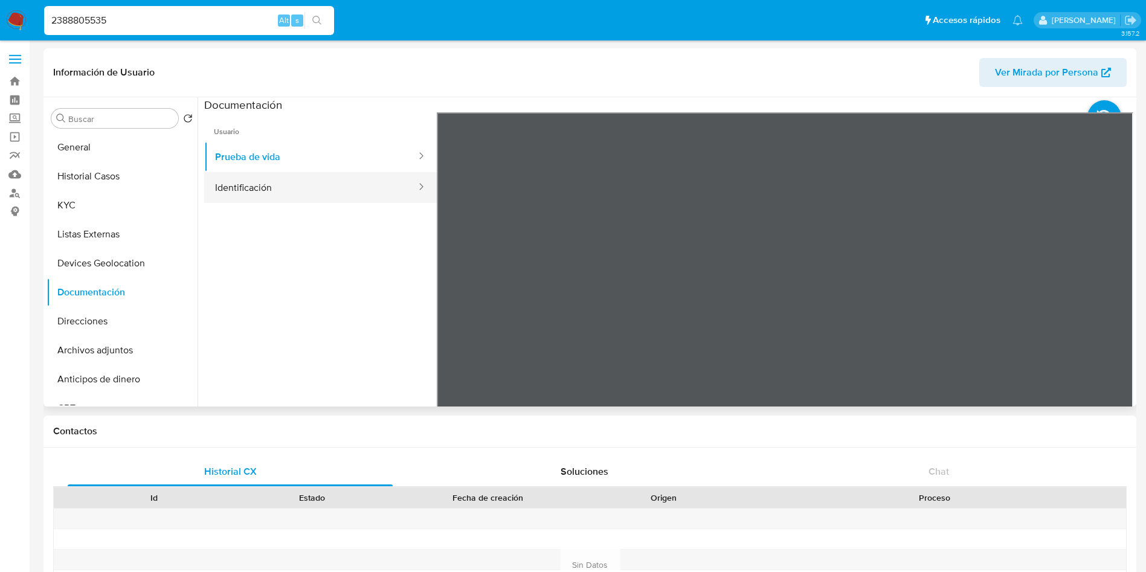
click at [279, 181] on button "Identificación" at bounding box center [310, 187] width 213 height 31
click at [763, 306] on icon at bounding box center [1118, 308] width 24 height 24
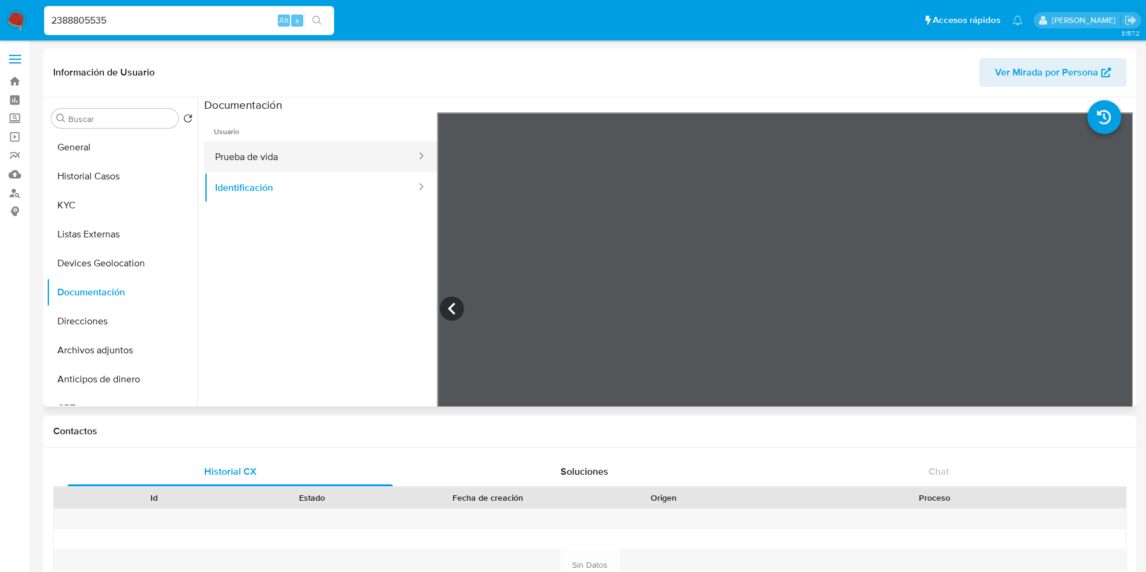
click at [289, 158] on button "Prueba de vida" at bounding box center [310, 156] width 213 height 31
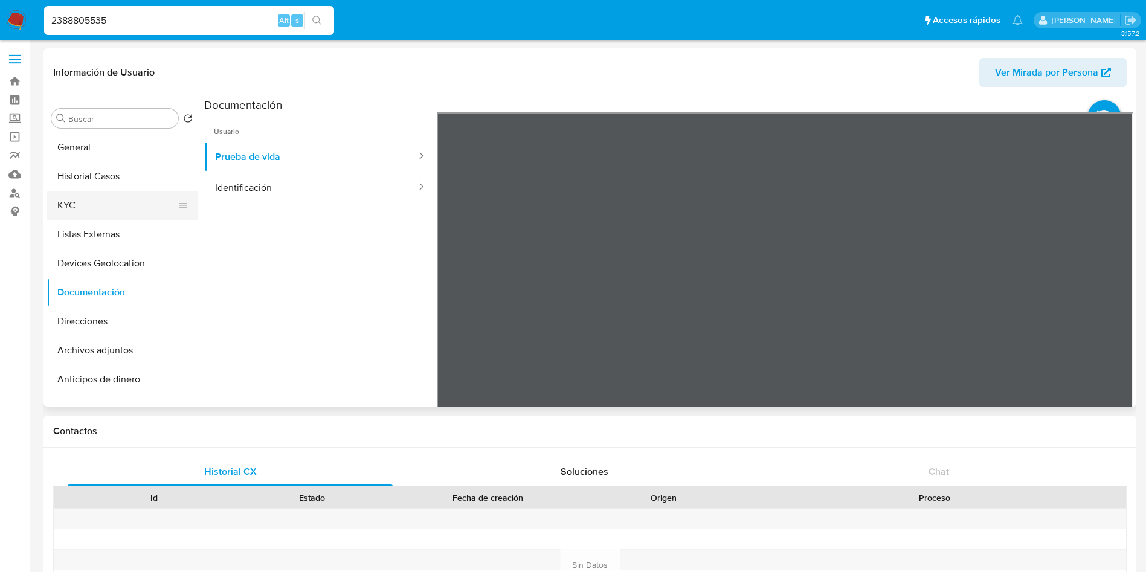
click at [90, 202] on button "KYC" at bounding box center [116, 205] width 141 height 29
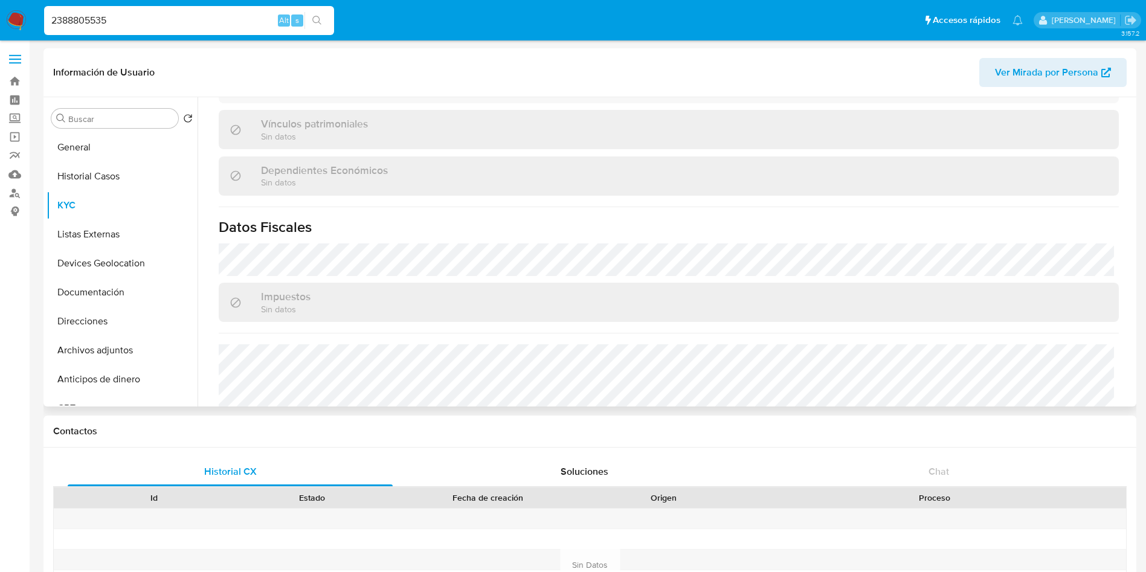
scroll to position [747, 0]
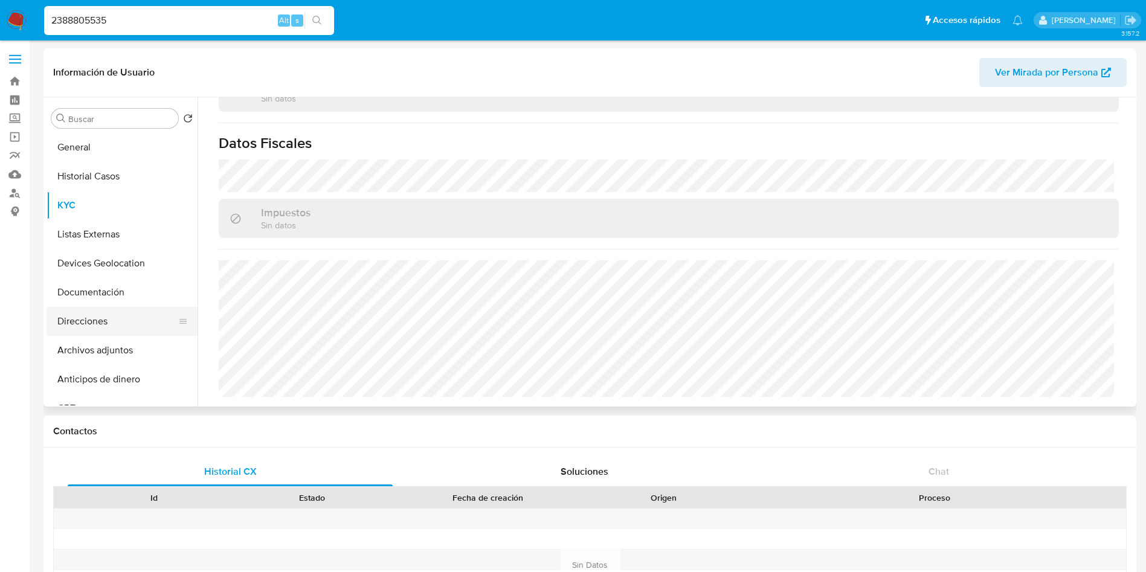
click at [94, 316] on button "Direcciones" at bounding box center [116, 321] width 141 height 29
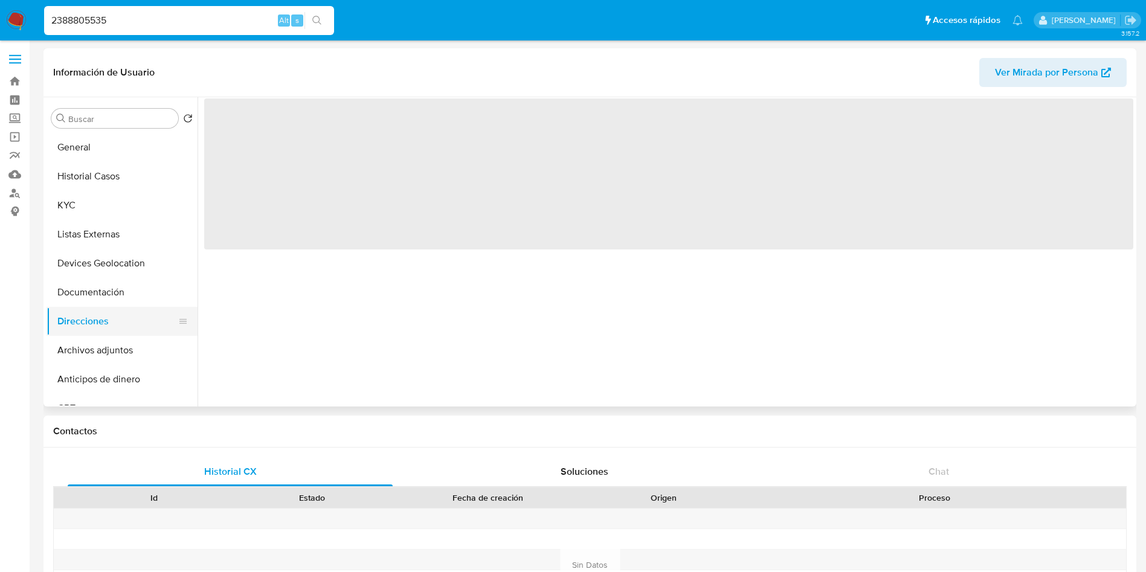
scroll to position [0, 0]
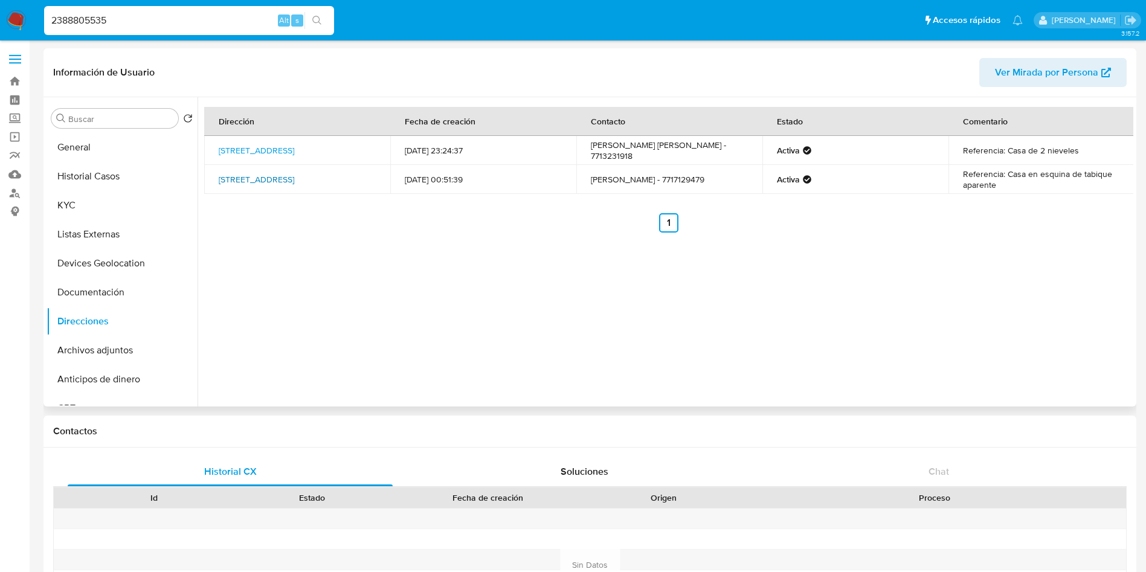
click at [294, 181] on link "Calle Hueytepec Número 138, Pachuca De Soto, Hidalgo, 42084, Mexico 138" at bounding box center [256, 179] width 75 height 12
click at [396, 299] on div "Dirección Fecha de creación Contacto Estado Comentario Calle Nevado De Hueytepe…" at bounding box center [664, 251] width 935 height 309
click at [496, 280] on div "Dirección Fecha de creación Contacto Estado Comentario Calle Nevado De Hueytepe…" at bounding box center [664, 251] width 935 height 309
click at [105, 207] on button "KYC" at bounding box center [116, 205] width 141 height 29
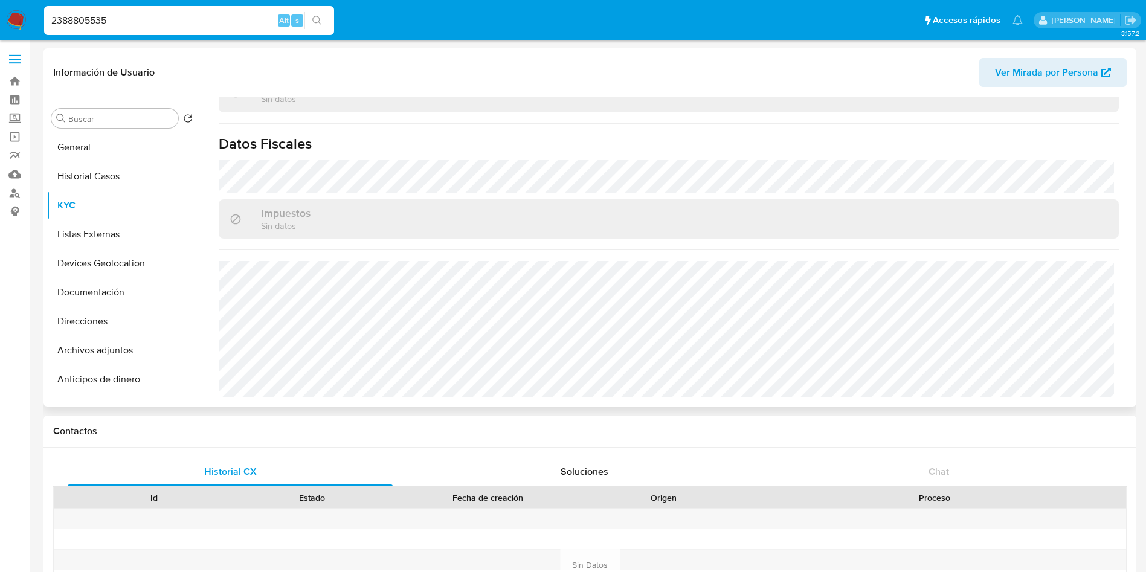
scroll to position [747, 0]
click at [105, 291] on button "Documentación" at bounding box center [116, 292] width 141 height 29
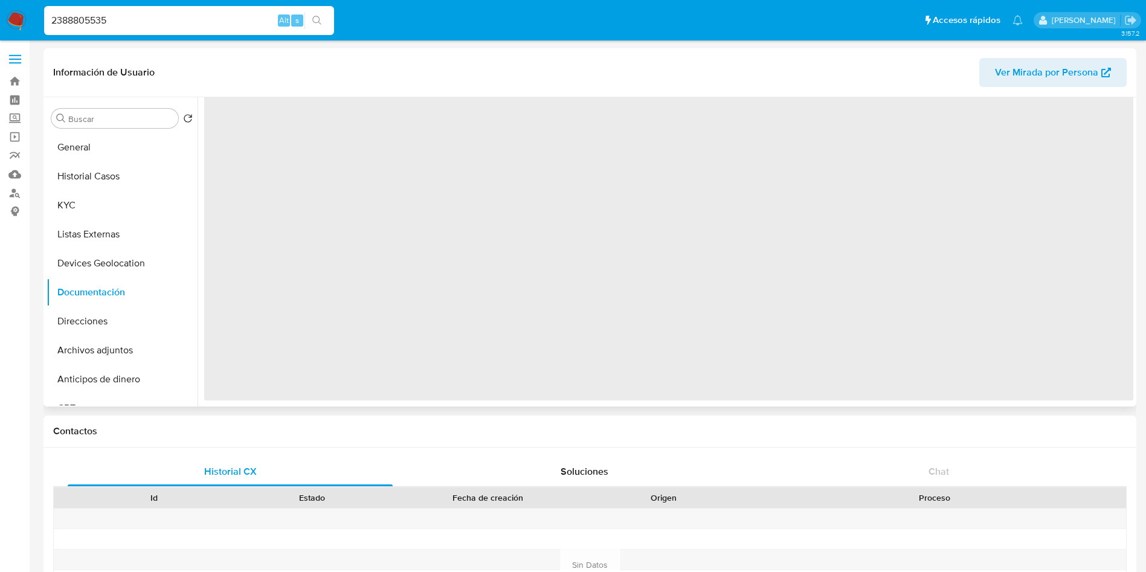
scroll to position [0, 0]
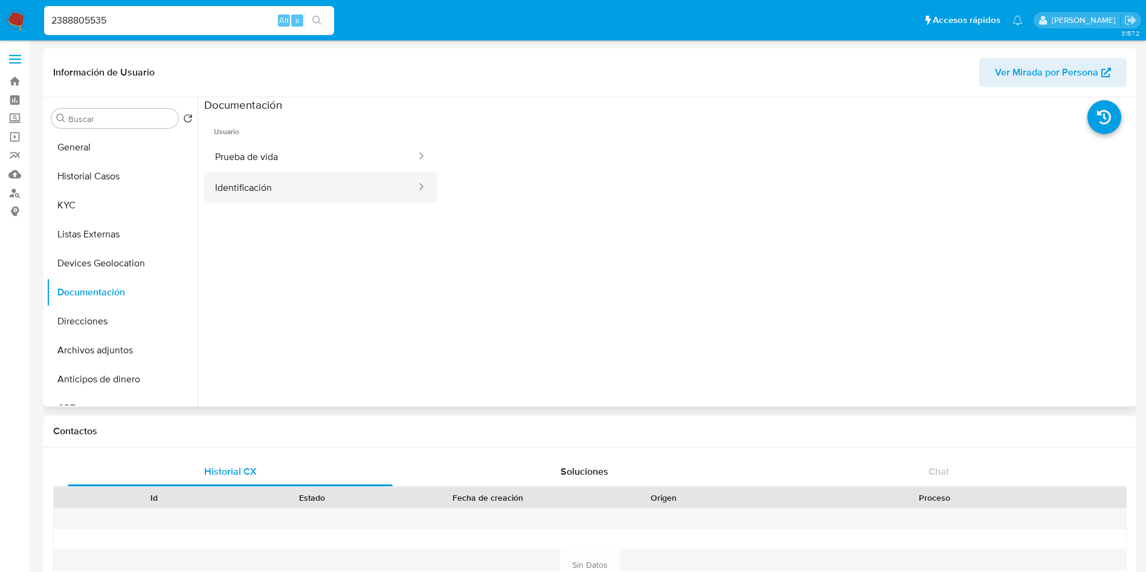
click at [296, 196] on button "Identificación" at bounding box center [310, 187] width 213 height 31
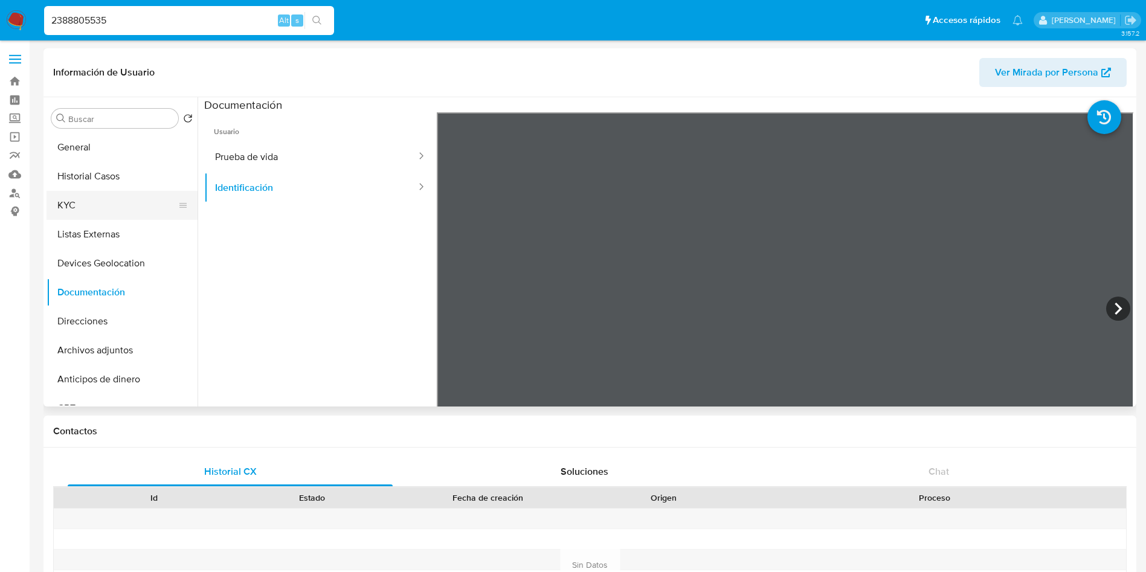
click at [89, 208] on button "KYC" at bounding box center [116, 205] width 141 height 29
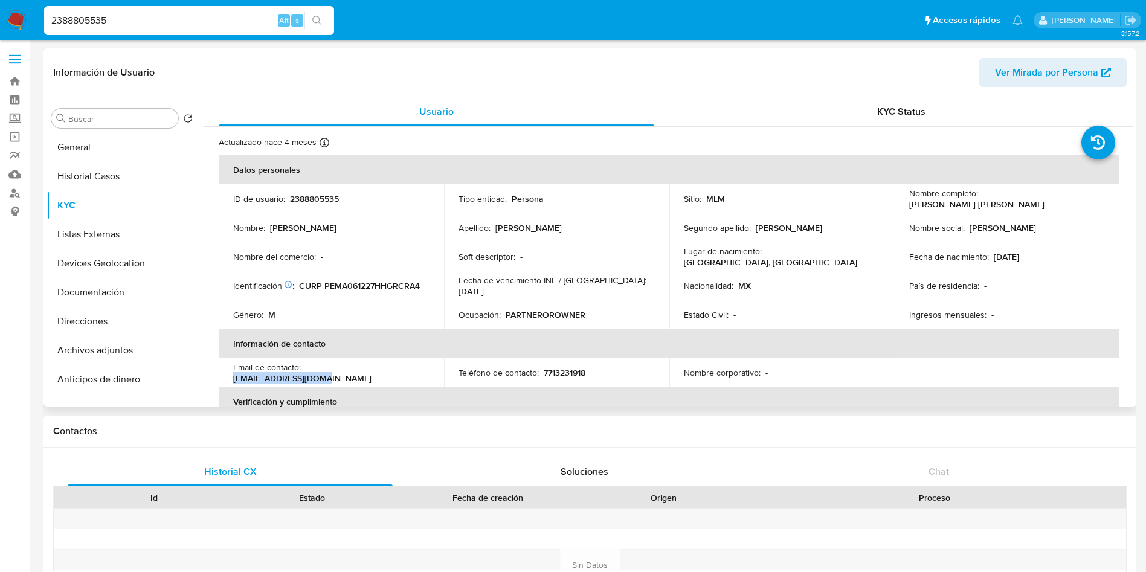
drag, startPoint x: 408, startPoint y: 374, endPoint x: 307, endPoint y: 377, distance: 100.3
click at [307, 377] on div "Email de contacto : aaronpem48@gmail.com" at bounding box center [331, 373] width 196 height 22
copy p "aaronpem48@gmail.com"
click at [554, 362] on td "Teléfono de contacto : 7713231918" at bounding box center [556, 372] width 225 height 29
click at [564, 371] on p "7713231918" at bounding box center [564, 372] width 42 height 11
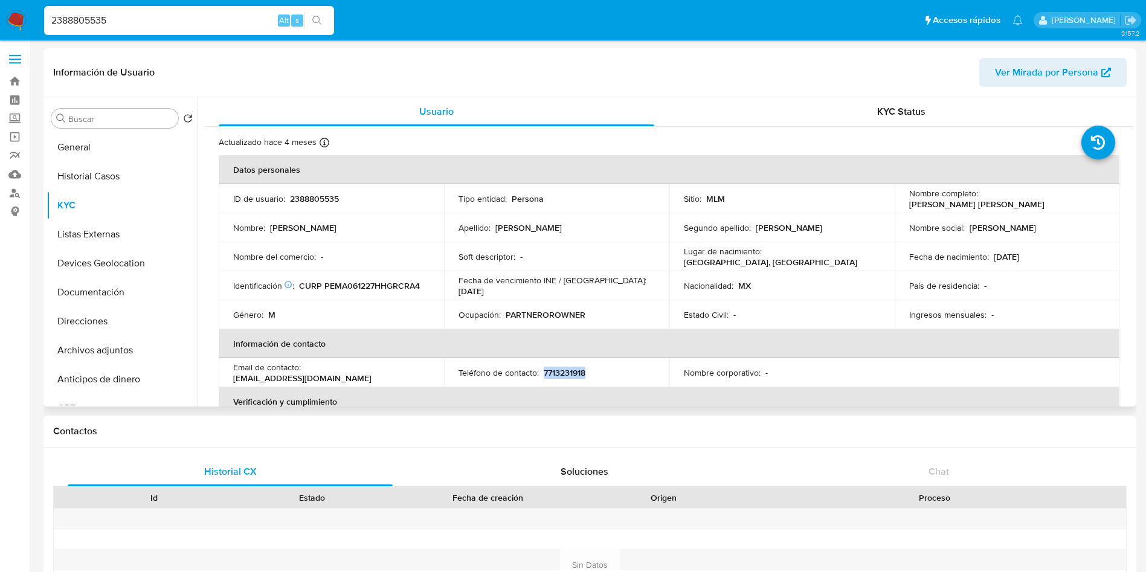
click at [564, 371] on p "7713231918" at bounding box center [564, 372] width 42 height 11
copy p "7713231918"
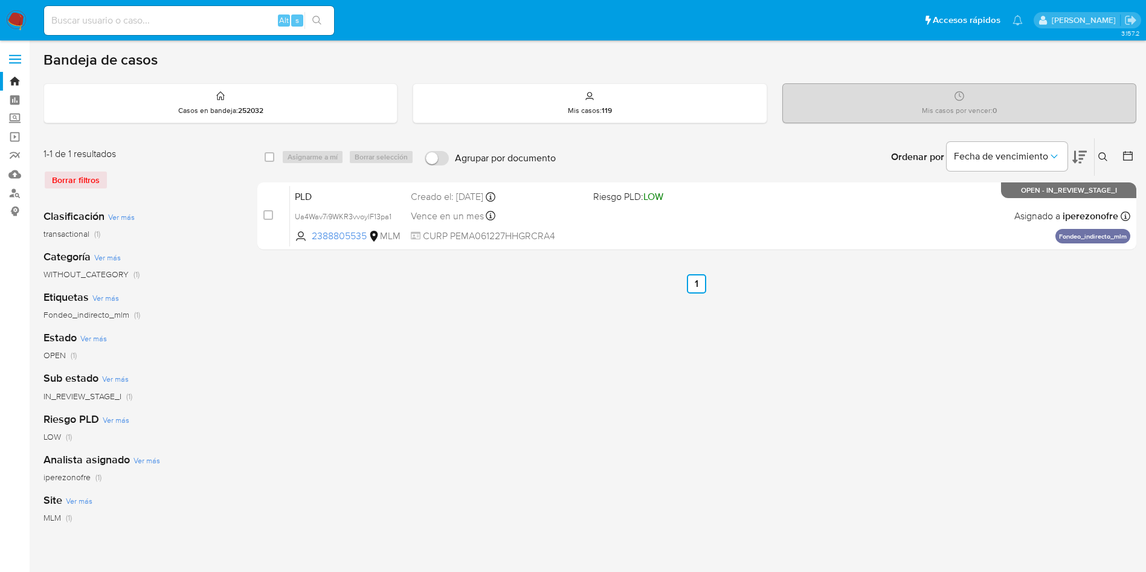
click at [187, 9] on div "Alt s" at bounding box center [189, 20] width 290 height 29
click at [208, 21] on input at bounding box center [189, 21] width 290 height 16
paste input "161983442"
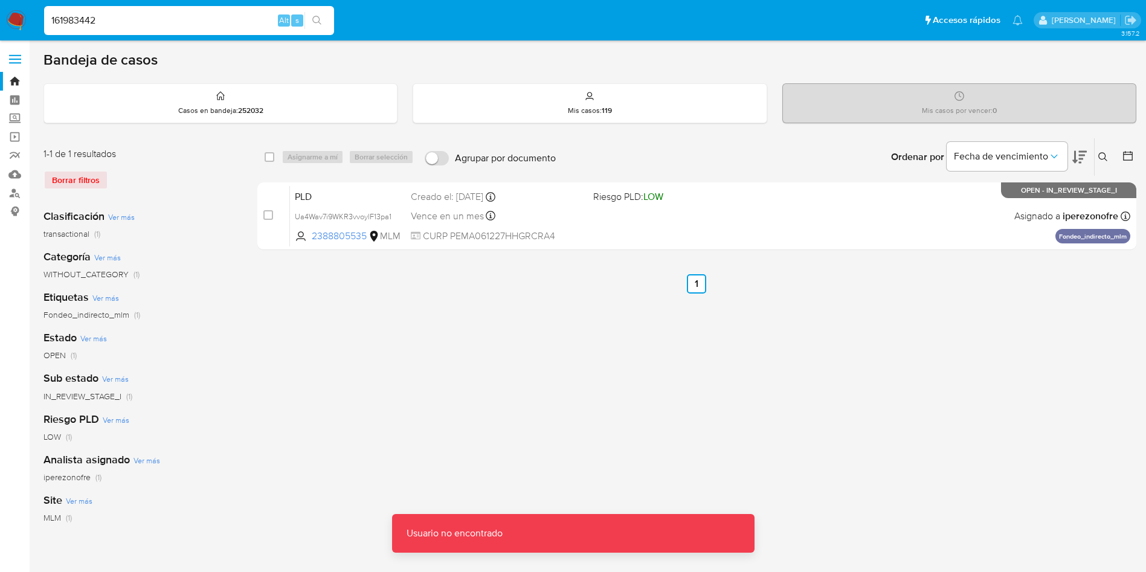
click at [208, 21] on input "161983442" at bounding box center [189, 21] width 290 height 16
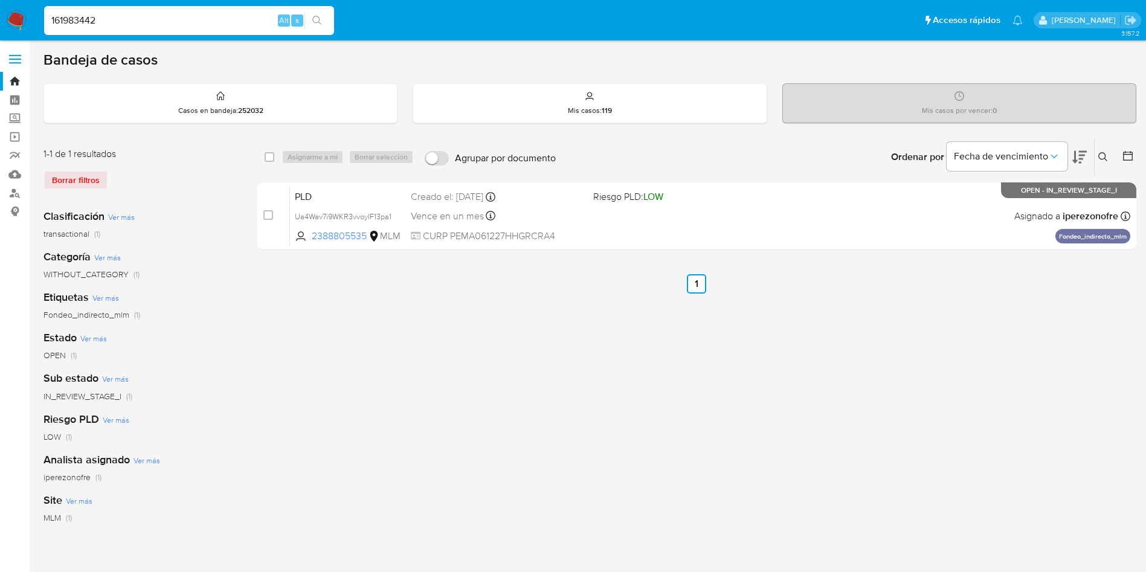
type input "161983442"
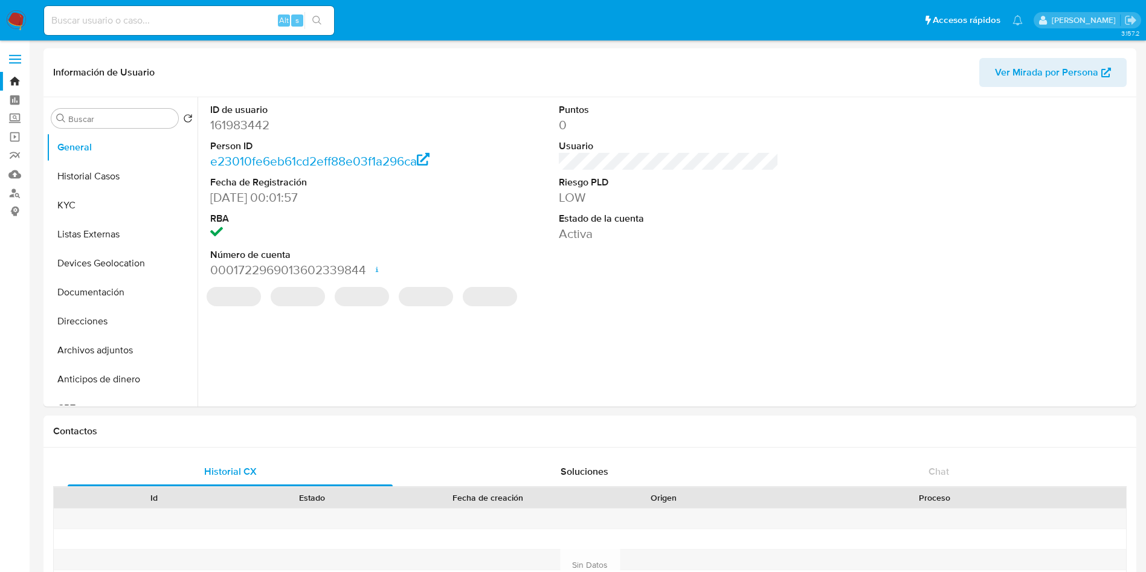
select select "10"
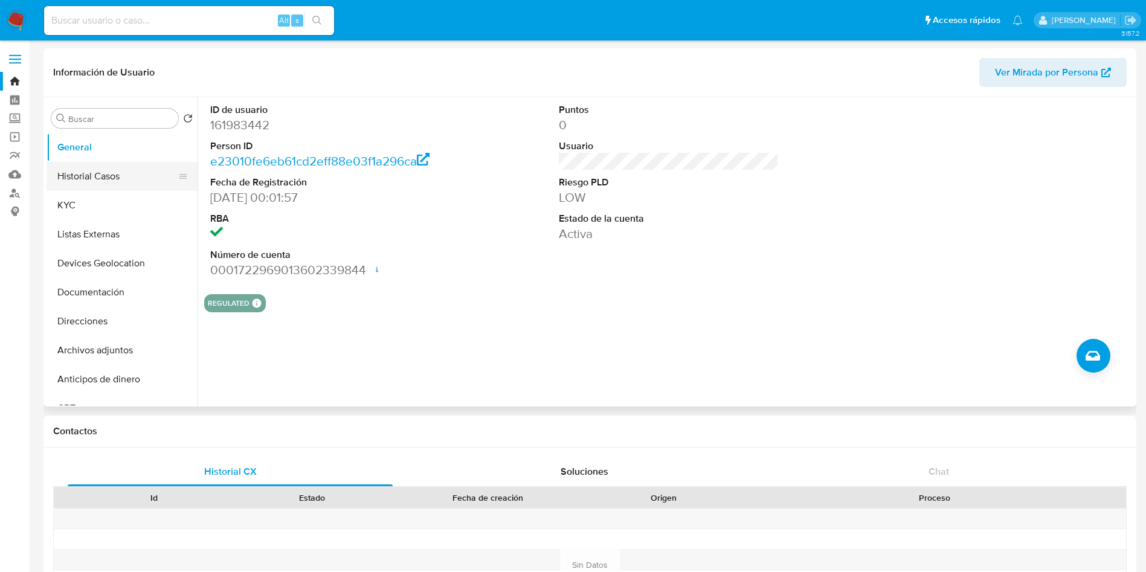
click at [80, 176] on button "Historial Casos" at bounding box center [116, 176] width 141 height 29
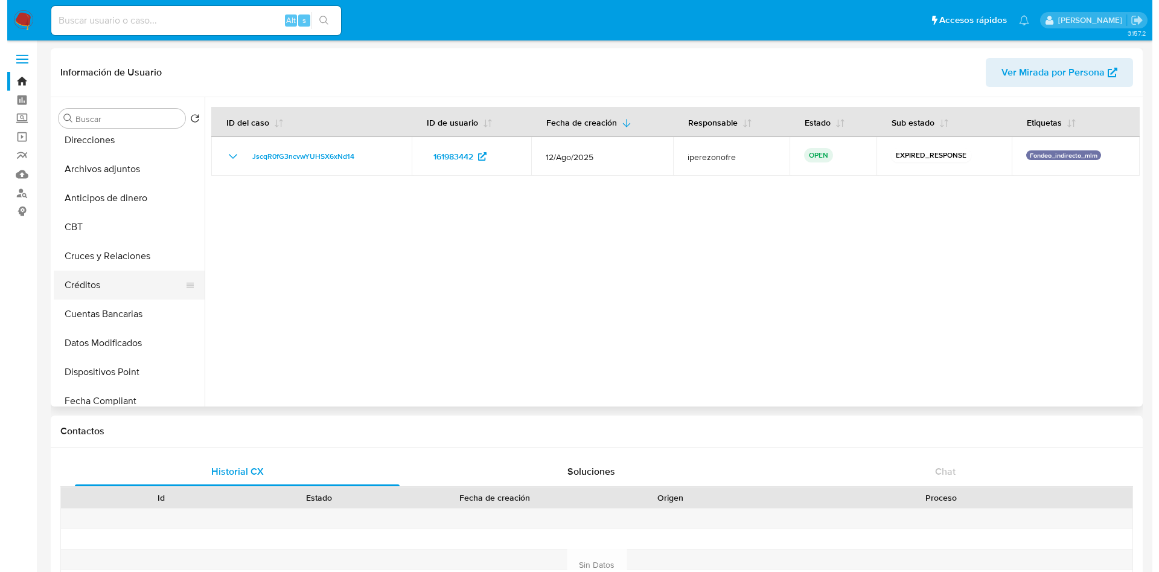
scroll to position [272, 0]
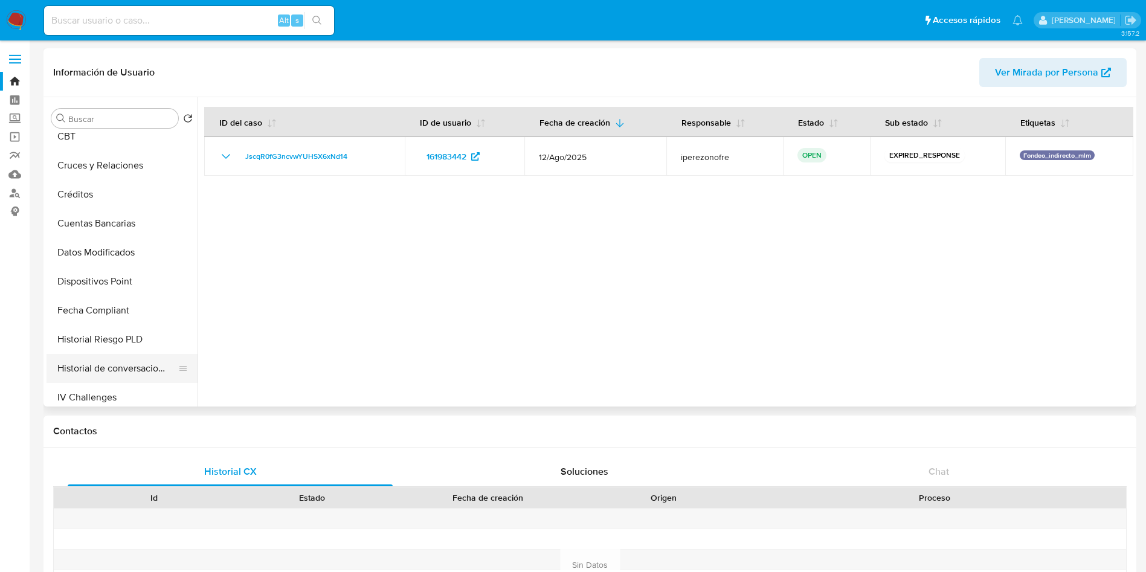
click at [143, 365] on button "Historial de conversaciones" at bounding box center [116, 368] width 141 height 29
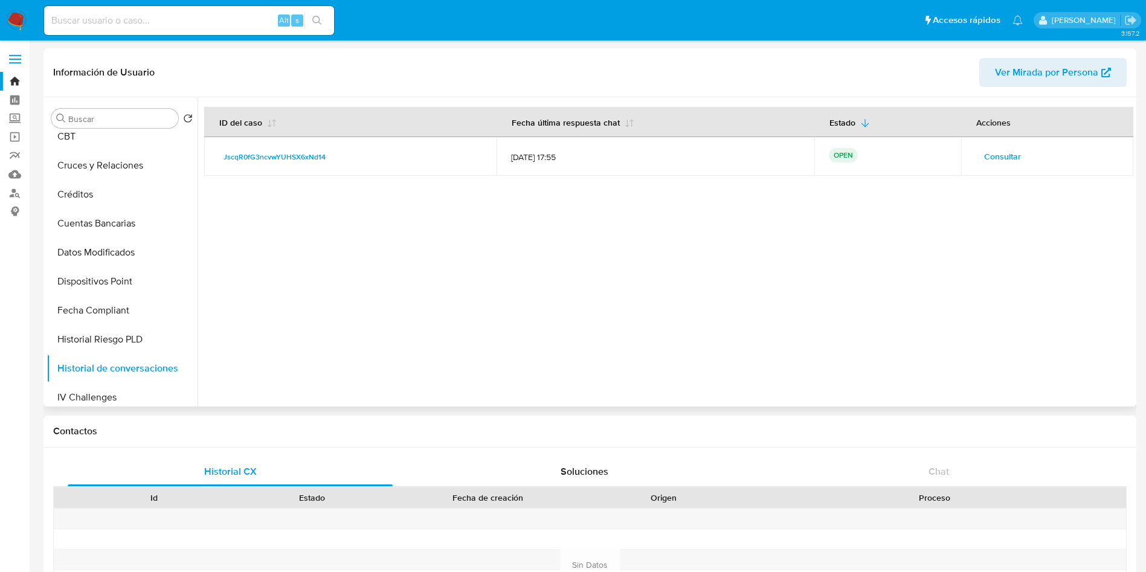
click at [998, 158] on span "Consultar" at bounding box center [1002, 156] width 37 height 17
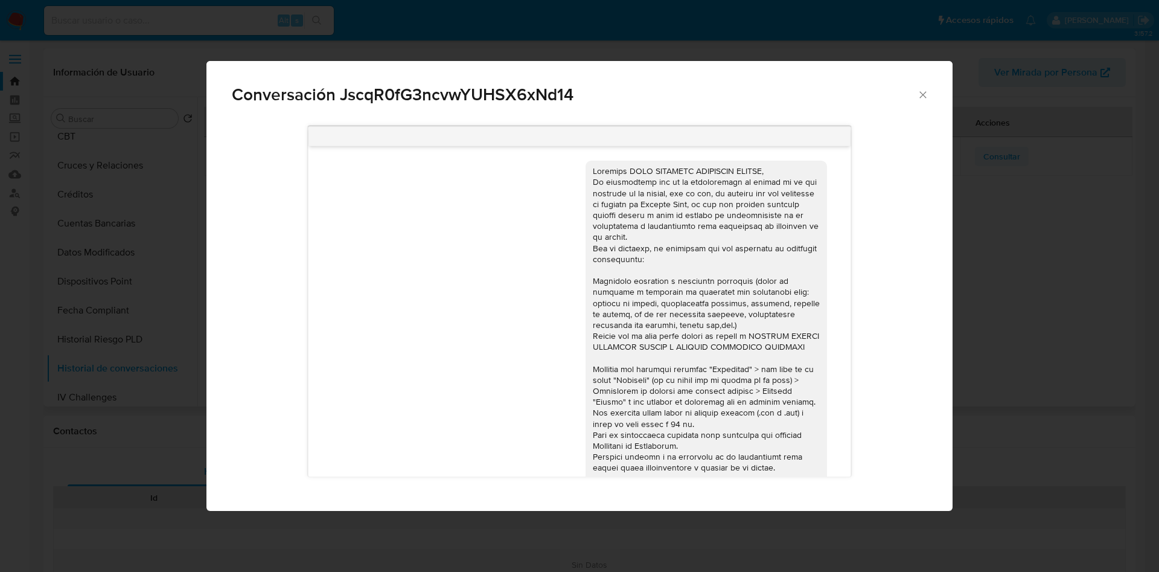
scroll to position [341, 0]
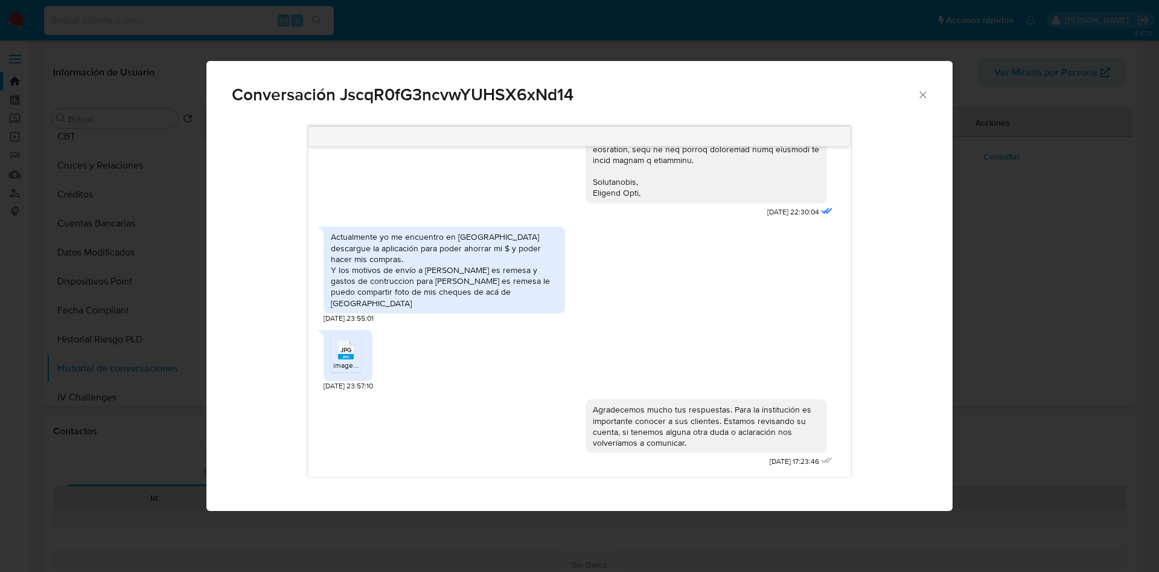
click at [344, 346] on span "JPG" at bounding box center [346, 350] width 11 height 8
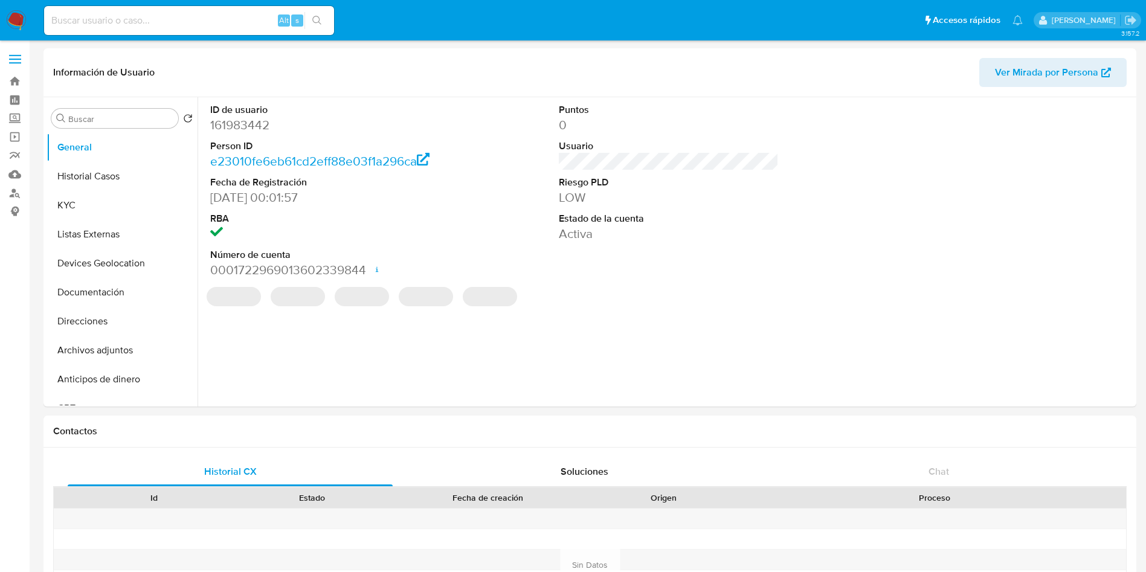
select select "10"
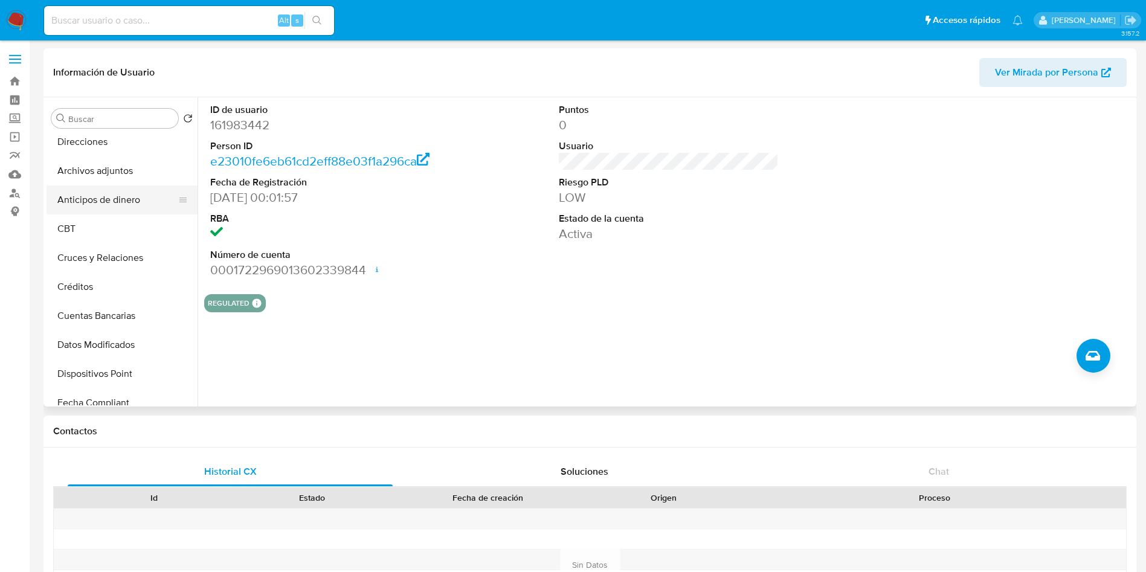
scroll to position [181, 0]
click at [116, 158] on button "Archivos adjuntos" at bounding box center [116, 169] width 141 height 29
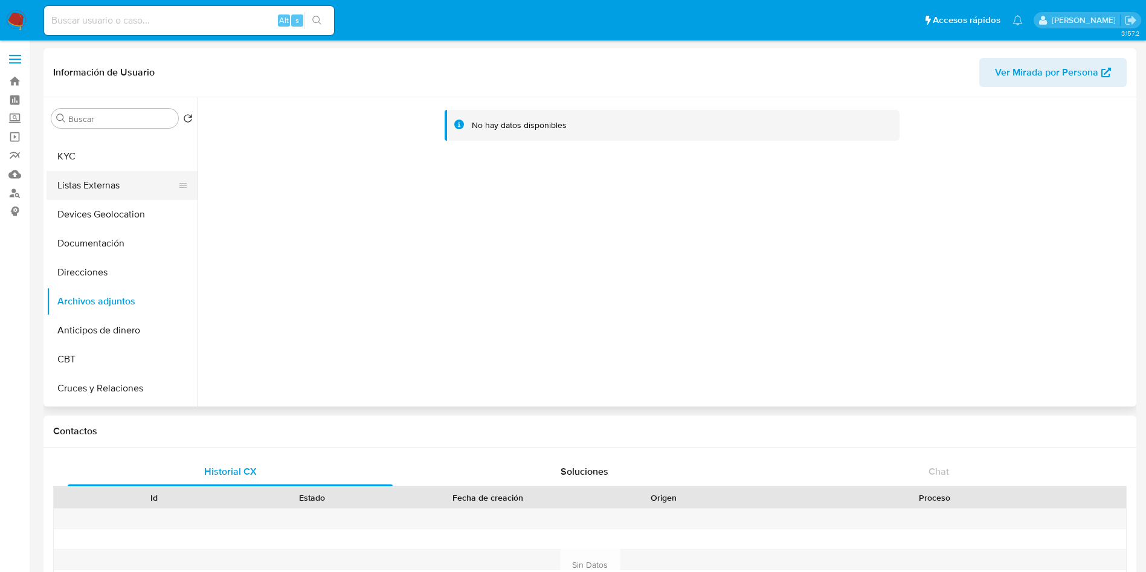
scroll to position [0, 0]
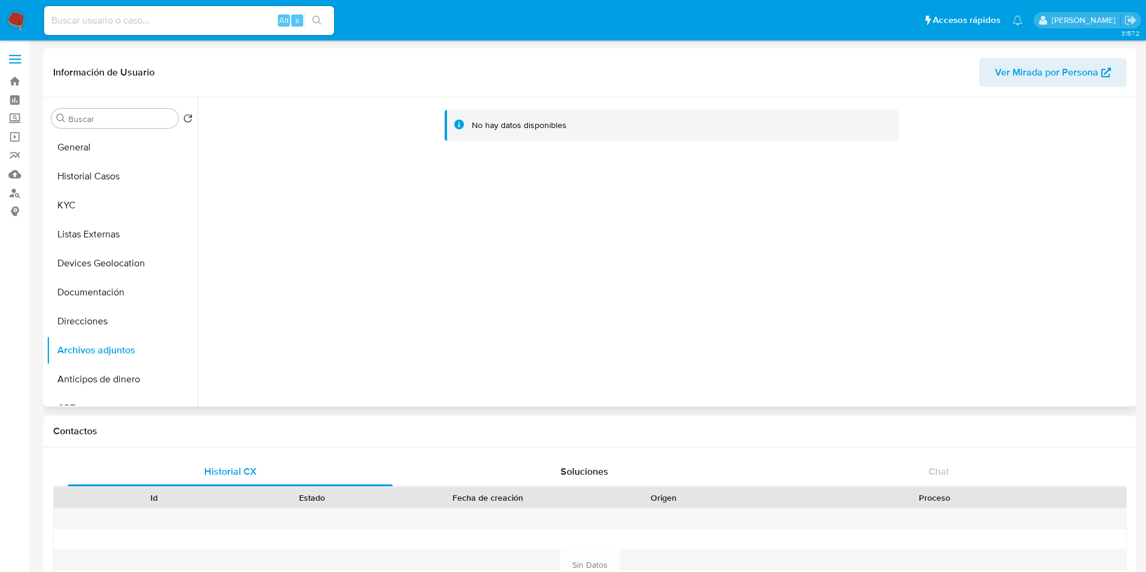
click at [71, 129] on div "Buscar Volver al orden por defecto General Historial Casos KYC Listas Externas …" at bounding box center [121, 252] width 151 height 307
click at [83, 143] on button "General" at bounding box center [116, 147] width 141 height 29
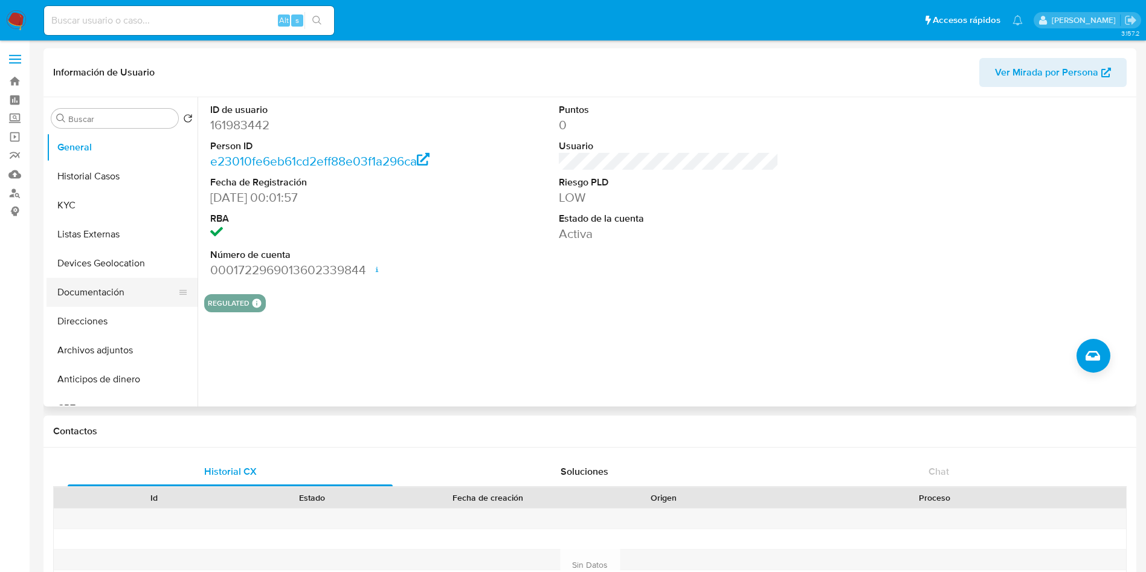
scroll to position [91, 0]
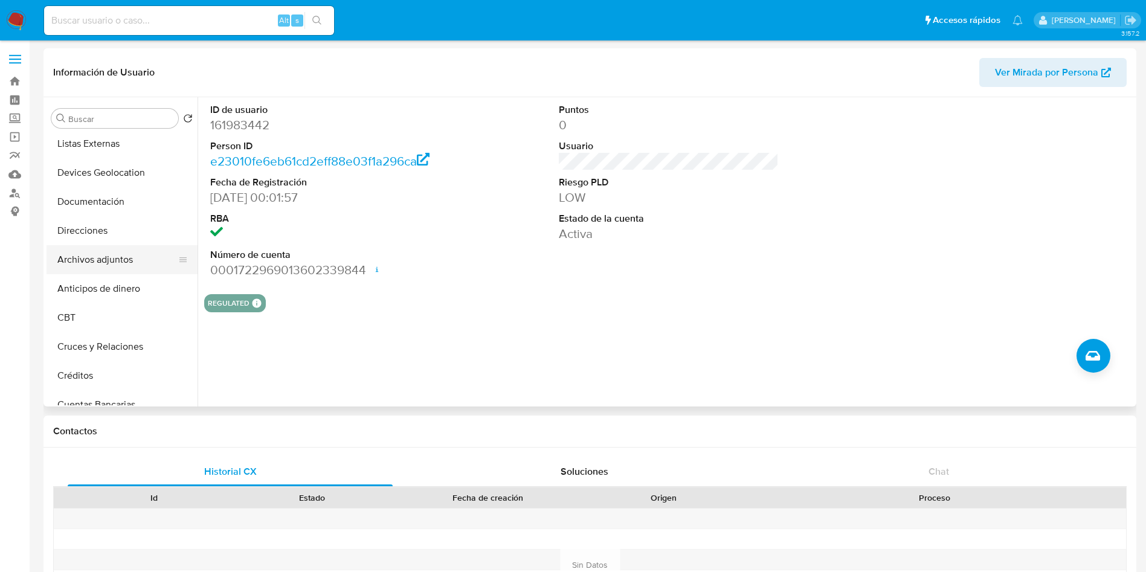
click at [128, 262] on button "Archivos adjuntos" at bounding box center [116, 259] width 141 height 29
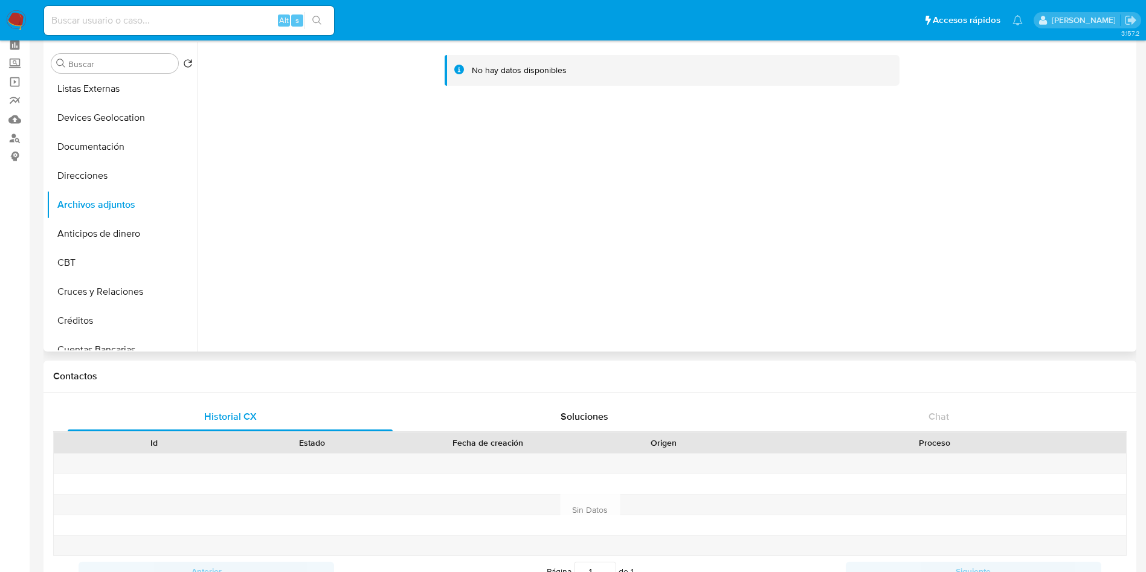
scroll to position [0, 0]
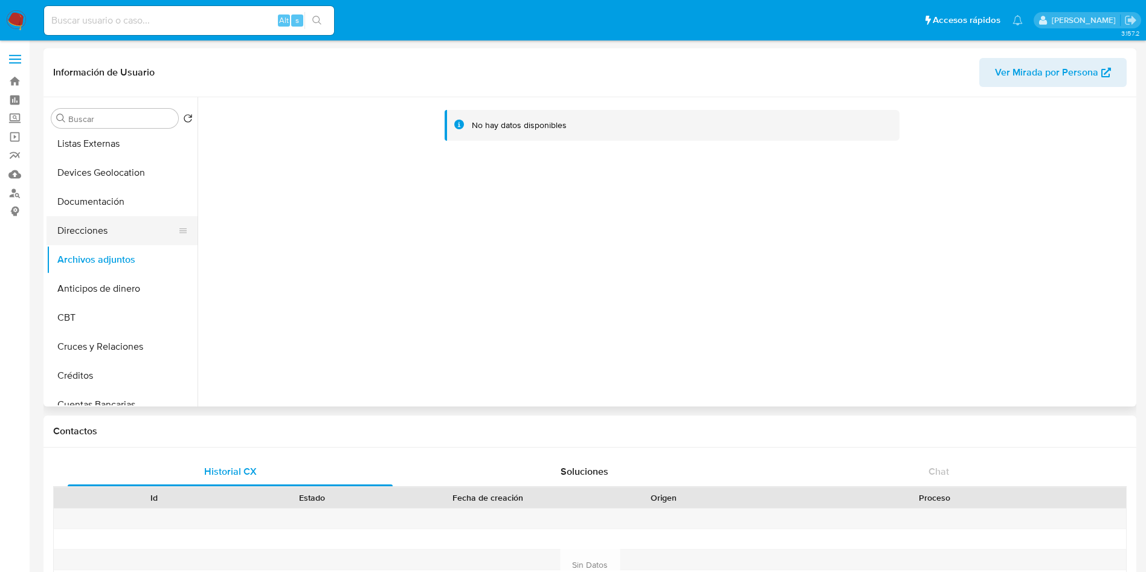
click at [98, 222] on button "Direcciones" at bounding box center [116, 230] width 141 height 29
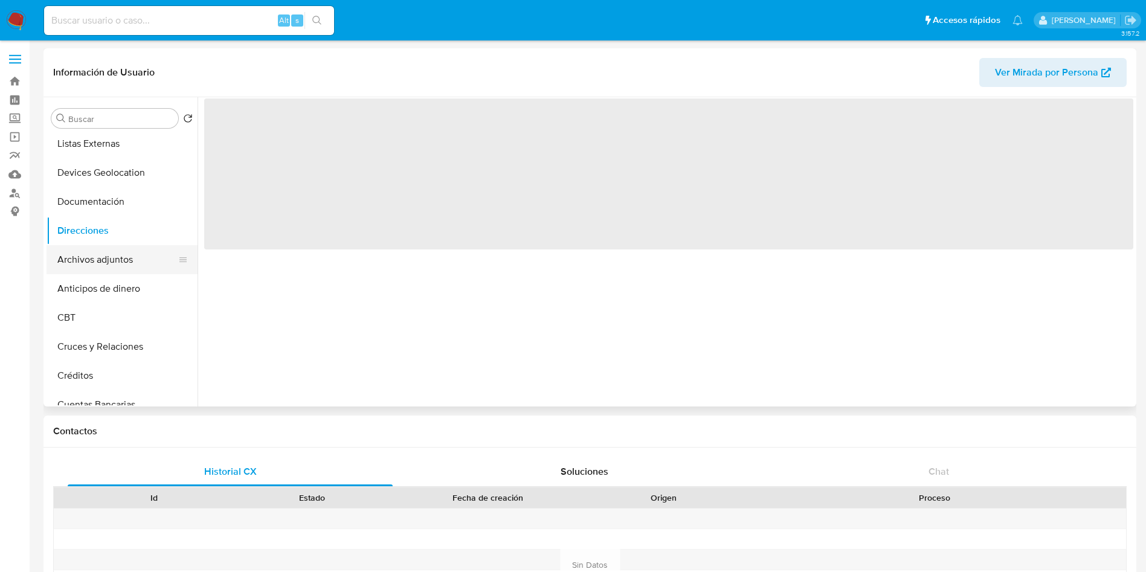
click at [100, 257] on button "Archivos adjuntos" at bounding box center [116, 259] width 141 height 29
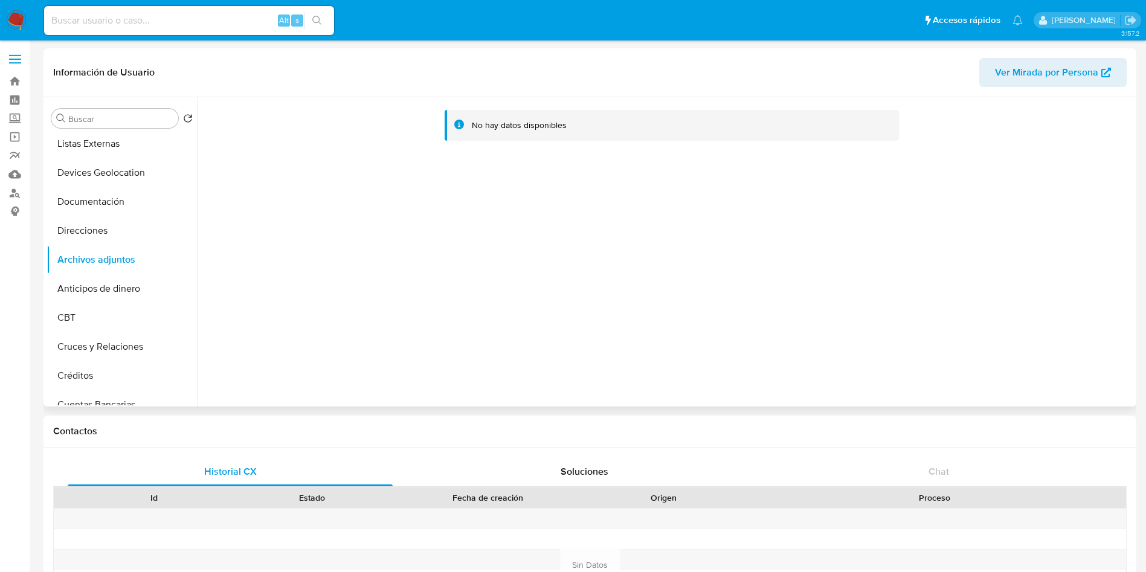
click at [820, 313] on div "No hay datos disponibles" at bounding box center [664, 251] width 935 height 309
click at [14, 13] on img at bounding box center [16, 20] width 21 height 21
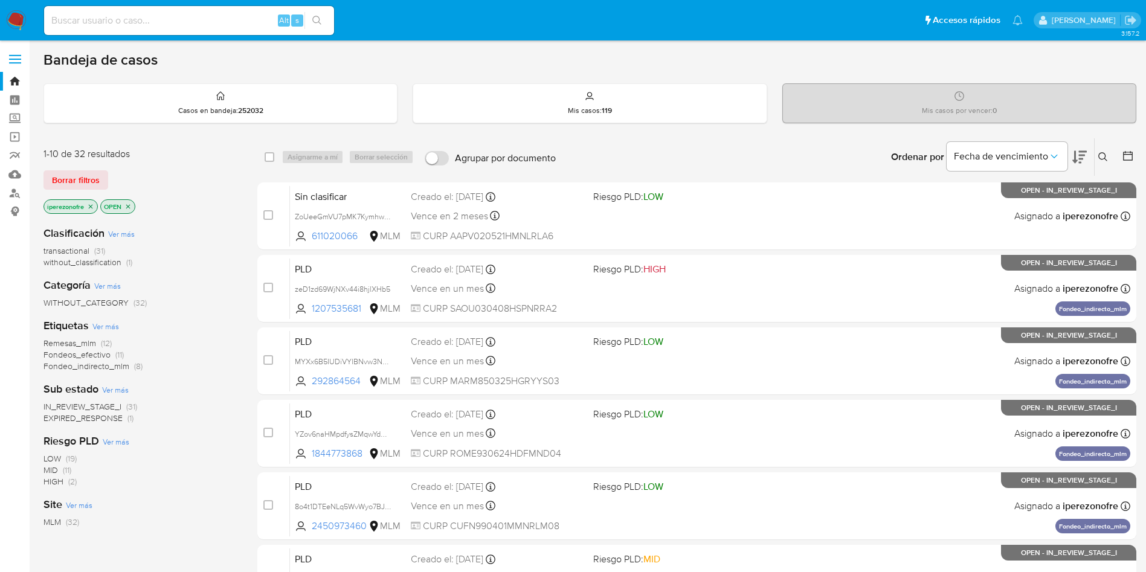
click at [1103, 152] on icon at bounding box center [1103, 157] width 10 height 10
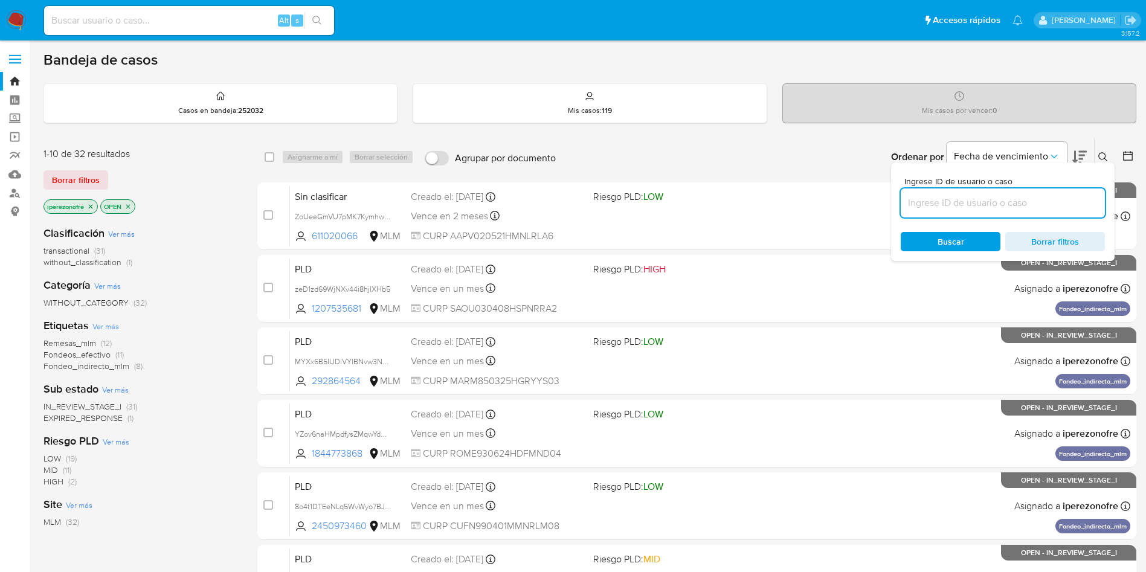
click at [925, 201] on input at bounding box center [1002, 203] width 204 height 16
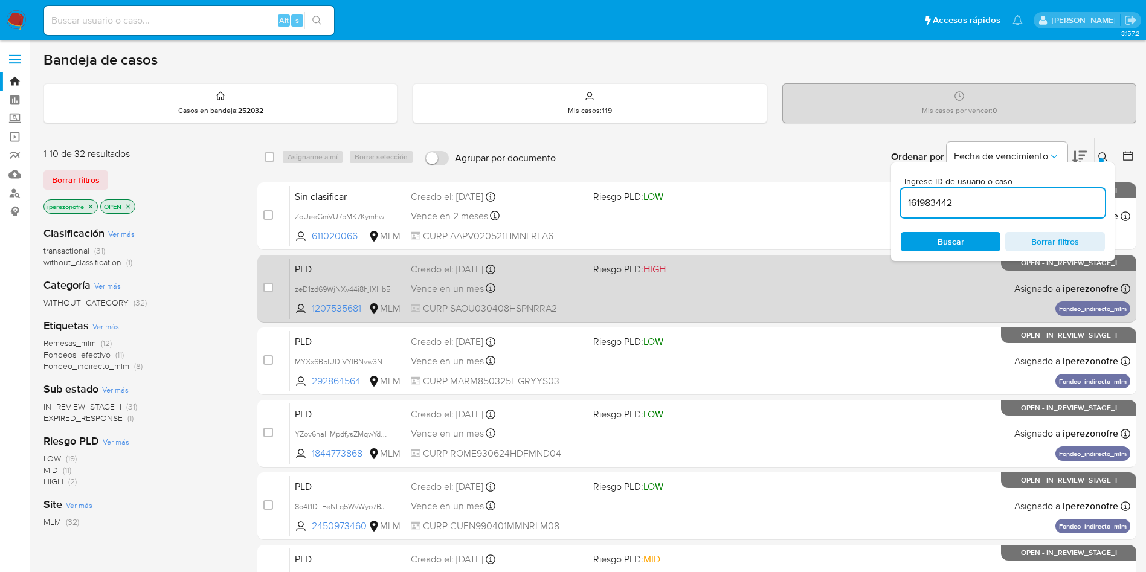
type input "161983442"
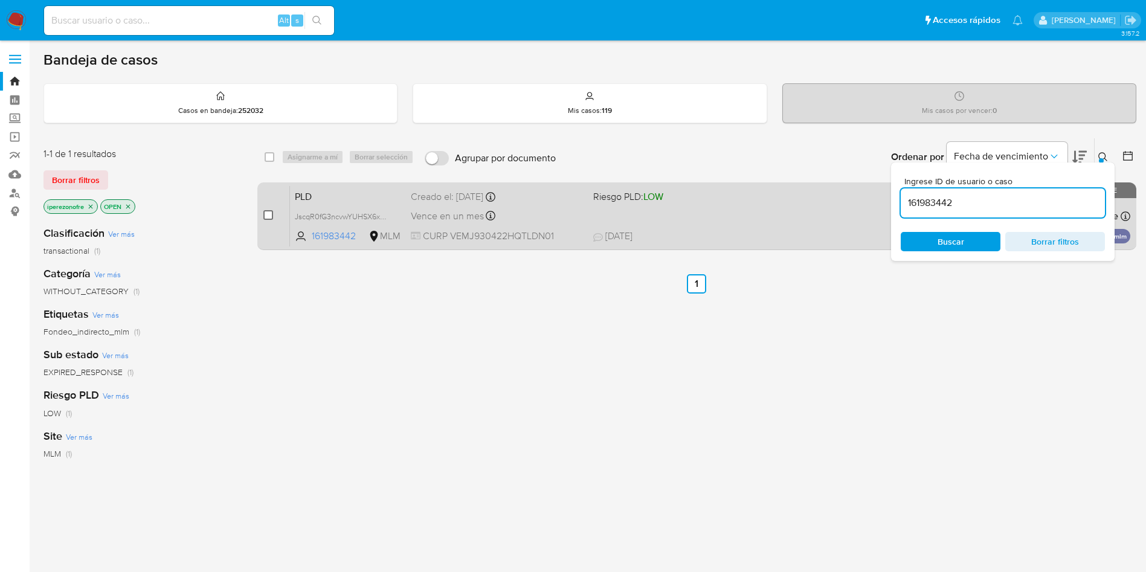
click at [265, 212] on input "checkbox" at bounding box center [268, 215] width 10 height 10
checkbox input "true"
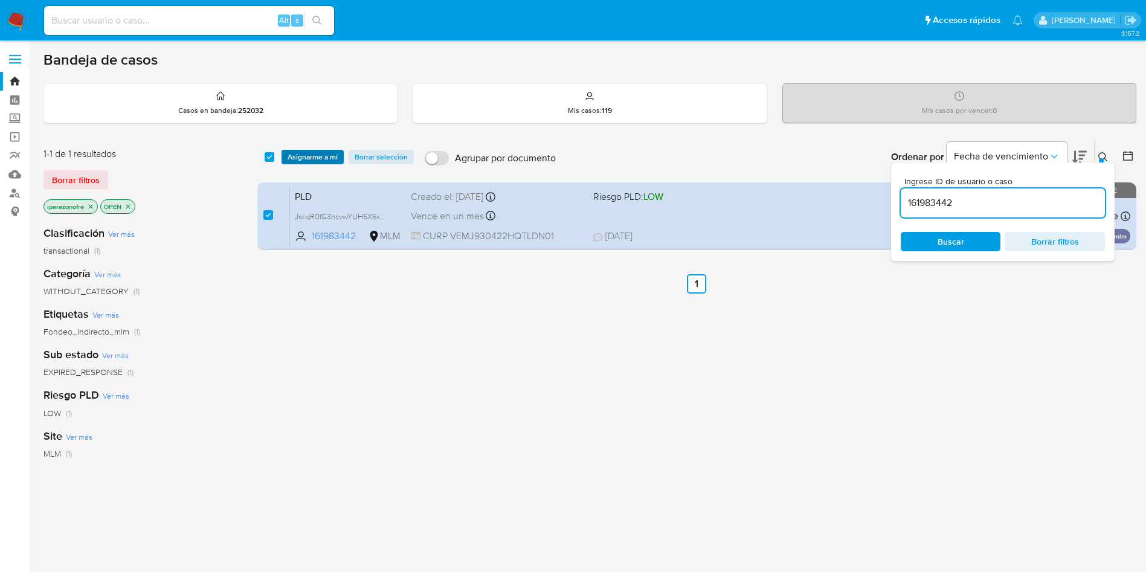
click at [301, 153] on span "Asignarme a mí" at bounding box center [312, 157] width 50 height 12
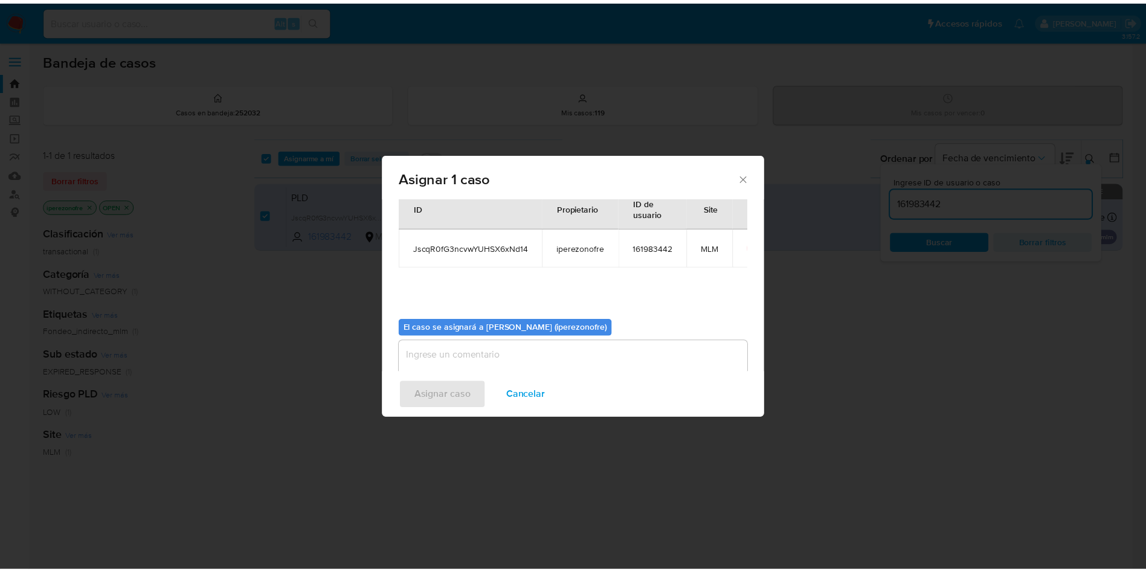
scroll to position [63, 0]
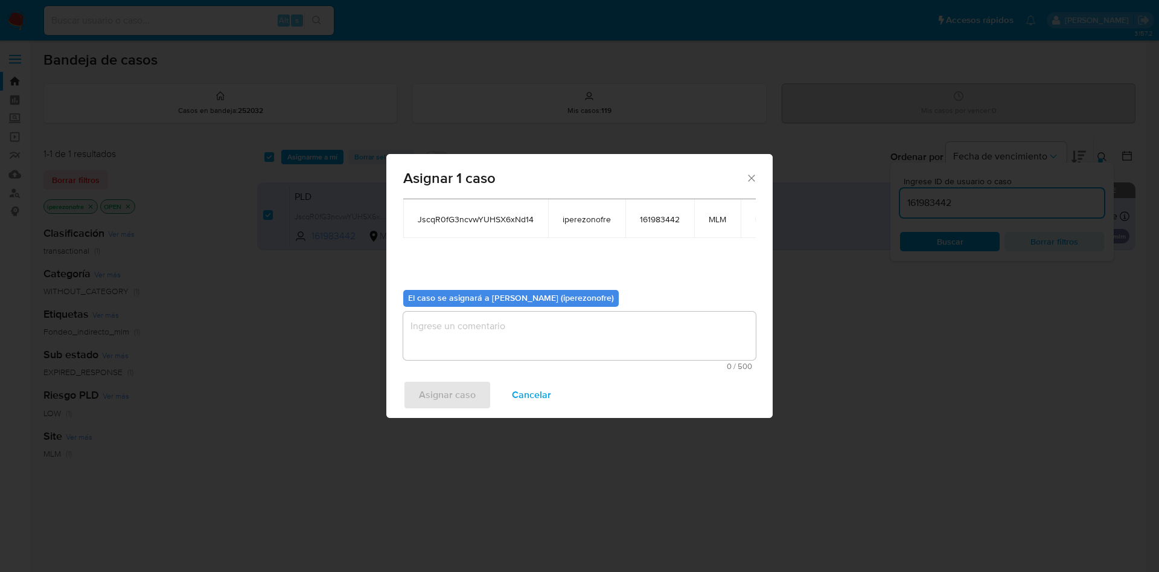
click at [538, 339] on textarea "assign-modal" at bounding box center [579, 336] width 353 height 48
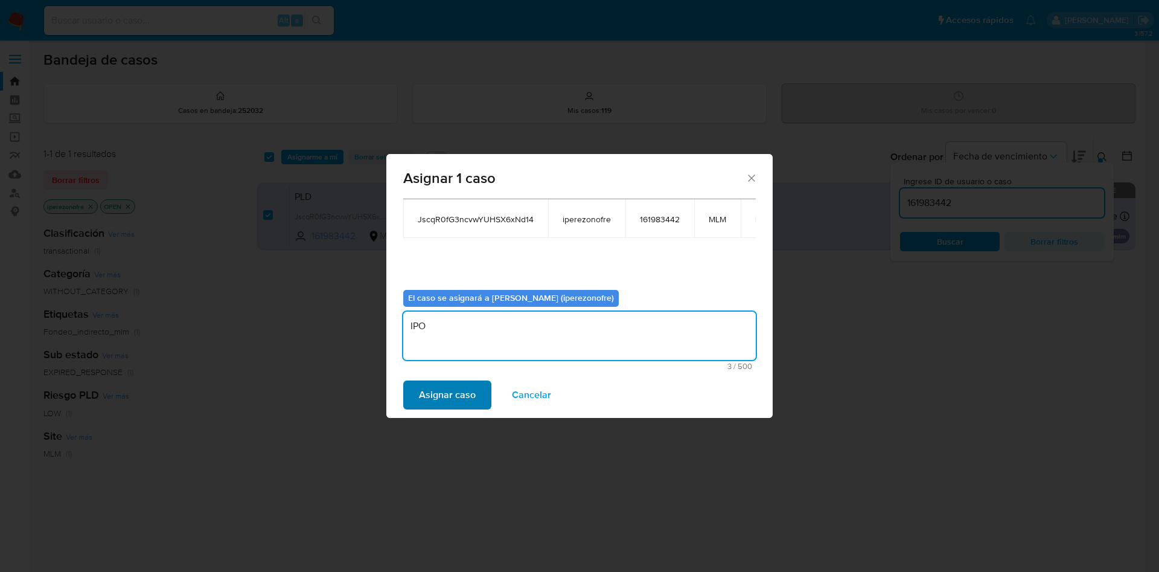
type textarea "IPO"
click at [458, 404] on span "Asignar caso" at bounding box center [447, 395] width 57 height 27
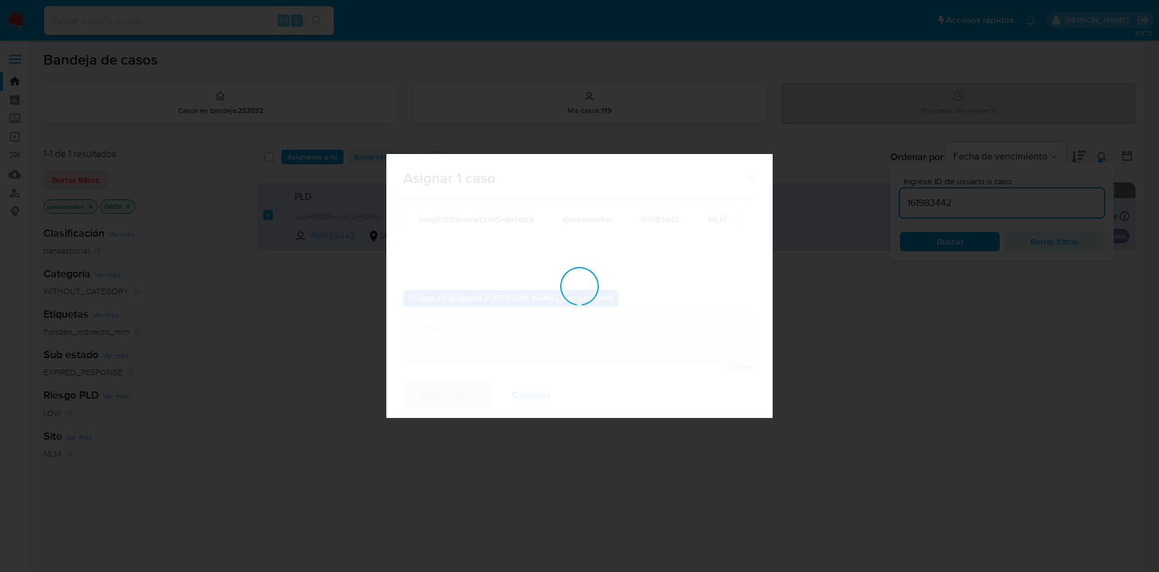
checkbox input "false"
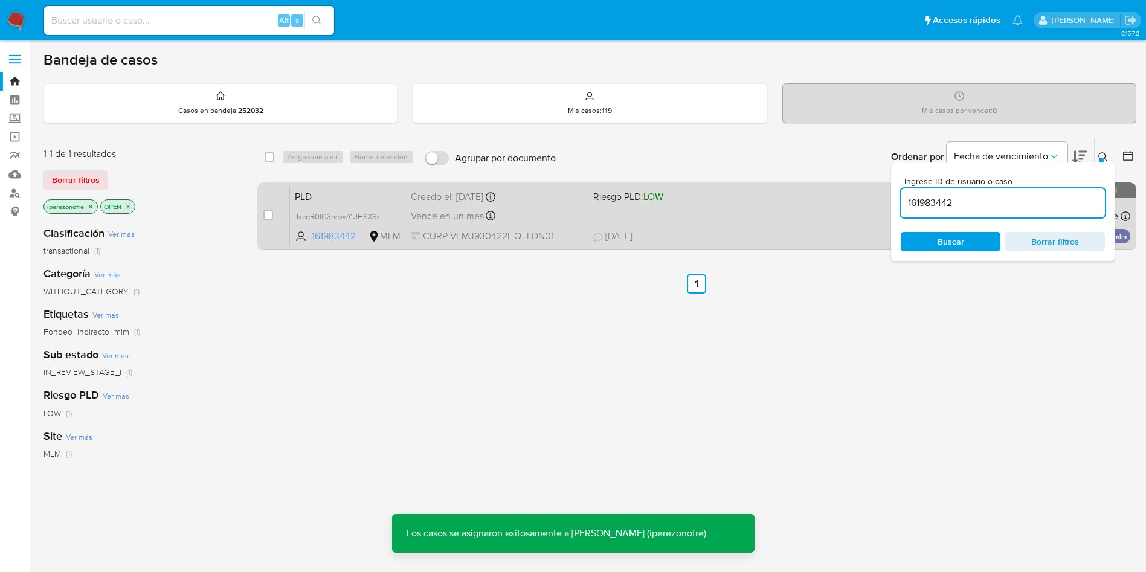
click at [569, 211] on div "Vence en un mes Vence el [DATE] 02:10:42" at bounding box center [497, 216] width 173 height 16
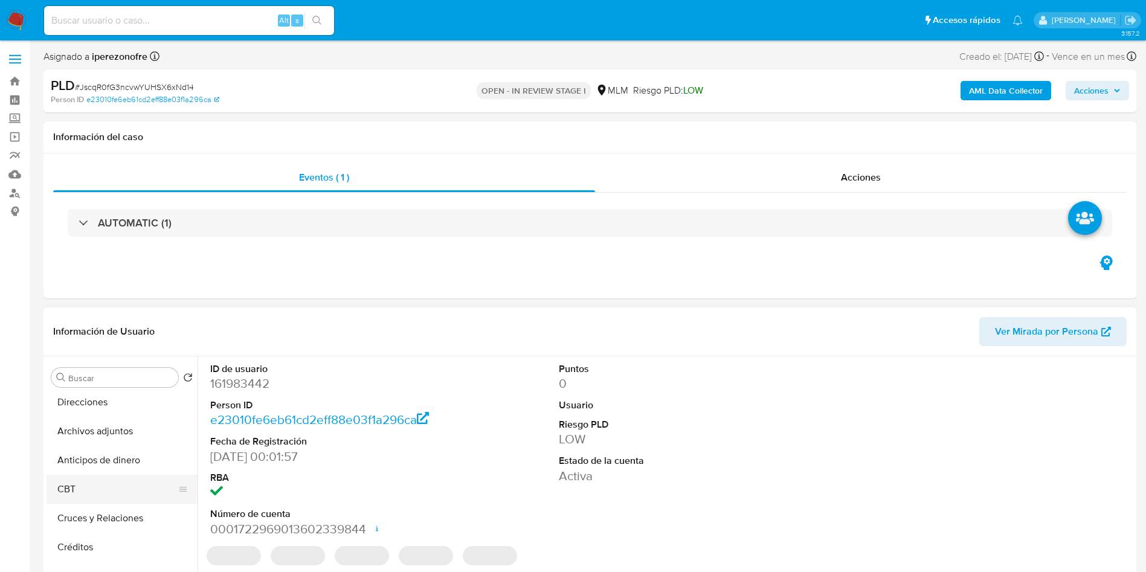
scroll to position [181, 0]
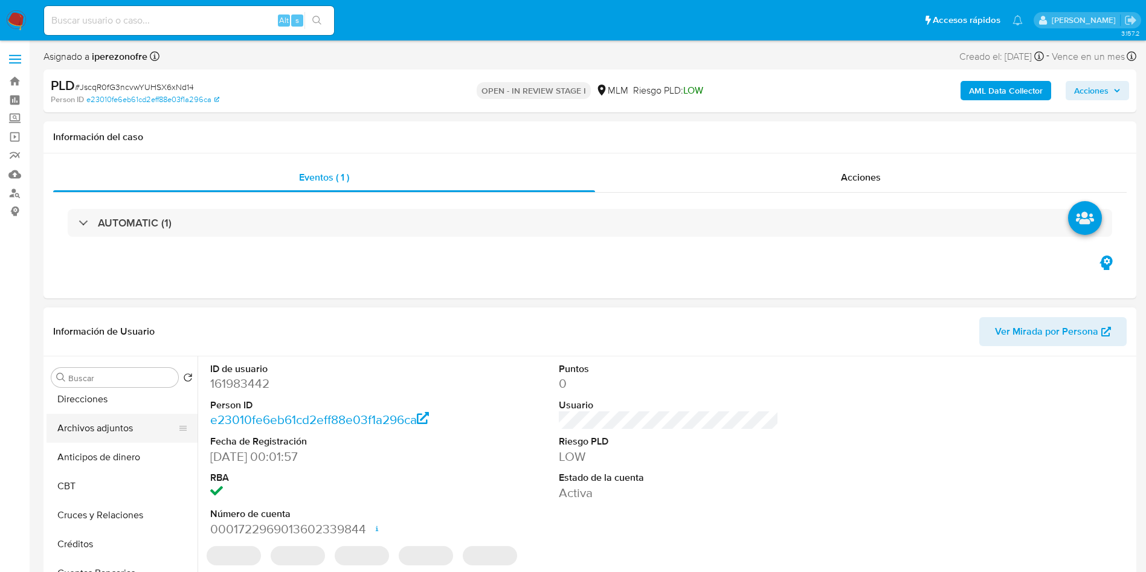
select select "10"
click at [111, 415] on button "Archivos adjuntos" at bounding box center [116, 428] width 141 height 29
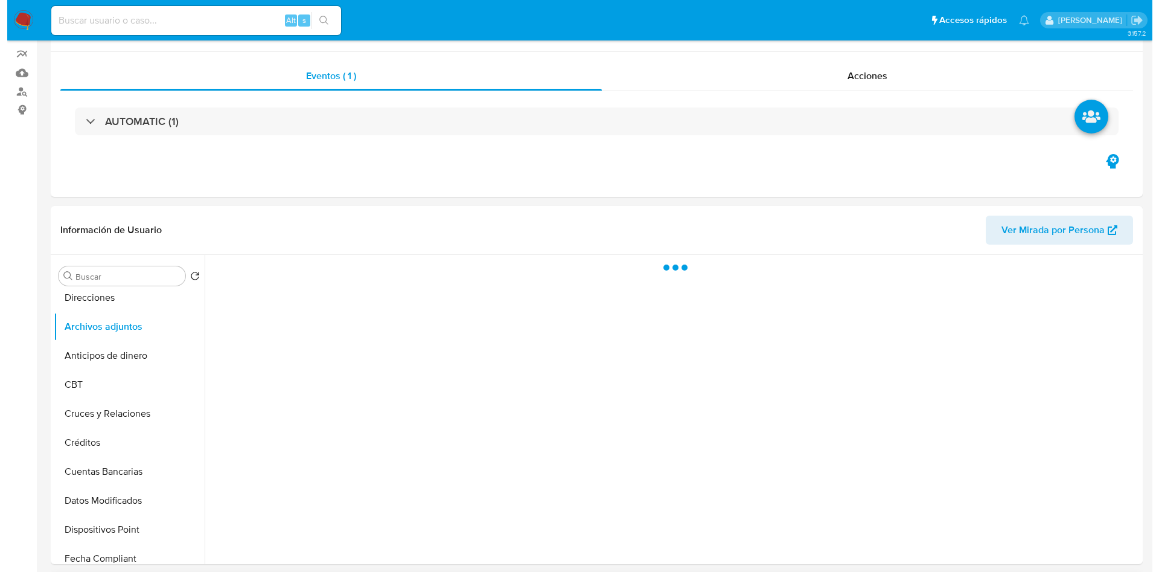
scroll to position [272, 0]
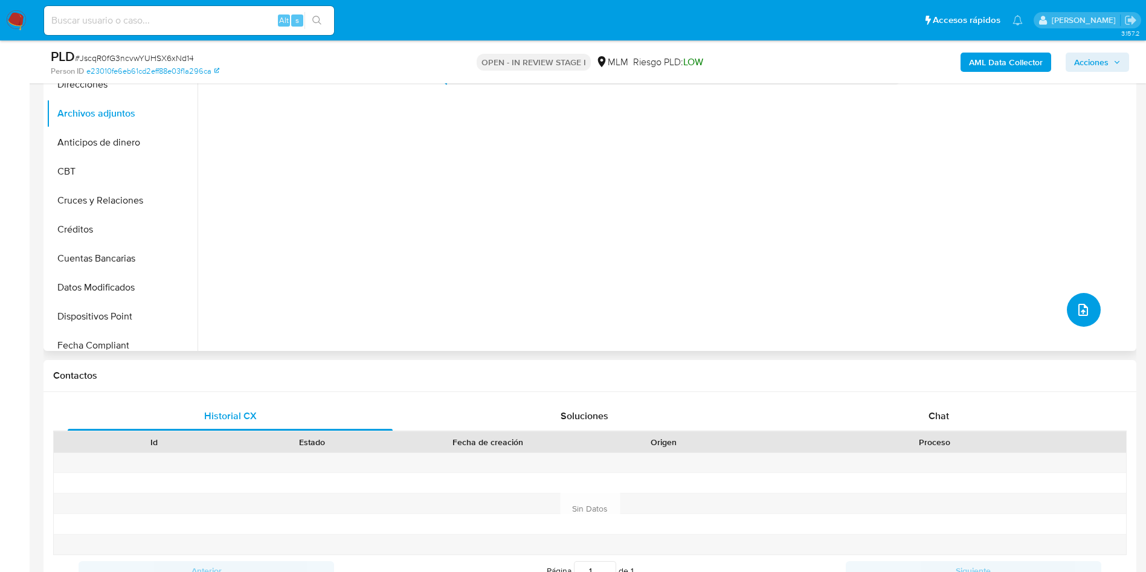
click at [1078, 318] on button "upload-file" at bounding box center [1083, 310] width 34 height 34
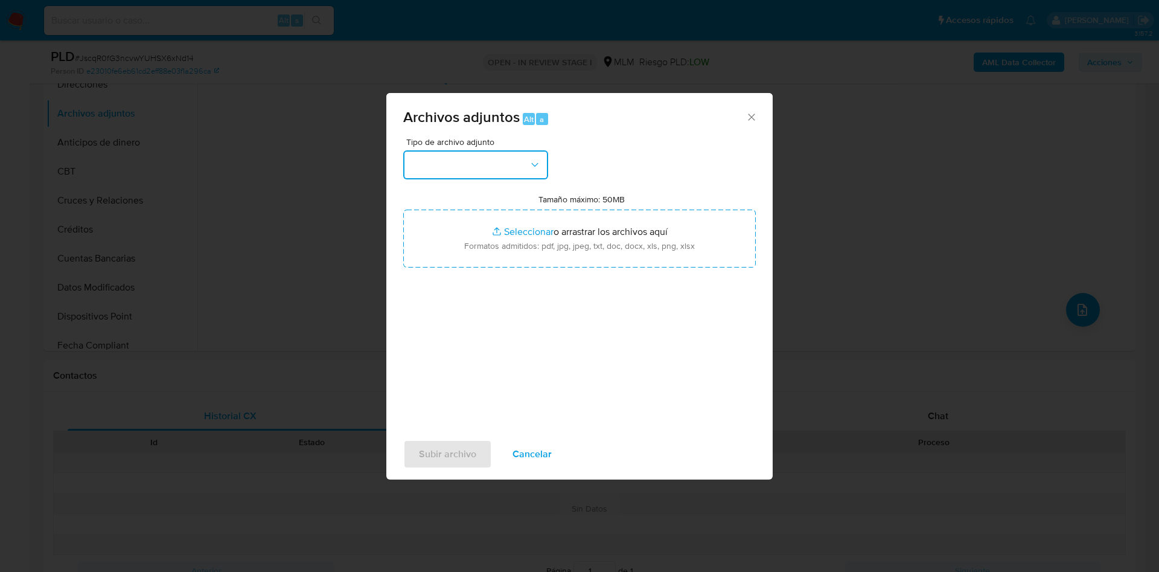
click at [541, 164] on button "button" at bounding box center [475, 164] width 145 height 29
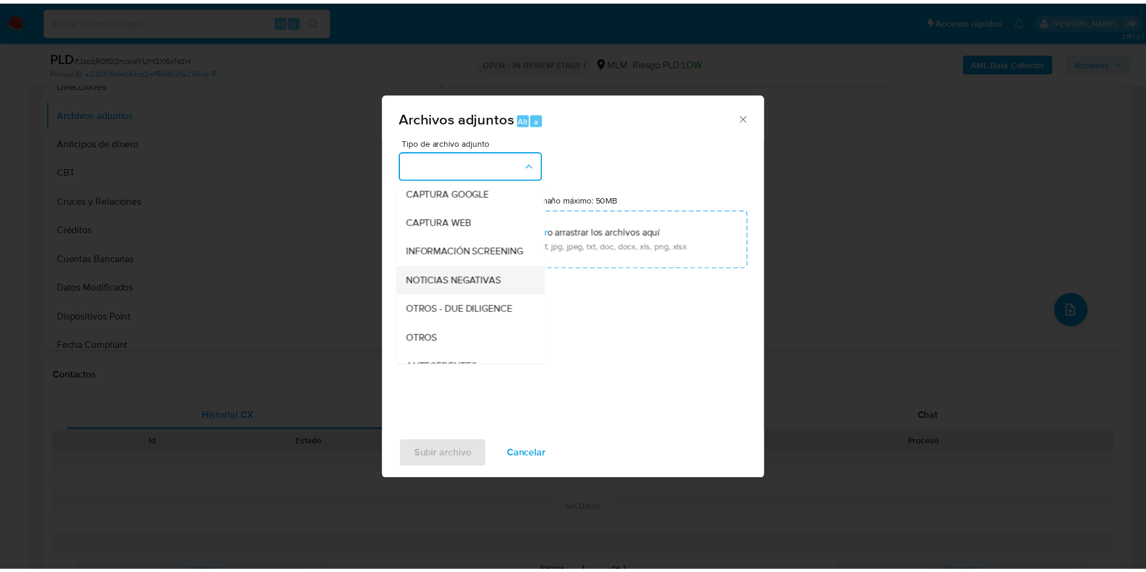
scroll to position [91, 0]
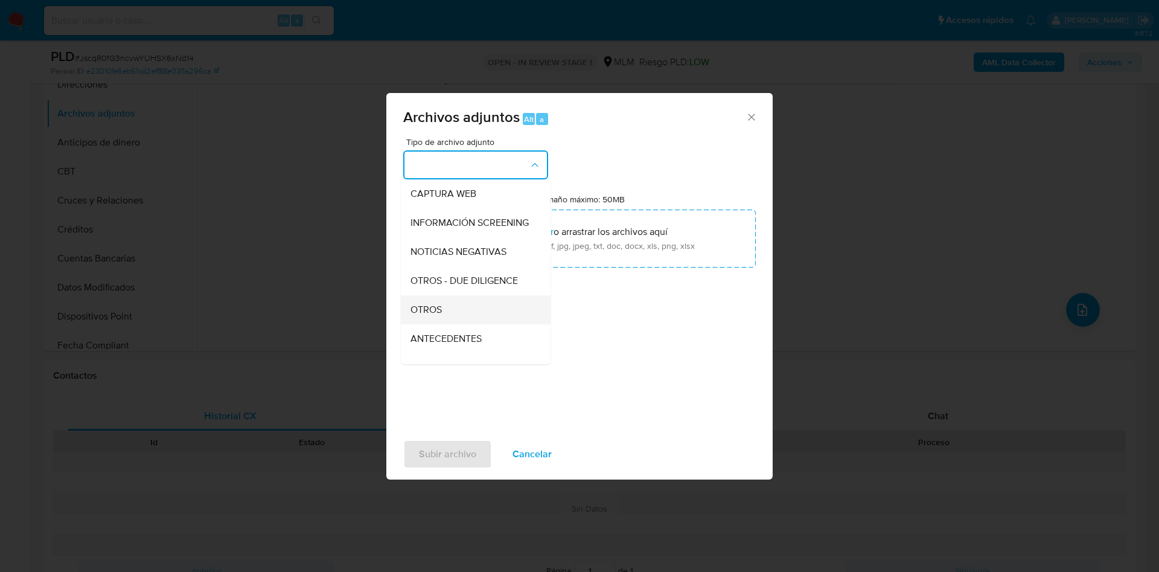
click at [481, 309] on div "OTROS" at bounding box center [472, 309] width 123 height 29
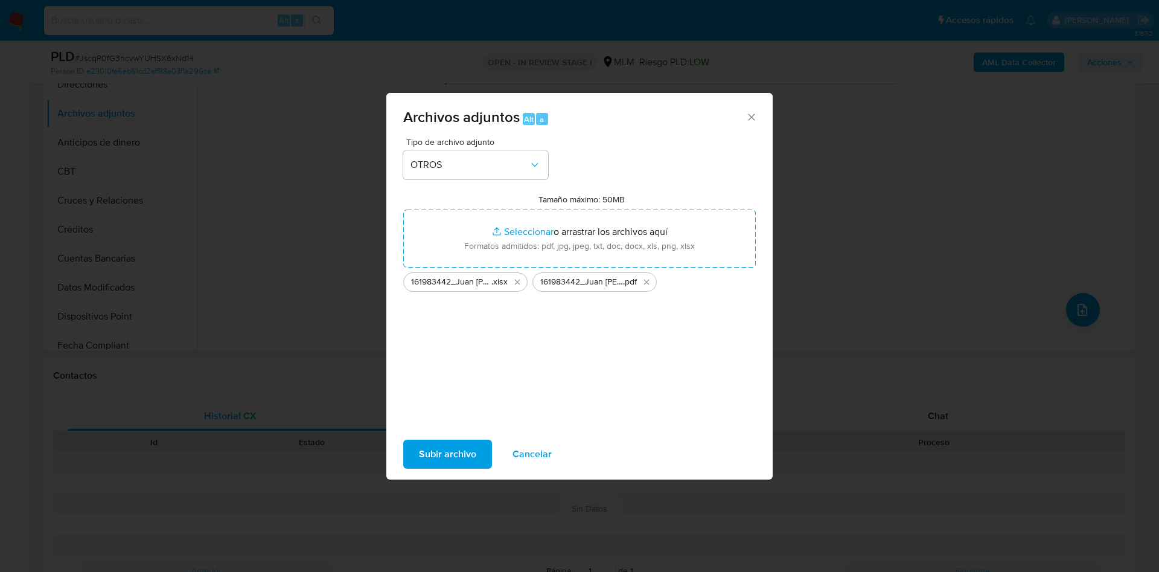
click at [441, 453] on span "Subir archivo" at bounding box center [447, 454] width 57 height 27
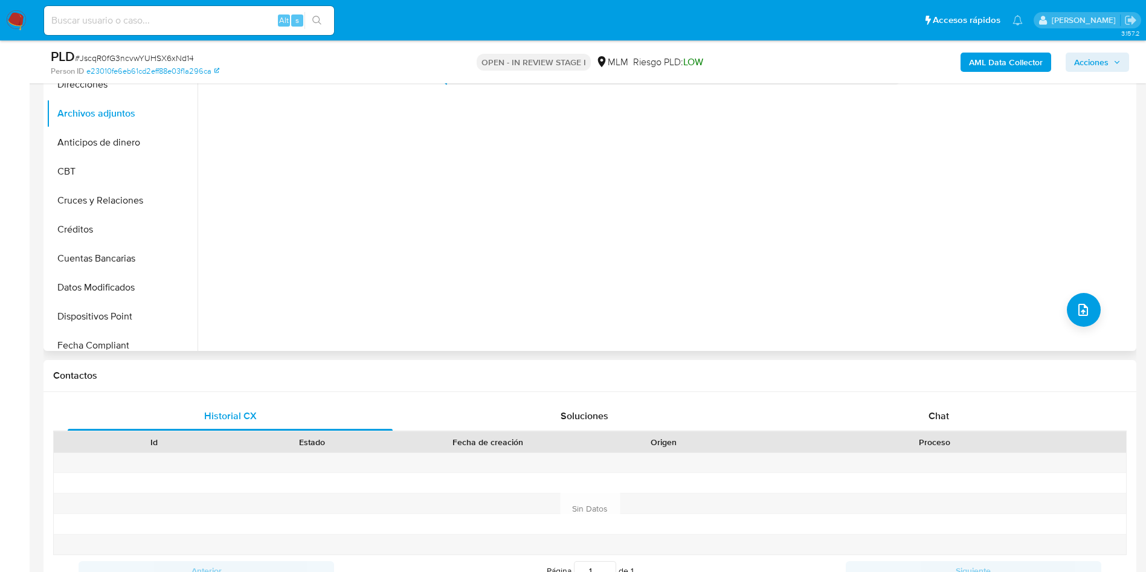
click at [596, 251] on div "No hay datos disponibles" at bounding box center [664, 196] width 935 height 309
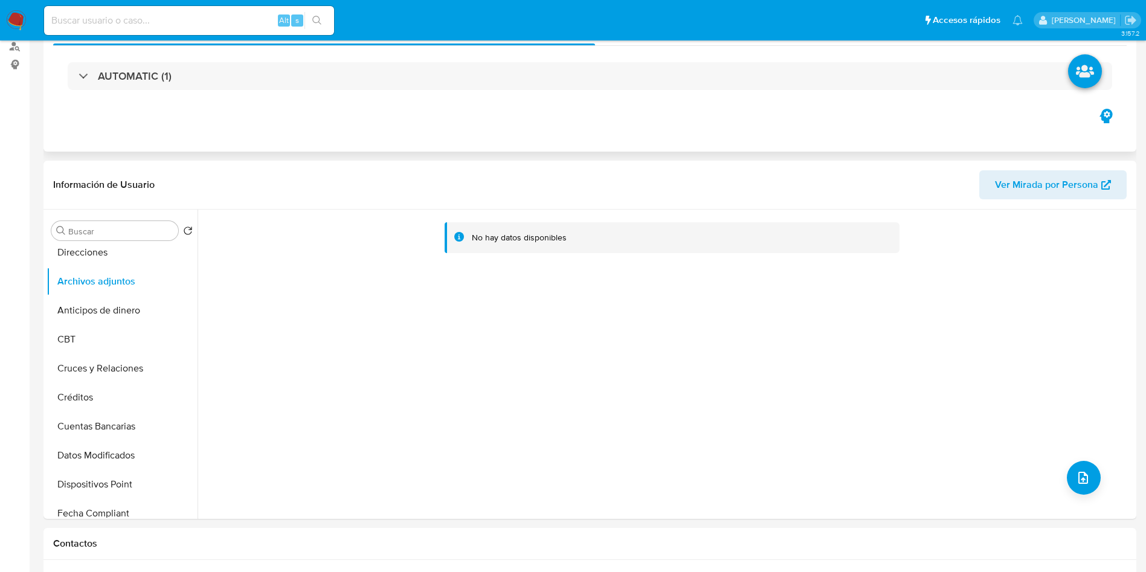
scroll to position [0, 0]
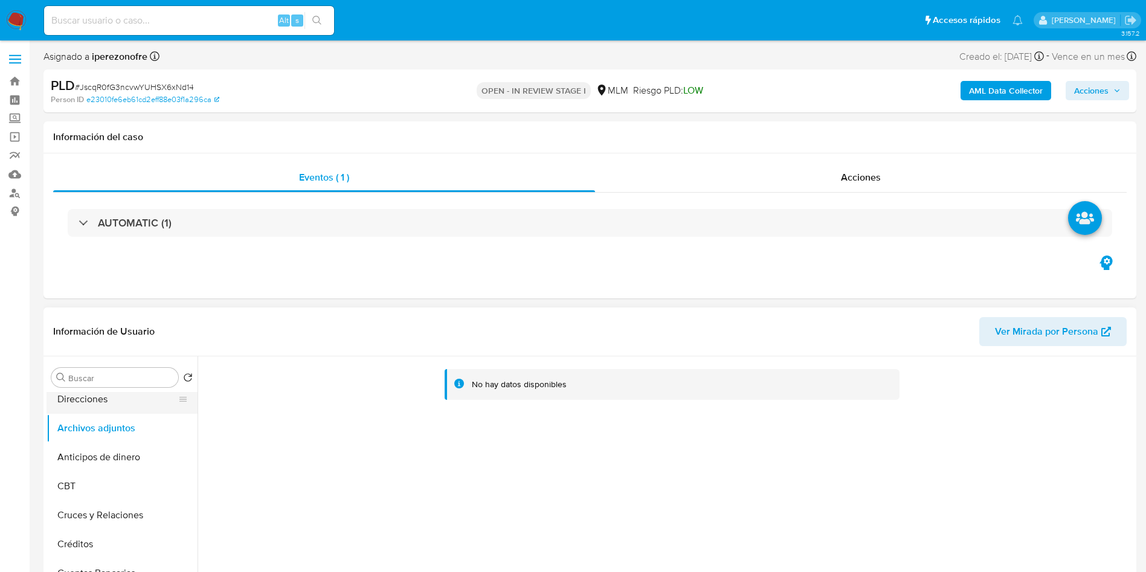
drag, startPoint x: 104, startPoint y: 396, endPoint x: 107, endPoint y: 403, distance: 7.1
click at [103, 396] on button "Direcciones" at bounding box center [116, 399] width 141 height 29
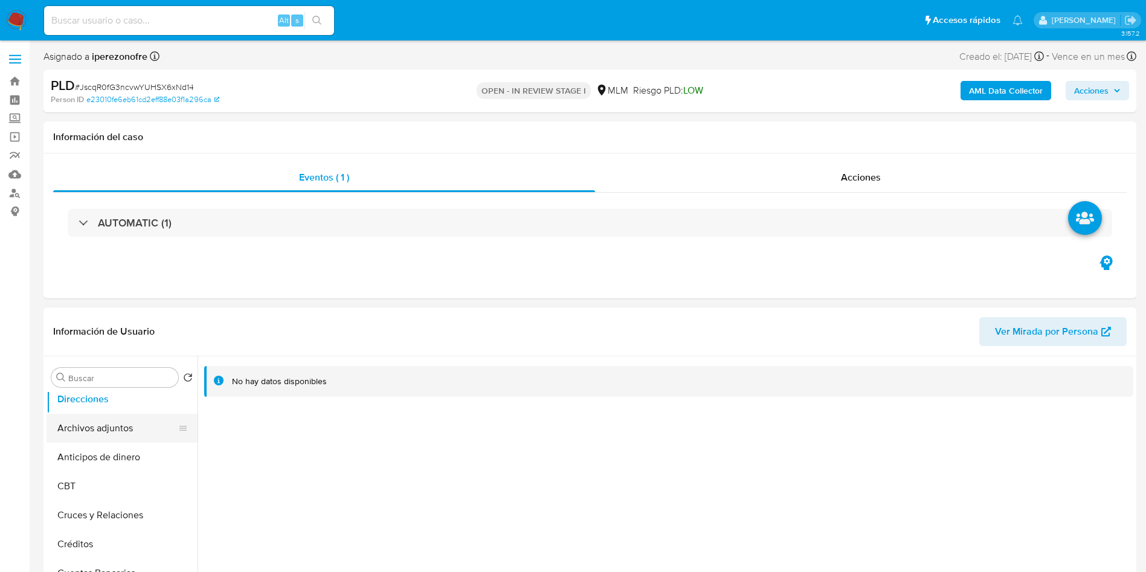
click at [114, 426] on button "Archivos adjuntos" at bounding box center [116, 428] width 141 height 29
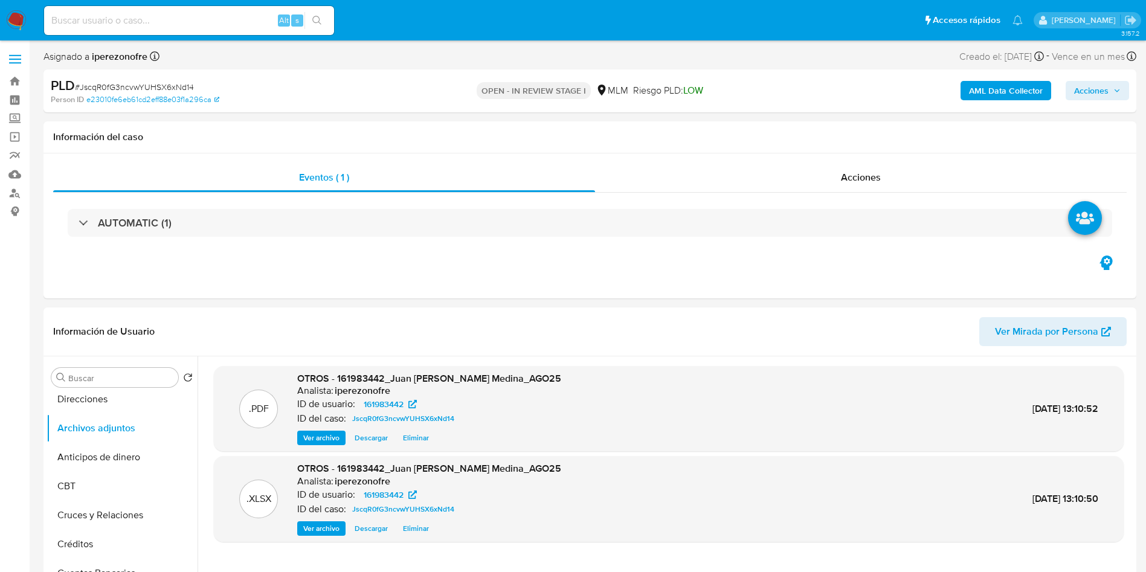
click at [1112, 89] on span "Acciones" at bounding box center [1097, 90] width 46 height 17
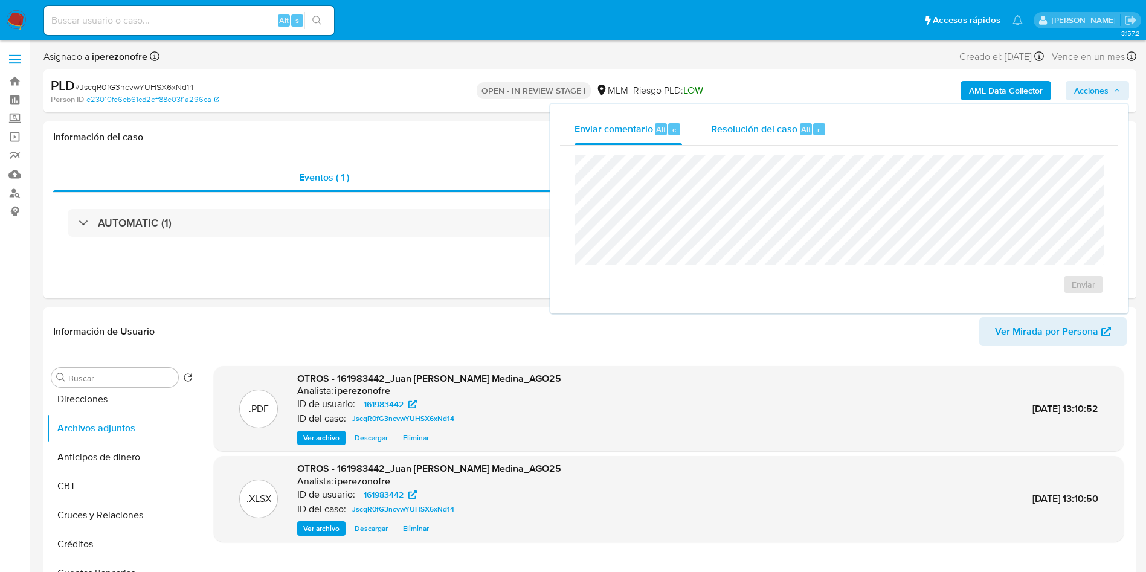
click at [751, 124] on span "Resolución del caso" at bounding box center [754, 129] width 86 height 14
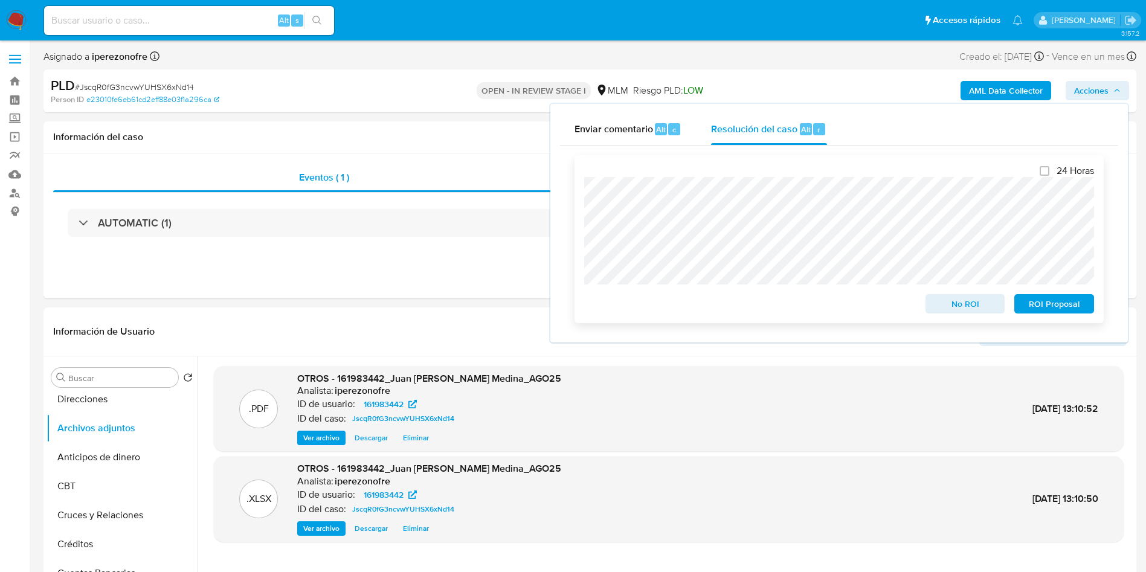
click at [979, 306] on span "No ROI" at bounding box center [965, 303] width 63 height 17
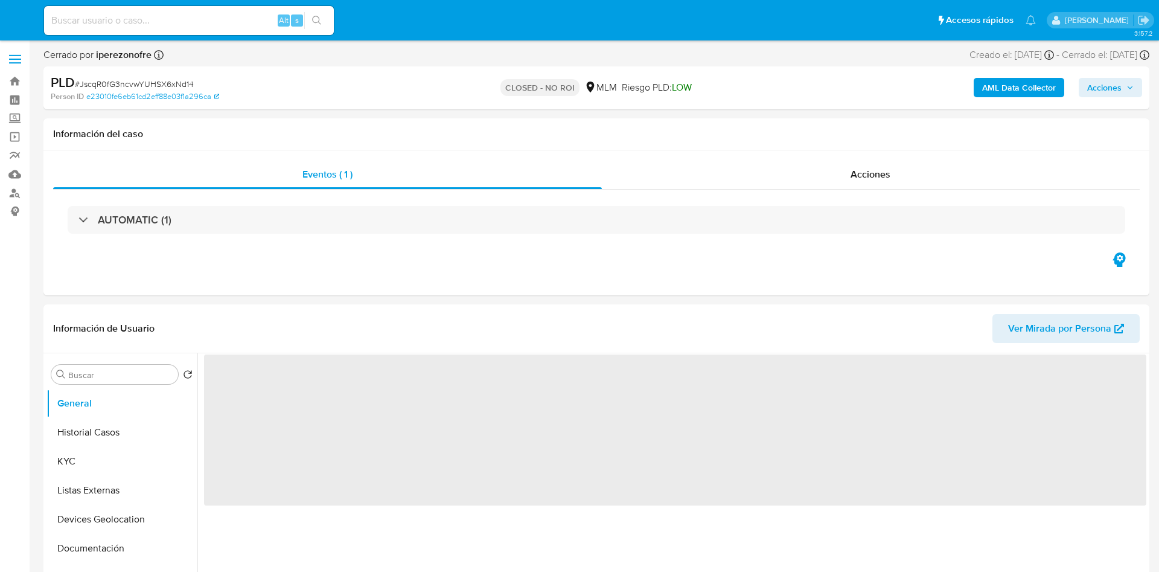
select select "10"
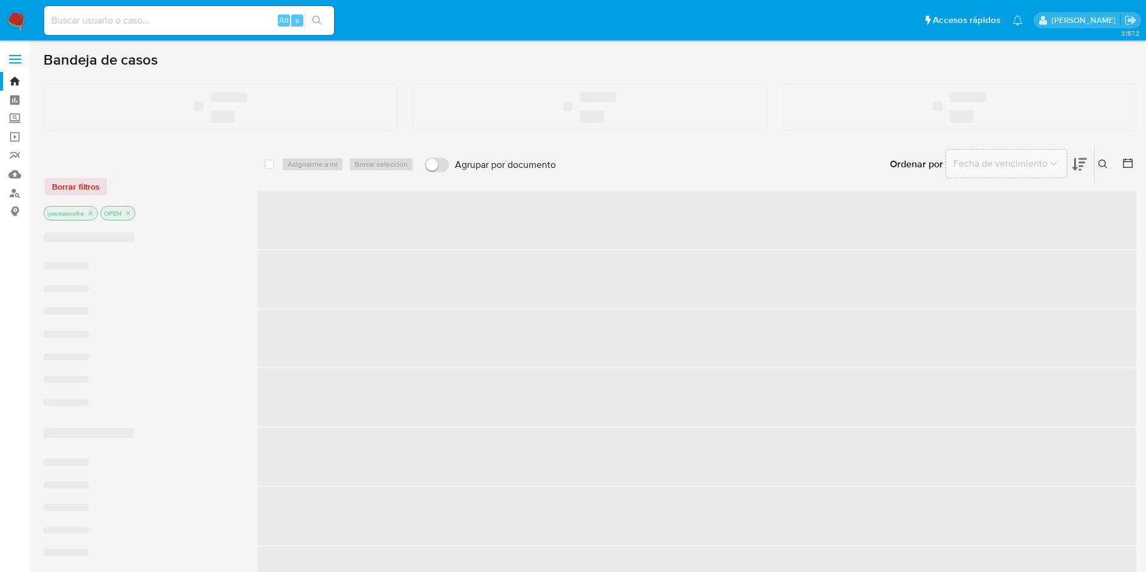
click at [213, 21] on input at bounding box center [189, 21] width 290 height 16
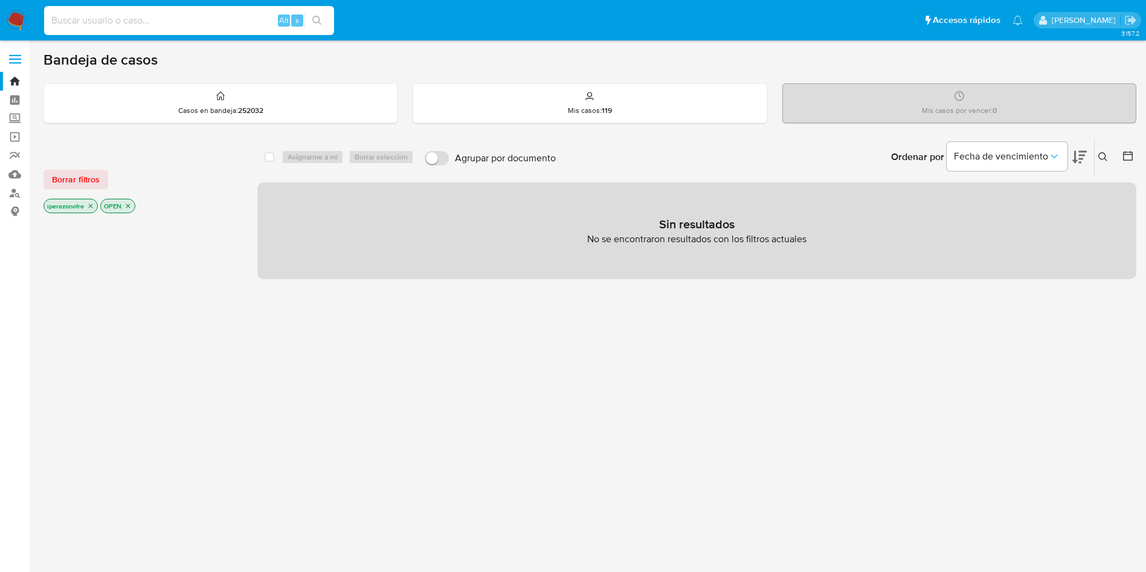
paste input "816184701"
type input "816184701"
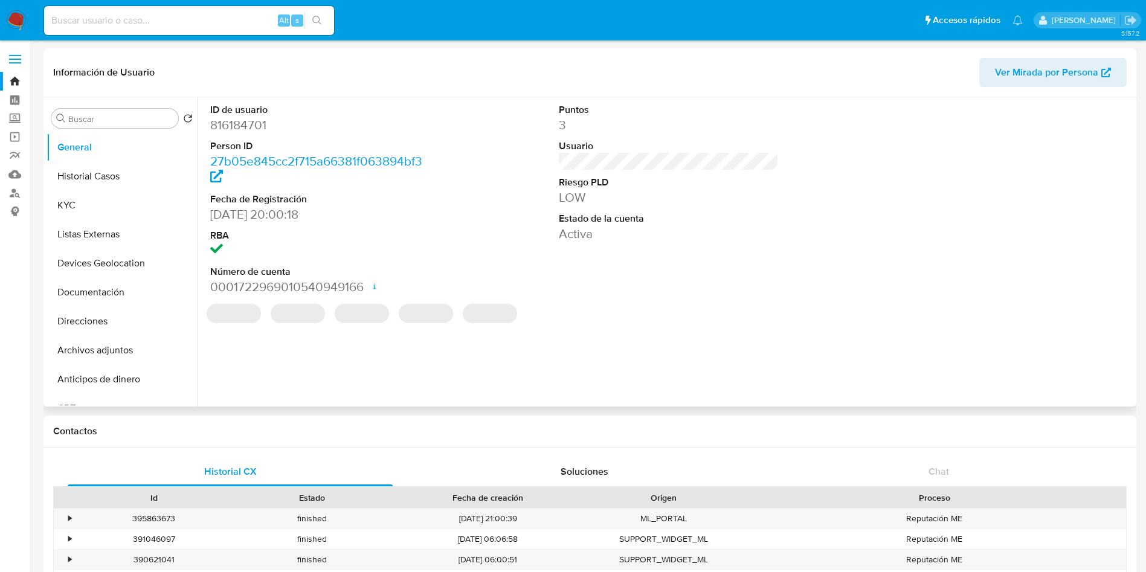
select select "10"
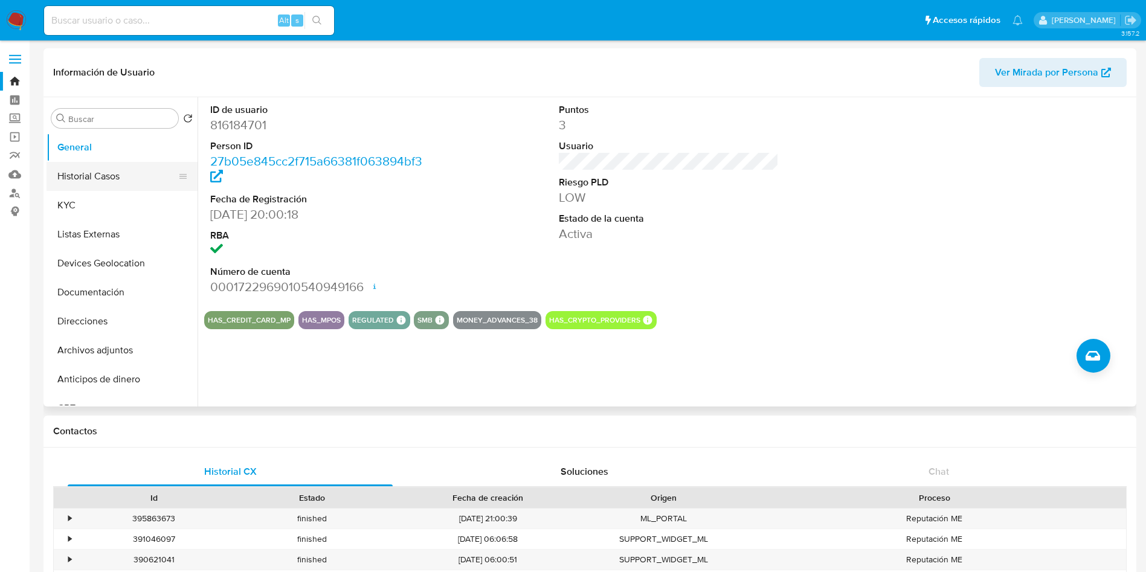
click at [129, 181] on button "Historial Casos" at bounding box center [116, 176] width 141 height 29
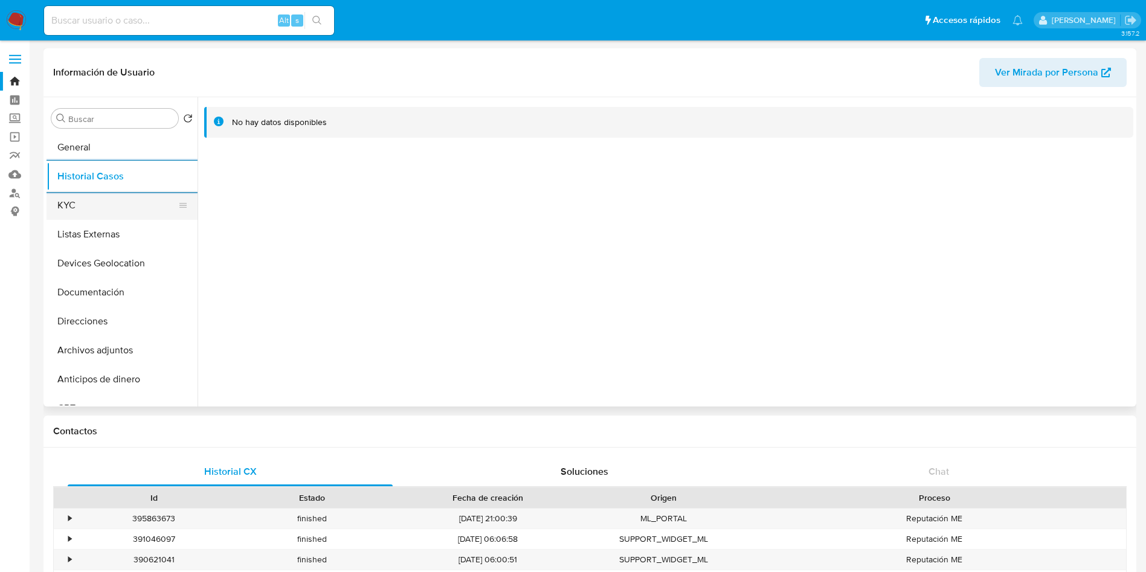
click at [146, 205] on button "KYC" at bounding box center [116, 205] width 141 height 29
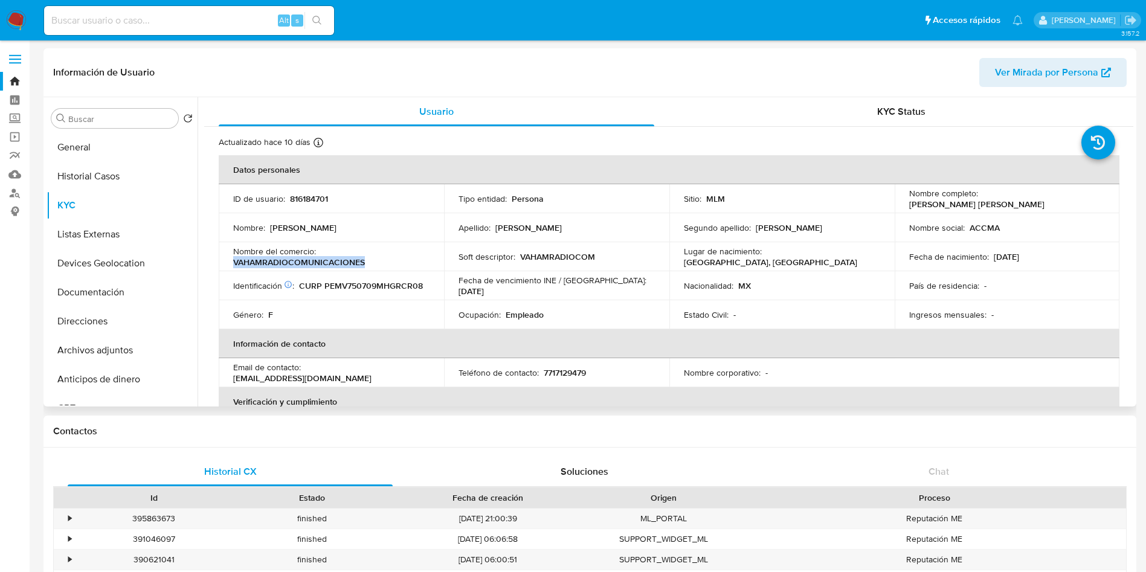
drag, startPoint x: 373, startPoint y: 258, endPoint x: 222, endPoint y: 263, distance: 150.4
click at [222, 263] on td "Nombre del comercio : VAHAMRADIOCOMUNICACIONES" at bounding box center [331, 256] width 225 height 29
copy p "VAHAMRADIOCOMUNICACIONES"
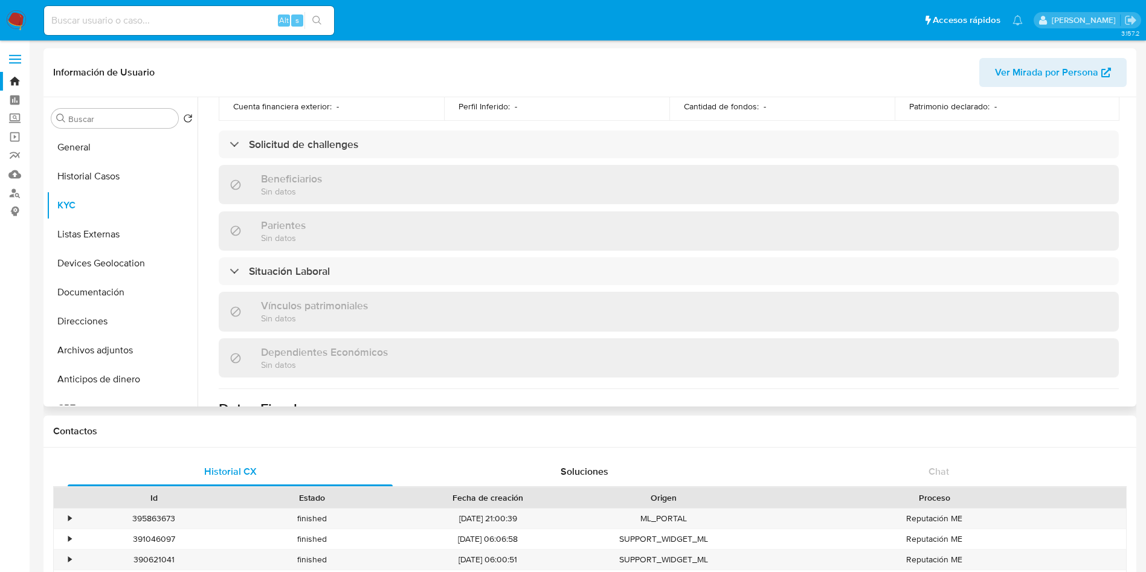
scroll to position [560, 0]
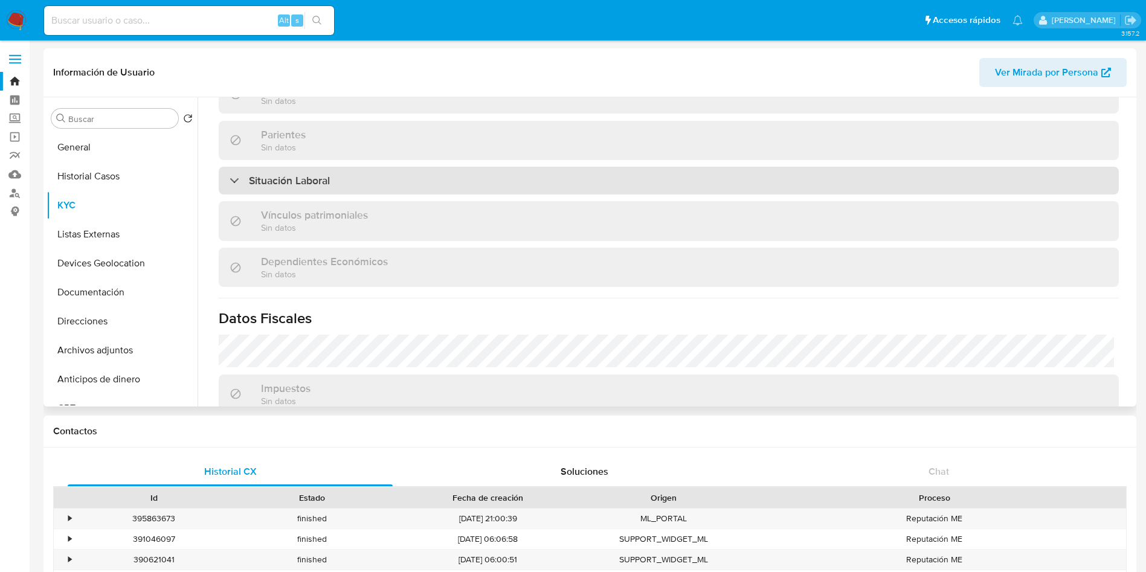
click at [531, 176] on div "Situación Laboral" at bounding box center [669, 181] width 900 height 28
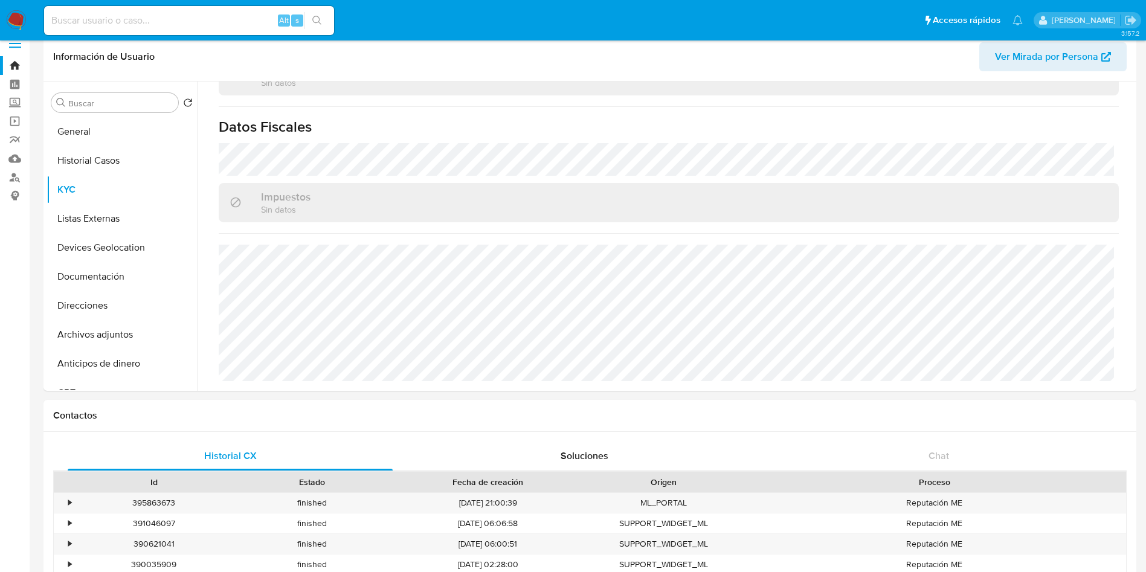
scroll to position [0, 0]
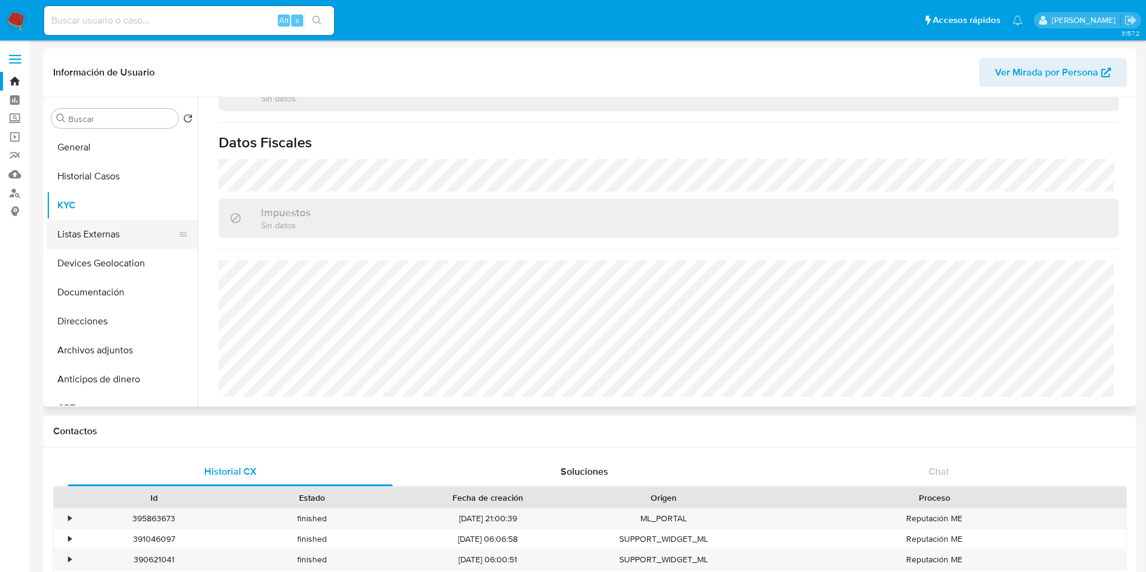
click at [116, 238] on button "Listas Externas" at bounding box center [116, 234] width 141 height 29
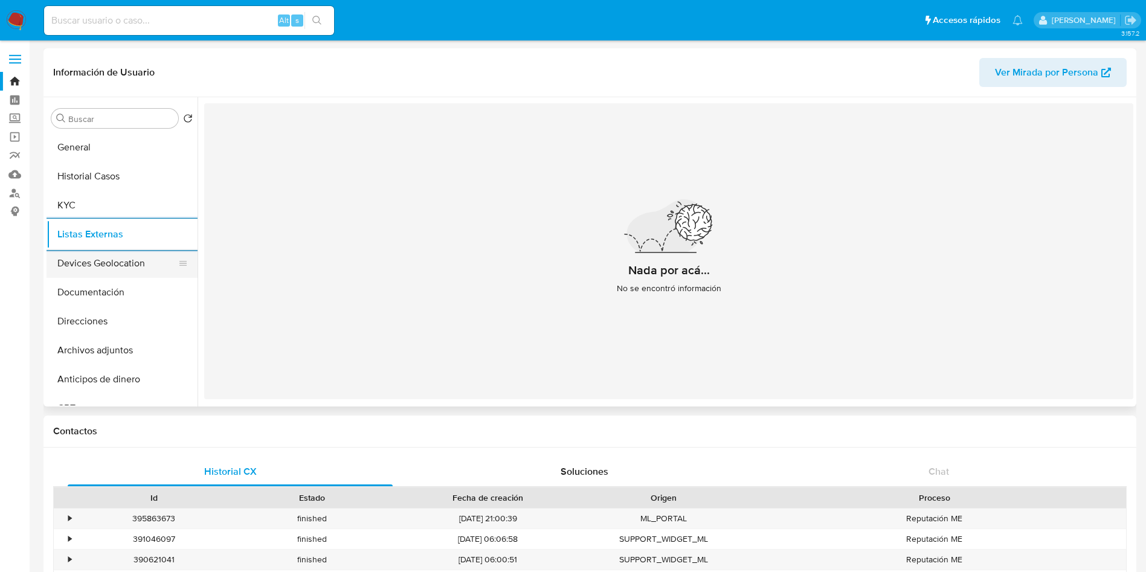
click at [127, 266] on button "Devices Geolocation" at bounding box center [116, 263] width 141 height 29
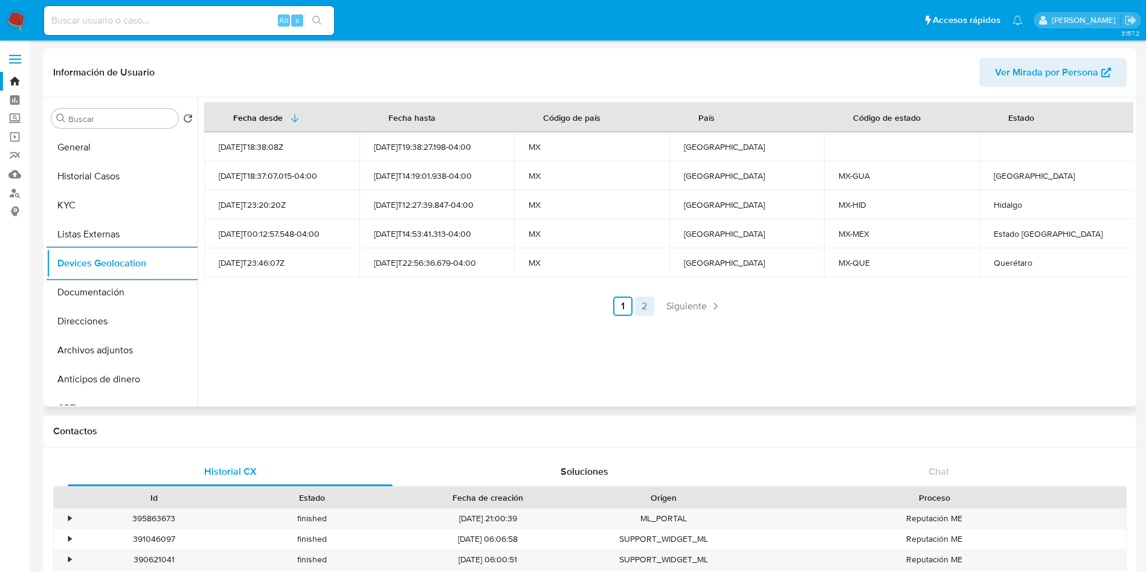
click at [643, 298] on link "2" at bounding box center [644, 305] width 19 height 19
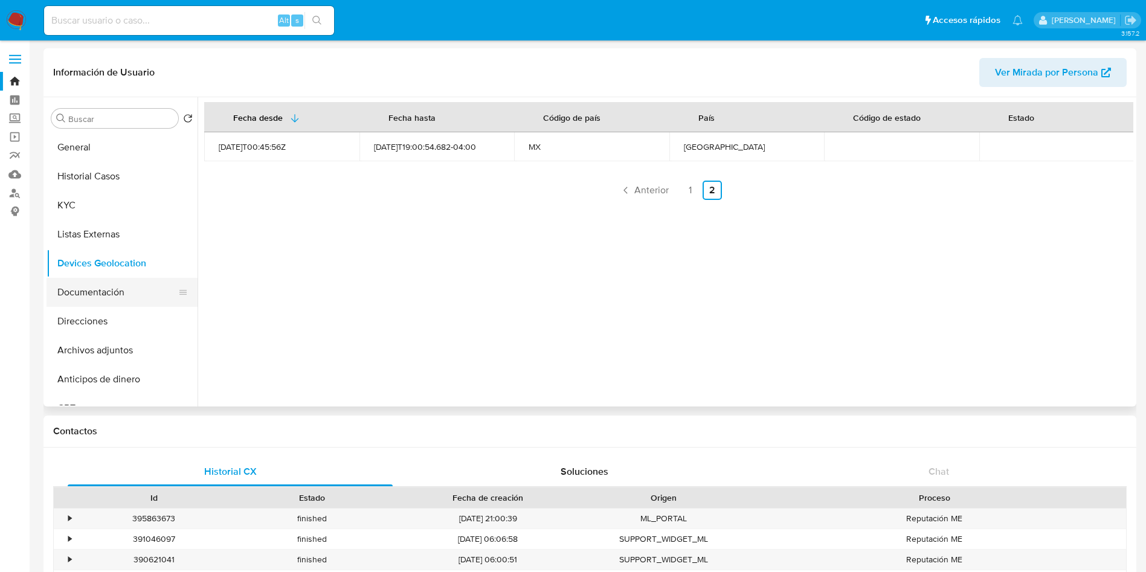
click at [90, 284] on button "Documentación" at bounding box center [116, 292] width 141 height 29
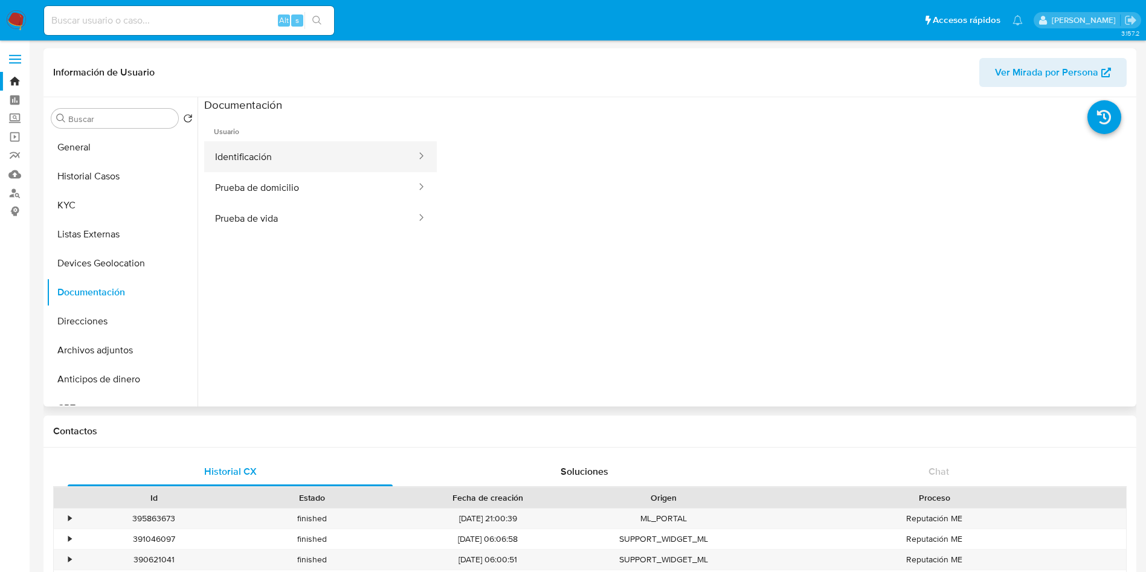
click at [286, 158] on button "Identificación" at bounding box center [310, 156] width 213 height 31
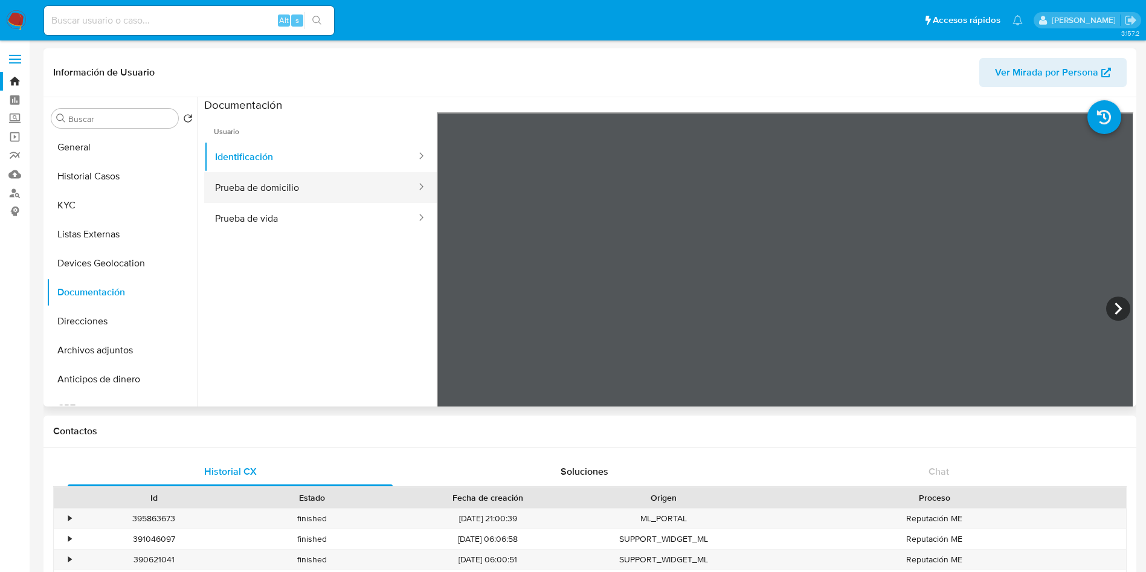
click at [327, 191] on button "Prueba de domicilio" at bounding box center [310, 187] width 213 height 31
click at [935, 441] on div "Contactos" at bounding box center [589, 431] width 1092 height 32
drag, startPoint x: 961, startPoint y: 437, endPoint x: 962, endPoint y: 426, distance: 11.5
click at [962, 434] on div "Contactos" at bounding box center [589, 431] width 1092 height 32
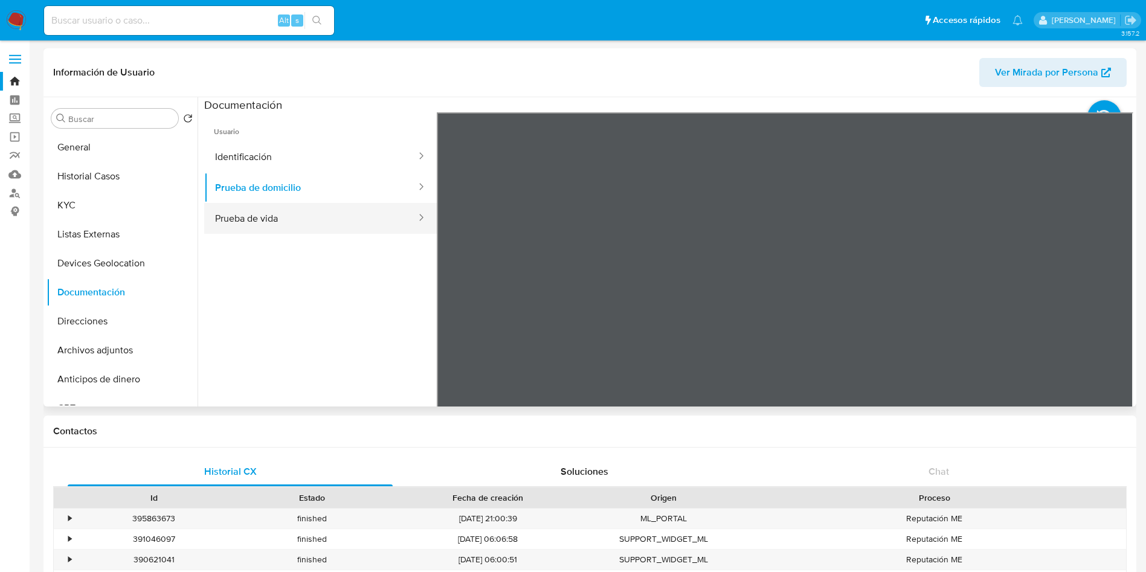
click at [287, 219] on button "Prueba de vida" at bounding box center [310, 218] width 213 height 31
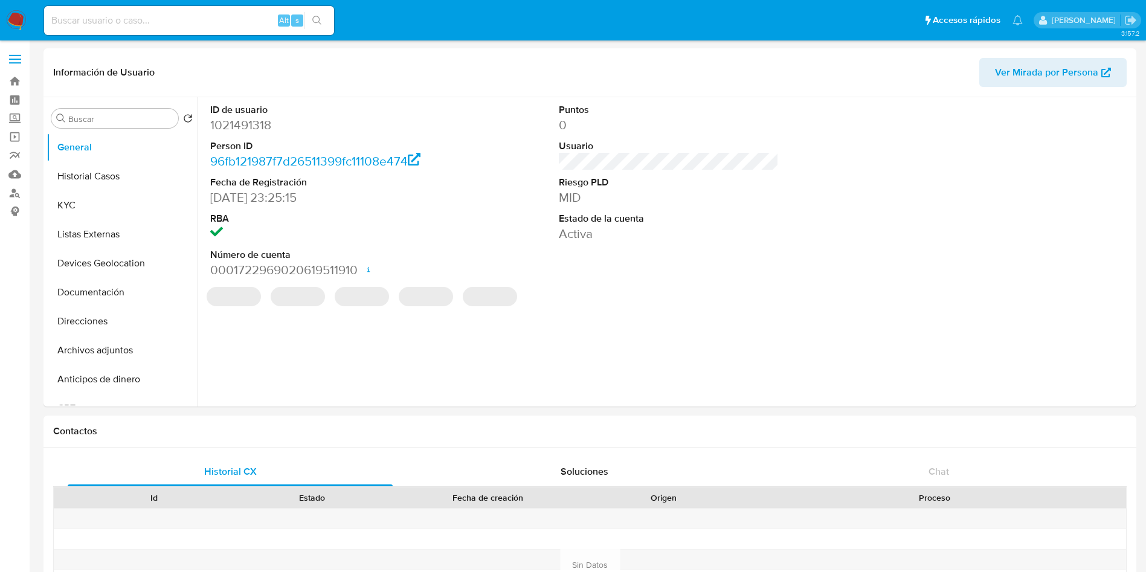
select select "10"
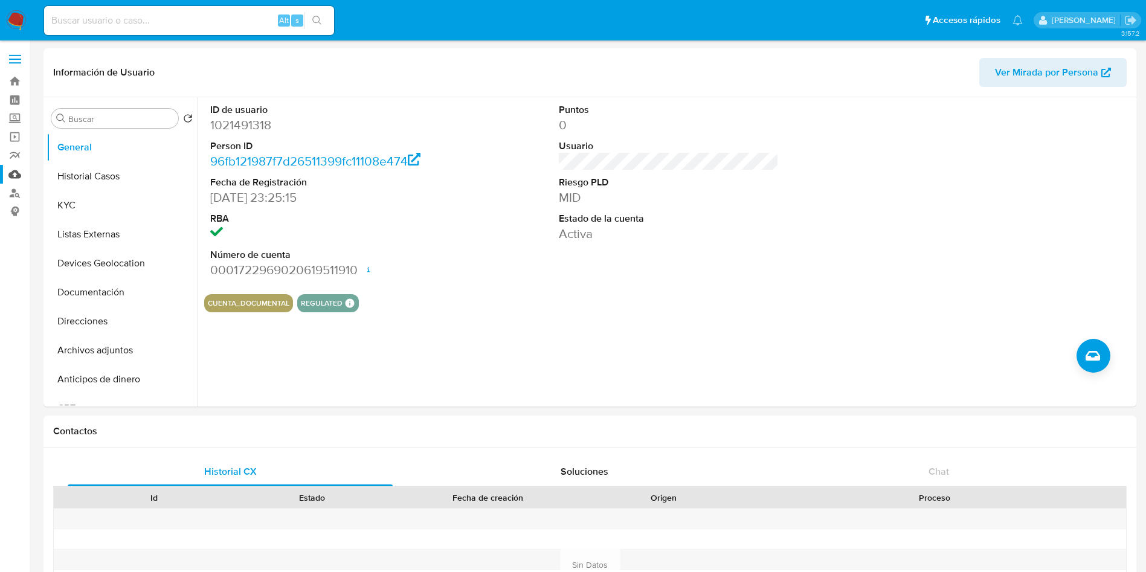
click at [9, 170] on link "Mulan" at bounding box center [72, 174] width 144 height 19
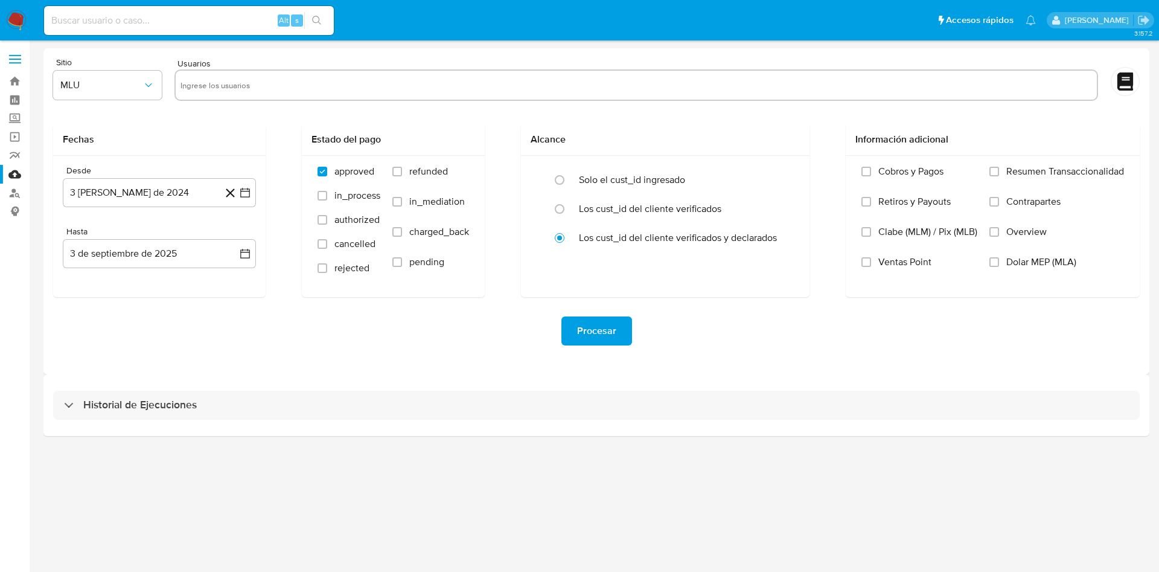
click at [342, 88] on input "text" at bounding box center [637, 84] width 912 height 19
paste input "816184701"
type input "816184701"
click at [146, 87] on icon "button" at bounding box center [149, 85] width 12 height 12
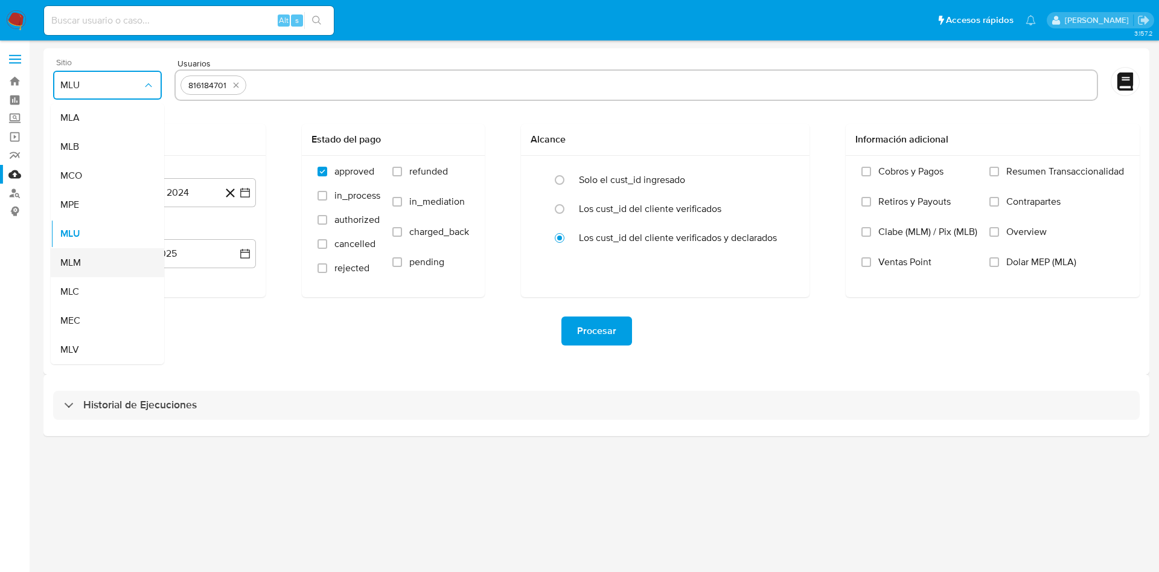
click at [111, 264] on div "MLM" at bounding box center [103, 262] width 87 height 29
drag, startPoint x: 996, startPoint y: 228, endPoint x: 298, endPoint y: 211, distance: 697.7
click at [995, 228] on input "Overview" at bounding box center [995, 232] width 10 height 10
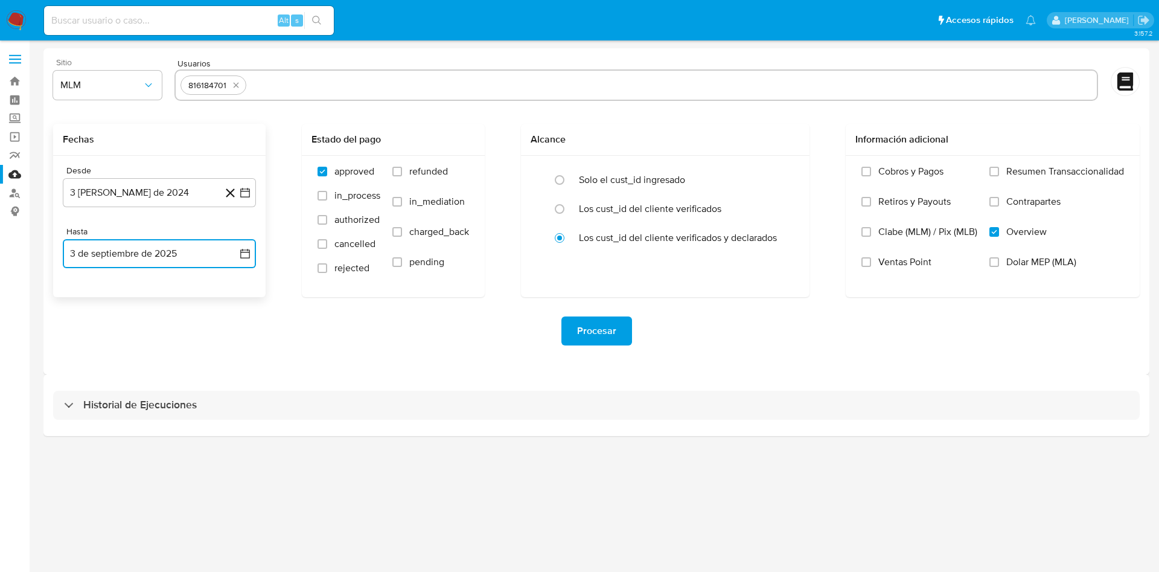
click at [178, 252] on button "3 de septiembre de 2025" at bounding box center [159, 253] width 193 height 29
click at [153, 195] on button "3 [PERSON_NAME] de 2024" at bounding box center [159, 192] width 193 height 29
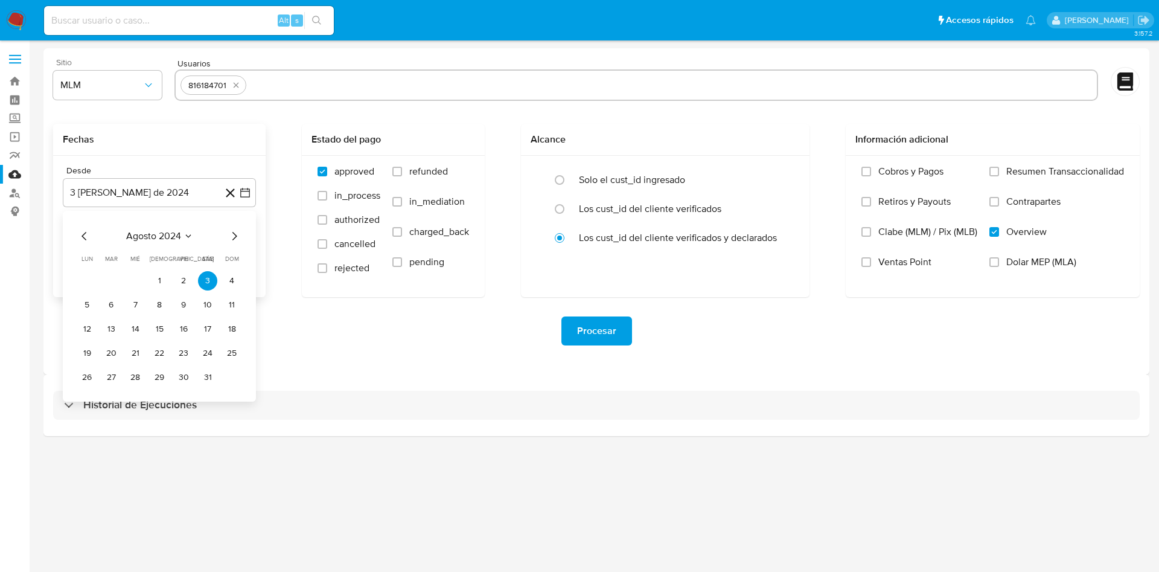
click at [81, 236] on icon "Mes anterior" at bounding box center [84, 236] width 14 height 14
click at [79, 278] on button "1" at bounding box center [86, 280] width 19 height 19
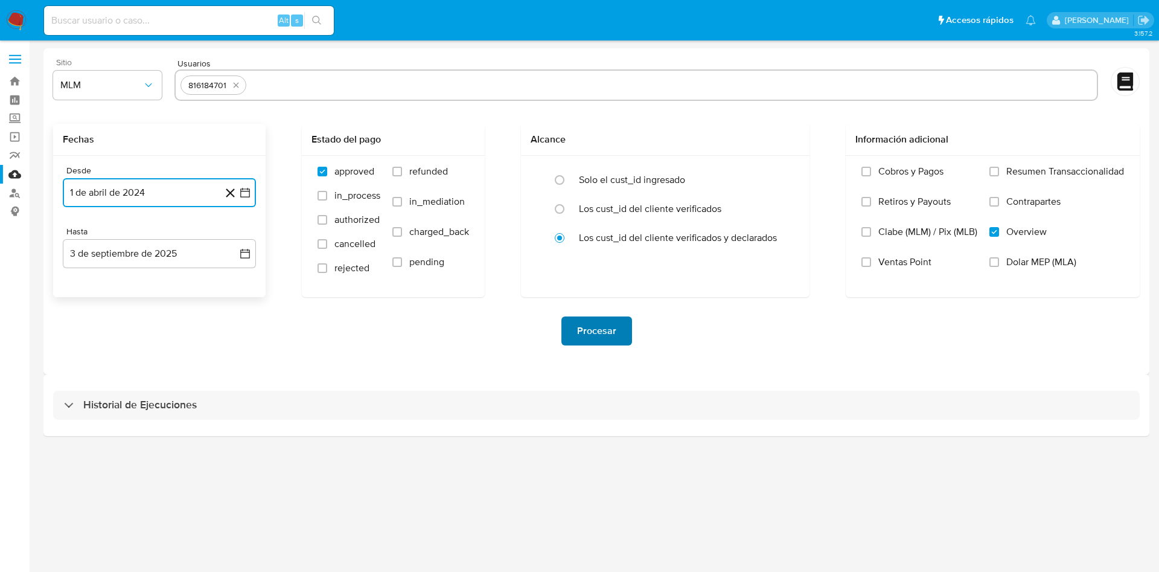
click at [624, 330] on button "Procesar" at bounding box center [597, 330] width 71 height 29
